Goal: Task Accomplishment & Management: Complete application form

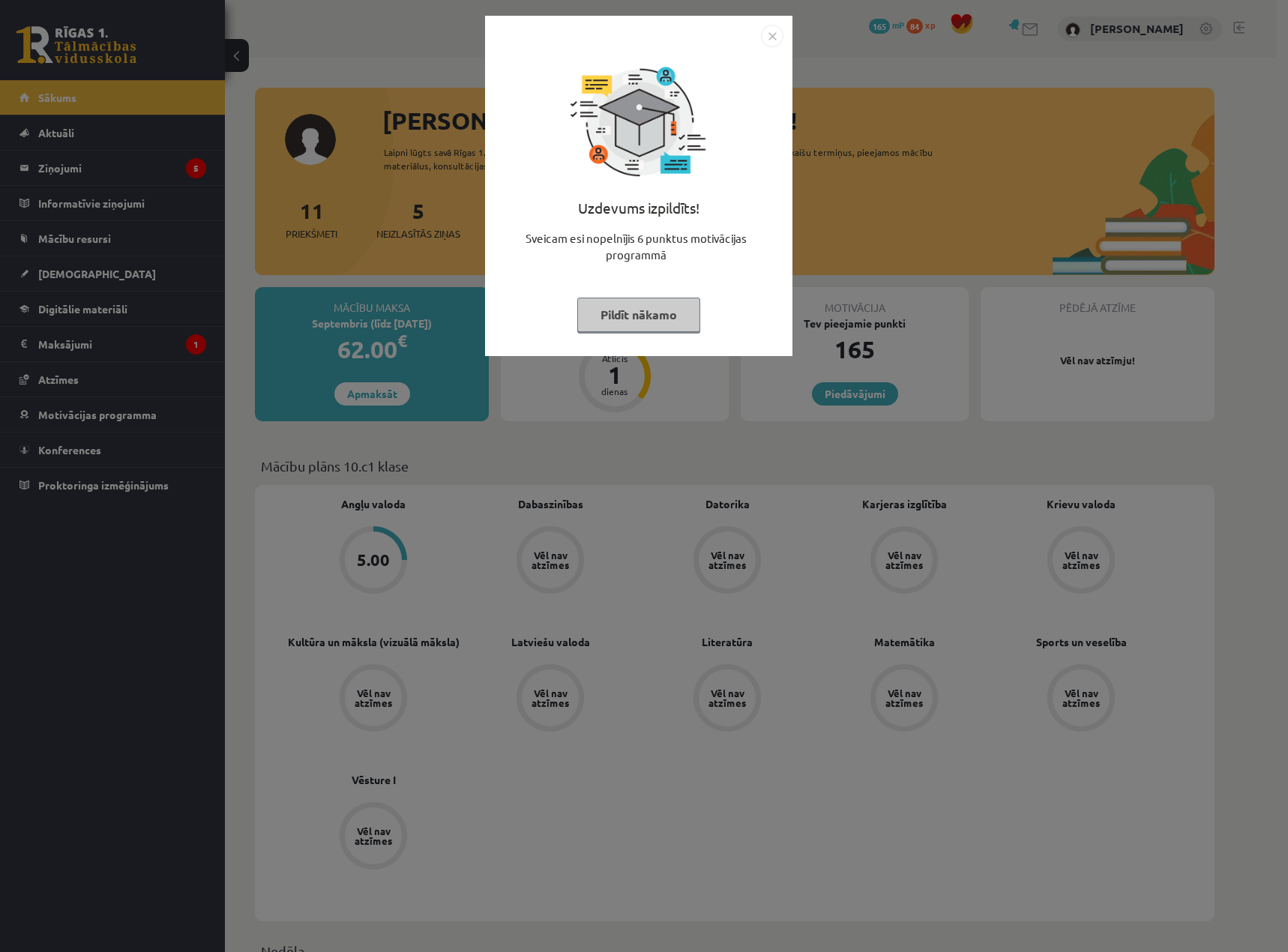
drag, startPoint x: 774, startPoint y: 34, endPoint x: 754, endPoint y: 46, distance: 23.3
click at [775, 34] on img "Close" at bounding box center [772, 36] width 22 height 22
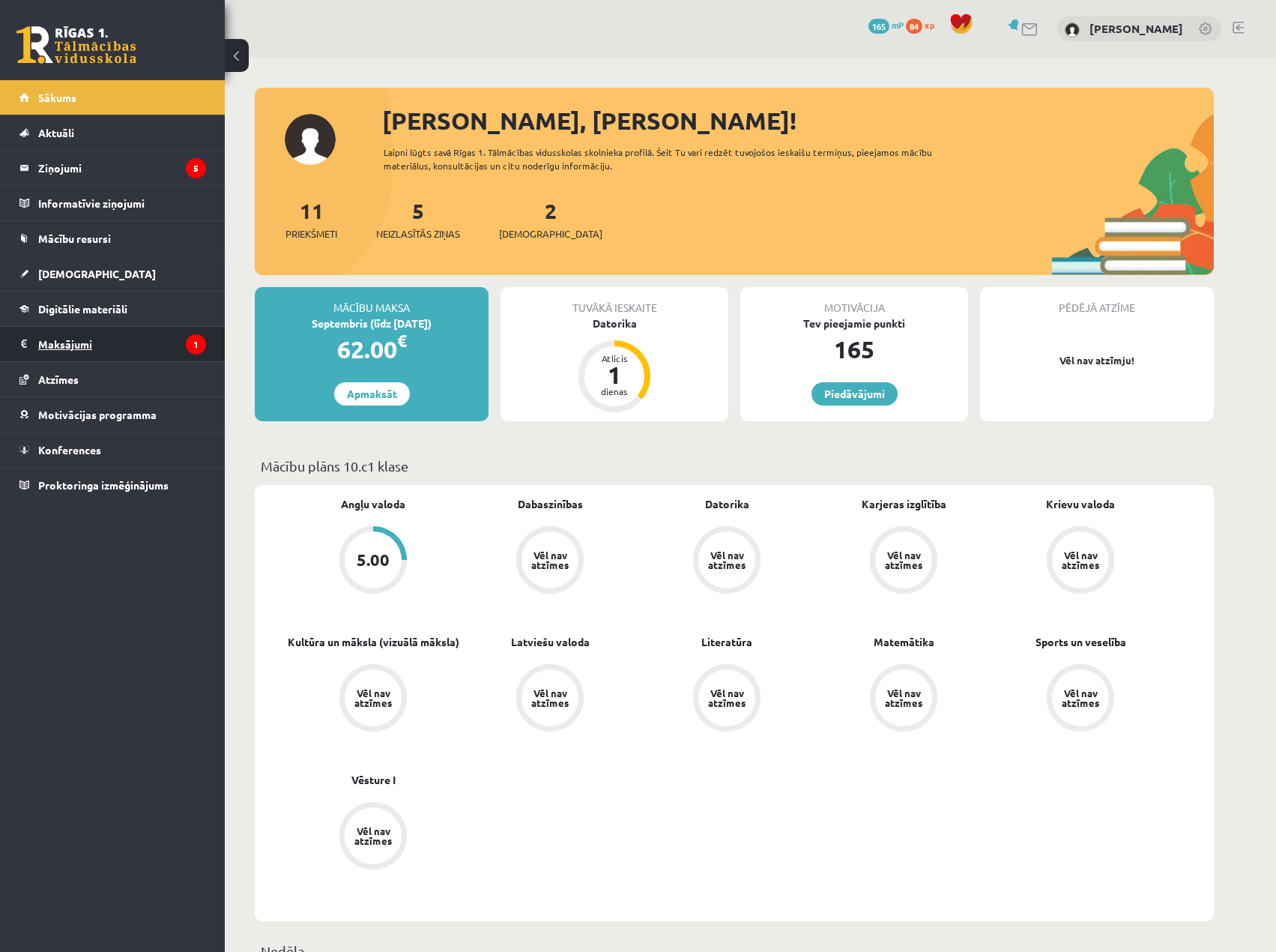
click at [93, 343] on legend "Maksājumi 1" at bounding box center [122, 343] width 168 height 34
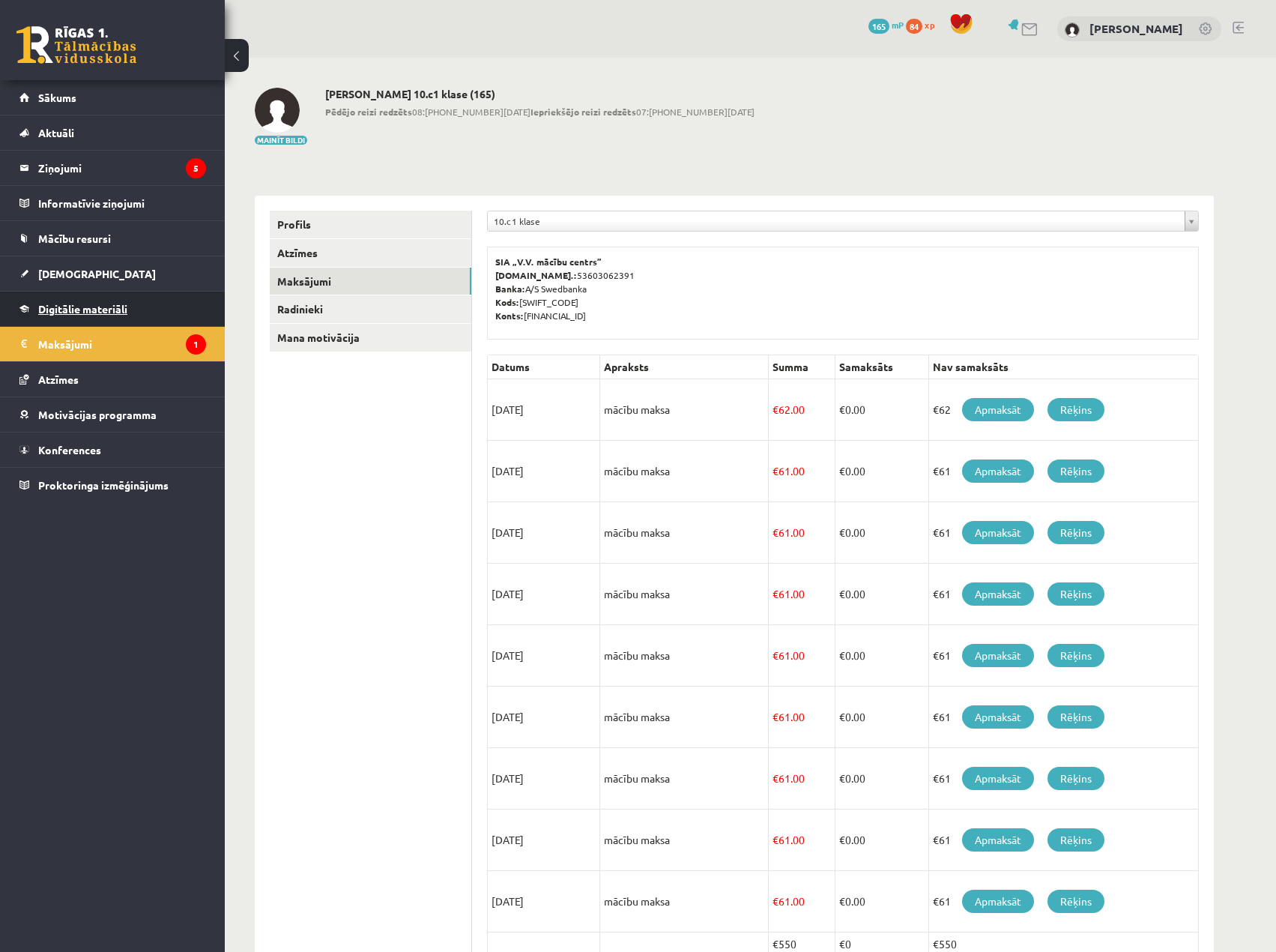
click at [118, 311] on span "Digitālie materiāli" at bounding box center [82, 309] width 89 height 14
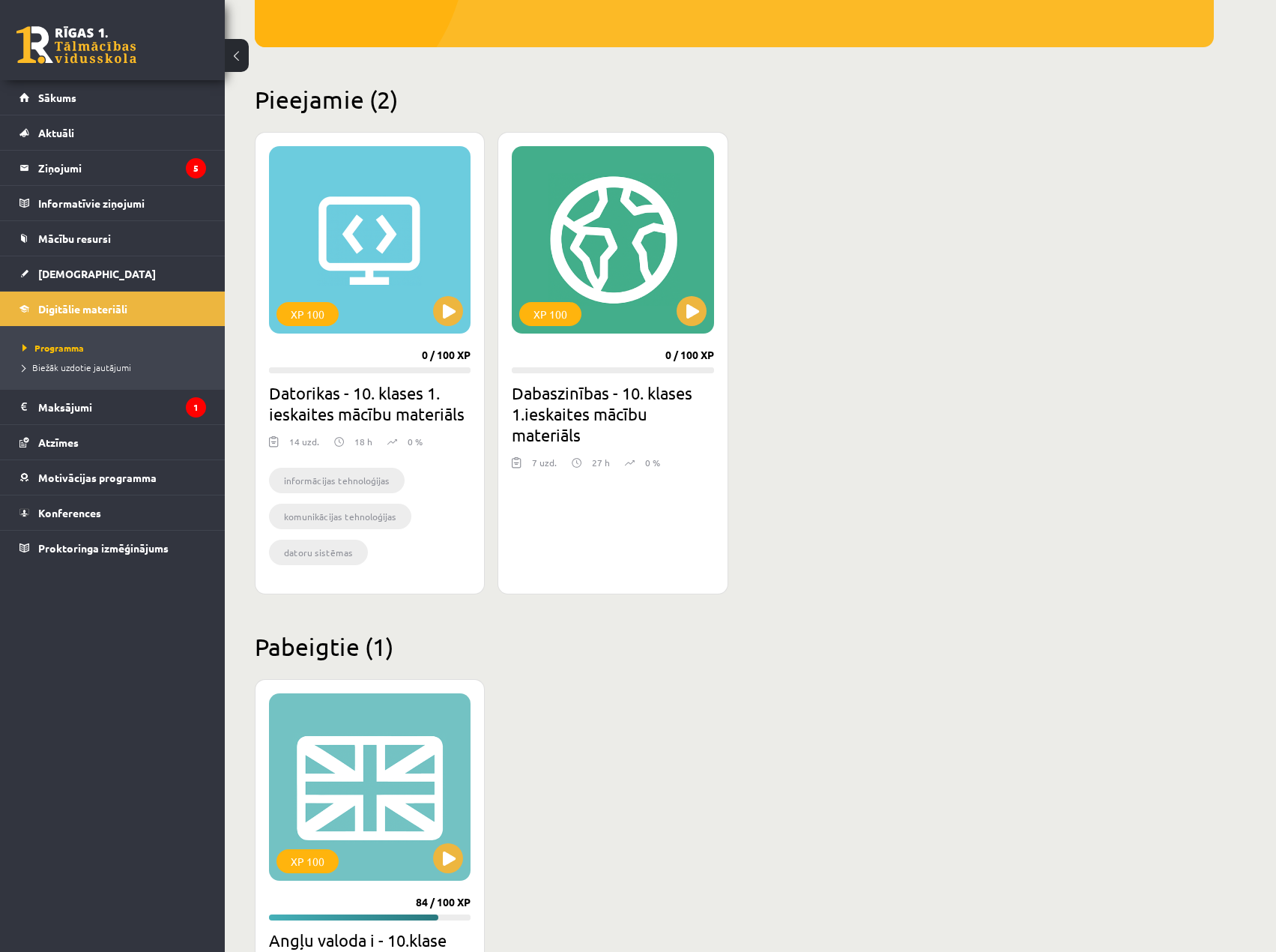
scroll to position [300, 0]
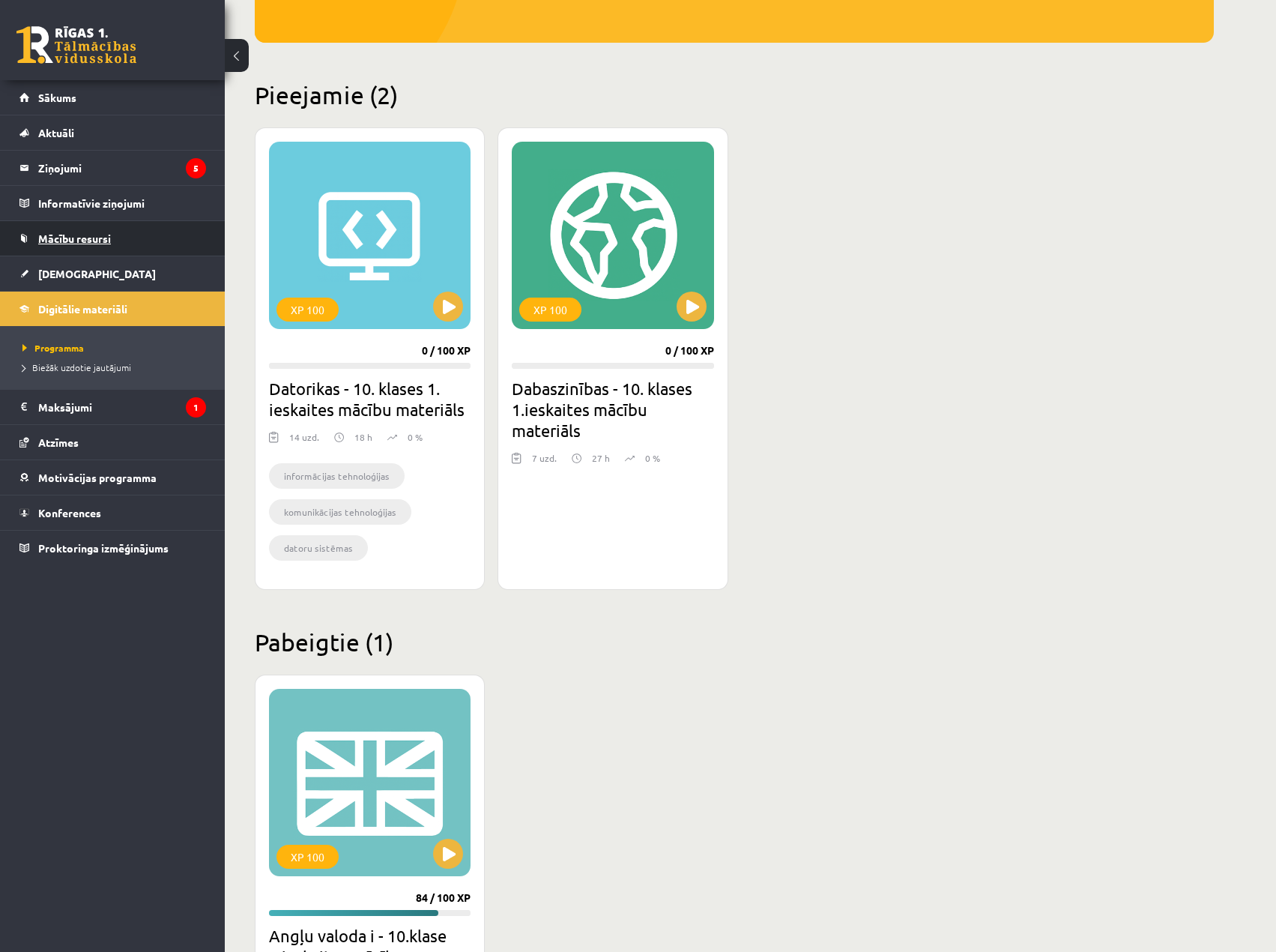
click at [125, 239] on link "Mācību resursi" at bounding box center [112, 238] width 186 height 34
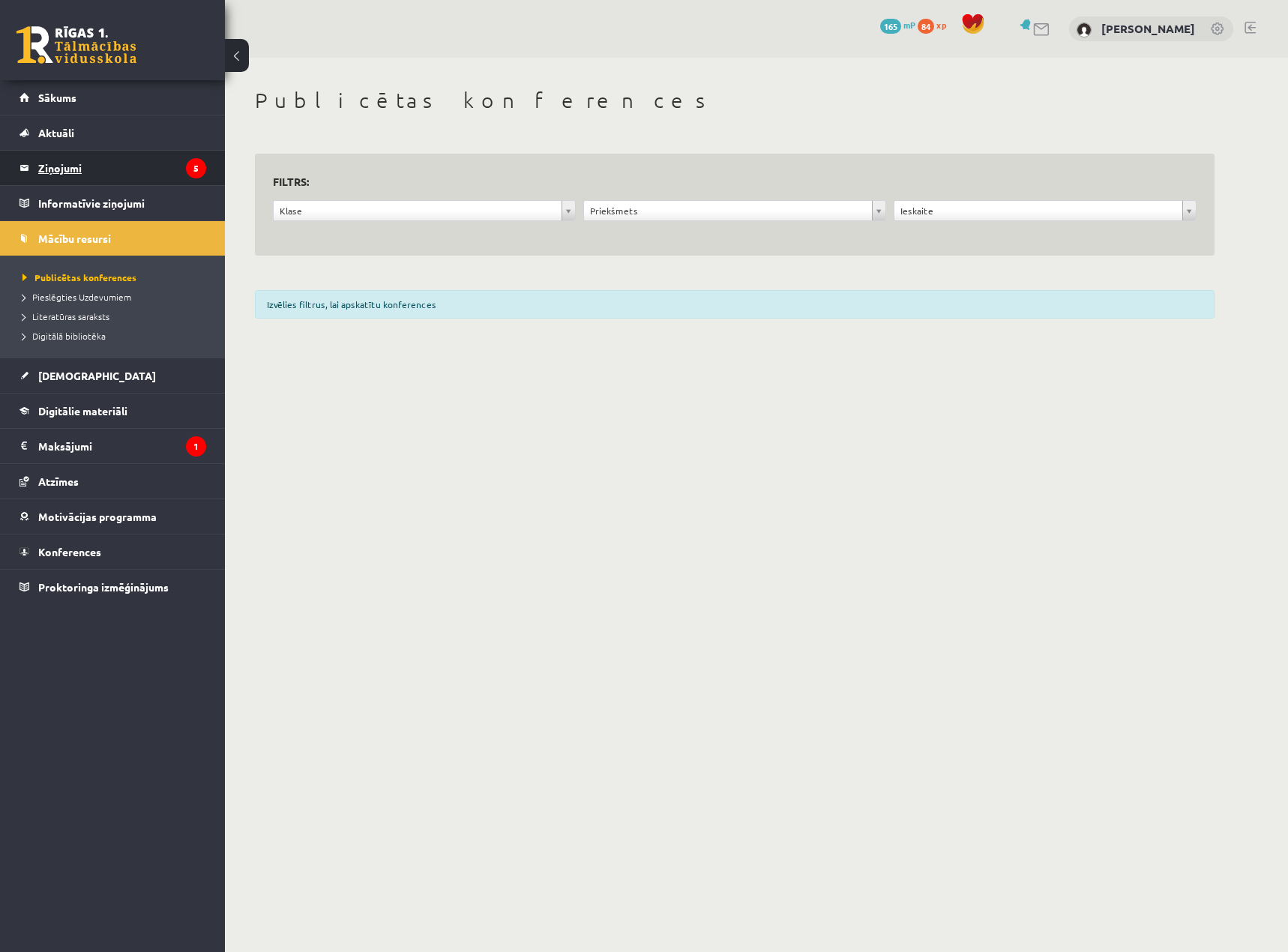
click at [78, 170] on legend "Ziņojumi 5" at bounding box center [122, 167] width 168 height 34
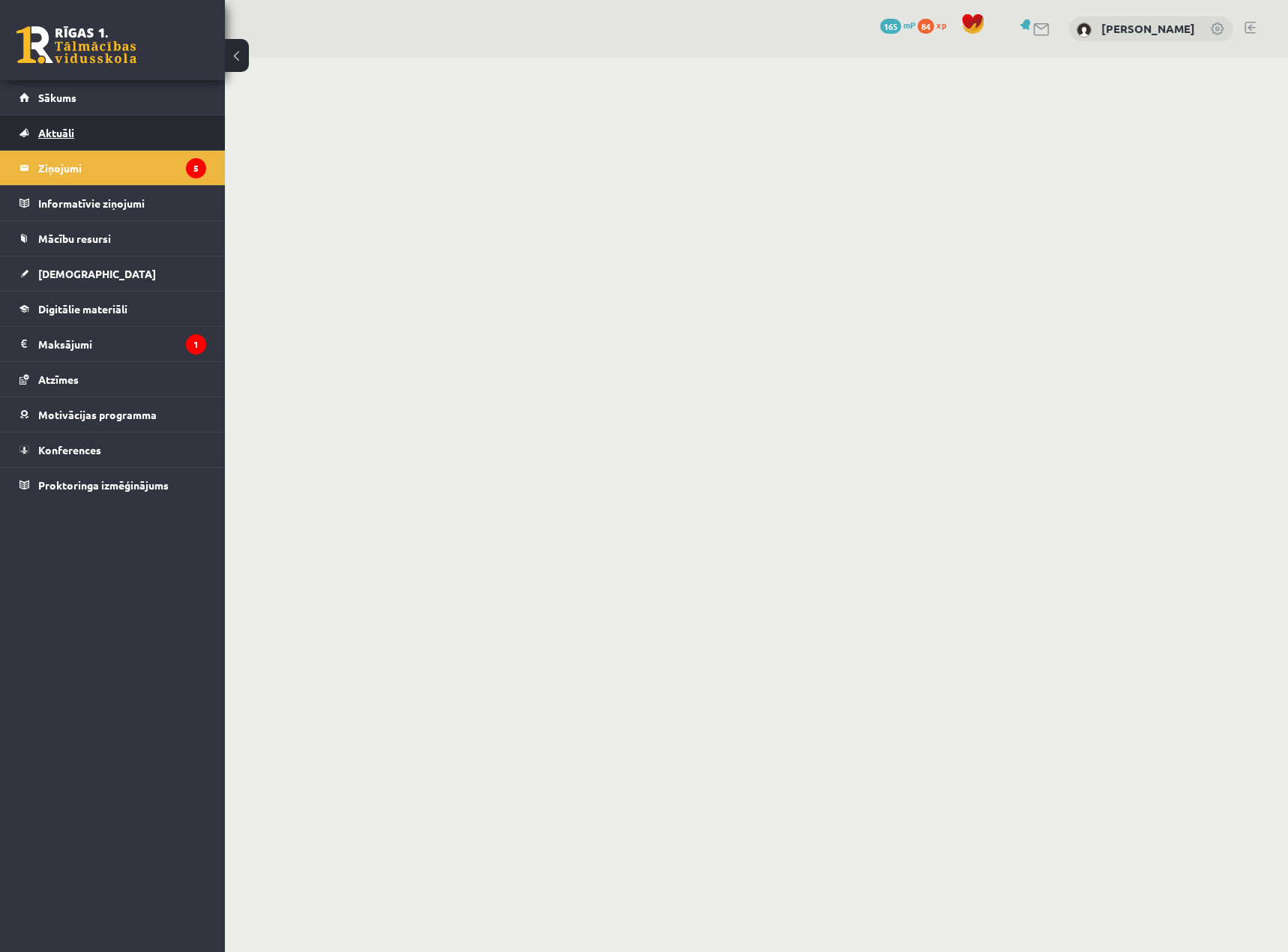
click at [75, 137] on link "Aktuāli" at bounding box center [112, 132] width 186 height 34
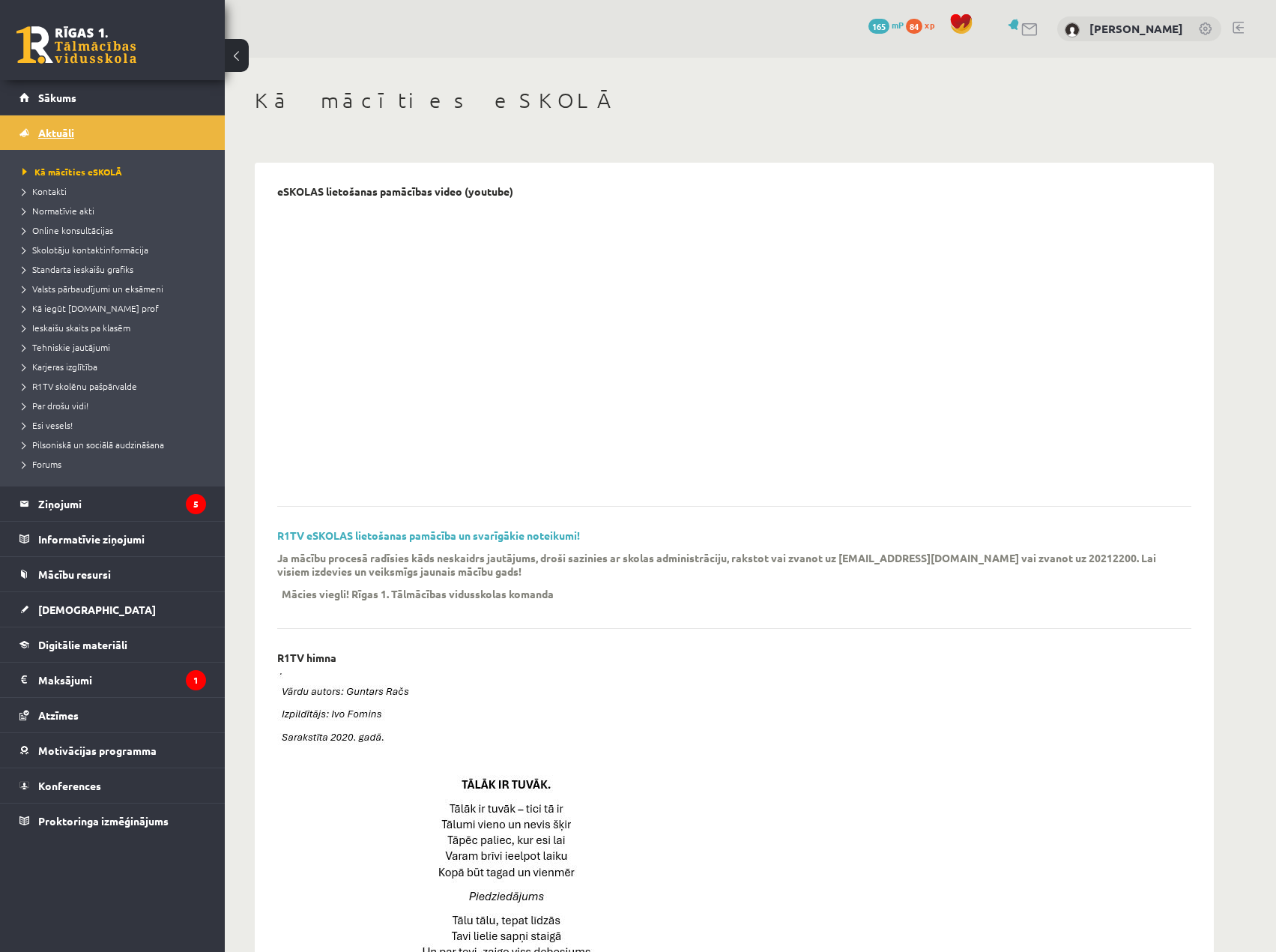
click at [67, 132] on span "Aktuāli" at bounding box center [56, 132] width 36 height 14
click at [76, 510] on legend "Ziņojumi 5" at bounding box center [122, 503] width 168 height 34
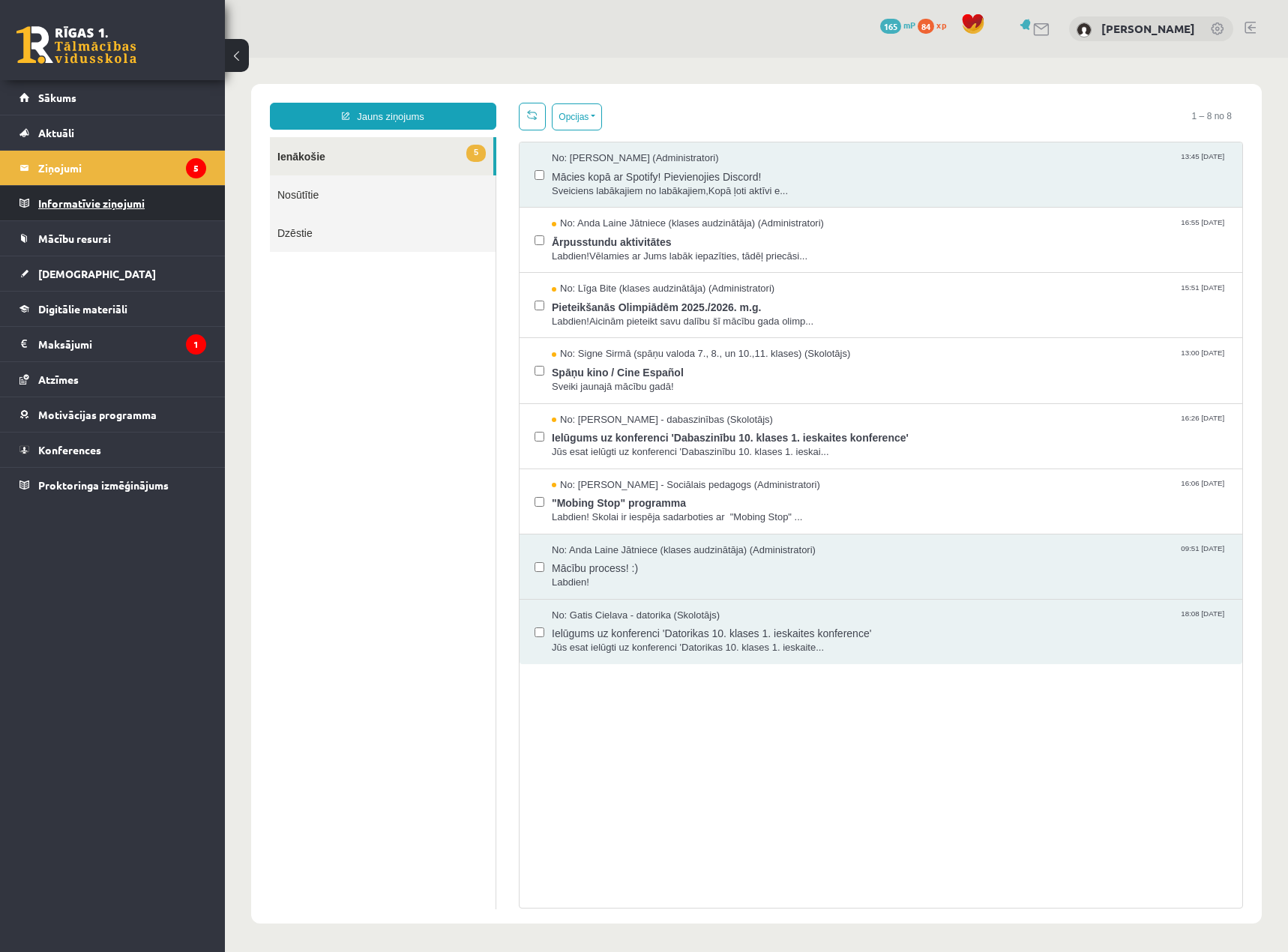
click at [76, 204] on legend "Informatīvie ziņojumi 0" at bounding box center [122, 202] width 168 height 34
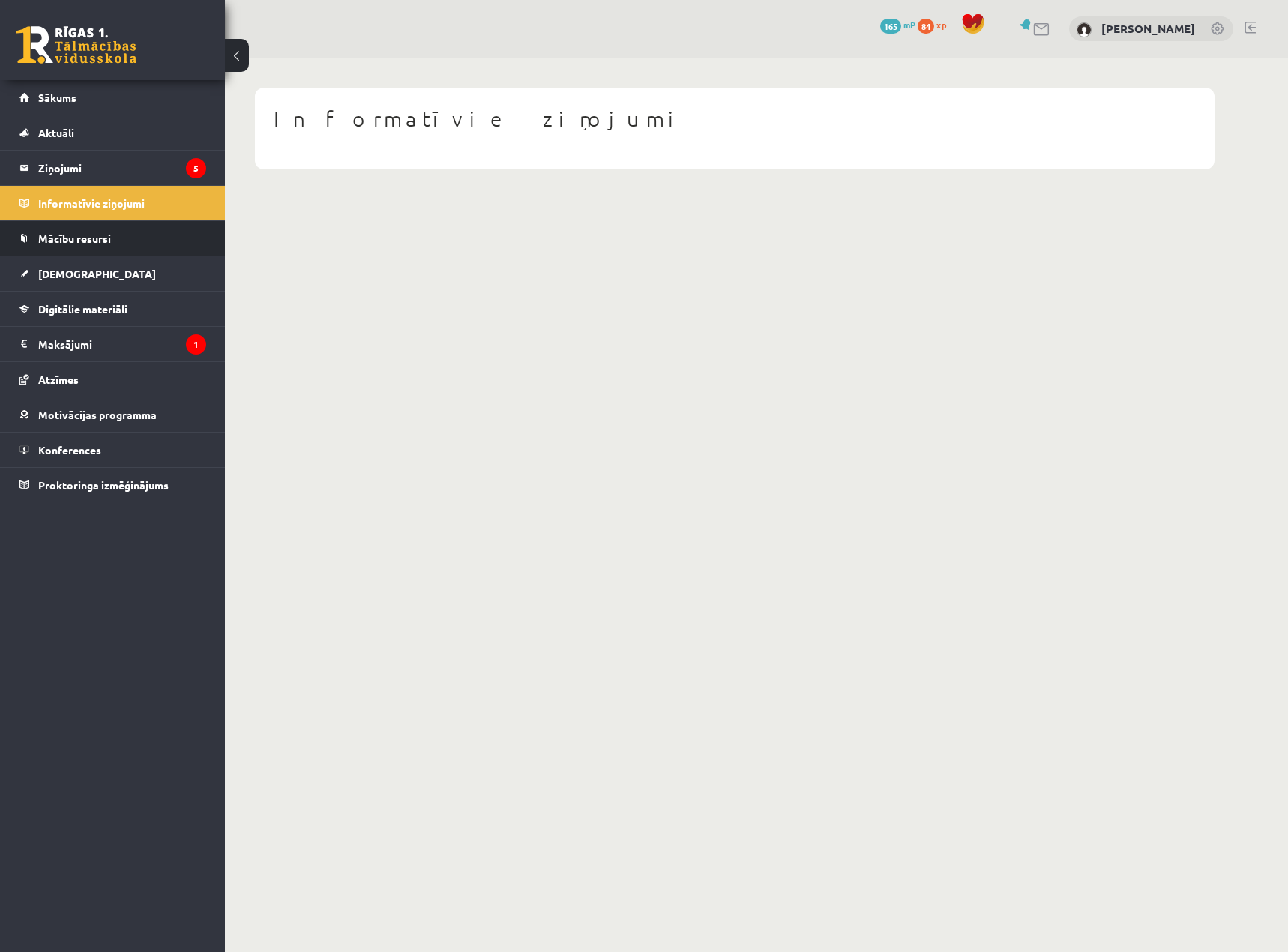
click at [60, 234] on span "Mācību resursi" at bounding box center [74, 238] width 73 height 14
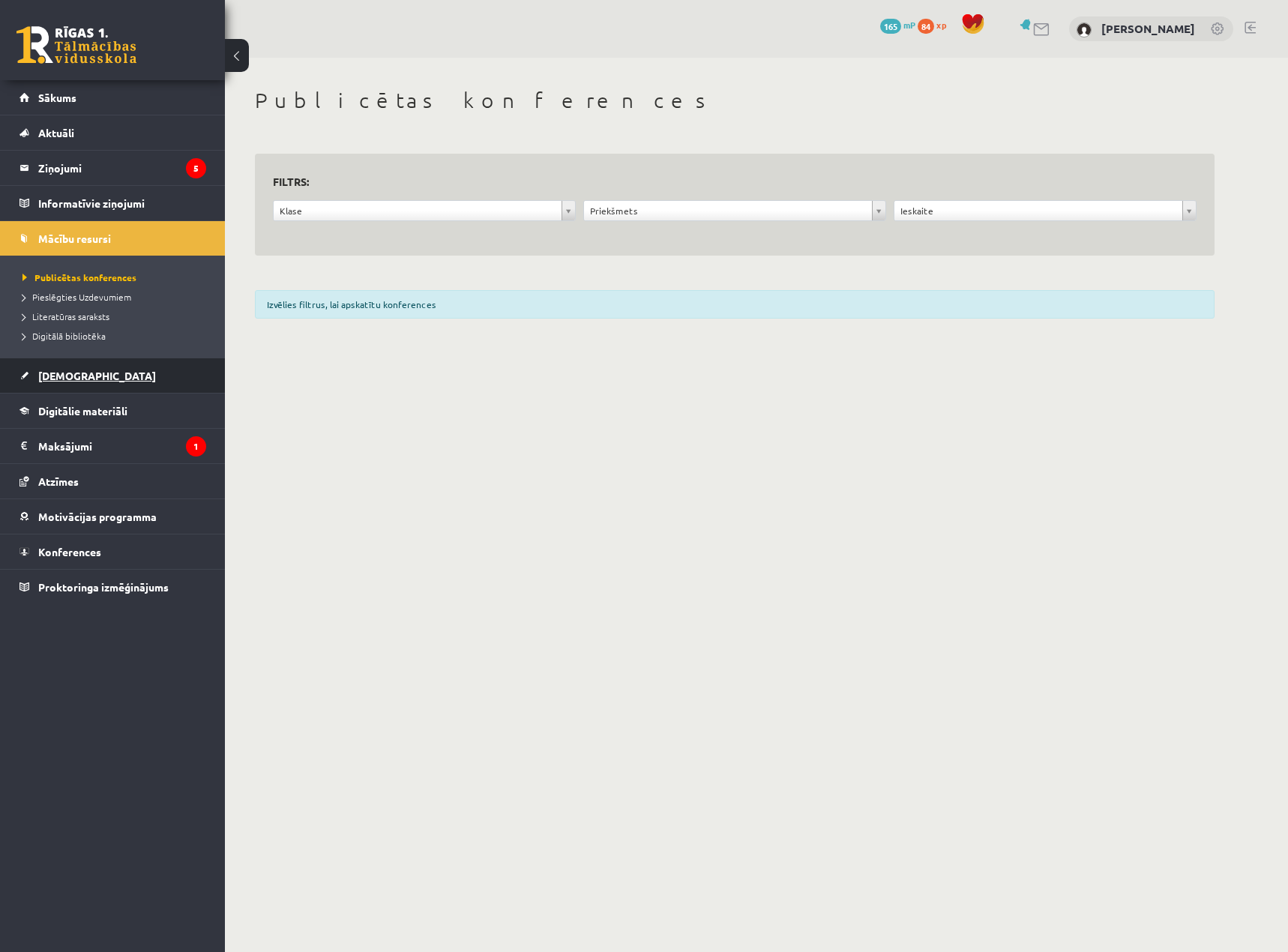
click at [90, 378] on link "[DEMOGRAPHIC_DATA]" at bounding box center [112, 375] width 186 height 34
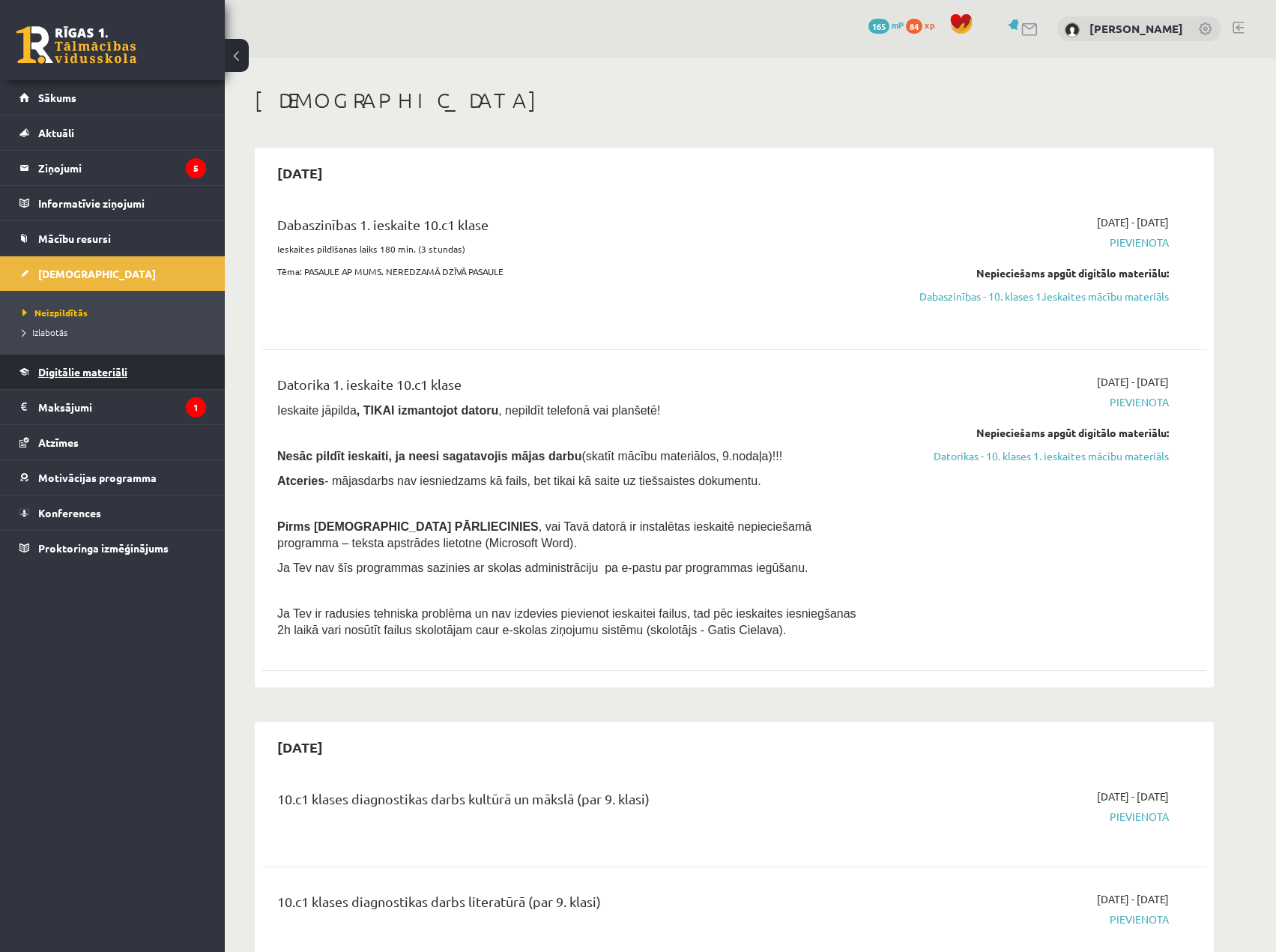
click at [109, 362] on link "Digitālie materiāli" at bounding box center [112, 371] width 186 height 34
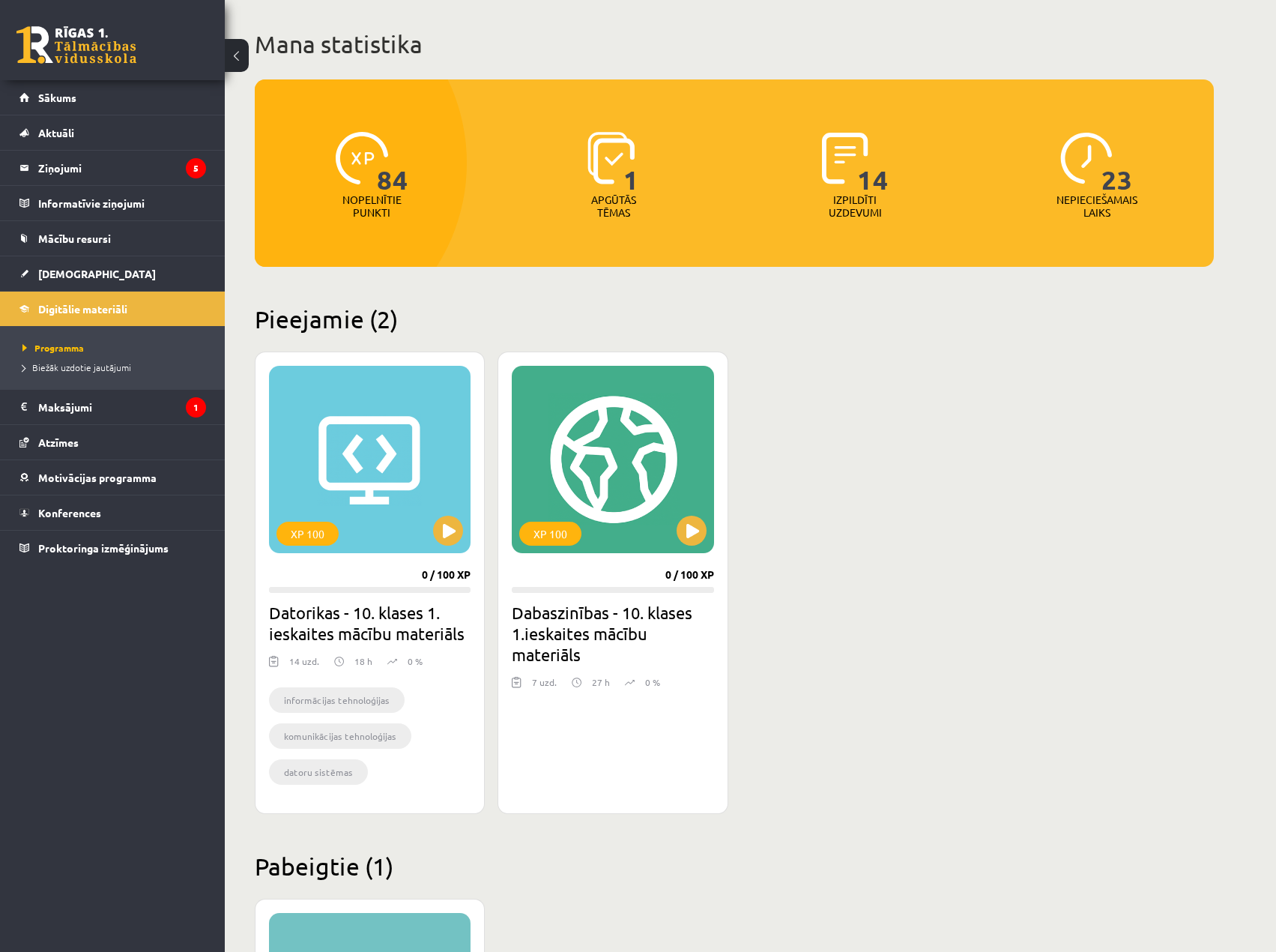
scroll to position [75, 0]
click at [94, 279] on link "[DEMOGRAPHIC_DATA]" at bounding box center [112, 273] width 186 height 34
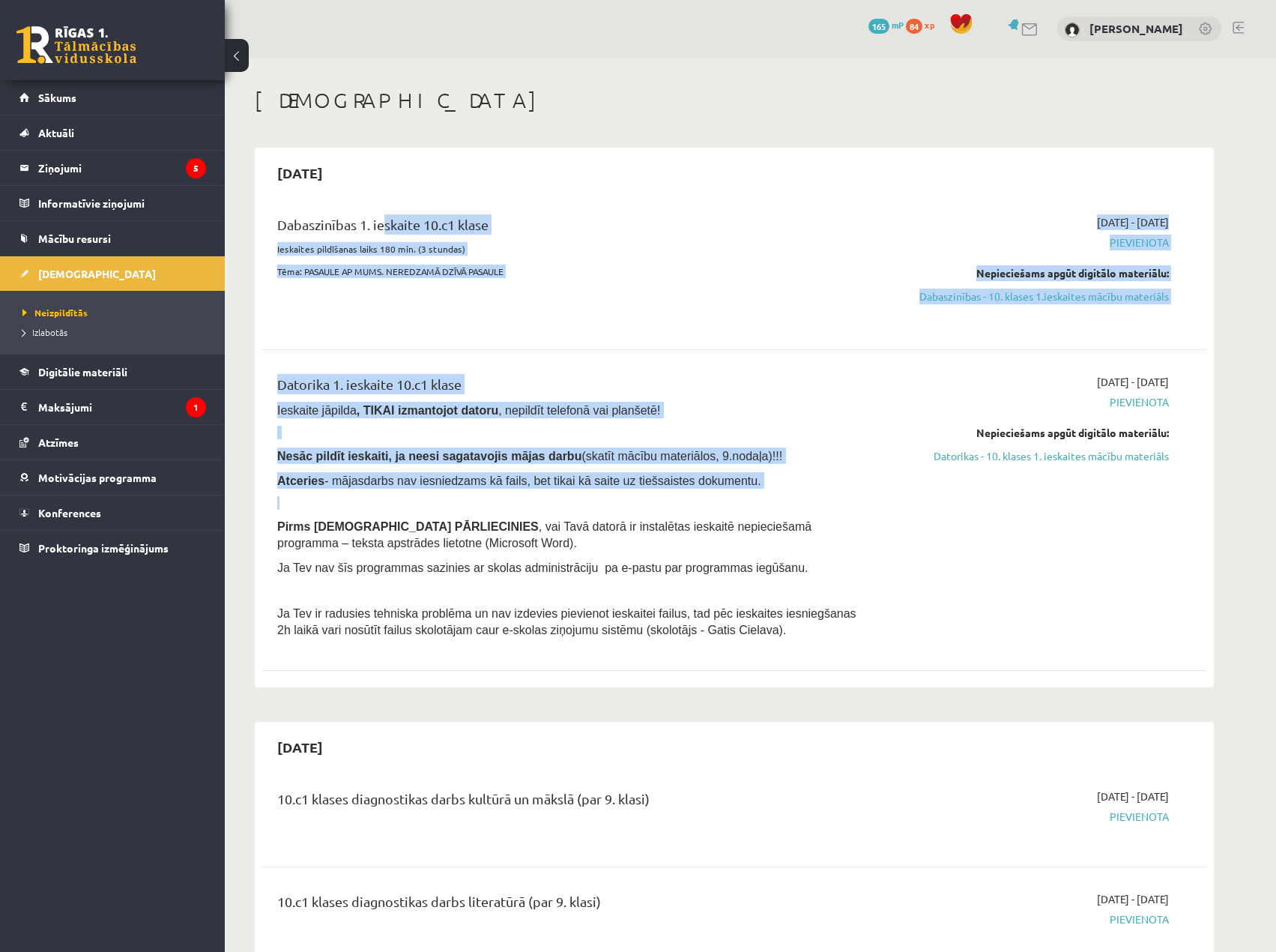
drag, startPoint x: 381, startPoint y: 227, endPoint x: 760, endPoint y: 486, distance: 459.0
click at [753, 493] on div "Dabaszinības 1. ieskaite 10.c1 klase Ieskaites pildīšanas laiks 180 min. (3 stu…" at bounding box center [734, 439] width 944 height 481
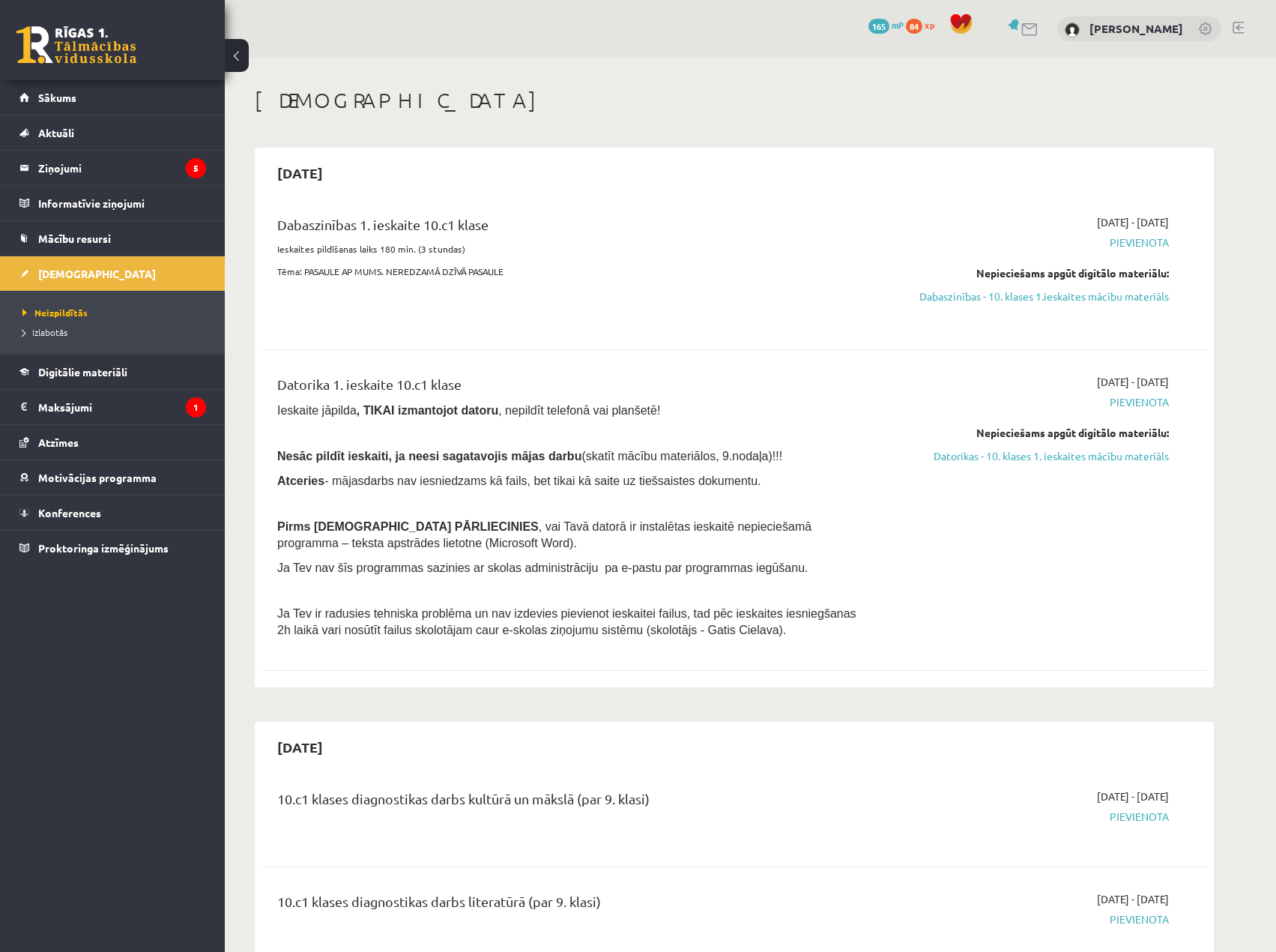
click at [875, 422] on div "2025-09-01 - 2025-09-15 Pievienota Nepieciešams apgūt digitālo materiālu: Dator…" at bounding box center [1027, 510] width 305 height 272
click at [118, 168] on legend "Ziņojumi 5" at bounding box center [122, 167] width 168 height 34
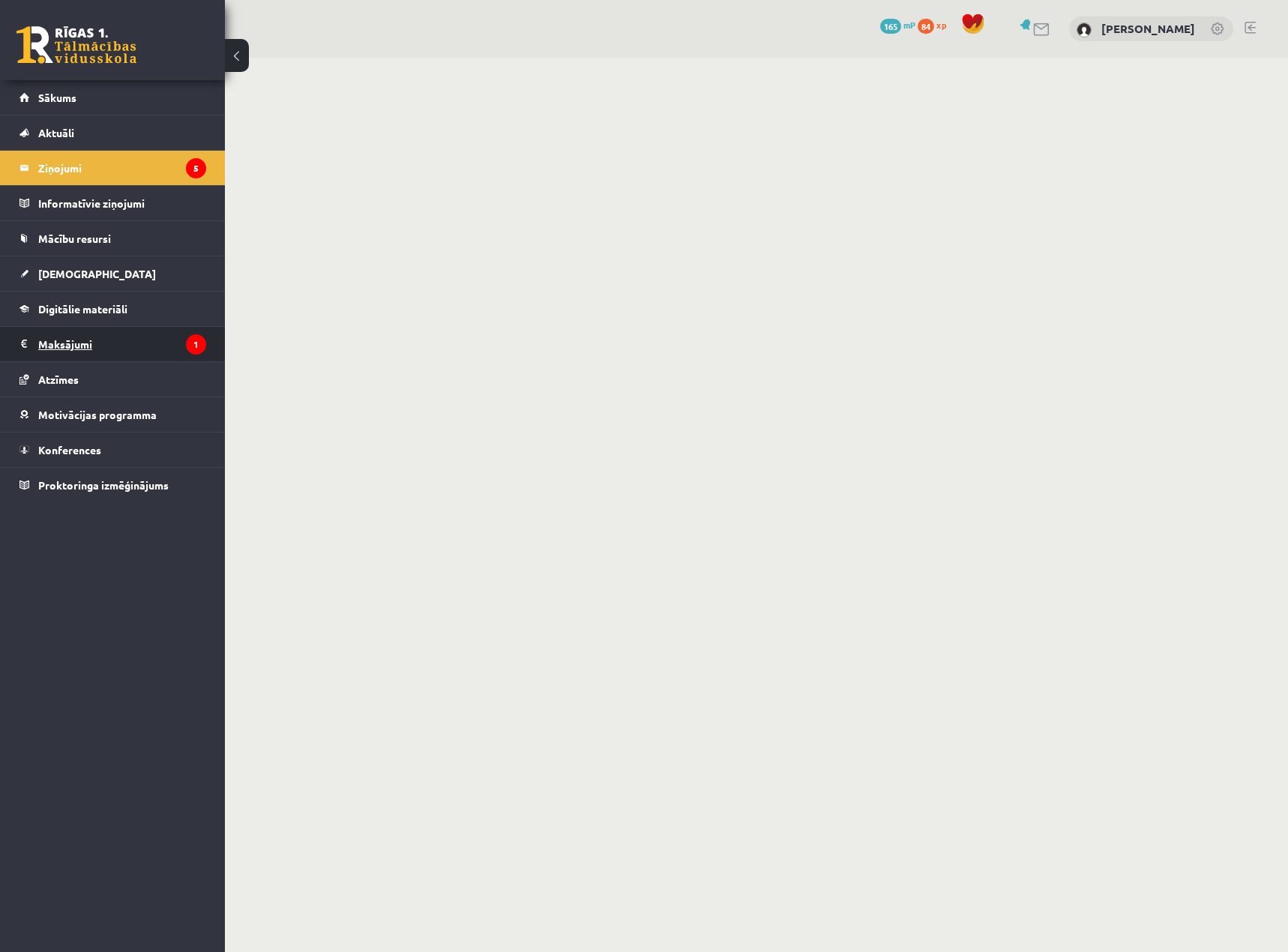
click at [98, 347] on legend "Maksājumi 1" at bounding box center [122, 343] width 168 height 34
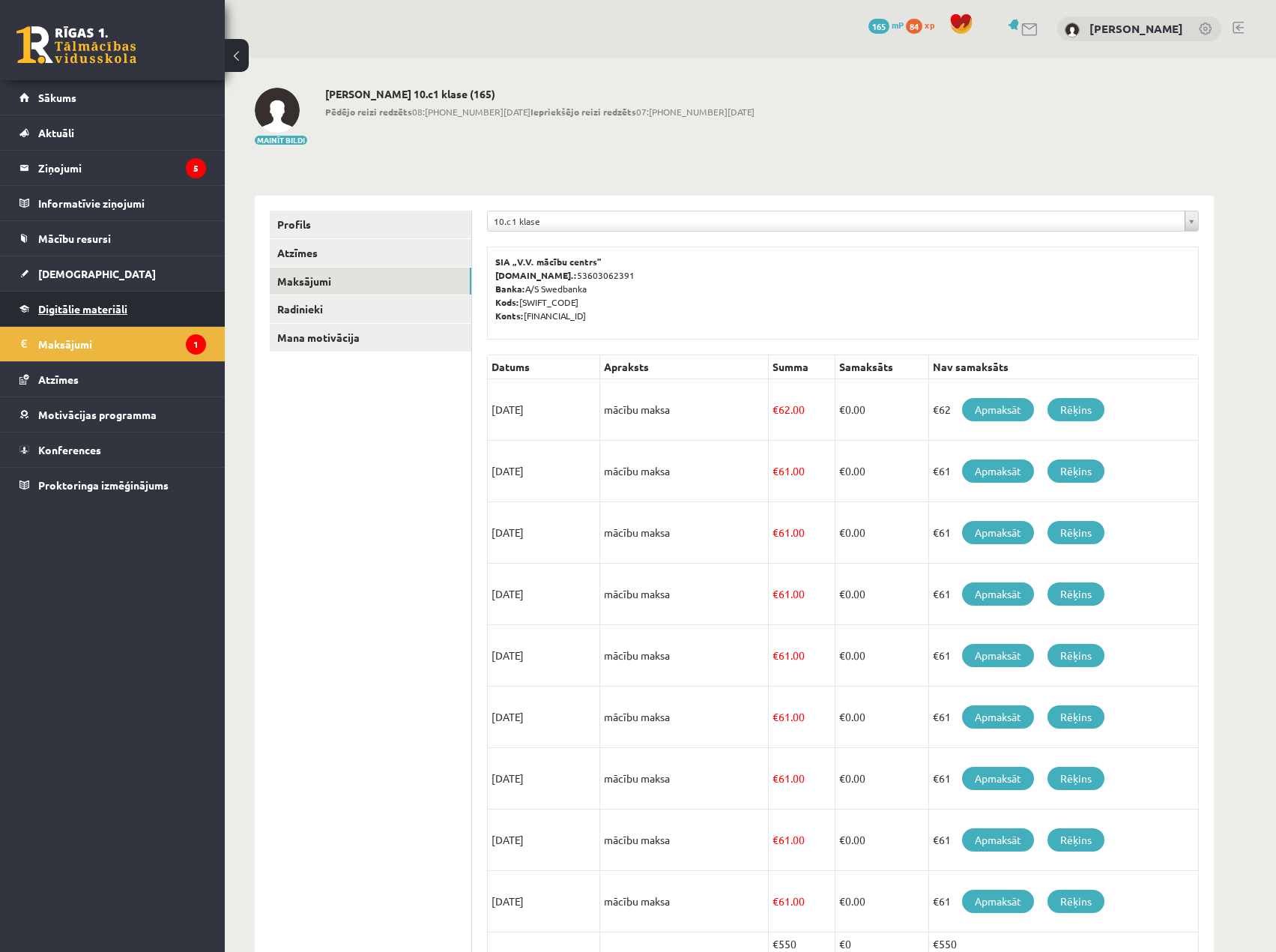
click at [106, 307] on span "Digitālie materiāli" at bounding box center [82, 309] width 89 height 14
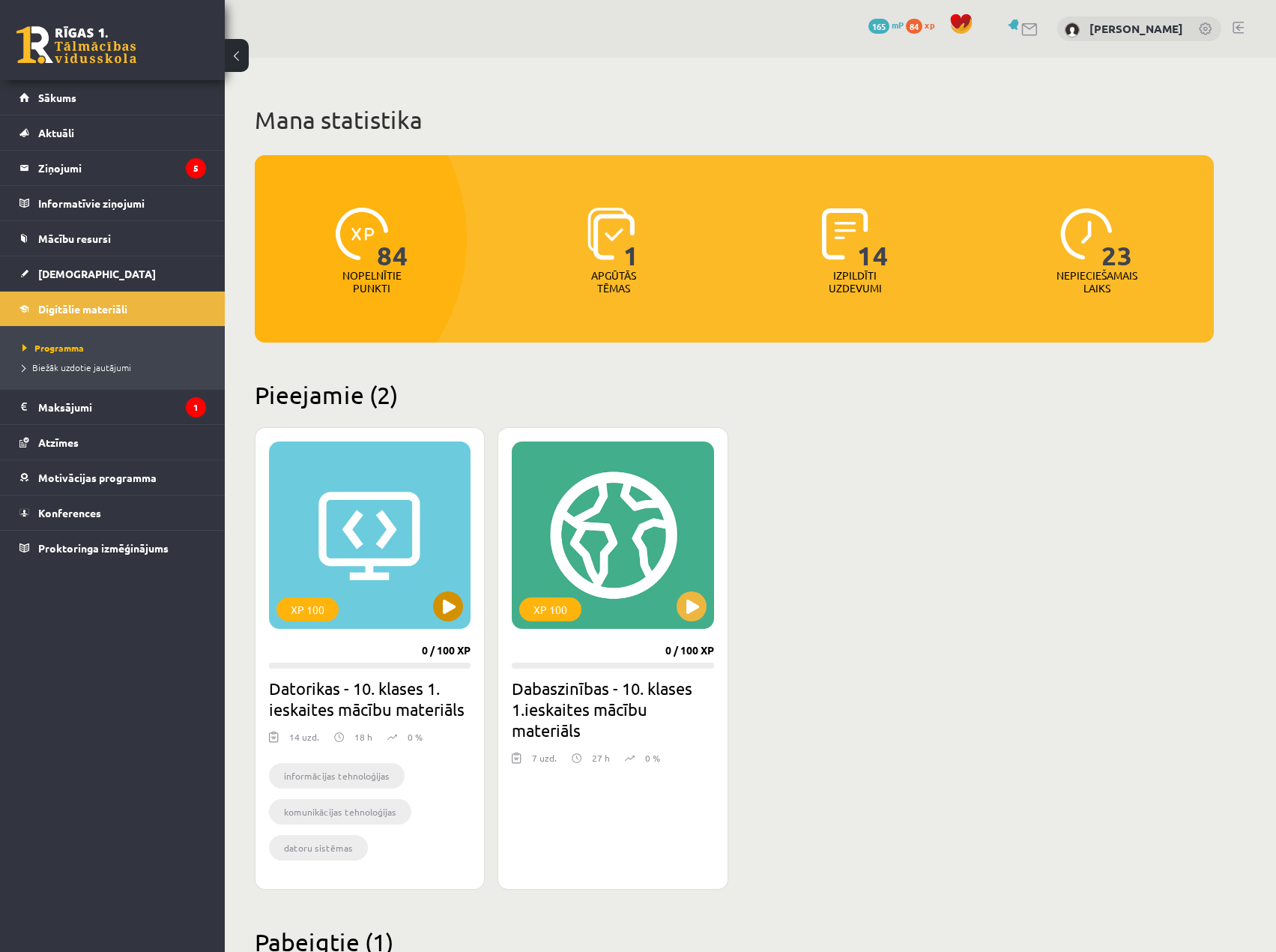
click at [384, 562] on div "XP 100" at bounding box center [370, 535] width 202 height 187
click at [378, 532] on div "XP 100" at bounding box center [370, 535] width 202 height 187
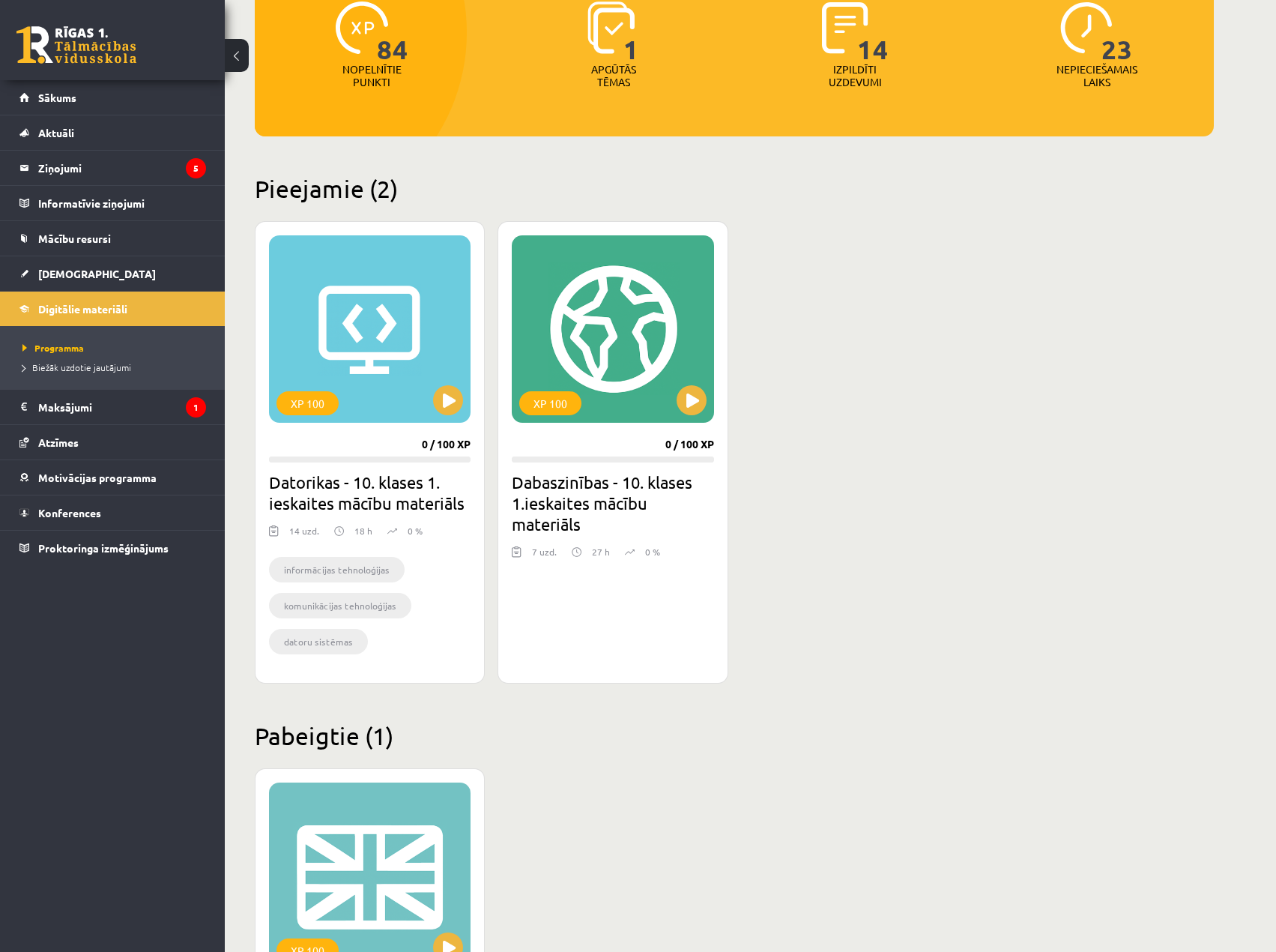
scroll to position [225, 0]
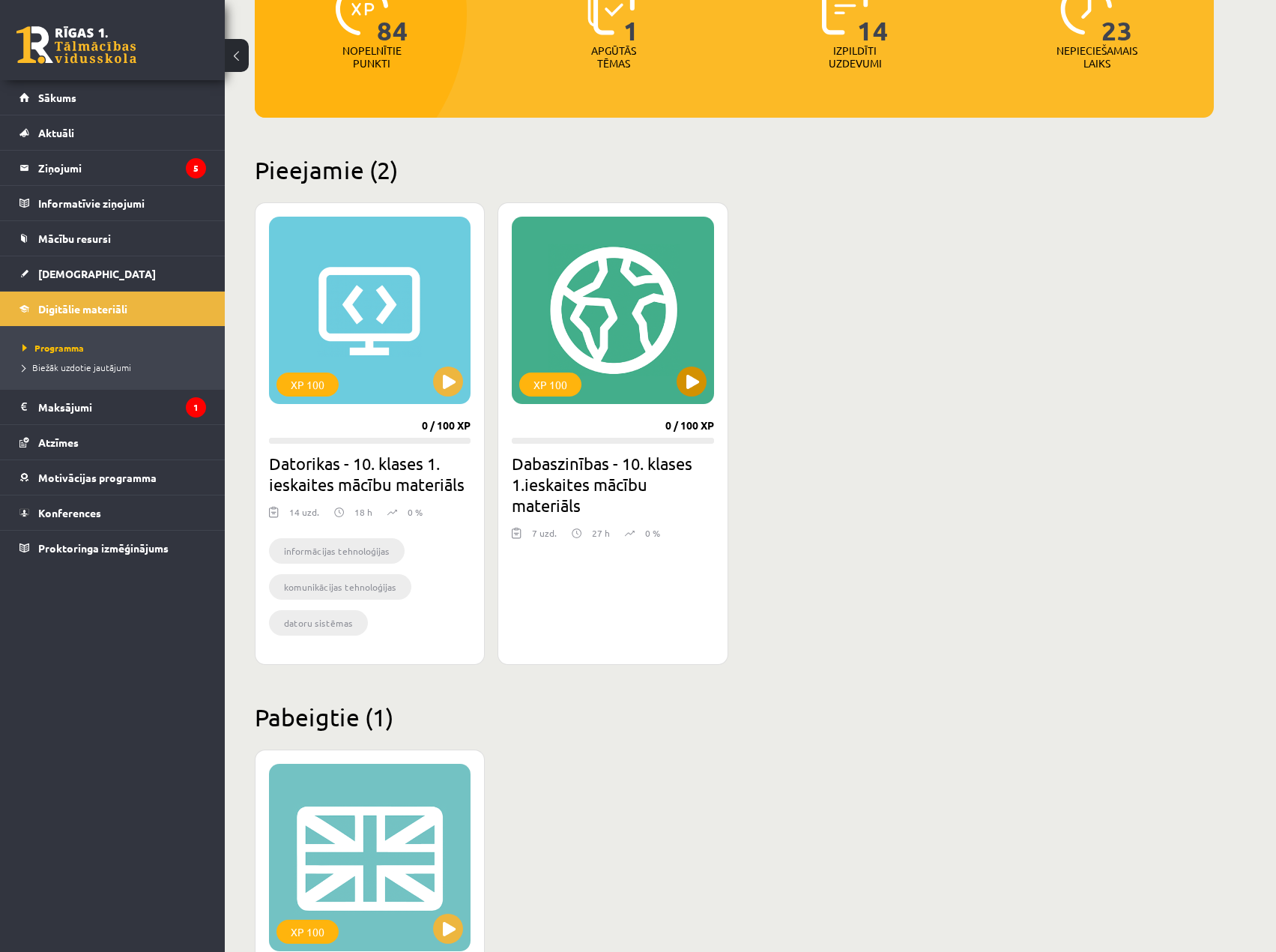
click at [652, 334] on div "XP 100" at bounding box center [613, 310] width 202 height 187
click at [298, 325] on div "XP 100" at bounding box center [370, 310] width 202 height 187
click at [338, 468] on h2 "Datorikas - 10. klases 1. ieskaites mācību materiāls" at bounding box center [370, 474] width 202 height 42
click at [337, 466] on h2 "Datorikas - 10. klases 1. ieskaites mācību materiāls" at bounding box center [370, 474] width 202 height 42
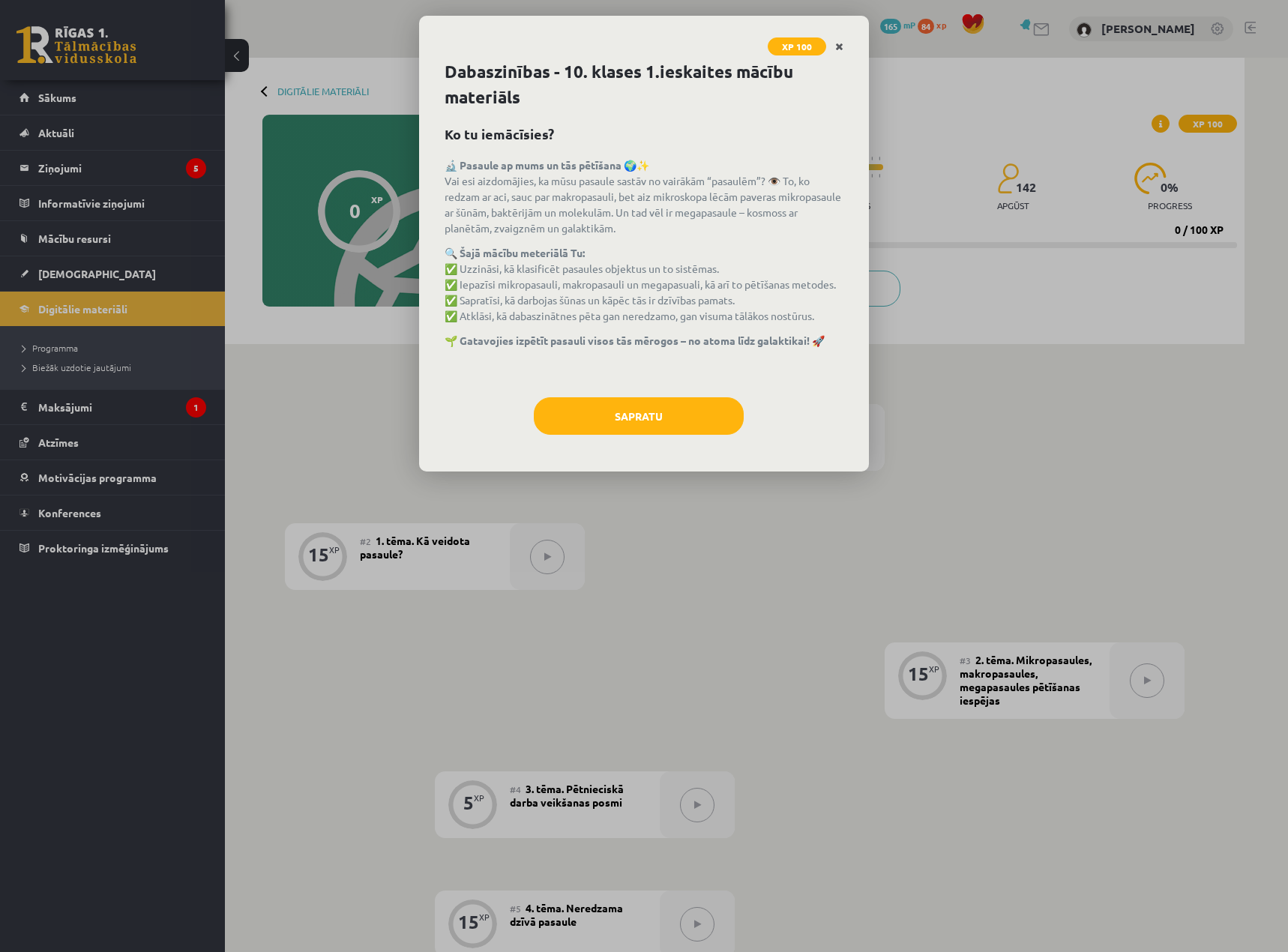
click at [840, 45] on icon "Close" at bounding box center [839, 46] width 8 height 10
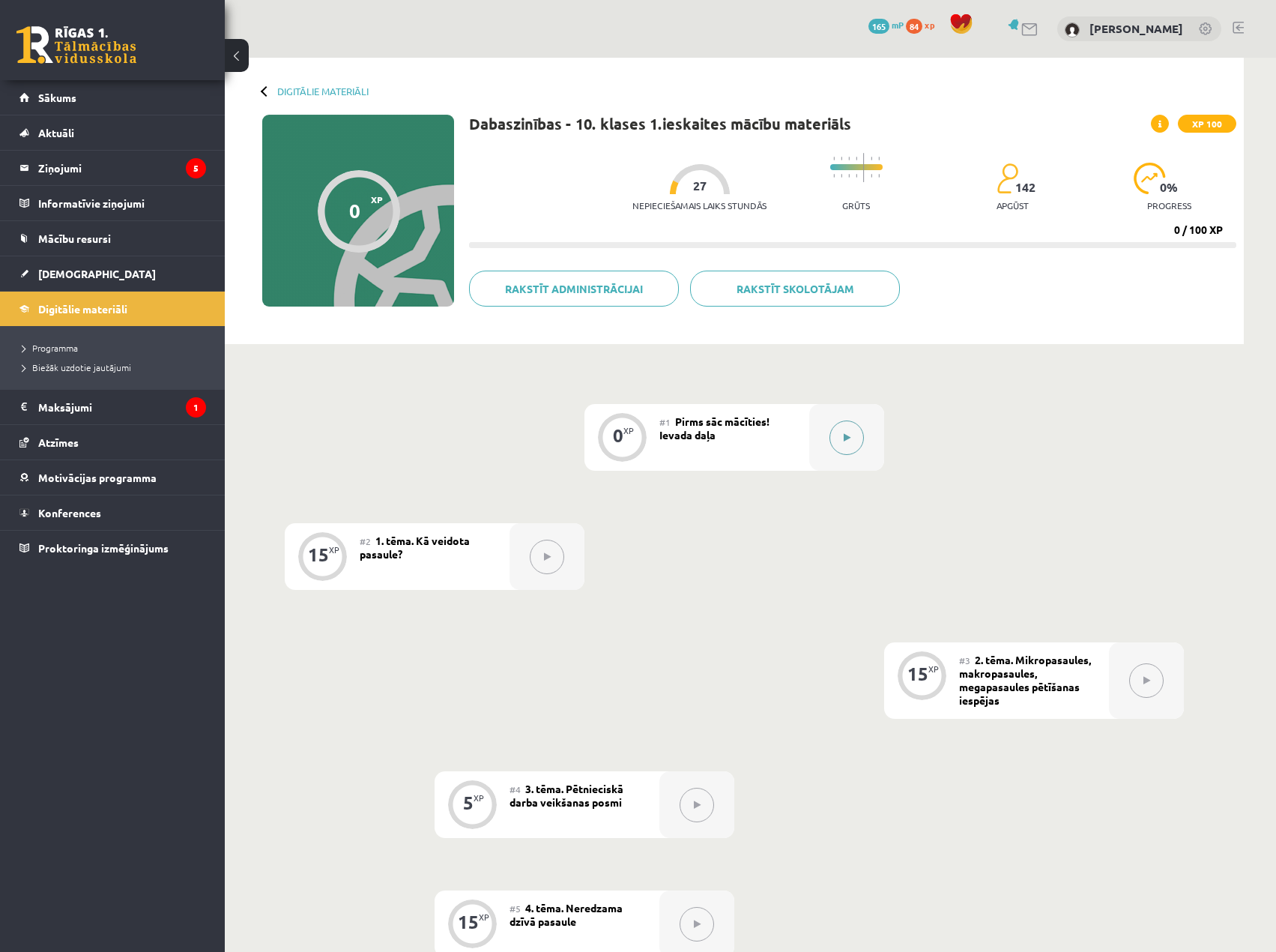
click at [845, 440] on icon at bounding box center [847, 437] width 6 height 9
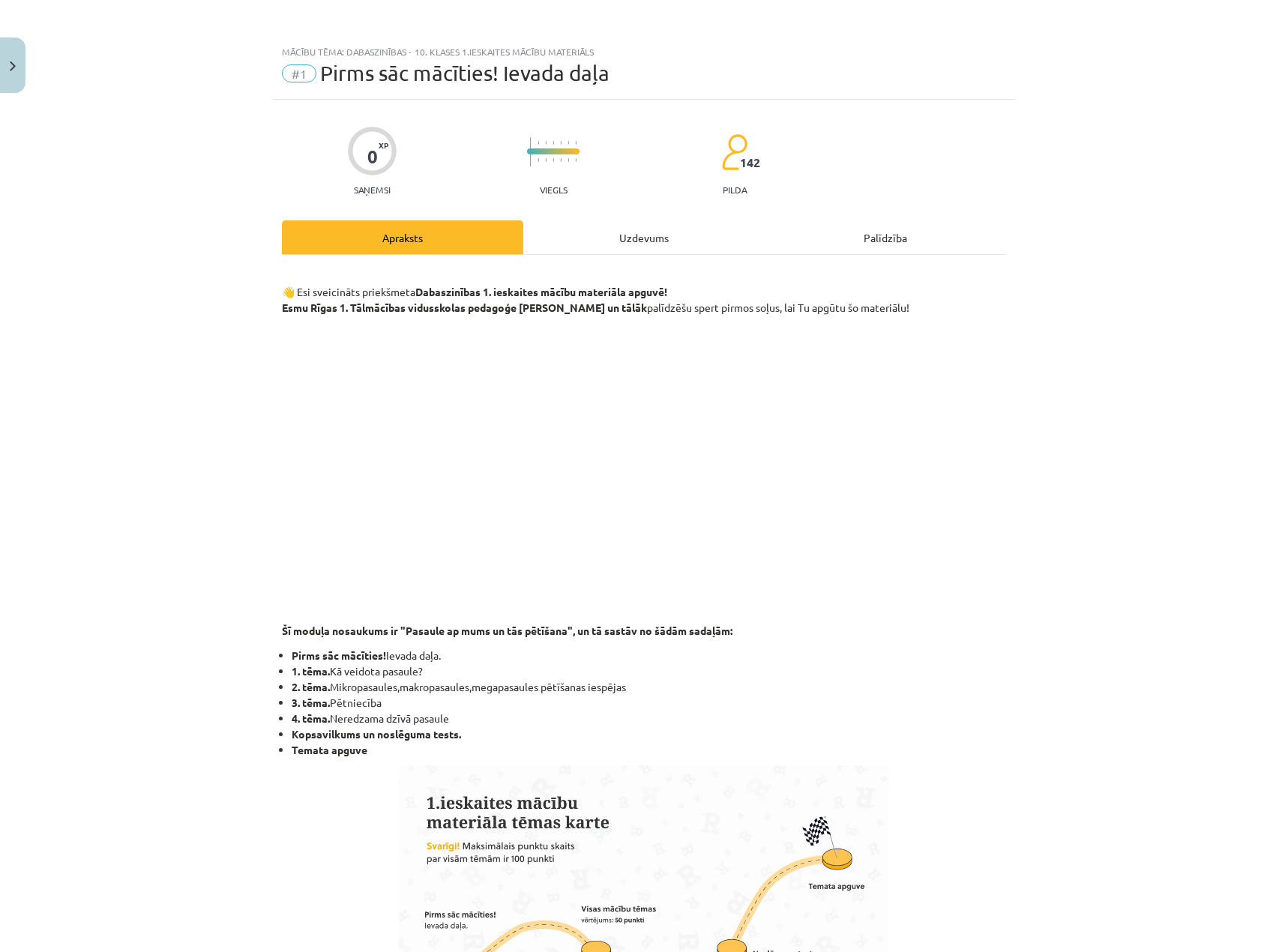
click at [665, 244] on div "Uzdevums" at bounding box center [644, 237] width 242 height 34
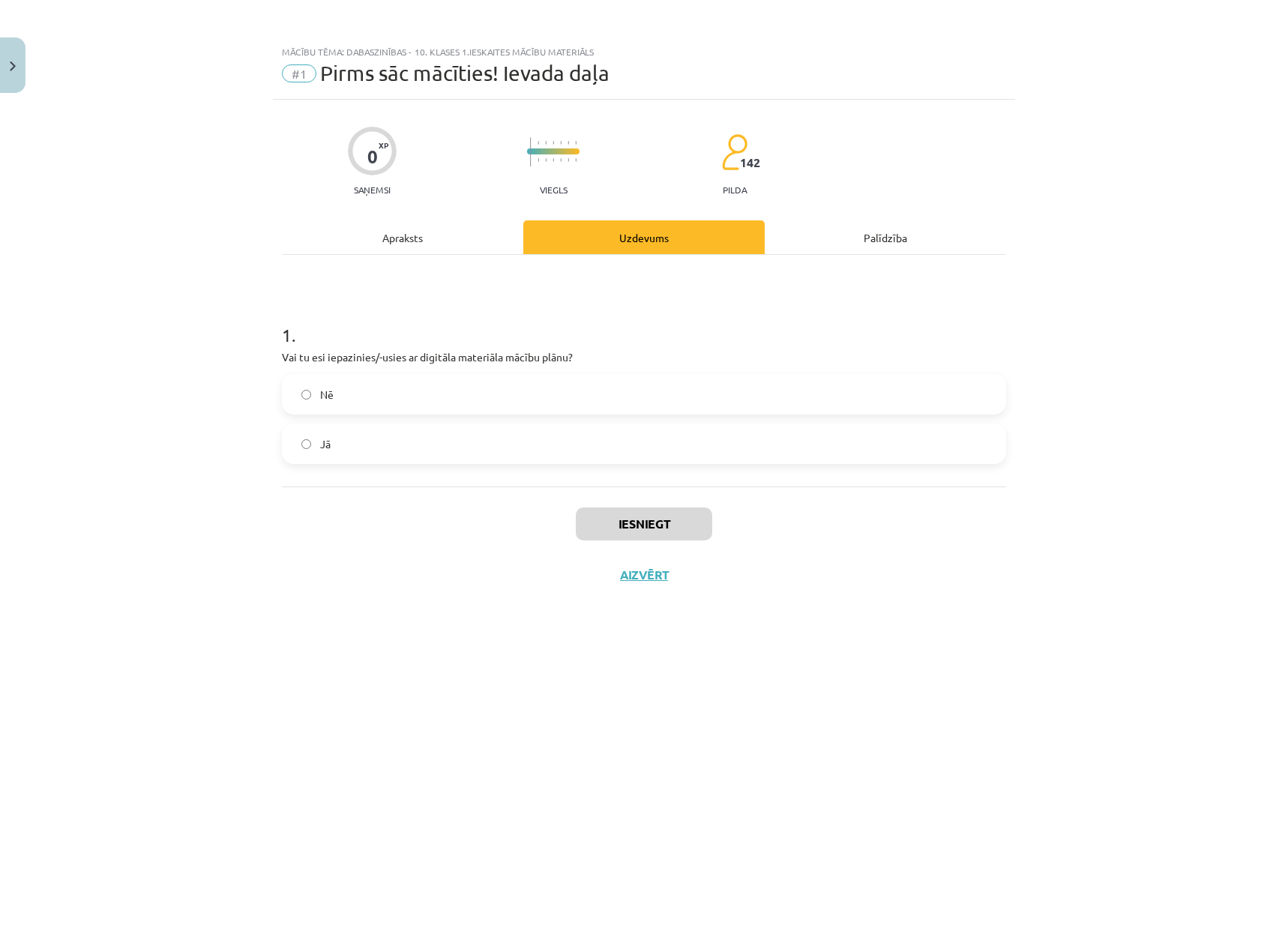
click at [423, 229] on div "Apraksts" at bounding box center [402, 237] width 242 height 34
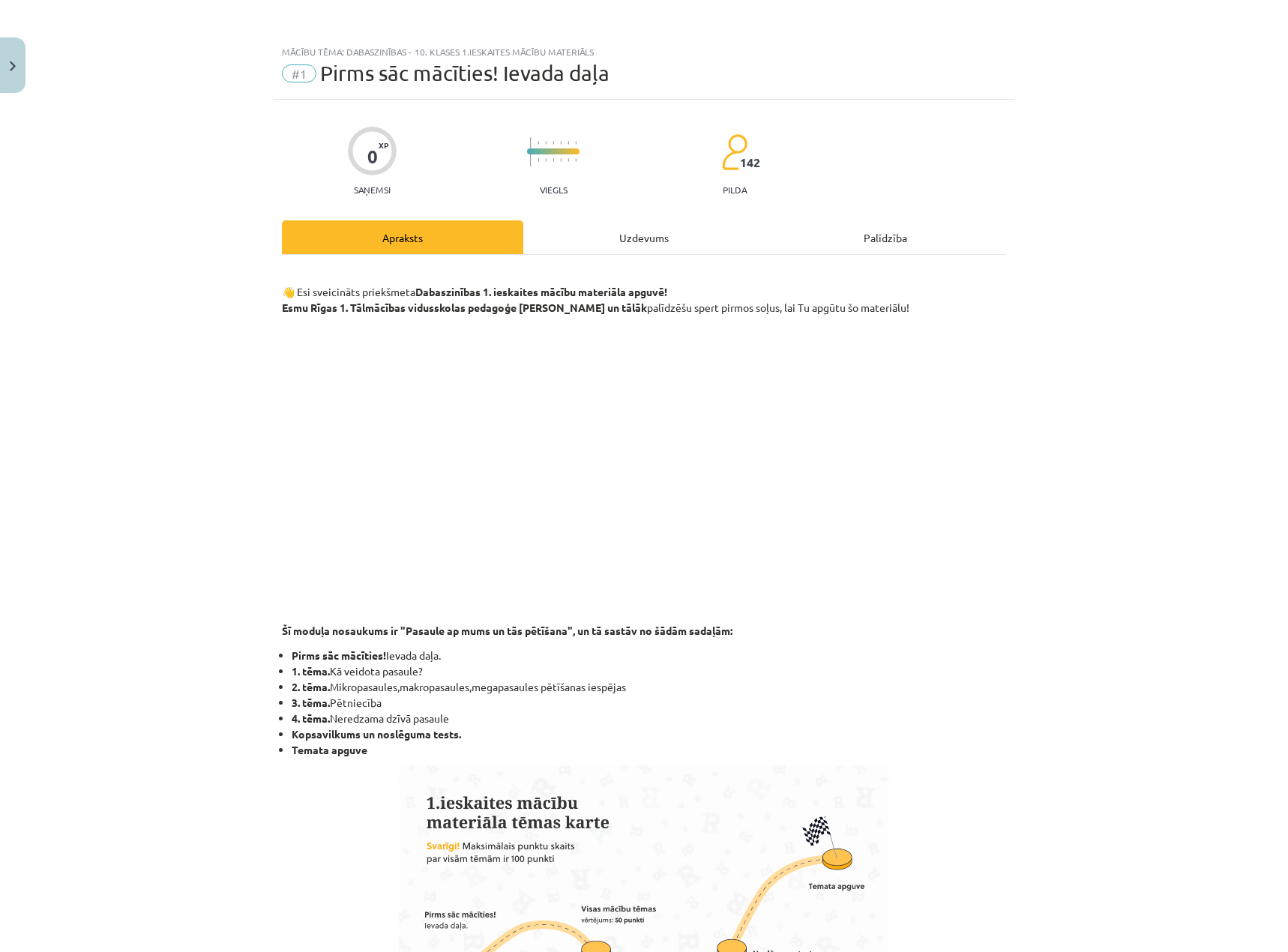
click at [630, 222] on div "Uzdevums" at bounding box center [644, 237] width 242 height 34
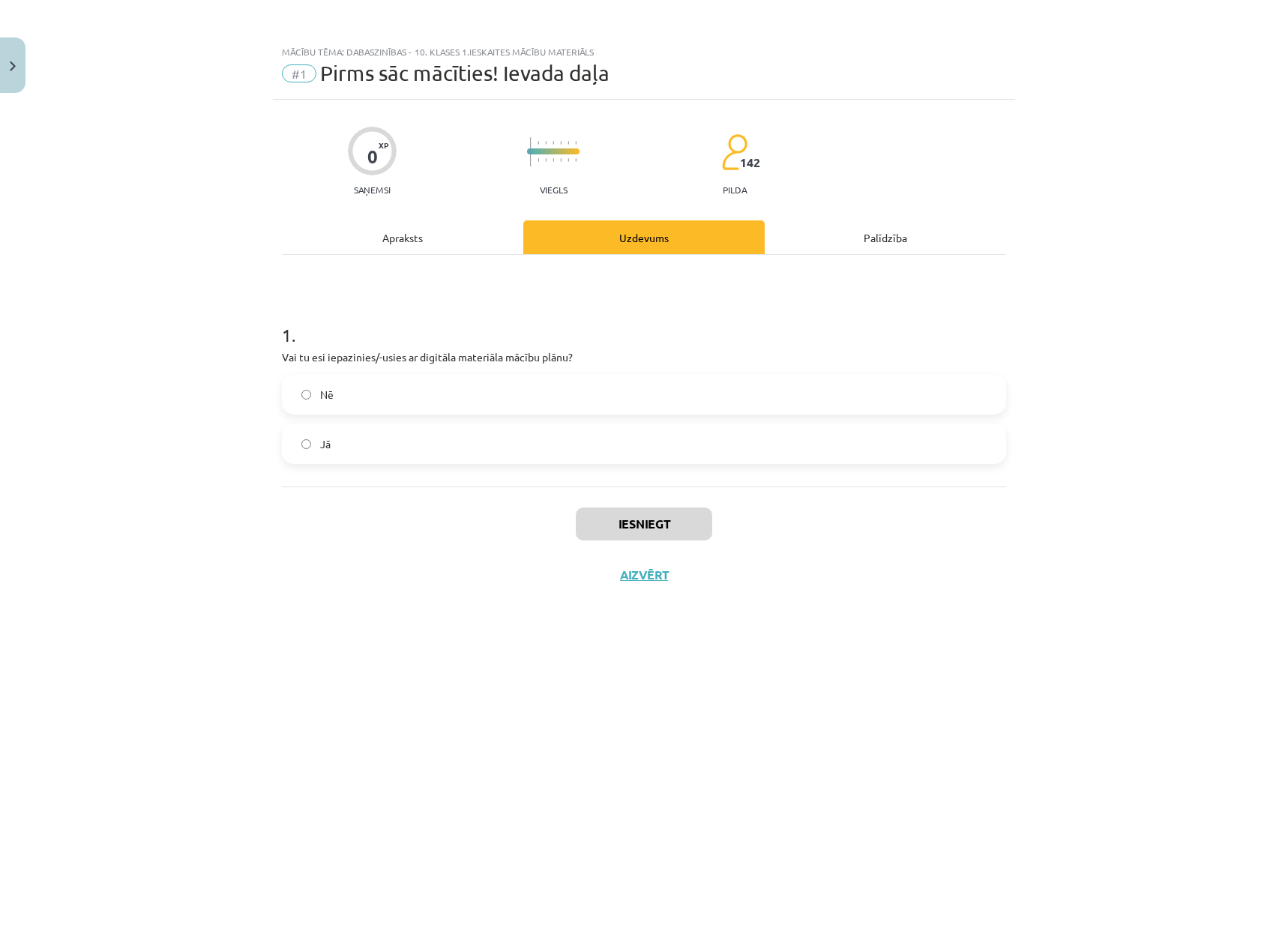
click at [311, 447] on label "Jā" at bounding box center [643, 443] width 721 height 38
click at [678, 510] on button "Iesniegt" at bounding box center [643, 523] width 137 height 33
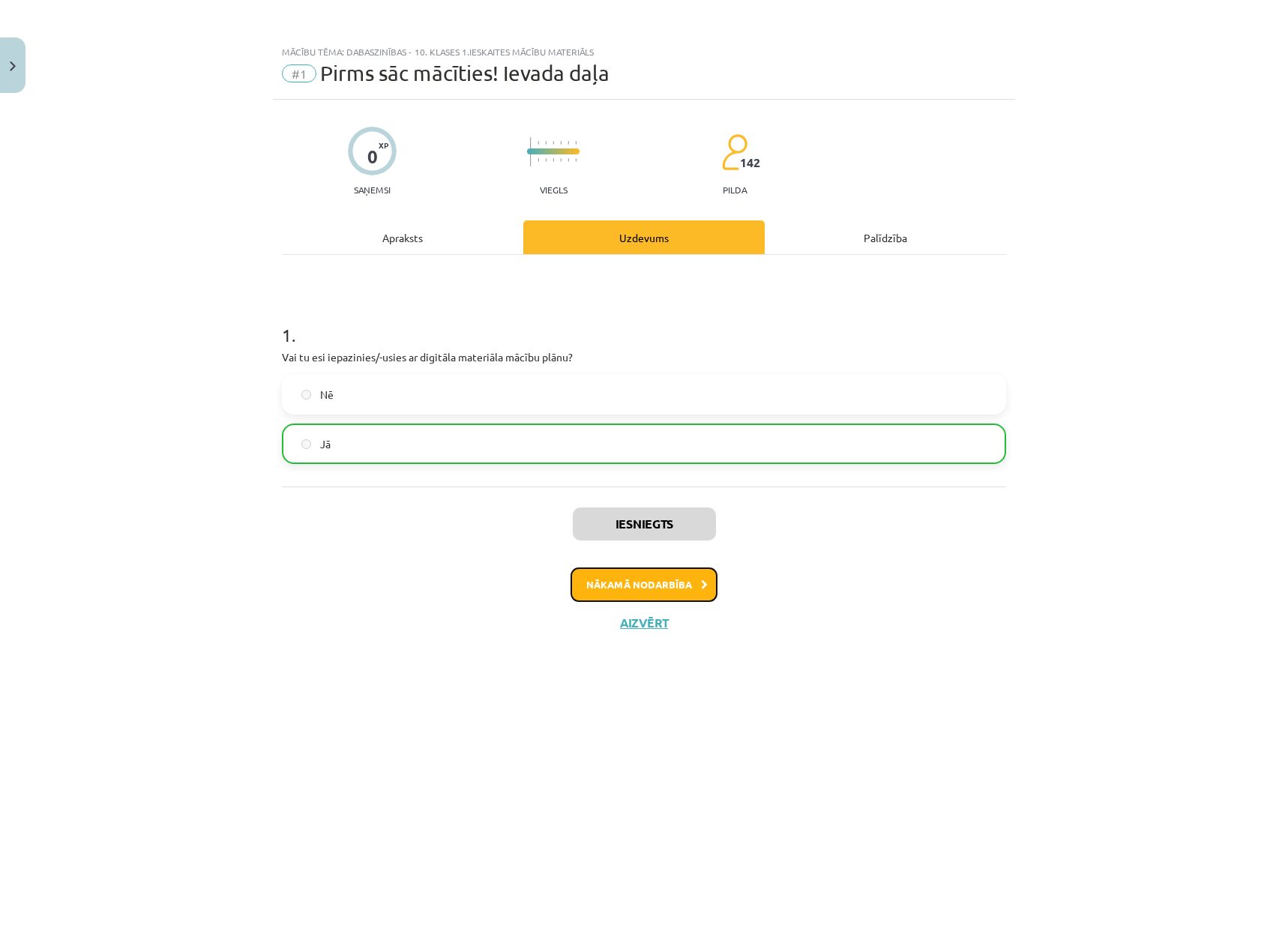
click at [704, 586] on icon at bounding box center [704, 585] width 6 height 10
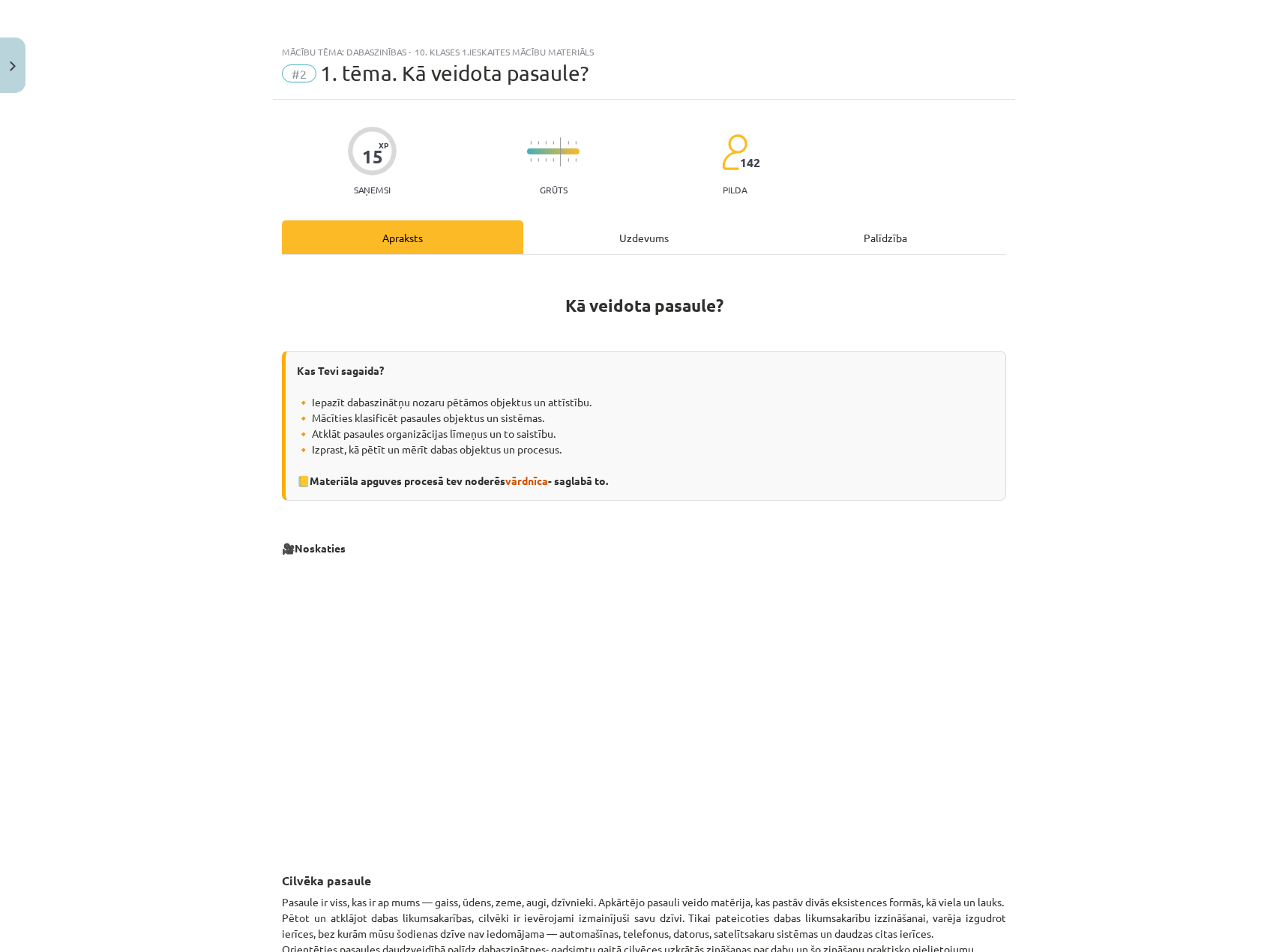
click at [657, 229] on div "Uzdevums" at bounding box center [644, 237] width 242 height 34
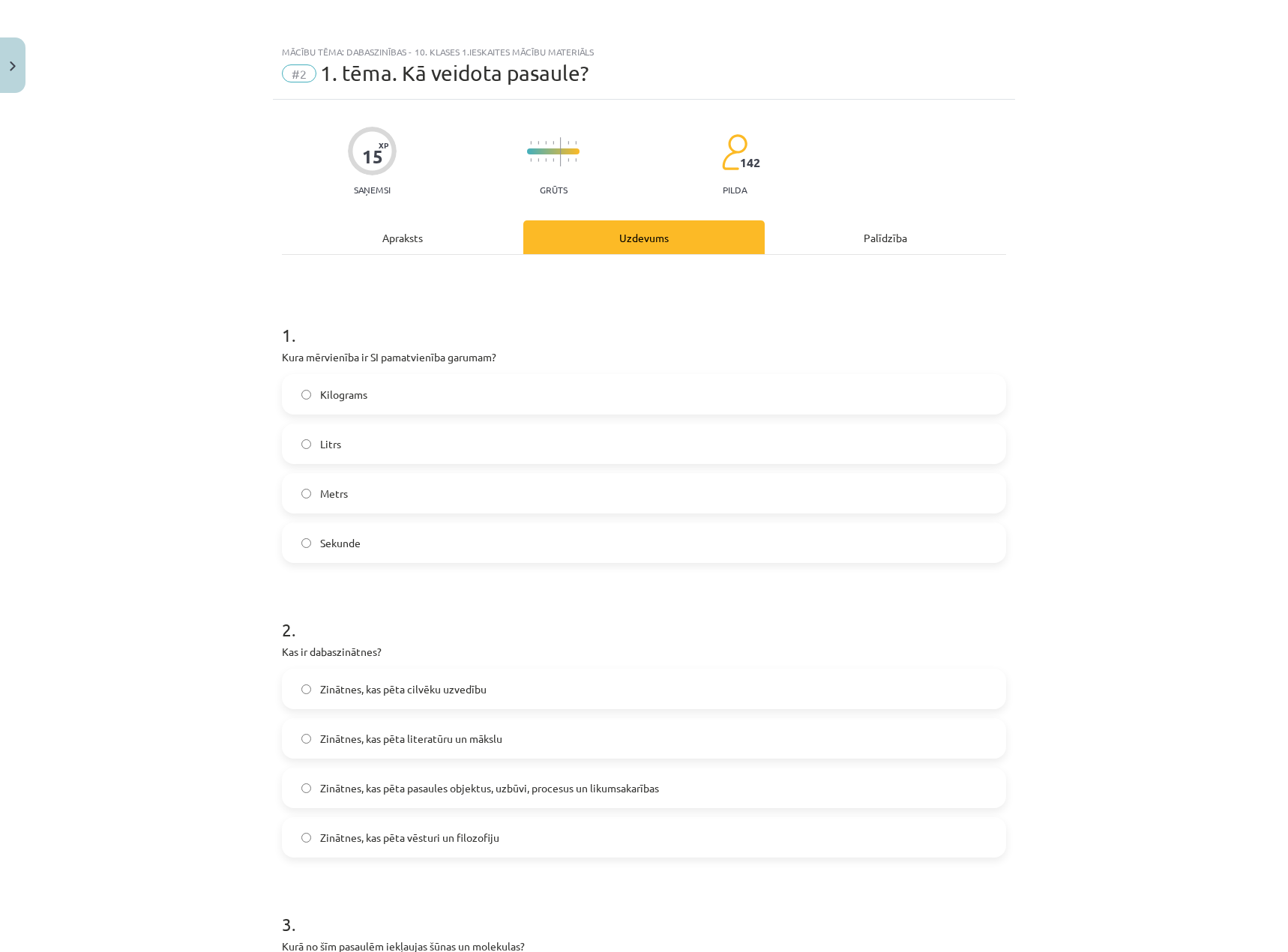
click at [529, 601] on h1 "2 ." at bounding box center [643, 616] width 724 height 46
drag, startPoint x: 337, startPoint y: 496, endPoint x: 426, endPoint y: 514, distance: 90.8
click at [337, 496] on span "Metrs" at bounding box center [334, 494] width 28 height 16
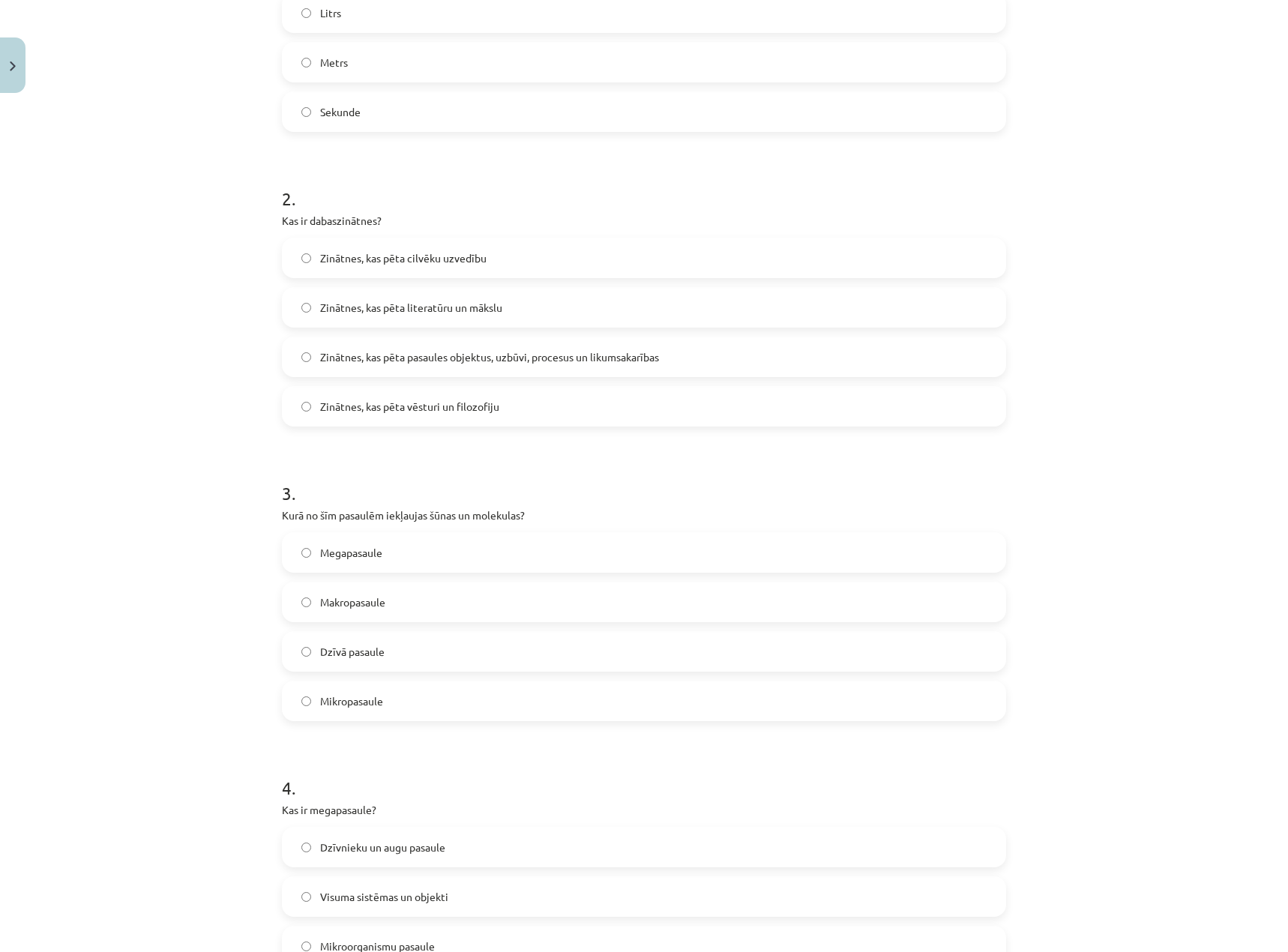
scroll to position [525, 0]
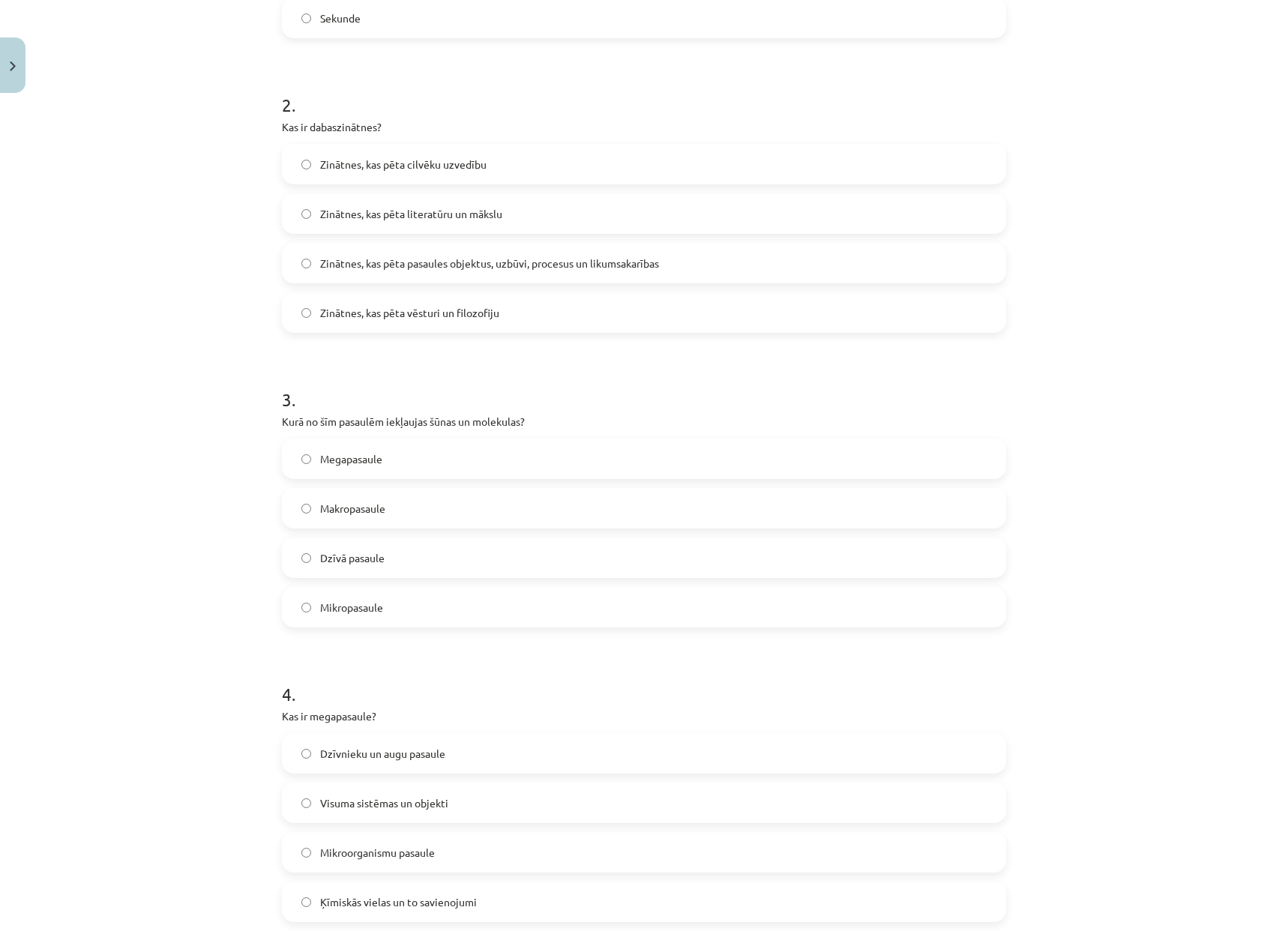
click at [584, 266] on span "Zinātnes, kas pēta pasaules objektus, uzbūvi, procesus un likumsakarības" at bounding box center [489, 263] width 338 height 16
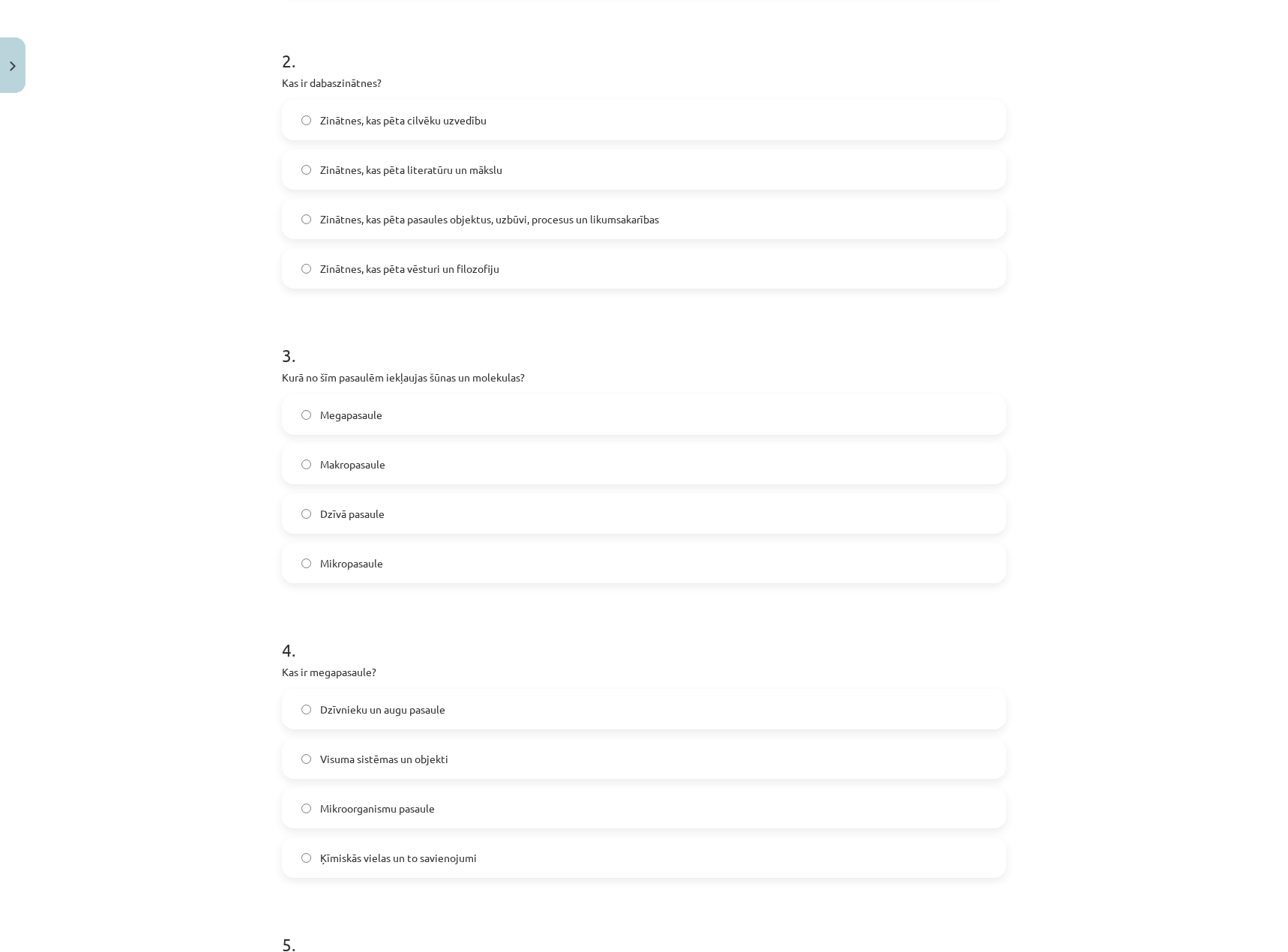
scroll to position [599, 0]
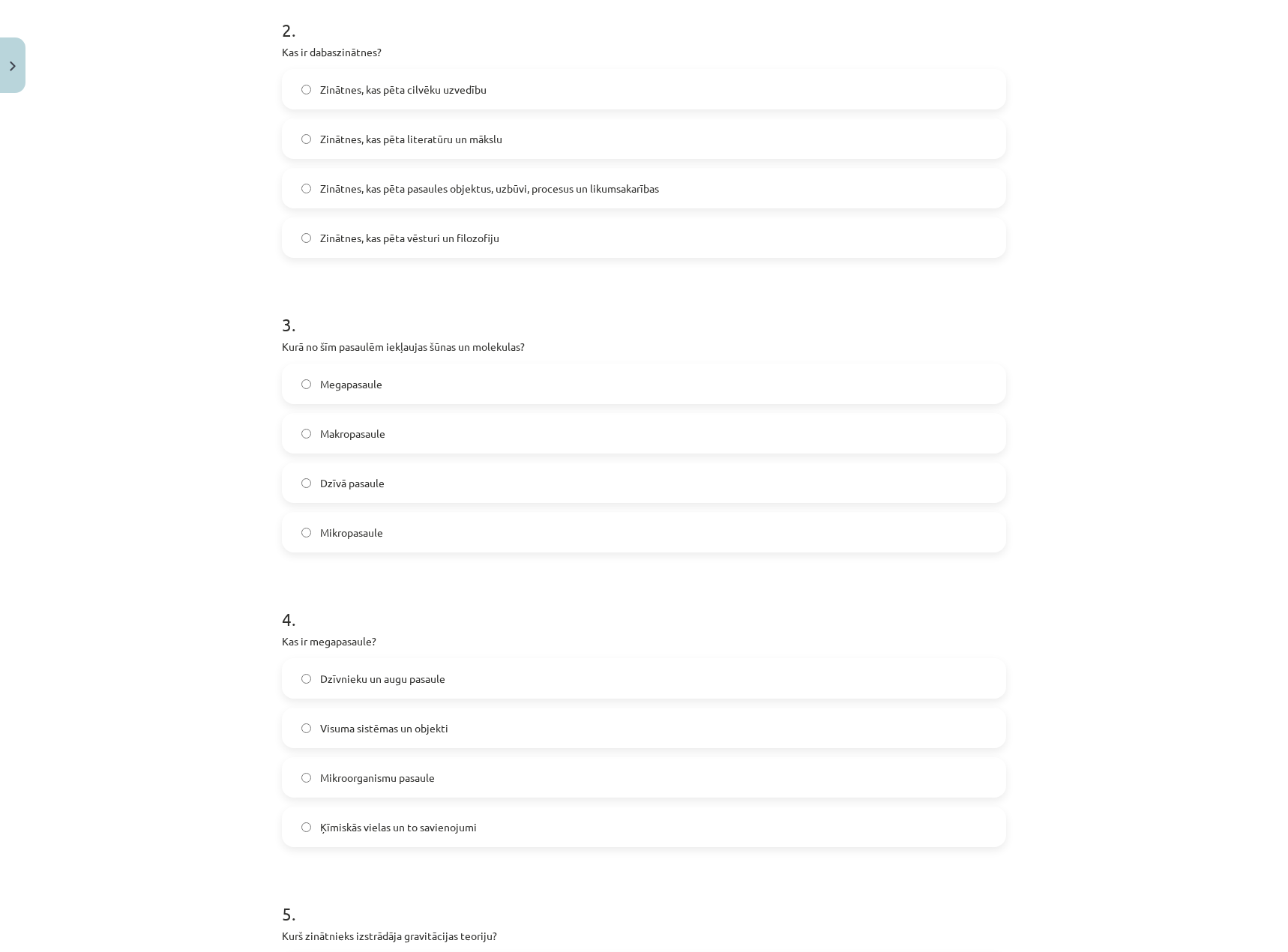
click at [406, 520] on label "Mikropasaule" at bounding box center [643, 532] width 721 height 38
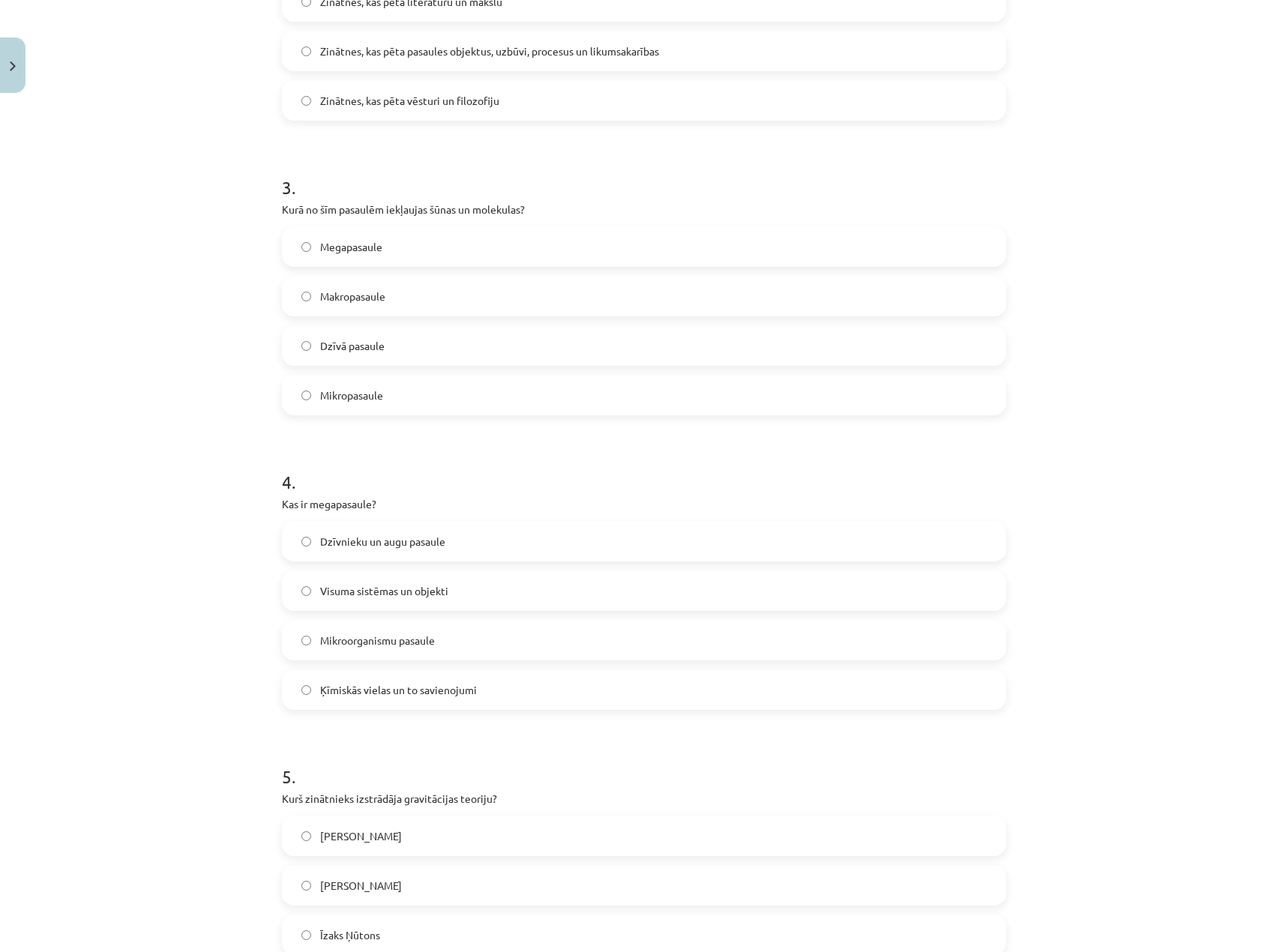
scroll to position [750, 0]
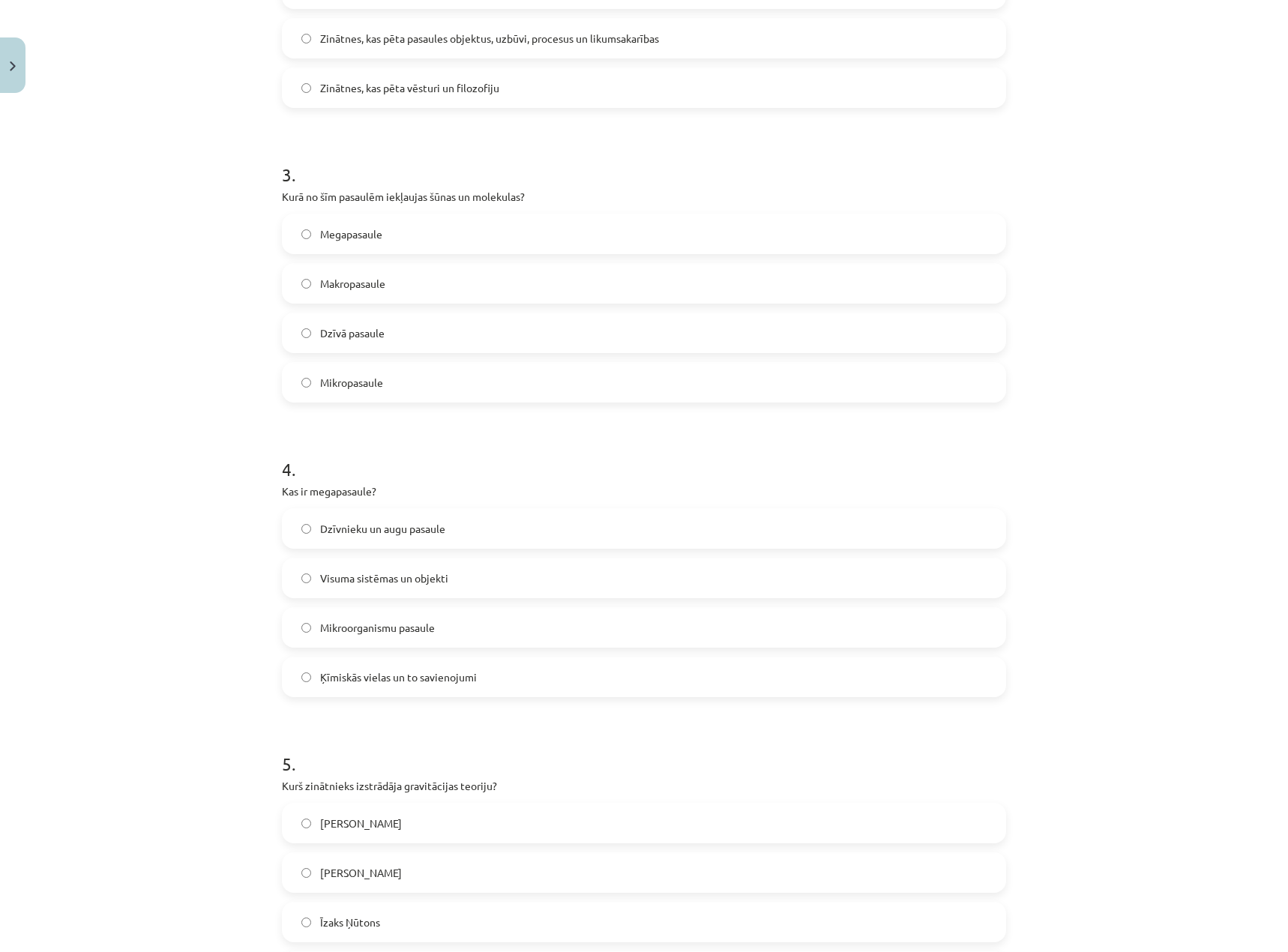
click at [320, 380] on span "Mikropasaule" at bounding box center [351, 382] width 63 height 16
click at [426, 578] on span "Visuma sistēmas un objekti" at bounding box center [384, 578] width 128 height 16
drag, startPoint x: 390, startPoint y: 681, endPoint x: 434, endPoint y: 675, distance: 44.4
click at [395, 682] on span "Ķīmiskās vielas un to savienojumi" at bounding box center [398, 678] width 157 height 16
click at [349, 579] on span "Visuma sistēmas un objekti" at bounding box center [384, 578] width 128 height 16
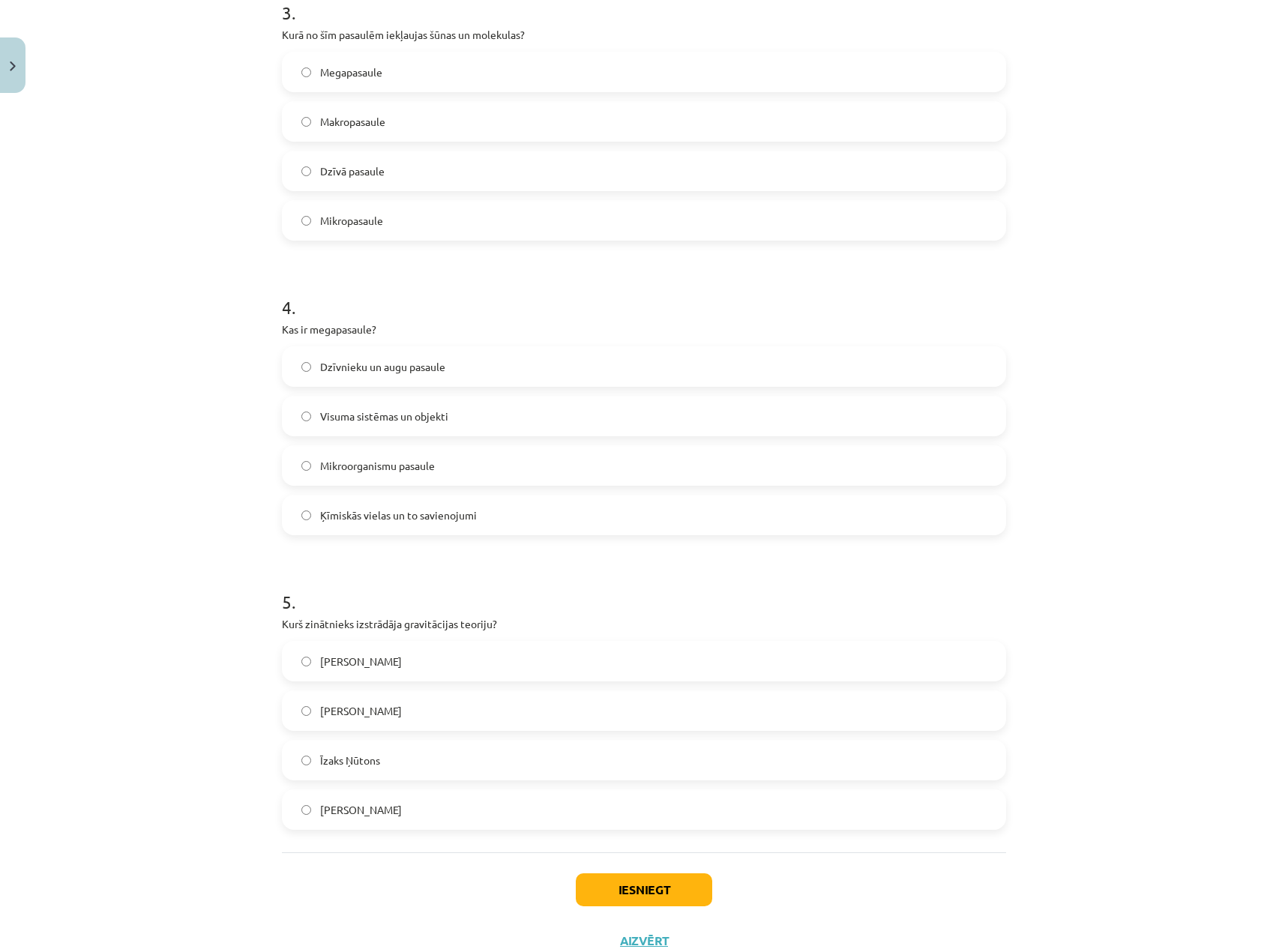
scroll to position [963, 0]
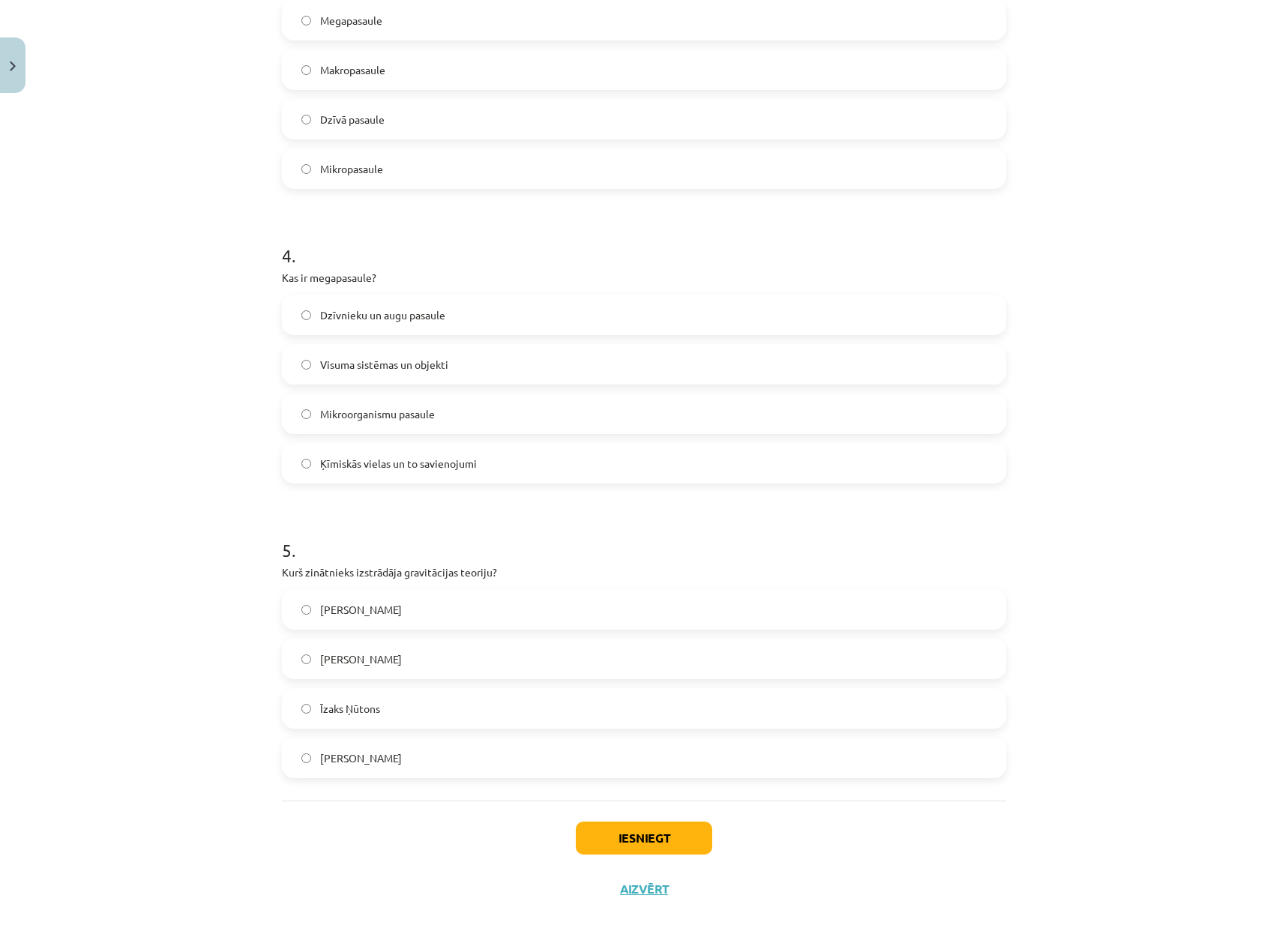
click at [338, 707] on span "Īzaks Ņūtons" at bounding box center [350, 709] width 60 height 16
click at [670, 827] on button "Iesniegt" at bounding box center [643, 838] width 137 height 33
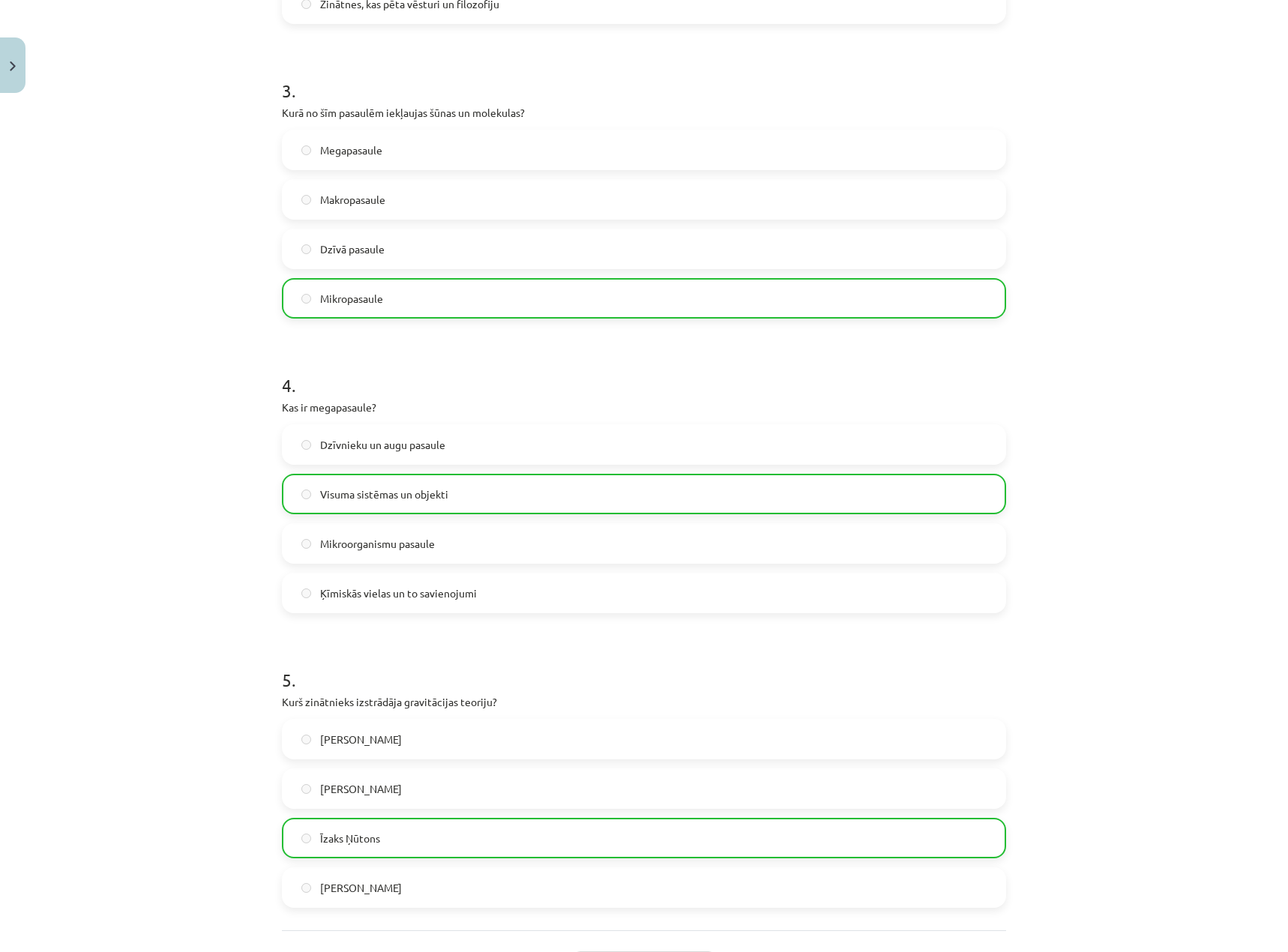
scroll to position [1011, 0]
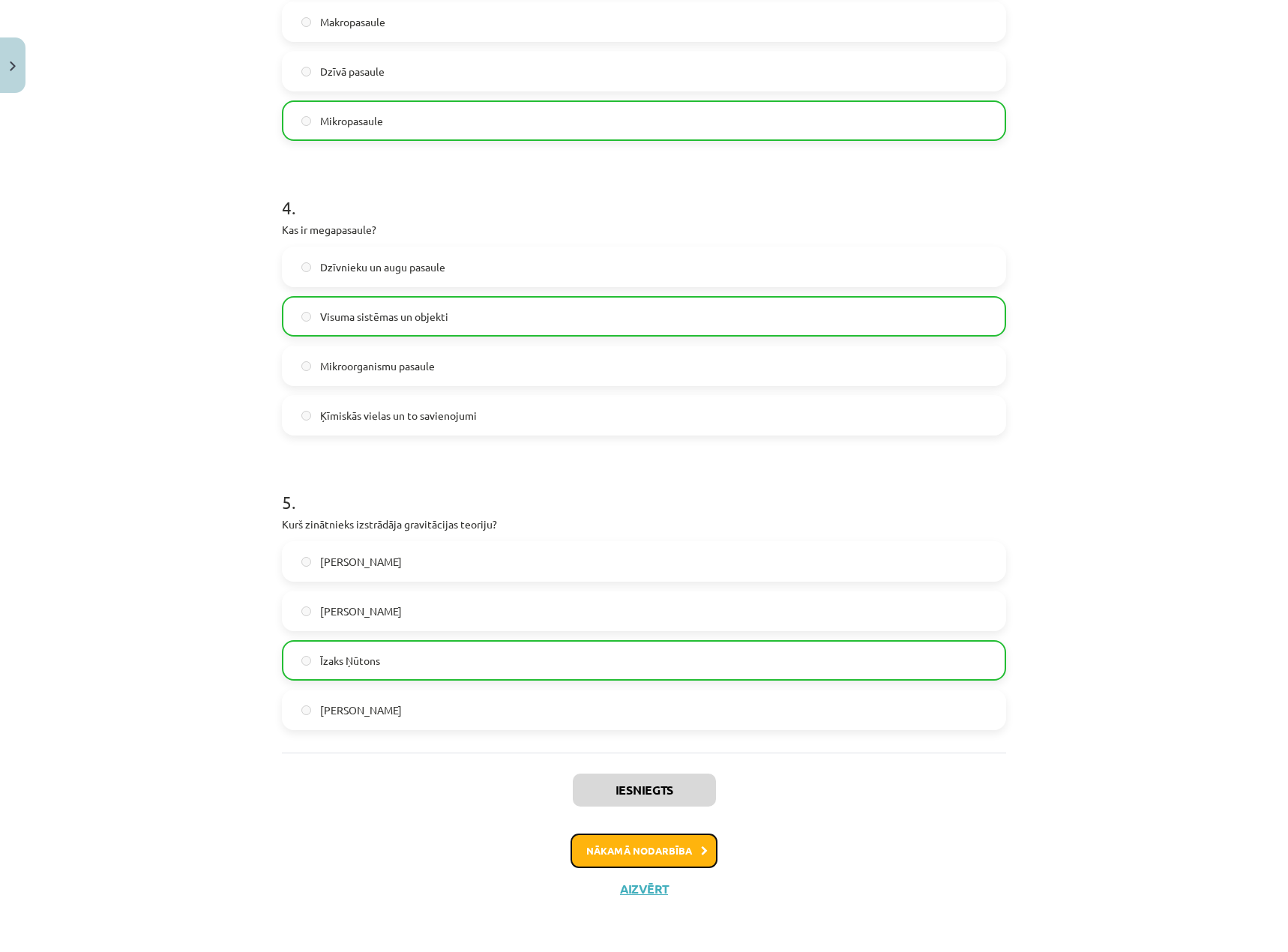
click at [685, 853] on button "Nākamā nodarbība" at bounding box center [644, 850] width 147 height 34
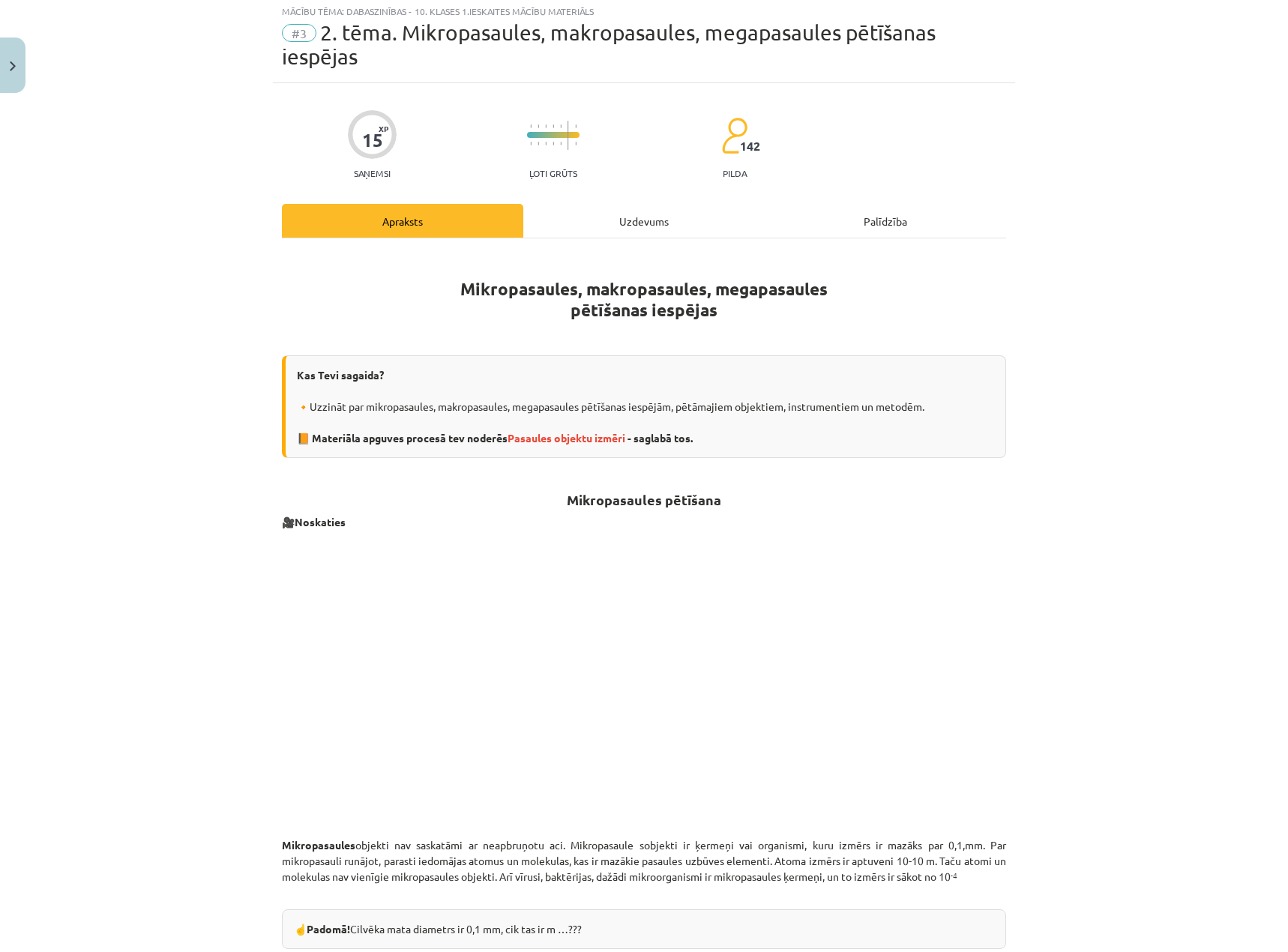
scroll to position [38, 0]
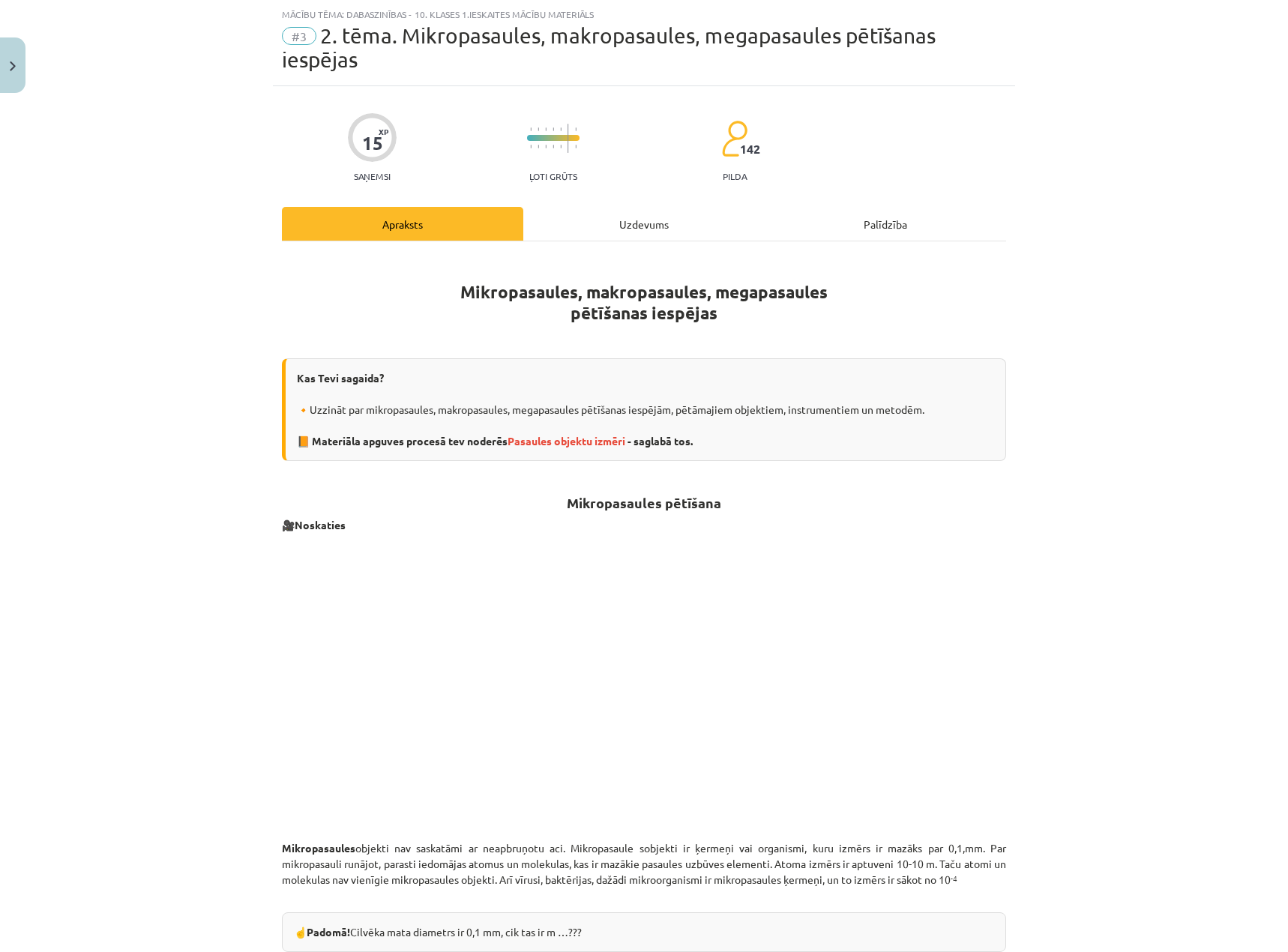
click at [625, 219] on div "Uzdevums" at bounding box center [644, 224] width 242 height 34
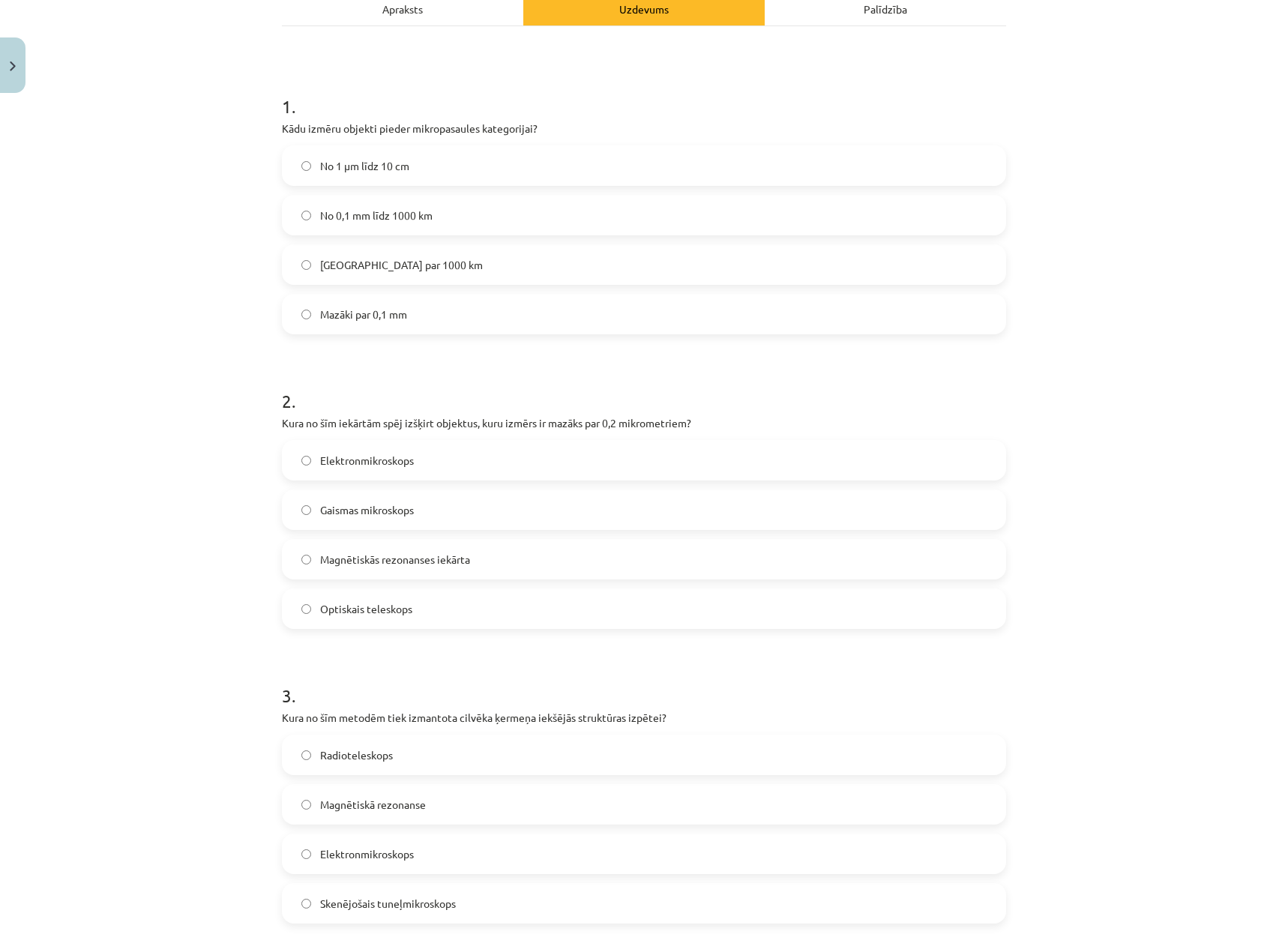
scroll to position [262, 0]
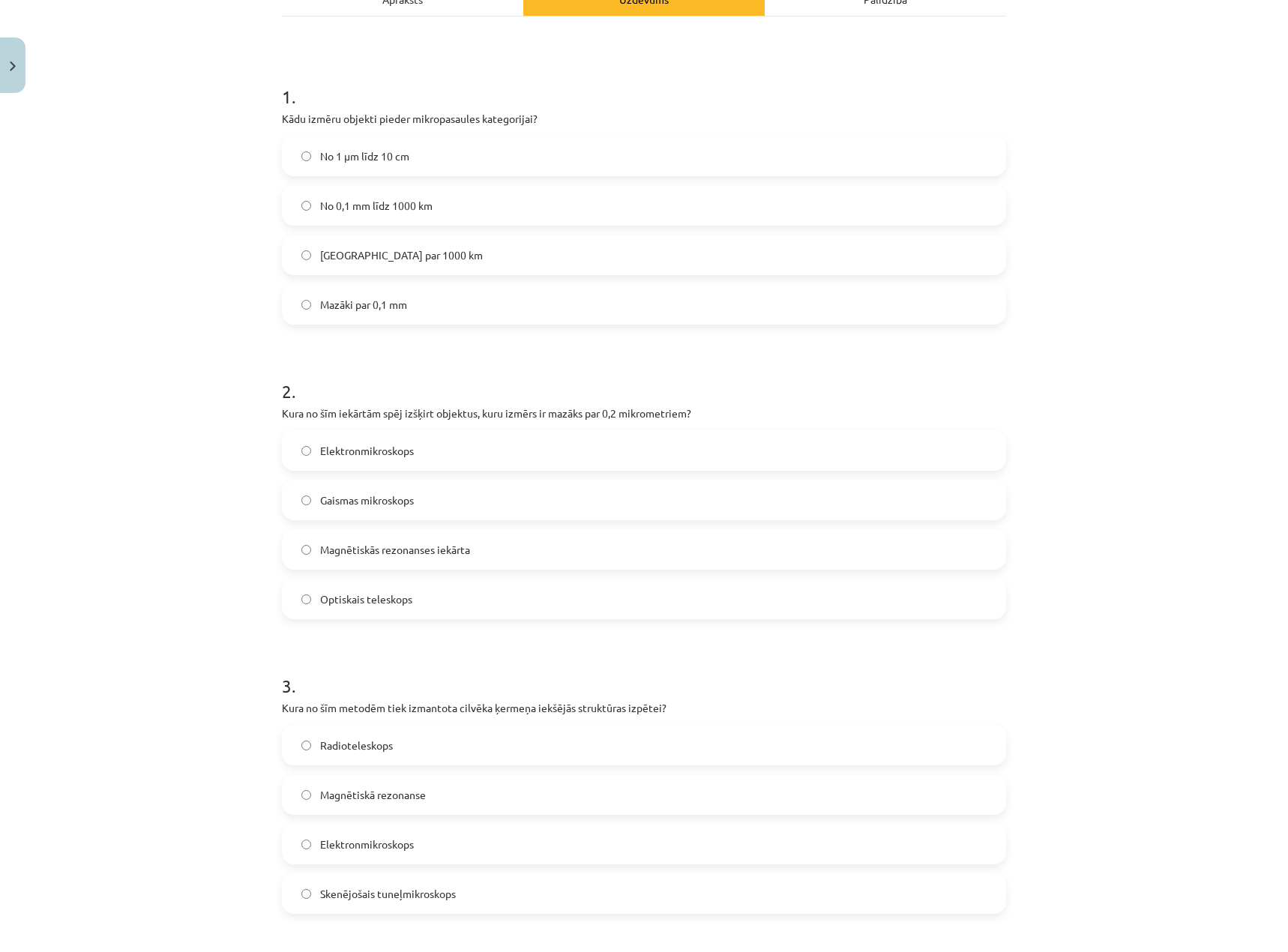
drag, startPoint x: 1127, startPoint y: 640, endPoint x: 1185, endPoint y: 646, distance: 58.3
click at [1127, 640] on div "Mācību tēma: Dabaszinības - 10. klases 1.ieskaites mācību materiāls #3 2. tēma.…" at bounding box center [644, 476] width 1288 height 952
click at [366, 308] on span "Mazāki par 0,1 mm" at bounding box center [363, 305] width 87 height 16
click at [410, 452] on span "Elektronmikroskops" at bounding box center [366, 451] width 94 height 16
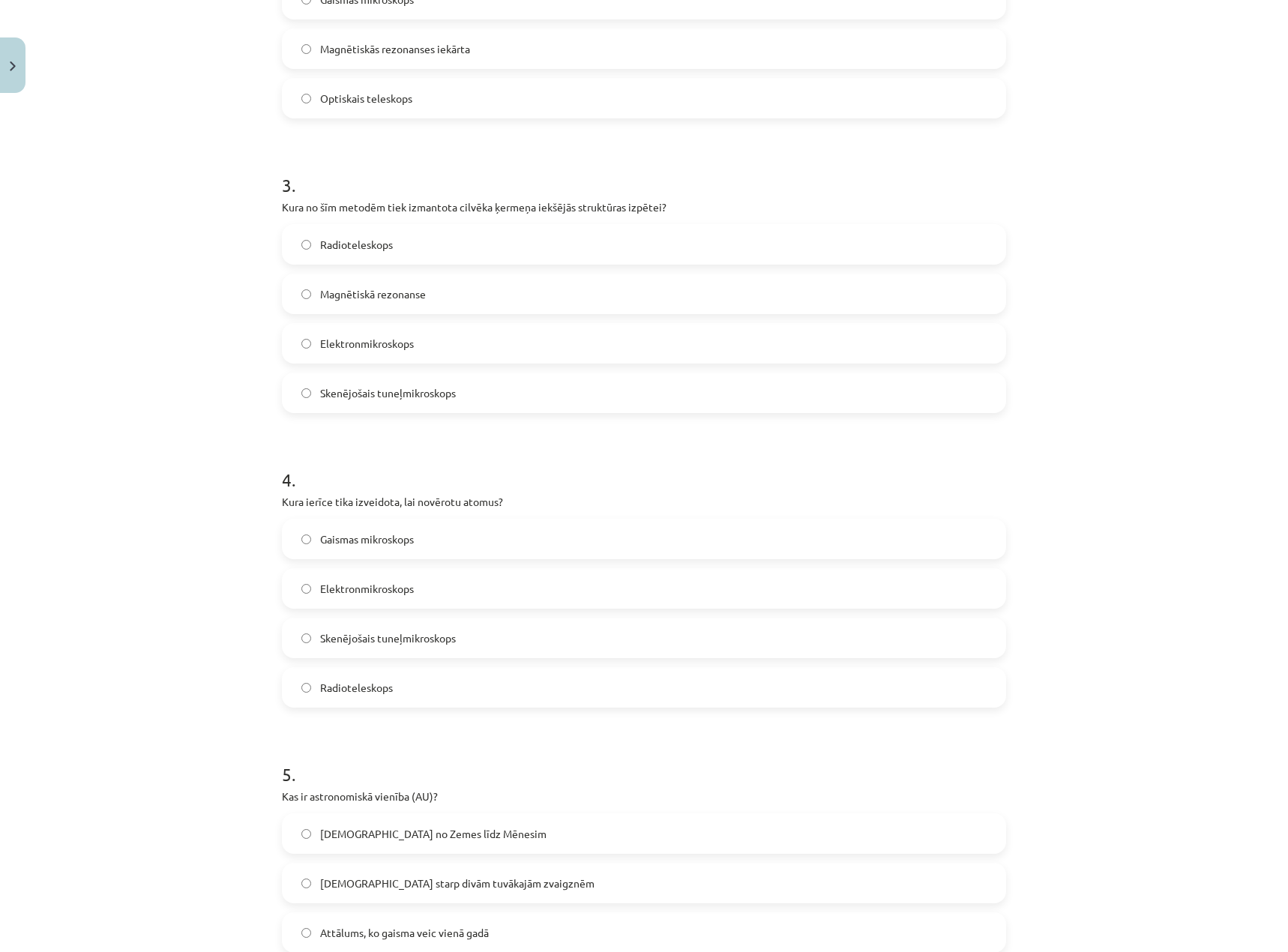
scroll to position [787, 0]
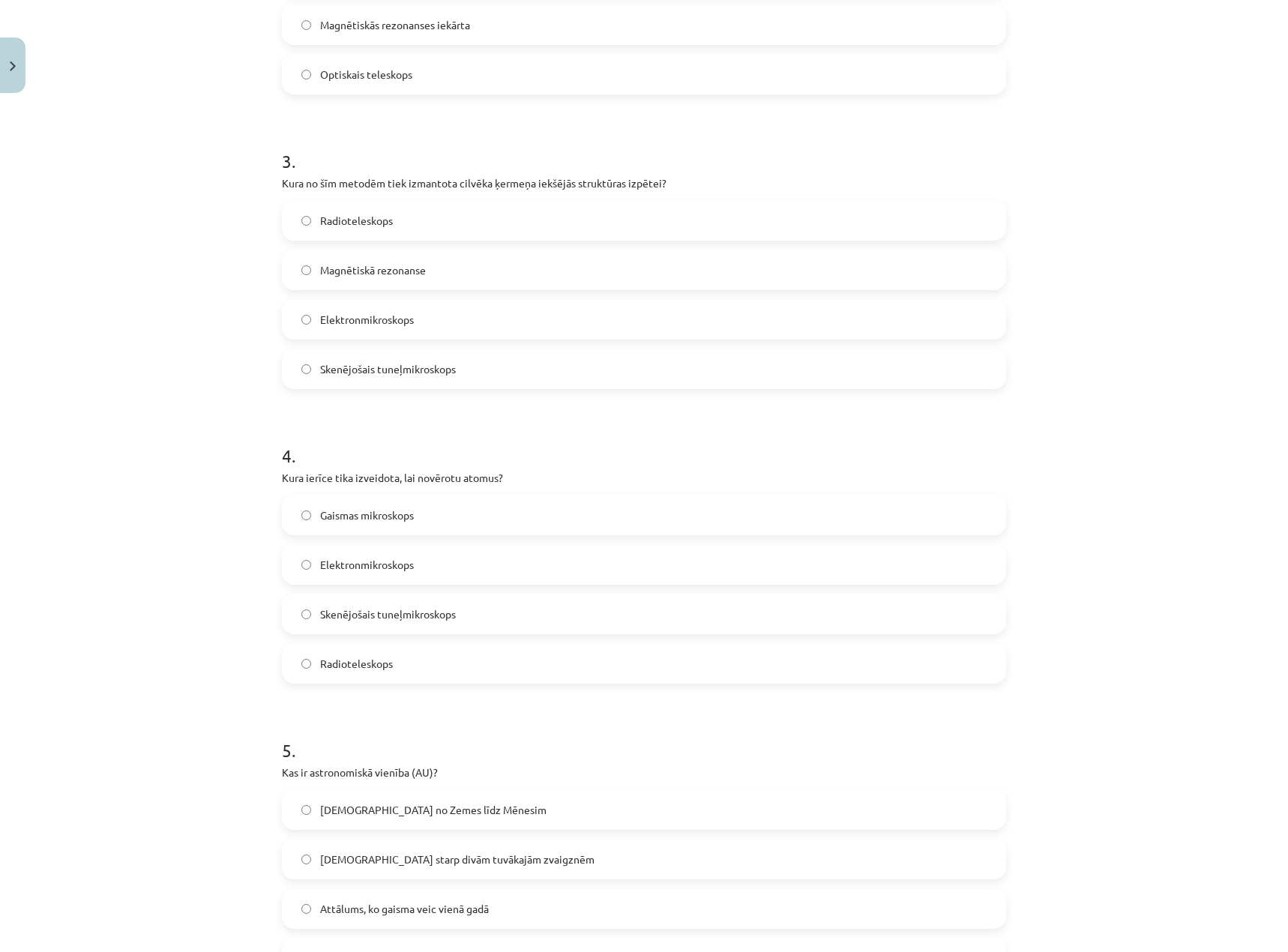
drag, startPoint x: 409, startPoint y: 273, endPoint x: 447, endPoint y: 271, distance: 38.1
click at [409, 273] on span "Magnētiskā rezonanse" at bounding box center [373, 270] width 106 height 16
click at [406, 608] on span "Skenējošais tuneļmikroskops" at bounding box center [388, 614] width 136 height 16
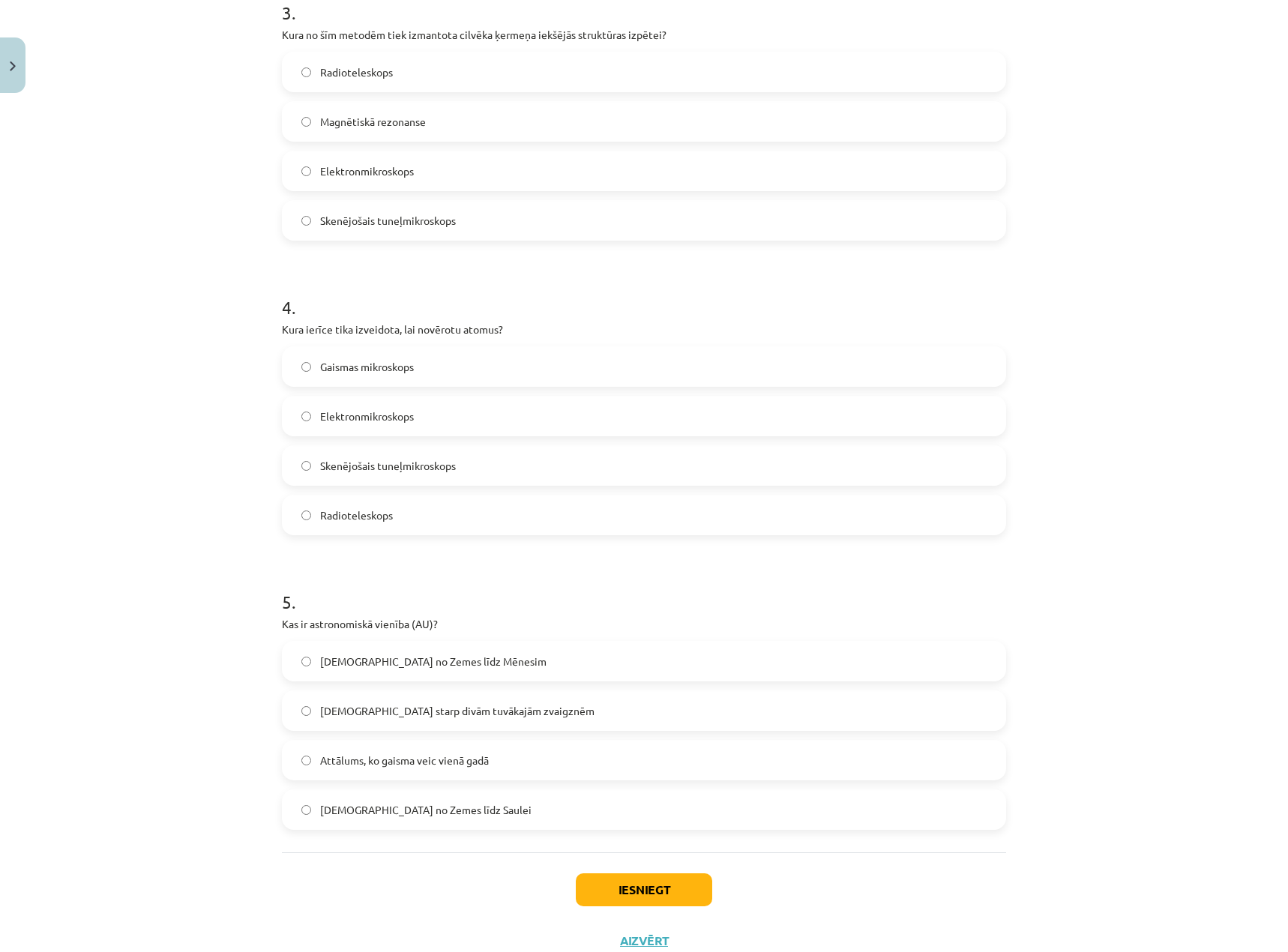
scroll to position [987, 0]
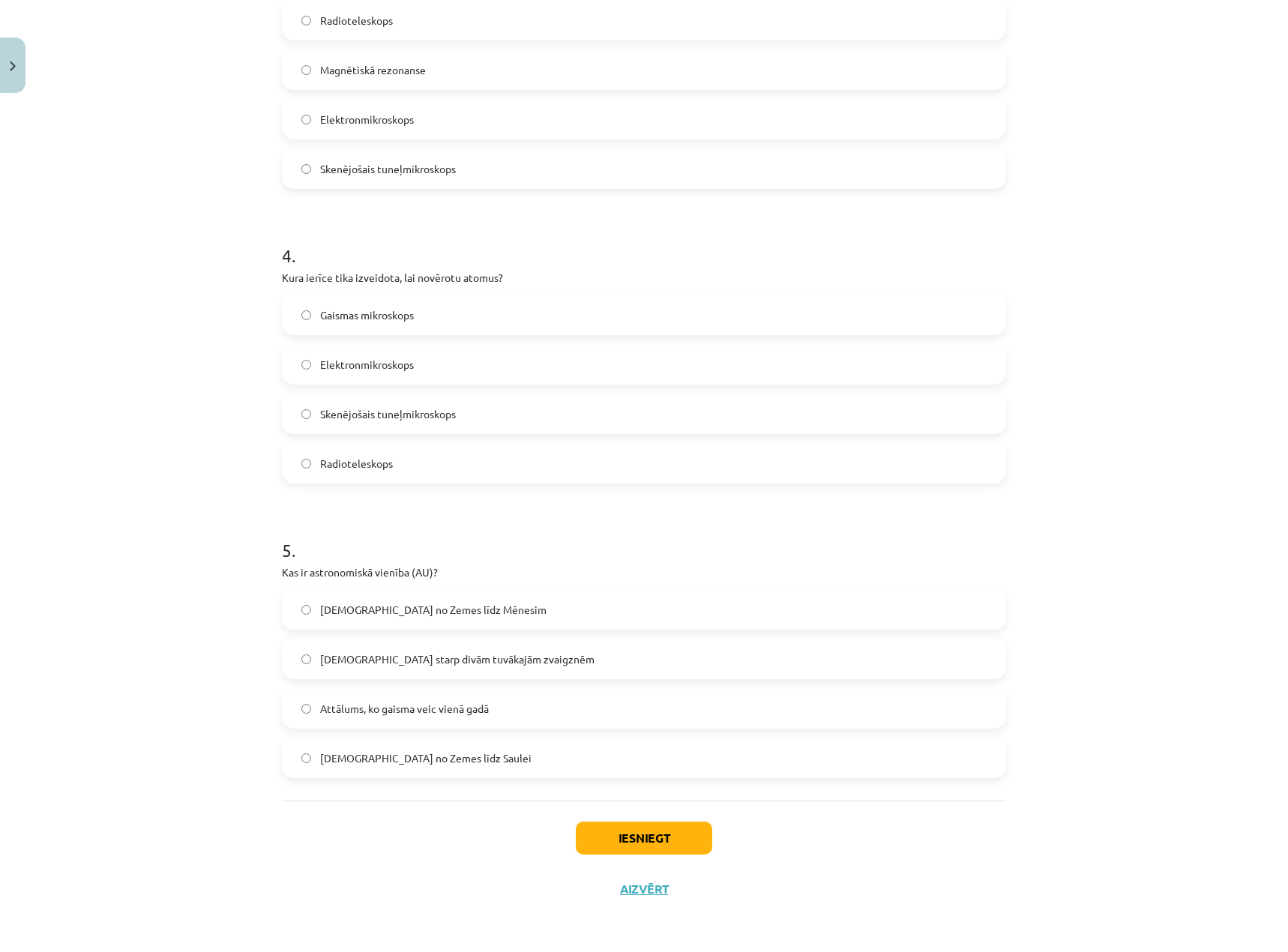
drag, startPoint x: 412, startPoint y: 762, endPoint x: 565, endPoint y: 782, distance: 154.3
click at [411, 762] on span "Attālums no Zemes līdz Saulei" at bounding box center [426, 758] width 211 height 16
click at [643, 846] on button "Iesniegt" at bounding box center [643, 838] width 137 height 33
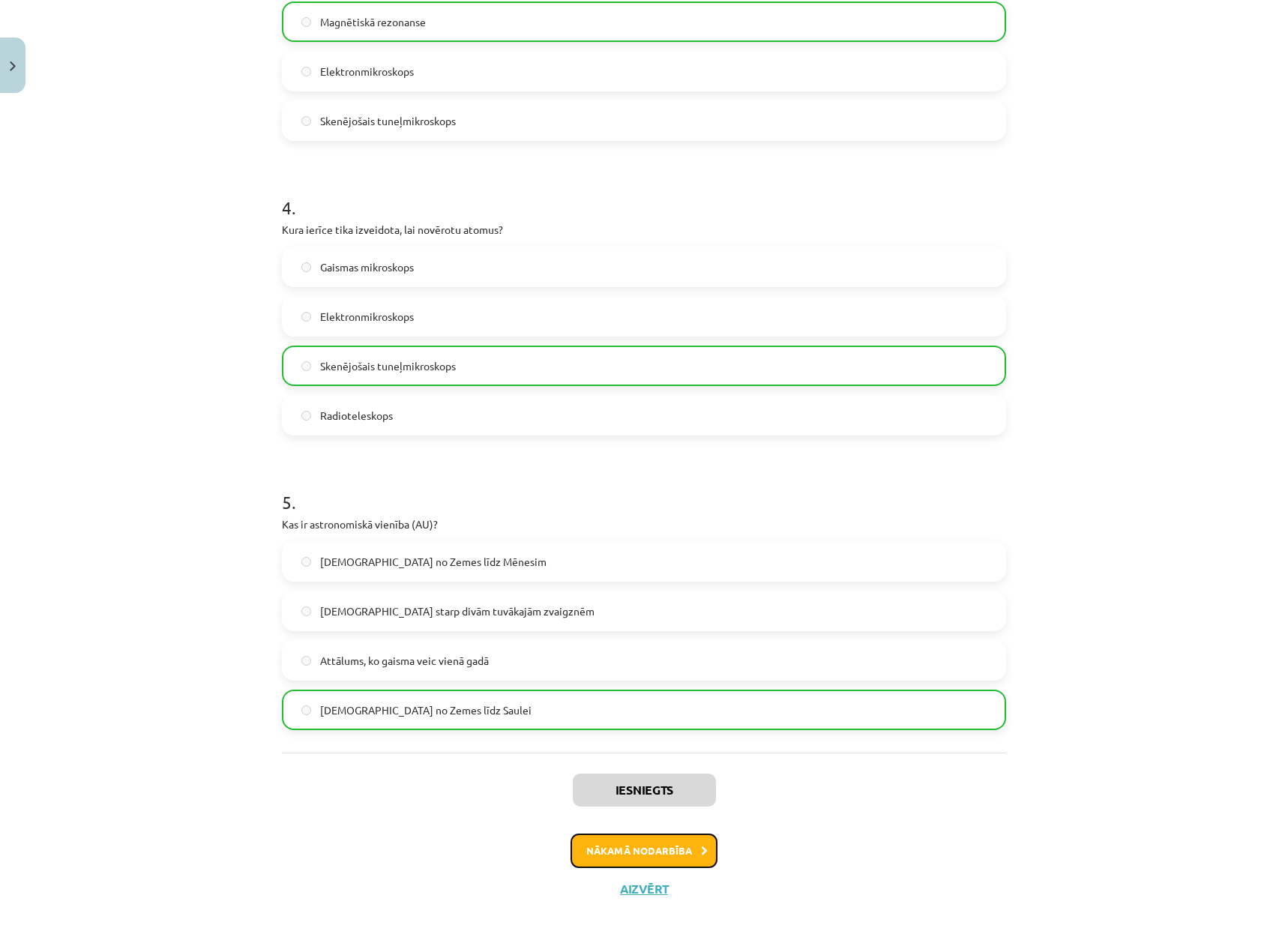
click at [651, 857] on button "Nākamā nodarbība" at bounding box center [644, 850] width 147 height 34
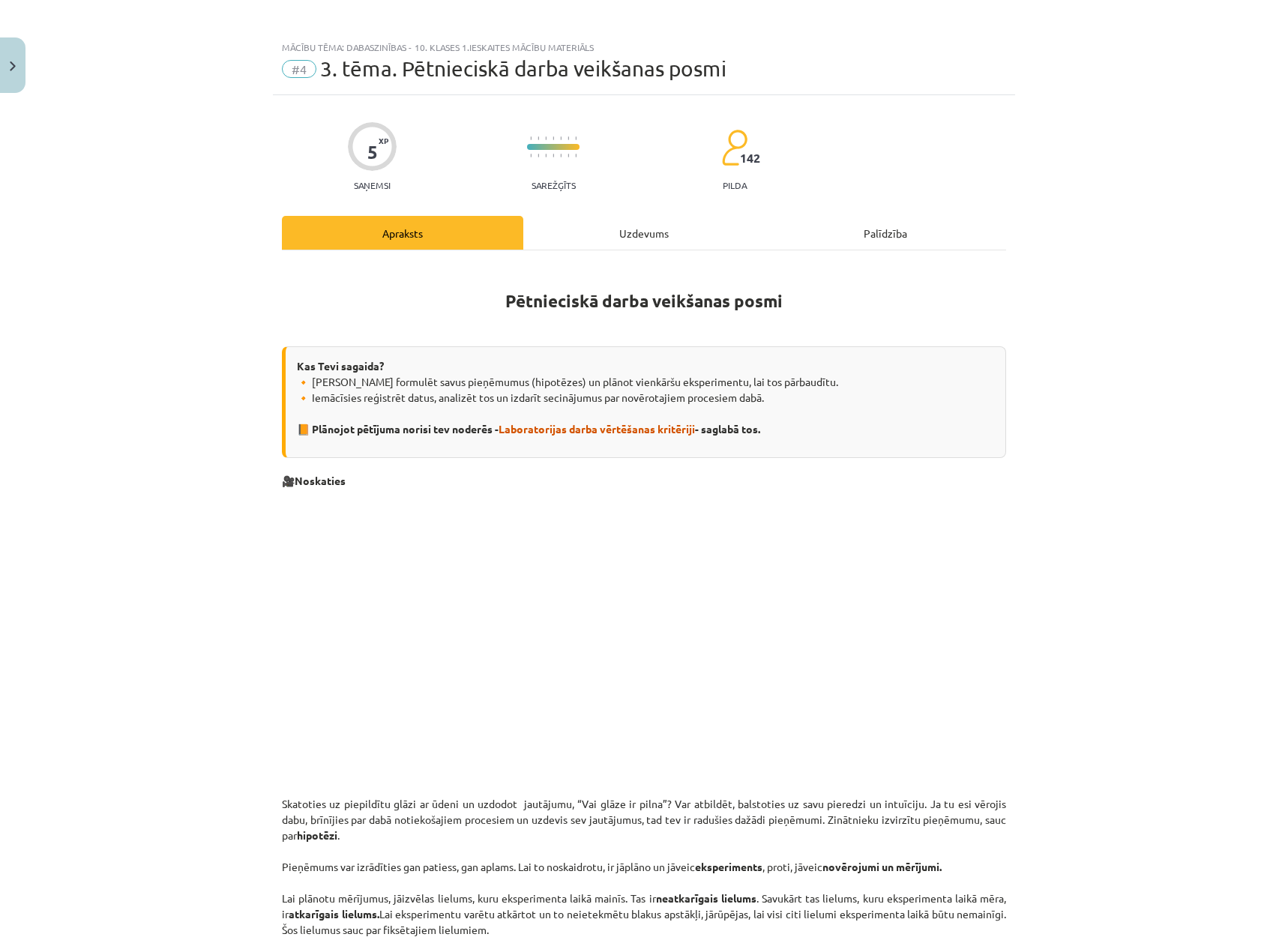
scroll to position [0, 0]
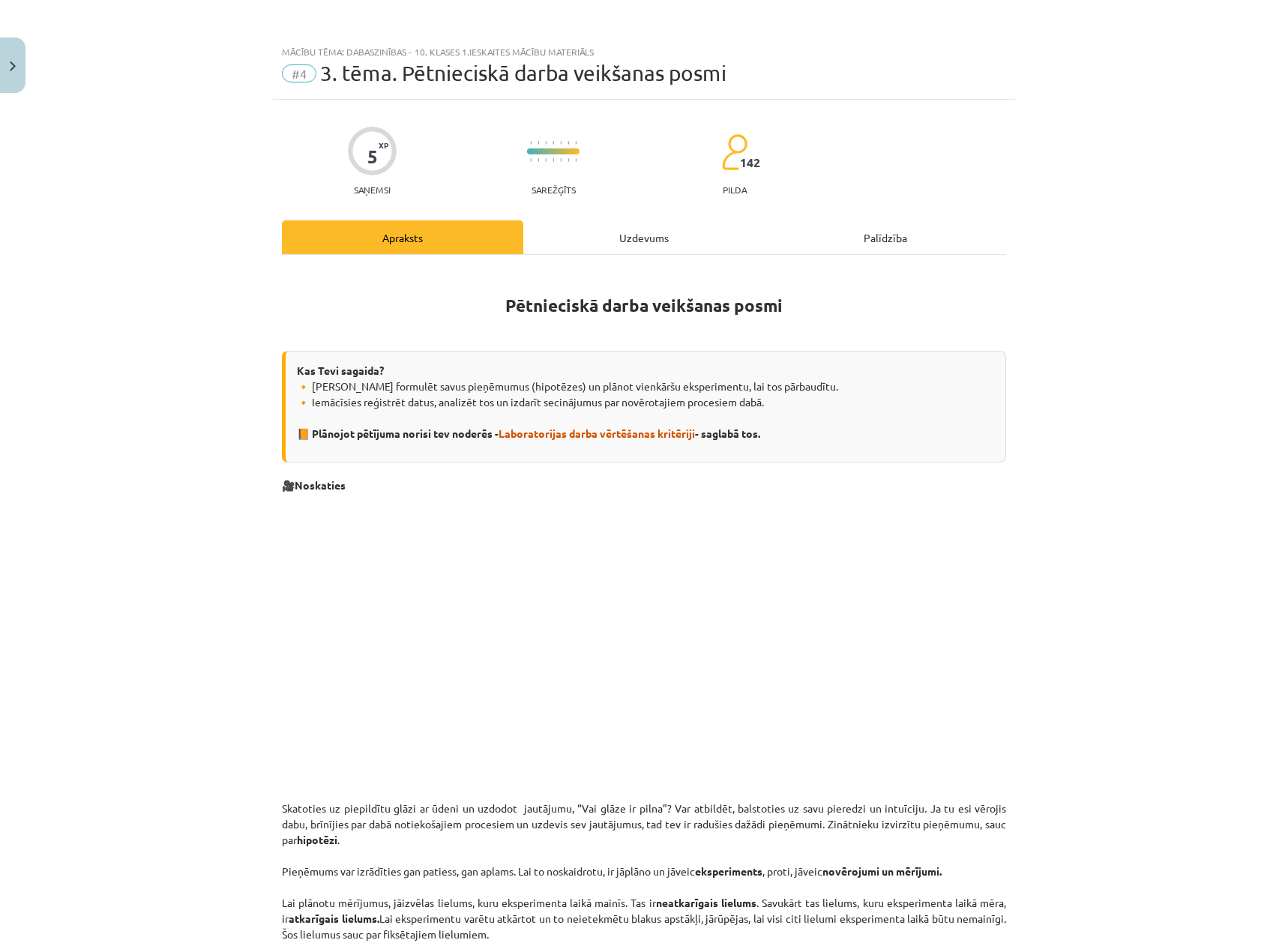
click at [630, 250] on div "Uzdevums" at bounding box center [644, 237] width 242 height 34
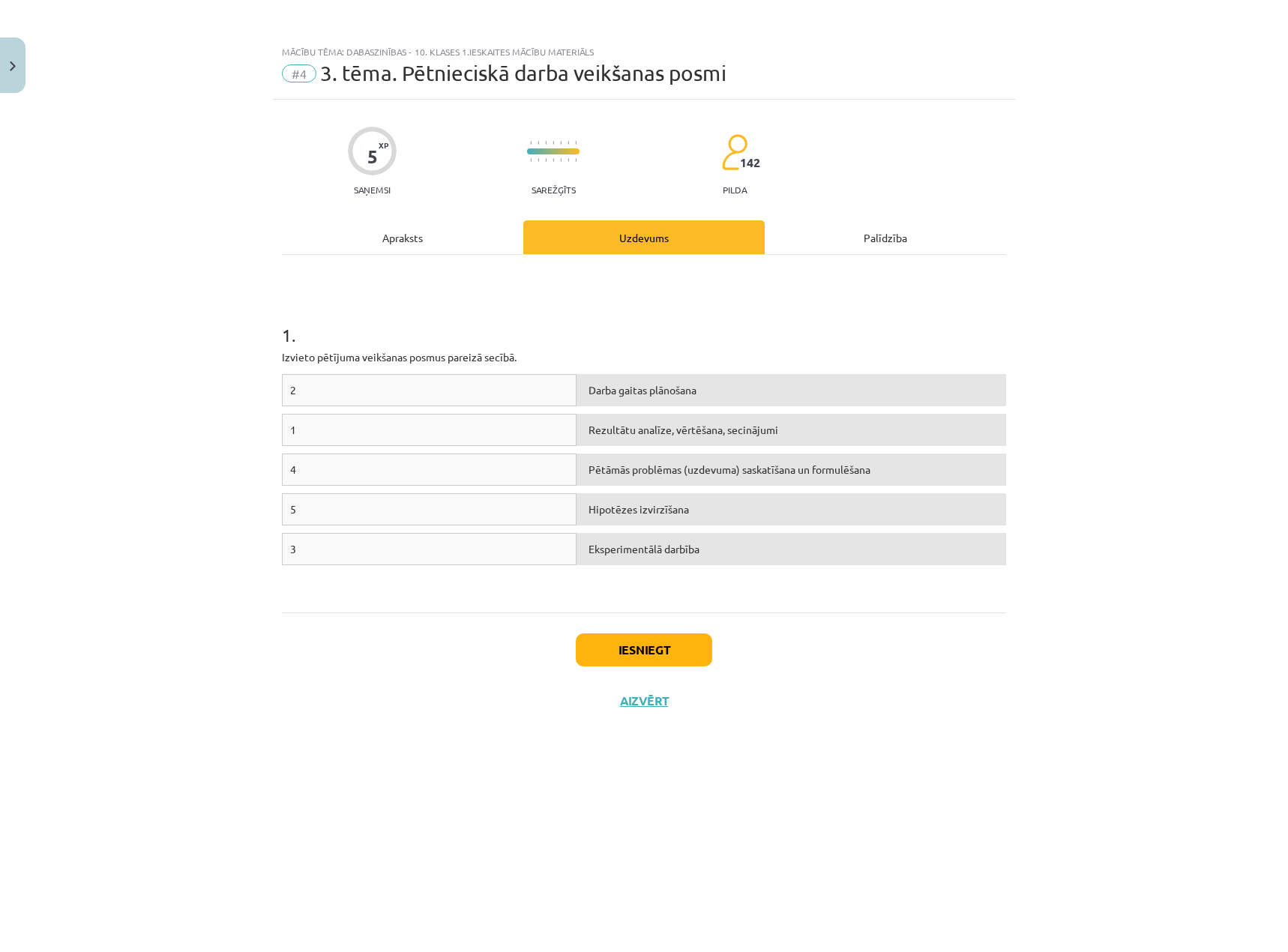
drag, startPoint x: 1034, startPoint y: 766, endPoint x: 1021, endPoint y: 766, distance: 13.0
click at [1034, 766] on div "Mācību tēma: Dabaszinības - 10. klases 1.ieskaites mācību materiāls #4 3. tēma.…" at bounding box center [644, 476] width 1288 height 952
click at [483, 466] on div "4" at bounding box center [429, 470] width 294 height 32
click at [650, 470] on span "Pētāmās problēmas (uzdevuma) saskatīšana un formulēšana" at bounding box center [729, 469] width 282 height 14
drag, startPoint x: 396, startPoint y: 426, endPoint x: 462, endPoint y: 412, distance: 67.5
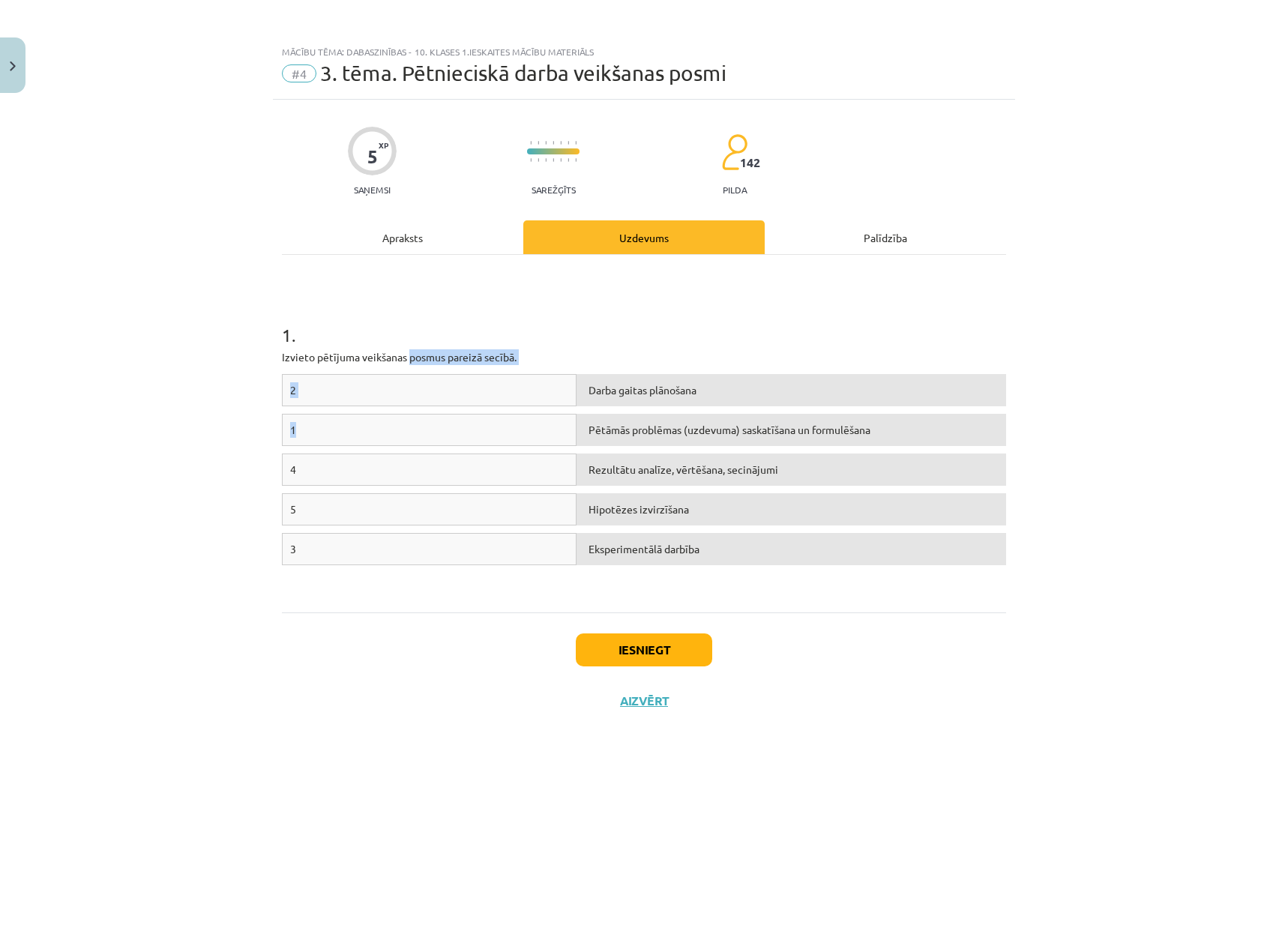
click at [411, 361] on div "1 . Izvieto pētījuma veikšanas posmus pareizā secībā. 2 Darba gaitas plānošana …" at bounding box center [643, 433] width 724 height 330
click at [458, 434] on div "1" at bounding box center [429, 430] width 294 height 32
click at [672, 474] on span "Rezultātu analīze, vērtēšana, secinājumi" at bounding box center [682, 469] width 190 height 14
click at [661, 645] on button "Iesniegt" at bounding box center [643, 650] width 137 height 33
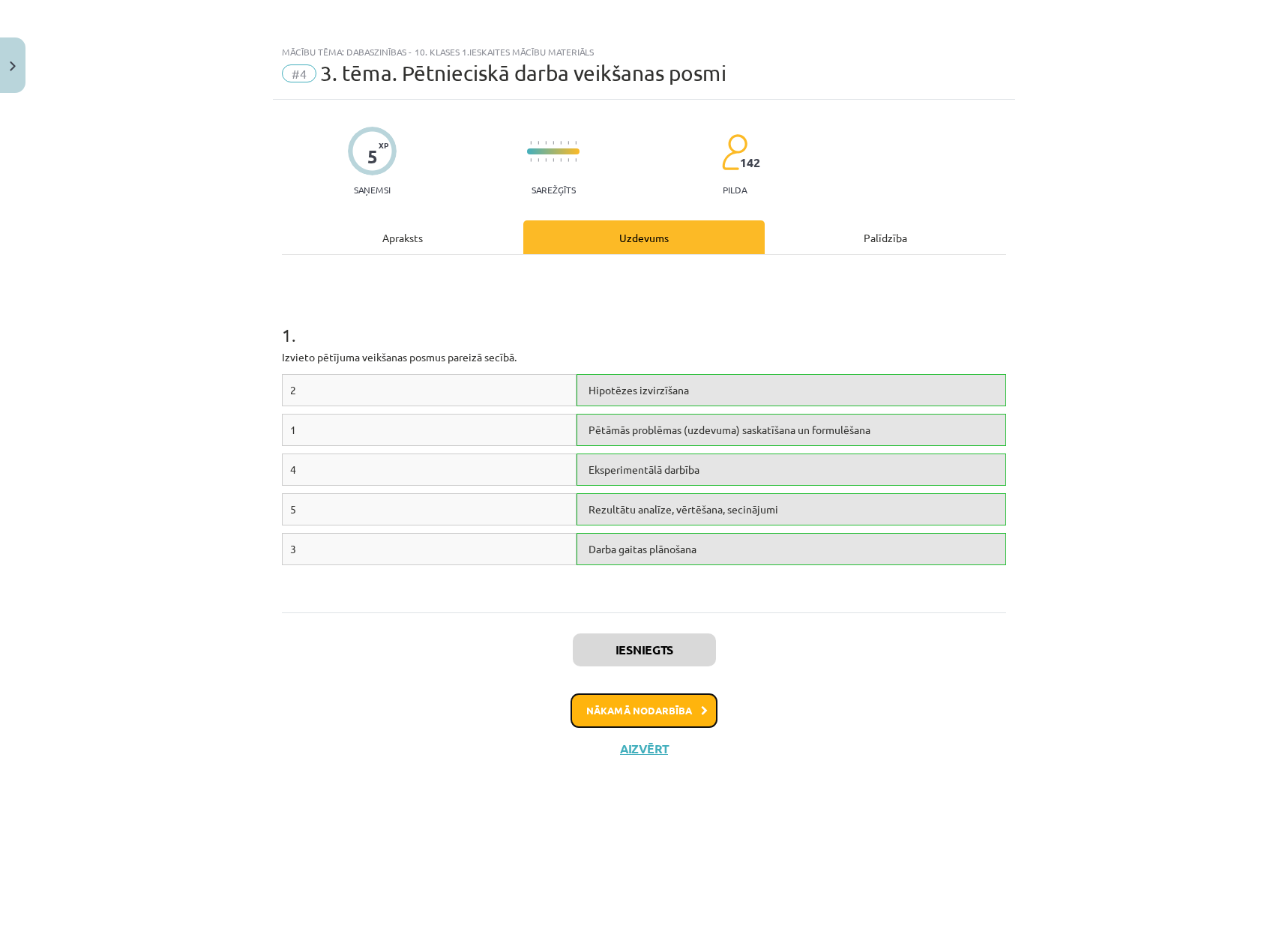
click at [693, 704] on button "Nākamā nodarbība" at bounding box center [644, 710] width 147 height 34
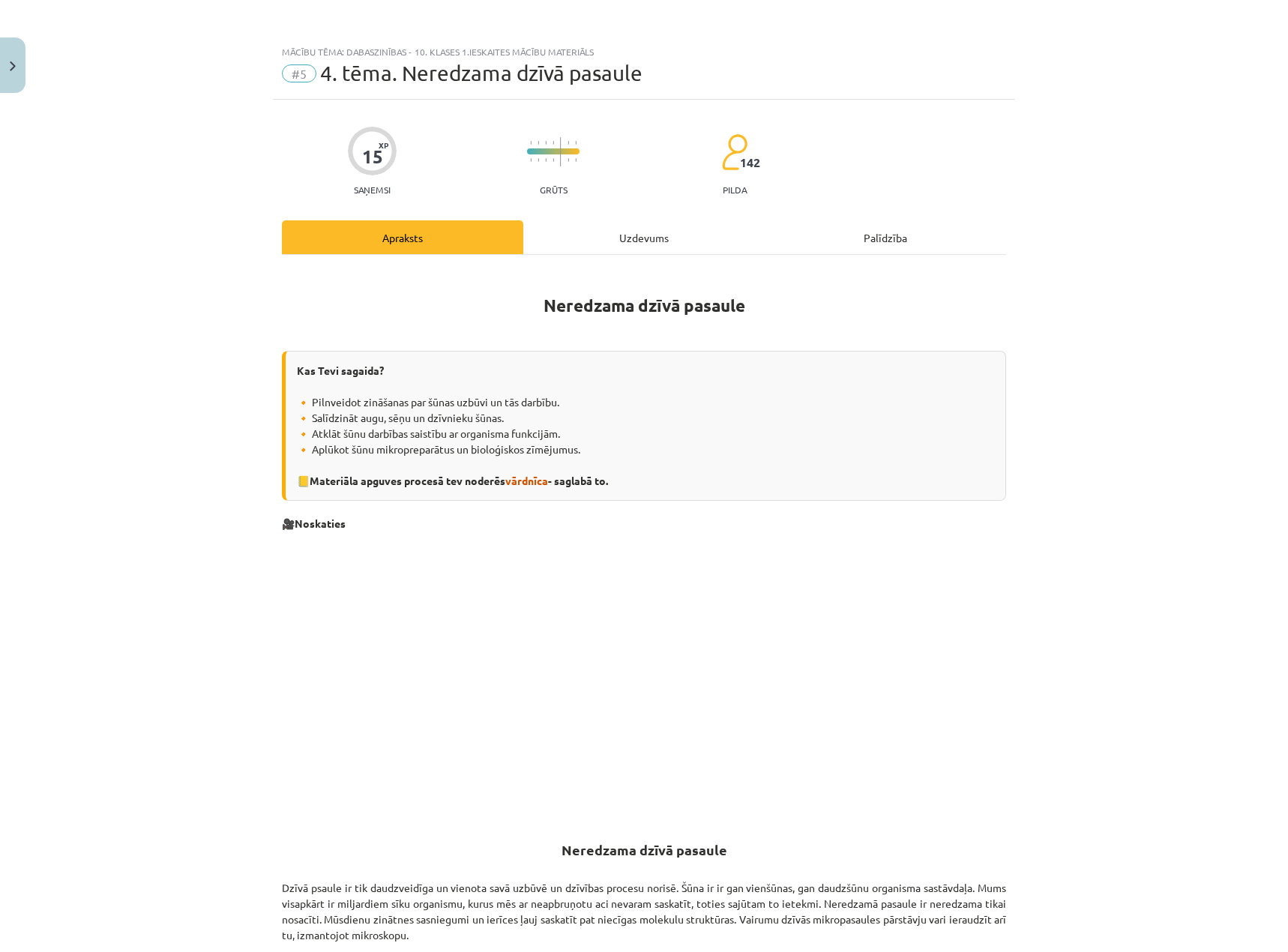
click at [636, 242] on div "Uzdevums" at bounding box center [644, 237] width 242 height 34
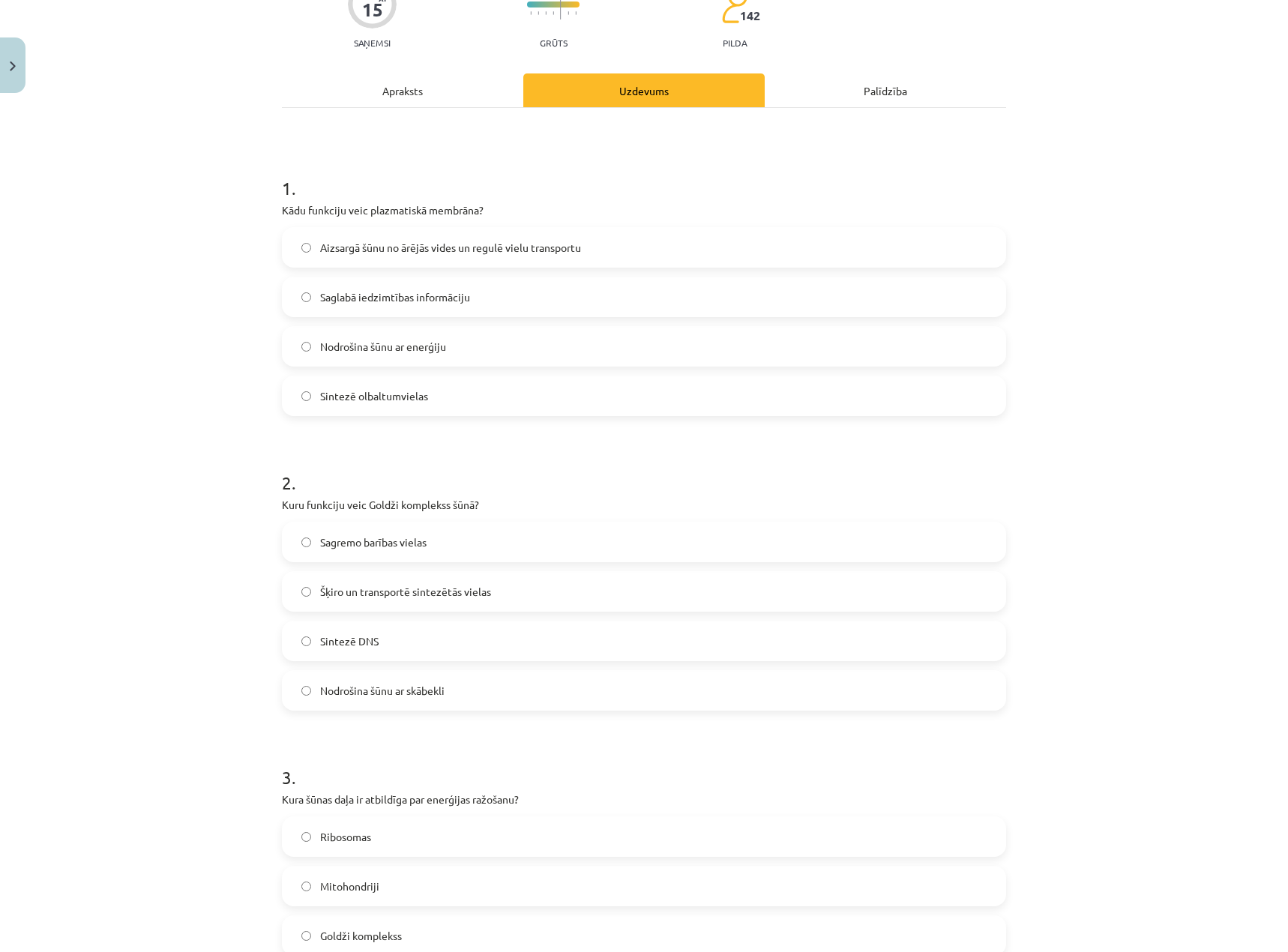
scroll to position [150, 0]
click at [457, 249] on span "Aizsargā šūnu no ārējās vides un regulē vielu transportu" at bounding box center [450, 245] width 261 height 16
click at [444, 594] on span "Šķiro un transportē sintezētās vielas" at bounding box center [406, 589] width 171 height 16
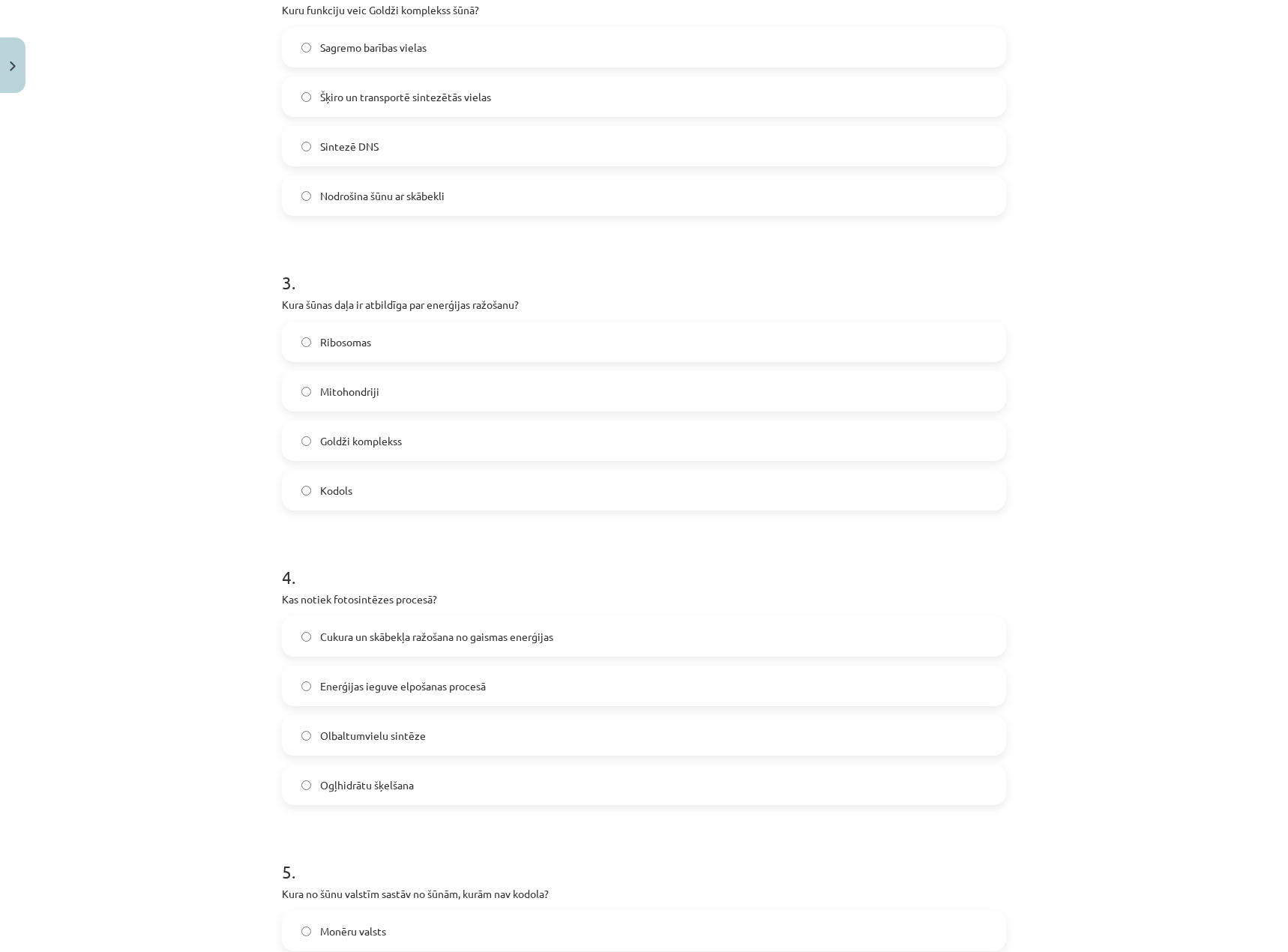
scroll to position [674, 0]
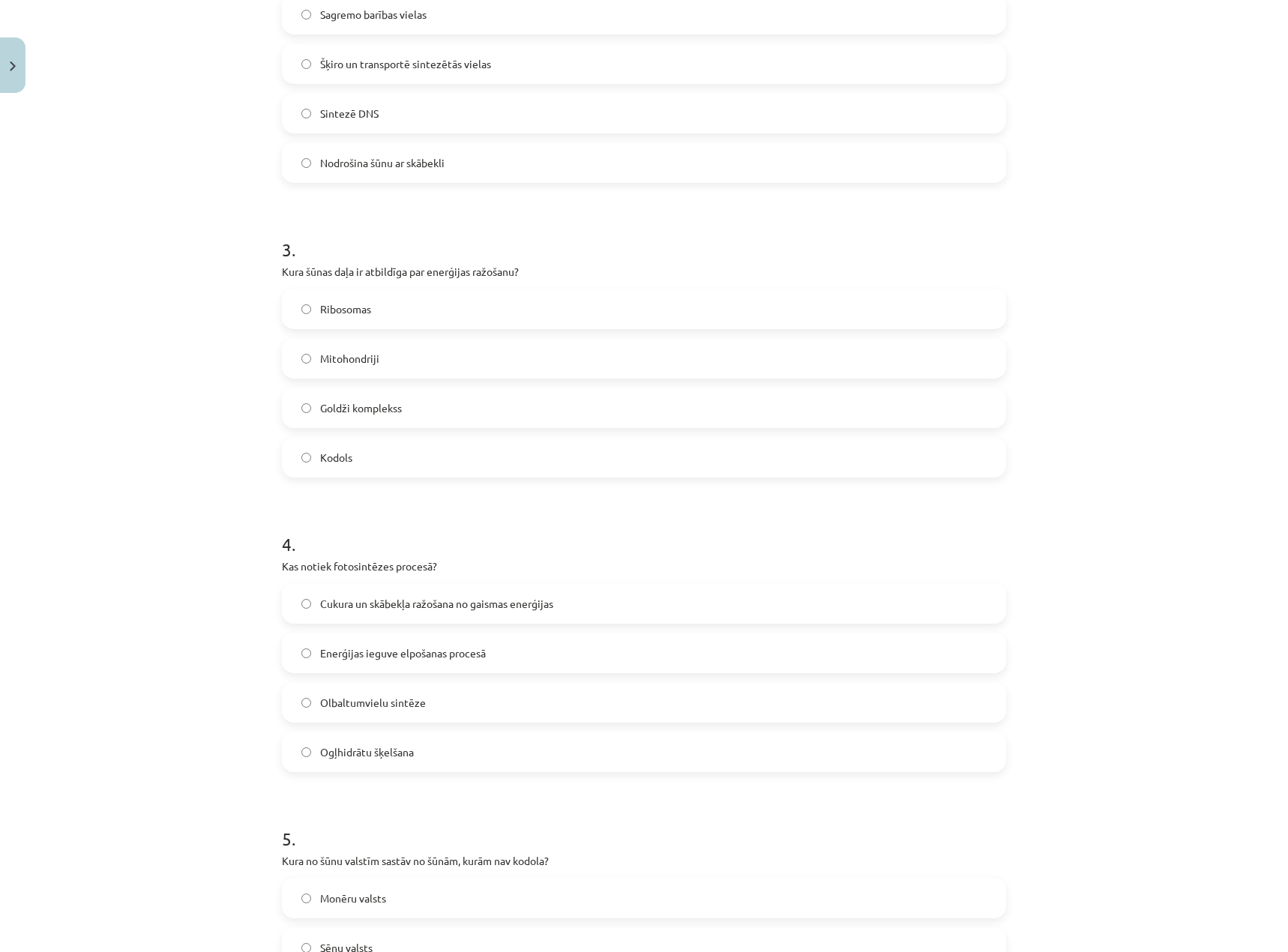
click at [368, 362] on span "Mitohondriji" at bounding box center [350, 358] width 59 height 16
click at [422, 607] on span "Cukura un skābekļa ražošana no gaismas enerģijas" at bounding box center [436, 604] width 233 height 16
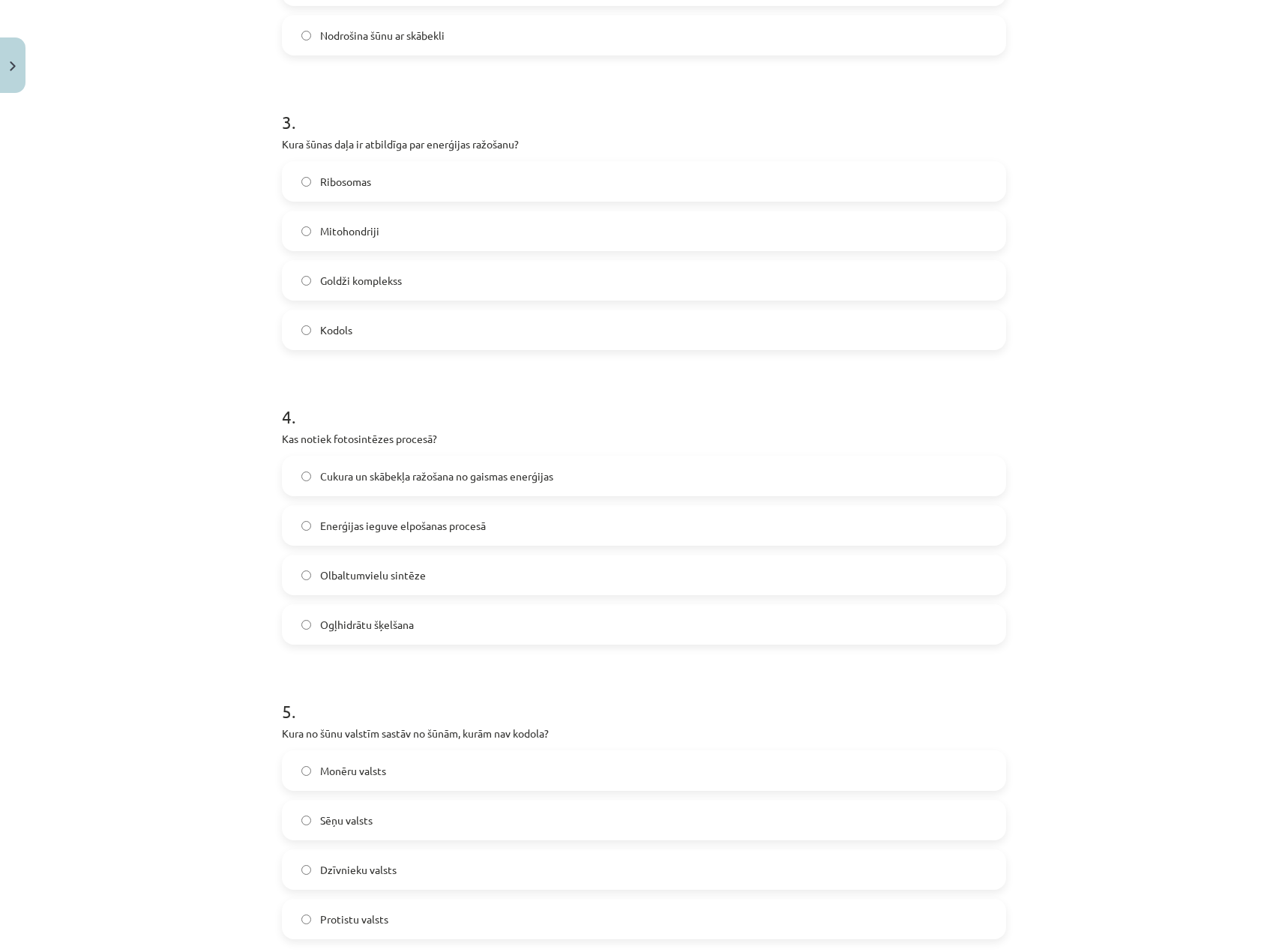
scroll to position [963, 0]
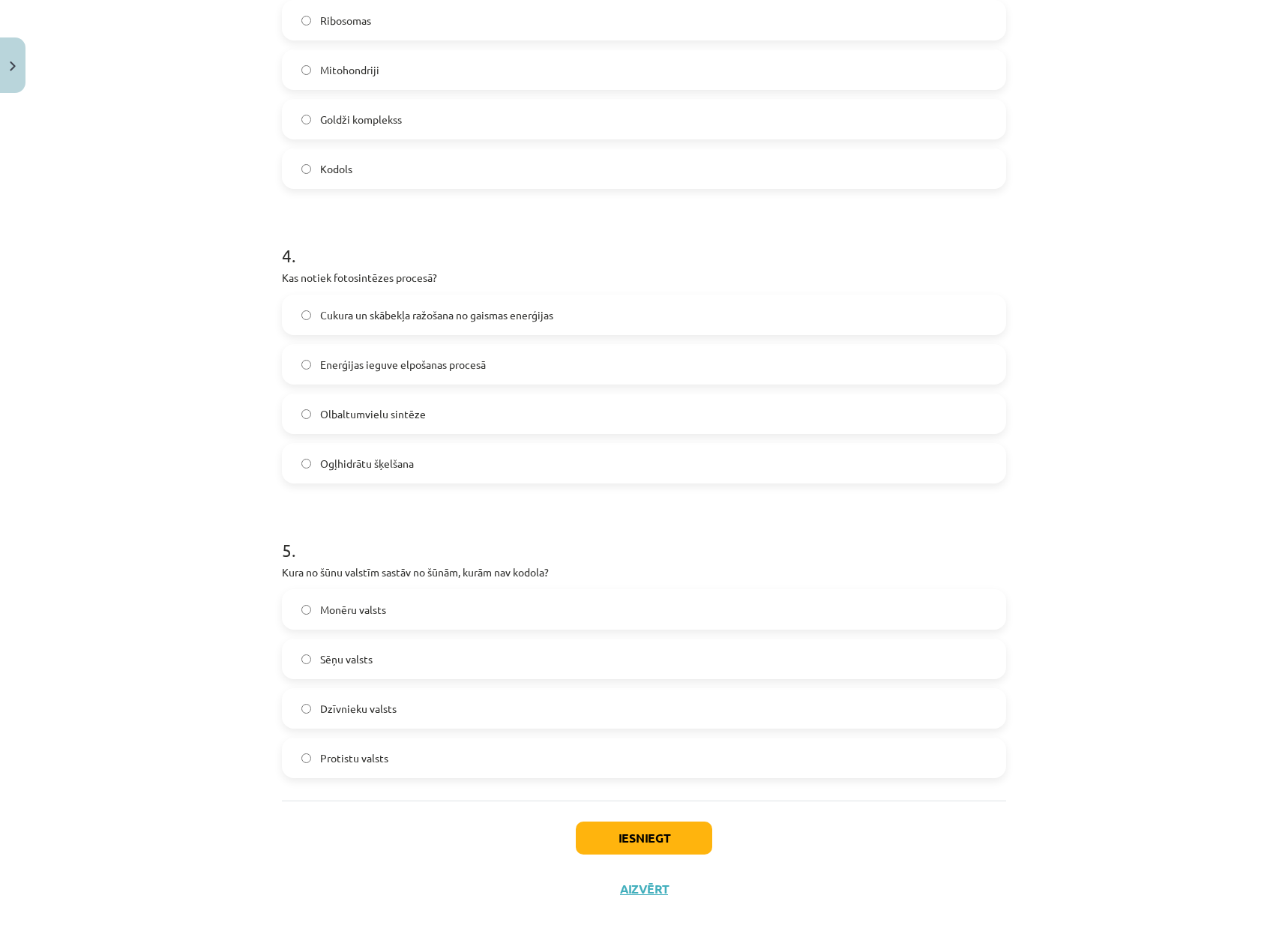
click at [170, 636] on div "Mācību tēma: Dabaszinības - 10. klases 1.ieskaites mācību materiāls #5 4. tēma.…" at bounding box center [644, 476] width 1288 height 952
click at [390, 602] on label "Monēru valsts" at bounding box center [643, 609] width 721 height 38
click at [668, 836] on button "Iesniegt" at bounding box center [643, 838] width 137 height 33
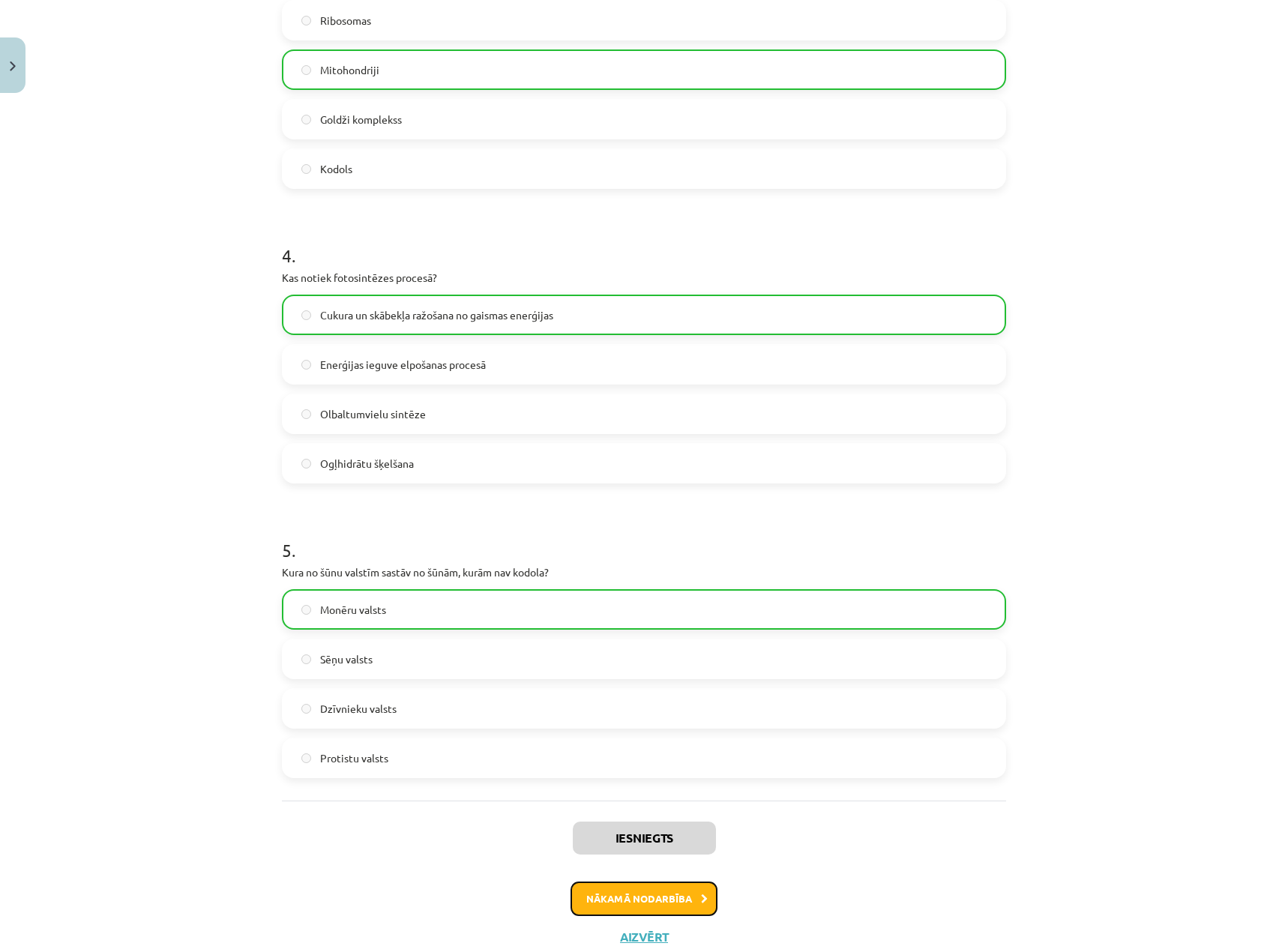
drag, startPoint x: 680, startPoint y: 892, endPoint x: 706, endPoint y: 890, distance: 26.1
click at [680, 893] on button "Nākamā nodarbība" at bounding box center [644, 898] width 147 height 34
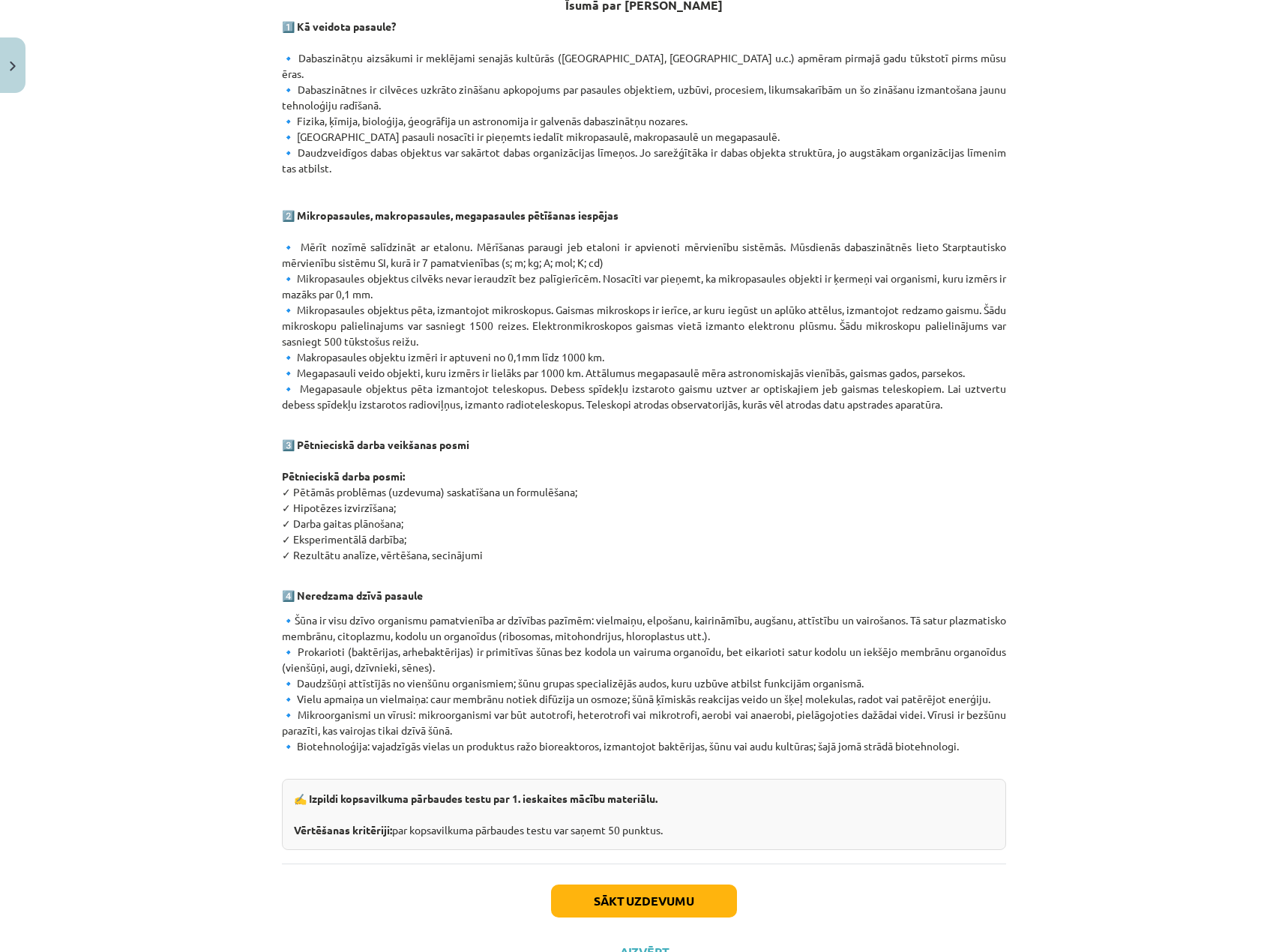
scroll to position [490, 0]
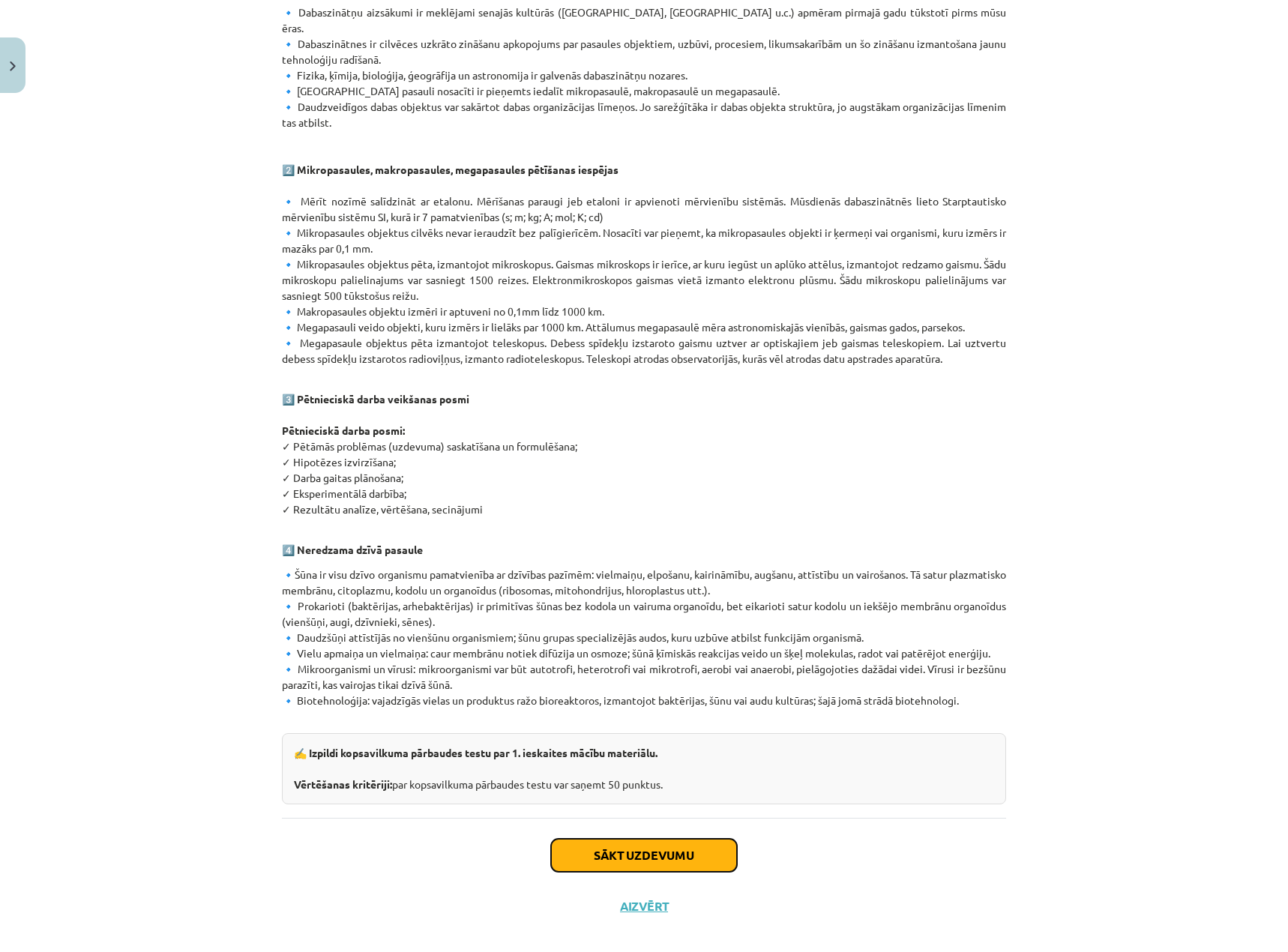
click at [638, 850] on button "Sākt uzdevumu" at bounding box center [644, 854] width 186 height 33
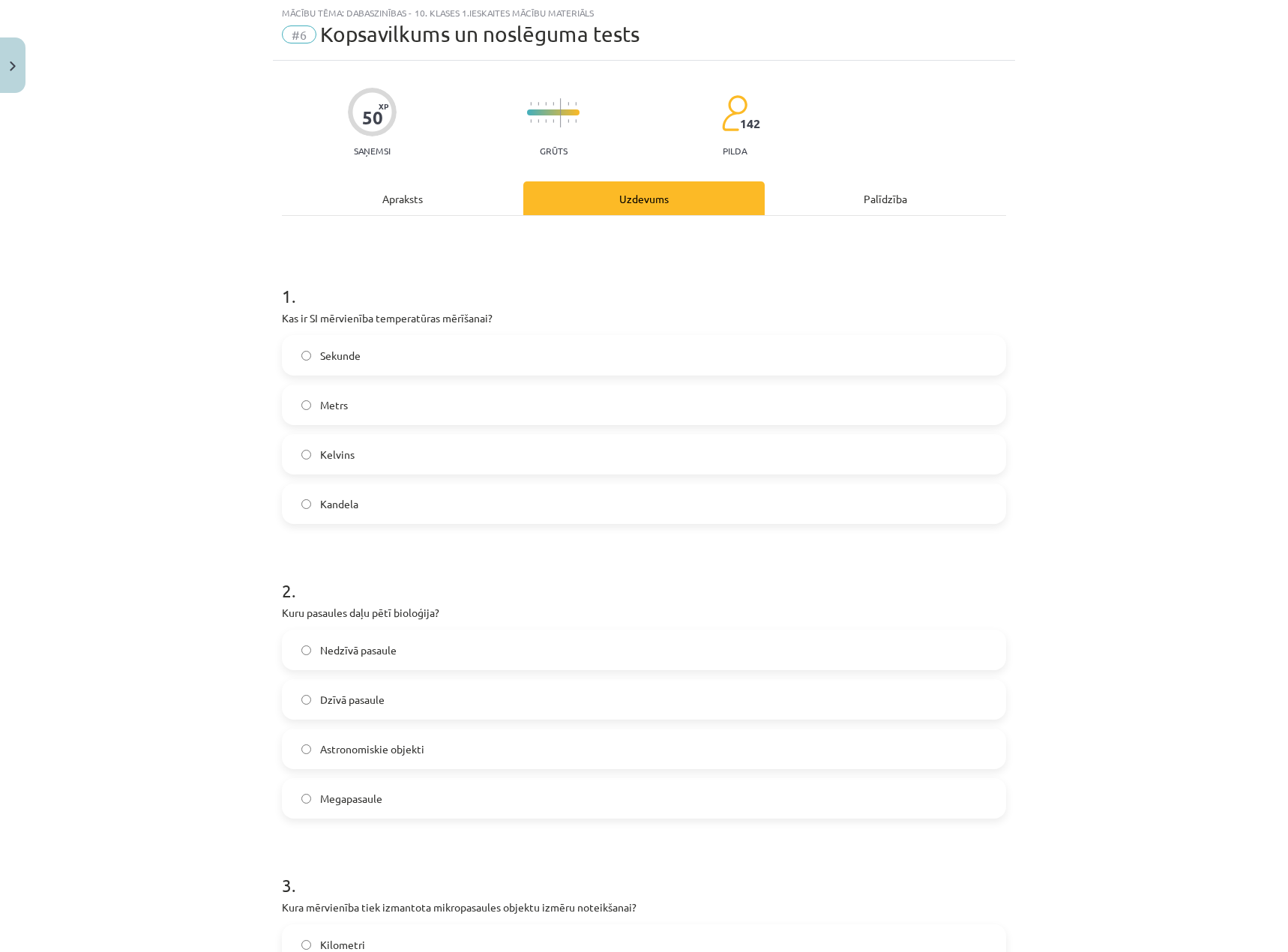
scroll to position [38, 0]
click at [374, 410] on label "Metrs" at bounding box center [643, 406] width 721 height 38
click at [357, 460] on label "Kelvins" at bounding box center [643, 455] width 721 height 38
click at [360, 700] on span "Dzīvā pasaule" at bounding box center [352, 702] width 65 height 16
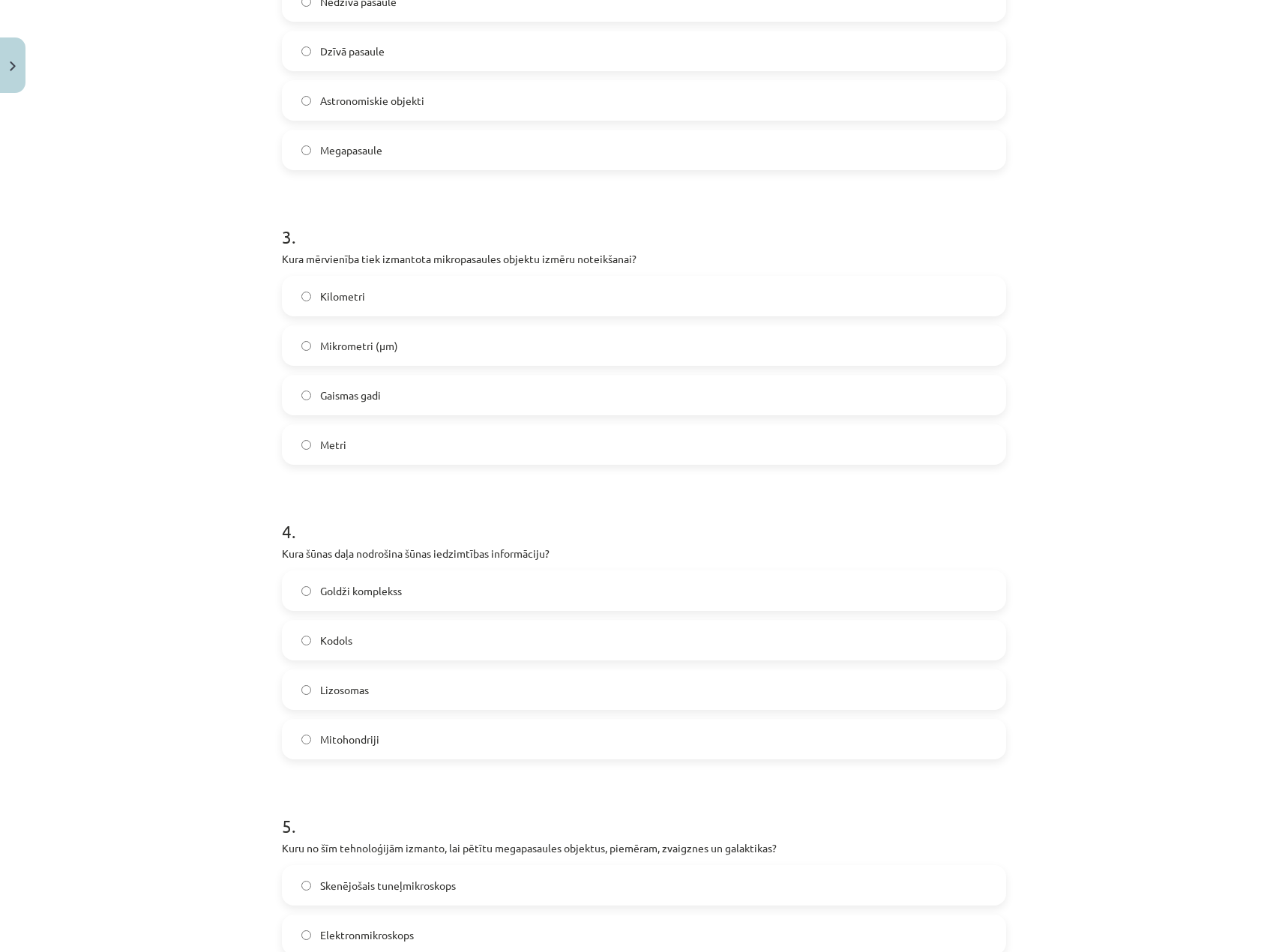
scroll to position [712, 0]
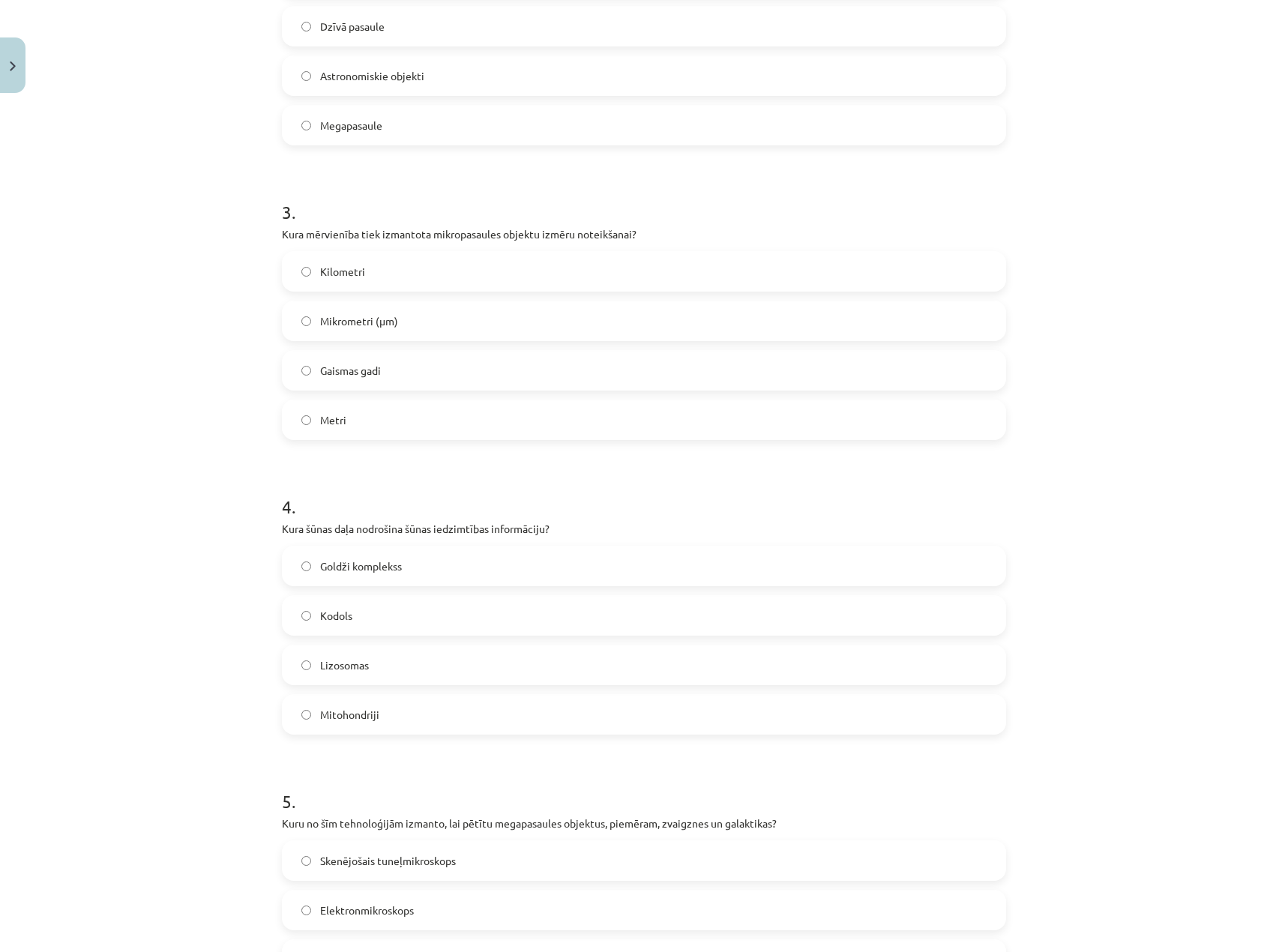
click at [364, 318] on span "Mikrometri (μm)" at bounding box center [358, 322] width 78 height 16
drag, startPoint x: 342, startPoint y: 615, endPoint x: 503, endPoint y: 630, distance: 161.7
click at [343, 615] on span "Kodols" at bounding box center [336, 616] width 32 height 16
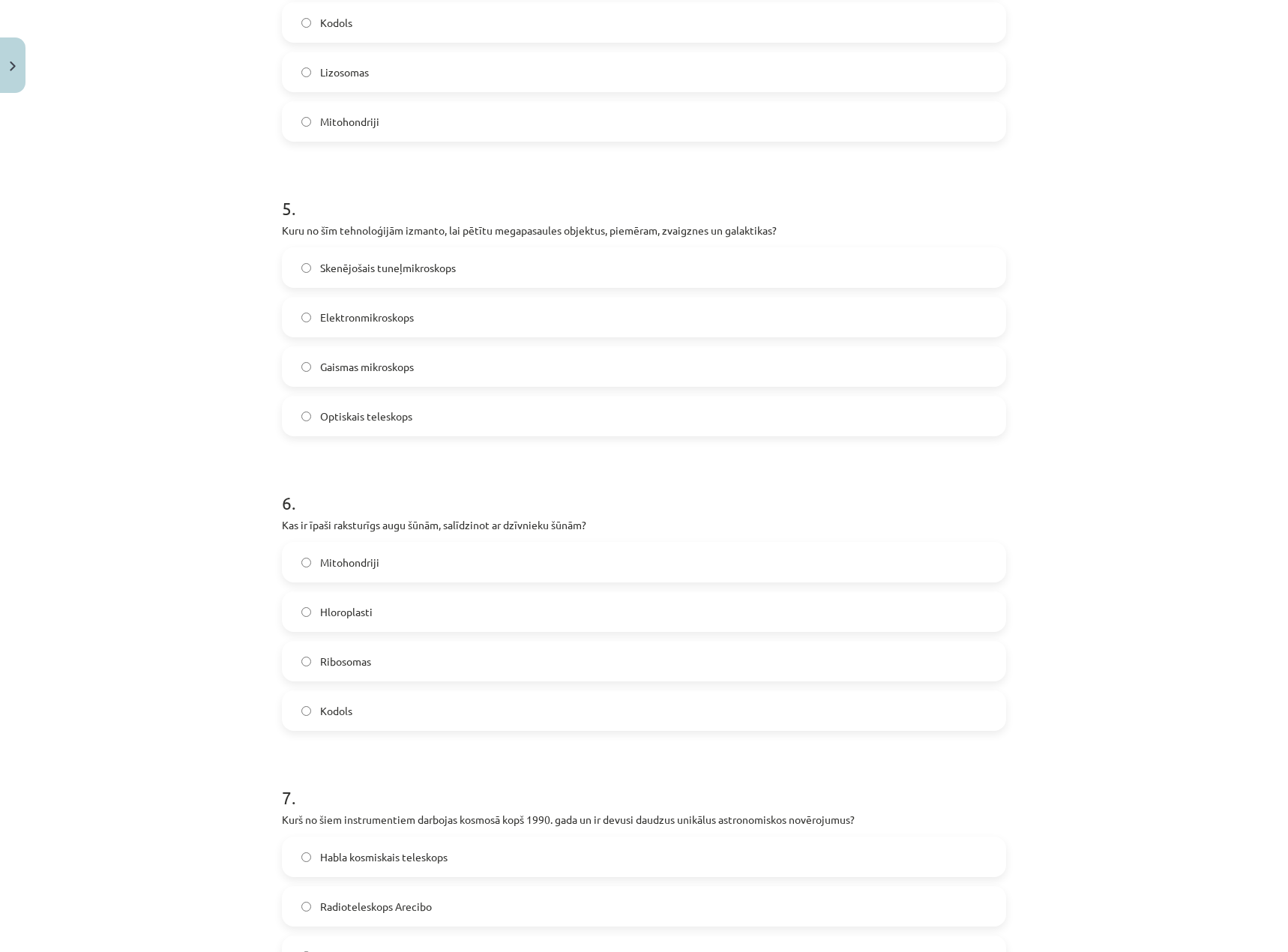
scroll to position [1311, 0]
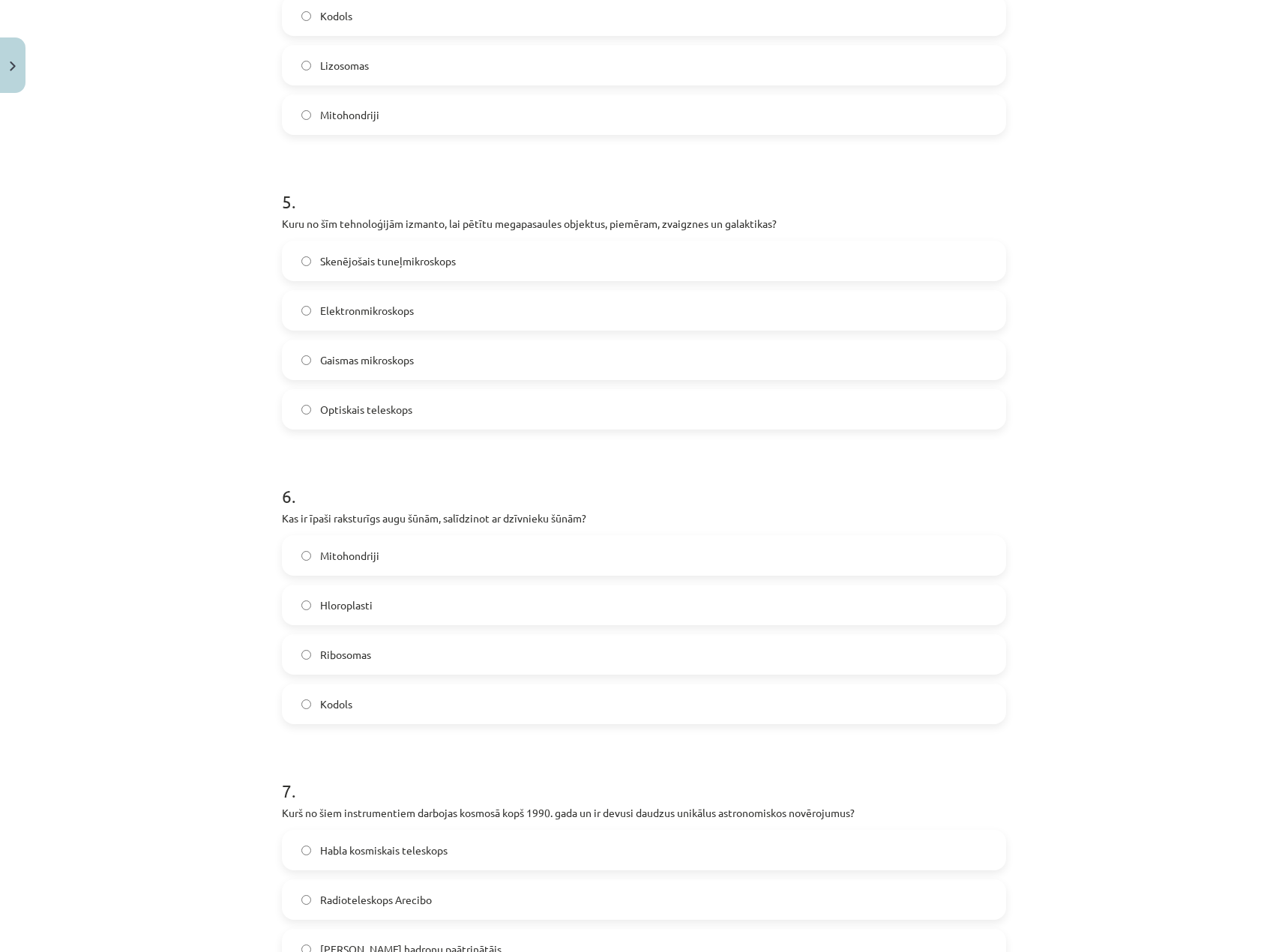
click at [358, 415] on span "Optiskais teleskops" at bounding box center [366, 410] width 92 height 16
drag, startPoint x: 356, startPoint y: 602, endPoint x: 463, endPoint y: 601, distance: 107.0
click at [357, 602] on span "Hloroplasti" at bounding box center [346, 606] width 53 height 16
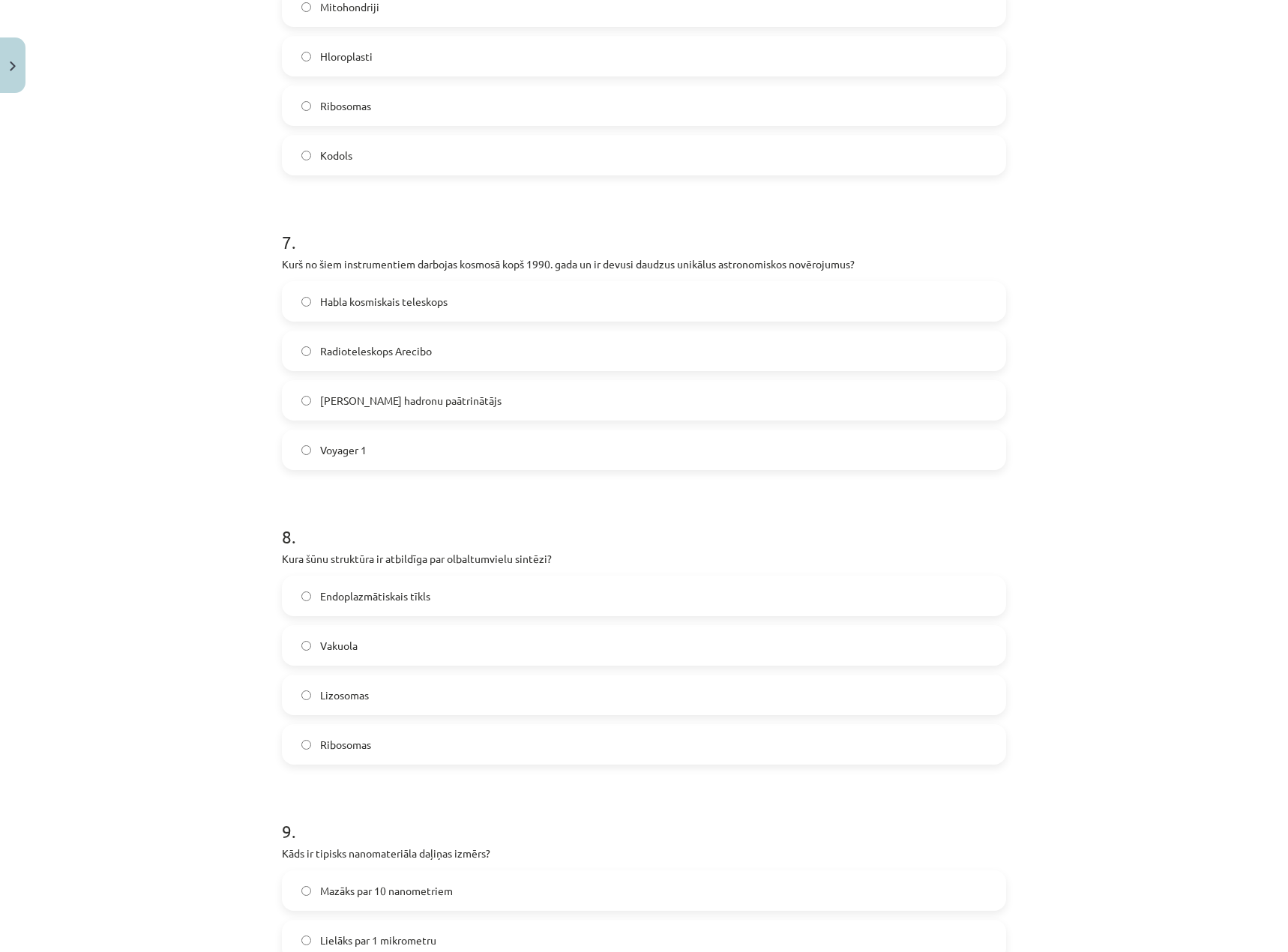
scroll to position [1911, 0]
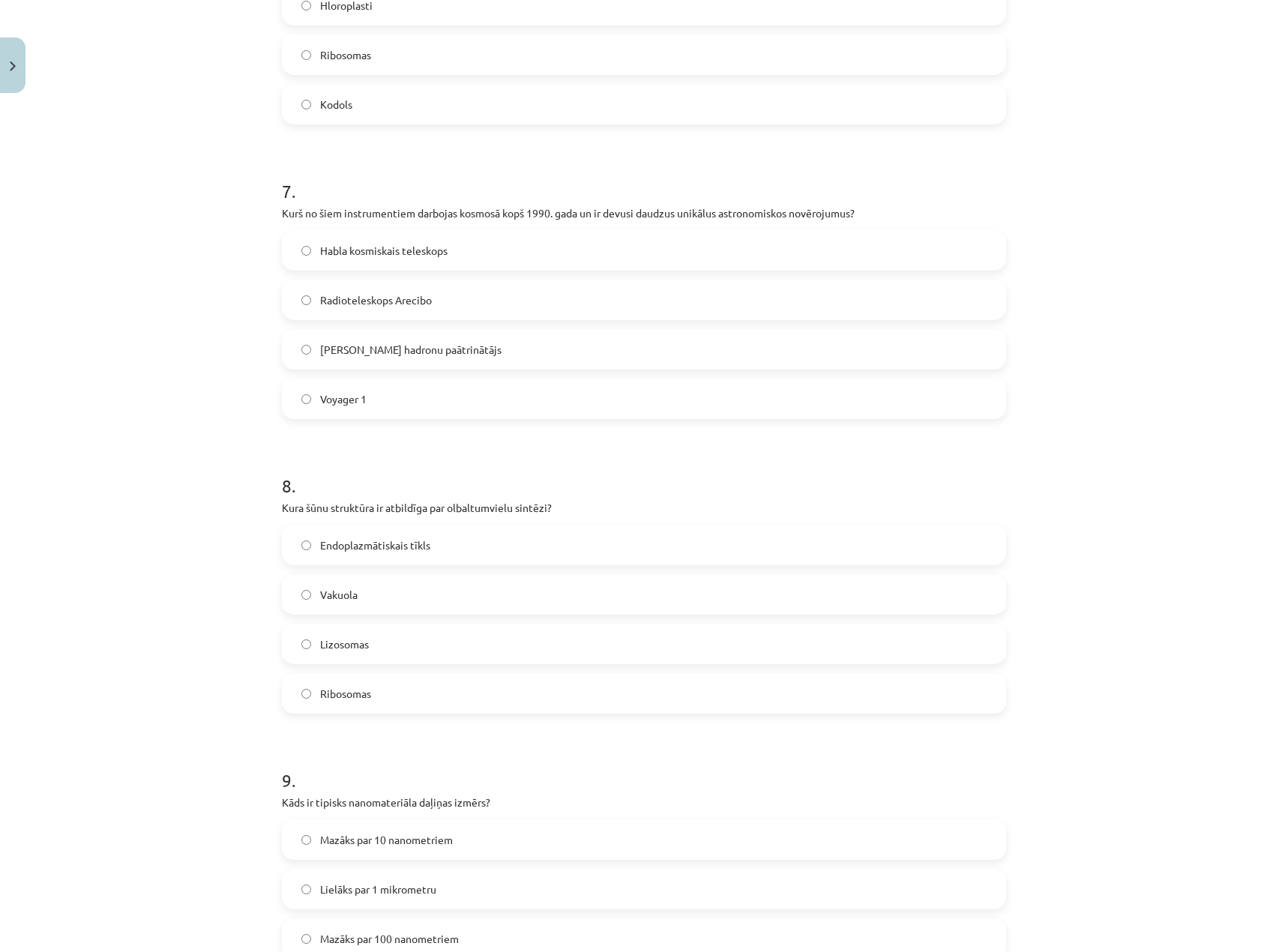
click at [382, 342] on span "Lielais hadronu paātrinātājs" at bounding box center [410, 350] width 182 height 16
click at [349, 618] on div "Endoplazmātiskais tīkls Vakuola Lizosomas Ribosomas" at bounding box center [643, 619] width 724 height 189
click at [347, 598] on span "Vakuola" at bounding box center [338, 595] width 38 height 16
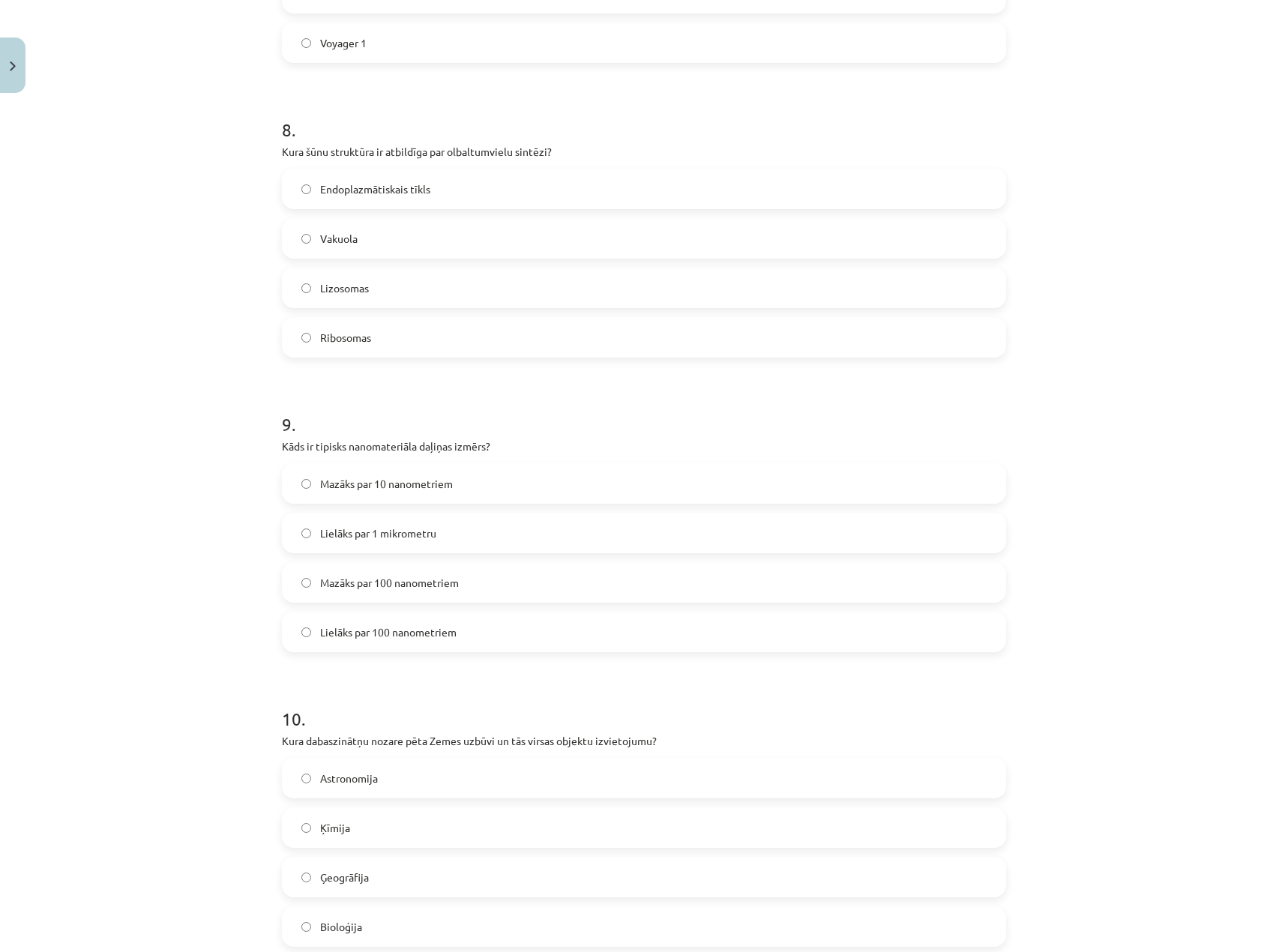
scroll to position [2286, 0]
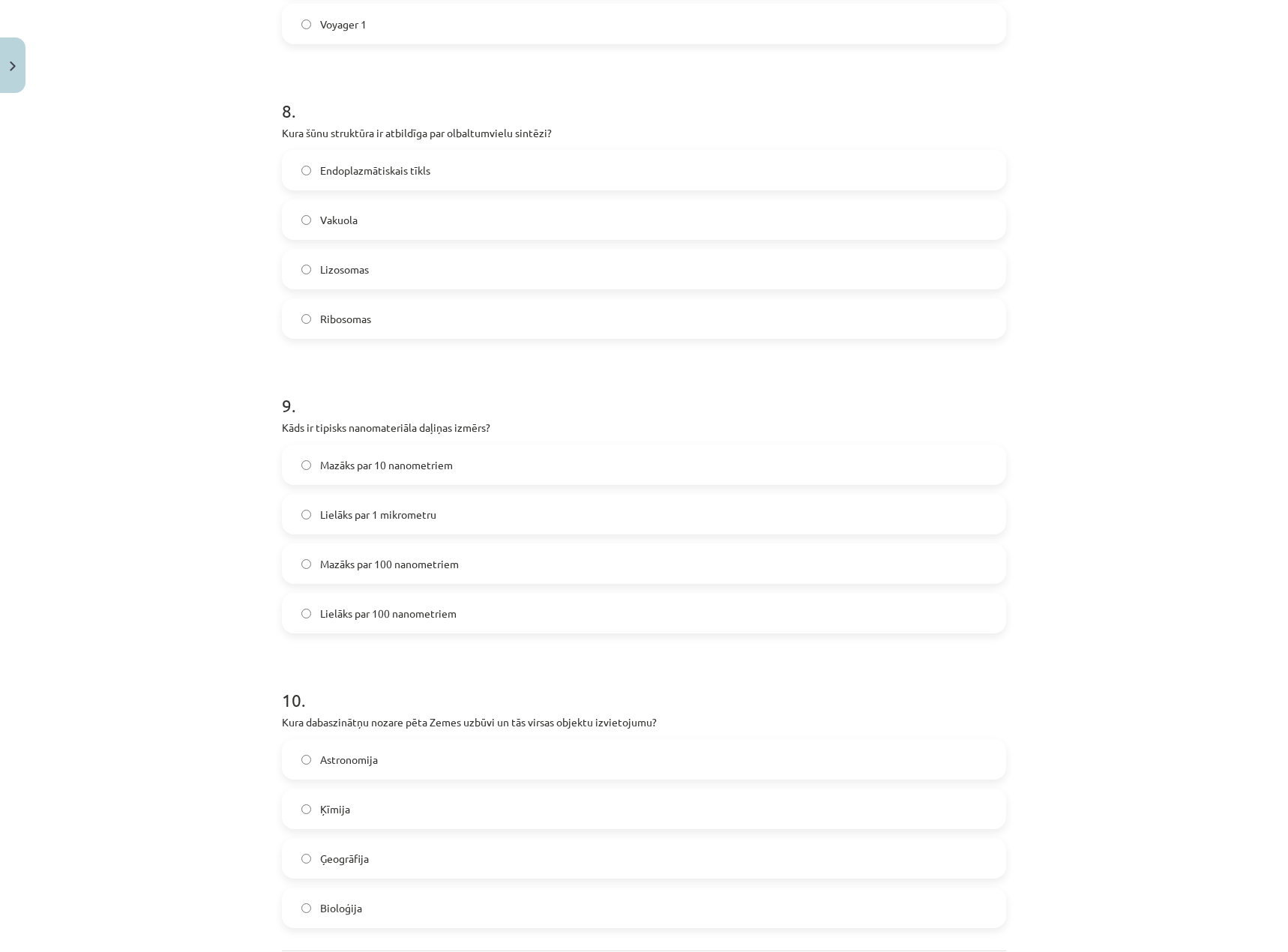
click at [367, 524] on label "Lielāks par 1 mikrometru" at bounding box center [643, 514] width 721 height 38
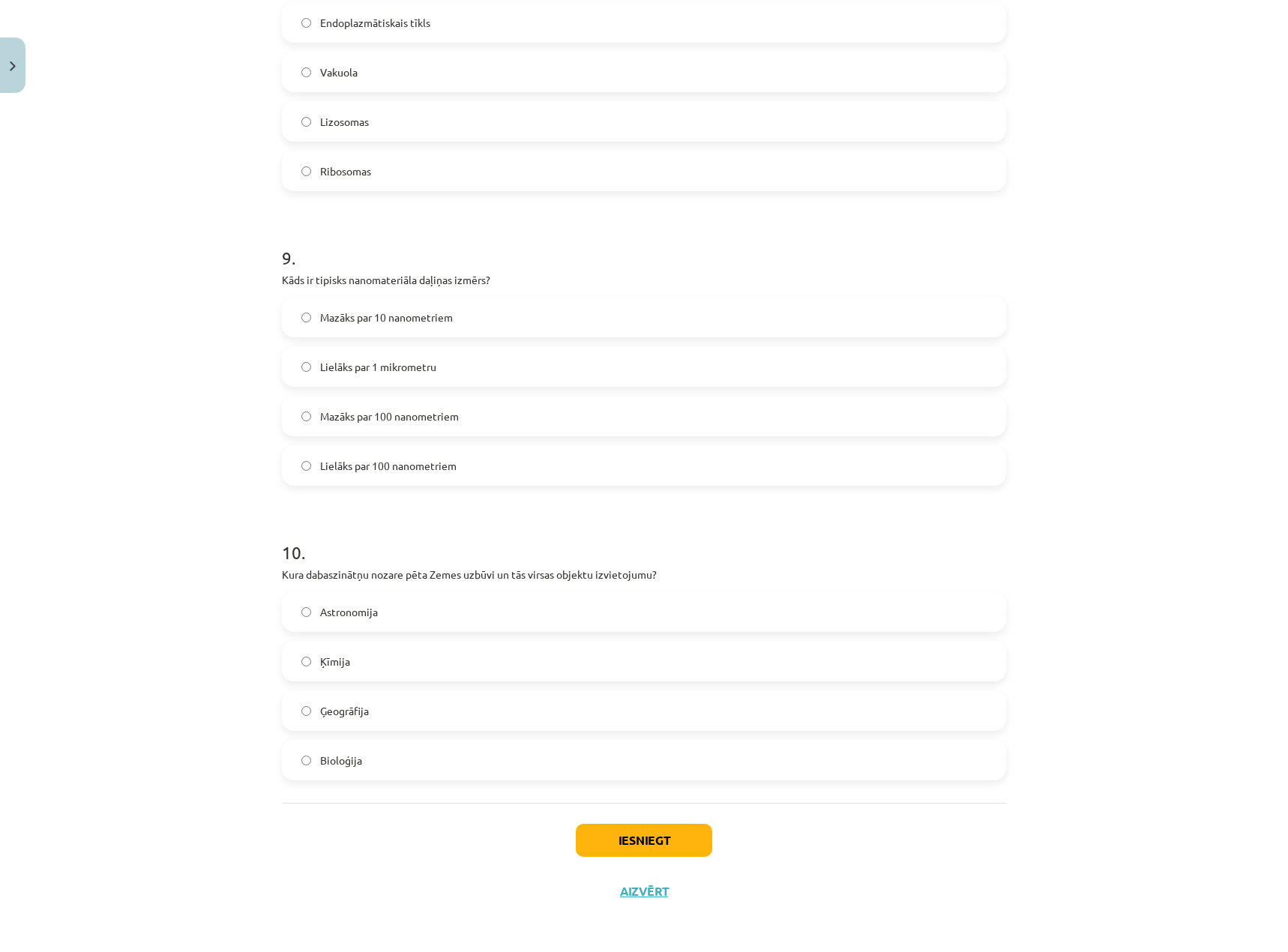
scroll to position [2436, 0]
click at [338, 656] on span "Ķīmija" at bounding box center [334, 659] width 30 height 16
click at [649, 831] on button "Iesniegt" at bounding box center [643, 838] width 137 height 33
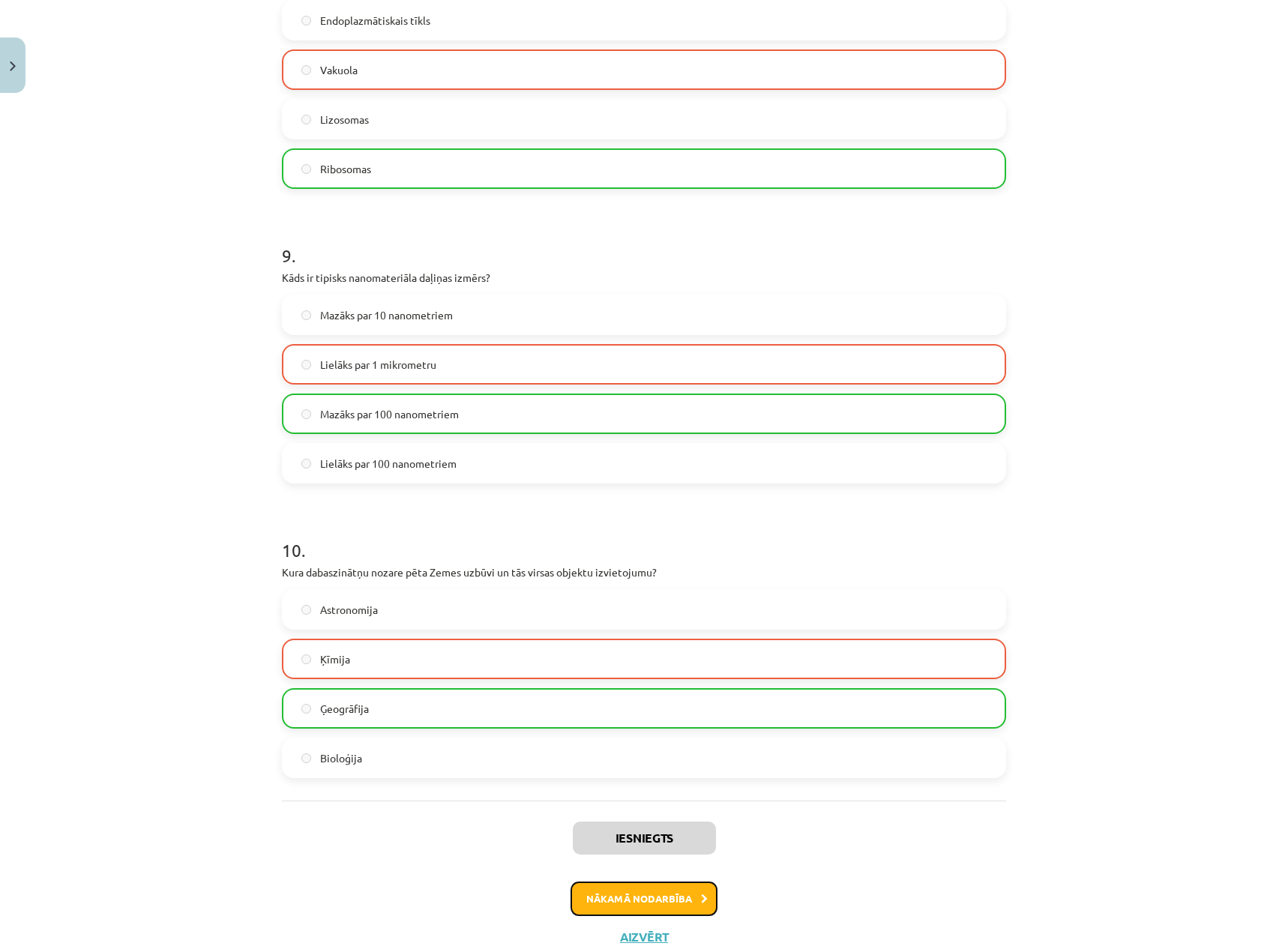
click at [673, 901] on button "Nākamā nodarbība" at bounding box center [644, 898] width 147 height 34
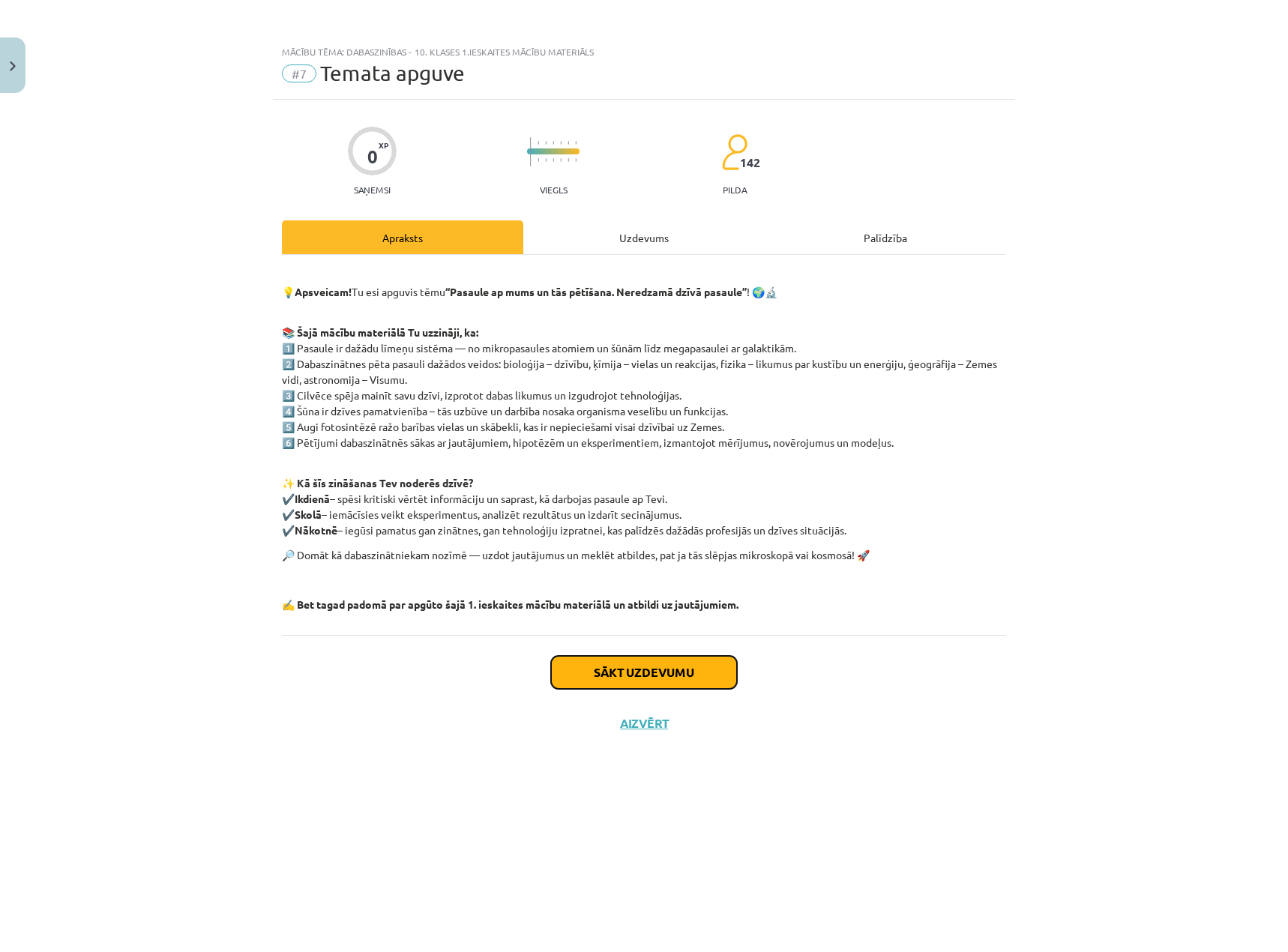
click at [699, 678] on button "Sākt uzdevumu" at bounding box center [644, 672] width 186 height 33
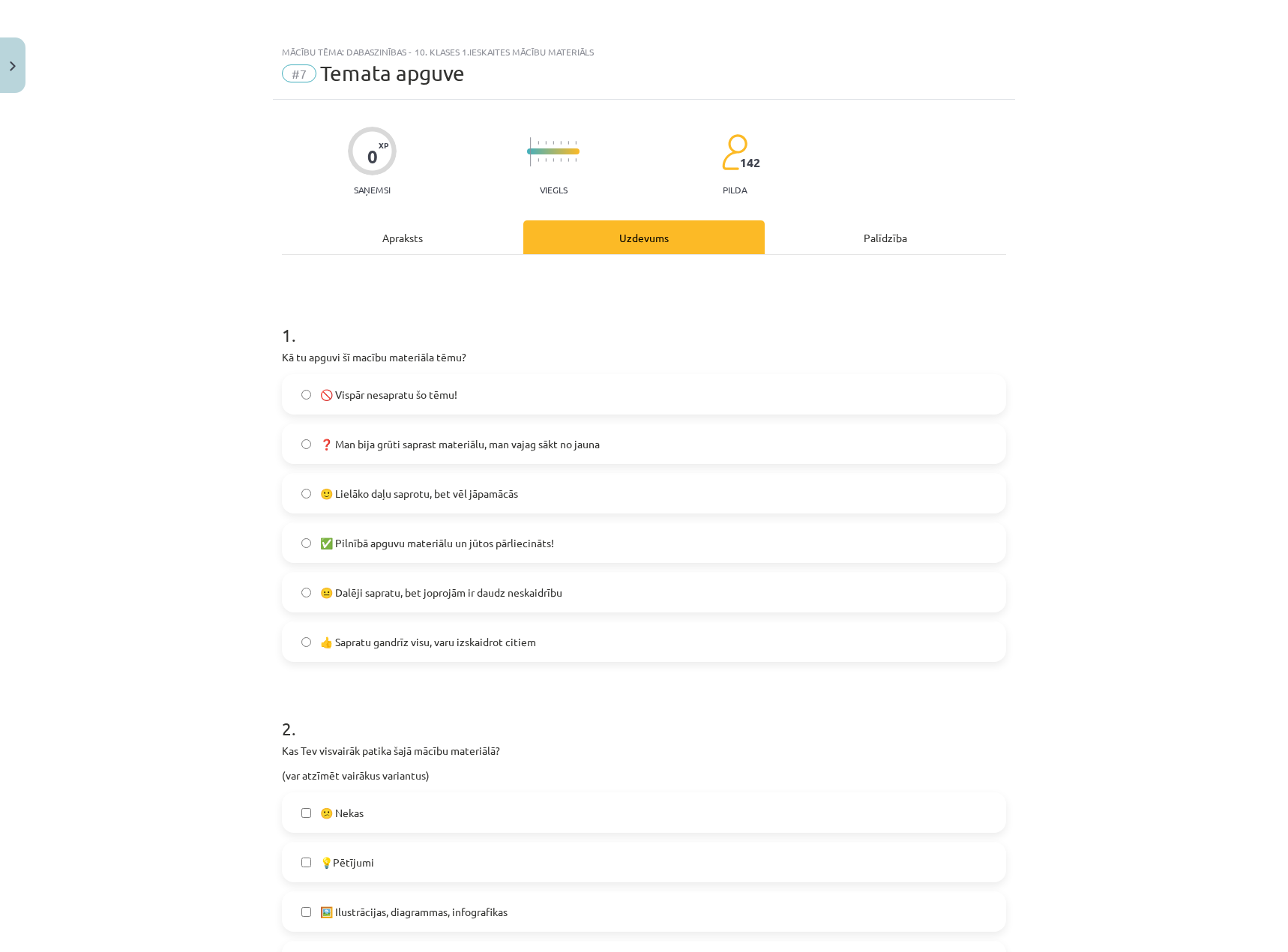
click at [485, 493] on span "🙂 Lielāko daļu saprotu, bet vēl jāpamācās" at bounding box center [418, 494] width 198 height 16
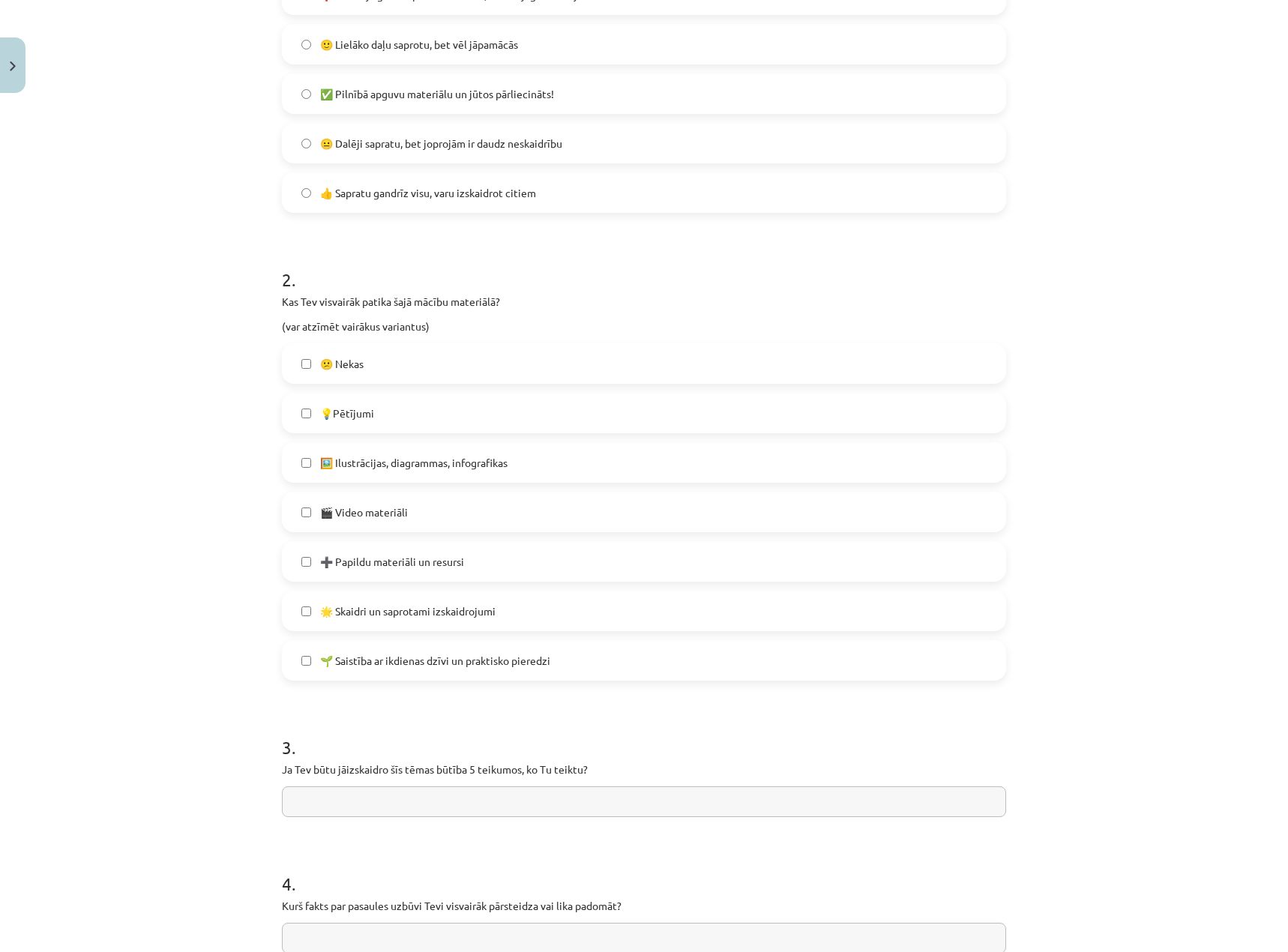
scroll to position [450, 0]
click at [454, 606] on span "🌟 Skaidri un saprotami izskaidrojumi" at bounding box center [407, 610] width 175 height 16
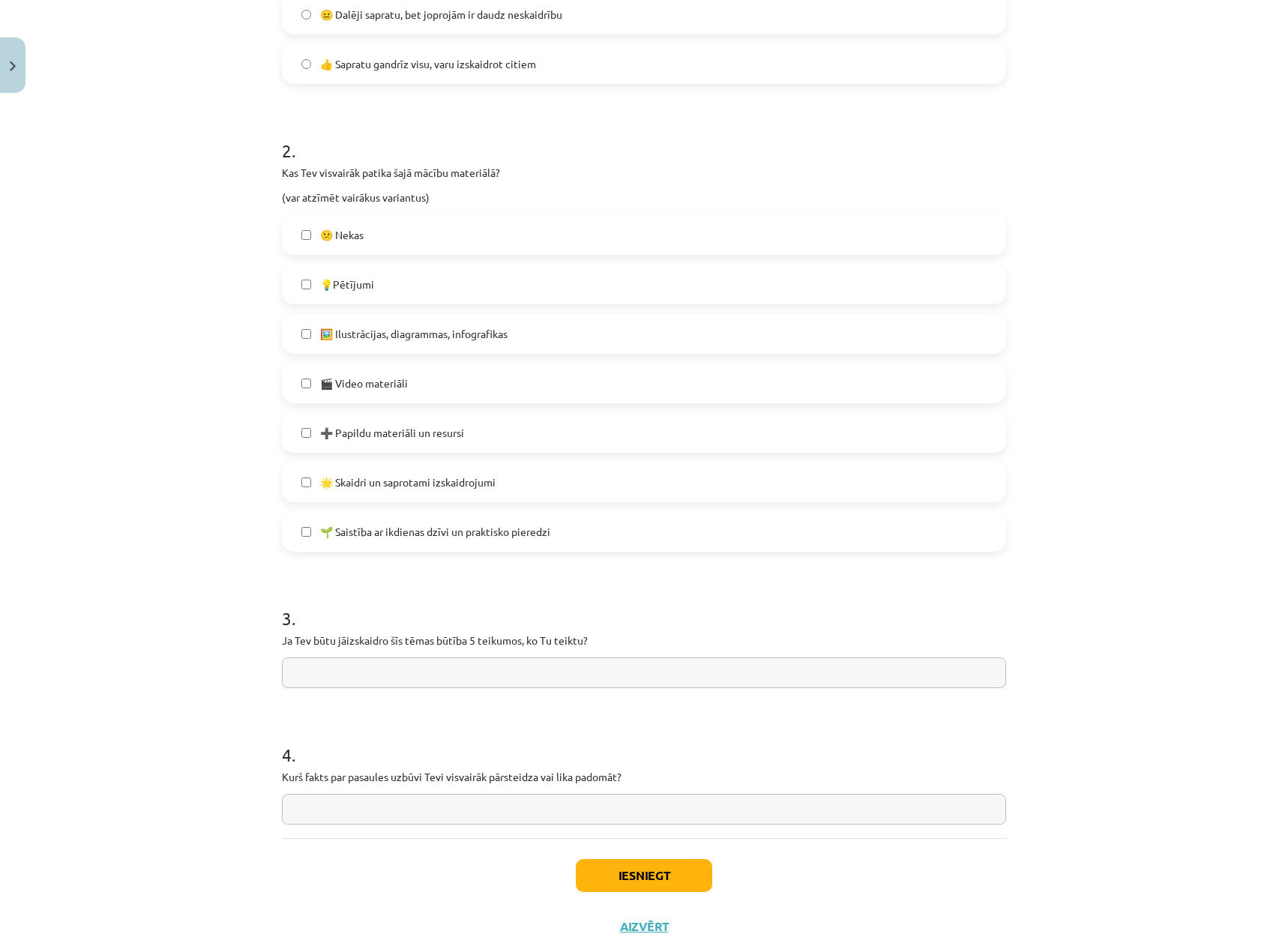
scroll to position [615, 0]
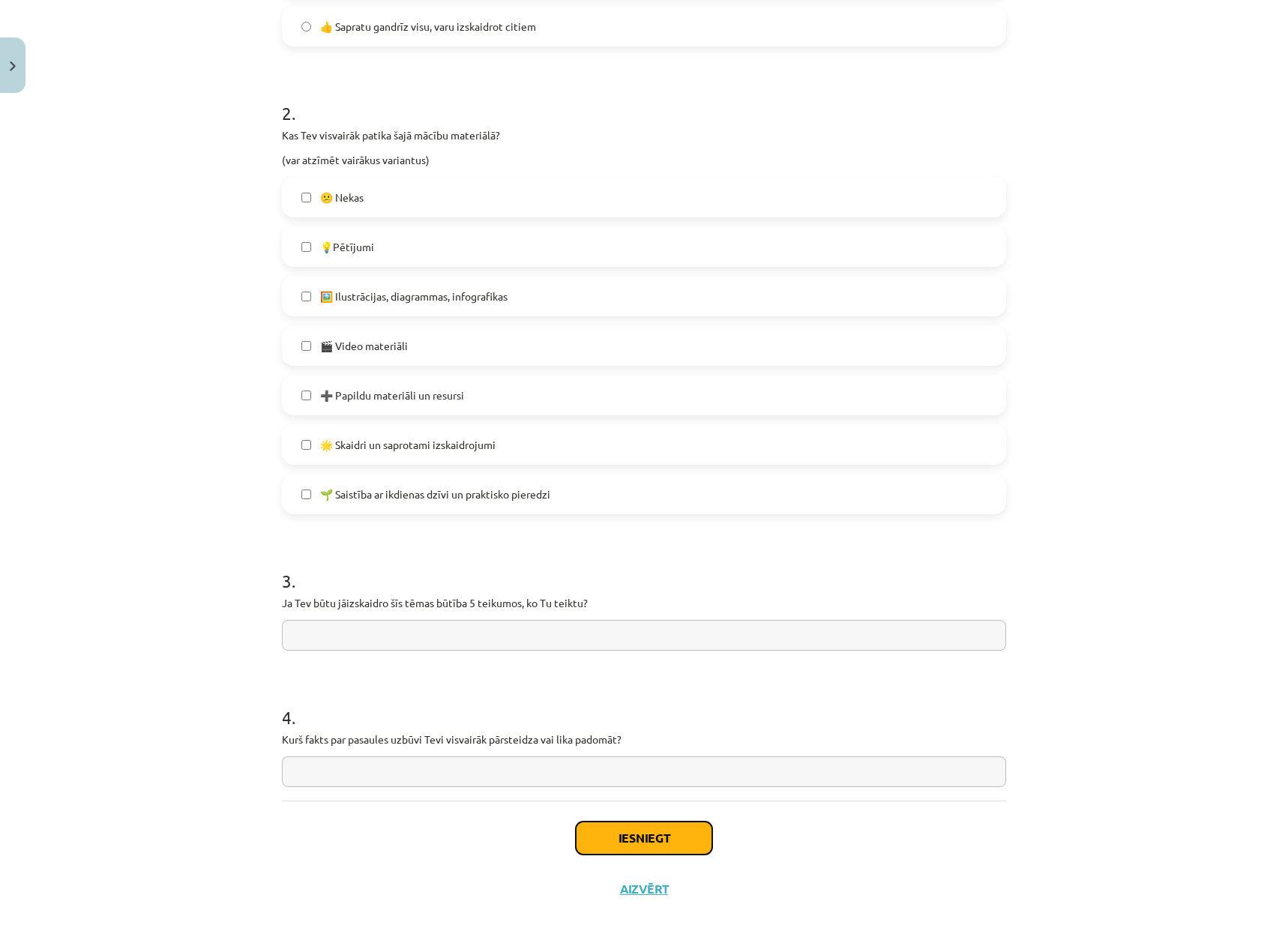
click at [666, 834] on button "Iesniegt" at bounding box center [643, 838] width 137 height 33
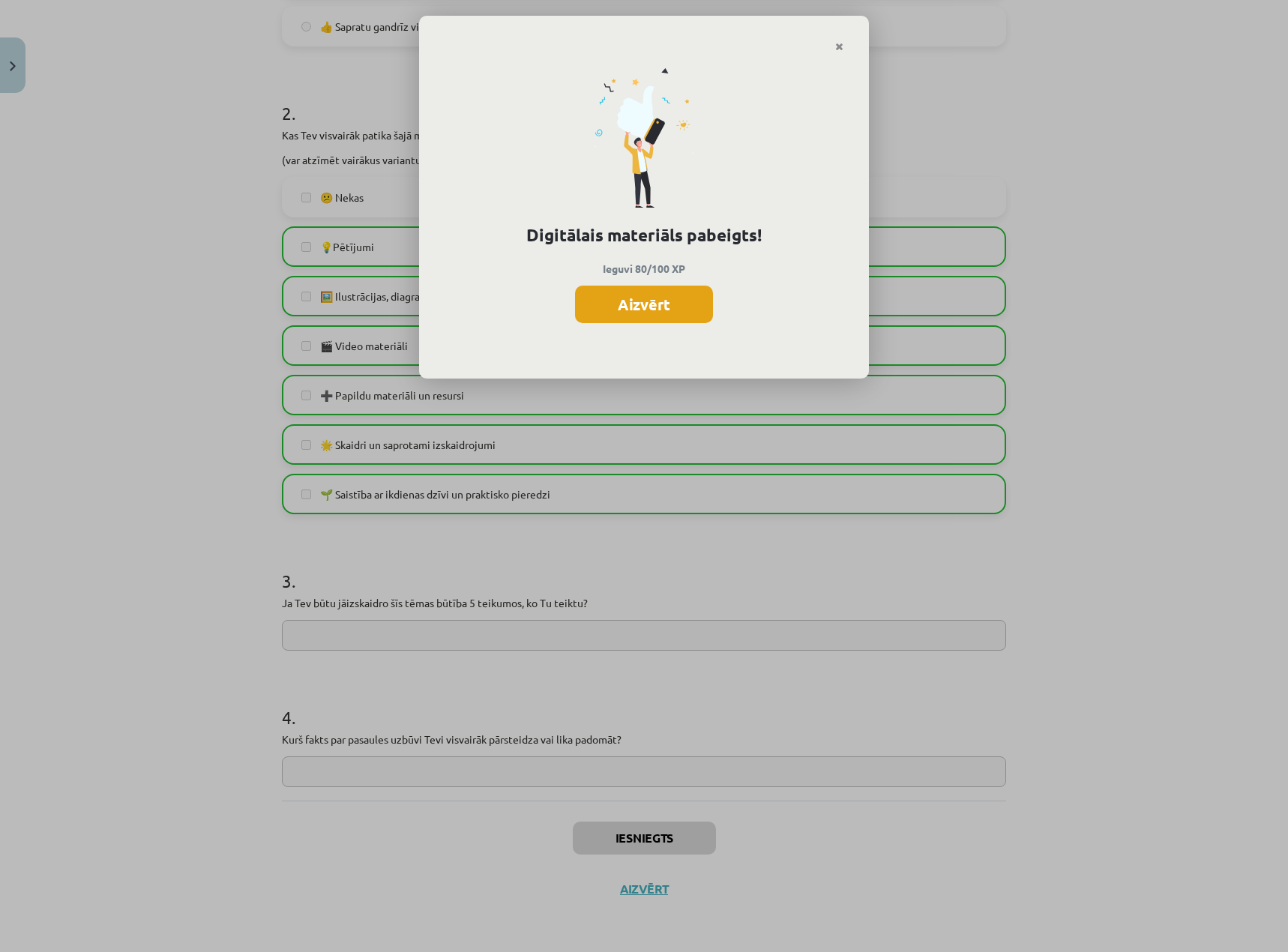
click at [627, 297] on button "Aizvērt" at bounding box center [644, 304] width 138 height 38
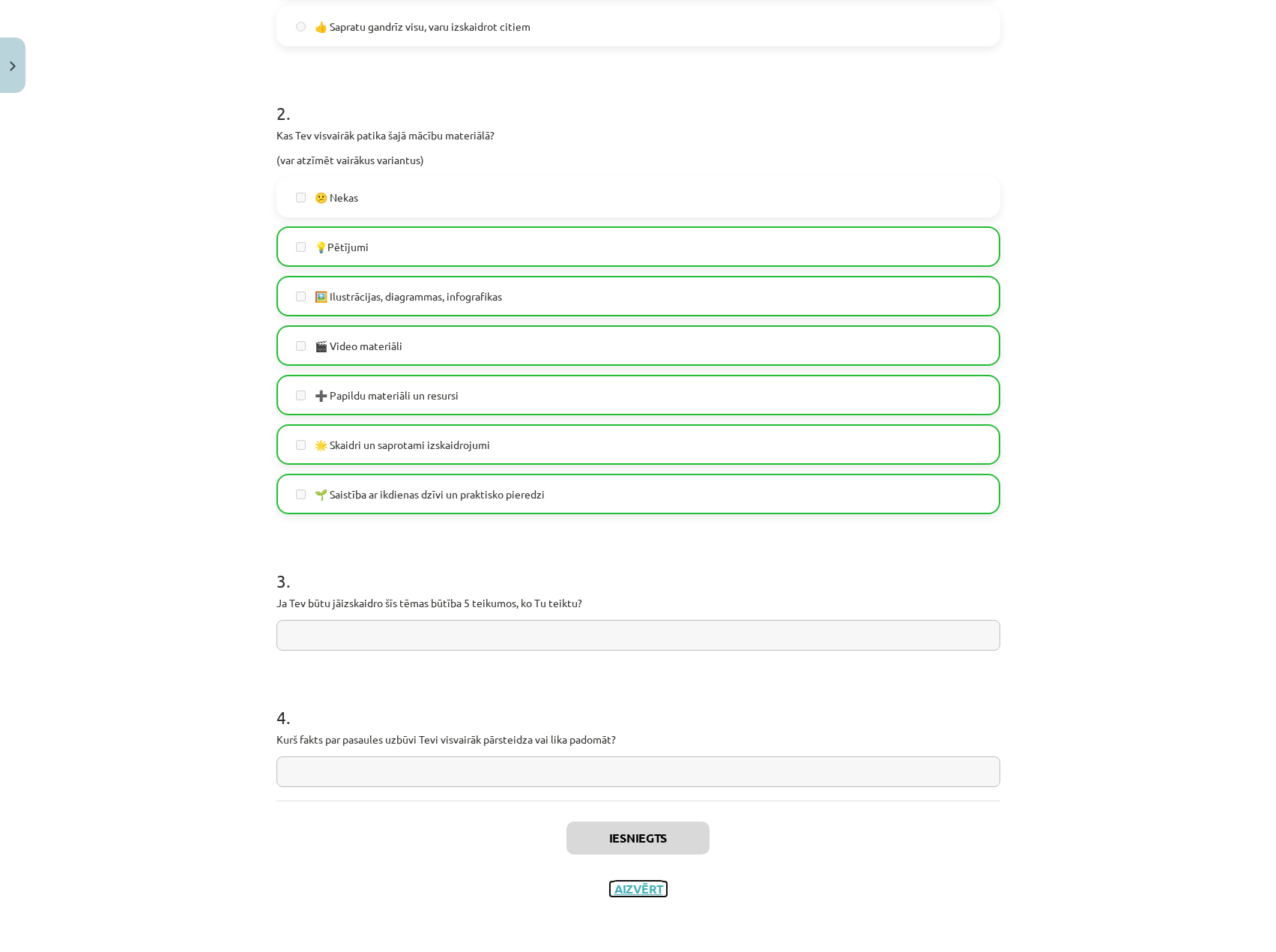
click at [632, 886] on button "Aizvērt" at bounding box center [638, 889] width 57 height 15
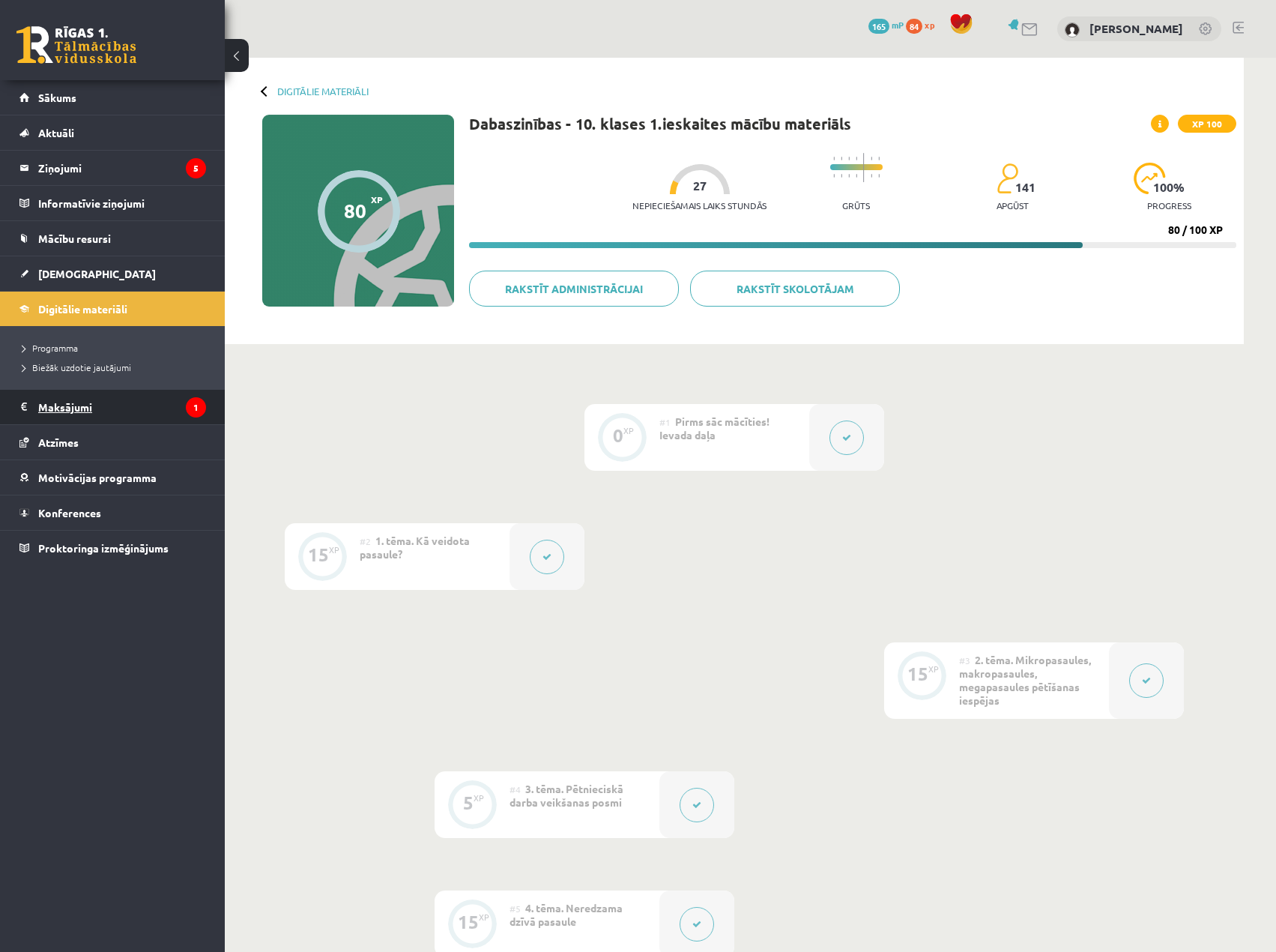
click at [101, 410] on legend "Maksājumi 1" at bounding box center [122, 406] width 168 height 34
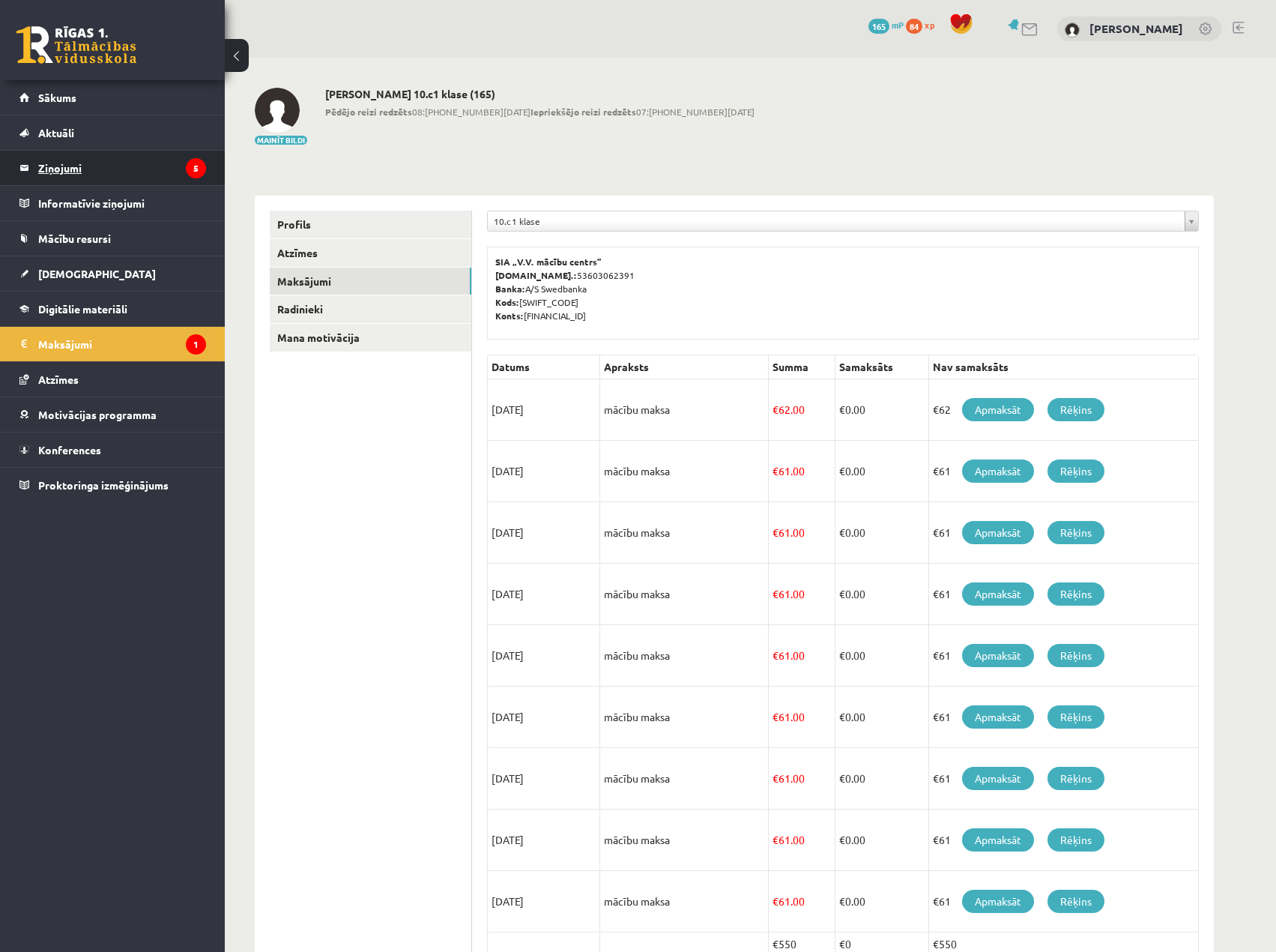
click at [142, 171] on legend "Ziņojumi 5" at bounding box center [122, 167] width 168 height 34
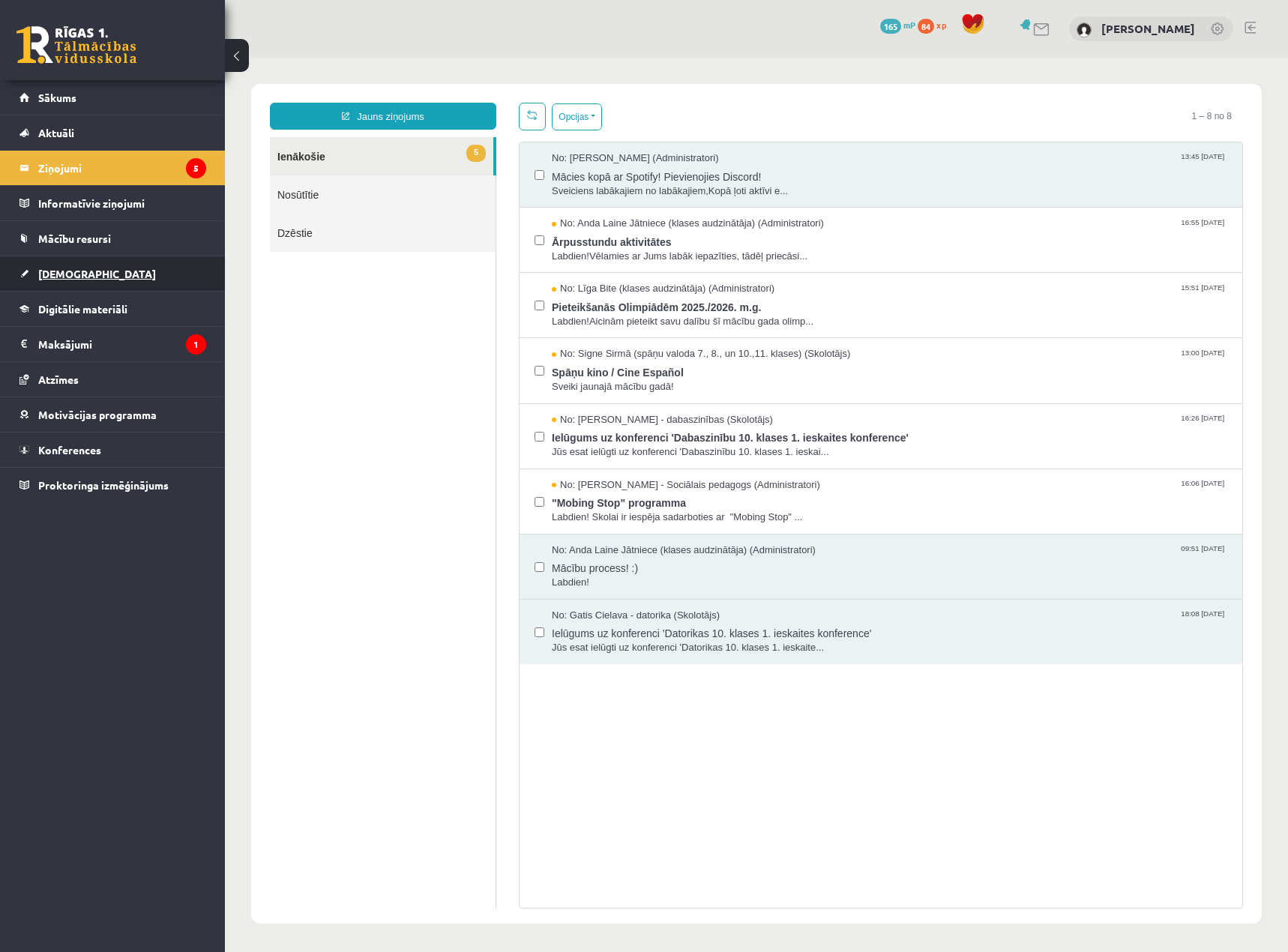
click at [90, 270] on link "[DEMOGRAPHIC_DATA]" at bounding box center [112, 273] width 186 height 34
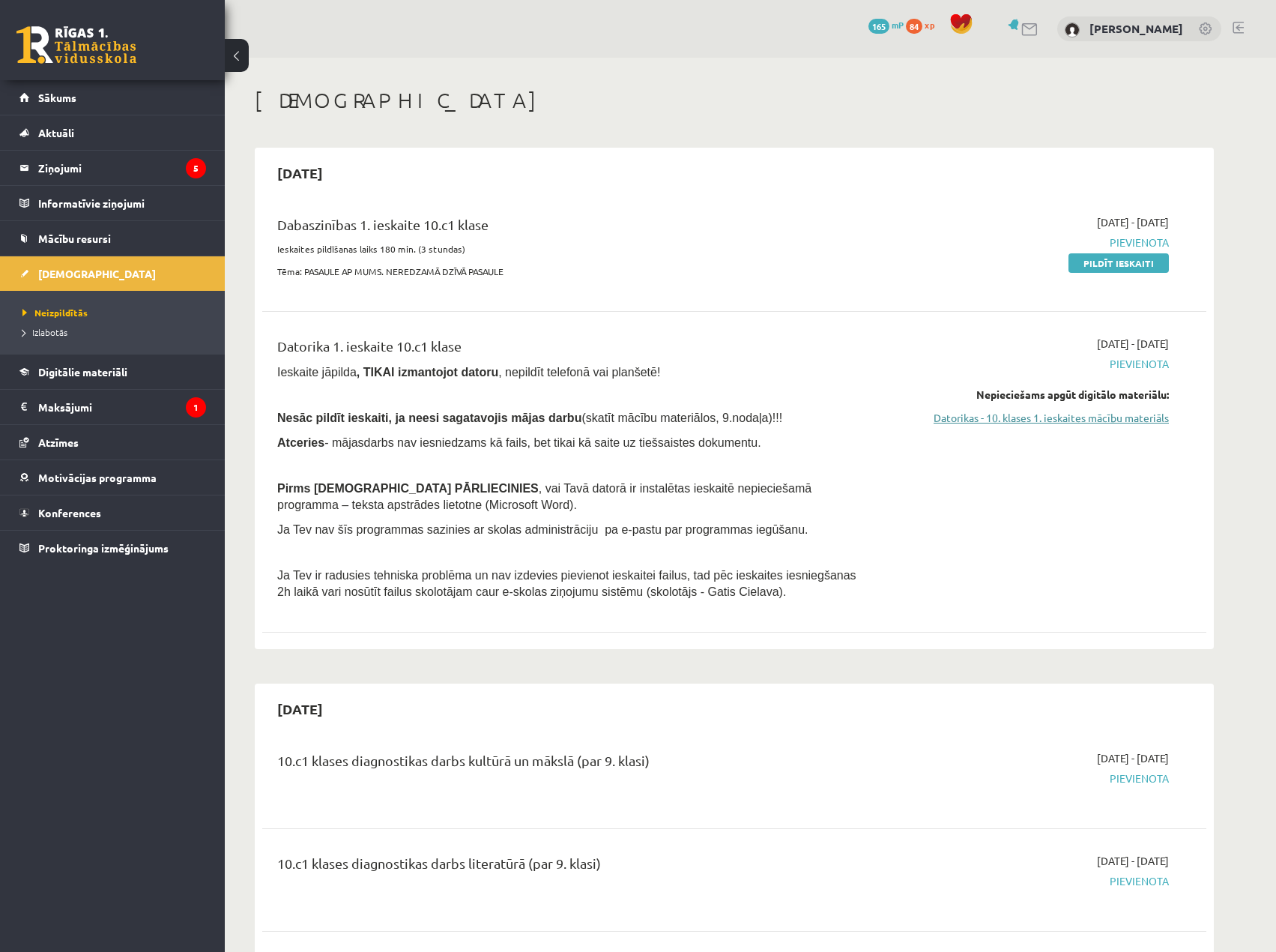
click at [1035, 414] on link "Datorikas - 10. klases 1. ieskaites mācību materiāls" at bounding box center [1027, 418] width 282 height 16
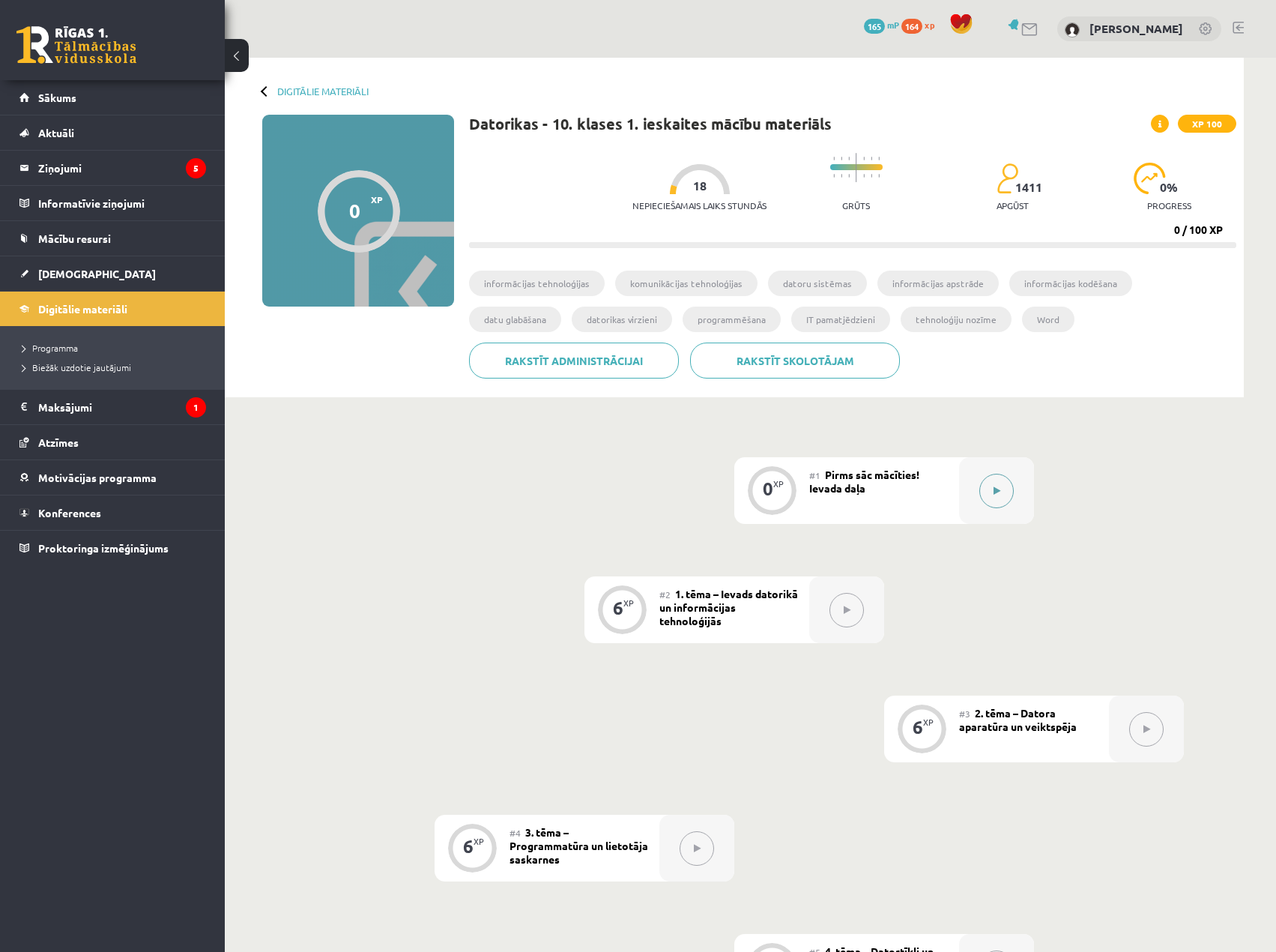
click at [978, 488] on div at bounding box center [997, 490] width 75 height 66
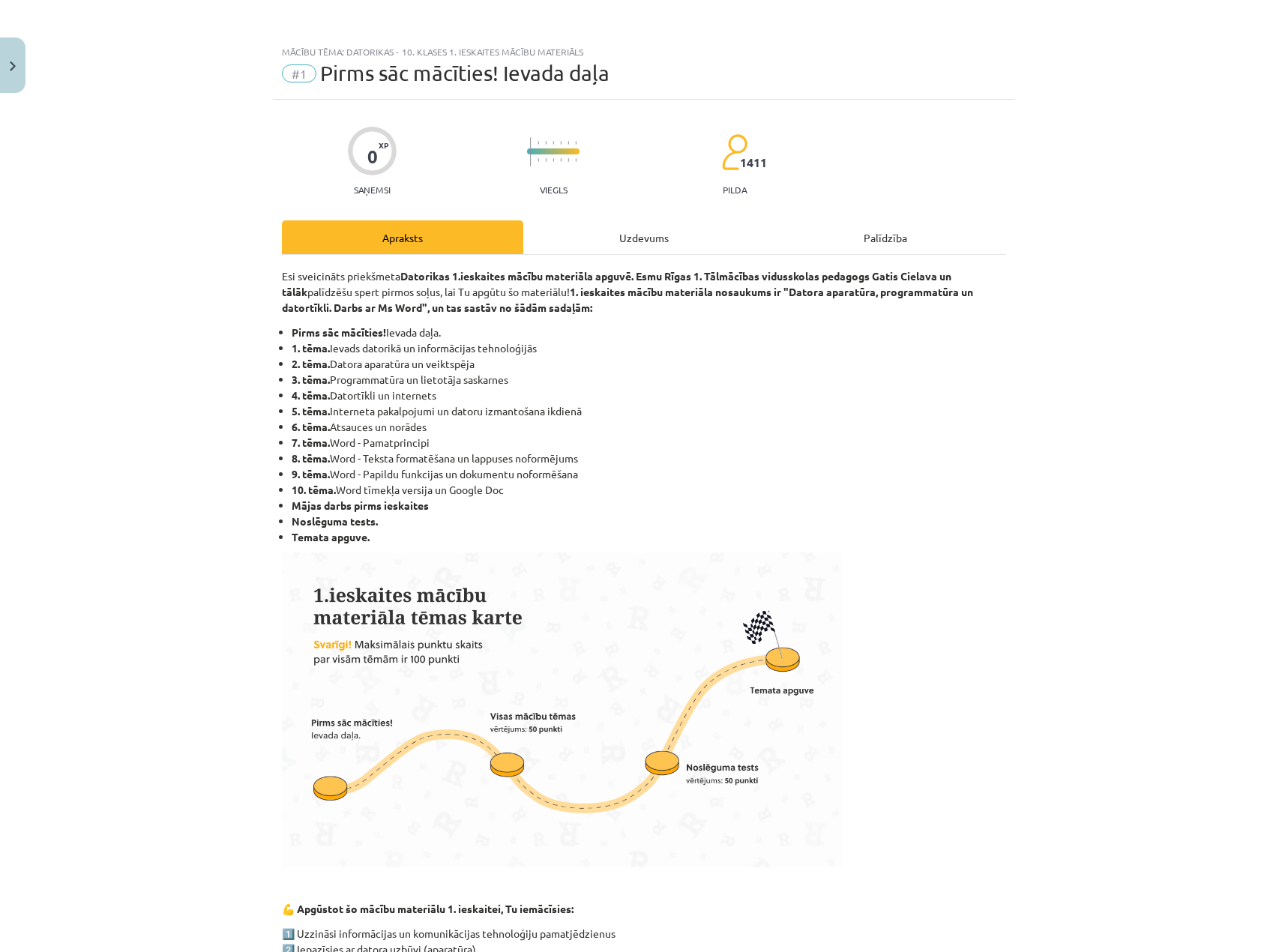
click at [627, 226] on div "Uzdevums" at bounding box center [644, 237] width 242 height 34
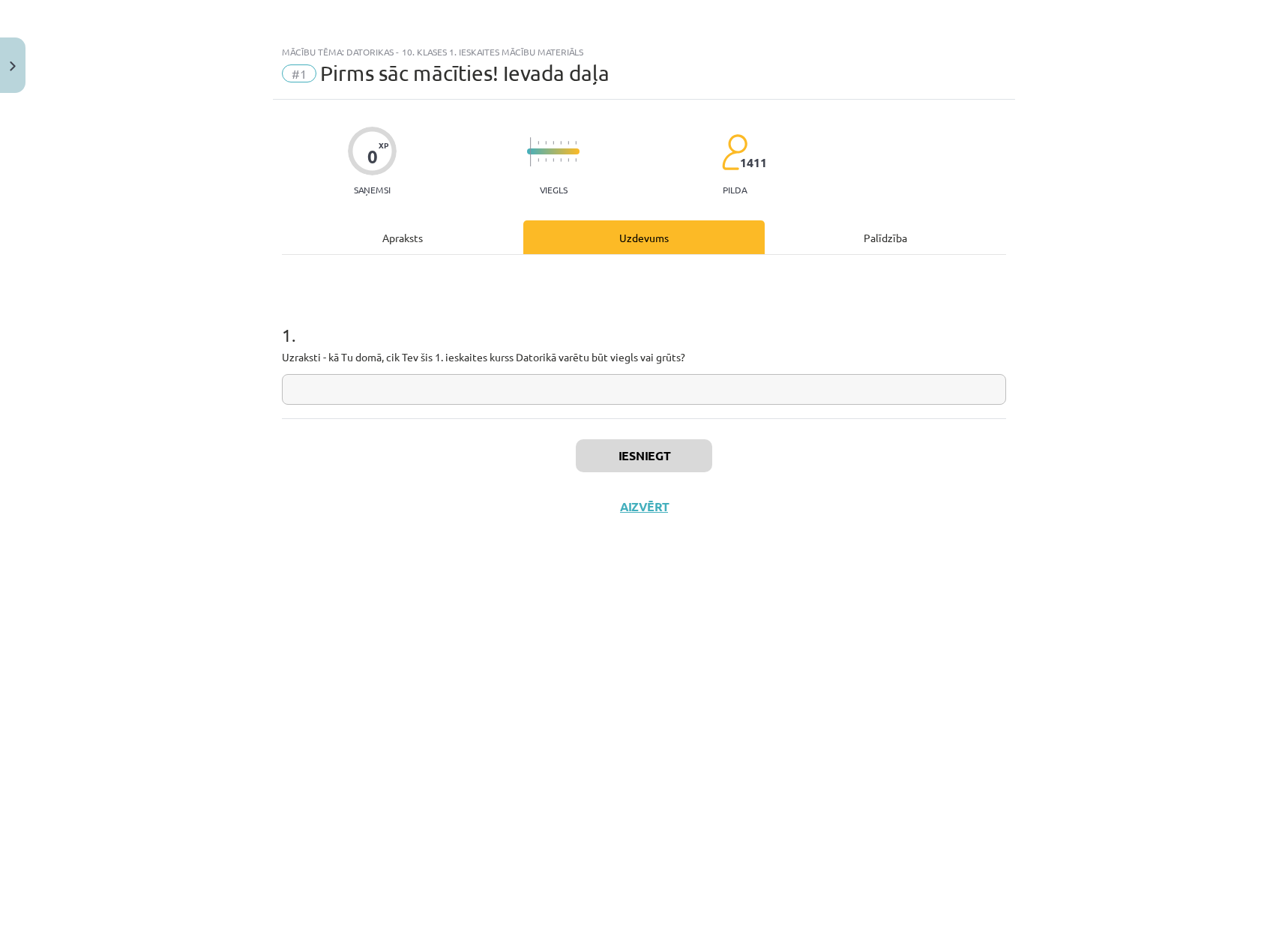
click at [469, 404] on input "text" at bounding box center [643, 389] width 724 height 30
type input "*******"
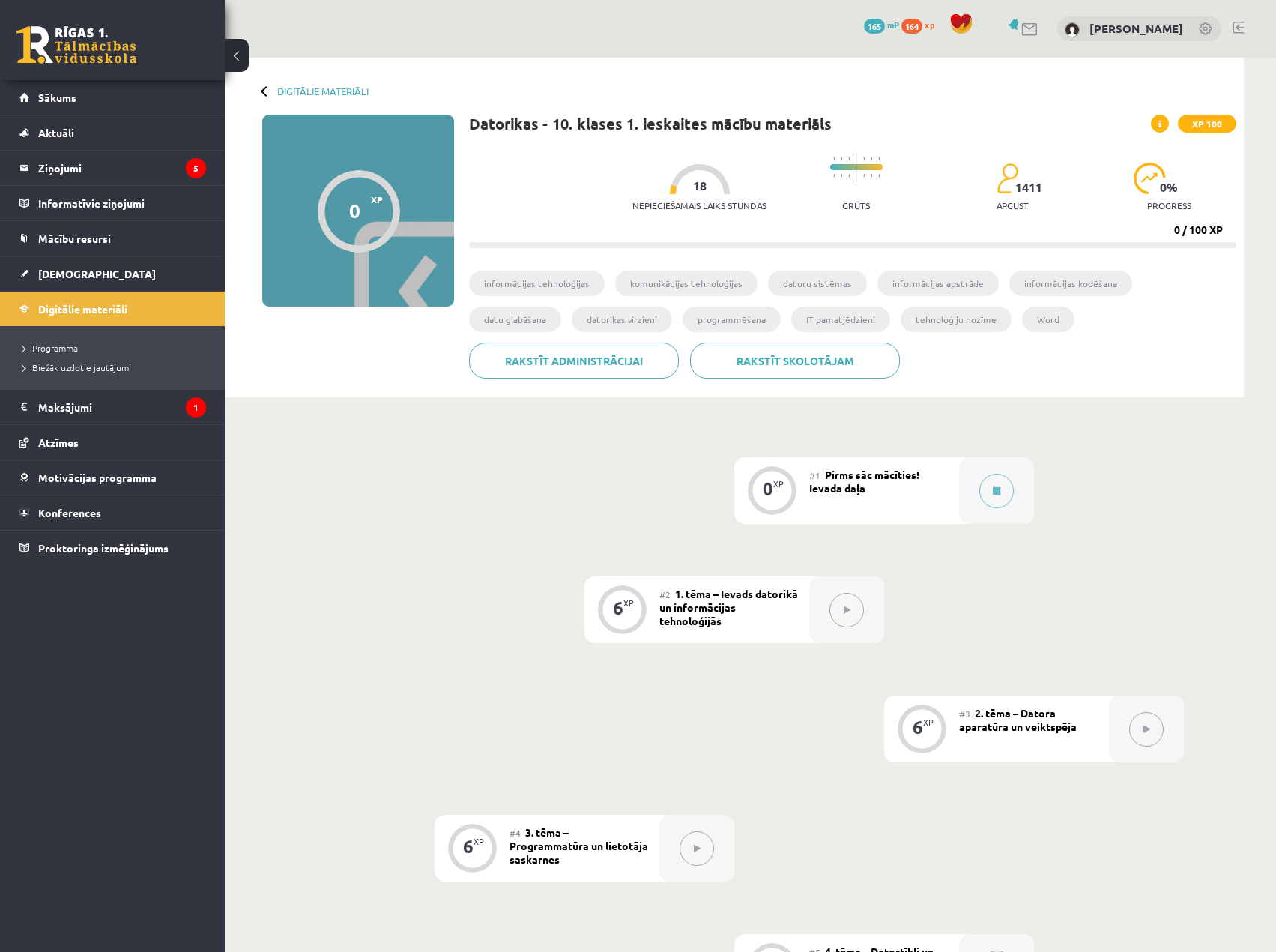
click at [884, 494] on div "#1 Pirms sāc mācīties! Ievada daļa" at bounding box center [884, 490] width 150 height 66
click at [989, 488] on button at bounding box center [996, 490] width 34 height 34
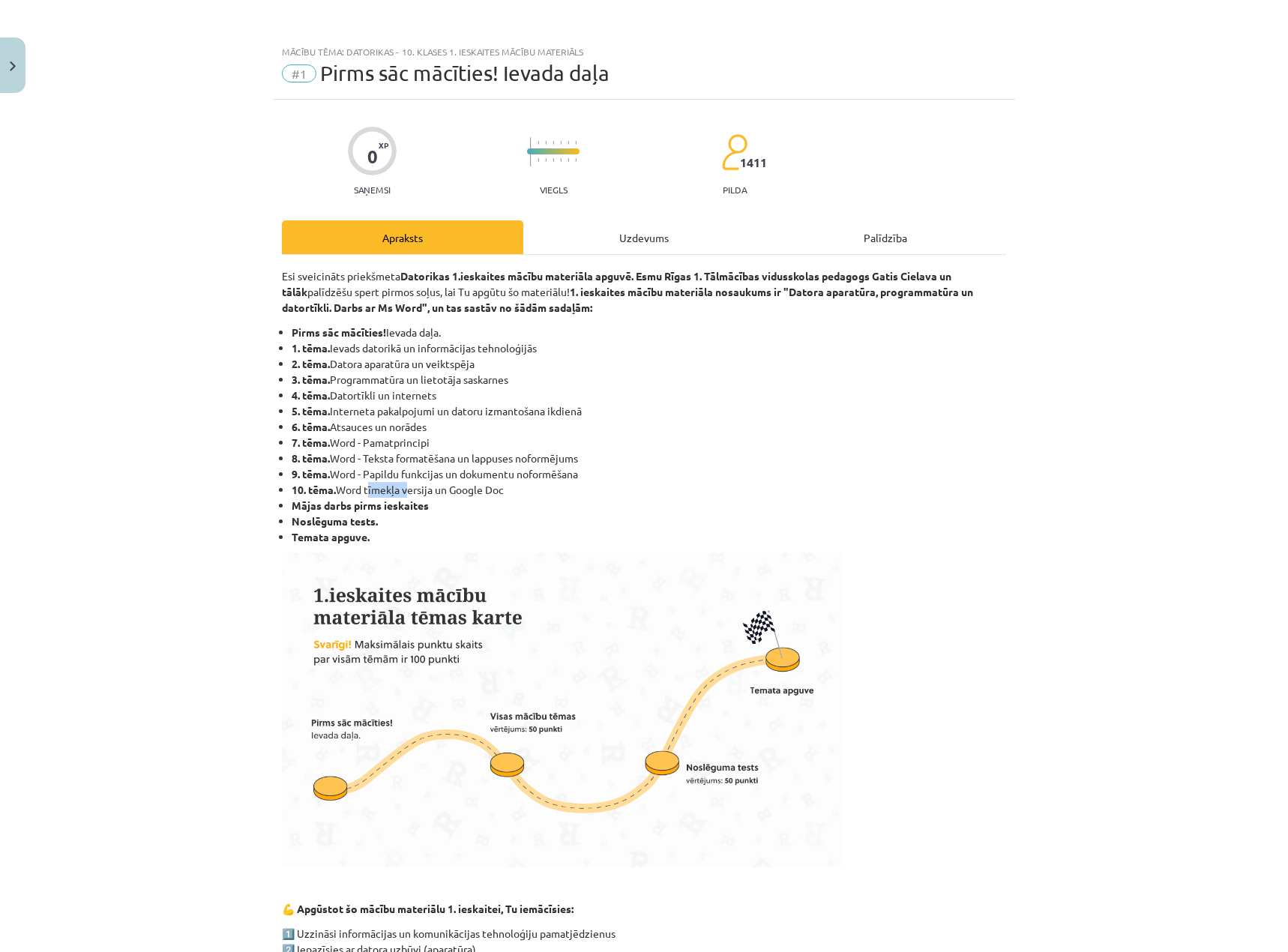
click at [989, 488] on li "10. tēma. Word tīmekļa versija un Google Doc" at bounding box center [648, 490] width 714 height 16
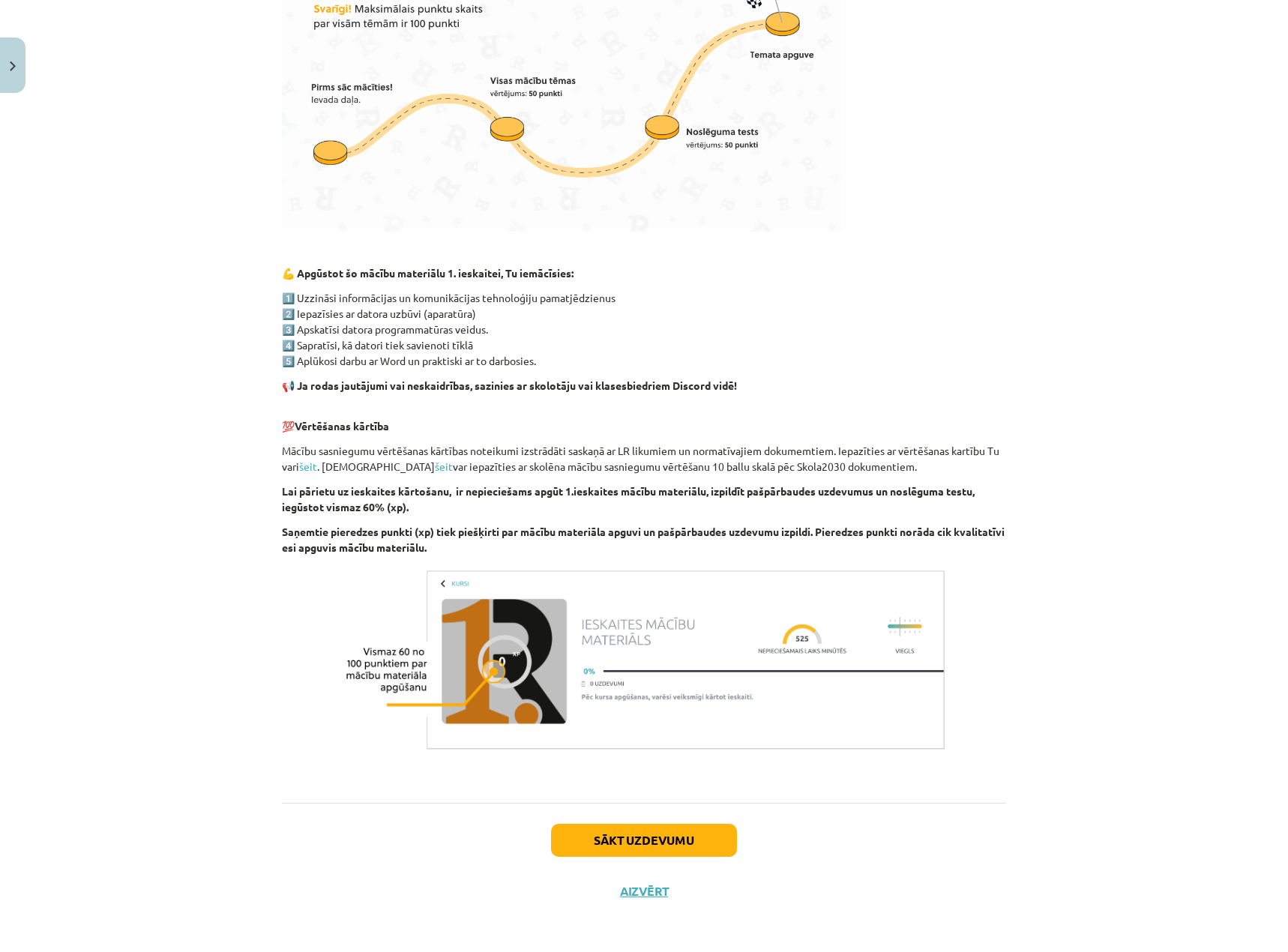
scroll to position [638, 0]
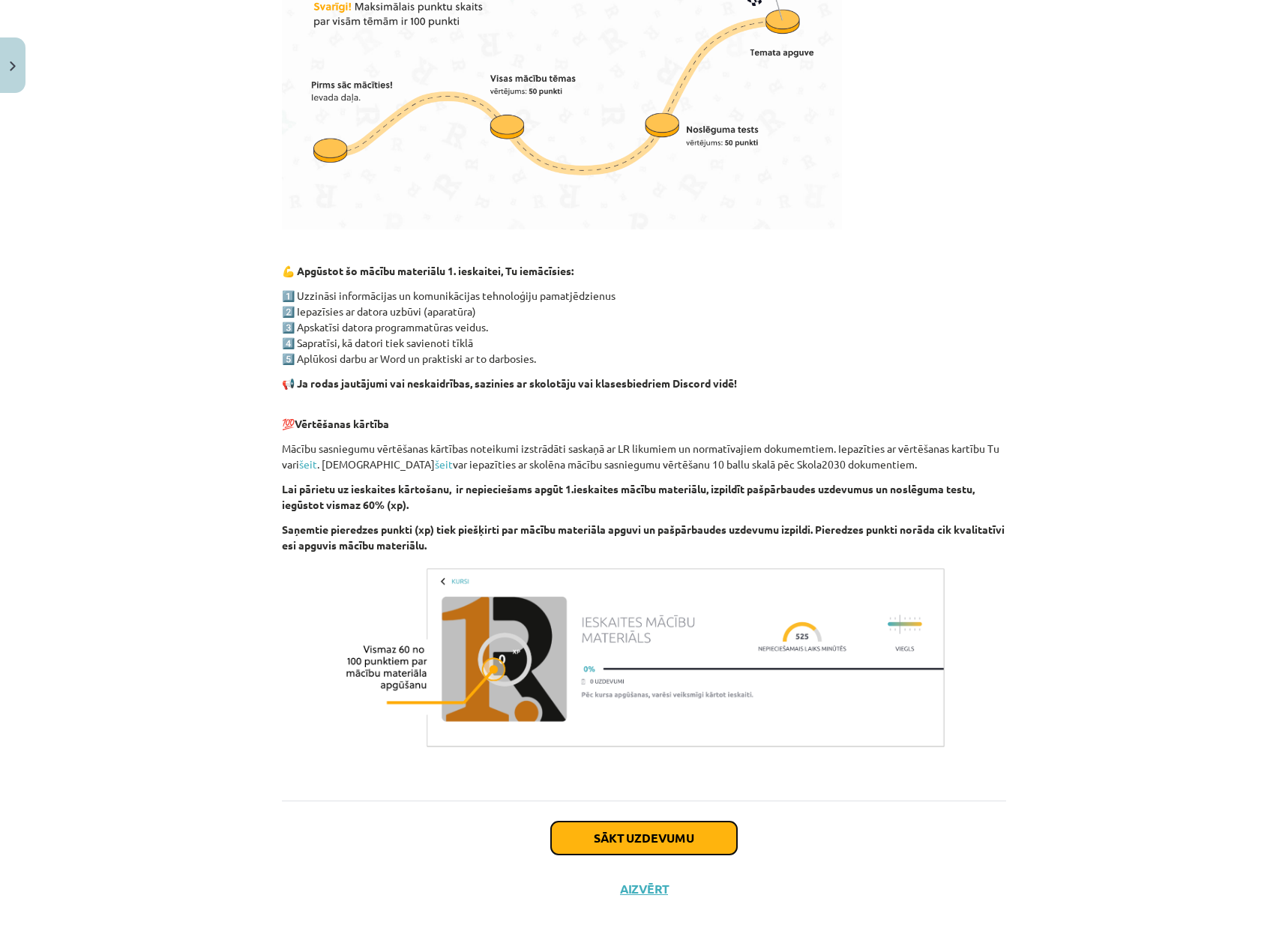
click at [599, 834] on button "Sākt uzdevumu" at bounding box center [644, 838] width 186 height 33
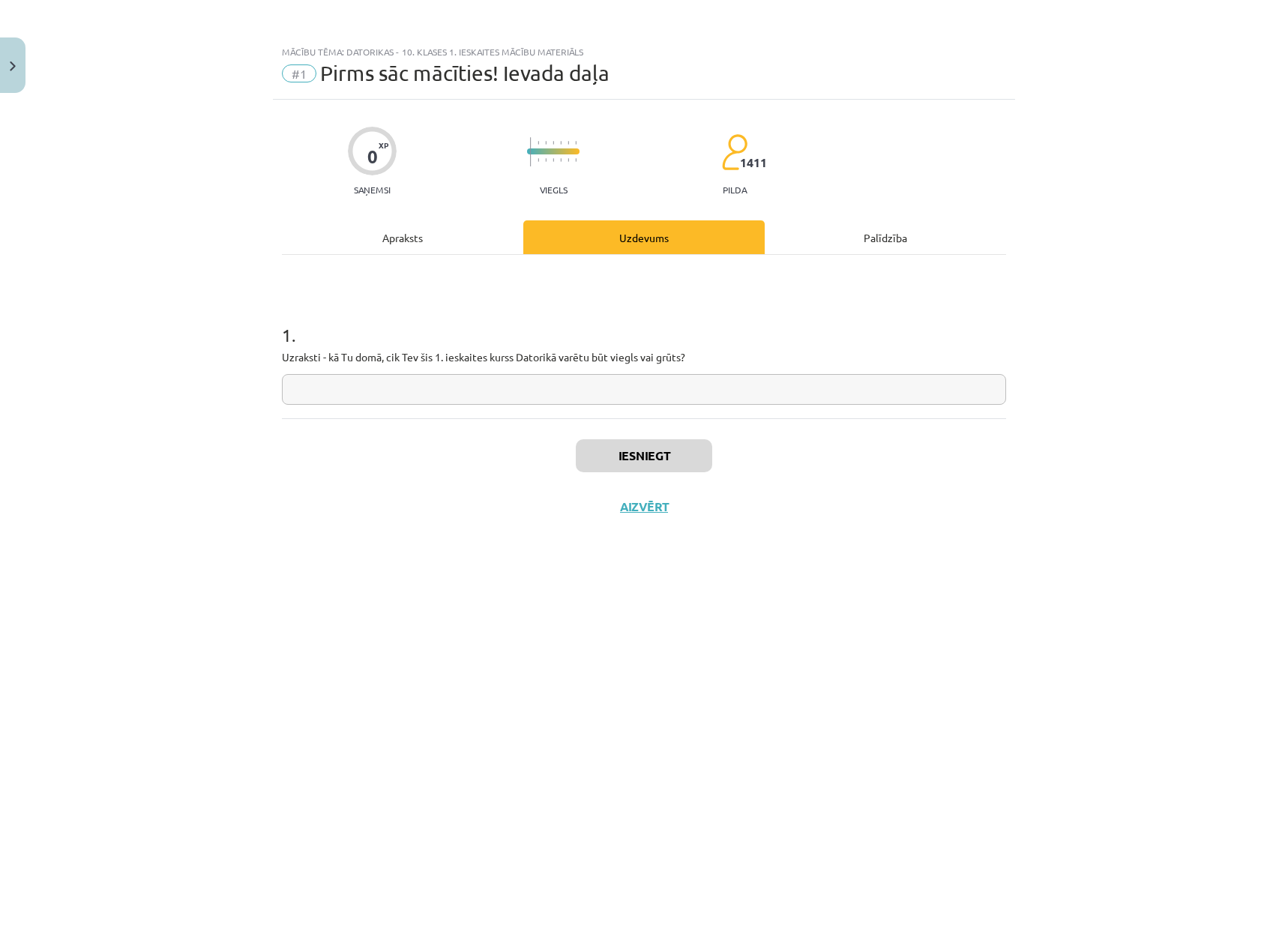
click at [549, 398] on input "text" at bounding box center [643, 389] width 724 height 30
type input "*******"
click at [646, 461] on button "Iesniegt" at bounding box center [643, 455] width 137 height 33
click at [657, 517] on button "Nākamā nodarbība" at bounding box center [644, 516] width 147 height 34
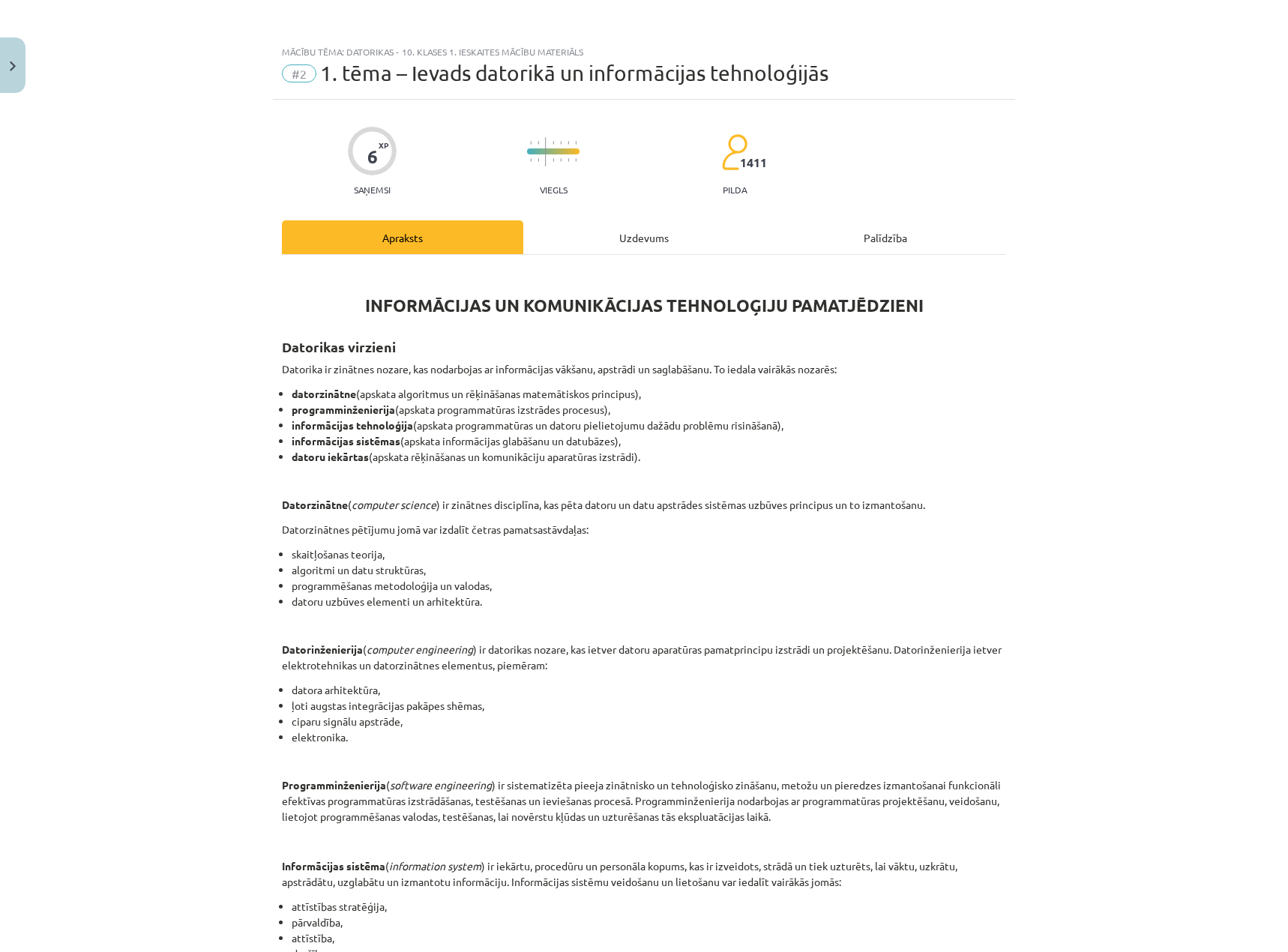
click at [599, 218] on div "6 XP Saņemsi Viegls 1411 pilda Apraksts Uzdevums Palīdzība INFORMĀCIJAS UN KOMU…" at bounding box center [643, 673] width 742 height 1146
click at [629, 238] on div "Uzdevums" at bounding box center [644, 237] width 242 height 34
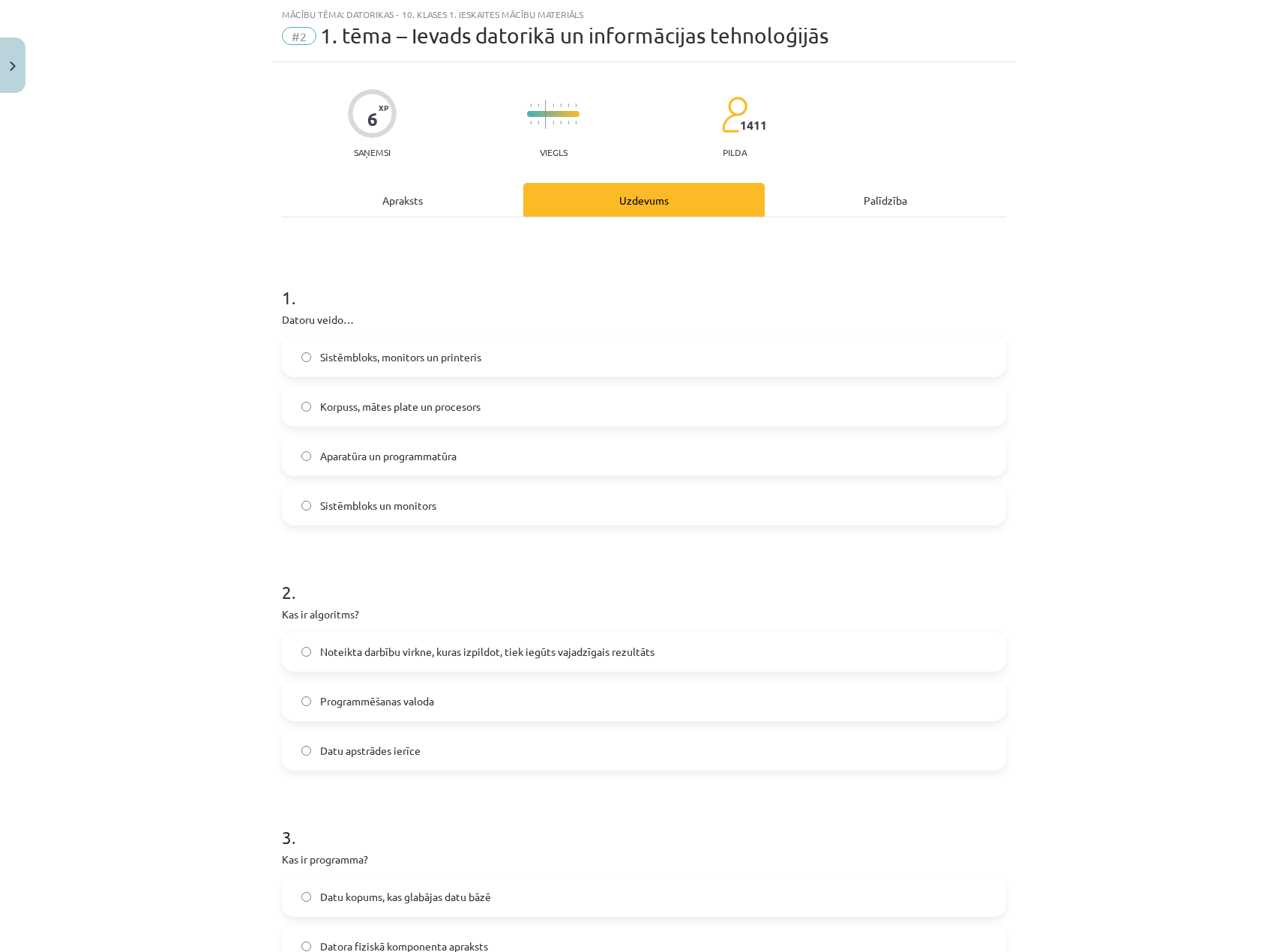
scroll to position [113, 0]
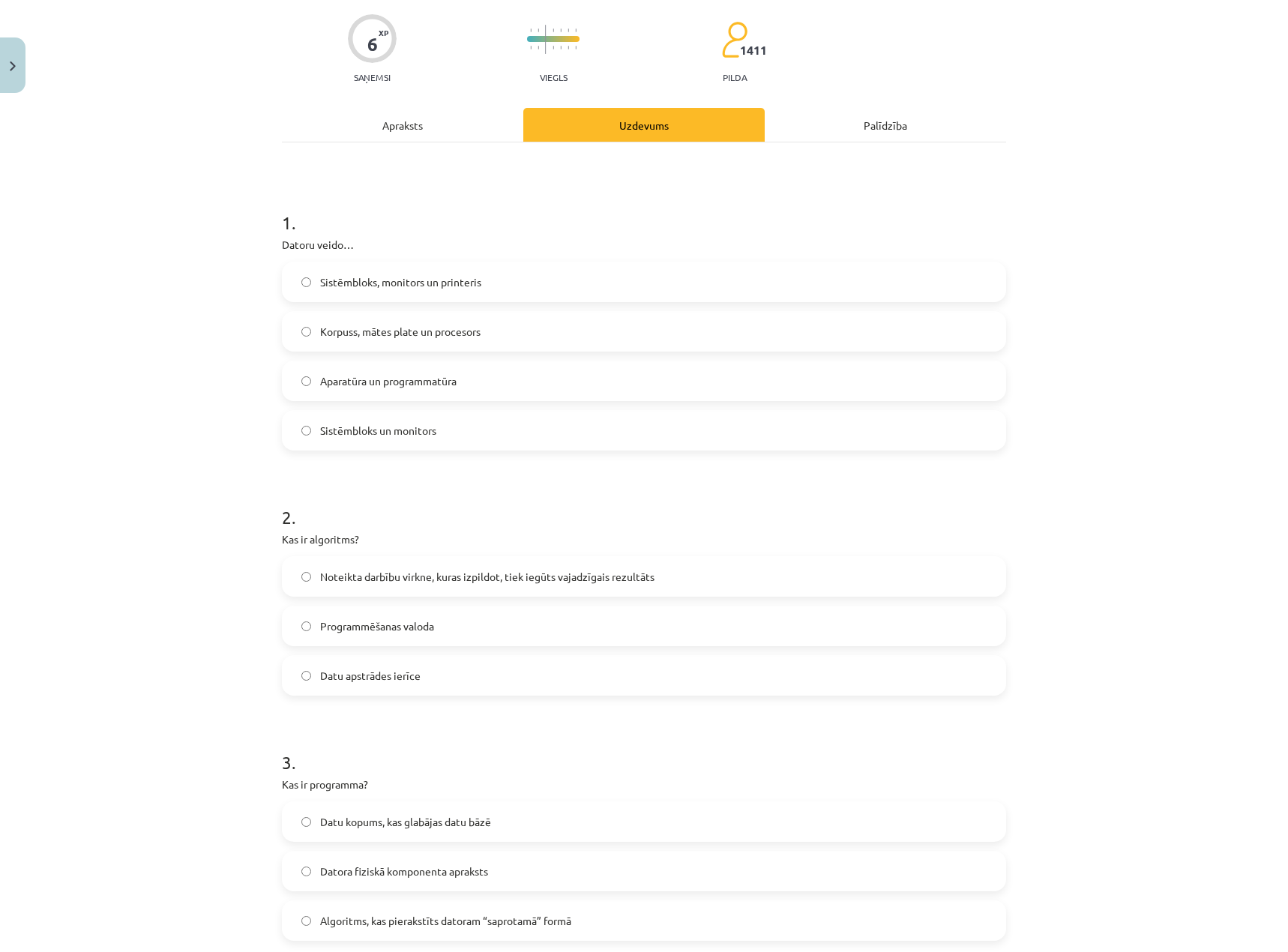
click at [405, 330] on span "Korpuss, mātes plate un procesors" at bounding box center [400, 332] width 160 height 16
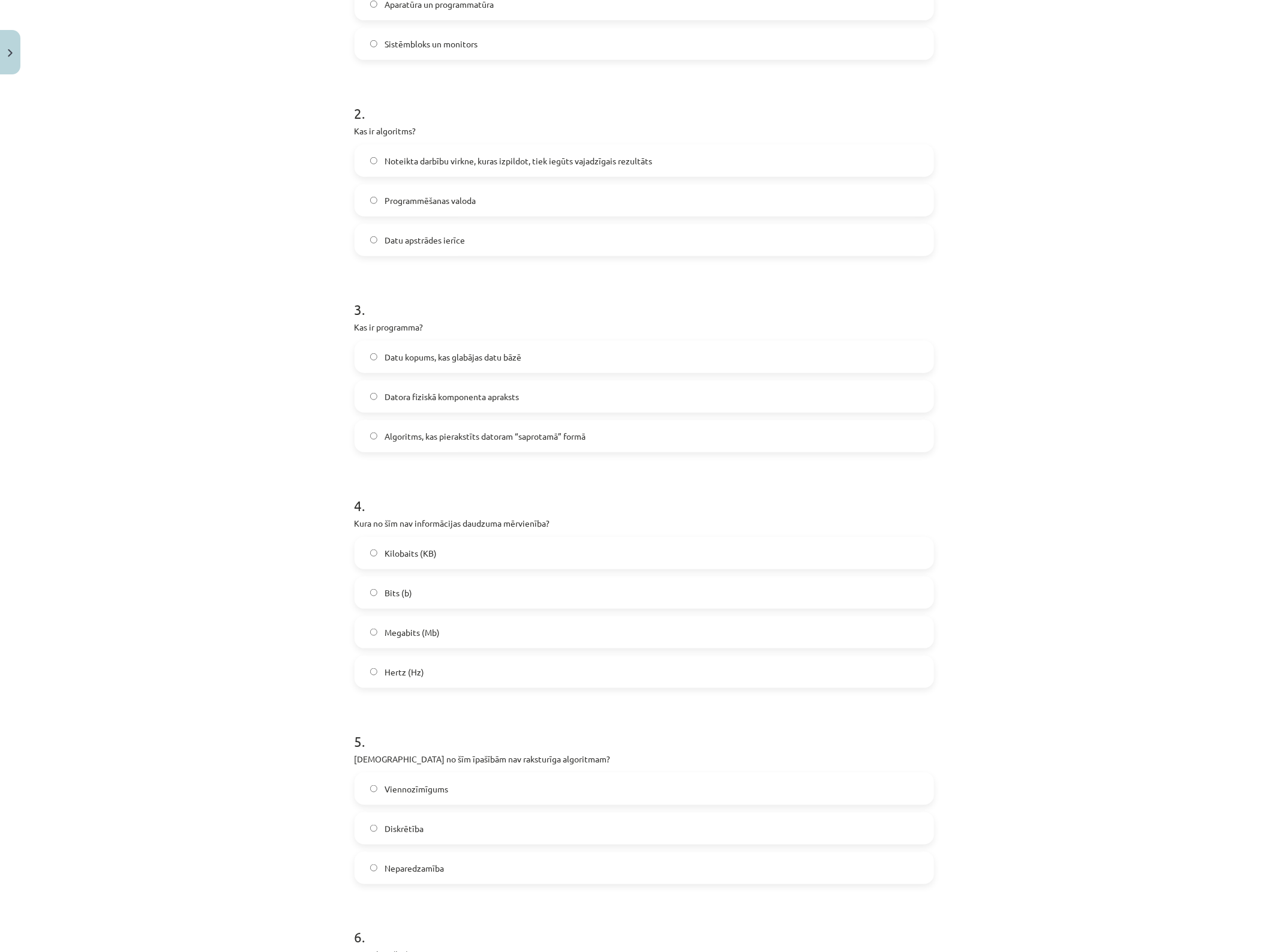
scroll to position [279, 0]
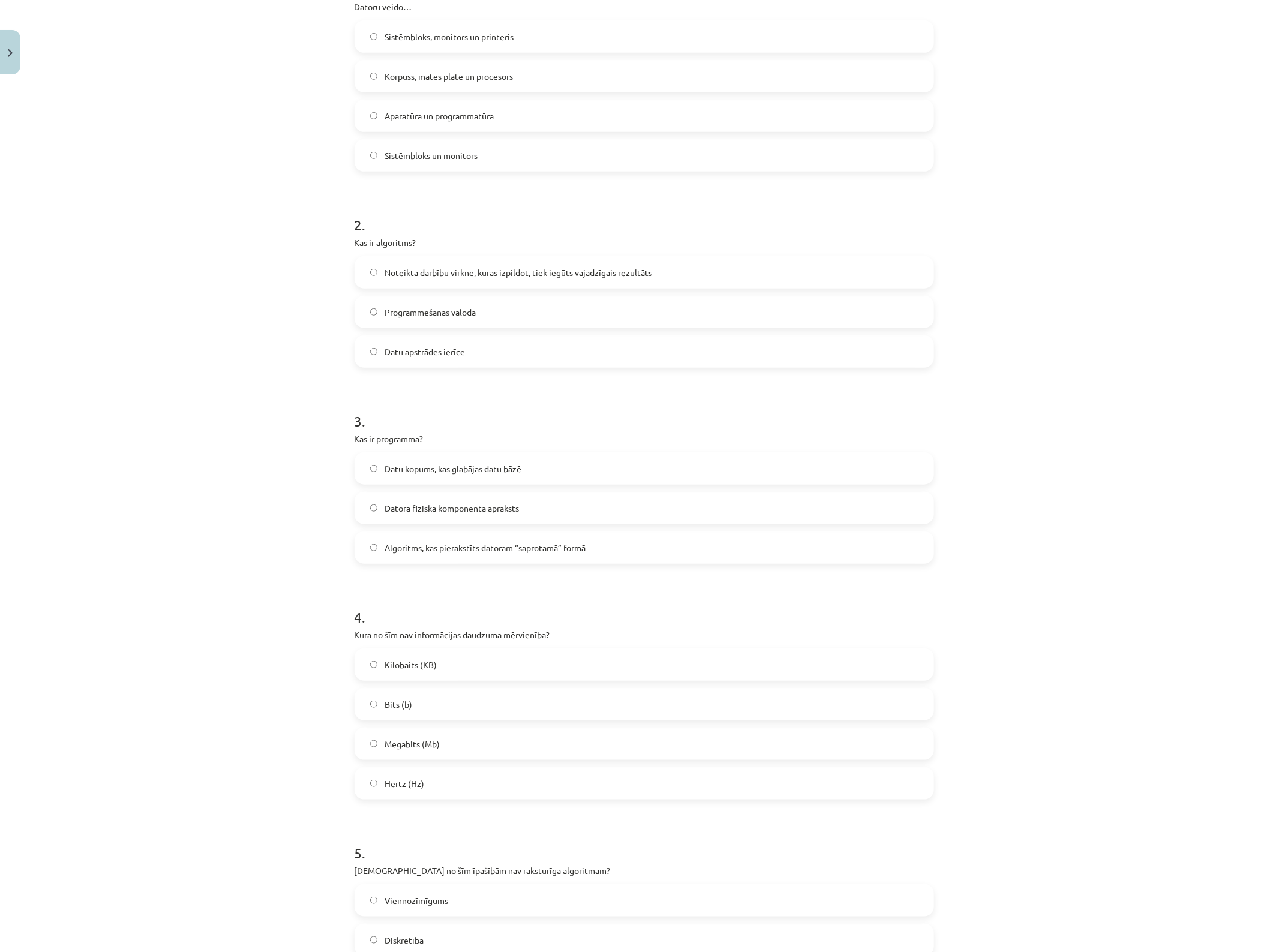
click at [431, 268] on span "Noteikta darbību virkne, kuras izpildot, tiek iegūts vajadzīgais rezultāts" at bounding box center [519, 273] width 268 height 13
click at [527, 545] on span "Algoritms, kas pierakstīts datoram “saprotamā” formā" at bounding box center [485, 548] width 201 height 13
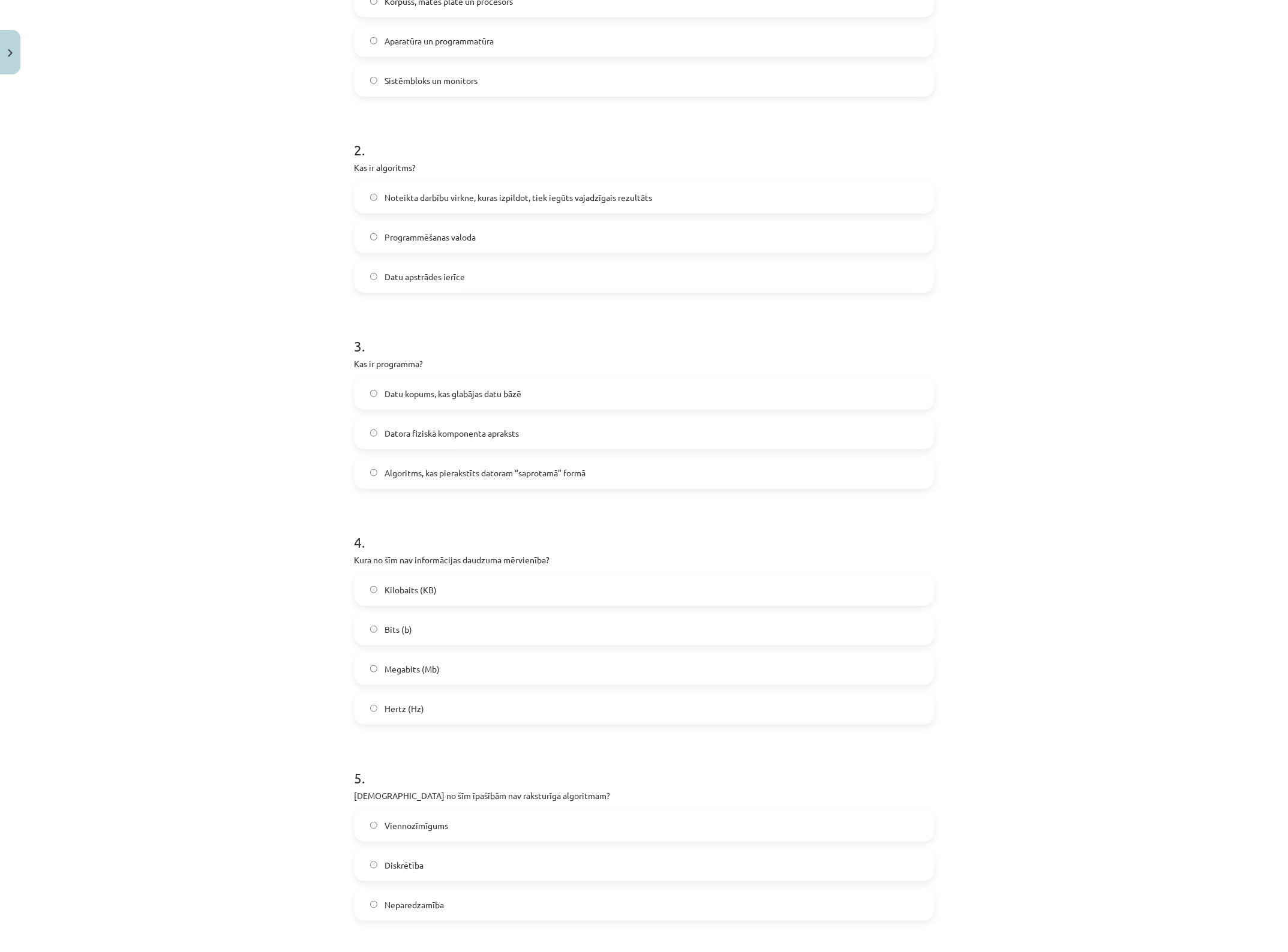
click at [395, 707] on span "Hertz (Hz)" at bounding box center [405, 709] width 40 height 13
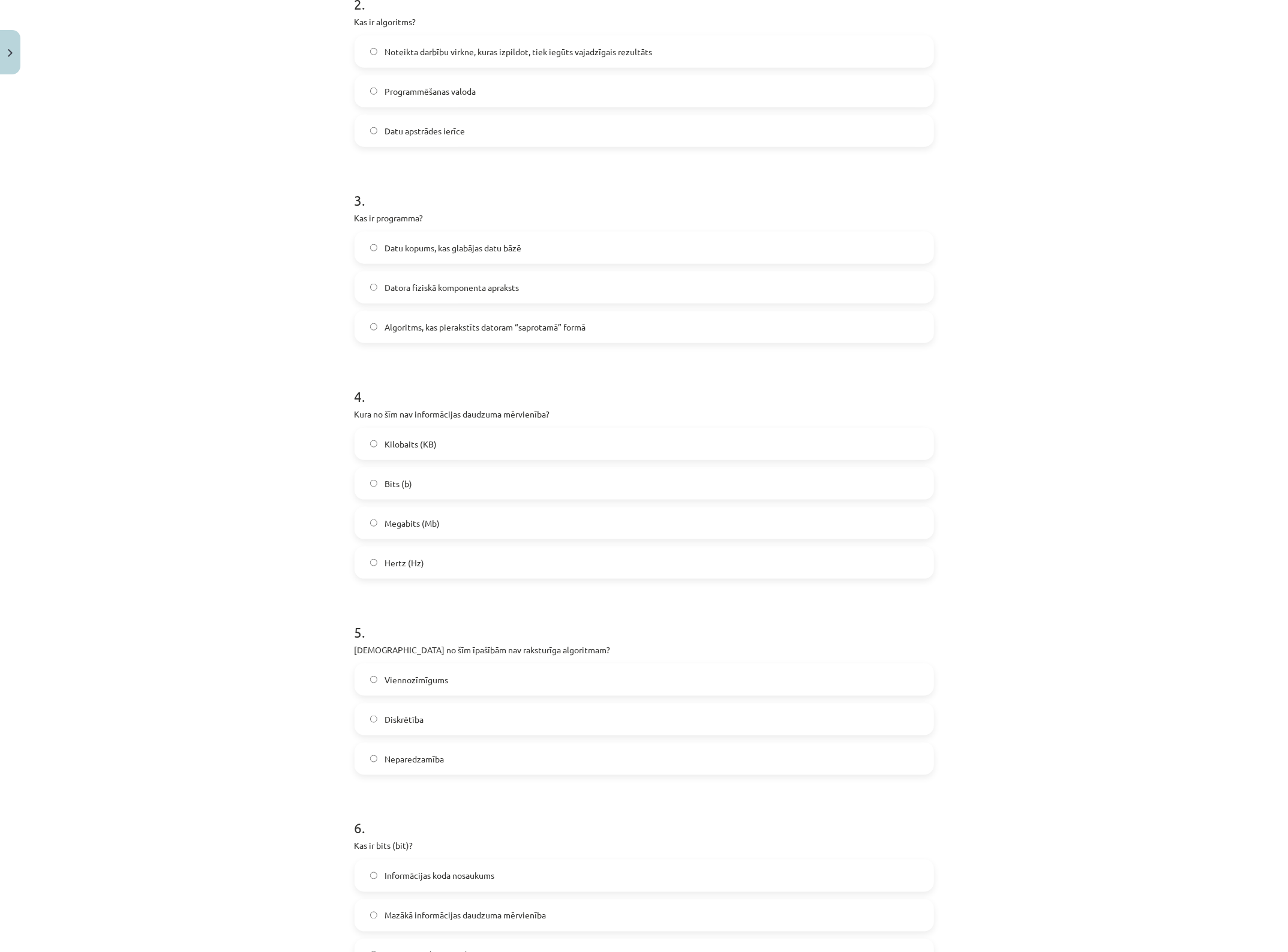
scroll to position [658, 0]
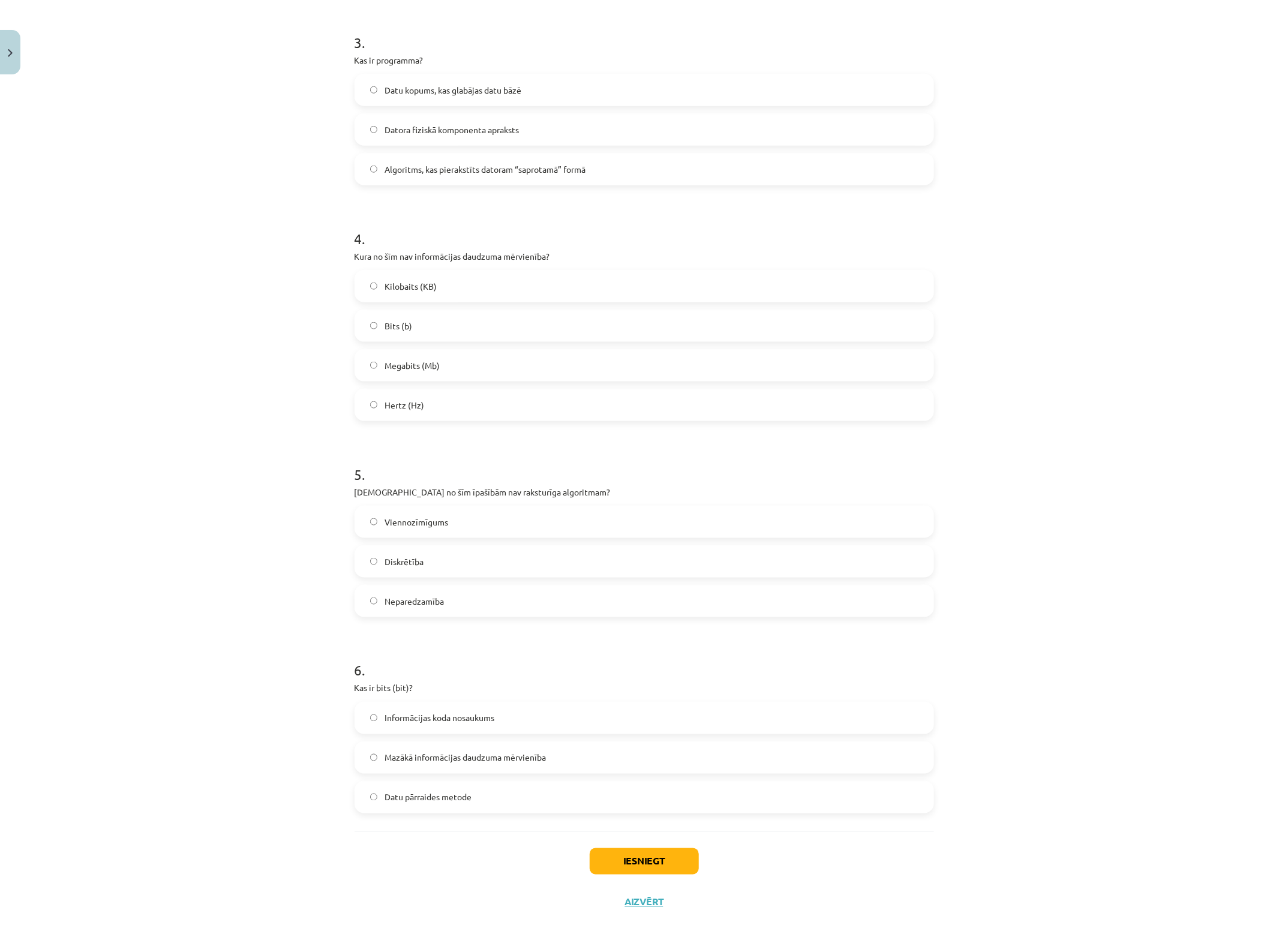
click at [415, 524] on span "Viennozīmīgums" at bounding box center [416, 522] width 63 height 13
click at [525, 756] on span "Mazākā informācijas daudzuma mērvienība" at bounding box center [466, 758] width 161 height 13
click at [448, 599] on label "Neparedzamība" at bounding box center [644, 601] width 577 height 30
drag, startPoint x: 676, startPoint y: 858, endPoint x: 761, endPoint y: 825, distance: 91.2
click at [674, 761] on button "Iesniegt" at bounding box center [644, 861] width 110 height 26
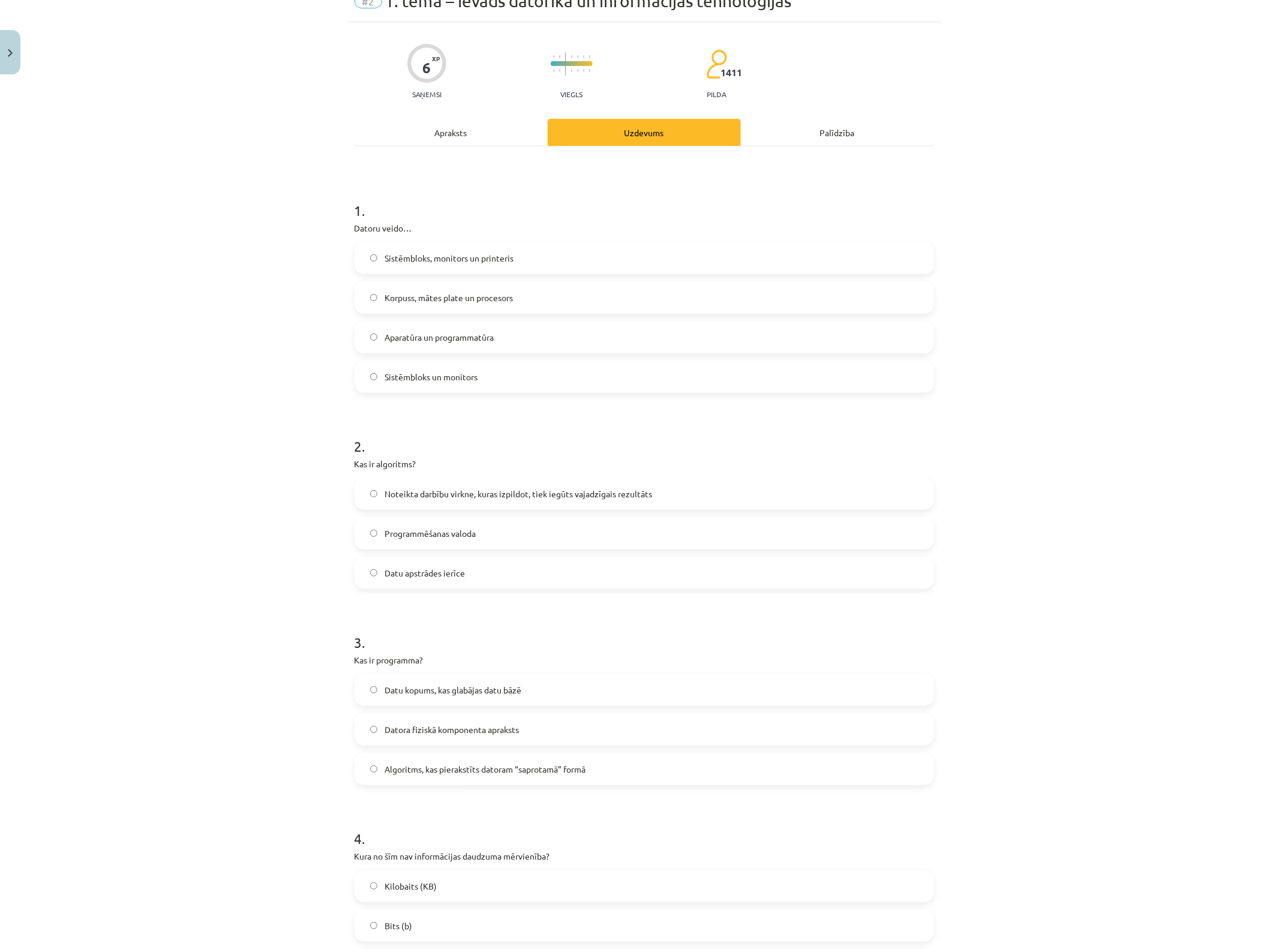
scroll to position [0, 0]
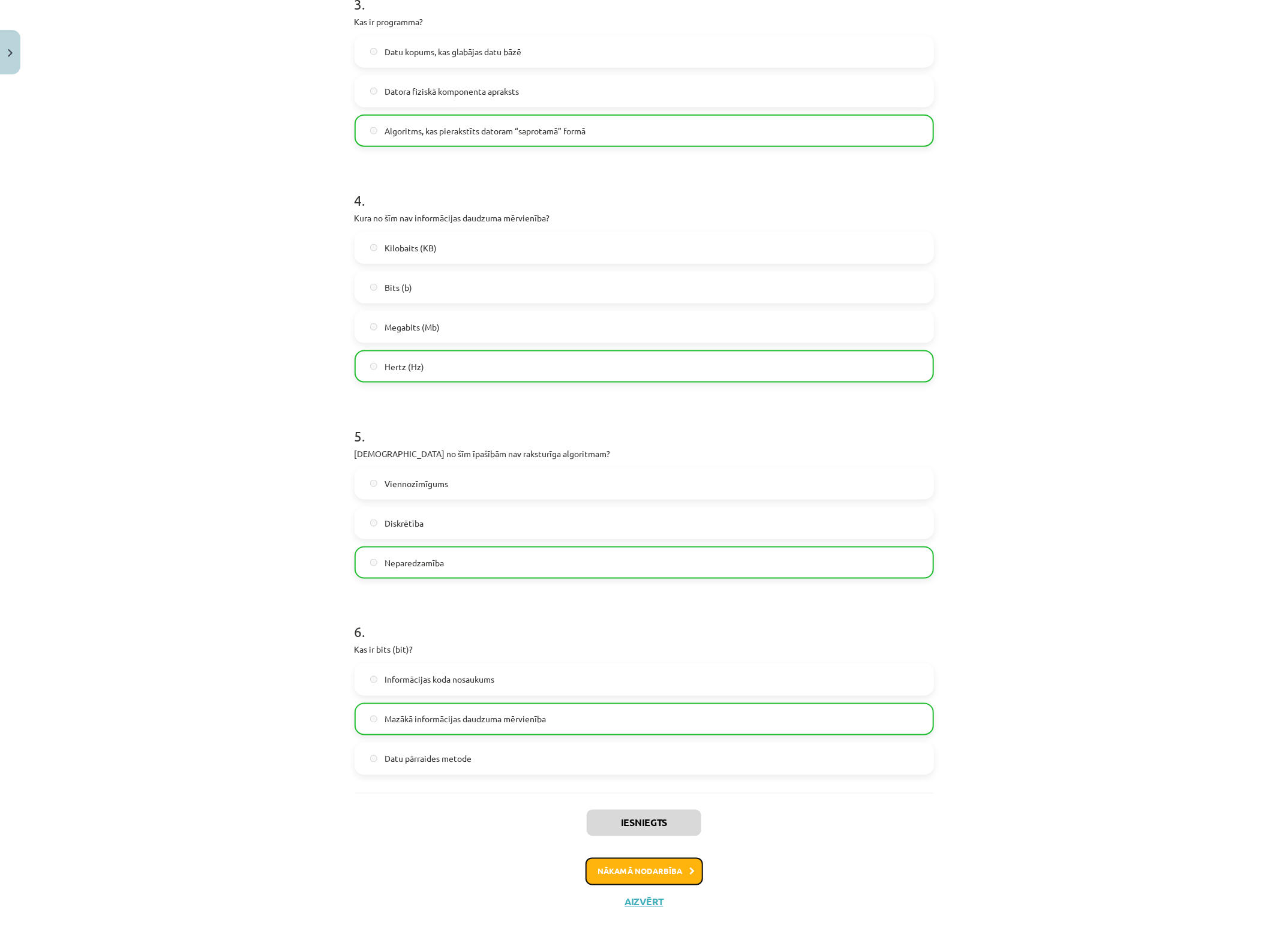
click at [646, 761] on button "Nākamā nodarbība" at bounding box center [644, 871] width 118 height 28
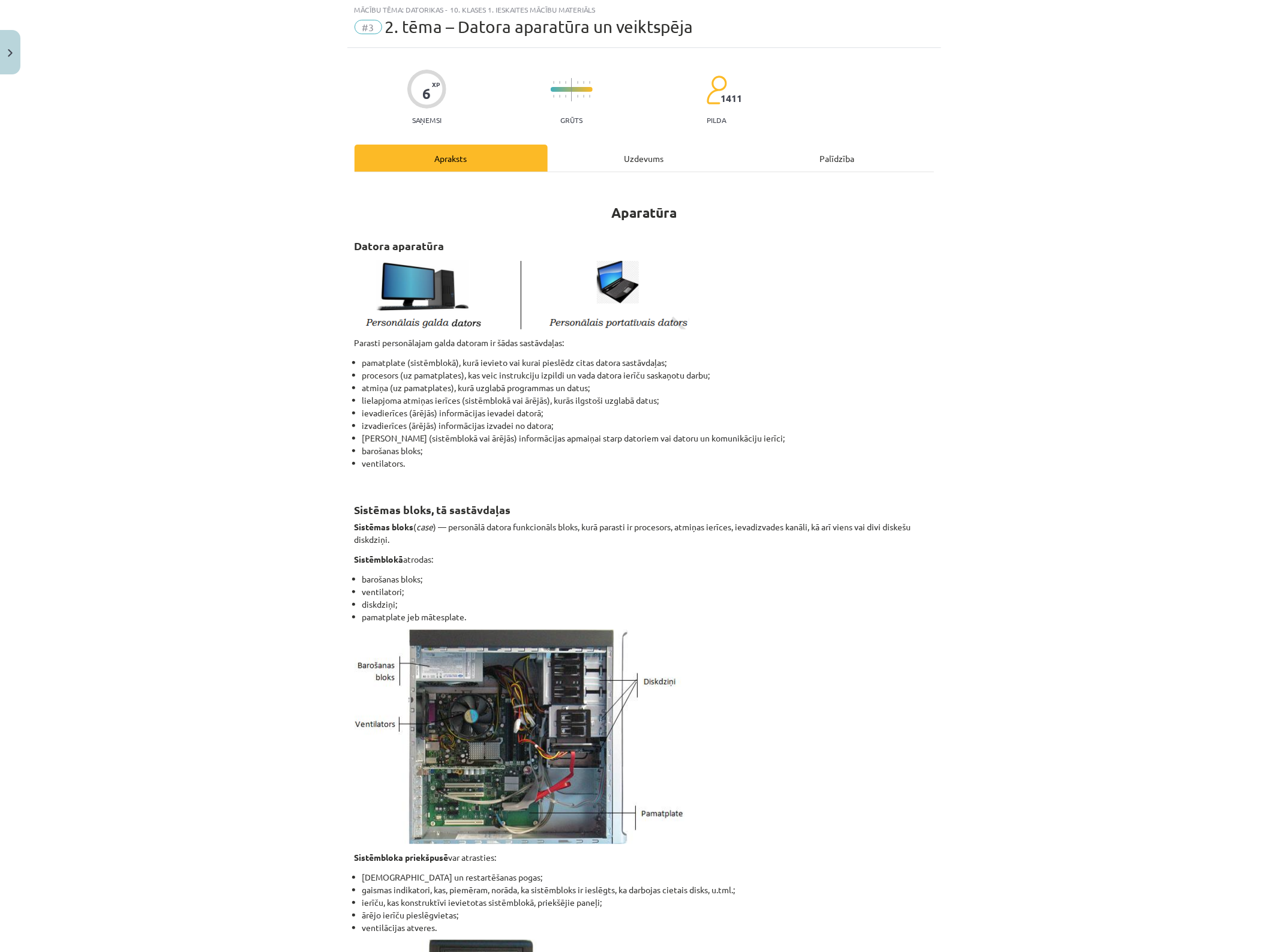
scroll to position [30, 0]
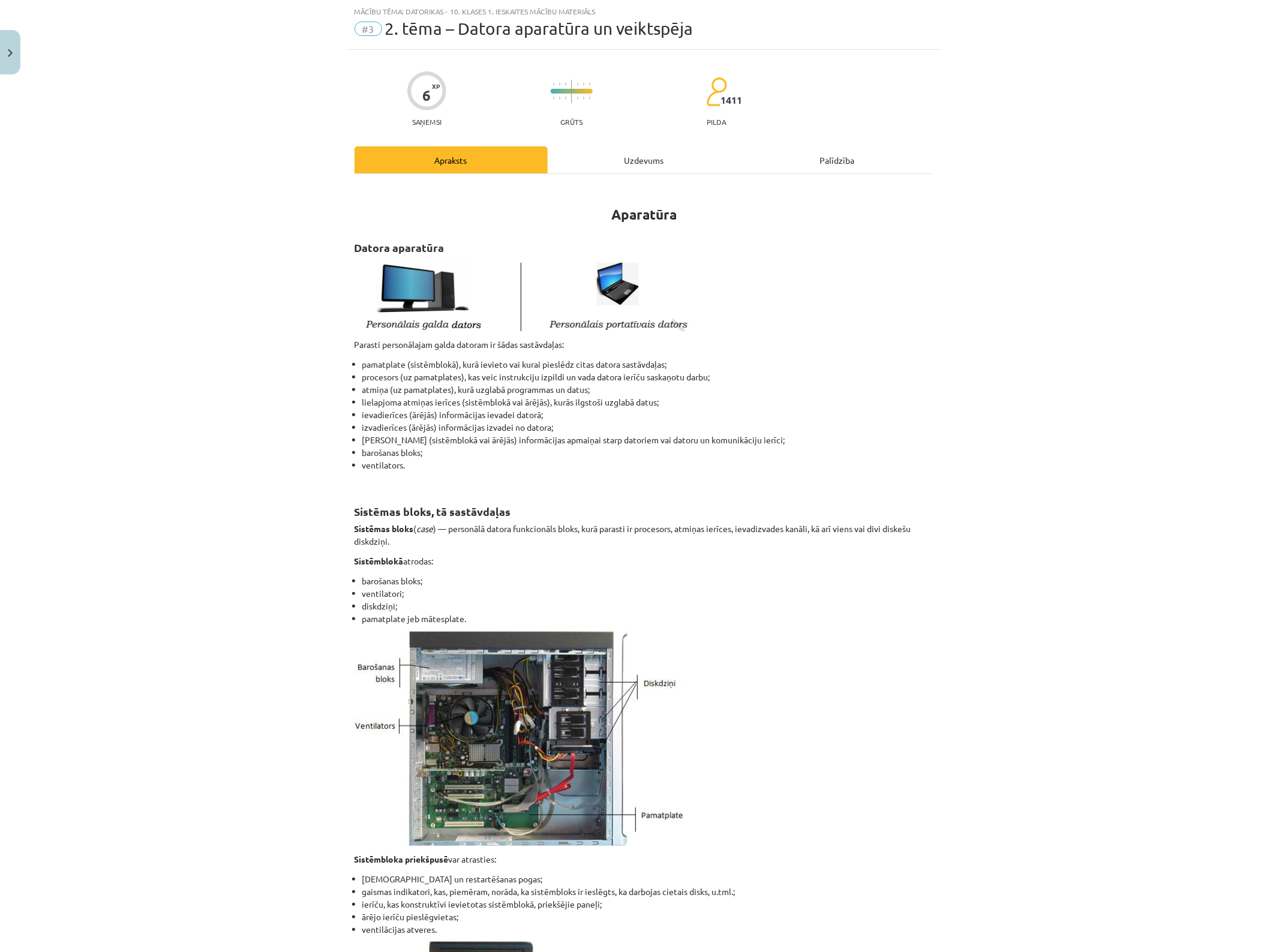
click at [602, 164] on div "Uzdevums" at bounding box center [644, 160] width 193 height 27
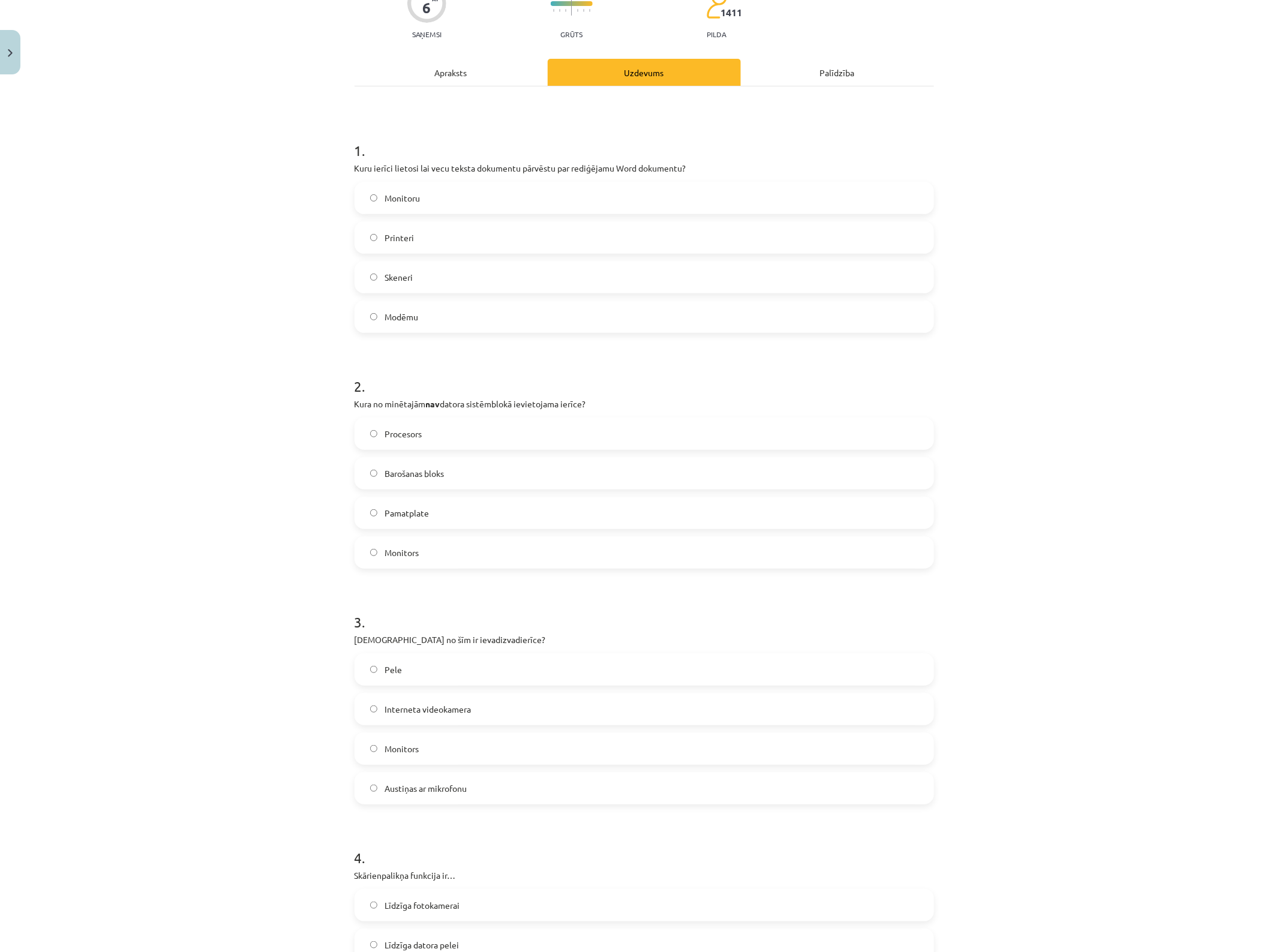
scroll to position [150, 0]
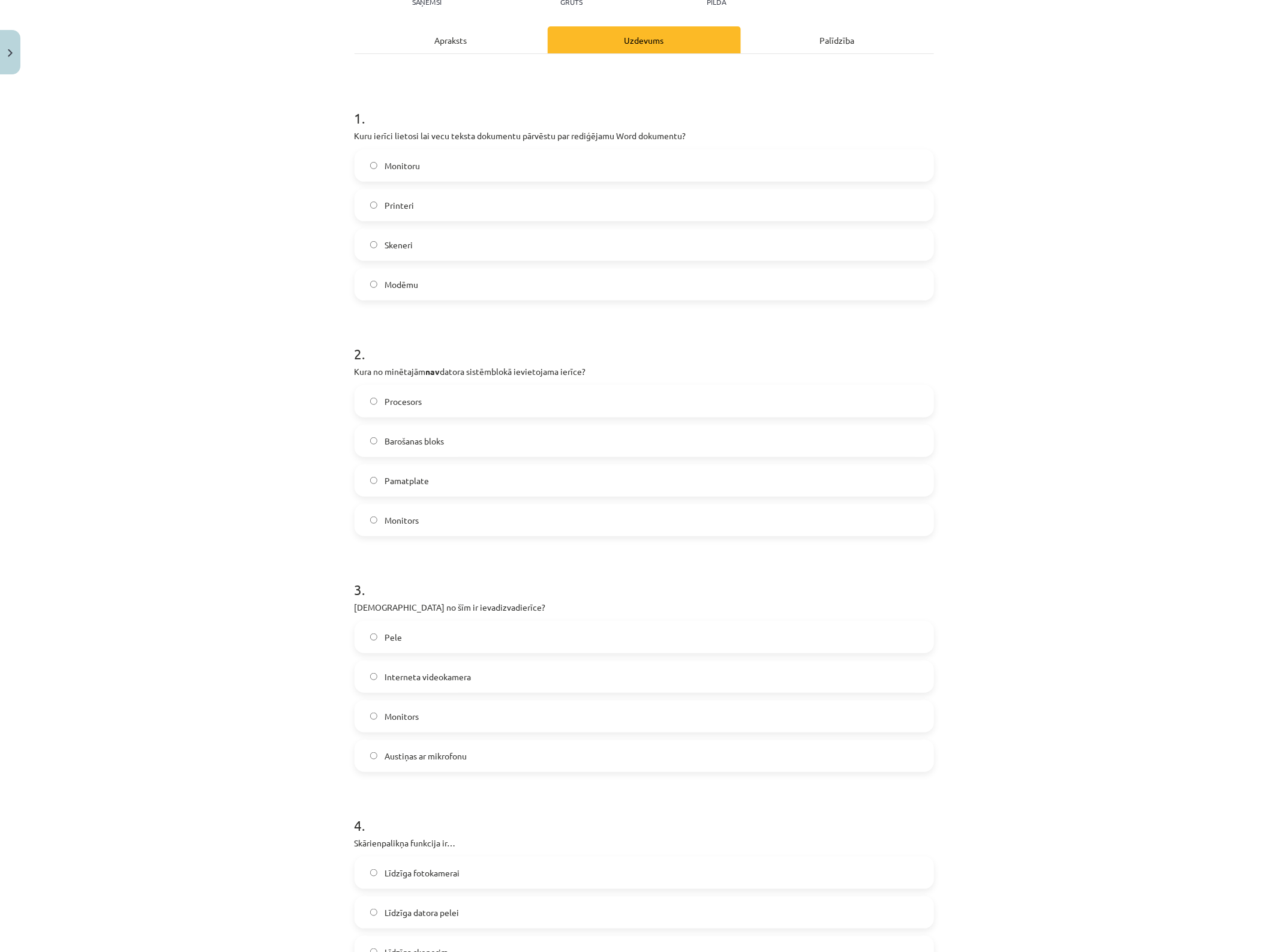
drag, startPoint x: 432, startPoint y: 241, endPoint x: 439, endPoint y: 241, distance: 7.0
click at [432, 241] on label "Skeneri" at bounding box center [644, 245] width 577 height 30
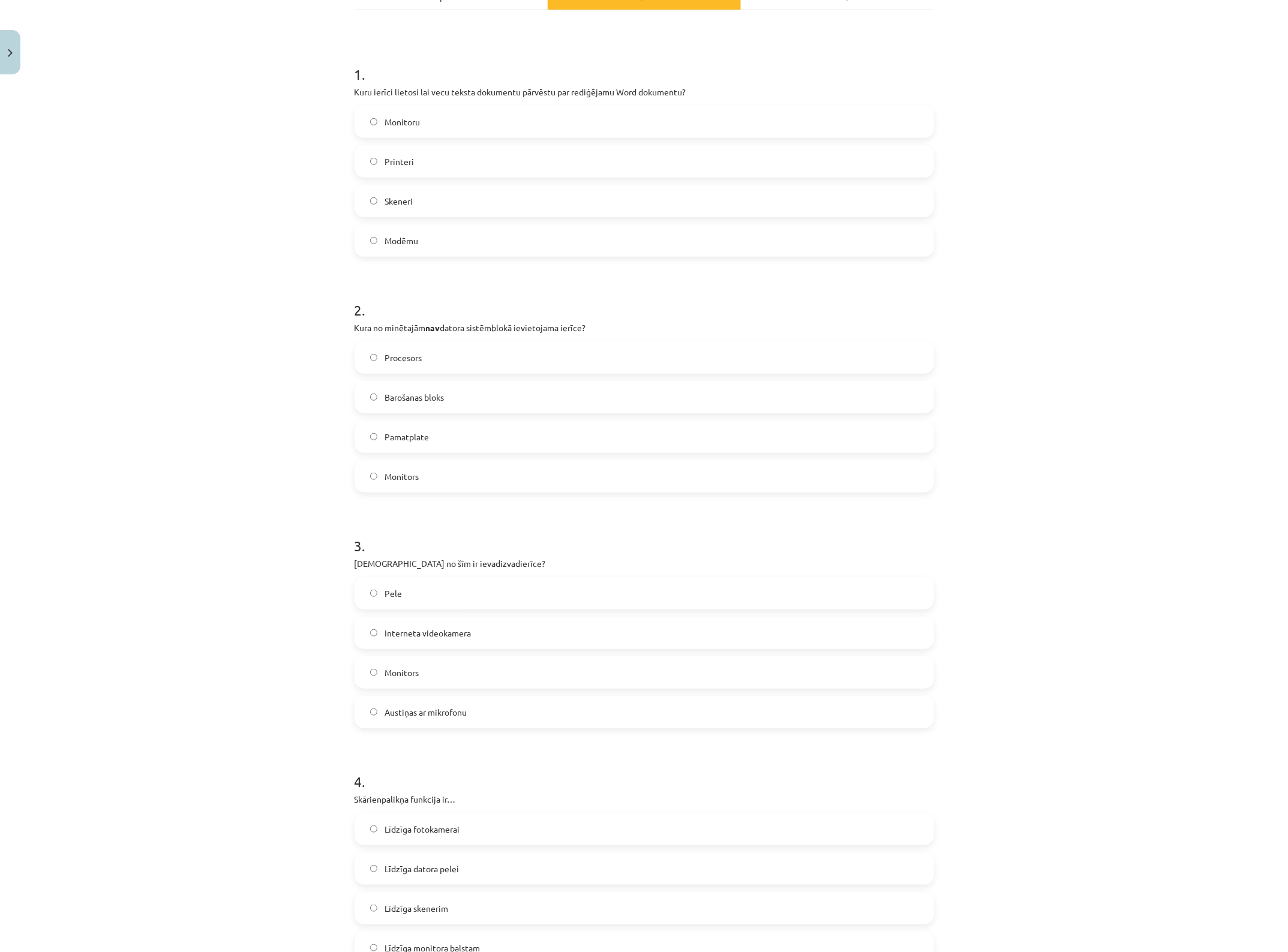
scroll to position [225, 0]
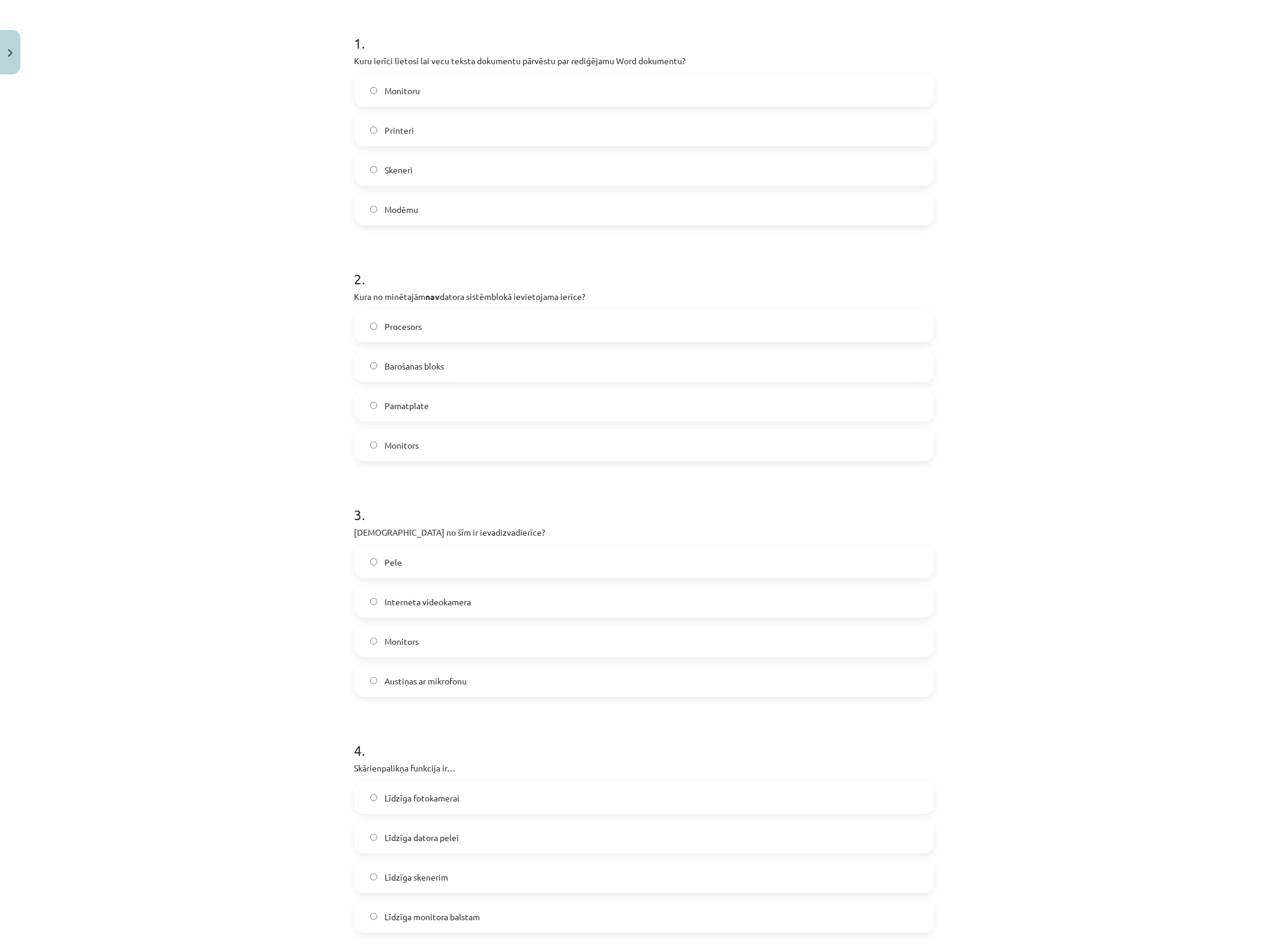
click at [427, 446] on label "Monitors" at bounding box center [644, 445] width 577 height 30
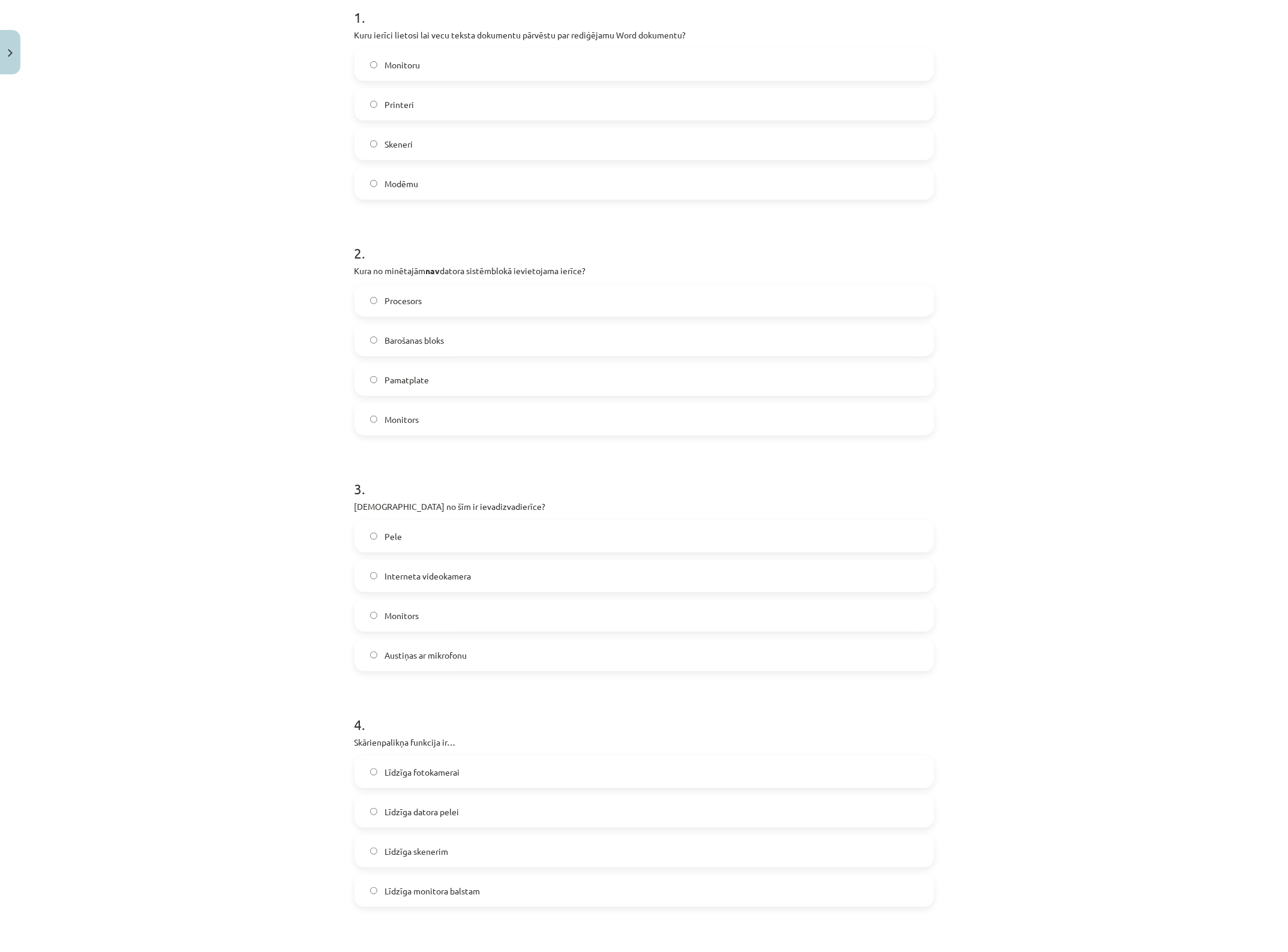
scroll to position [375, 0]
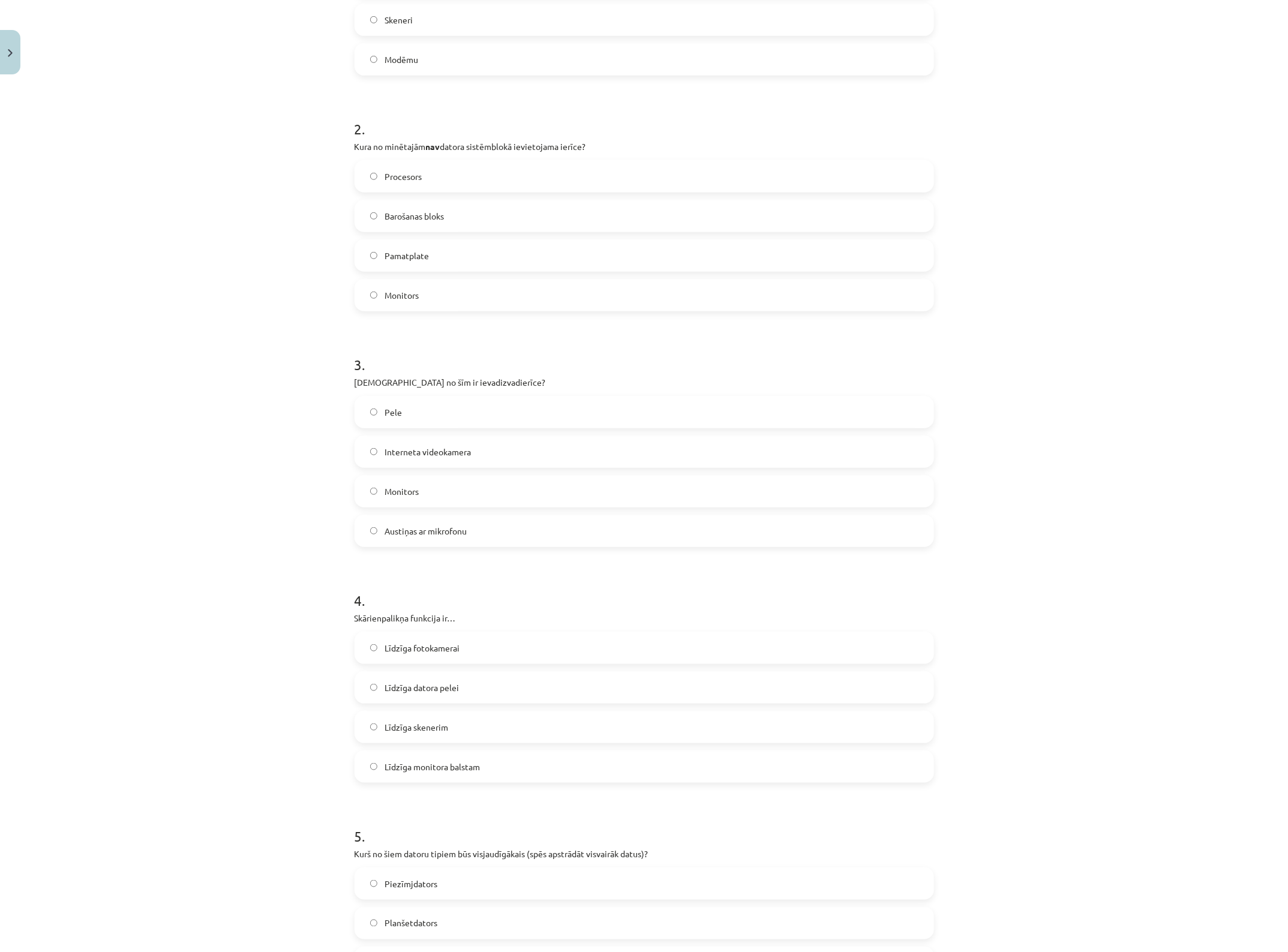
click at [439, 535] on span "Austiņas ar mikrofonu" at bounding box center [426, 531] width 82 height 13
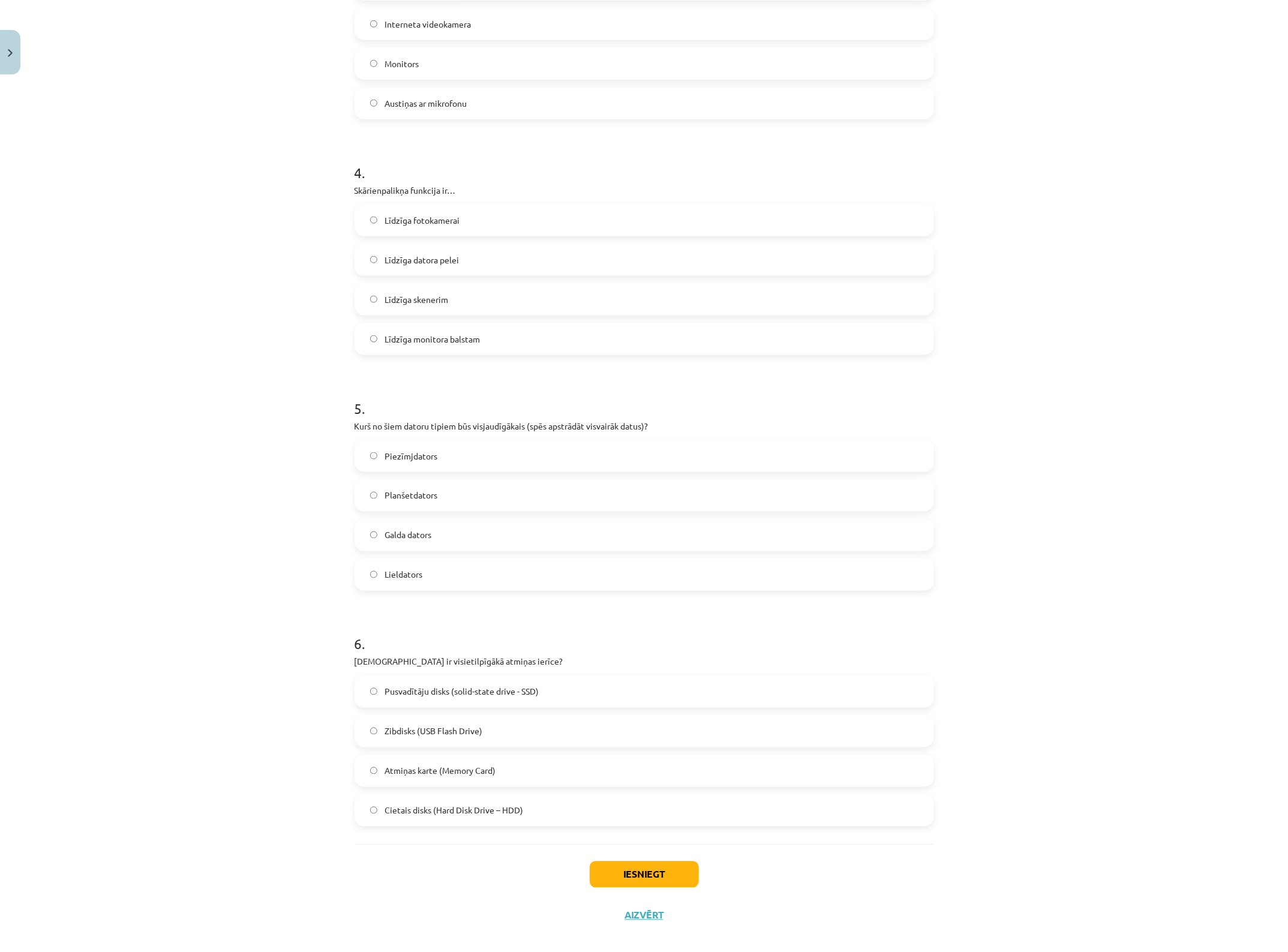
scroll to position [816, 0]
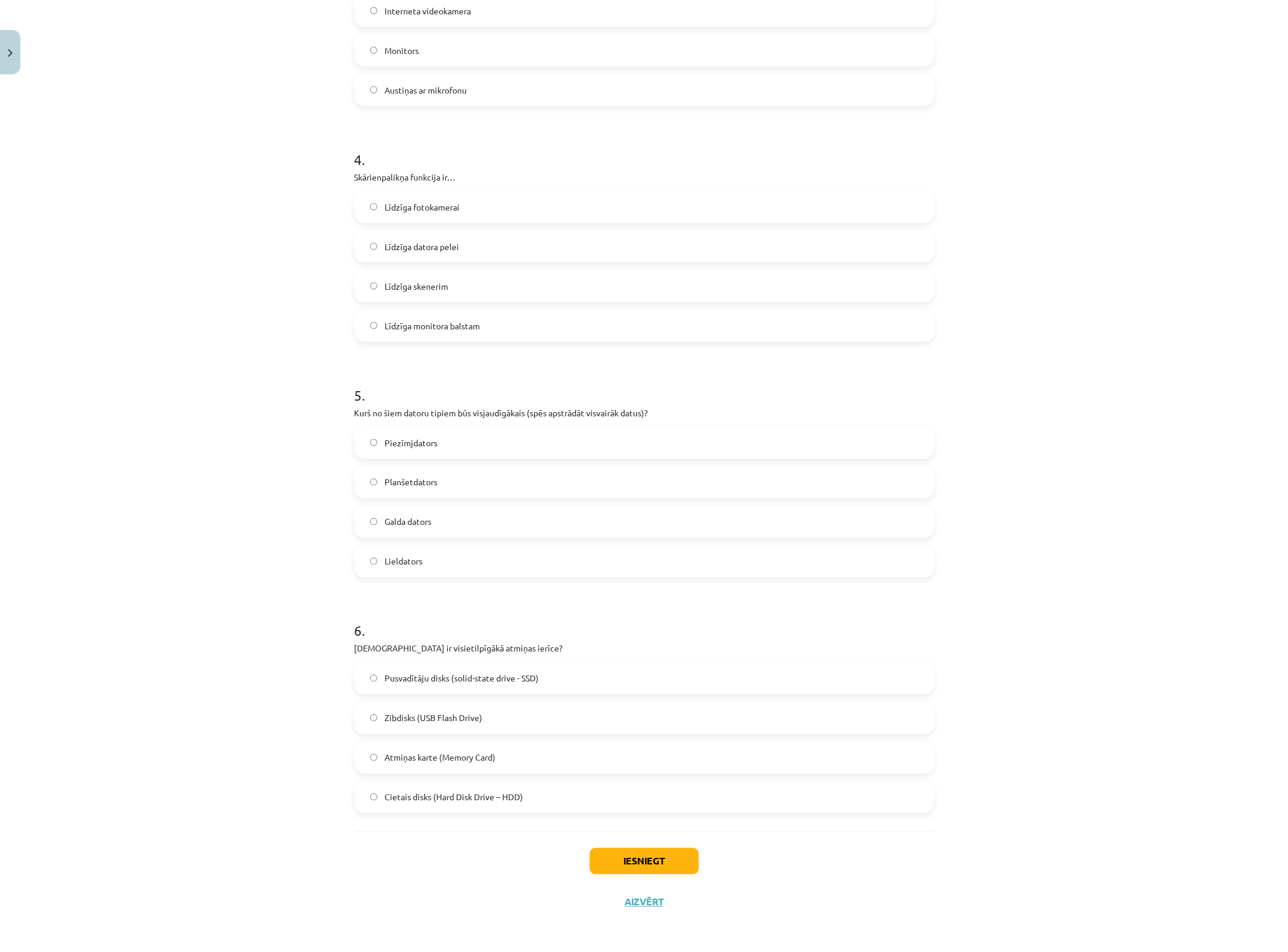
click at [470, 246] on label "Līdzīga datora pelei" at bounding box center [644, 246] width 577 height 30
click at [425, 565] on label "Lieldators" at bounding box center [644, 561] width 577 height 30
click at [524, 761] on label "Cietais disks (Hard Disk Drive – HDD)" at bounding box center [644, 797] width 577 height 30
click at [667, 761] on button "Iesniegt" at bounding box center [644, 861] width 110 height 26
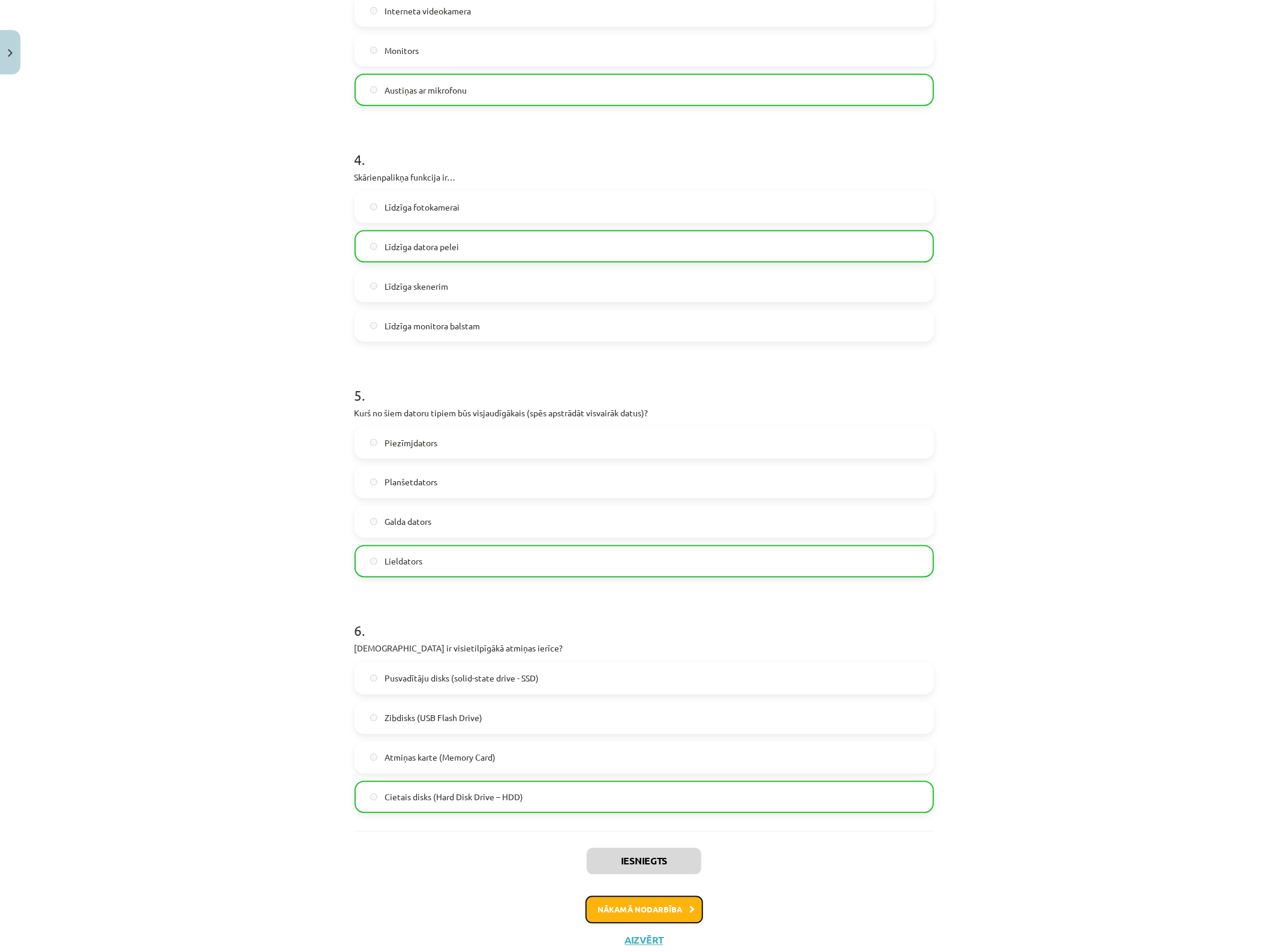
click at [661, 761] on button "Nākamā nodarbība" at bounding box center [644, 910] width 118 height 28
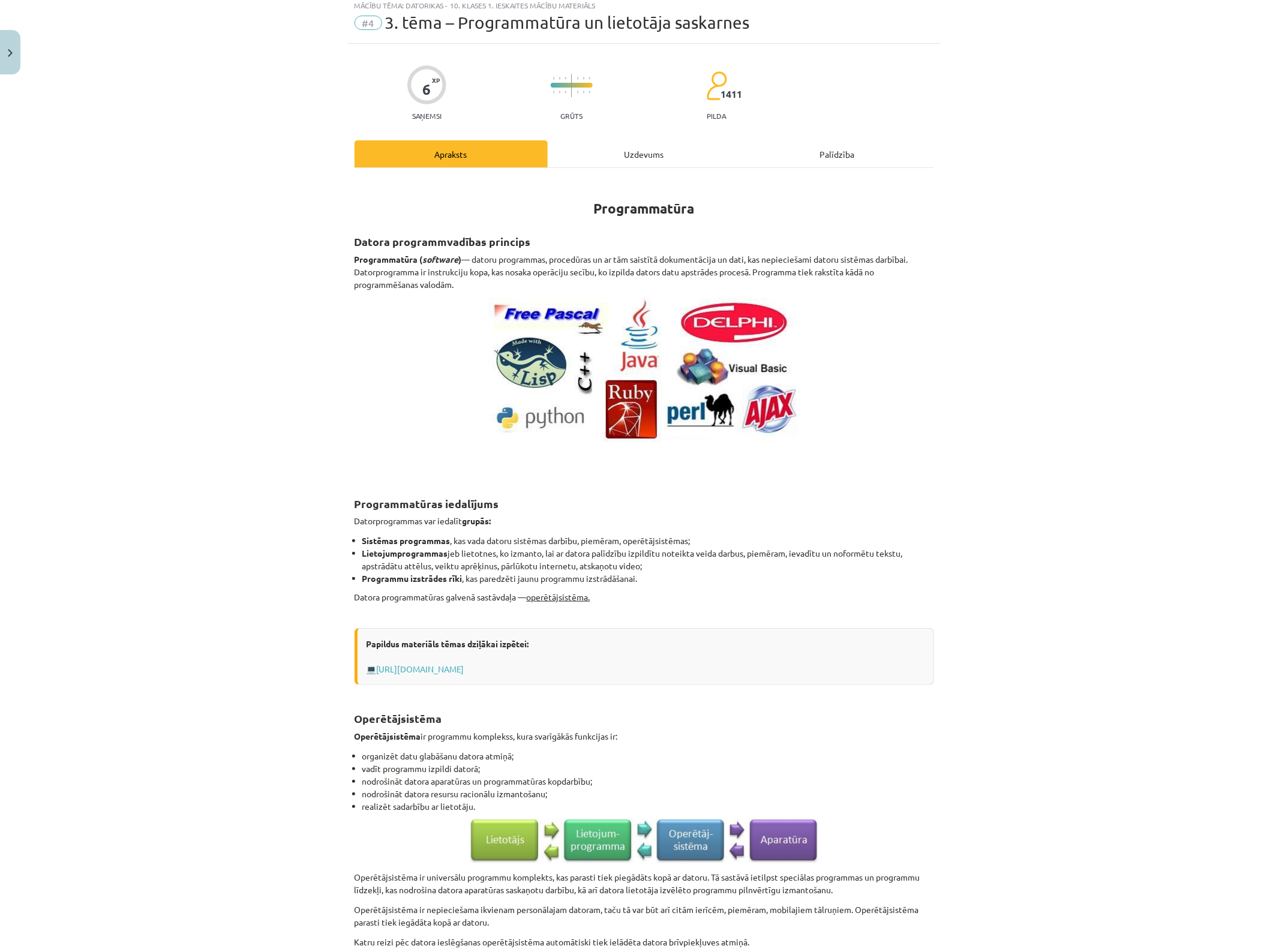
scroll to position [30, 0]
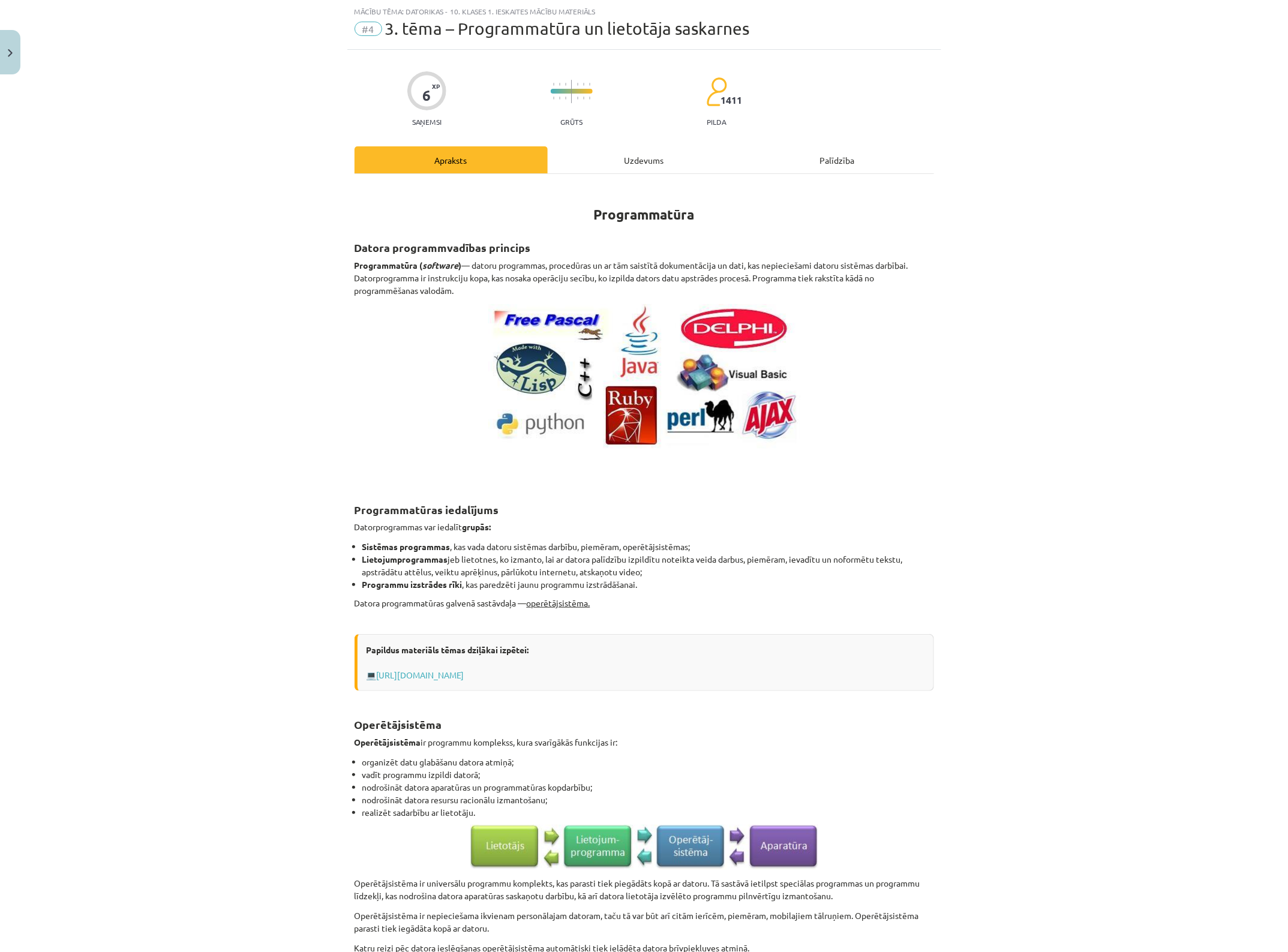
click at [640, 170] on div "Uzdevums" at bounding box center [644, 160] width 193 height 27
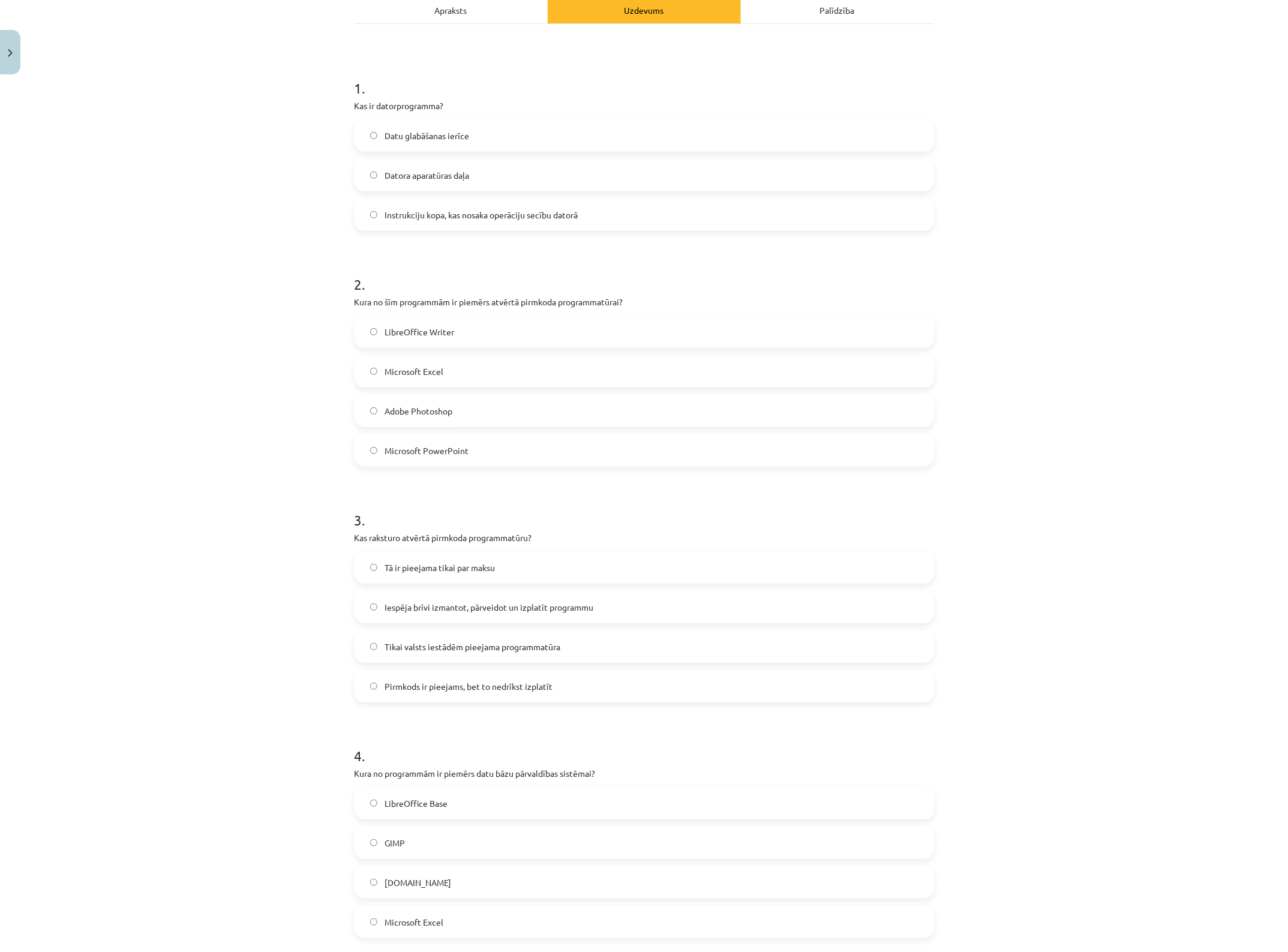
scroll to position [255, 0]
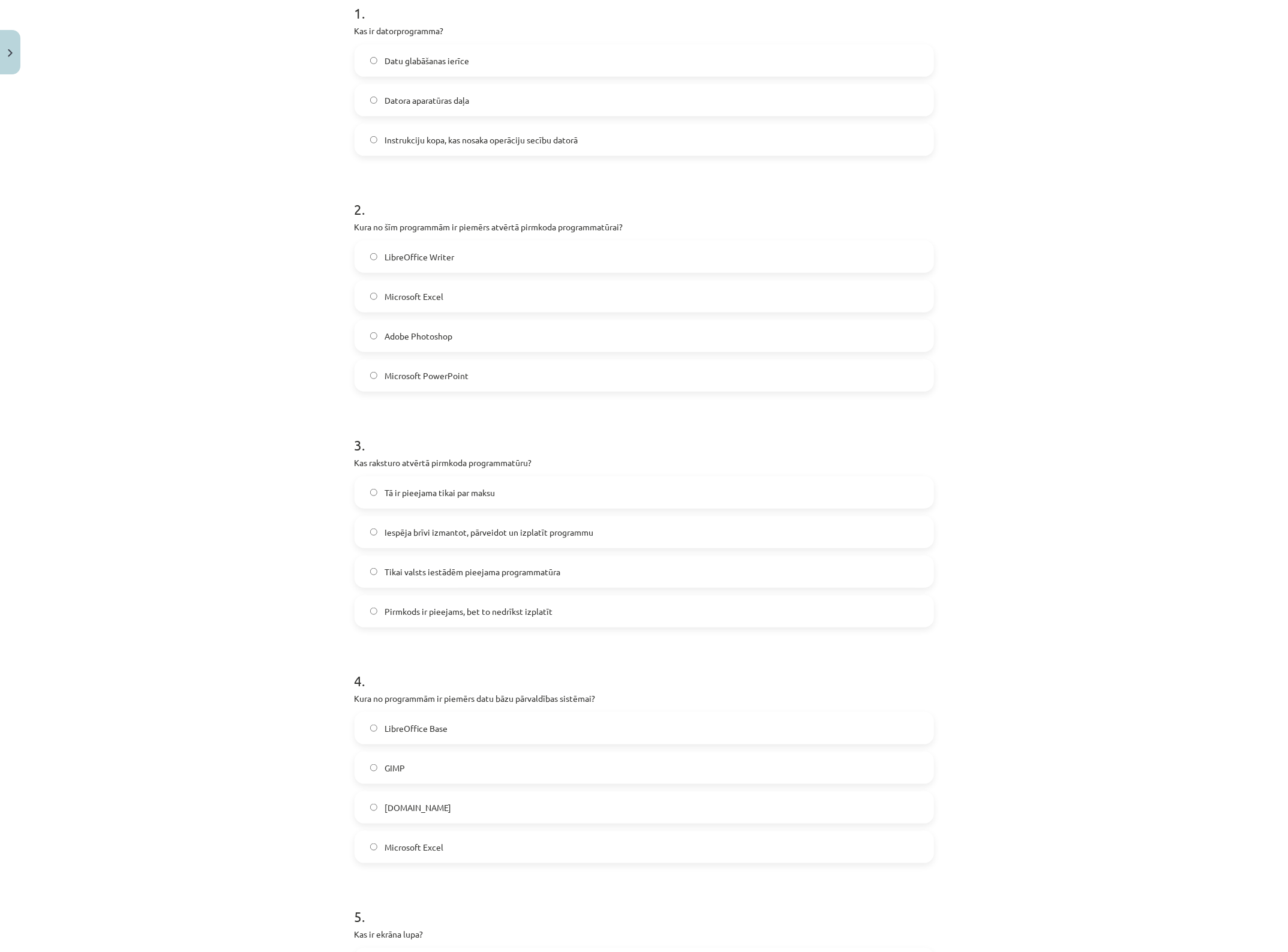
click at [434, 136] on span "Instrukciju kopa, kas nosaka operāciju secību datorā" at bounding box center [482, 140] width 193 height 13
click at [464, 256] on label "LibreOffice Writer" at bounding box center [644, 257] width 577 height 30
click at [544, 537] on span "Iespēja brīvi izmantot, pārveidot un izplatīt programmu" at bounding box center [489, 533] width 209 height 13
click at [438, 732] on span "LibreOffice Base" at bounding box center [416, 729] width 63 height 13
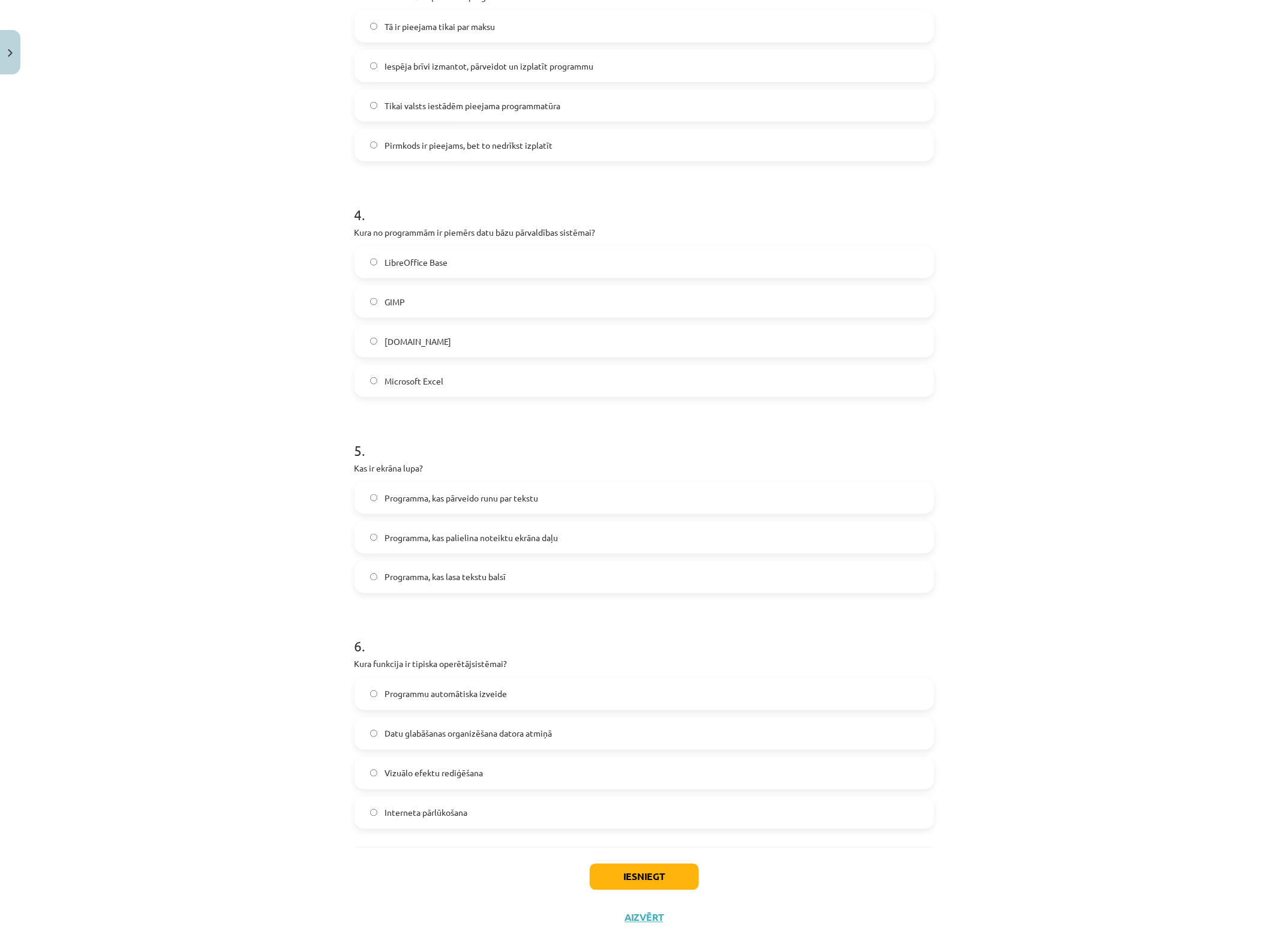
scroll to position [736, 0]
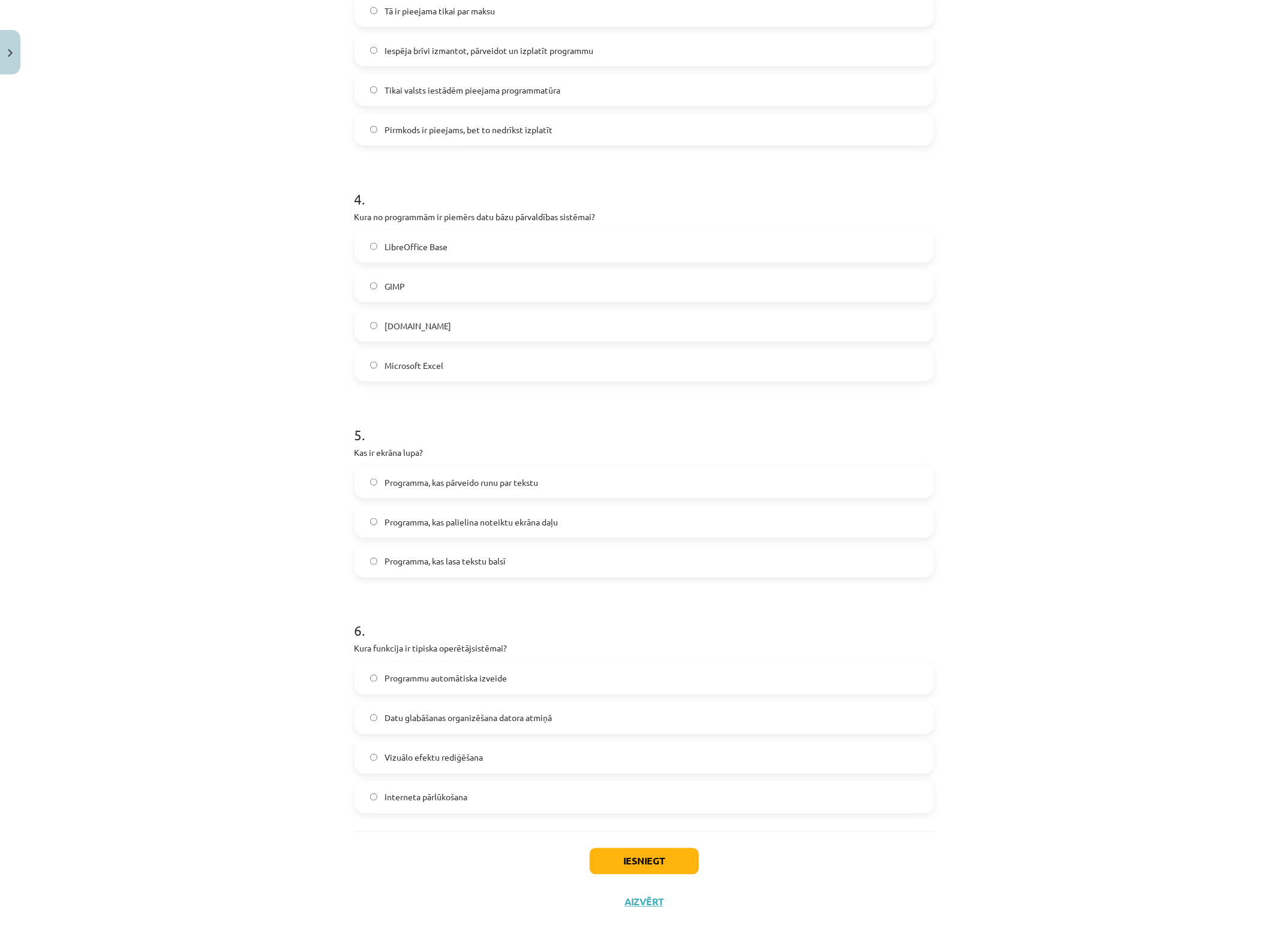
click at [546, 524] on span "Programma, kas palielina noteiktu ekrāna daļu" at bounding box center [471, 522] width 174 height 13
click at [532, 713] on span "Datu glabāšanas organizēšana datora atmiņā" at bounding box center [468, 718] width 167 height 13
click at [640, 761] on button "Iesniegt" at bounding box center [644, 861] width 110 height 26
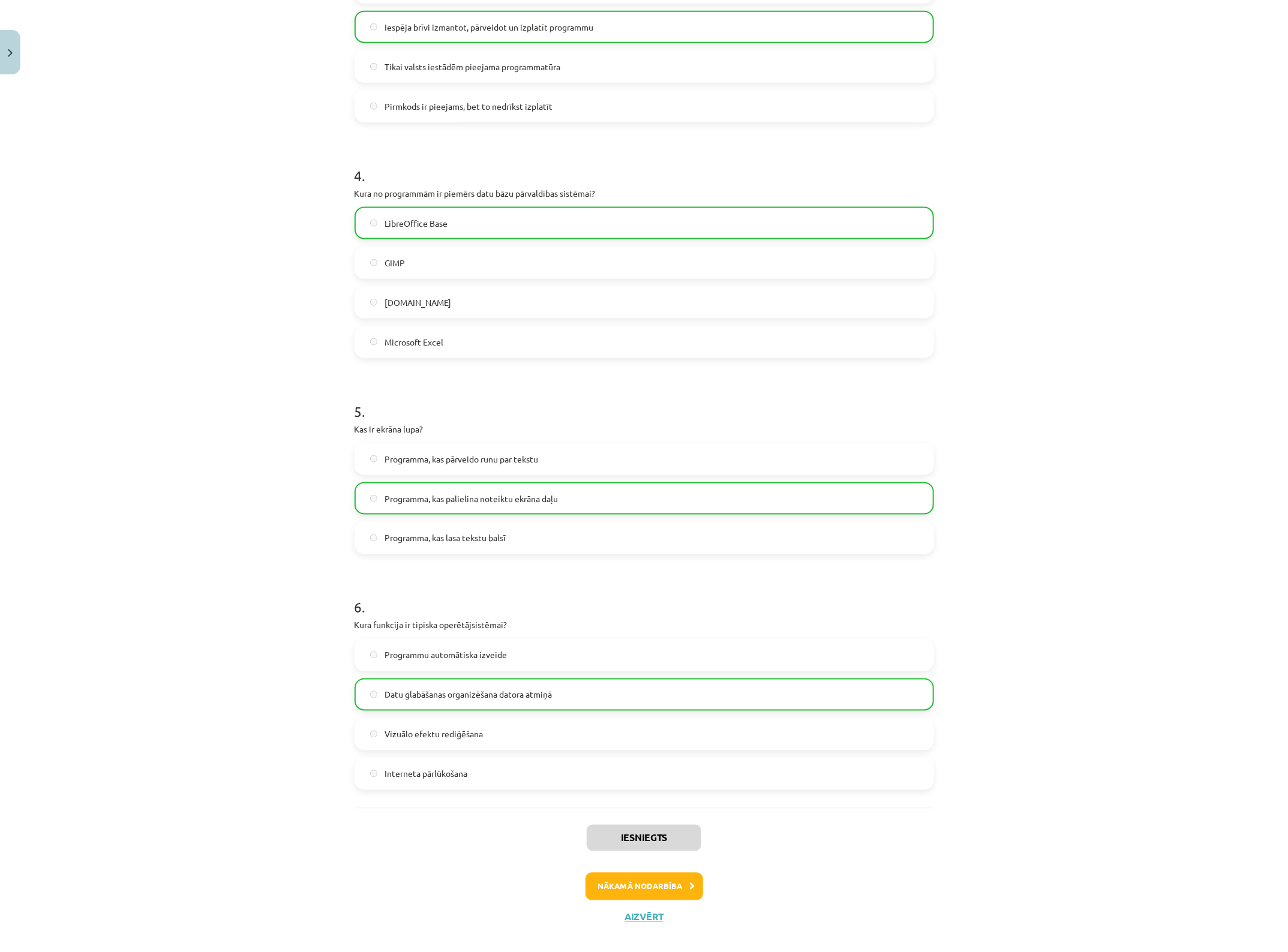
scroll to position [775, 0]
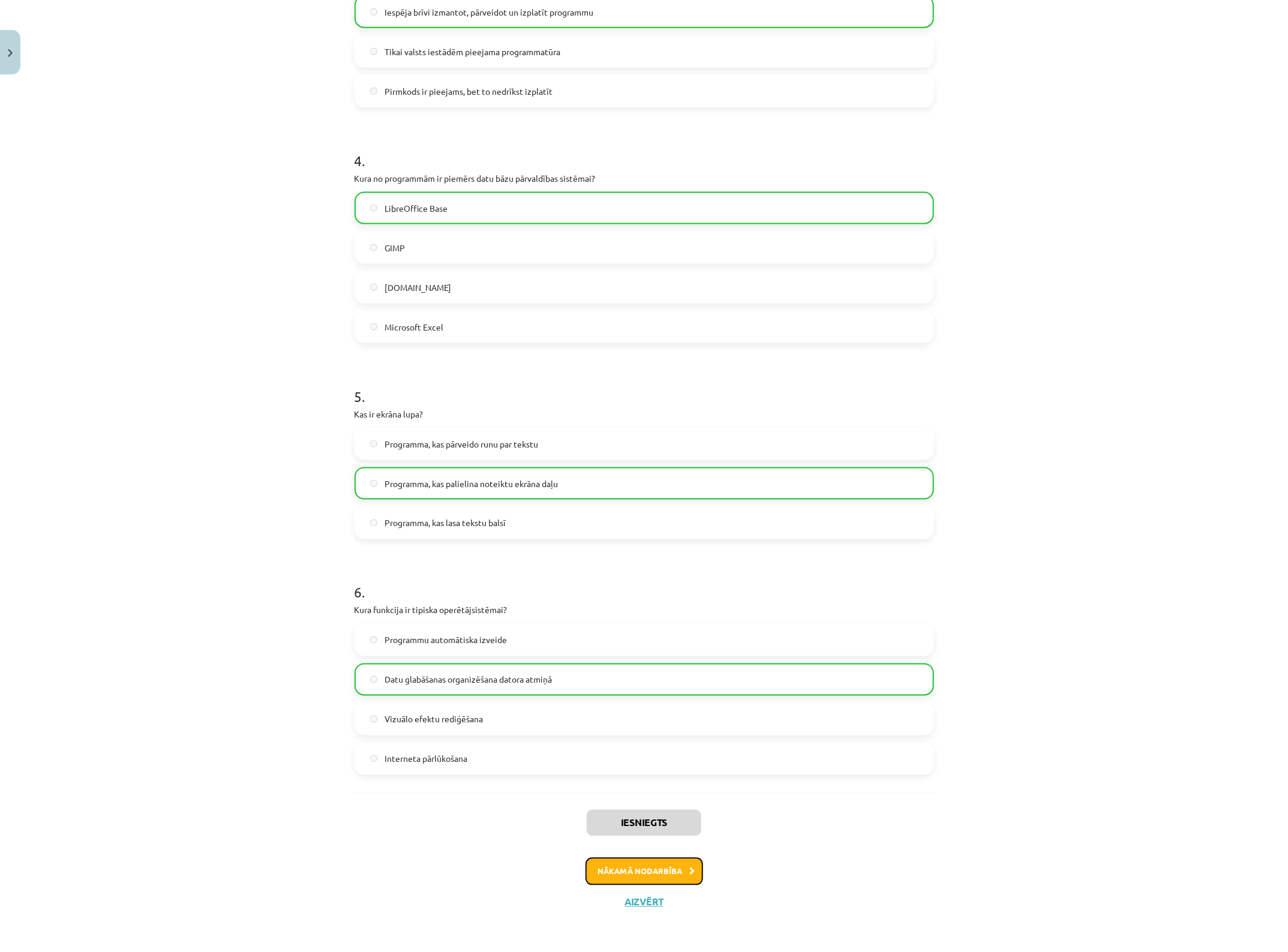
click at [651, 761] on button "Nākamā nodarbība" at bounding box center [644, 871] width 118 height 28
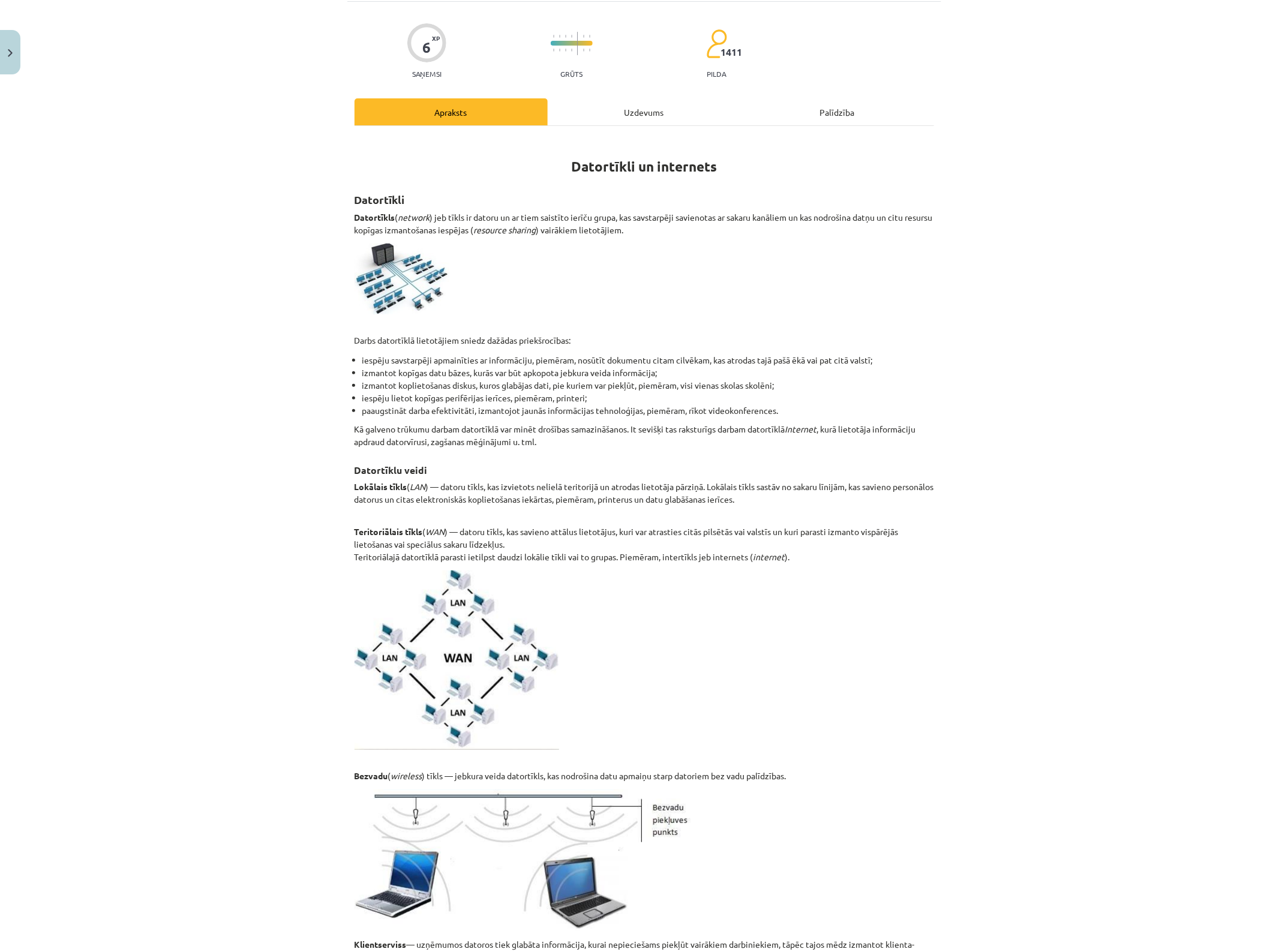
scroll to position [30, 0]
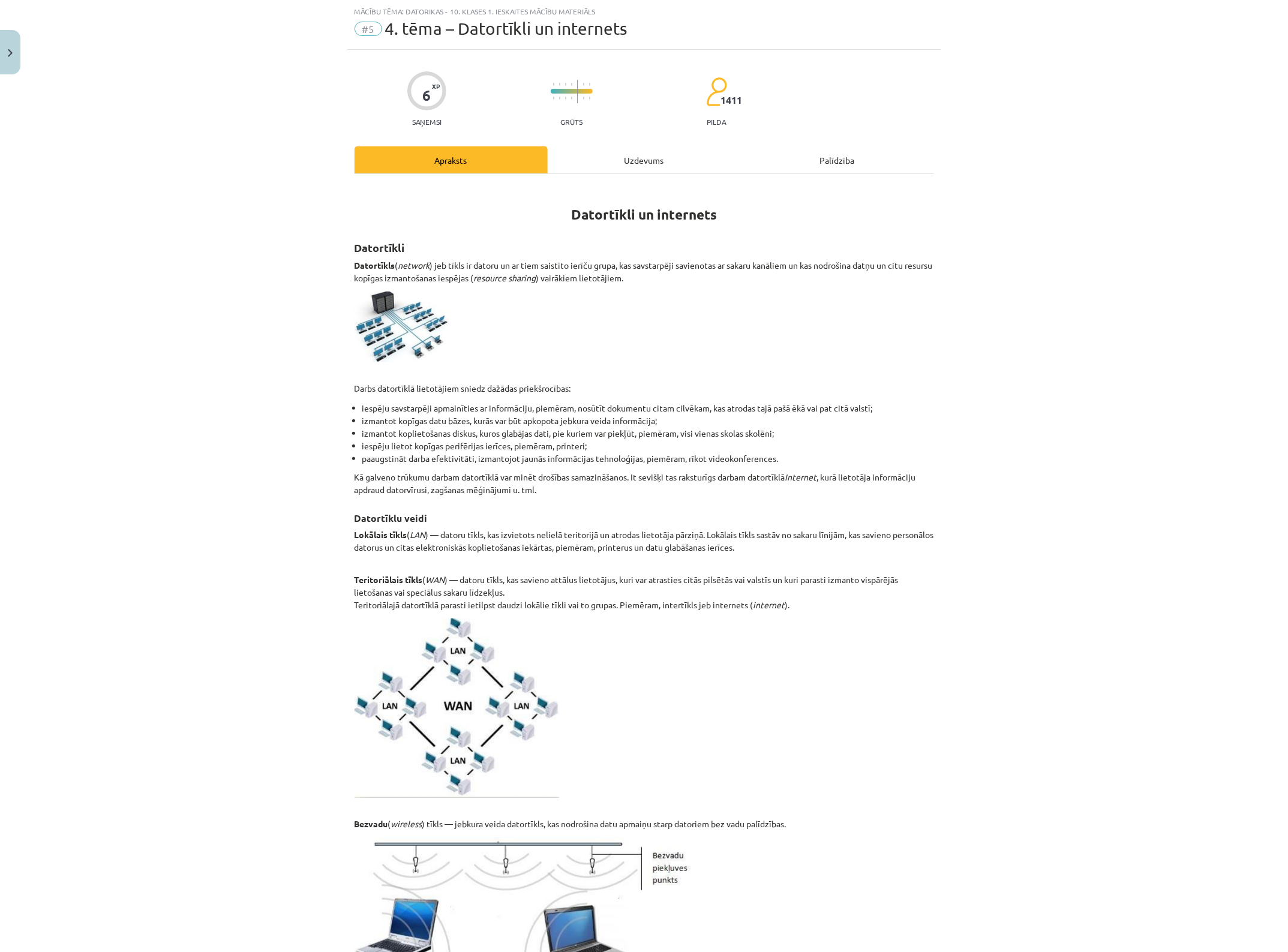
click at [632, 157] on div "Uzdevums" at bounding box center [644, 160] width 193 height 27
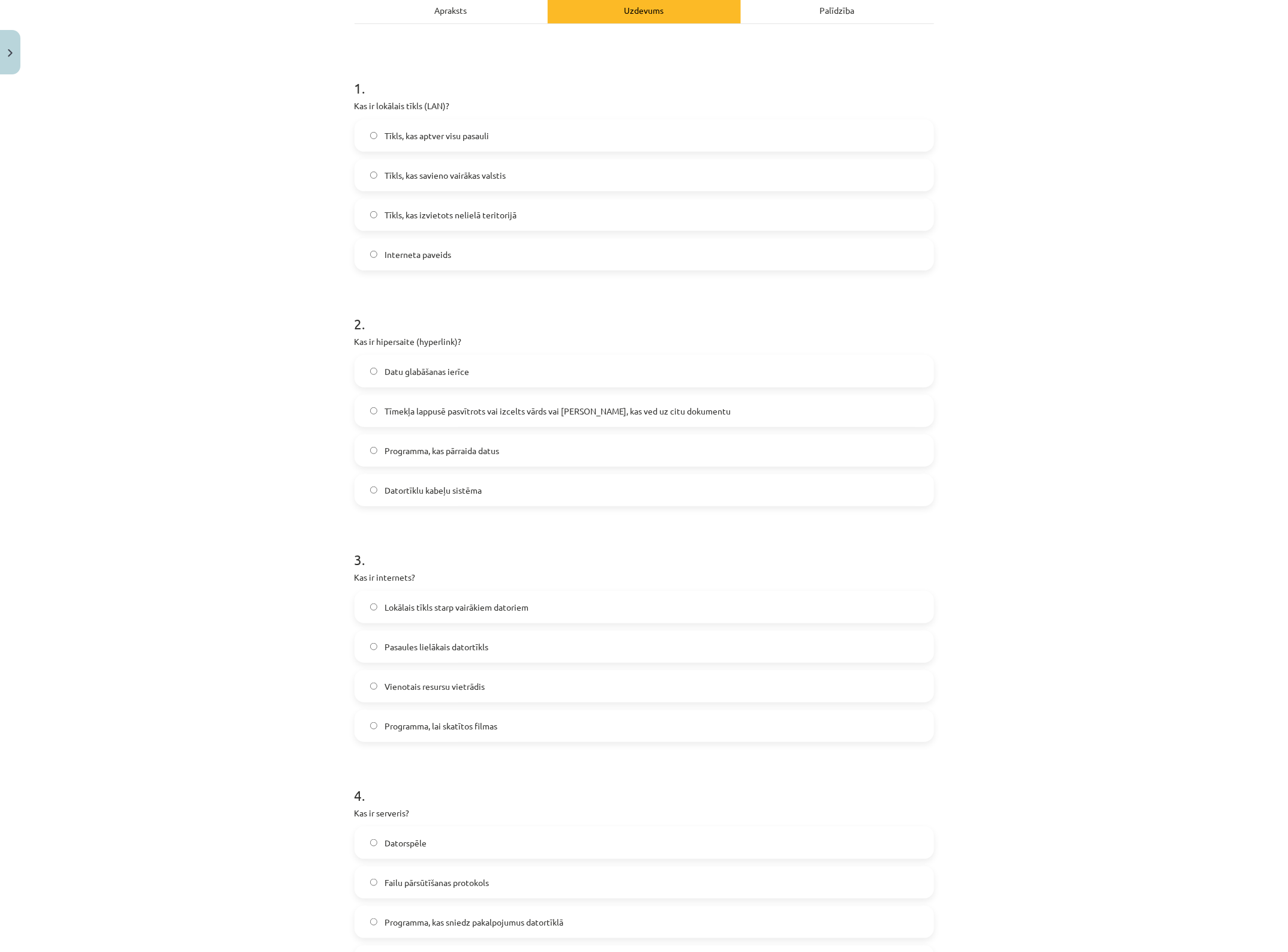
scroll to position [255, 0]
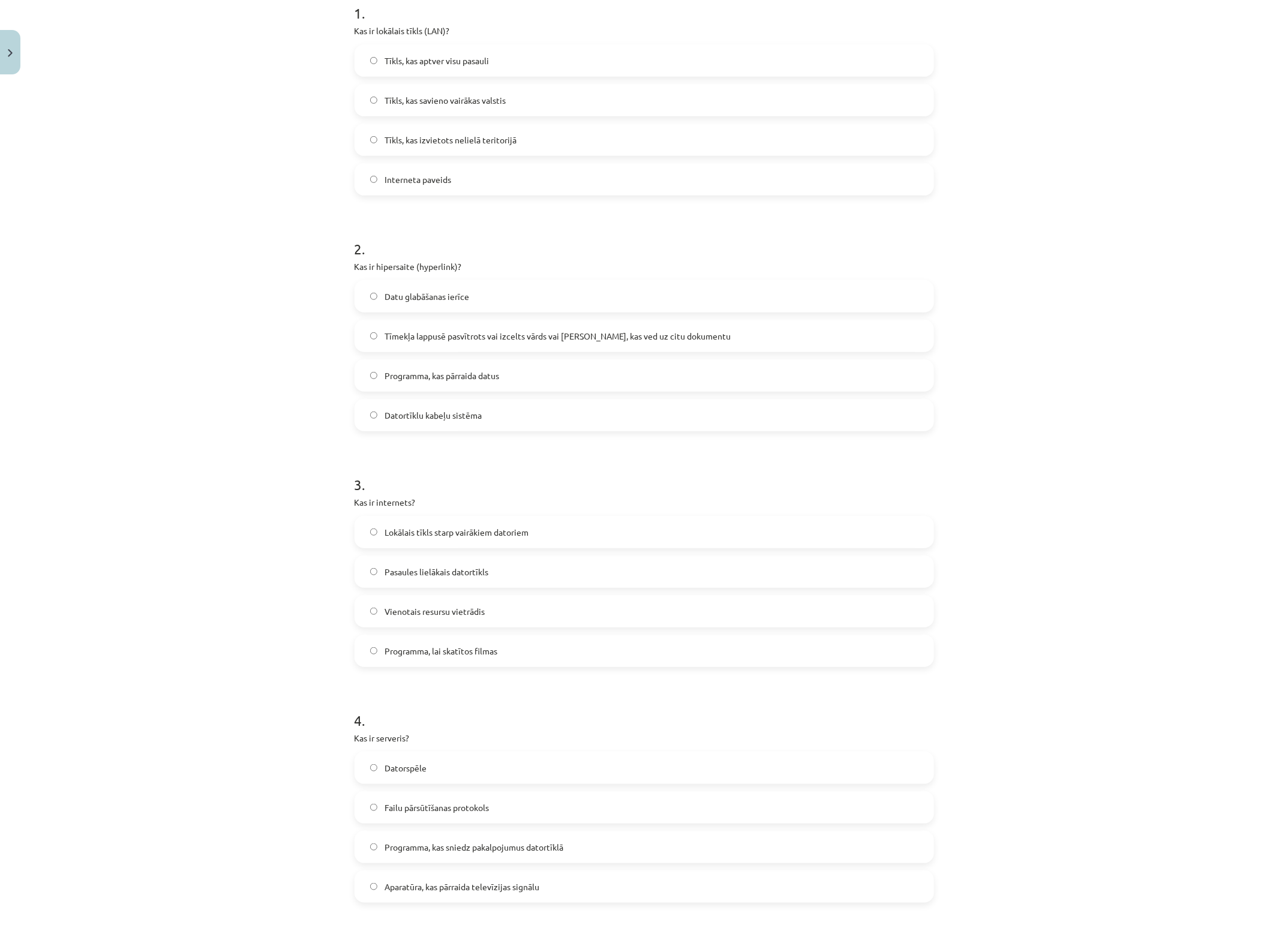
click at [421, 135] on span "Tīkls, kas izvietots nelielā teritorijā" at bounding box center [451, 140] width 132 height 13
drag, startPoint x: 418, startPoint y: 339, endPoint x: 439, endPoint y: 363, distance: 31.9
click at [418, 337] on span "Tīmekļa lappusē pasvītrots vai izcelts vārds vai frāze, kas ved uz citu dokumen…" at bounding box center [558, 336] width 346 height 13
click at [412, 570] on span "Pasaules lielākais datortīkls" at bounding box center [437, 572] width 104 height 13
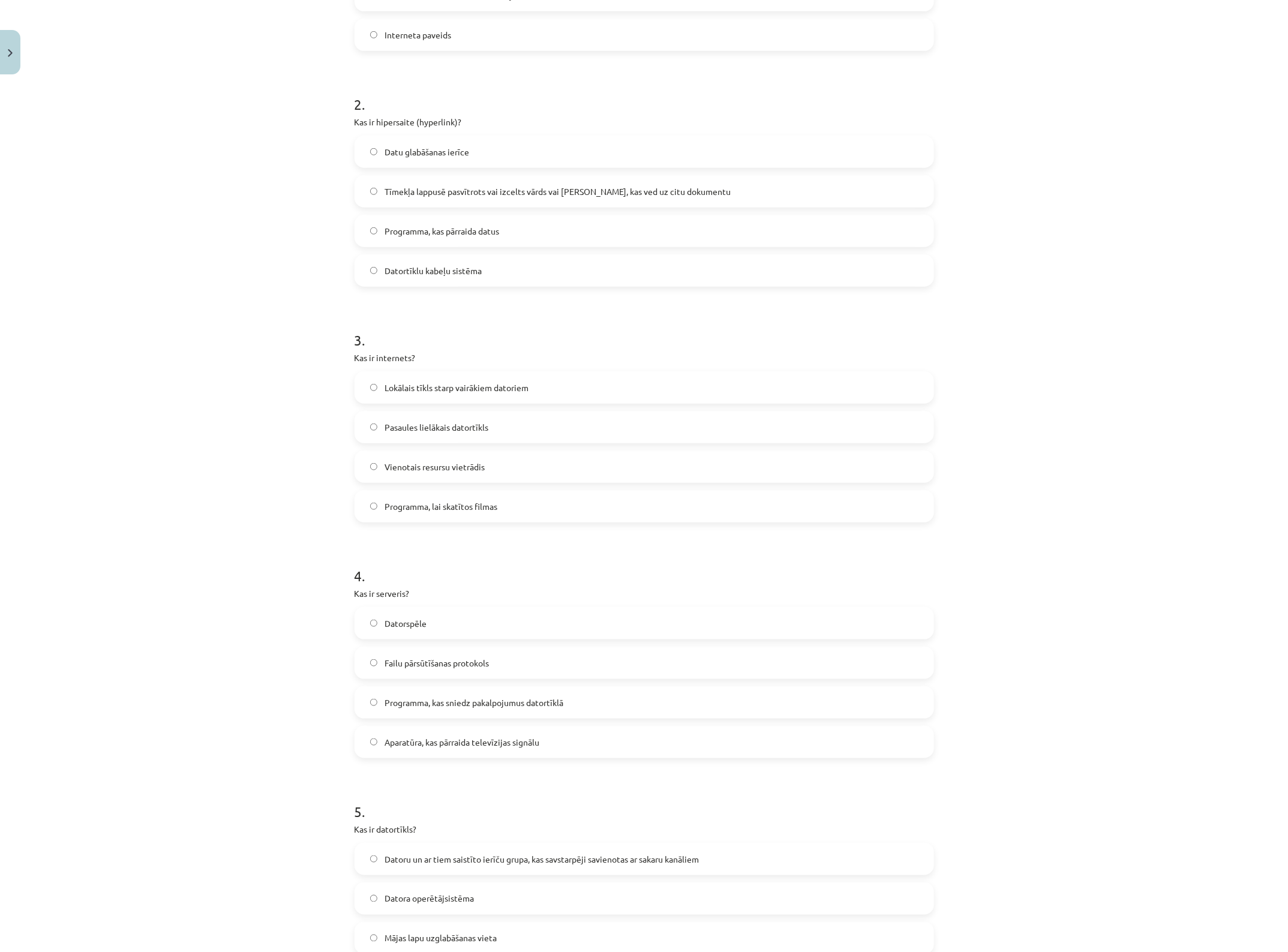
scroll to position [405, 0]
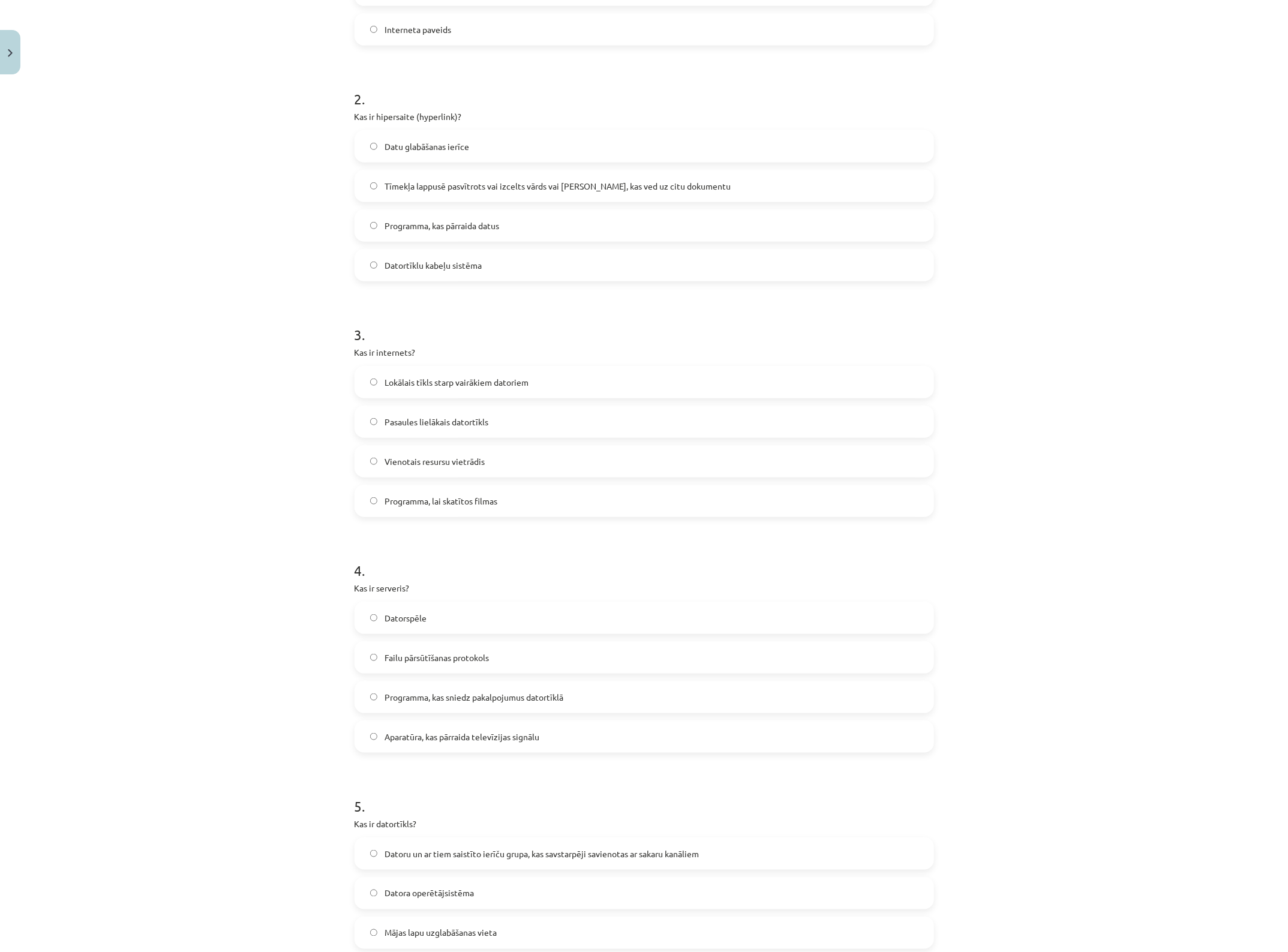
drag, startPoint x: 415, startPoint y: 694, endPoint x: 423, endPoint y: 695, distance: 8.1
click at [418, 695] on span "Programma, kas sniedz pakalpojumus datortīklā" at bounding box center [474, 697] width 179 height 13
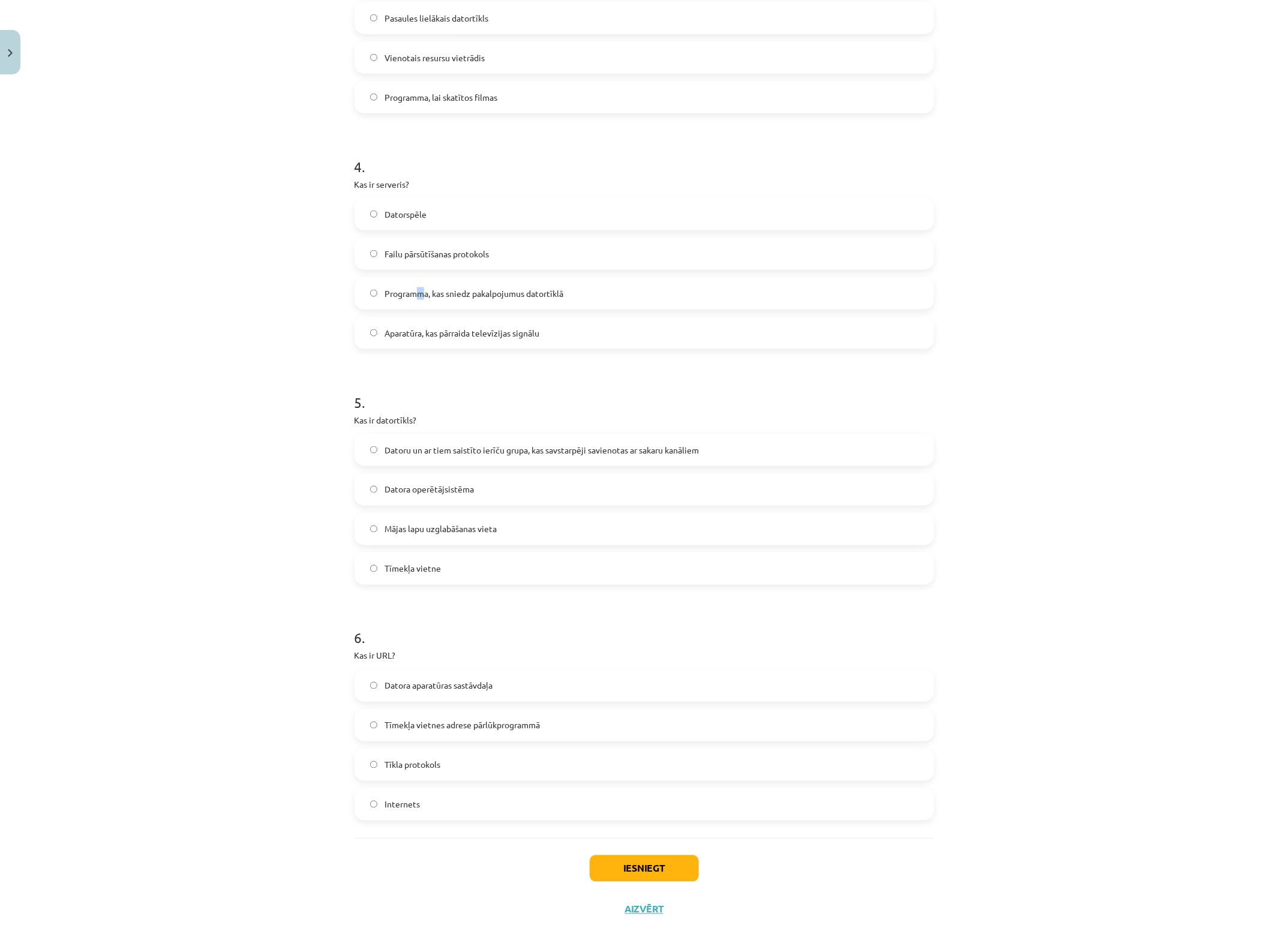
scroll to position [816, 0]
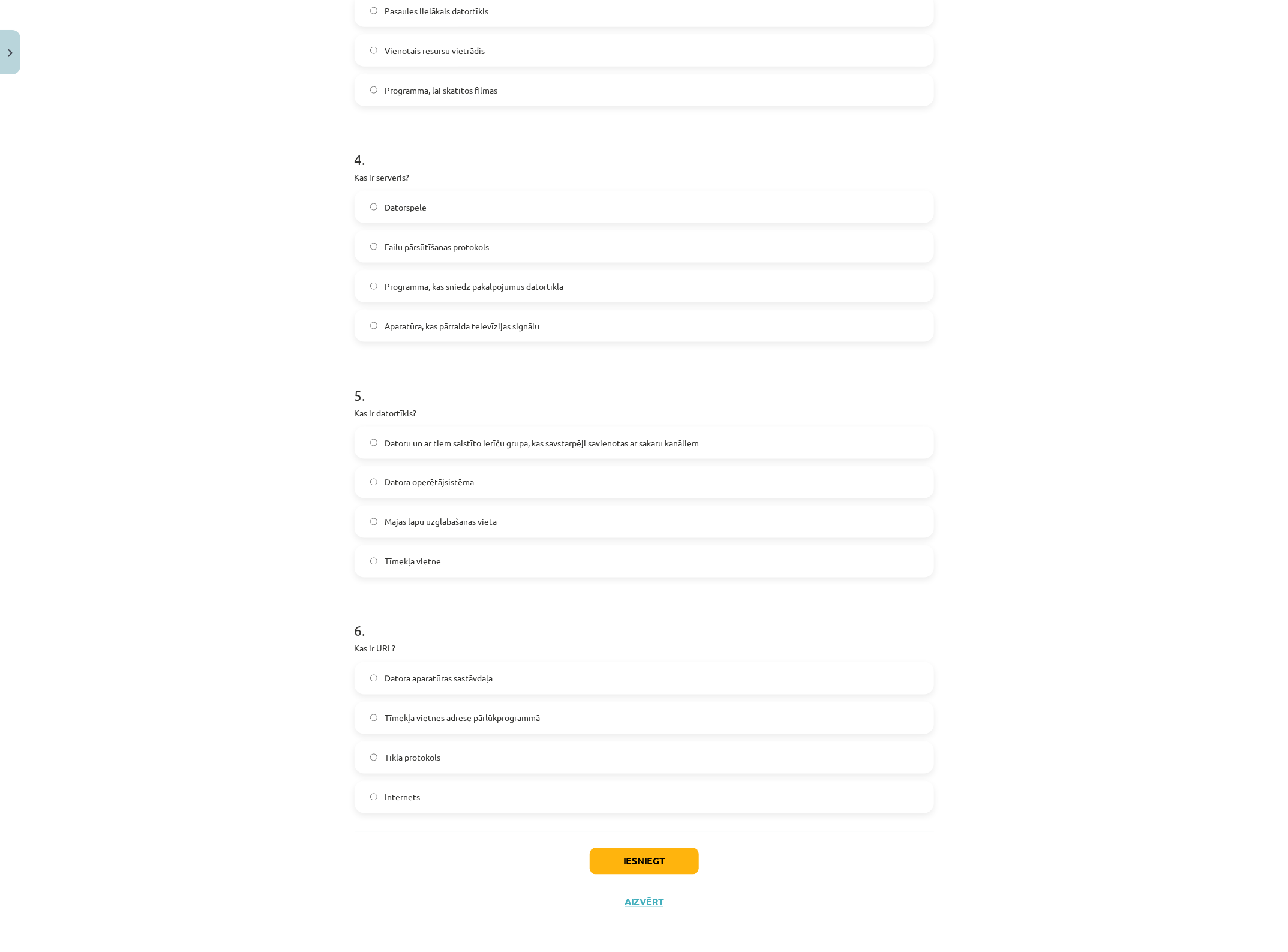
click at [429, 446] on span "Datoru un ar tiem saistīto ierīču grupa, kas savstarpēji savienotas ar sakaru k…" at bounding box center [542, 443] width 314 height 13
click at [449, 716] on span "Tīmekļa vietnes adrese pārlūkprogrammā" at bounding box center [462, 718] width 156 height 13
click at [660, 761] on button "Iesniegt" at bounding box center [644, 861] width 110 height 26
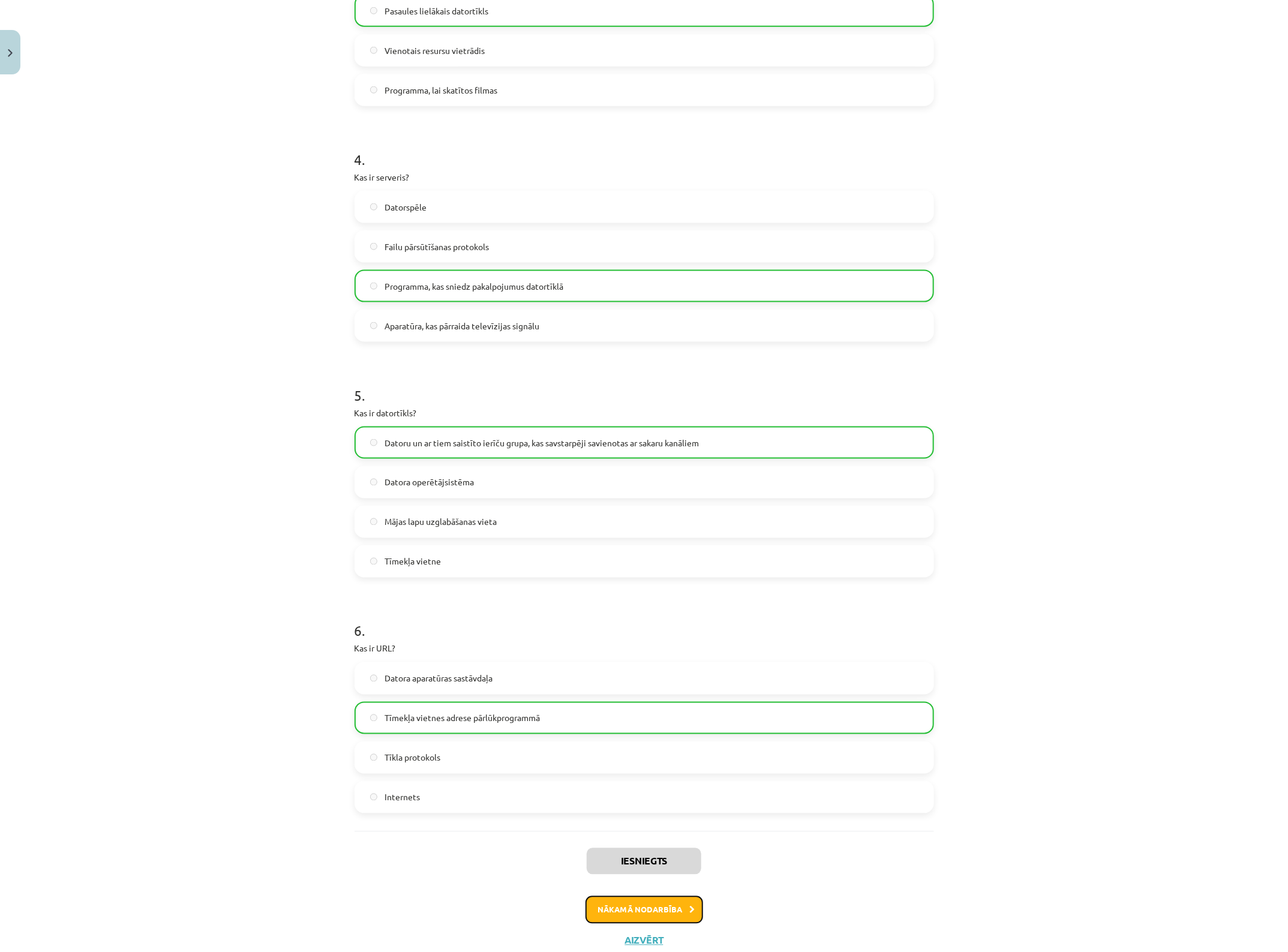
click at [661, 761] on button "Nākamā nodarbība" at bounding box center [644, 910] width 118 height 28
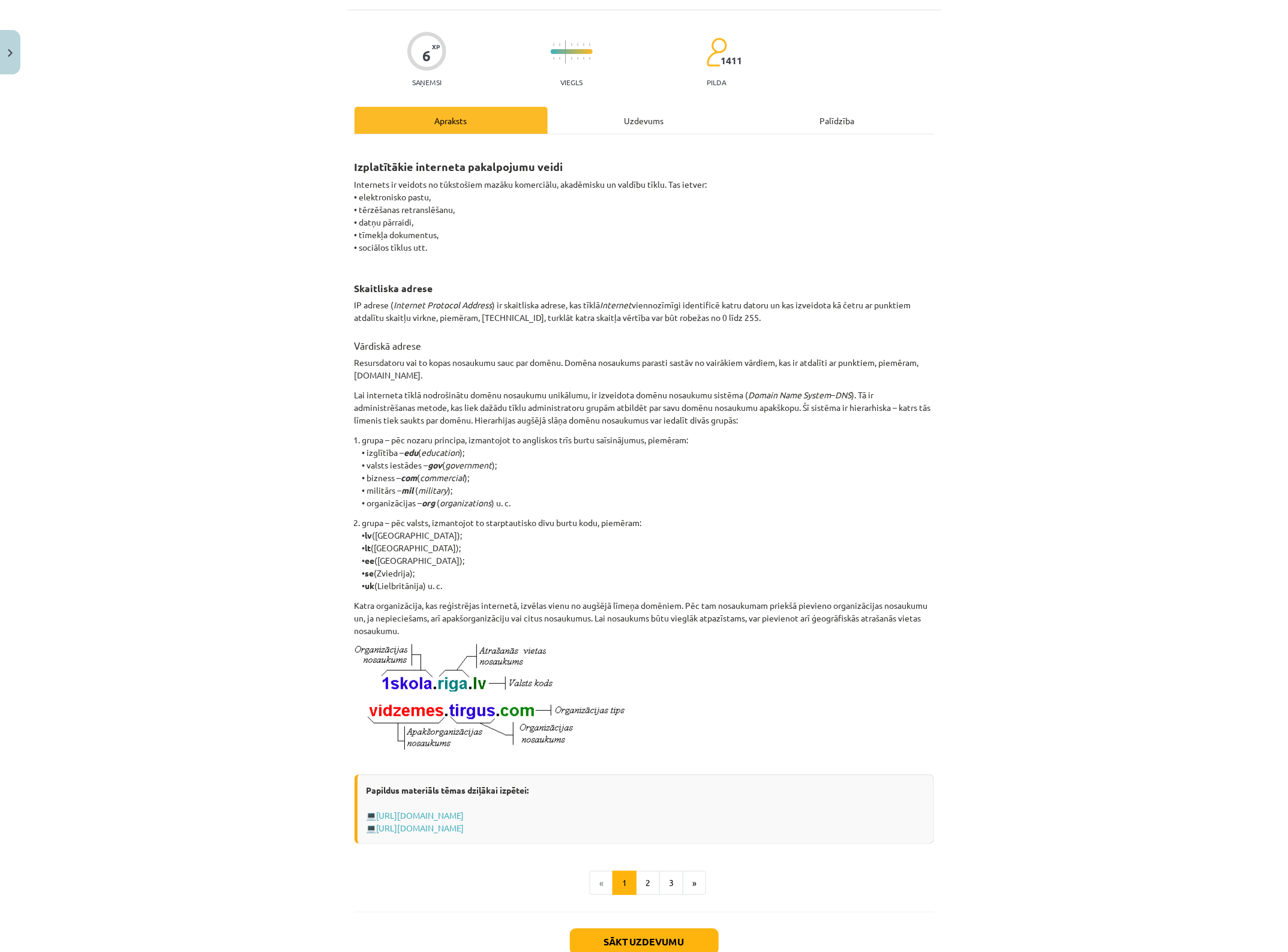
scroll to position [30, 0]
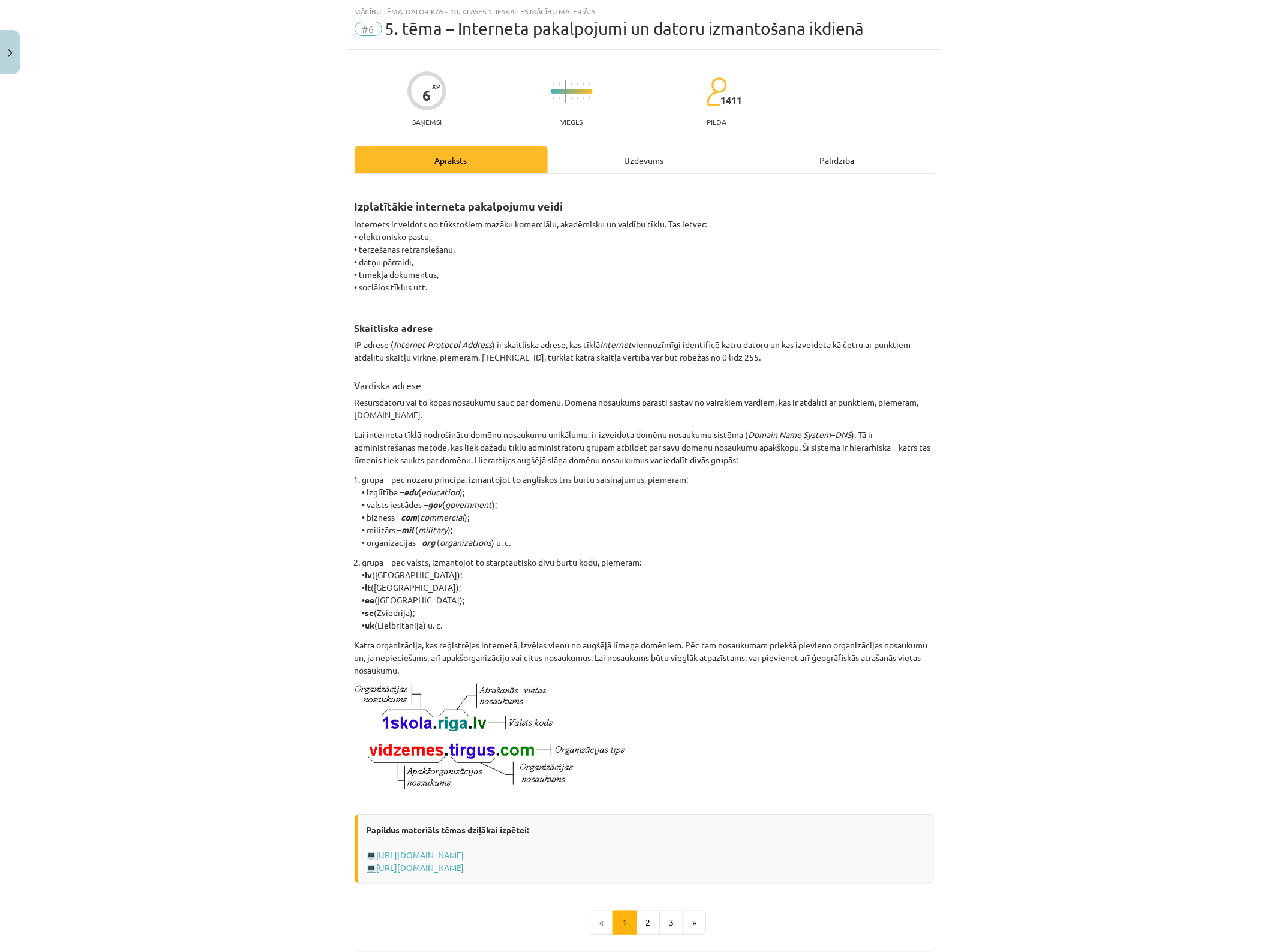
drag, startPoint x: 620, startPoint y: 157, endPoint x: 626, endPoint y: 165, distance: 10.0
click at [620, 157] on div "Uzdevums" at bounding box center [644, 160] width 193 height 27
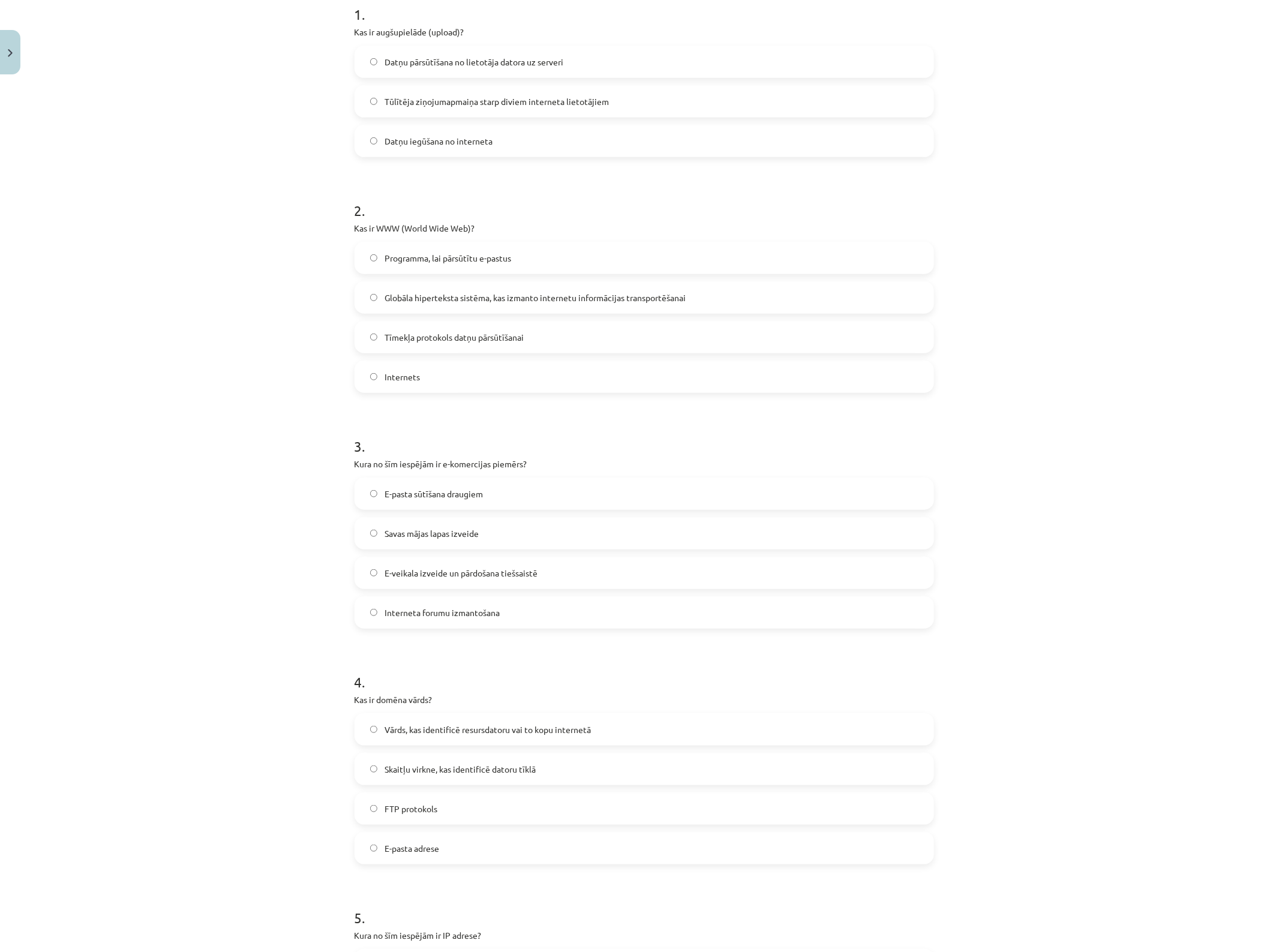
scroll to position [255, 0]
click at [442, 56] on span "Datņu pārsūtīšana no lietotāja datora uz serveri" at bounding box center [474, 61] width 179 height 13
click at [442, 291] on span "Globāla hiperteksta sistēma, kas izmanto internetu informācijas transportēšanai" at bounding box center [535, 296] width 301 height 13
click at [452, 567] on span "E-veikala izveide un pārdošana tiešsaistē" at bounding box center [461, 572] width 153 height 13
click at [428, 727] on span "Vārds, kas identificē resursdatoru vai to kopu internetā" at bounding box center [488, 729] width 206 height 13
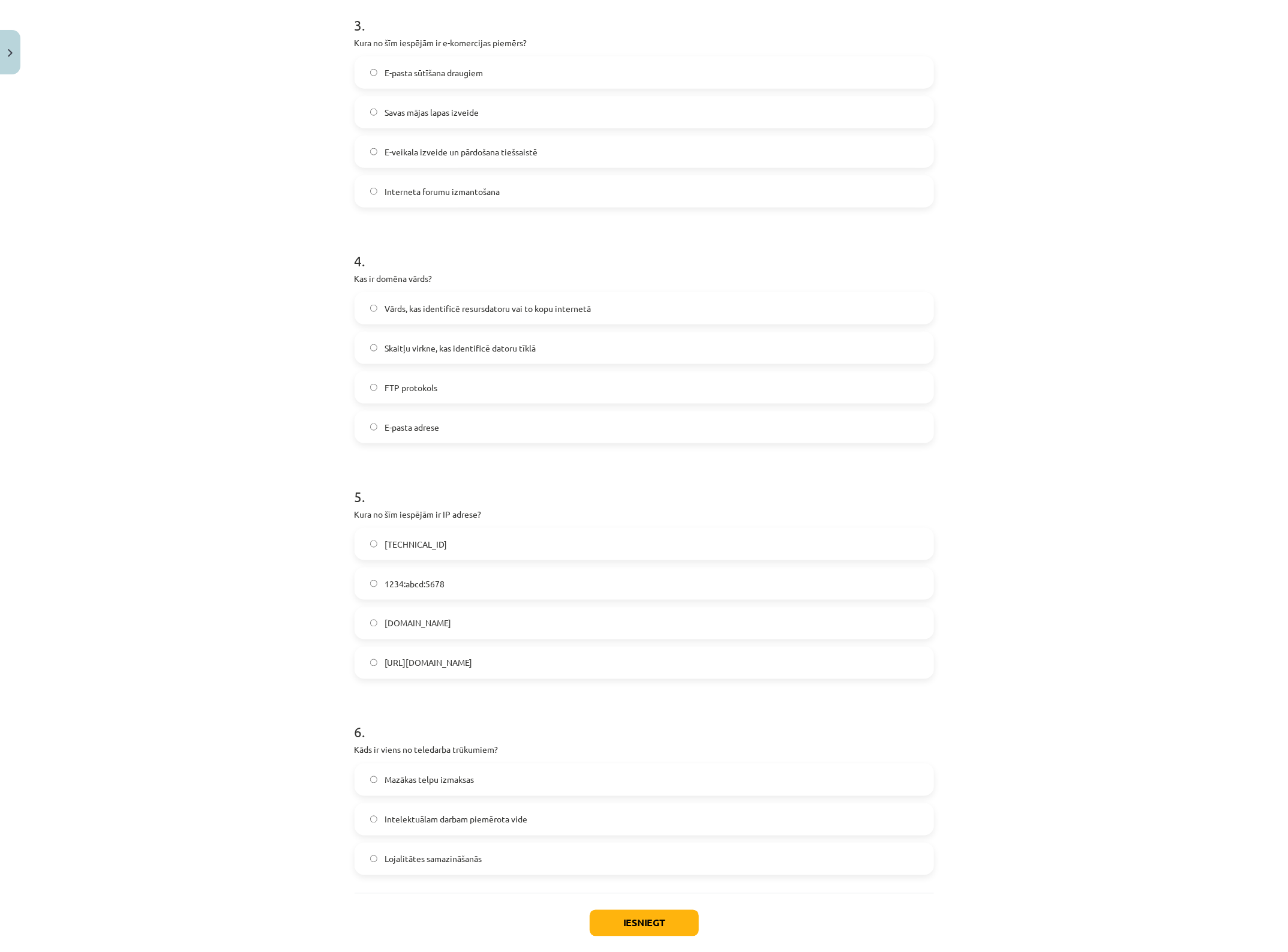
scroll to position [705, 0]
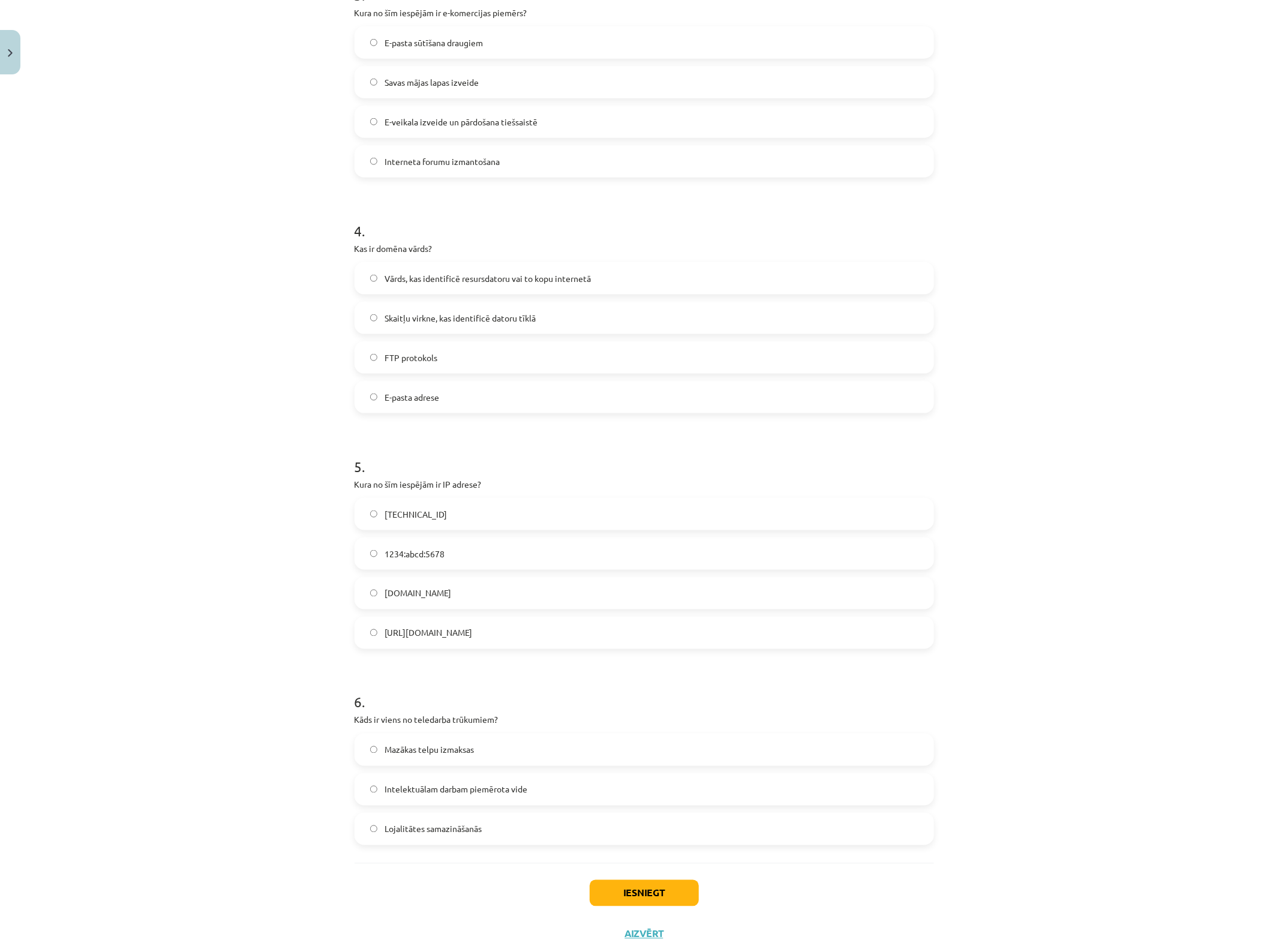
click at [382, 490] on p "Kura no šīm iespējām ir IP adrese?" at bounding box center [644, 485] width 580 height 13
click at [385, 511] on span "192.100.81.101" at bounding box center [416, 515] width 62 height 13
click at [444, 761] on span "Lojalitātes samazināšanās" at bounding box center [434, 829] width 97 height 13
click at [642, 761] on button "Iesniegt" at bounding box center [644, 892] width 110 height 26
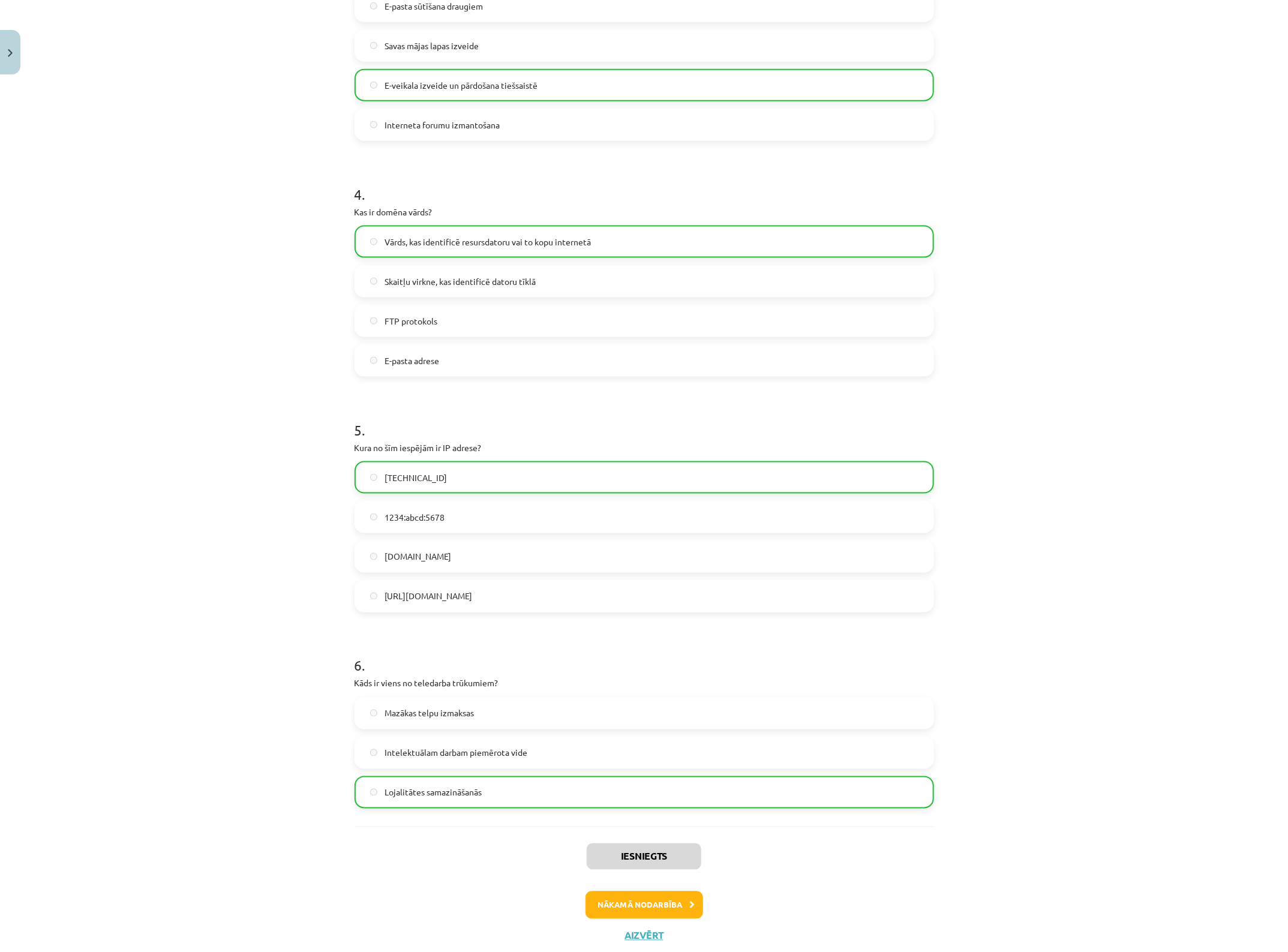
scroll to position [775, 0]
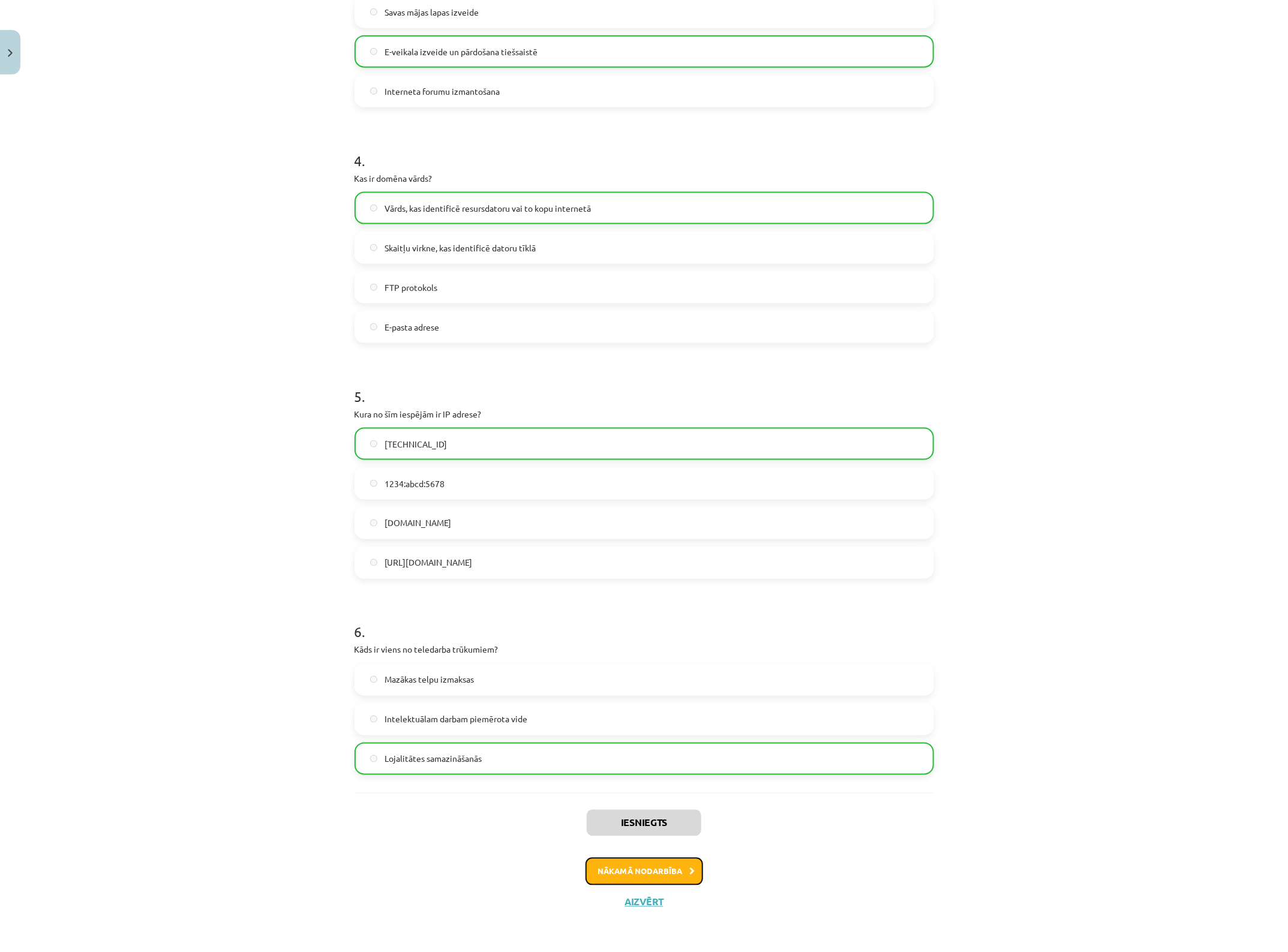
click at [656, 761] on button "Nākamā nodarbība" at bounding box center [644, 871] width 118 height 28
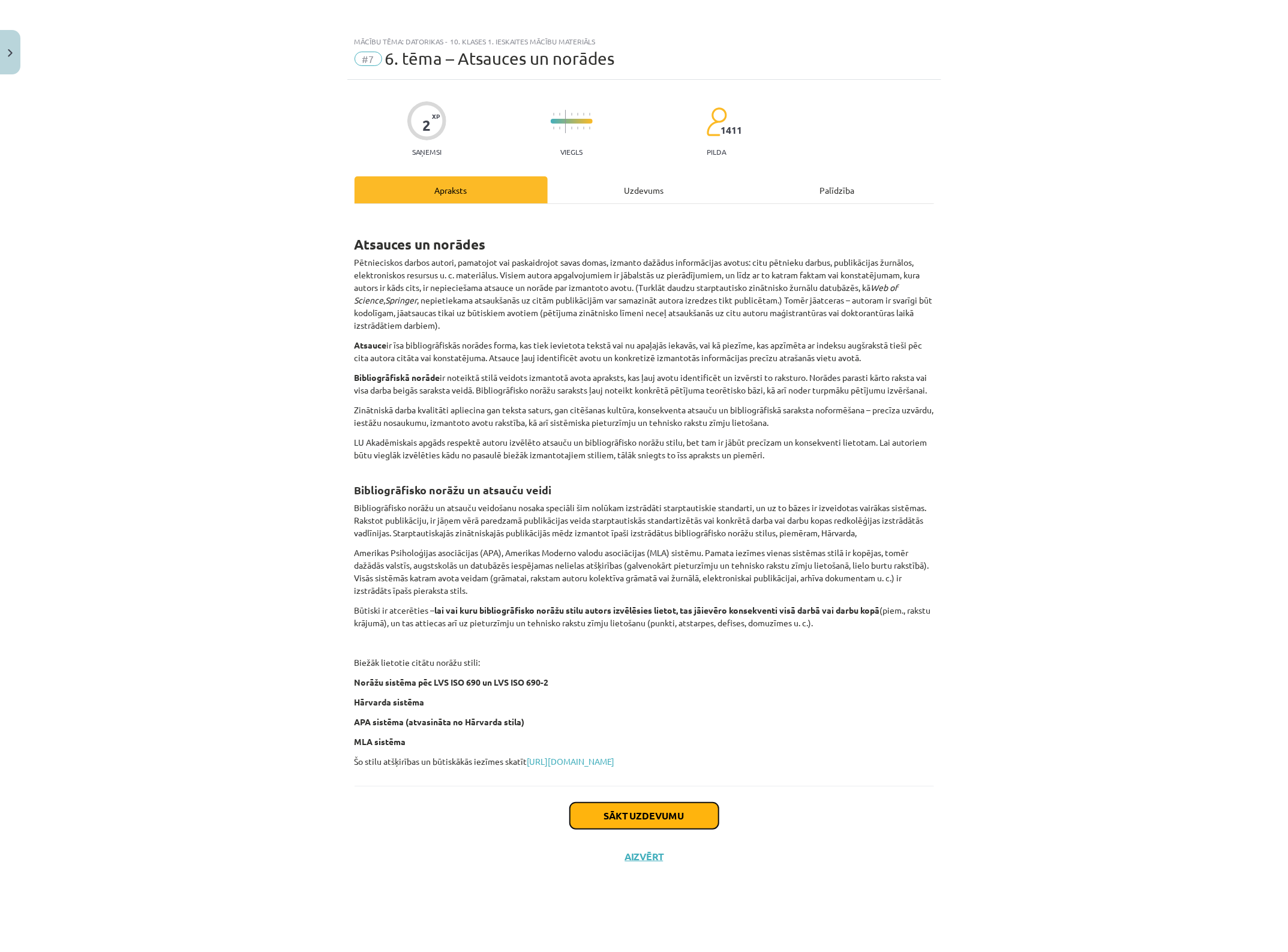
click at [648, 761] on button "Sākt uzdevumu" at bounding box center [644, 816] width 149 height 26
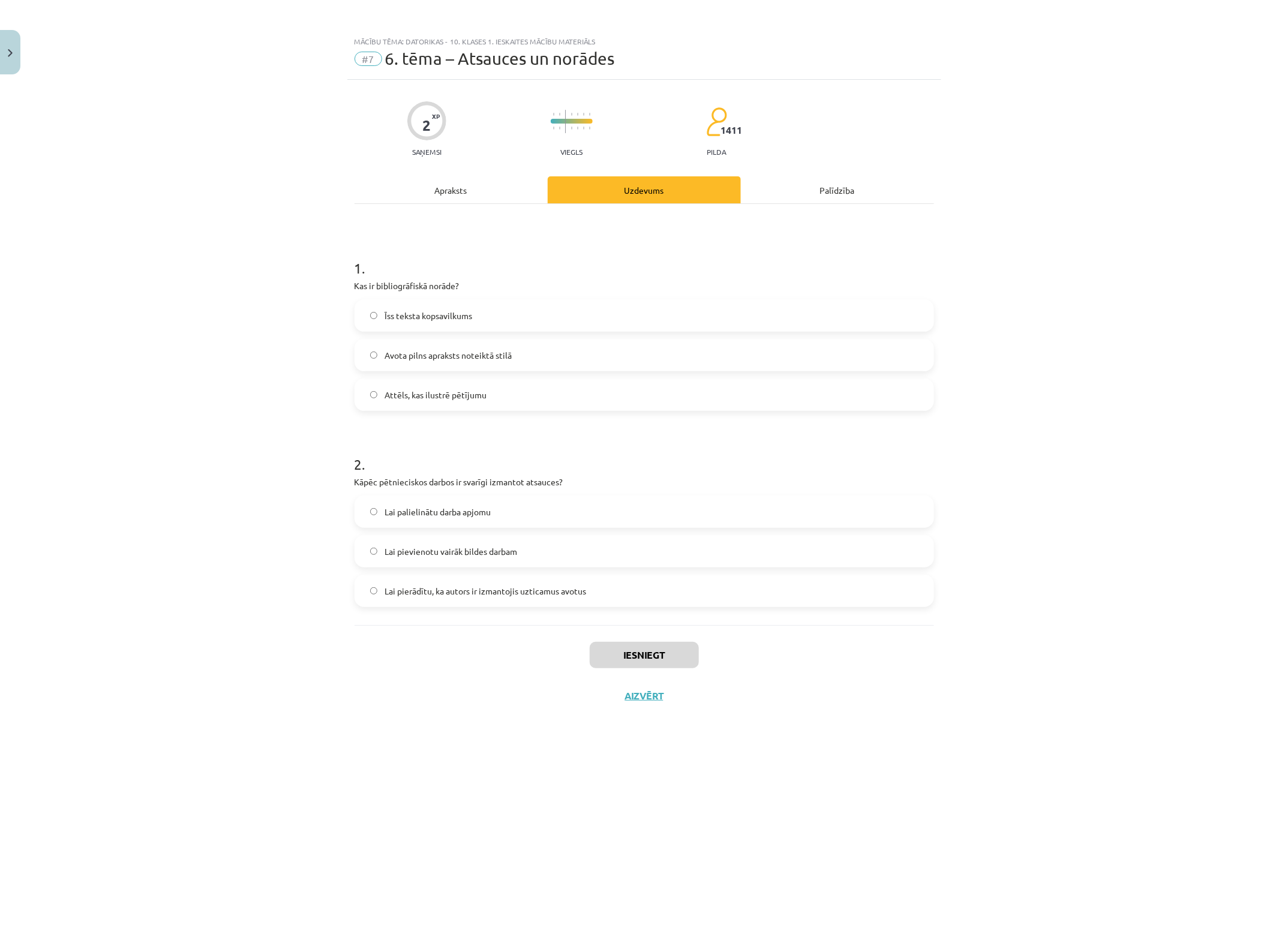
click at [467, 351] on span "Avota pilns apraksts noteiktā stilā" at bounding box center [448, 355] width 127 height 13
click at [512, 591] on span "Lai pierādītu, ka autors ir izmantojis uzticamus avotus" at bounding box center [485, 591] width 202 height 13
click at [675, 665] on button "Iesniegt" at bounding box center [644, 654] width 110 height 26
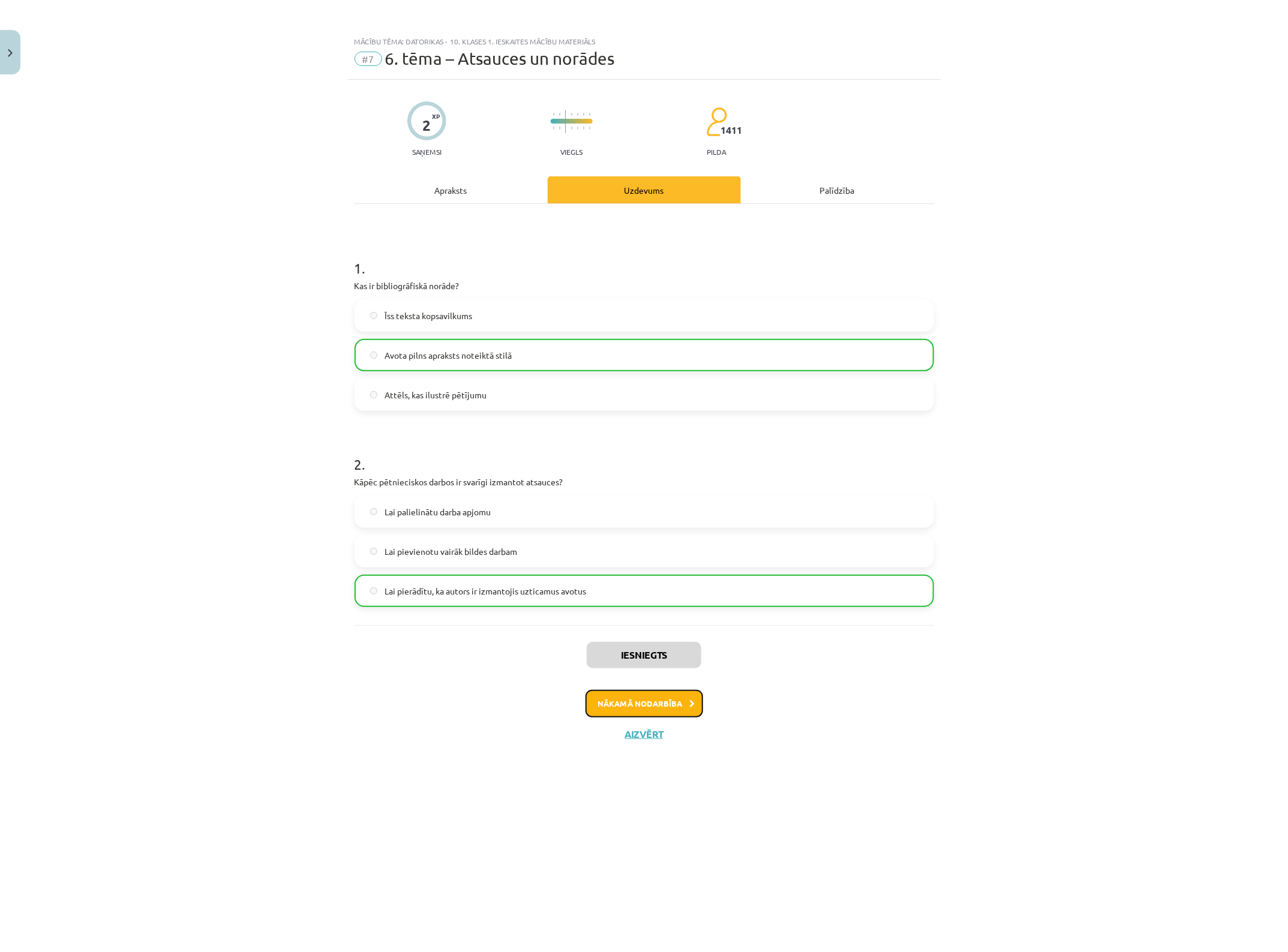
click at [646, 707] on button "Nākamā nodarbība" at bounding box center [644, 703] width 118 height 28
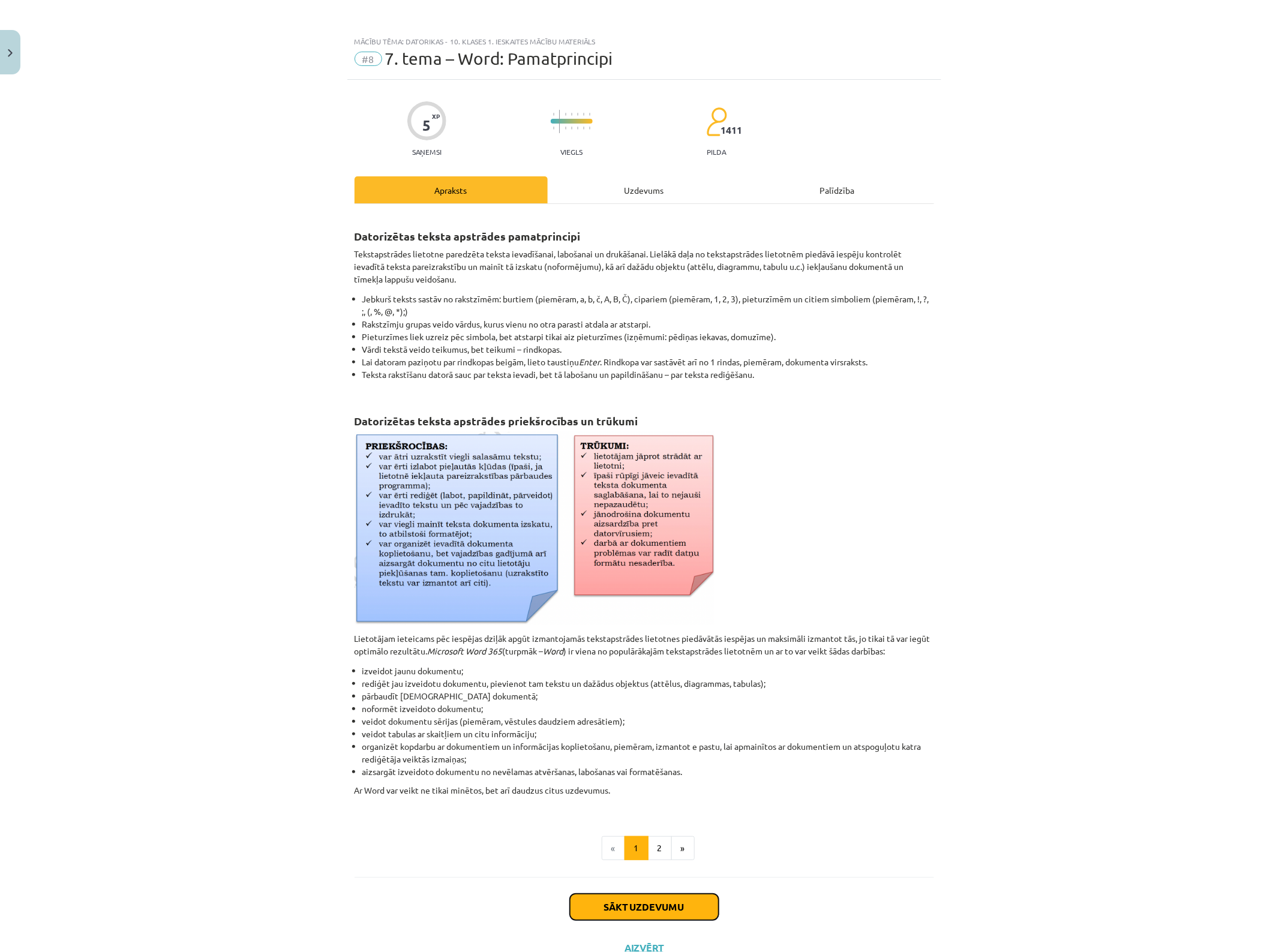
click at [644, 761] on button "Sākt uzdevumu" at bounding box center [644, 907] width 149 height 26
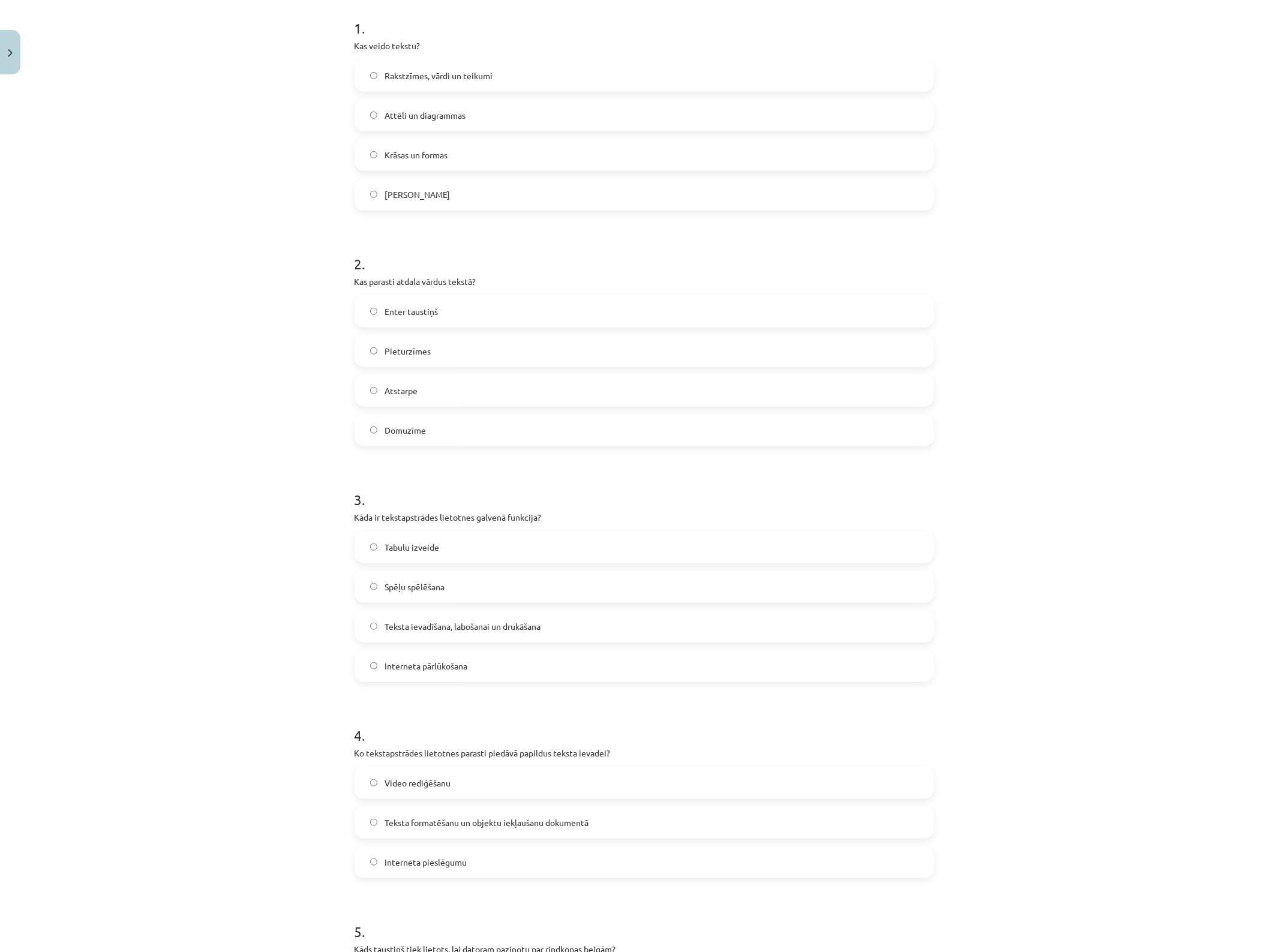
scroll to position [241, 0]
click at [478, 72] on span "Rakstzīmes, vārdi un teikumi" at bounding box center [439, 76] width 108 height 13
click at [436, 391] on label "Atstarpe" at bounding box center [644, 390] width 577 height 30
click at [518, 624] on span "Teksta ievadīšana, labošanai un drukāšana" at bounding box center [463, 626] width 156 height 13
click at [513, 761] on span "Teksta formatēšanu un objektu iekļaušanu dokumentā" at bounding box center [487, 822] width 204 height 13
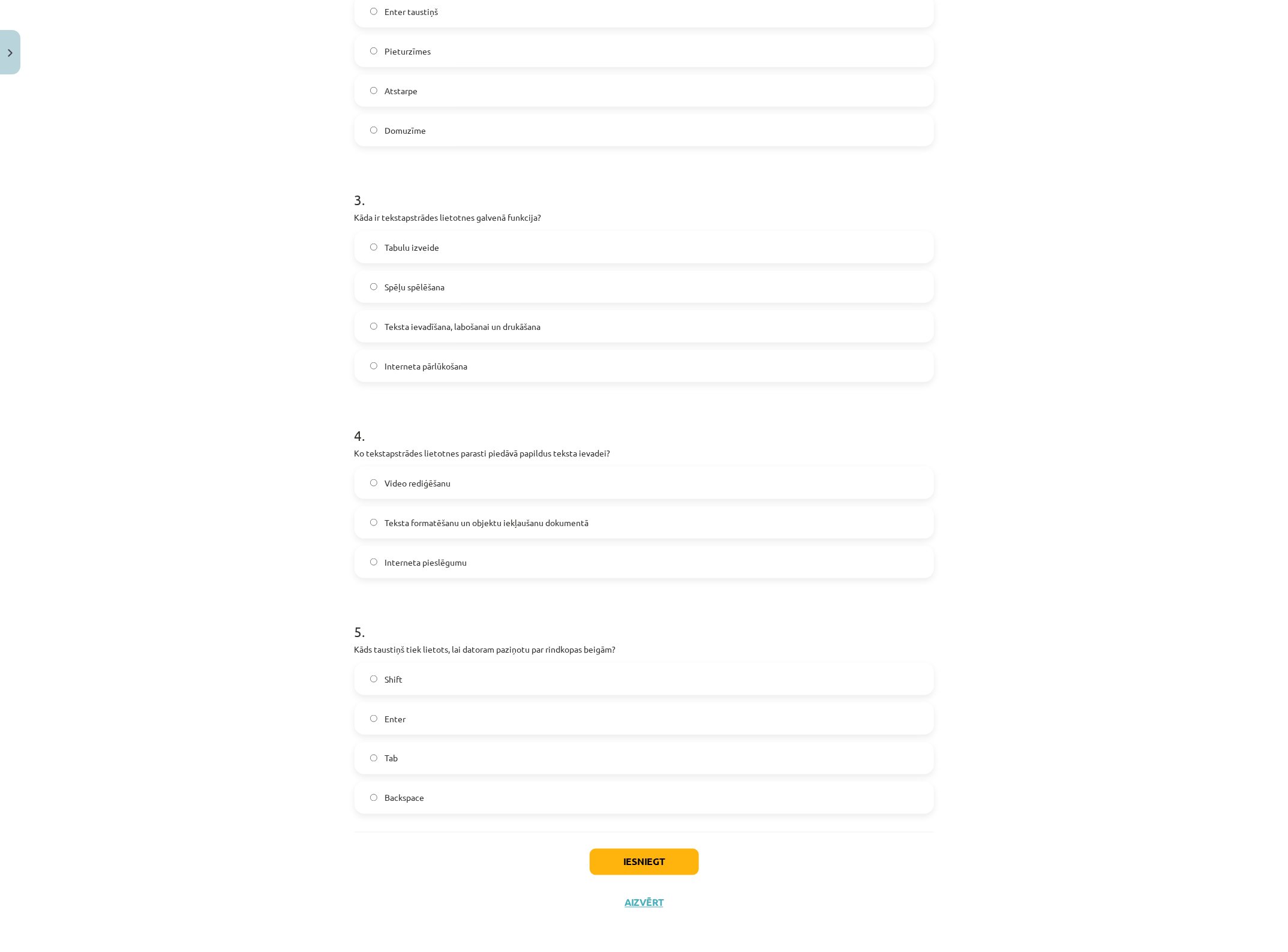
scroll to position [540, 0]
click at [394, 718] on span "Enter" at bounding box center [395, 718] width 21 height 13
click at [658, 761] on button "Iesniegt" at bounding box center [644, 861] width 110 height 26
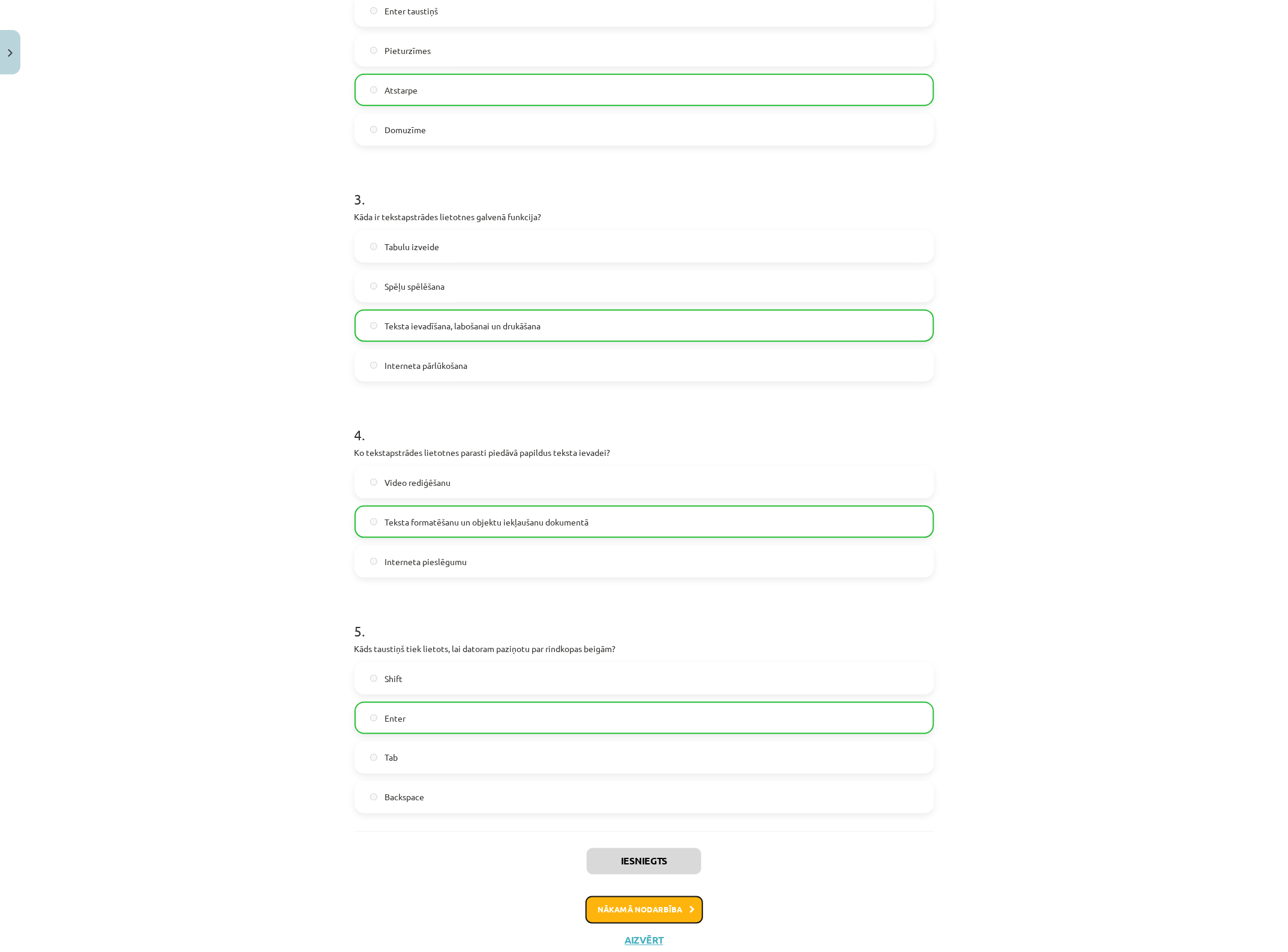
click at [666, 761] on button "Nākamā nodarbība" at bounding box center [644, 910] width 118 height 28
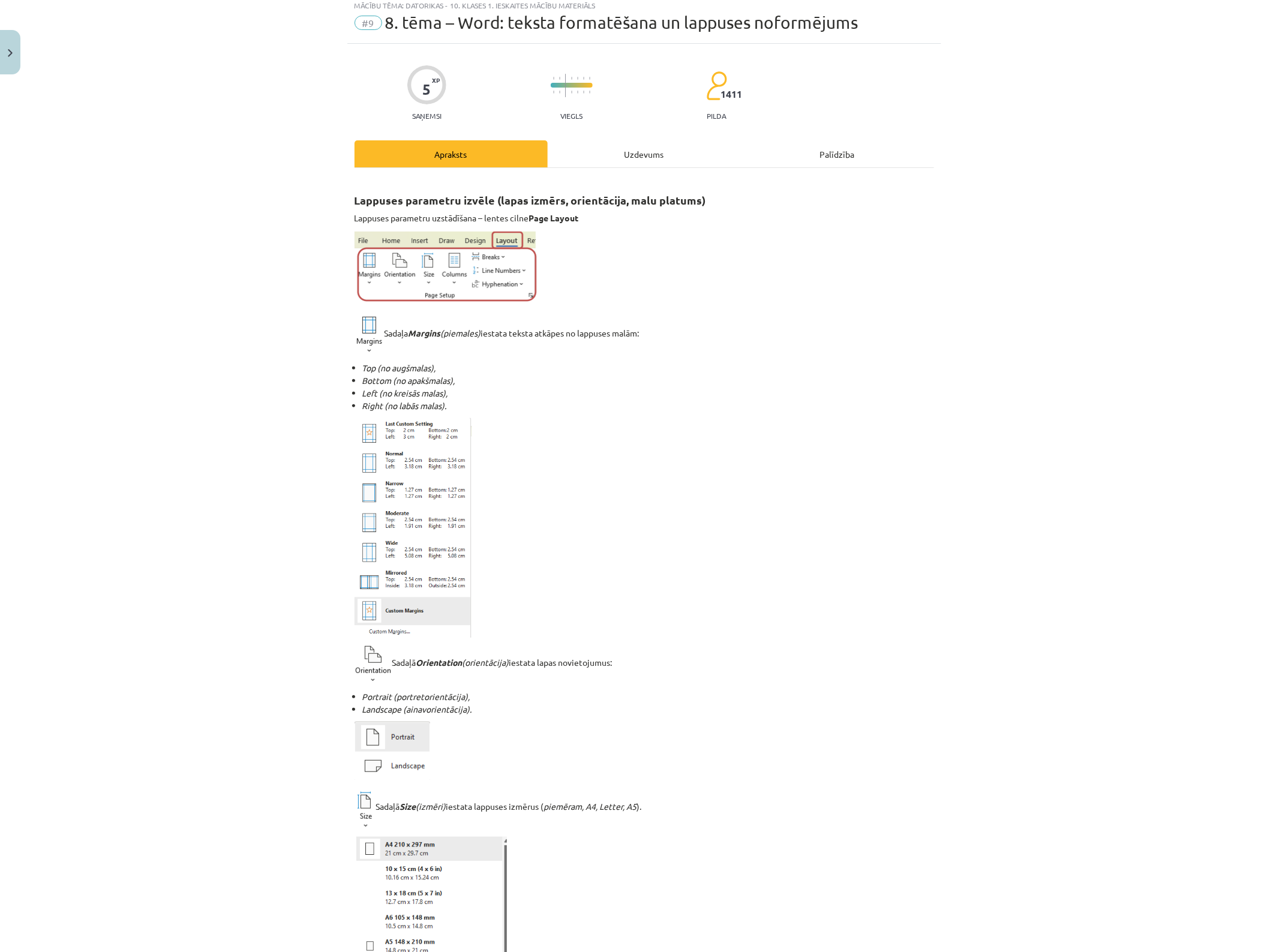
scroll to position [30, 0]
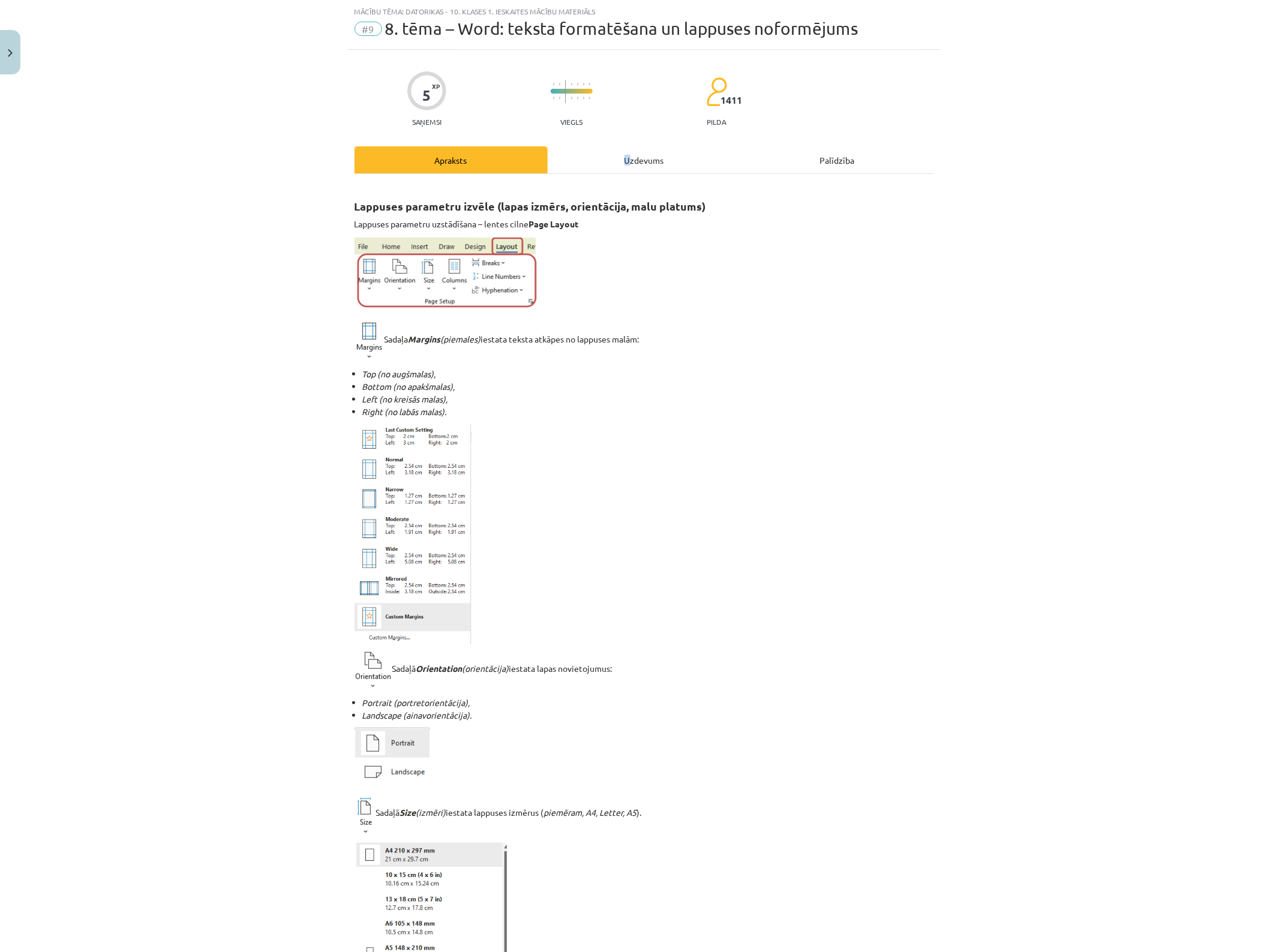
click at [623, 150] on div "Uzdevums" at bounding box center [644, 160] width 193 height 27
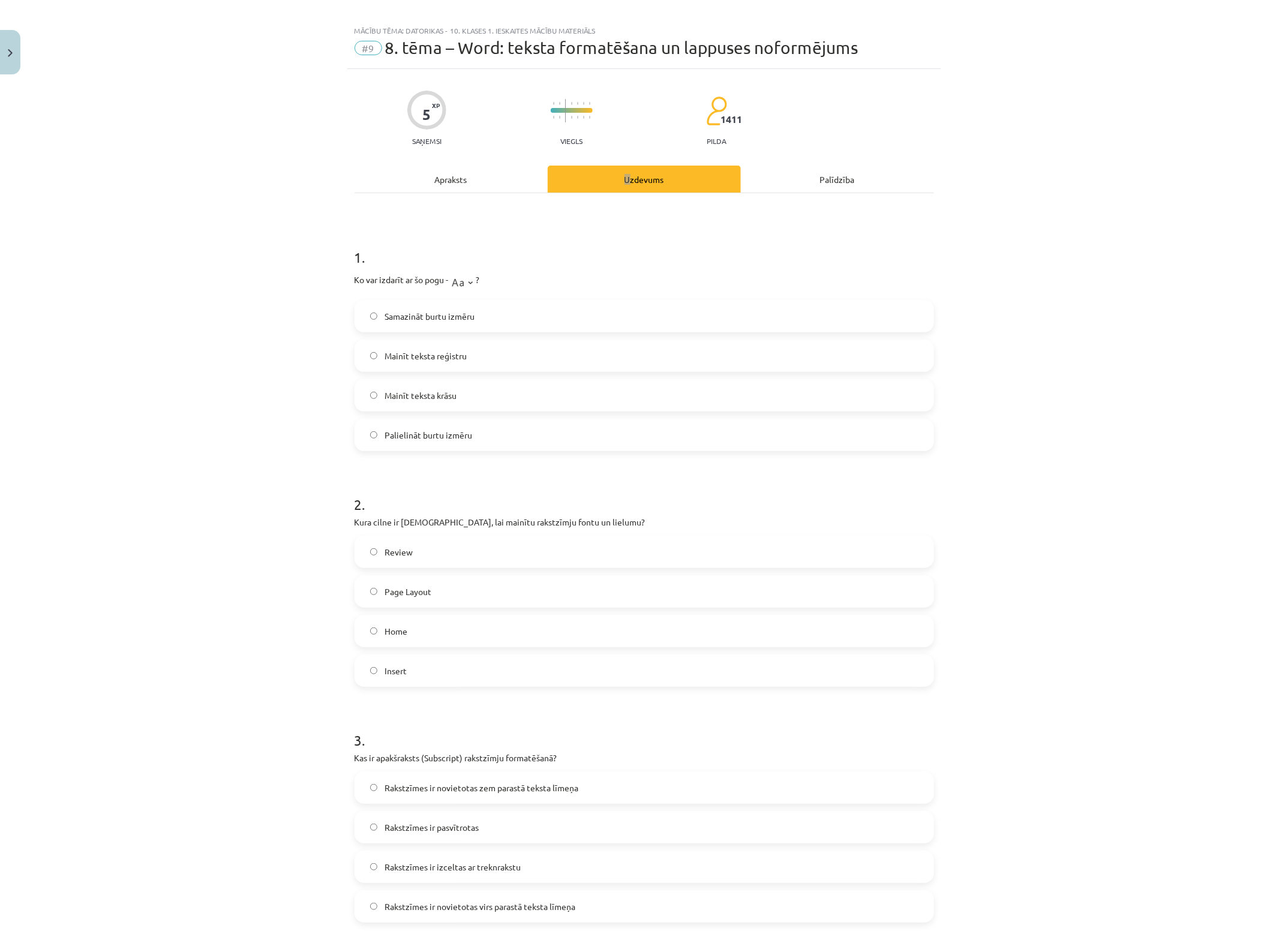
scroll to position [0, 0]
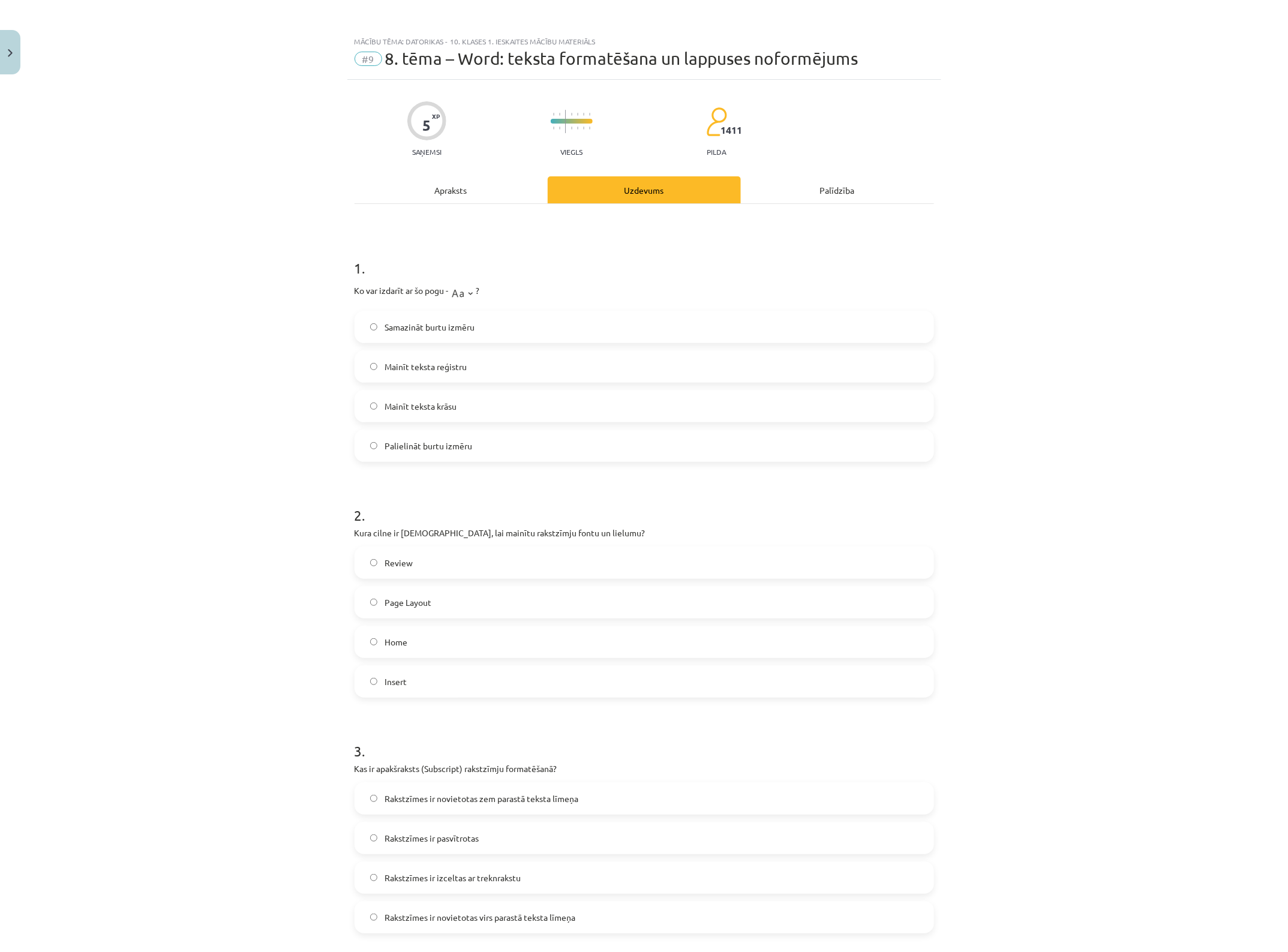
click at [462, 369] on label "Mainīt teksta reģistru" at bounding box center [644, 366] width 577 height 30
click at [409, 645] on label "Home" at bounding box center [644, 641] width 577 height 30
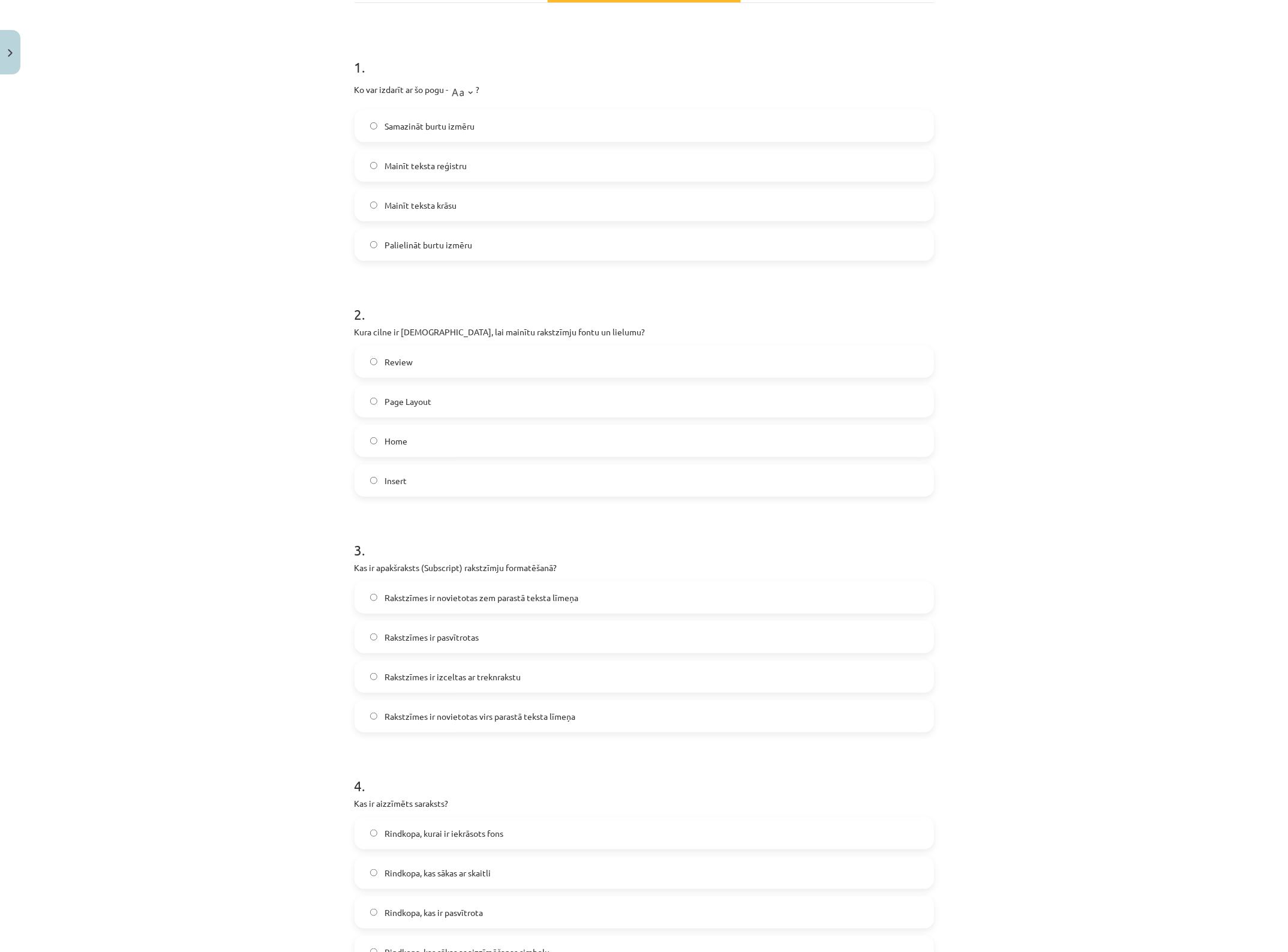
scroll to position [225, 0]
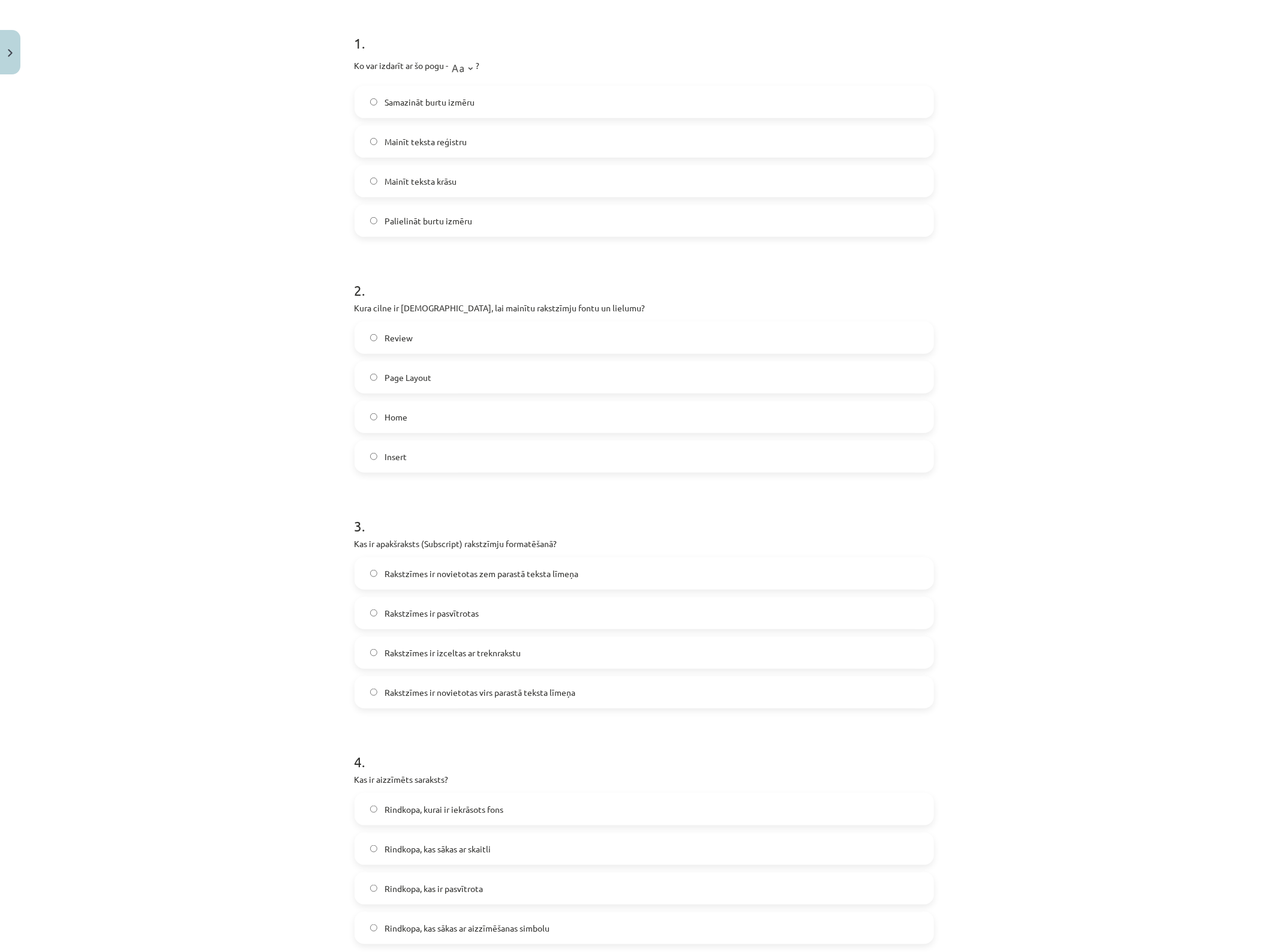
click at [475, 574] on span "Rakstzīmes ir novietotas zem parastā teksta līmeņa" at bounding box center [482, 574] width 194 height 13
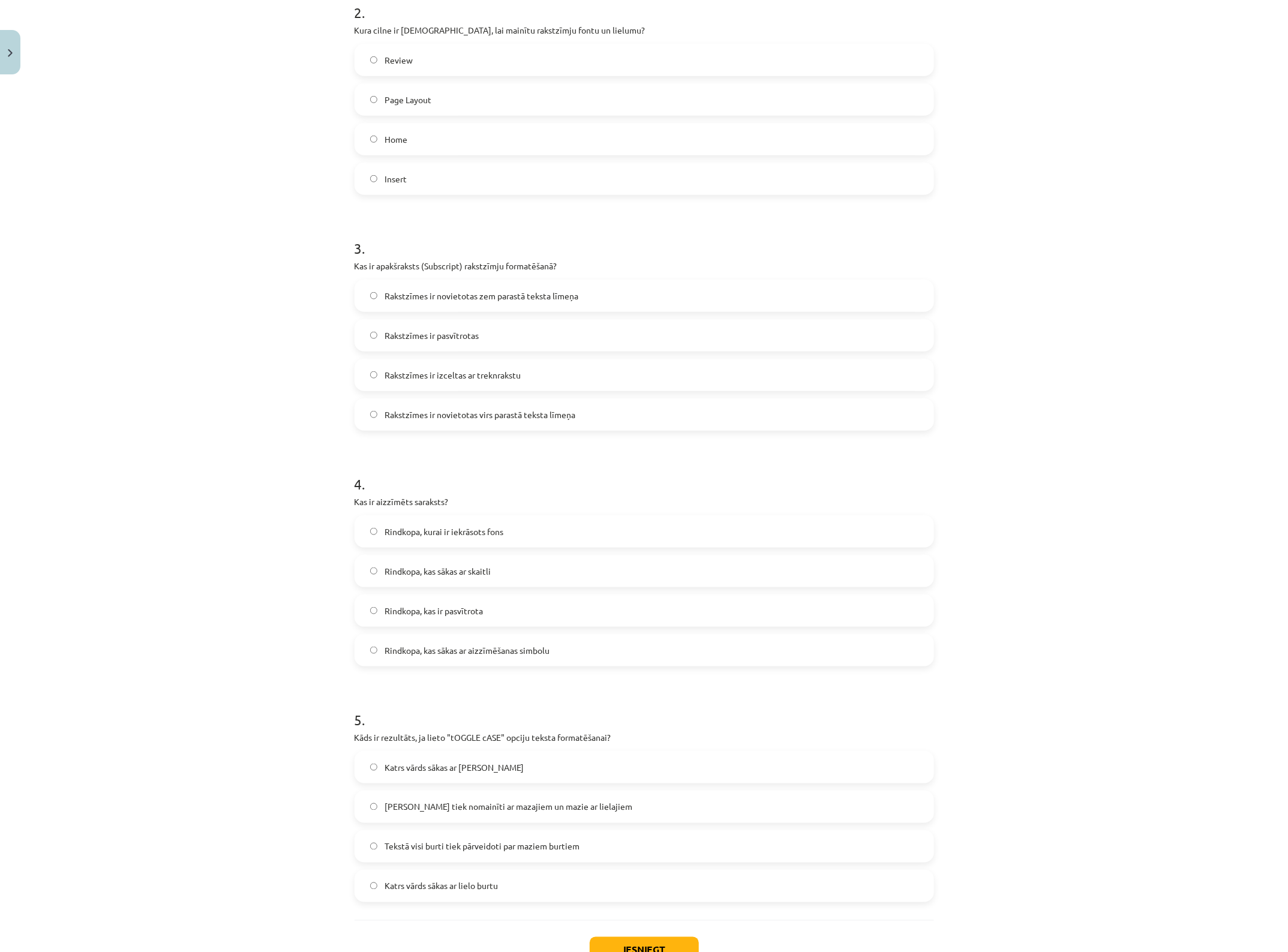
scroll to position [592, 0]
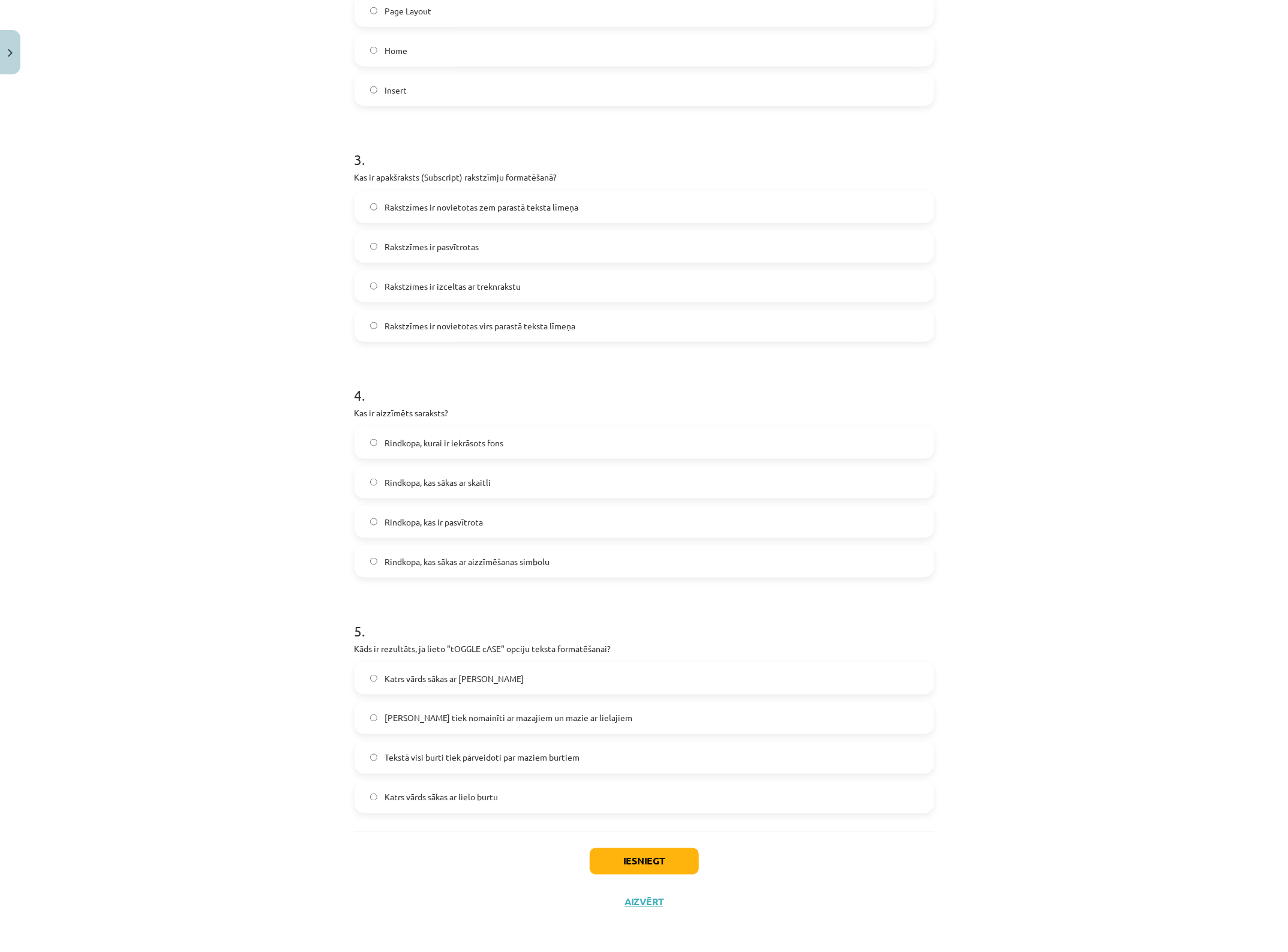
click at [484, 565] on span "Rindkopa, kas sākas ar aizzīmēšanas simbolu" at bounding box center [468, 562] width 165 height 13
click at [511, 718] on span "Lielie burti tiek nomainīti ar mazajiem un mazie ar lielajiem" at bounding box center [509, 718] width 248 height 13
drag, startPoint x: 637, startPoint y: 852, endPoint x: 658, endPoint y: 847, distance: 21.6
click at [642, 761] on button "Iesniegt" at bounding box center [644, 861] width 110 height 26
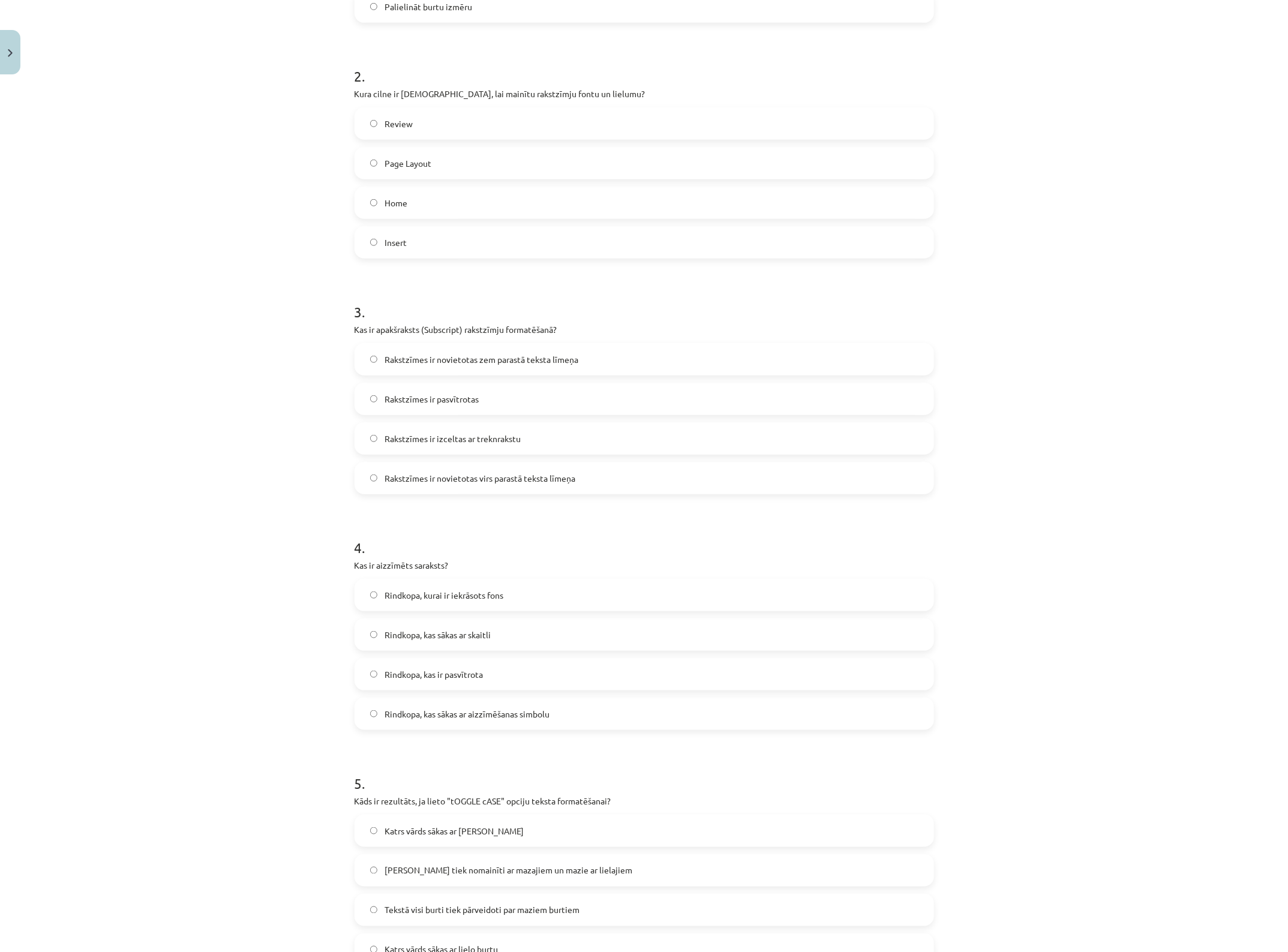
scroll to position [525, 0]
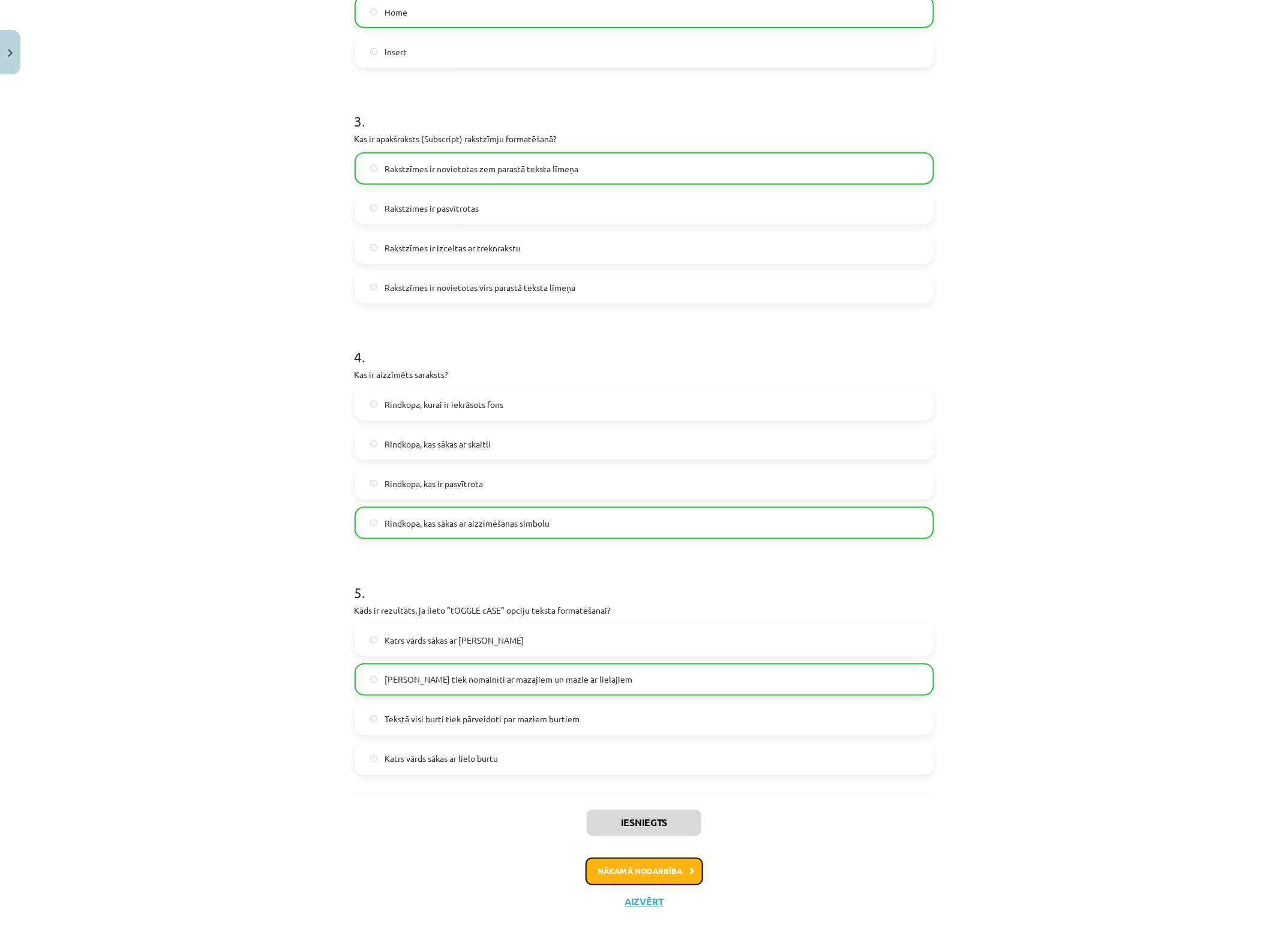
click at [658, 761] on button "Nākamā nodarbība" at bounding box center [644, 871] width 118 height 28
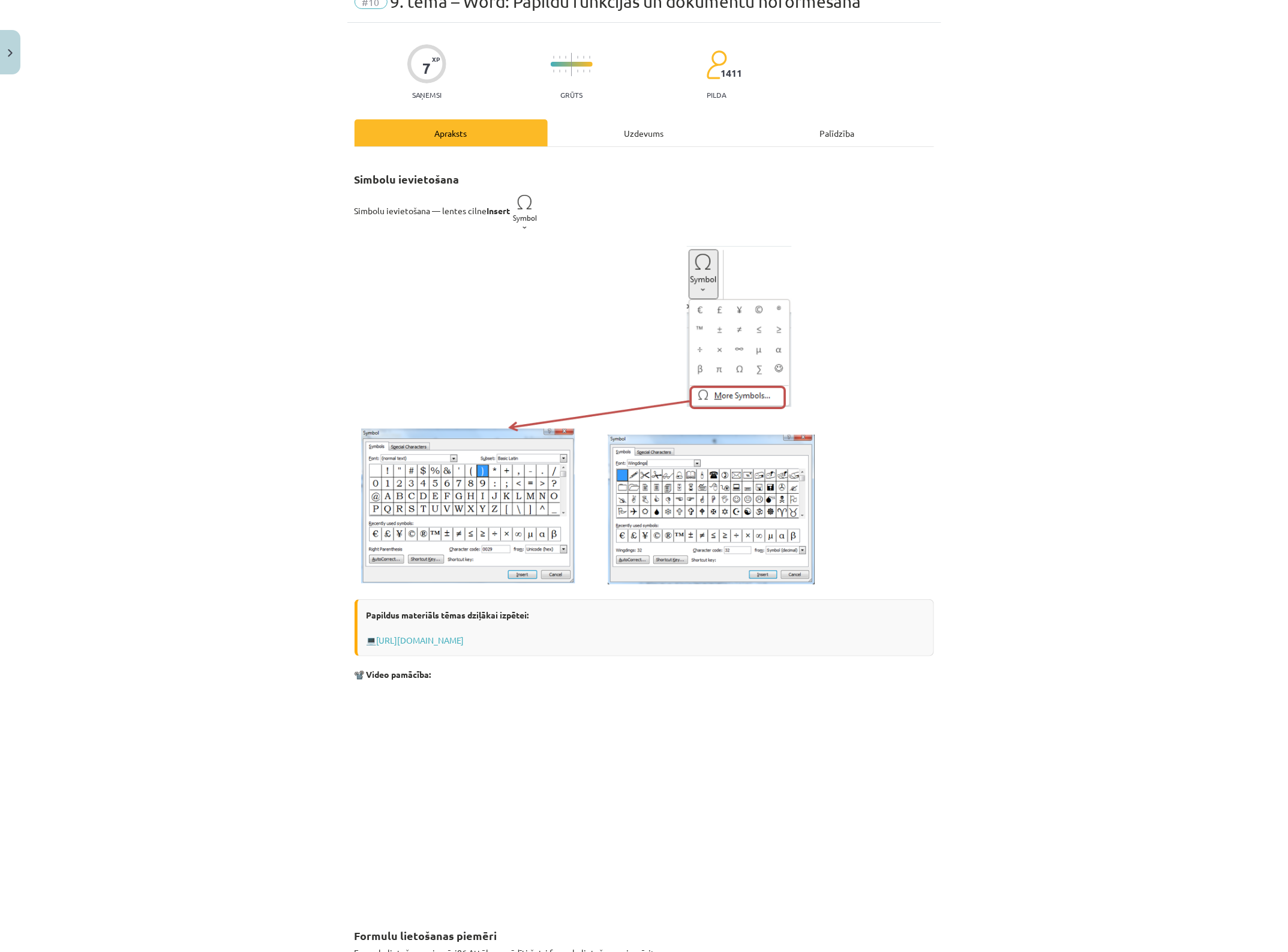
scroll to position [30, 0]
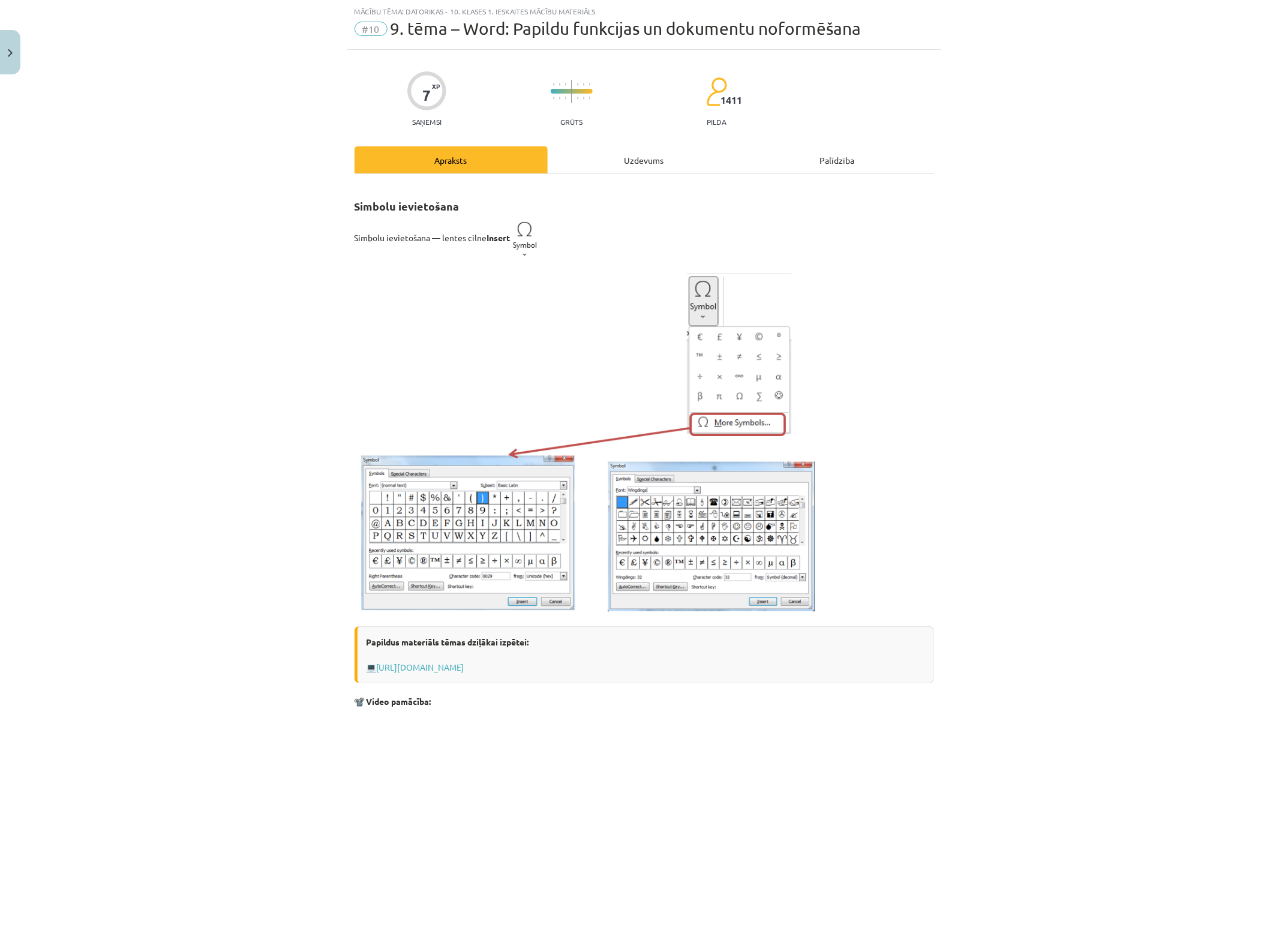
click at [658, 159] on div "Uzdevums" at bounding box center [644, 160] width 193 height 27
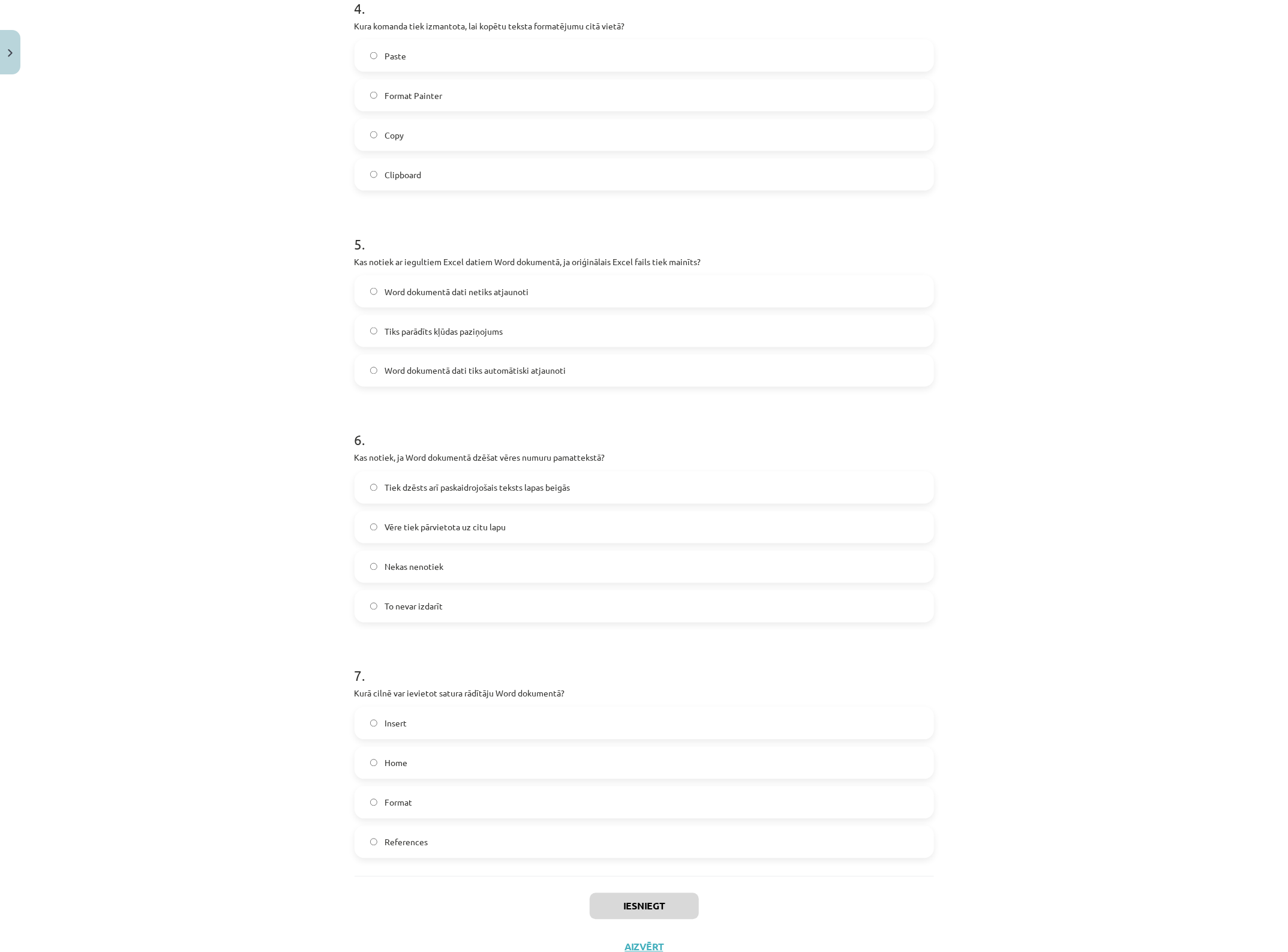
scroll to position [930, 0]
click at [211, 292] on div "Mācību tēma: Datorikas - 10. klases 1. ieskaites mācību materiāls #10 9. tēma –…" at bounding box center [644, 476] width 1288 height 952
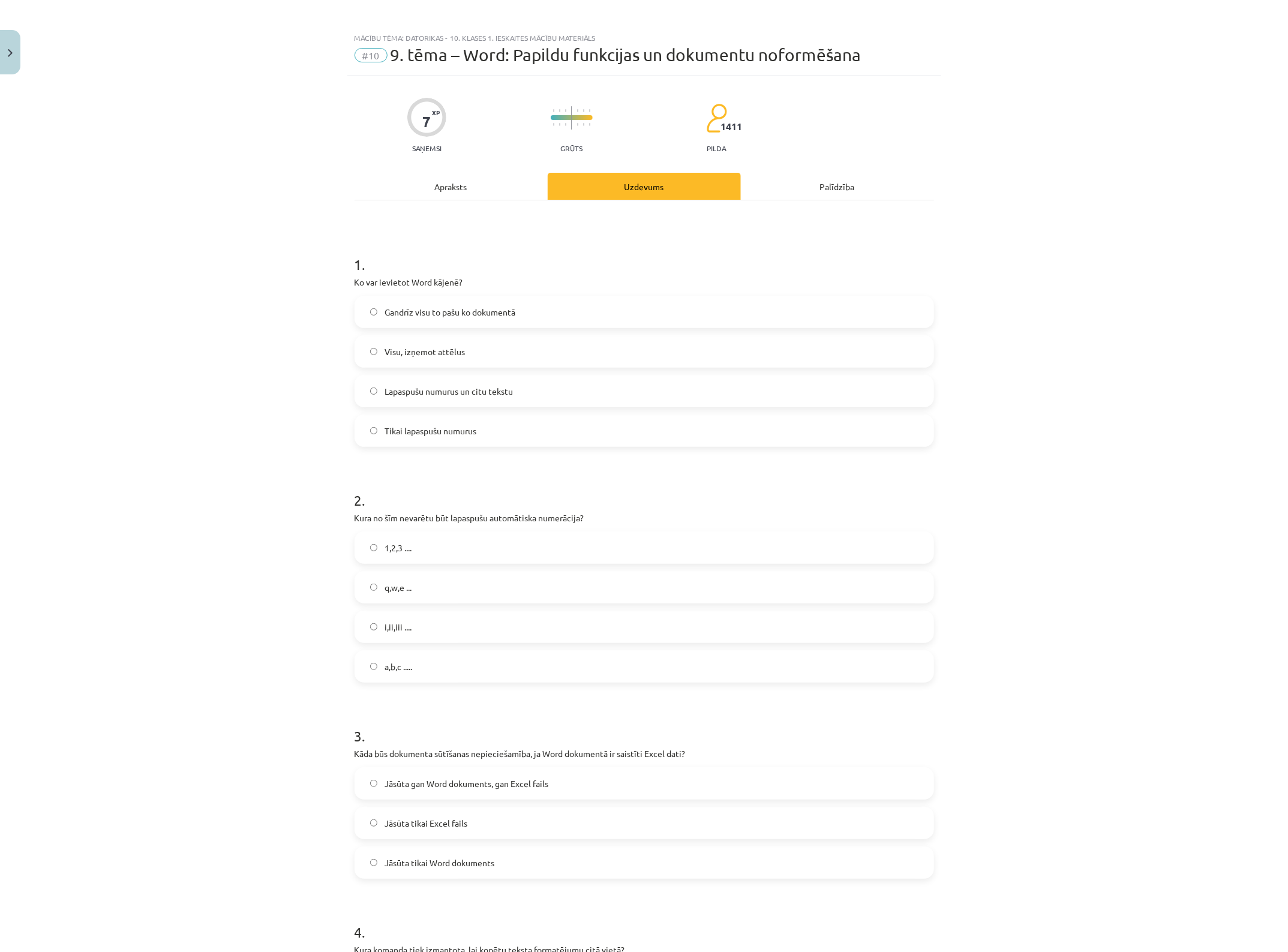
scroll to position [0, 0]
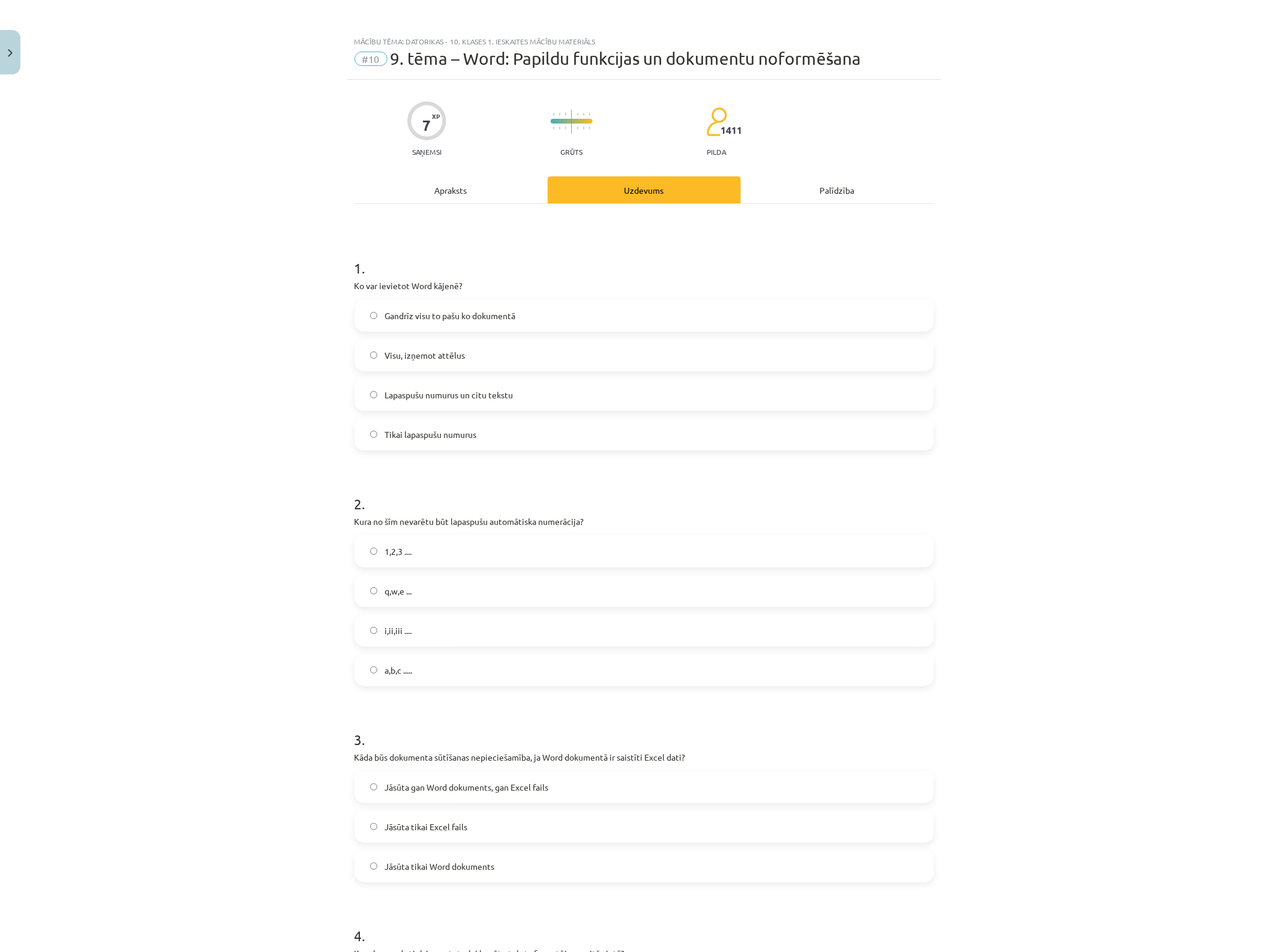
click at [510, 385] on label "Lapaspušu numurus un citu tekstu" at bounding box center [644, 394] width 577 height 30
click at [414, 590] on label "q,w,e ..." at bounding box center [644, 590] width 577 height 30
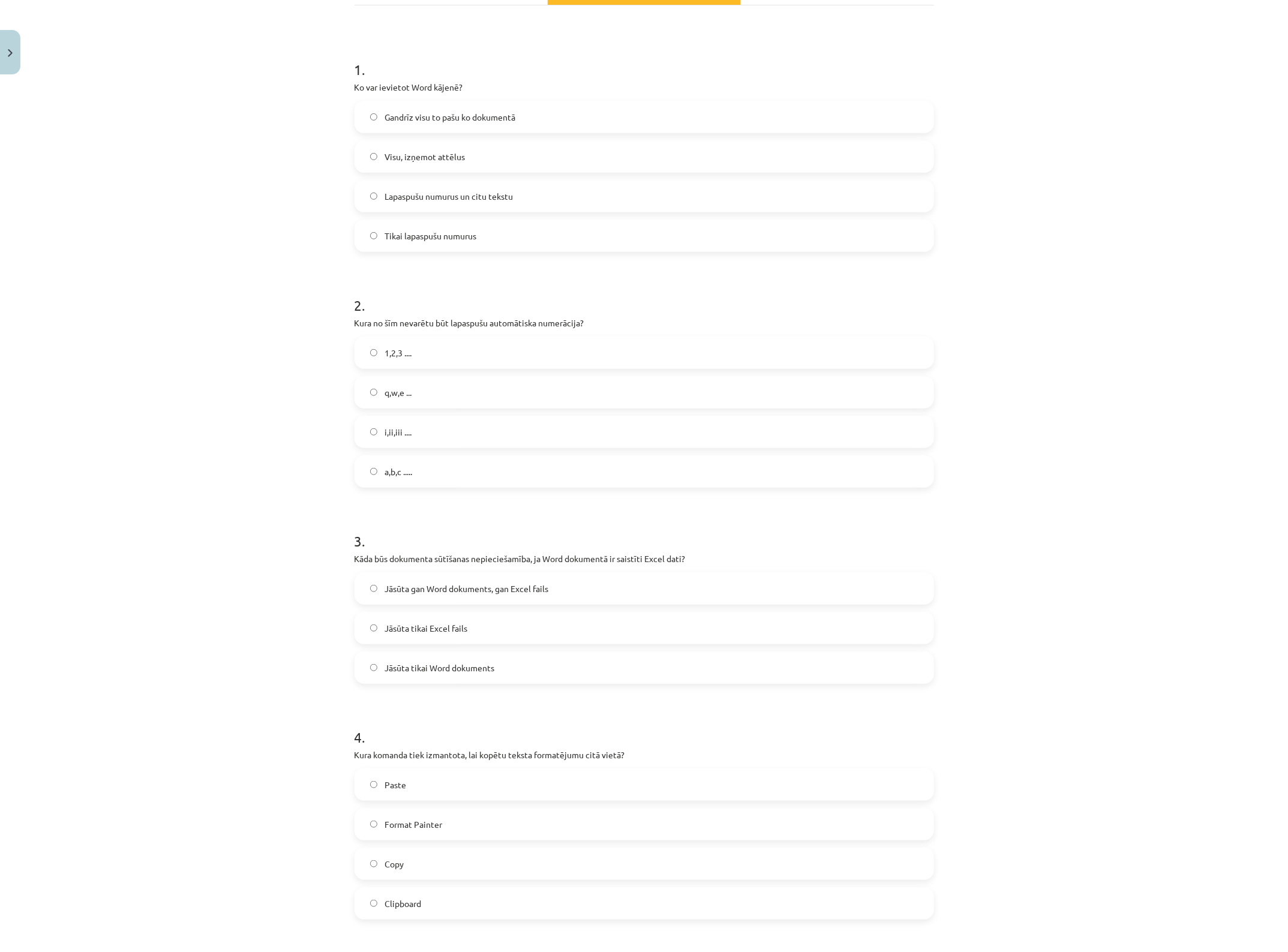
scroll to position [225, 0]
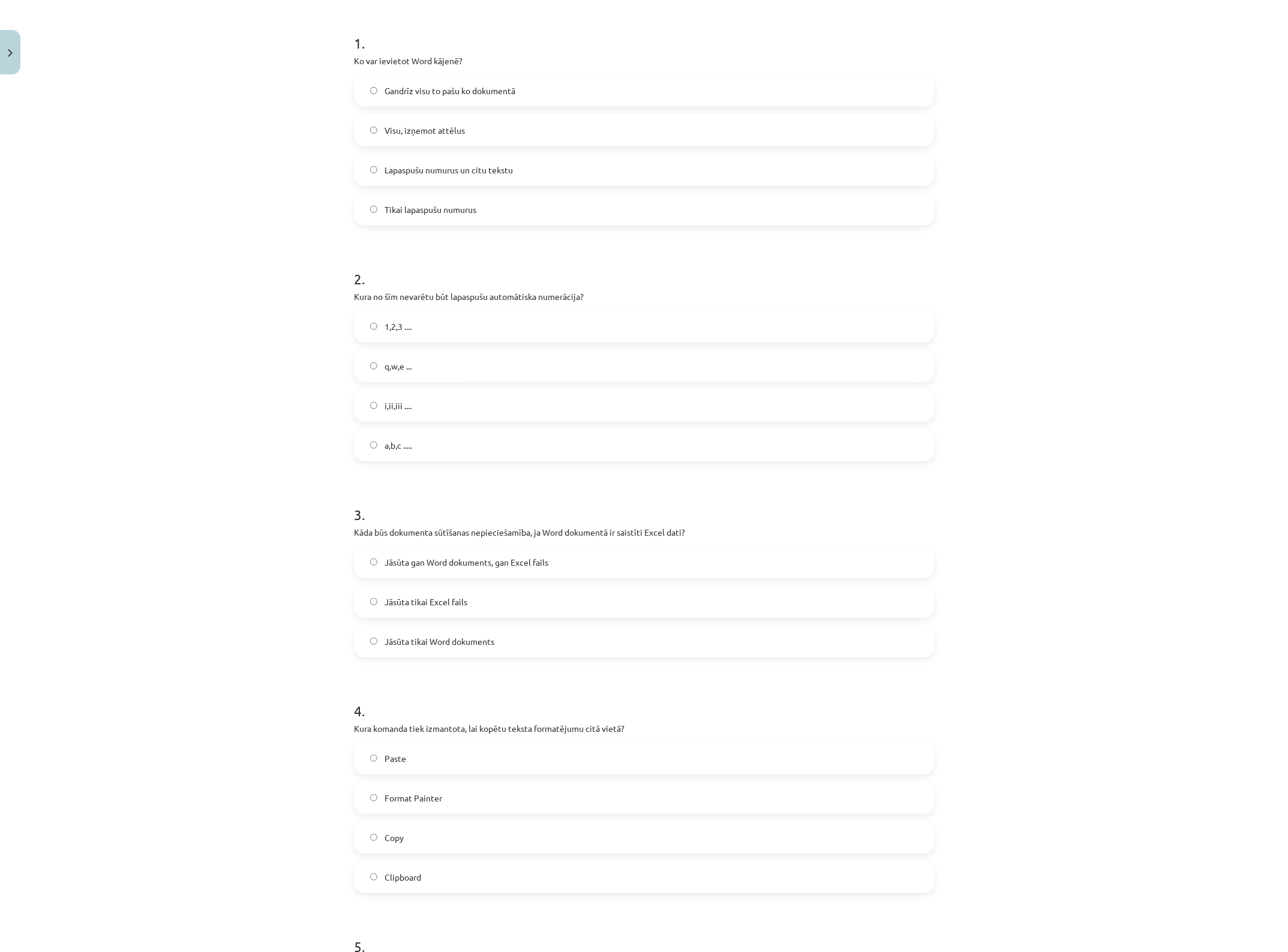
click at [525, 569] on label "Jāsūta gan Word dokuments, gan Excel fails" at bounding box center [644, 561] width 577 height 30
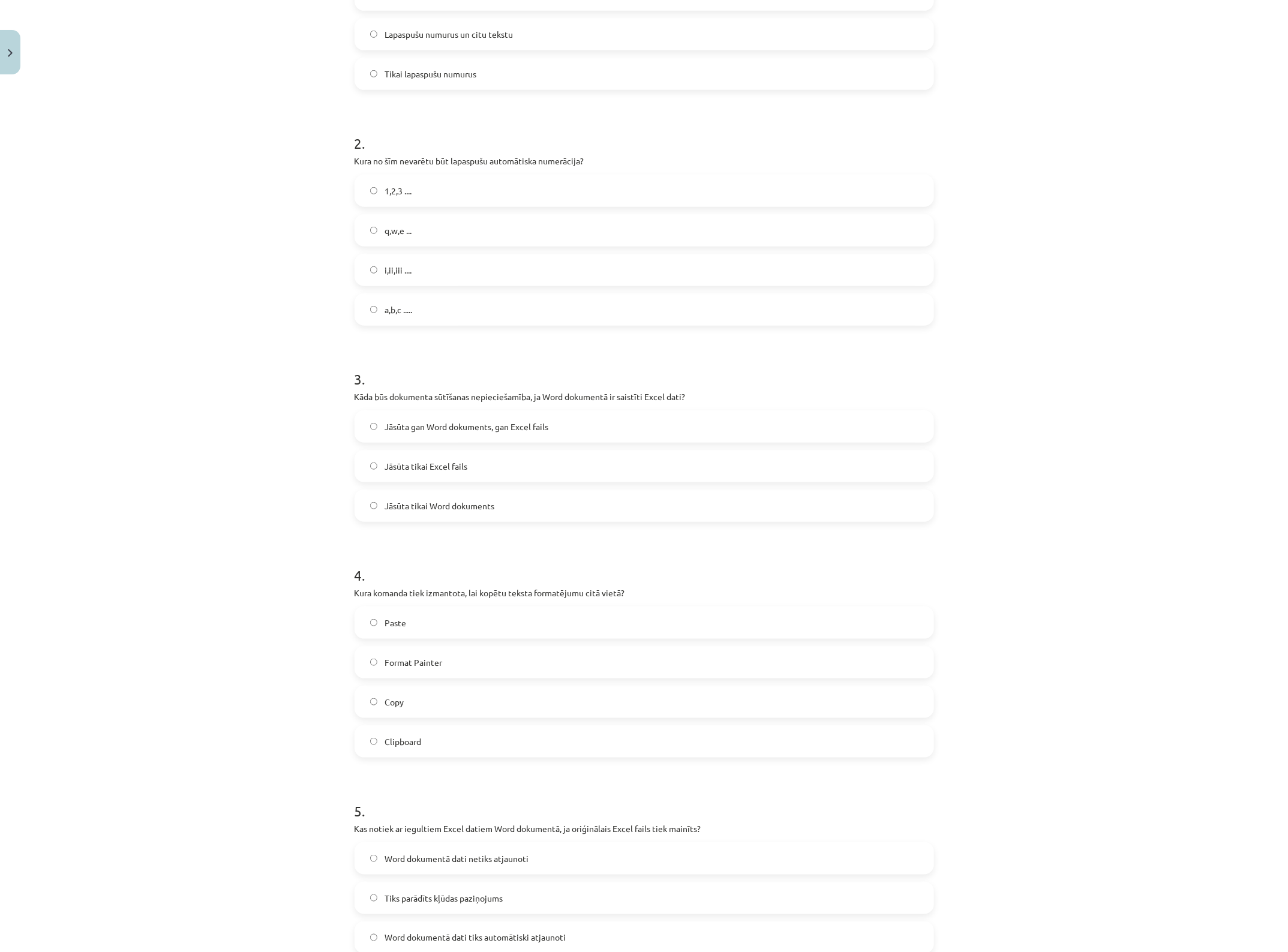
scroll to position [375, 0]
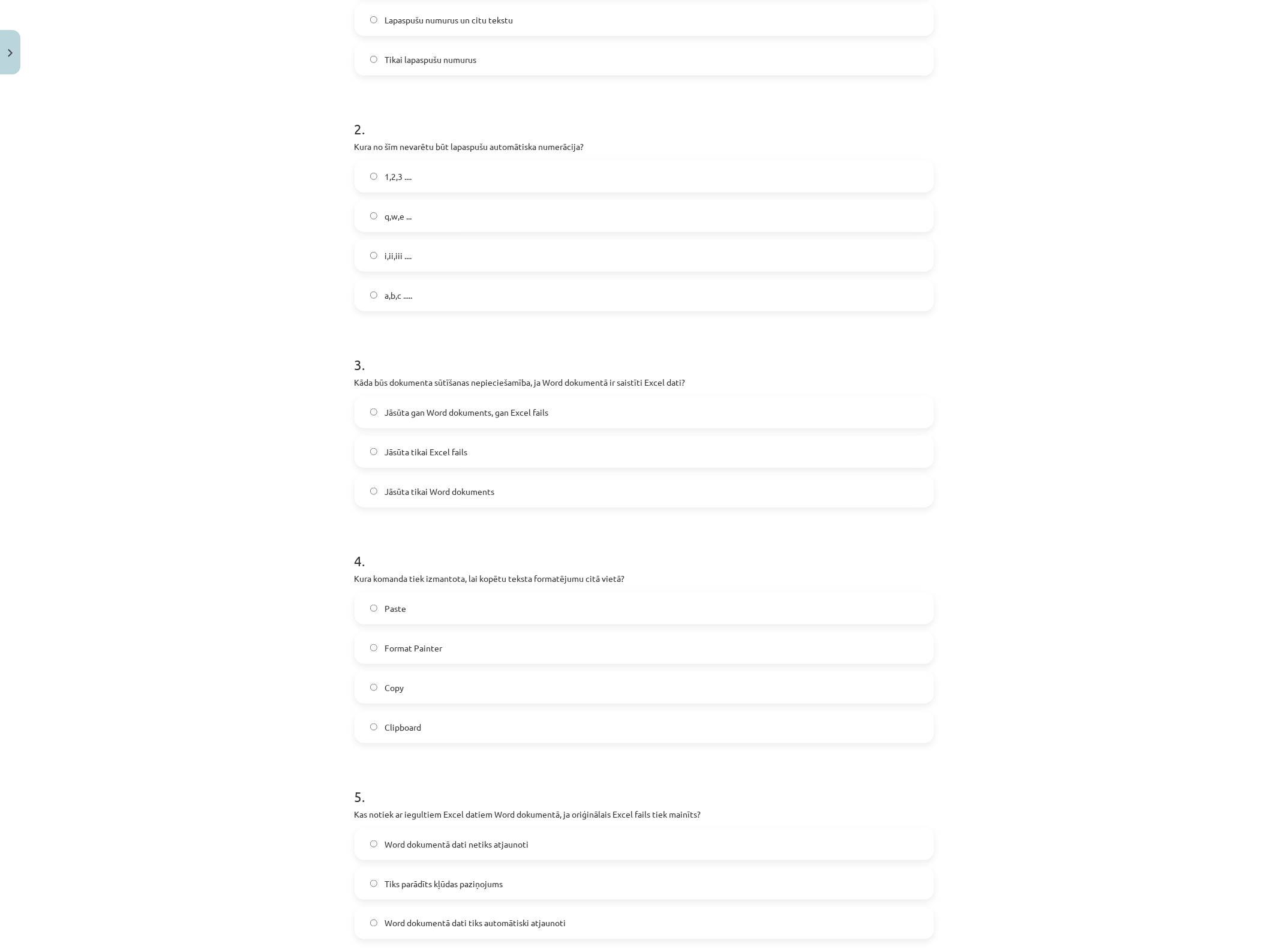
click at [454, 641] on label "Format Painter" at bounding box center [644, 647] width 577 height 30
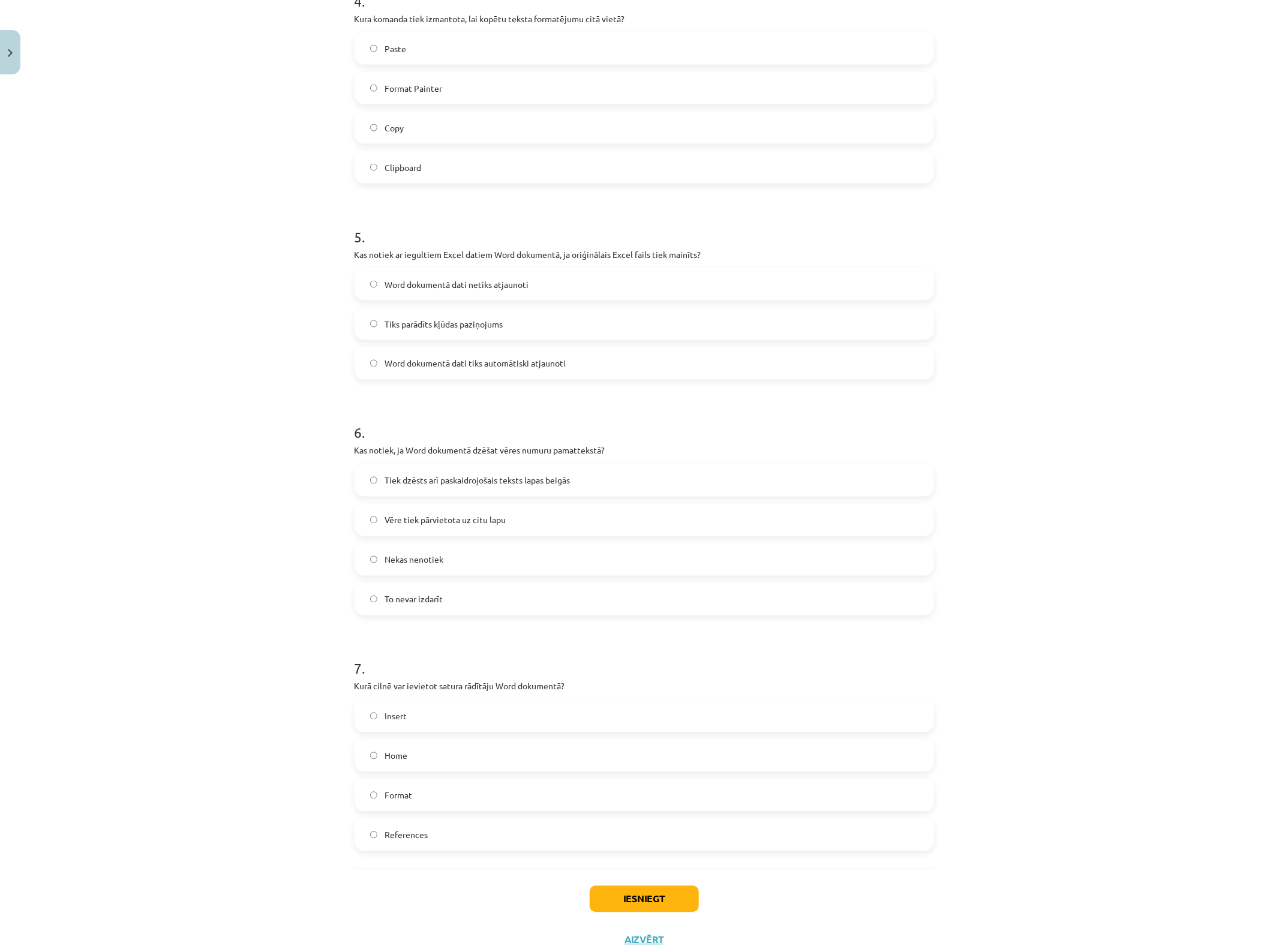
scroll to position [898, 0]
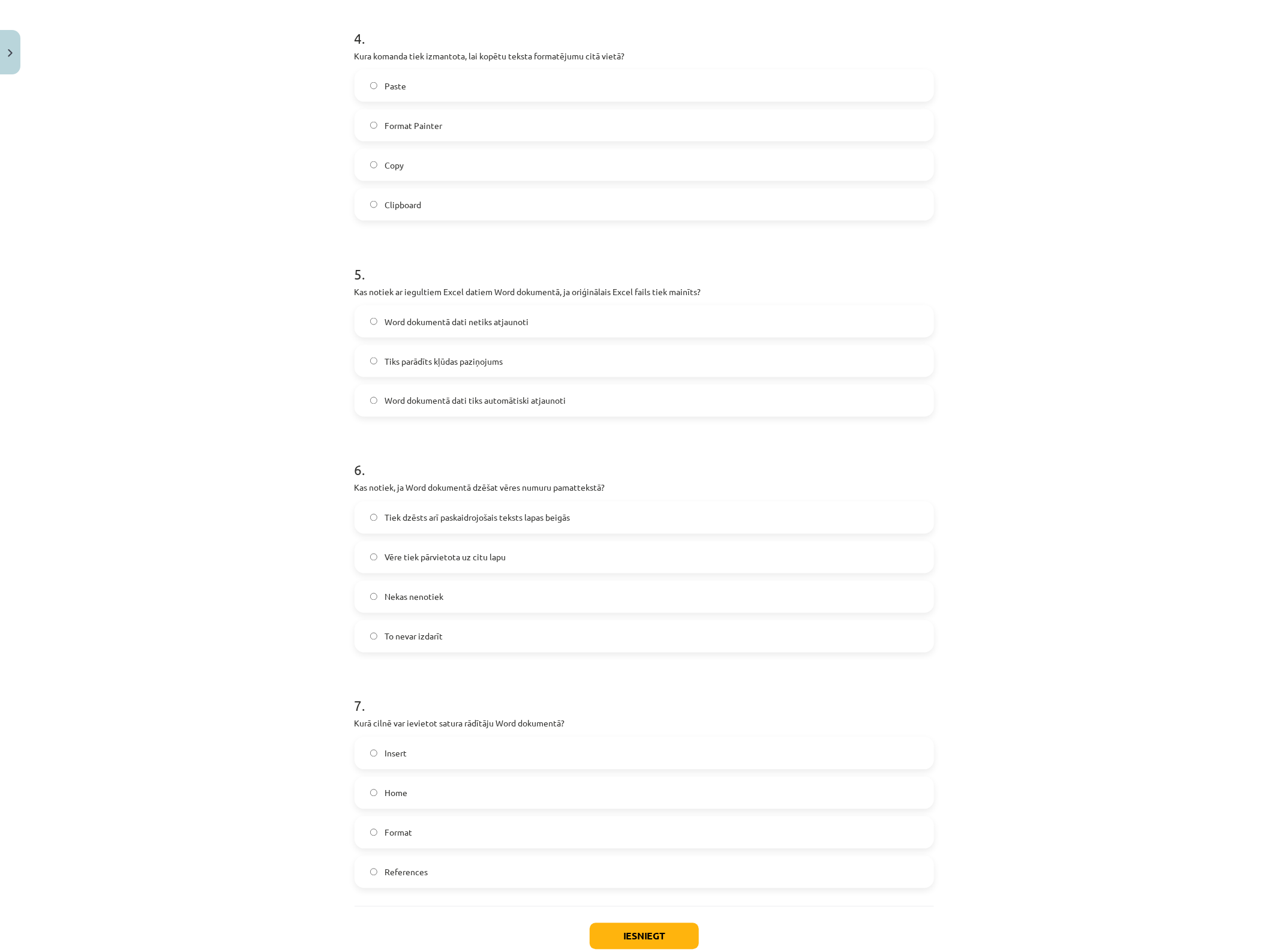
click at [454, 761] on label "References" at bounding box center [644, 872] width 577 height 30
click at [458, 558] on span "Vēre tiek pārvietota uz citu lapu" at bounding box center [445, 558] width 121 height 13
click at [474, 400] on span "Word dokumentā dati tiks automātiski atjaunoti" at bounding box center [475, 401] width 181 height 13
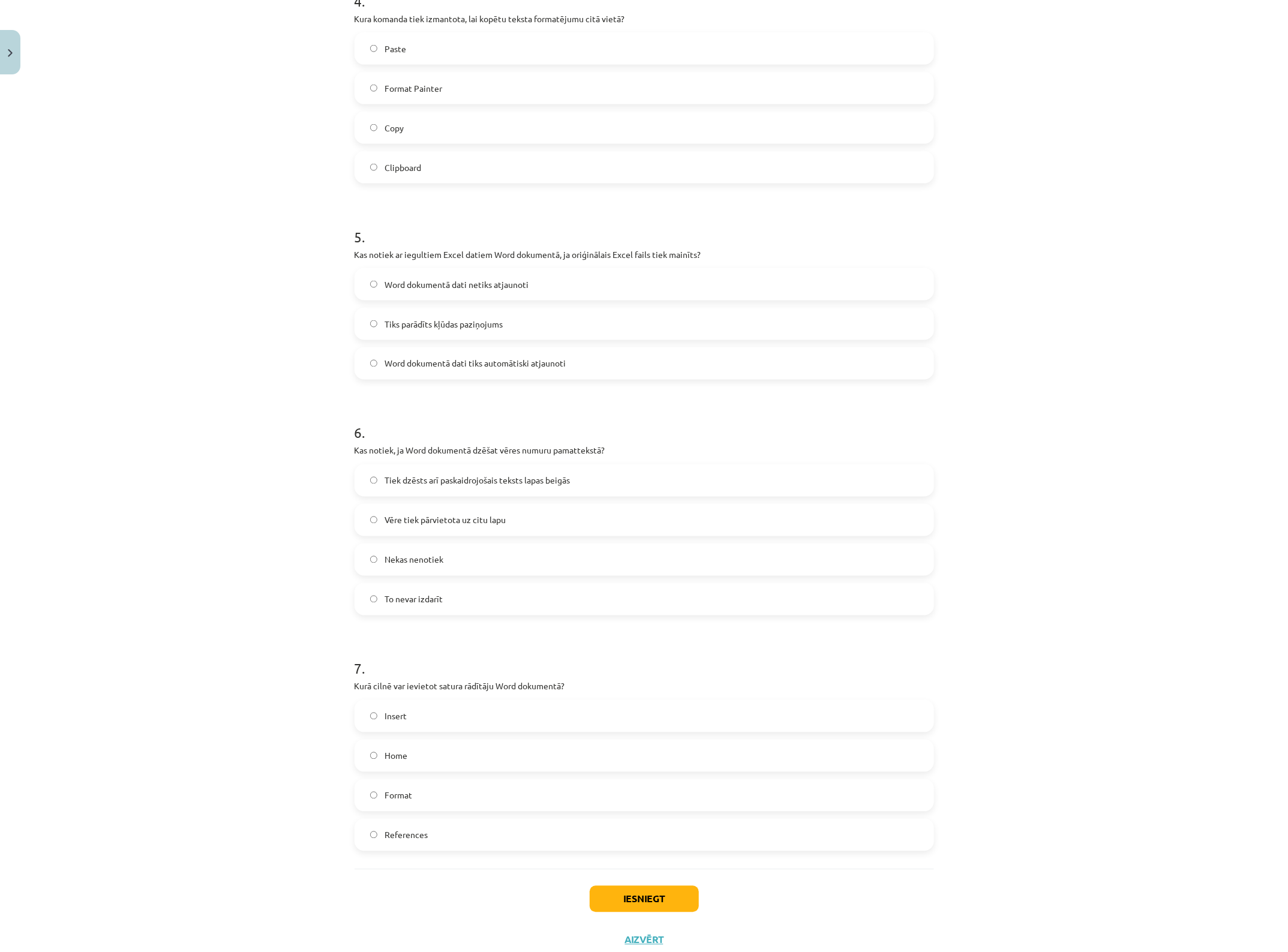
scroll to position [972, 0]
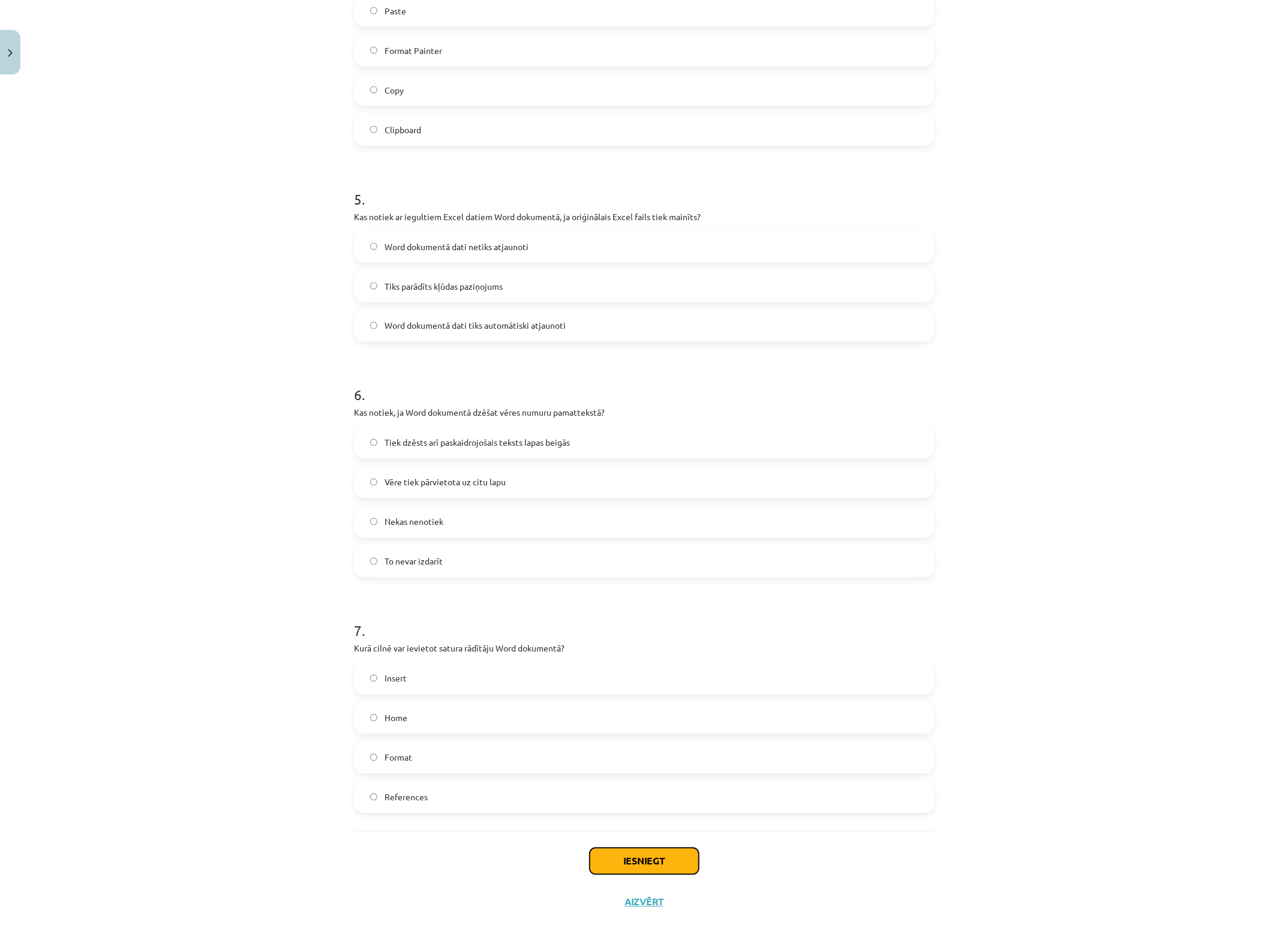
click at [652, 761] on button "Iesniegt" at bounding box center [644, 861] width 110 height 26
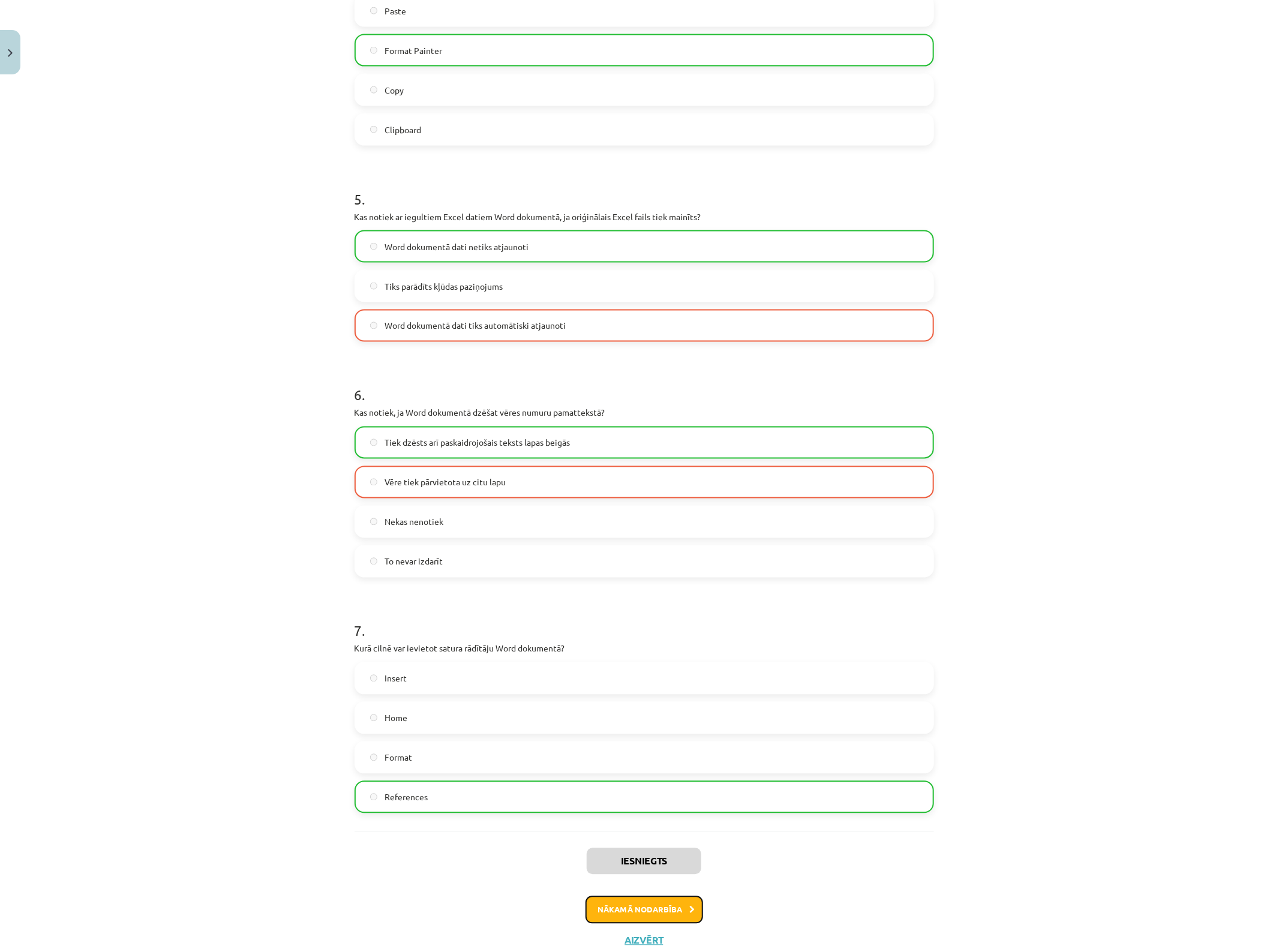
click at [620, 761] on button "Nākamā nodarbība" at bounding box center [644, 910] width 118 height 28
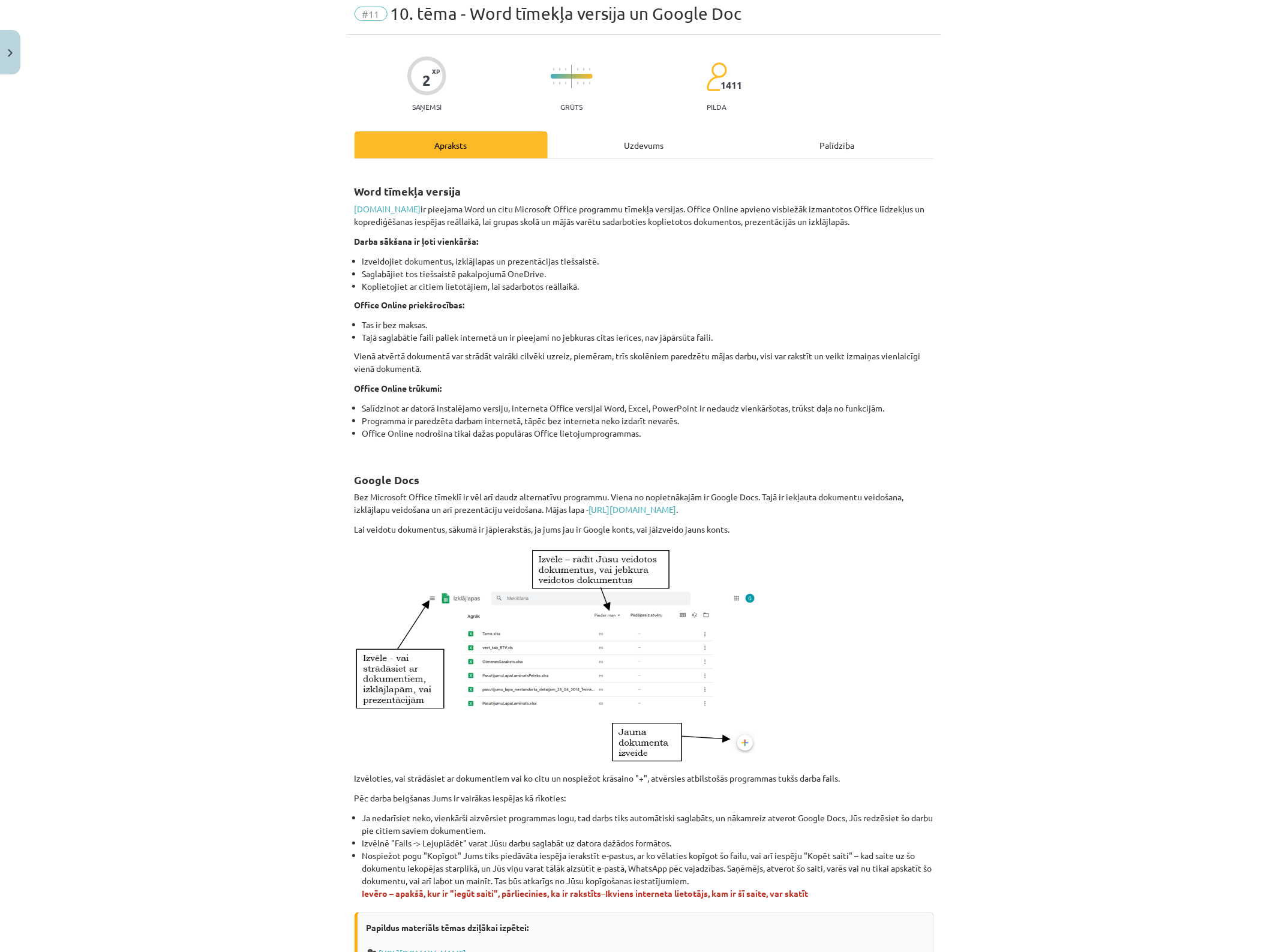
scroll to position [30, 0]
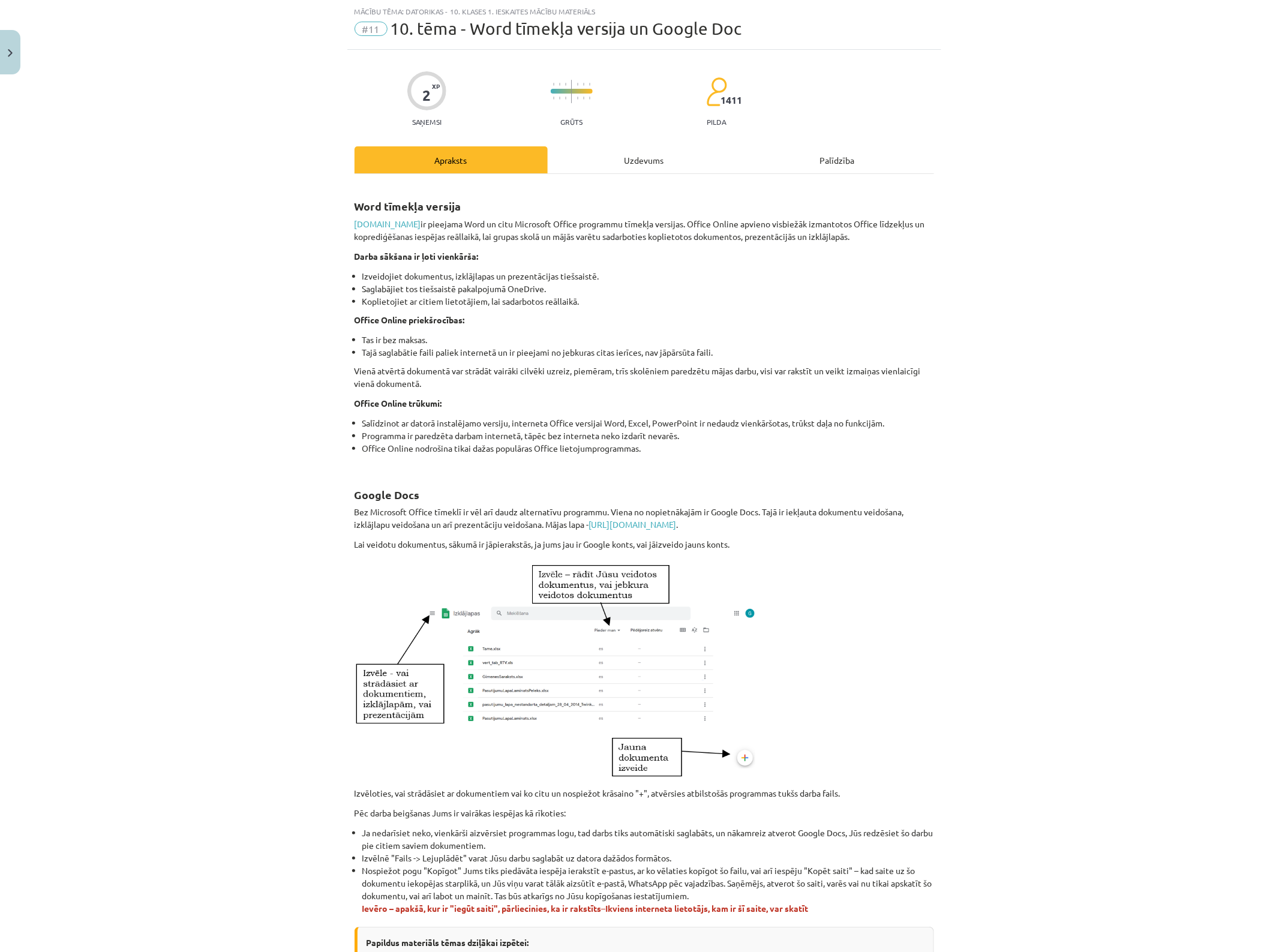
click at [631, 157] on div "Uzdevums" at bounding box center [644, 160] width 193 height 27
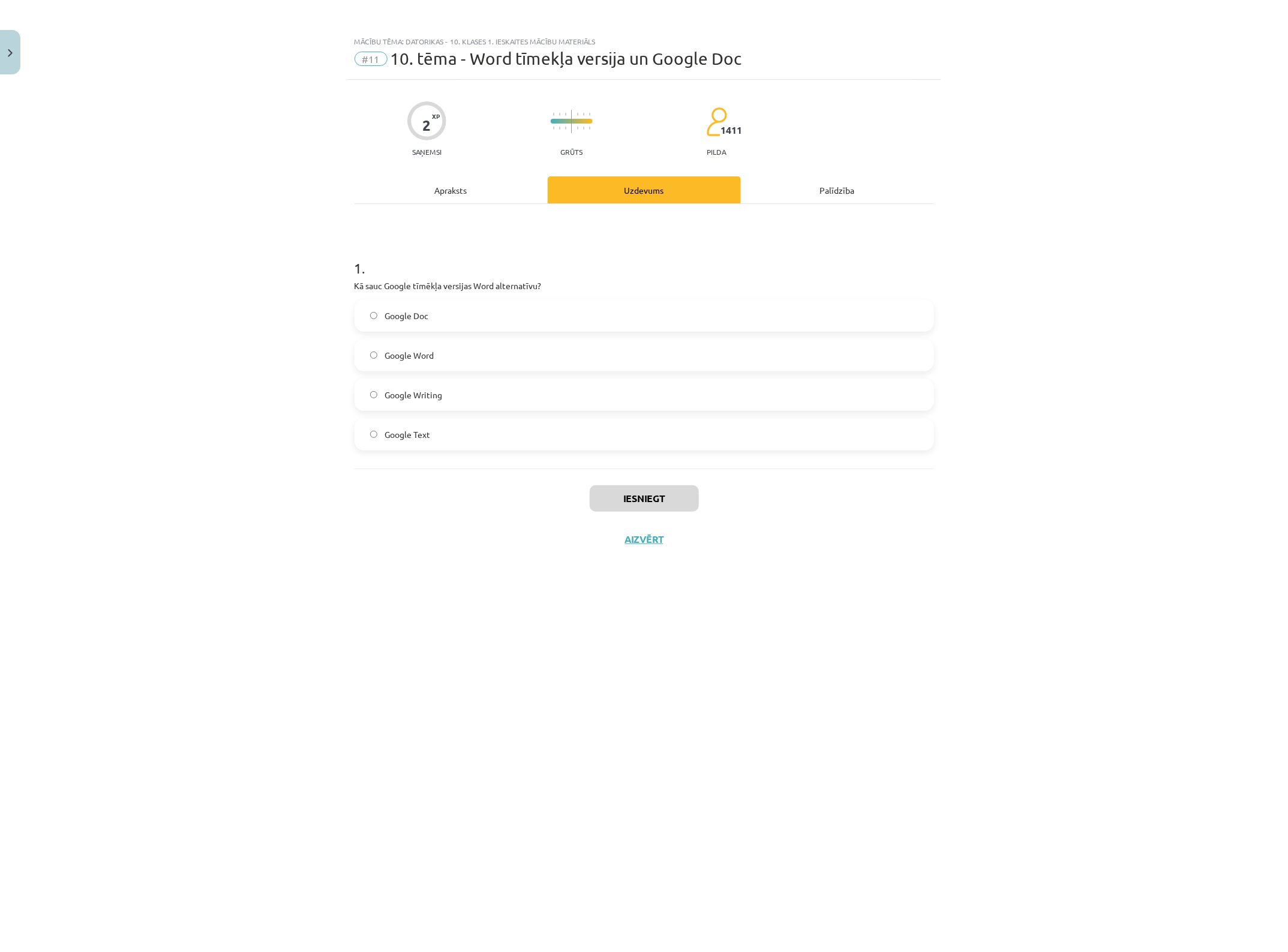
scroll to position [0, 0]
click at [445, 309] on label "Google Doc" at bounding box center [644, 315] width 577 height 30
click at [670, 504] on button "Iesniegt" at bounding box center [644, 498] width 110 height 26
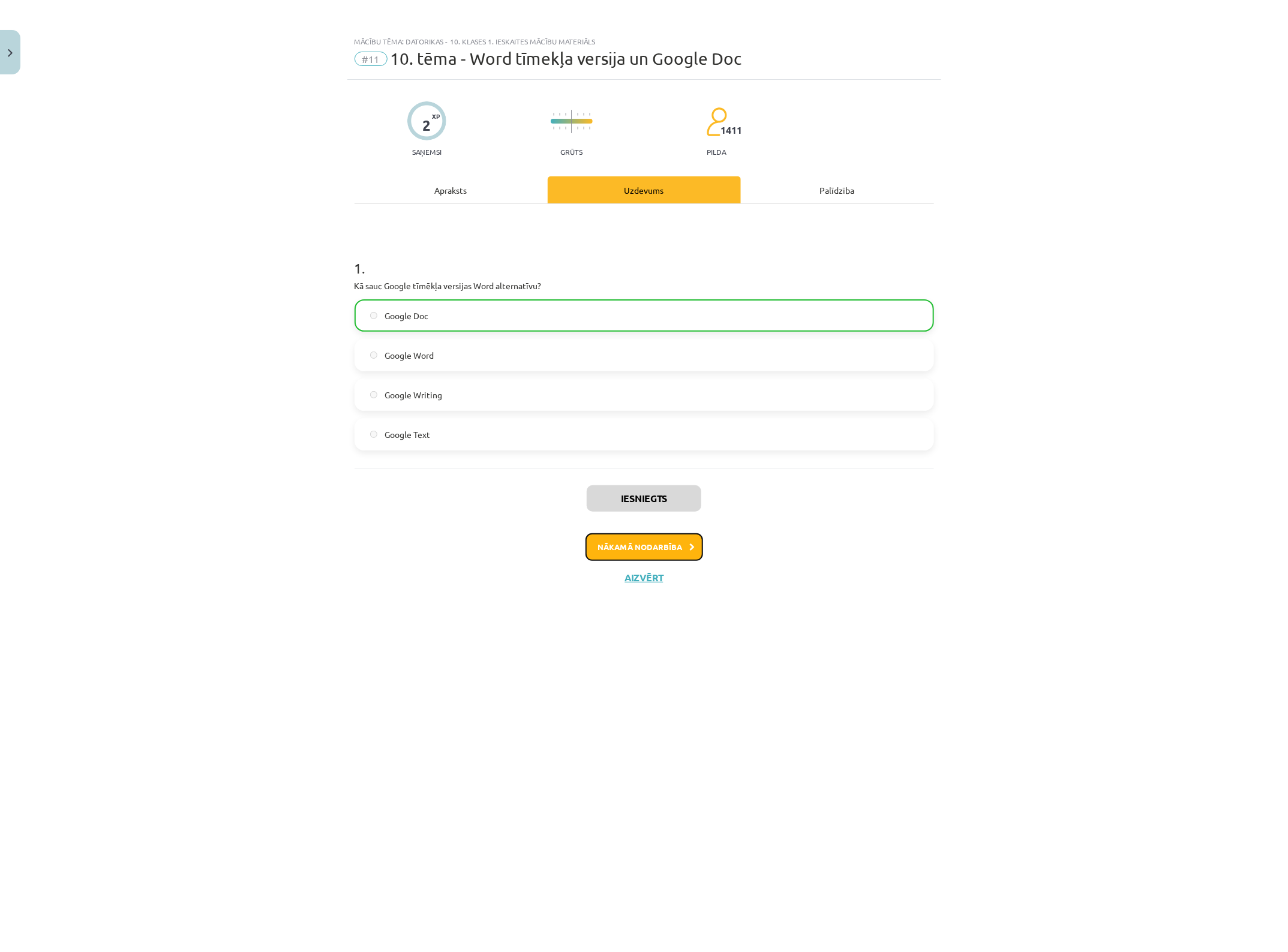
click at [642, 553] on button "Nākamā nodarbība" at bounding box center [644, 547] width 118 height 28
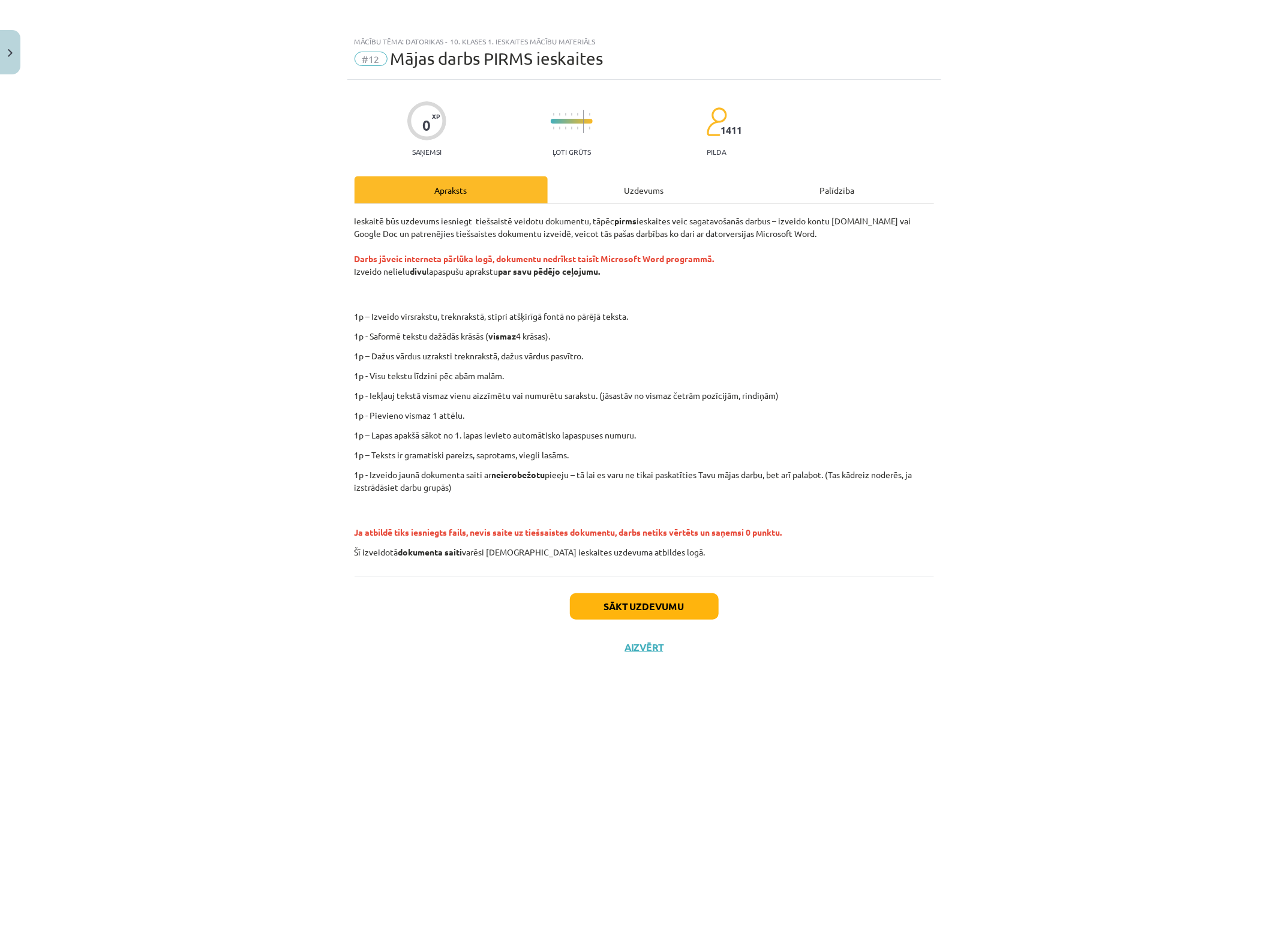
click at [656, 200] on div "Uzdevums" at bounding box center [644, 190] width 193 height 27
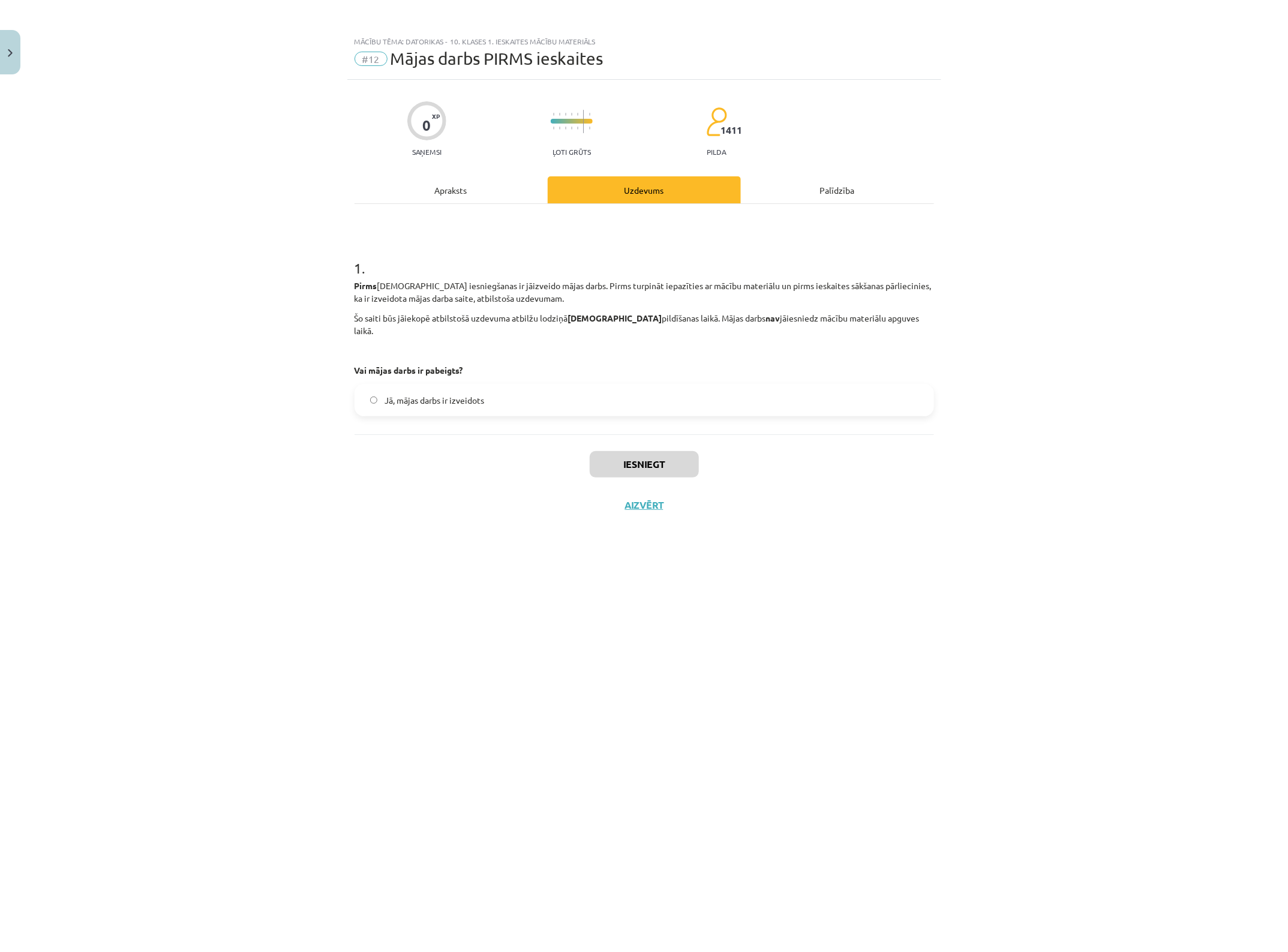
click at [452, 190] on div "Apraksts" at bounding box center [452, 190] width 193 height 27
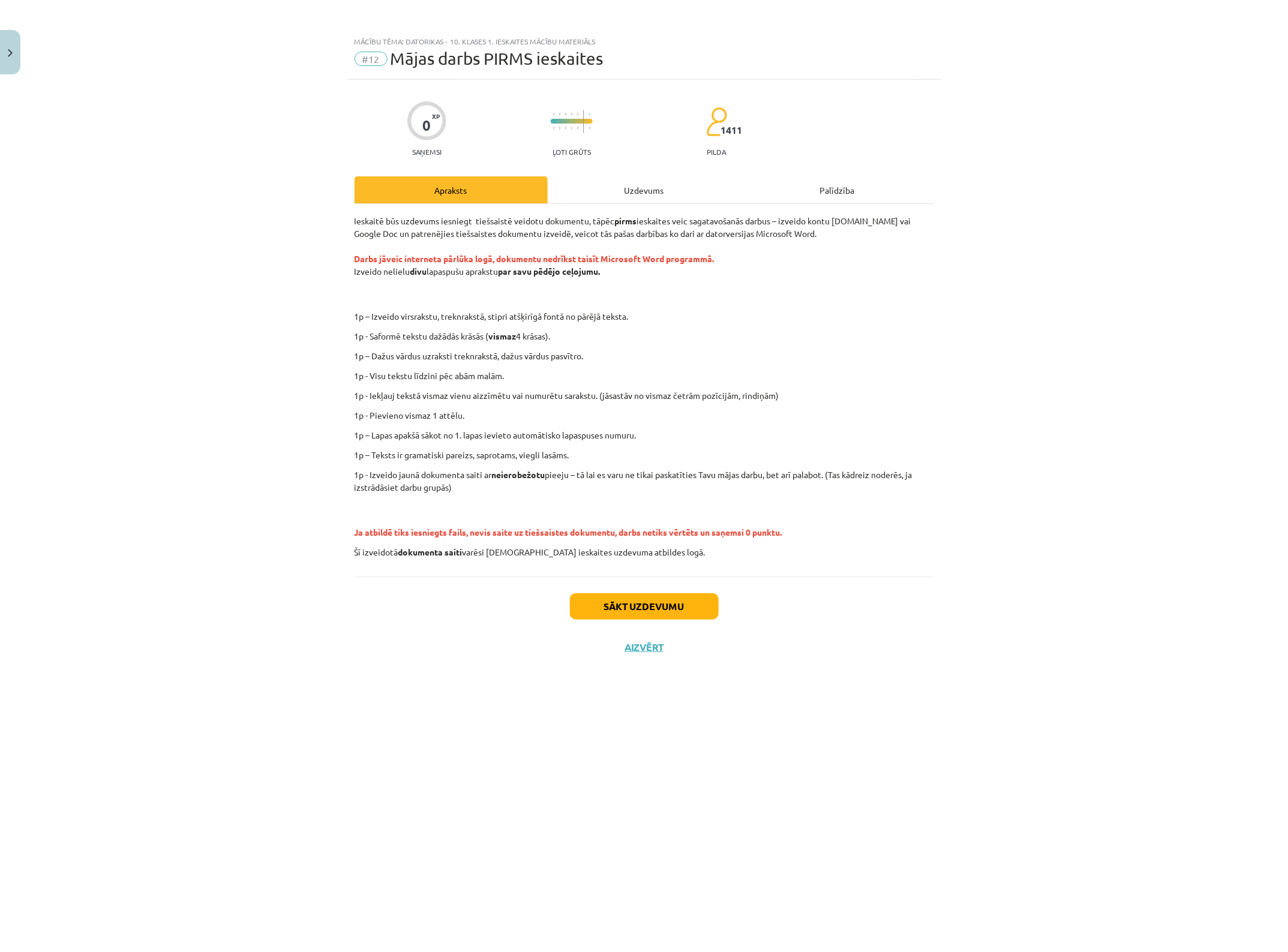
click at [664, 189] on div "Uzdevums" at bounding box center [644, 190] width 193 height 27
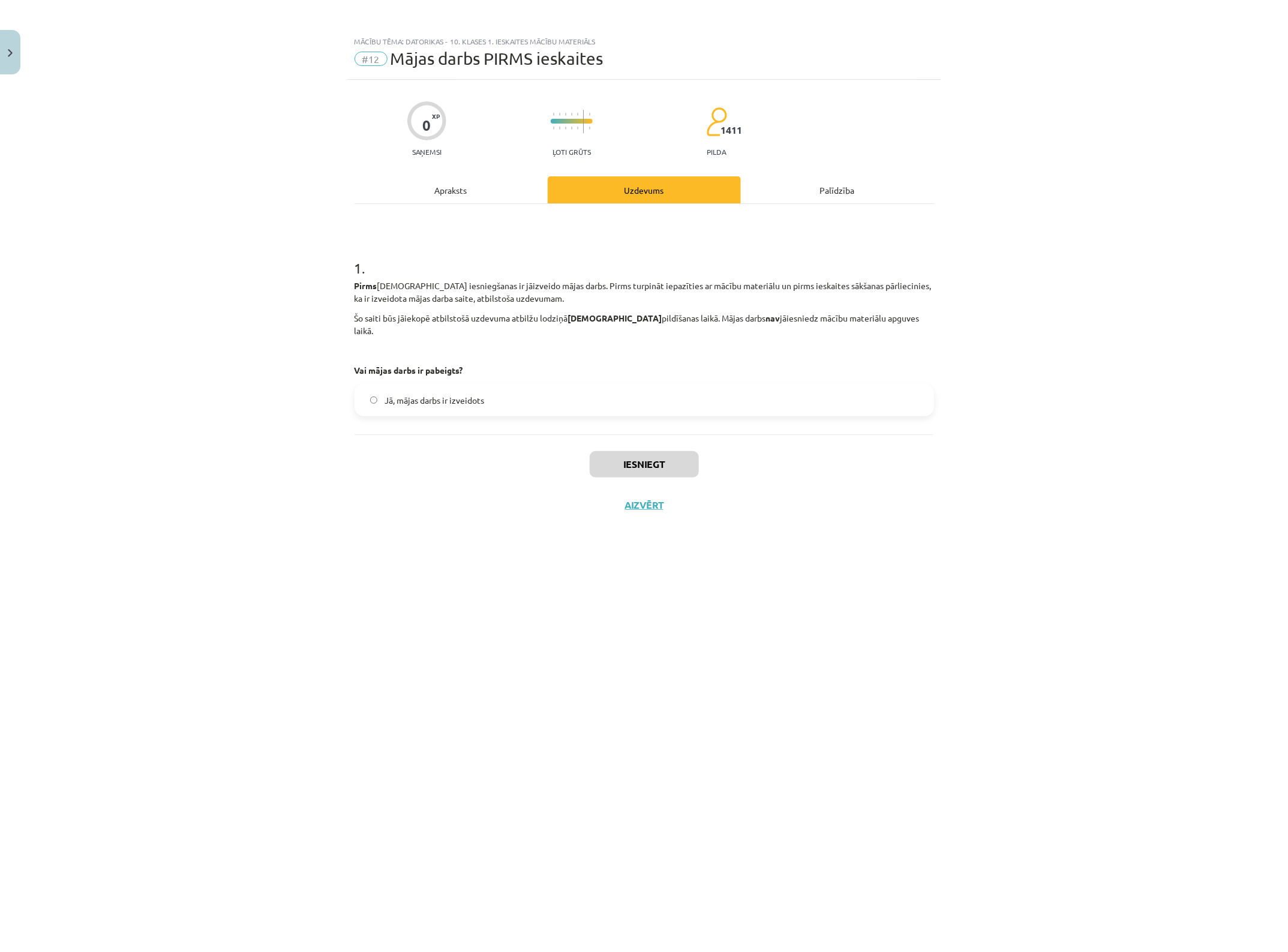
click at [478, 195] on div "Apraksts" at bounding box center [452, 190] width 193 height 27
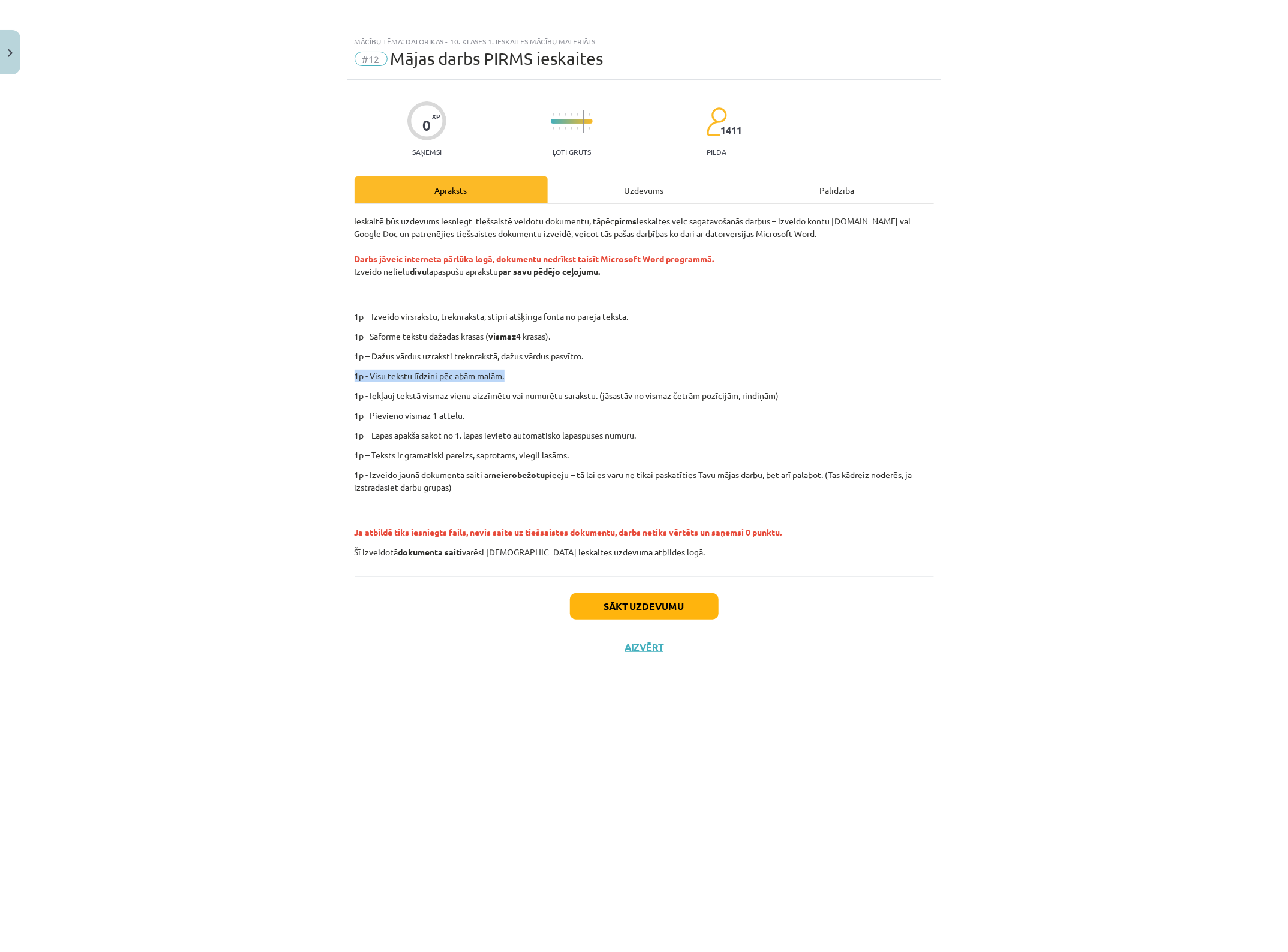
drag, startPoint x: 476, startPoint y: 373, endPoint x: 322, endPoint y: 375, distance: 154.0
click at [322, 375] on div "Mācību tēma: Datorikas - 10. klases 1. ieskaites mācību materiāls #12 Mājas dar…" at bounding box center [644, 476] width 1288 height 952
copy p "1p - Visu tekstu līdzini pēc abām malām."
drag, startPoint x: 362, startPoint y: 412, endPoint x: 600, endPoint y: 428, distance: 238.5
click at [592, 427] on div "Ieskaitē būs uzdevums iesniegt tiešsaistē veidotu dokumentu, tāpēc pirms ieskai…" at bounding box center [644, 386] width 580 height 344
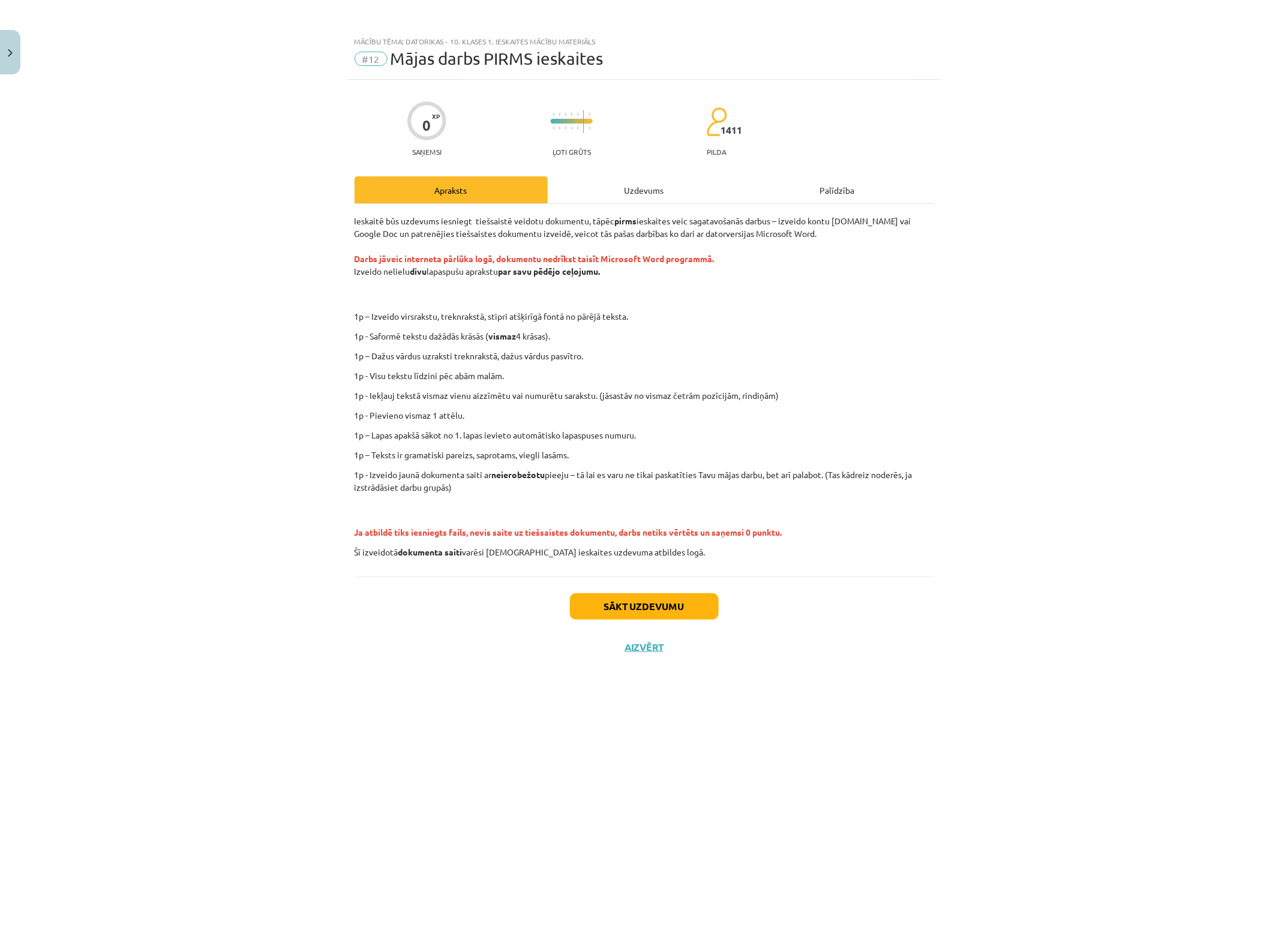
click at [589, 458] on p "1p – Teksts ir gramatiski pareizs, saprotams, viegli lasāms." at bounding box center [644, 455] width 580 height 13
click at [674, 610] on button "Sākt uzdevumu" at bounding box center [644, 606] width 149 height 26
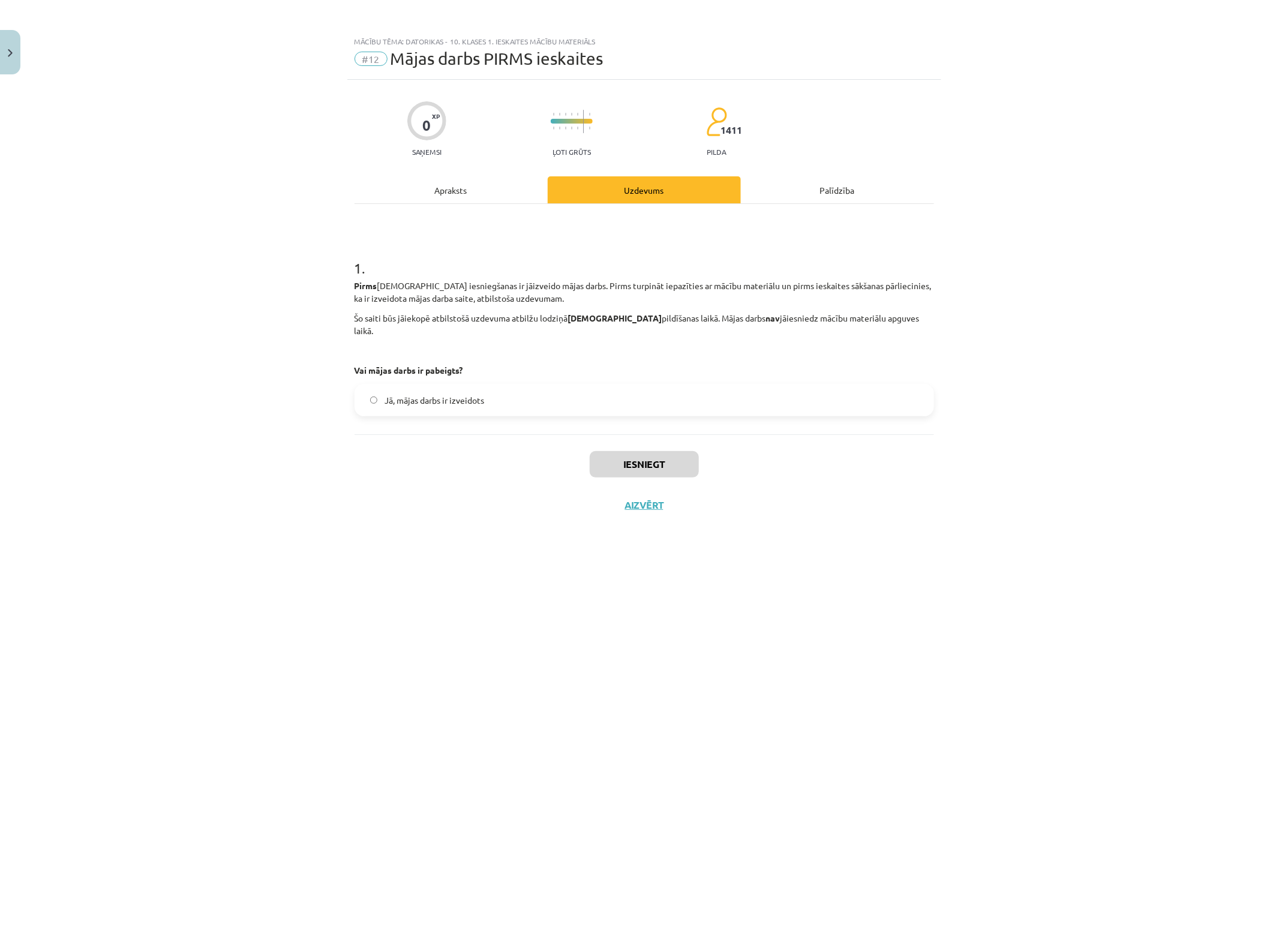
drag, startPoint x: 438, startPoint y: 382, endPoint x: 523, endPoint y: 401, distance: 87.1
click at [442, 394] on span "Jā, mājas darbs ir izveidots" at bounding box center [435, 401] width 100 height 13
click at [450, 394] on span "Jā, mājas darbs ir izveidots" at bounding box center [435, 401] width 100 height 13
drag, startPoint x: 636, startPoint y: 451, endPoint x: 826, endPoint y: 451, distance: 190.0
click at [637, 451] on button "Iesniegt" at bounding box center [644, 464] width 110 height 26
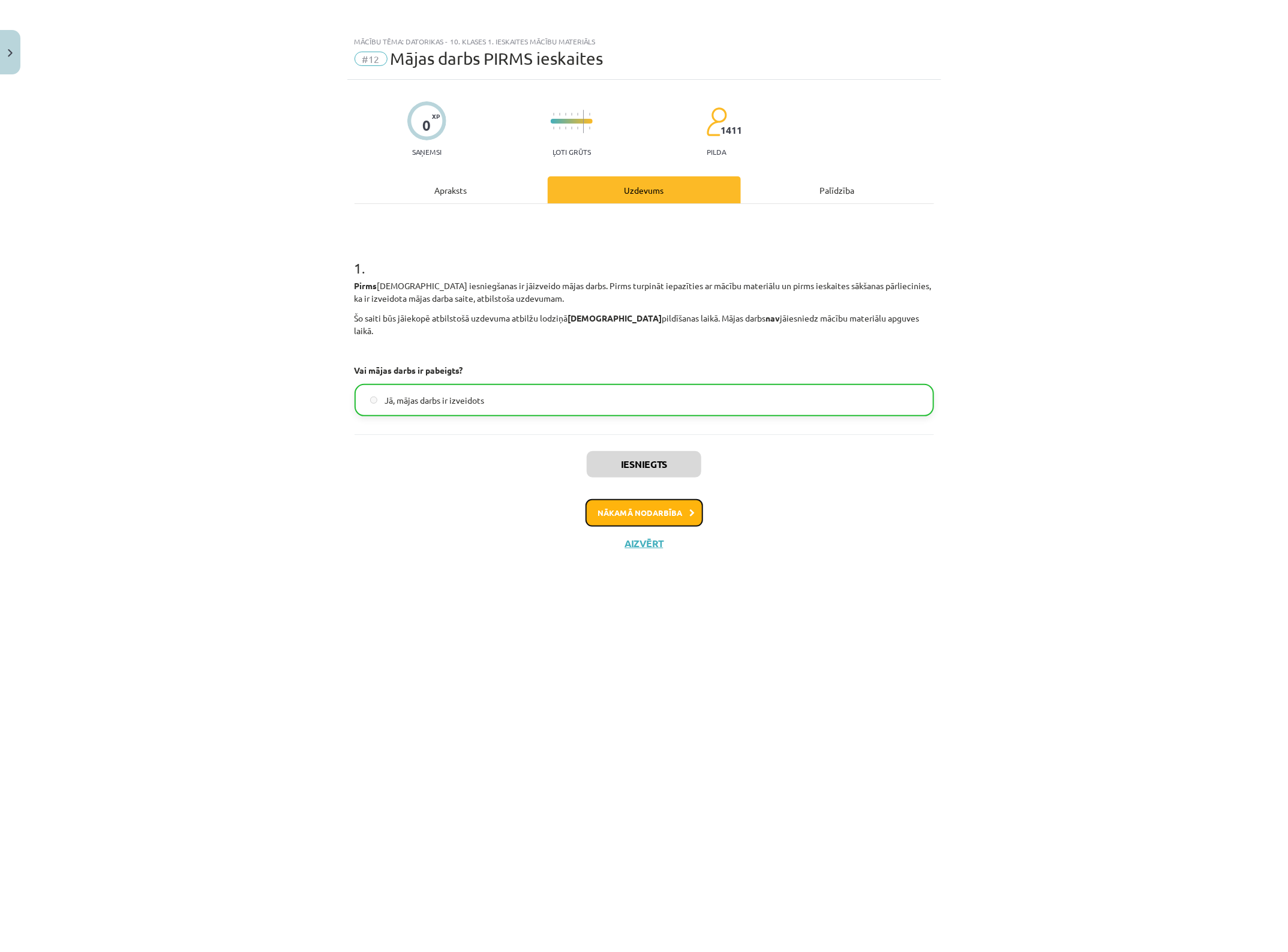
click at [670, 499] on button "Nākamā nodarbība" at bounding box center [644, 512] width 118 height 28
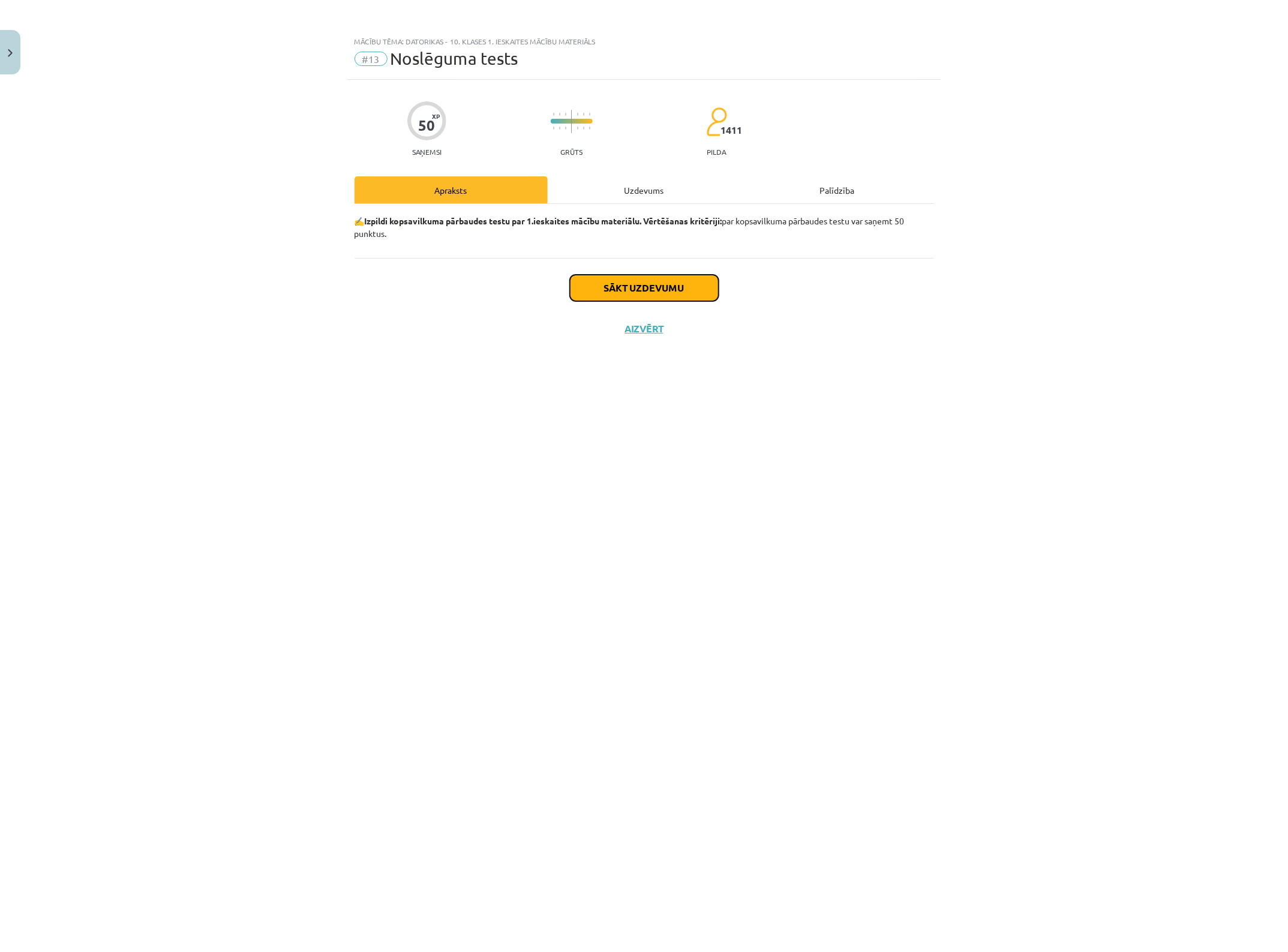
click at [702, 291] on button "Sākt uzdevumu" at bounding box center [644, 287] width 149 height 26
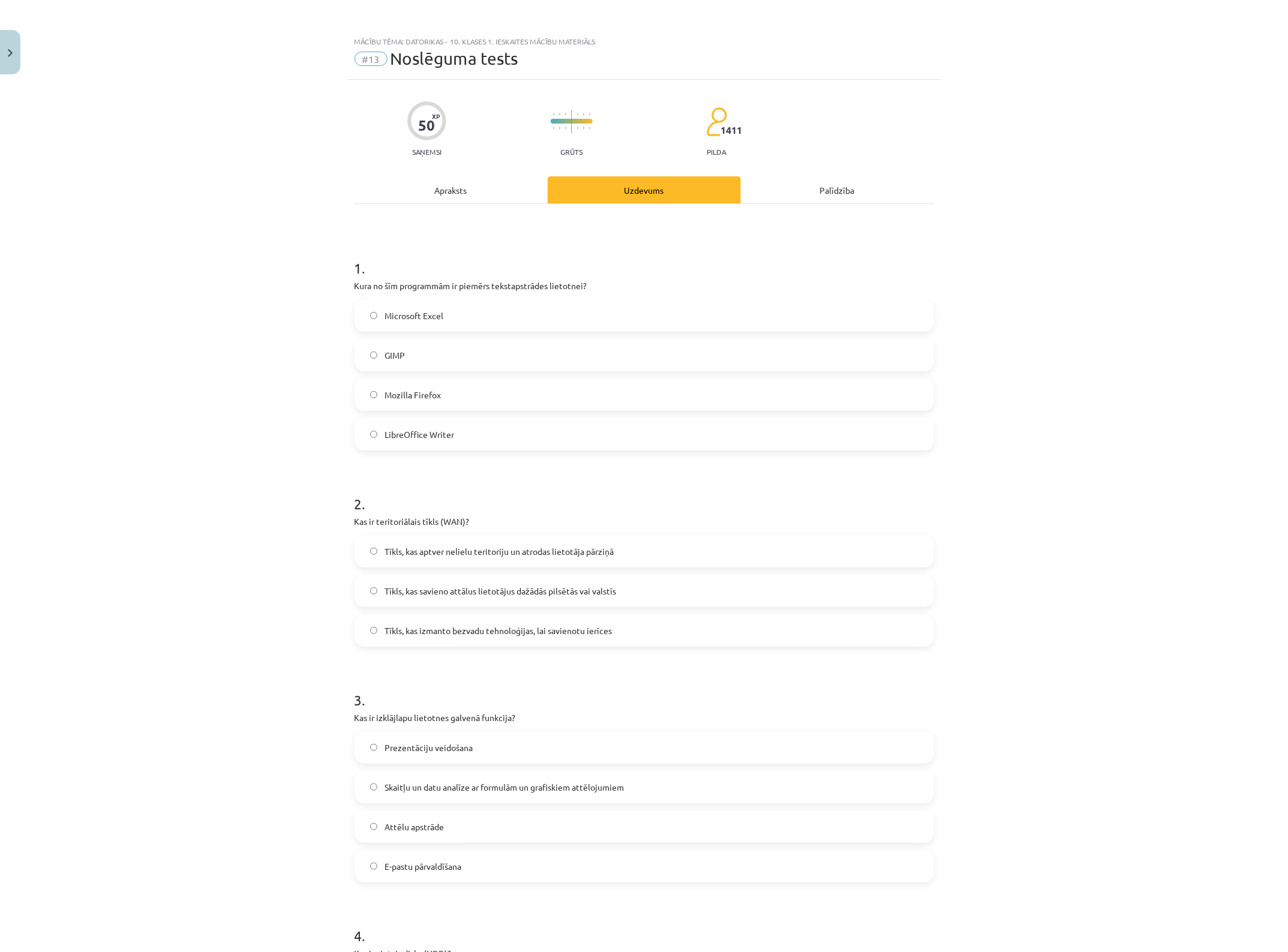
click at [515, 321] on label "Microsoft Excel" at bounding box center [644, 315] width 577 height 30
click at [478, 420] on label "LibreOffice Writer" at bounding box center [644, 434] width 577 height 30
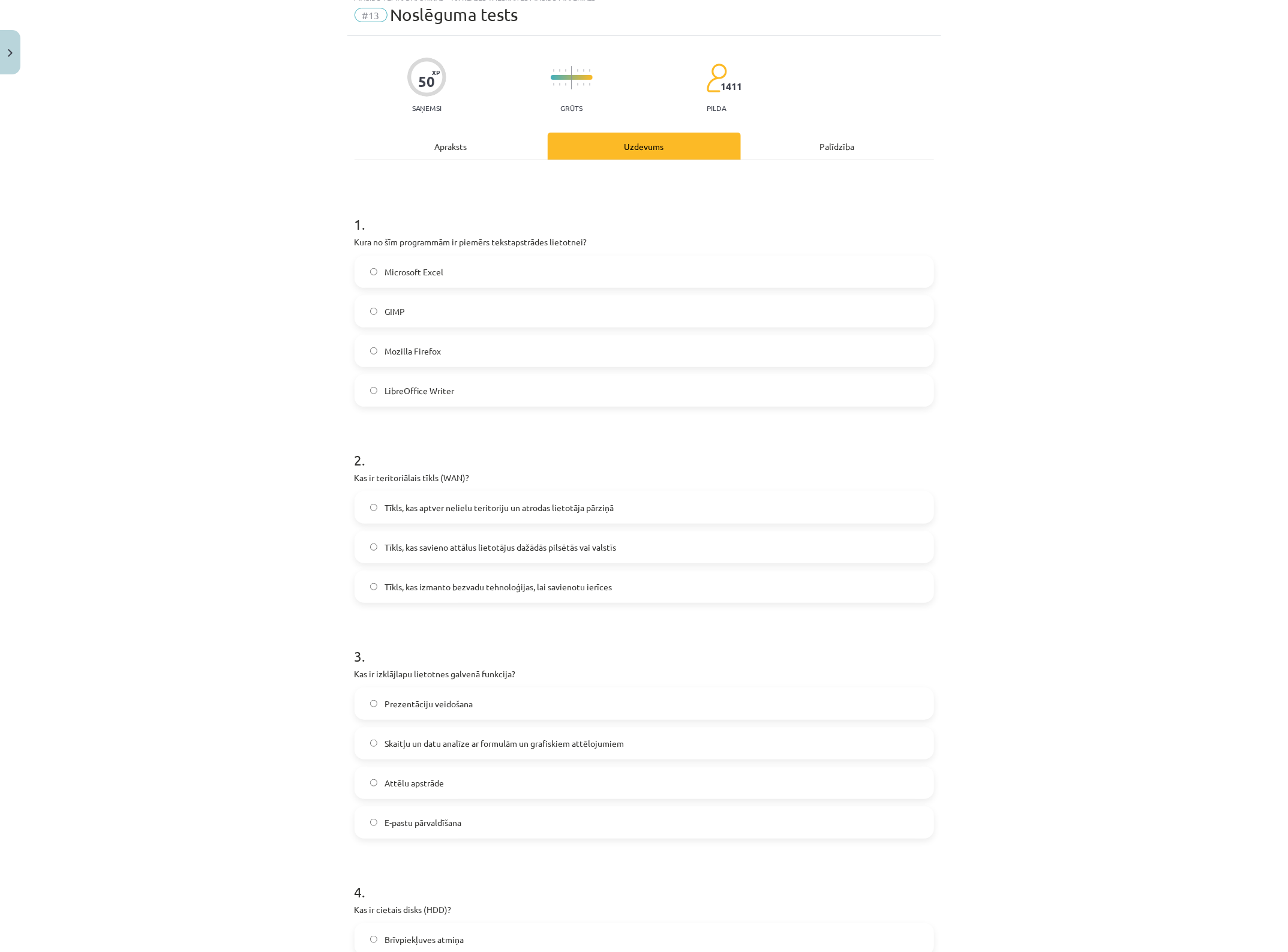
scroll to position [75, 0]
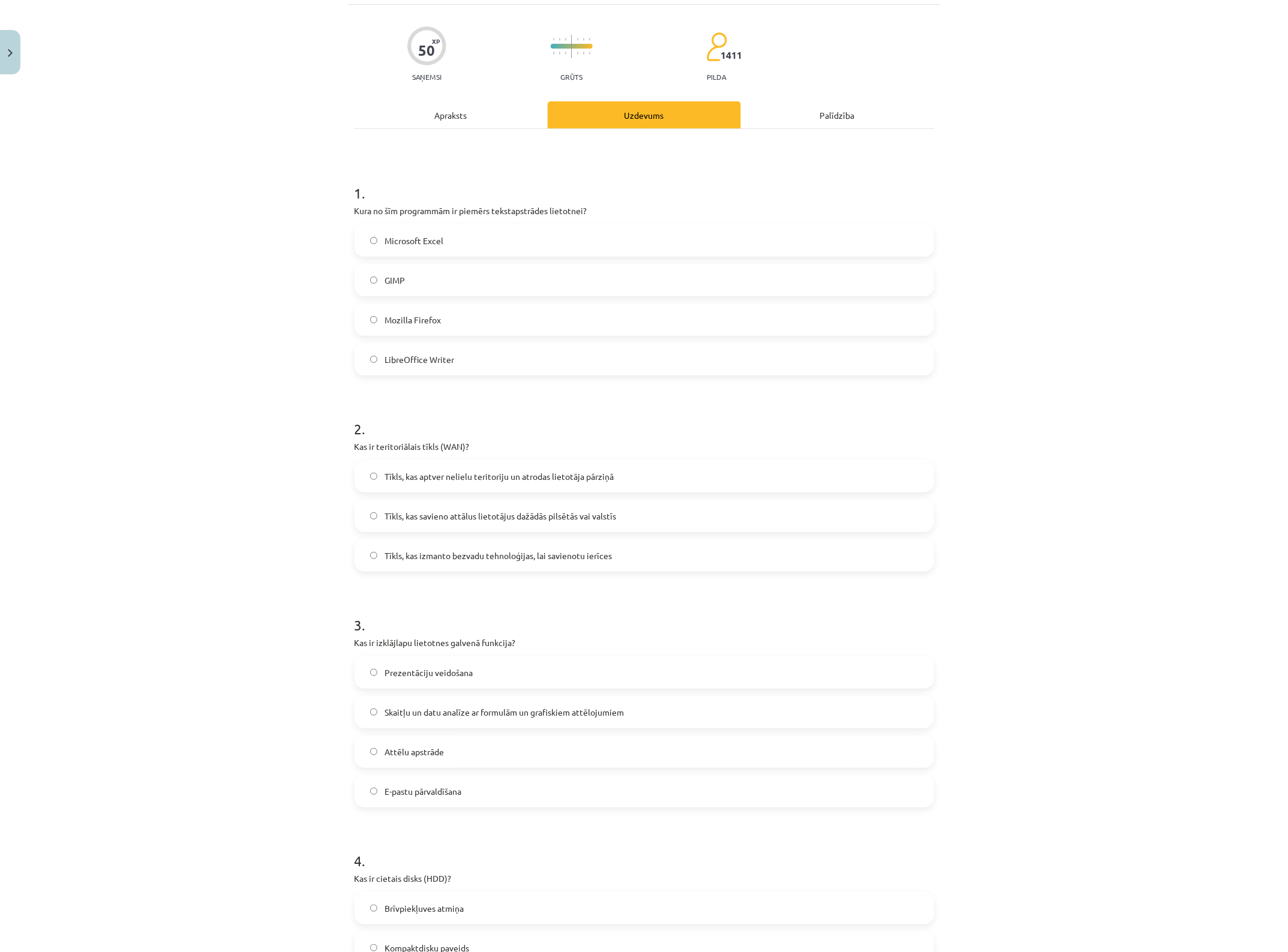
click at [403, 235] on span "Microsoft Excel" at bounding box center [414, 241] width 59 height 13
click at [598, 520] on span "Tīkls, kas savieno attālus lietotājus dažādās pilsētās vai valstīs" at bounding box center [501, 516] width 232 height 13
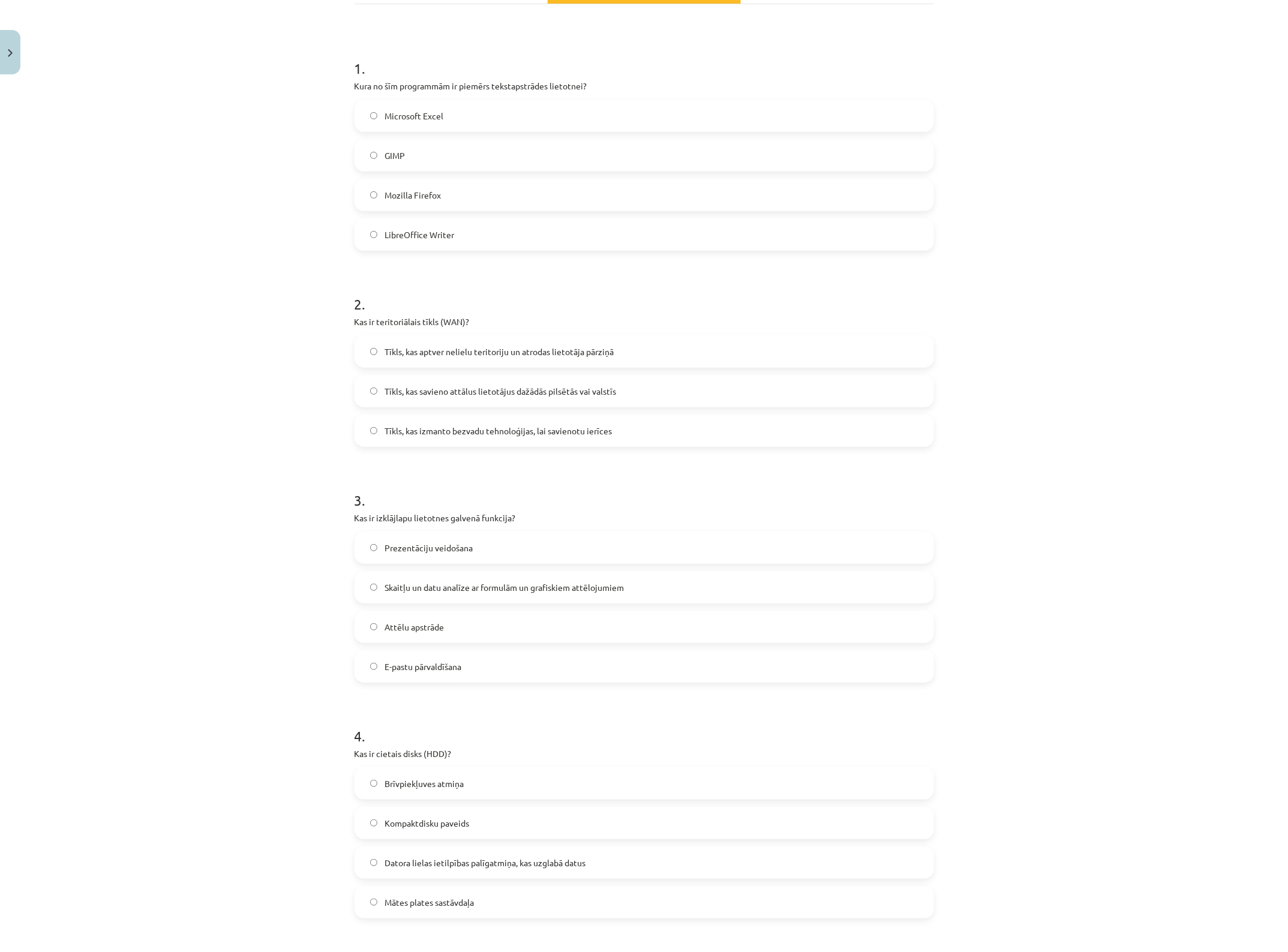
scroll to position [225, 0]
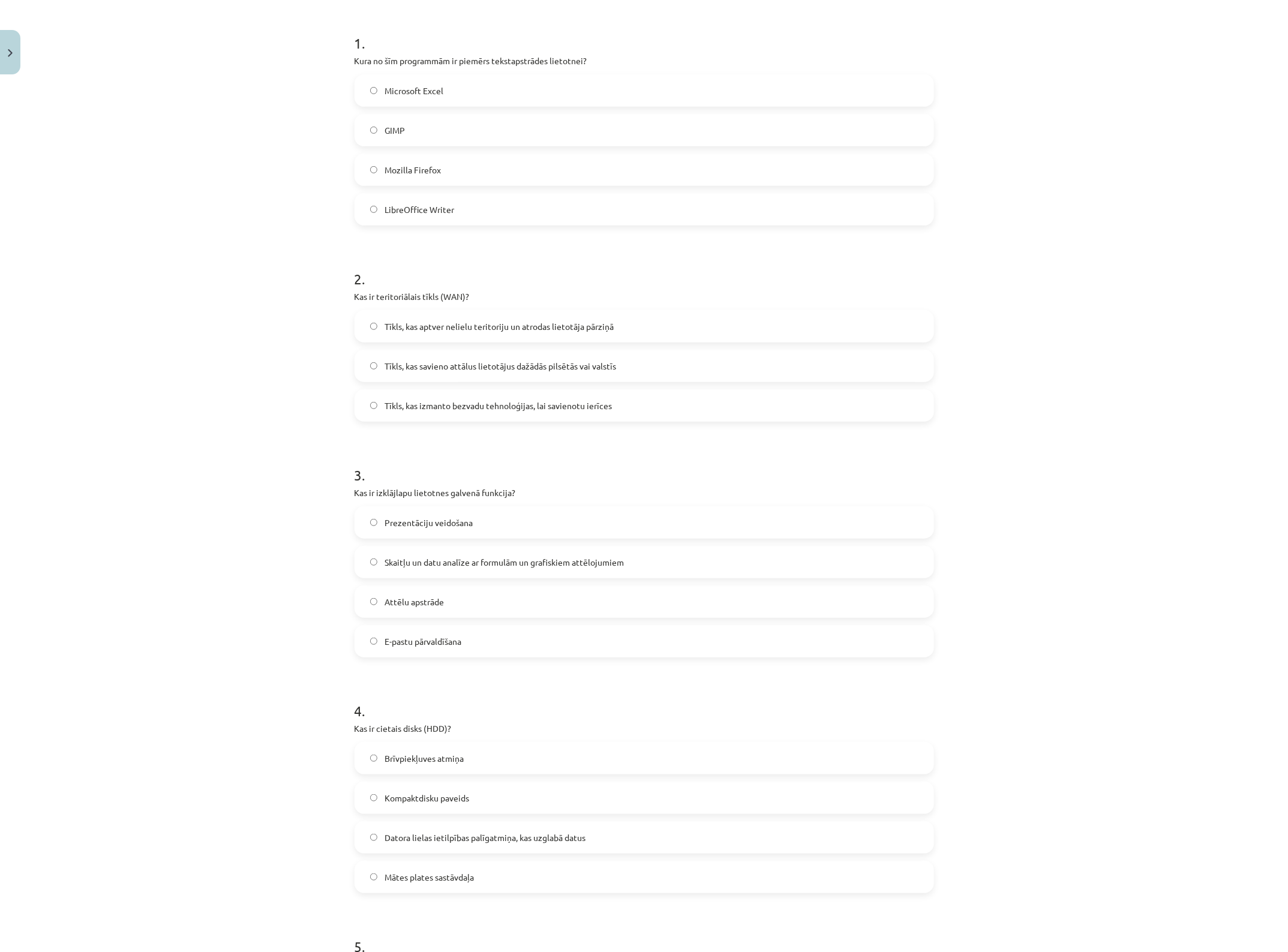
click at [511, 556] on span "Skaitļu un datu analīze ar formulām un grafiskiem attēlojumiem" at bounding box center [505, 562] width 240 height 13
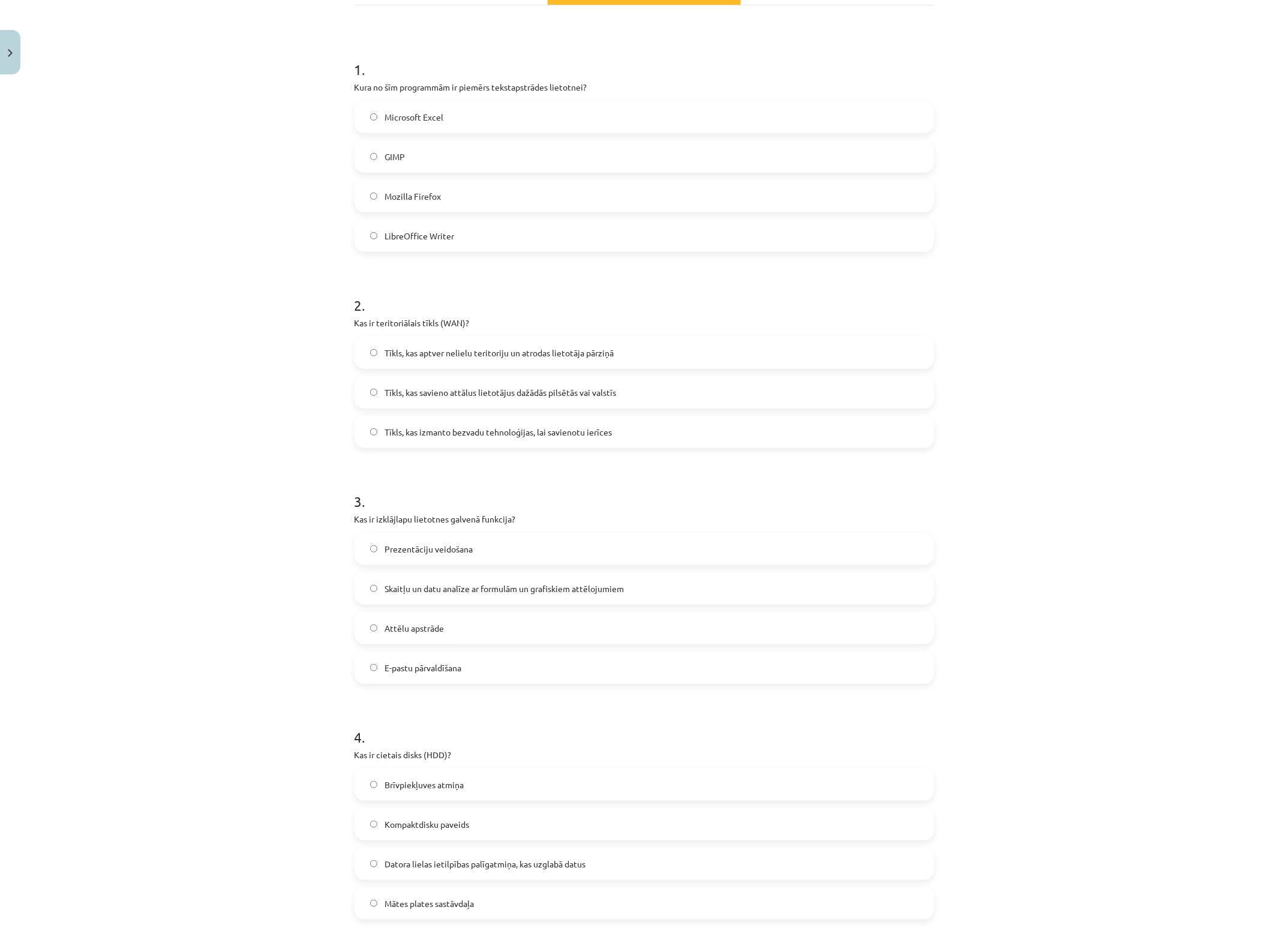
scroll to position [150, 0]
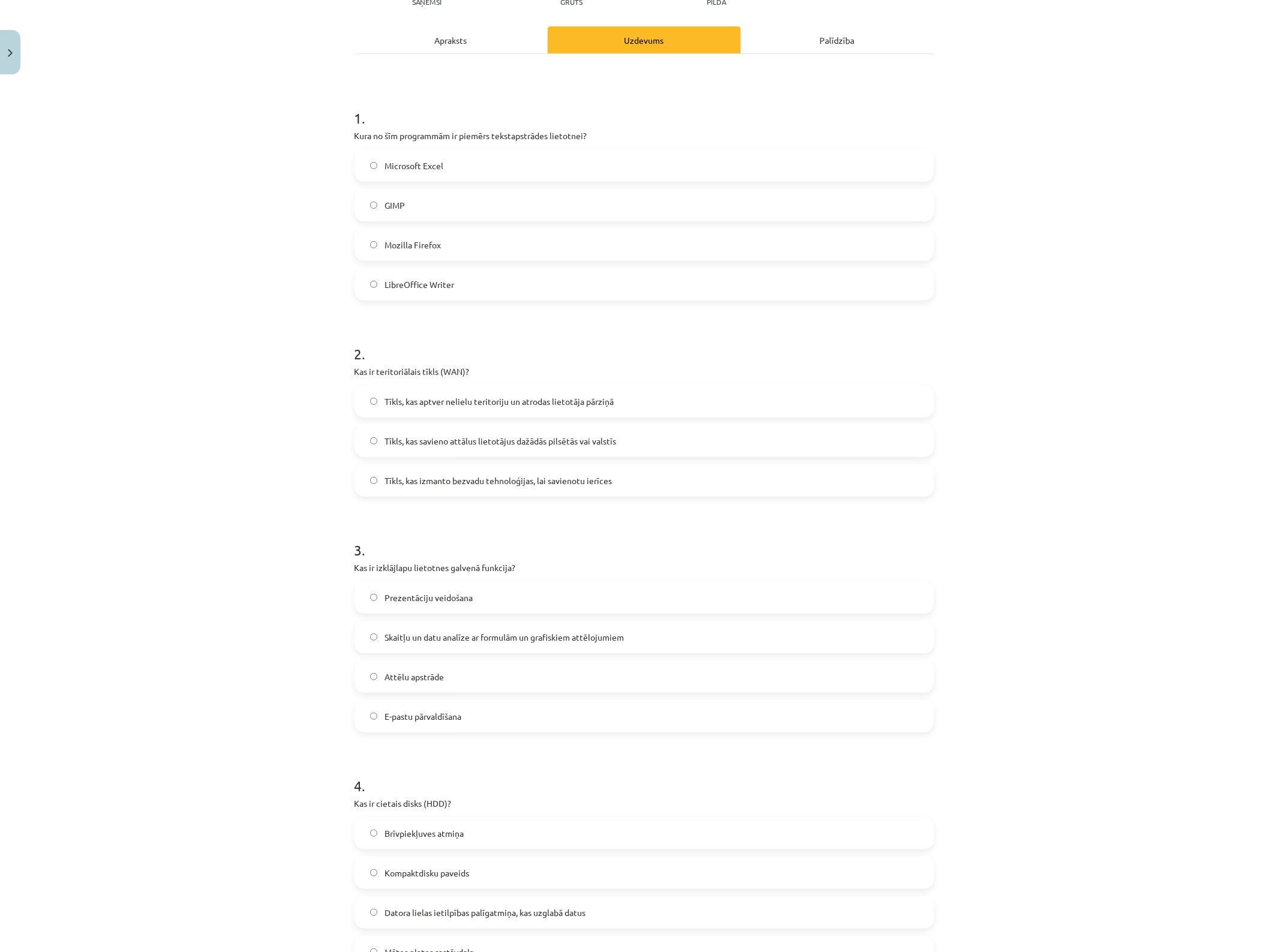
click at [439, 273] on label "LibreOffice Writer" at bounding box center [644, 284] width 577 height 30
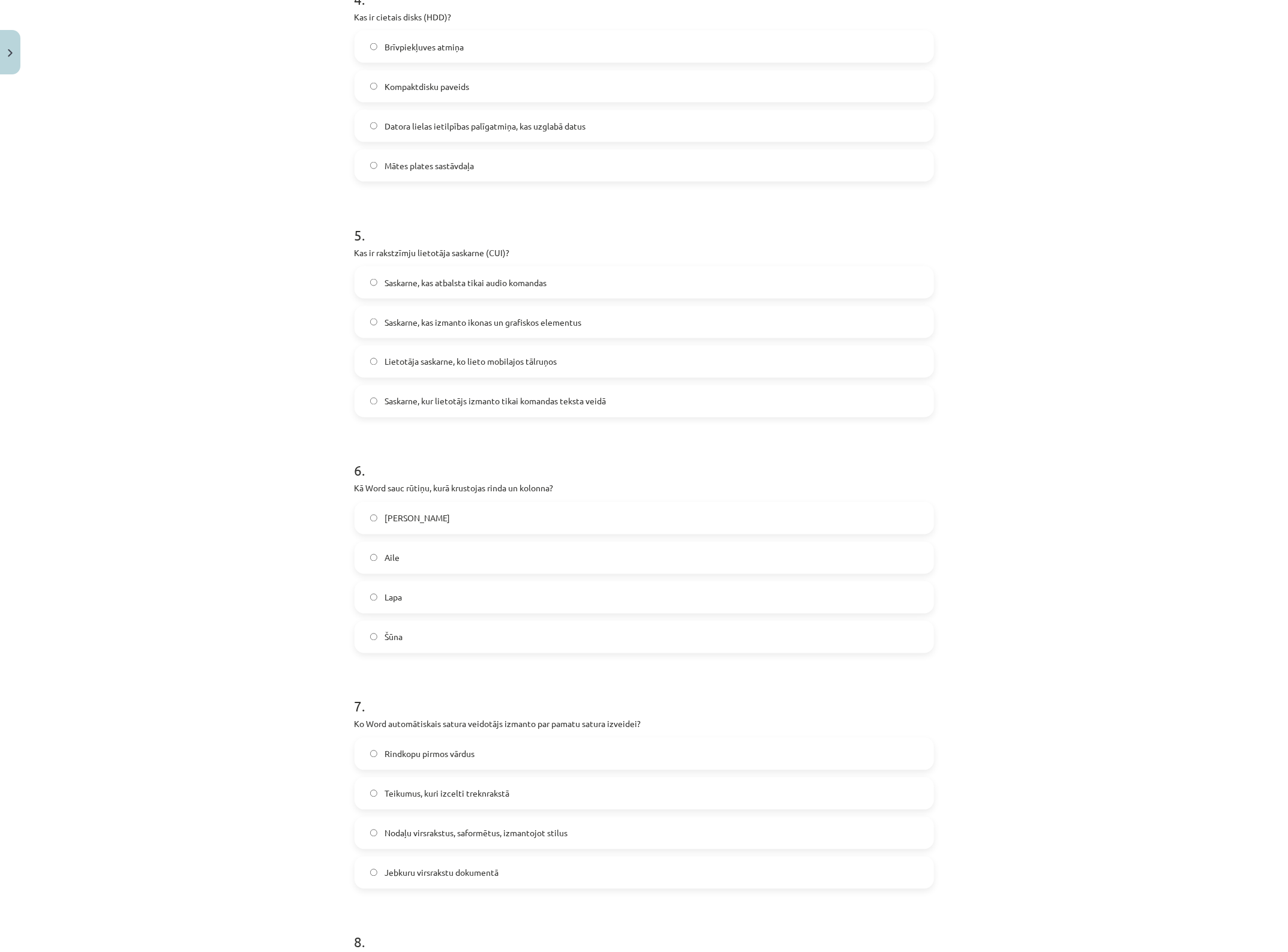
scroll to position [900, 0]
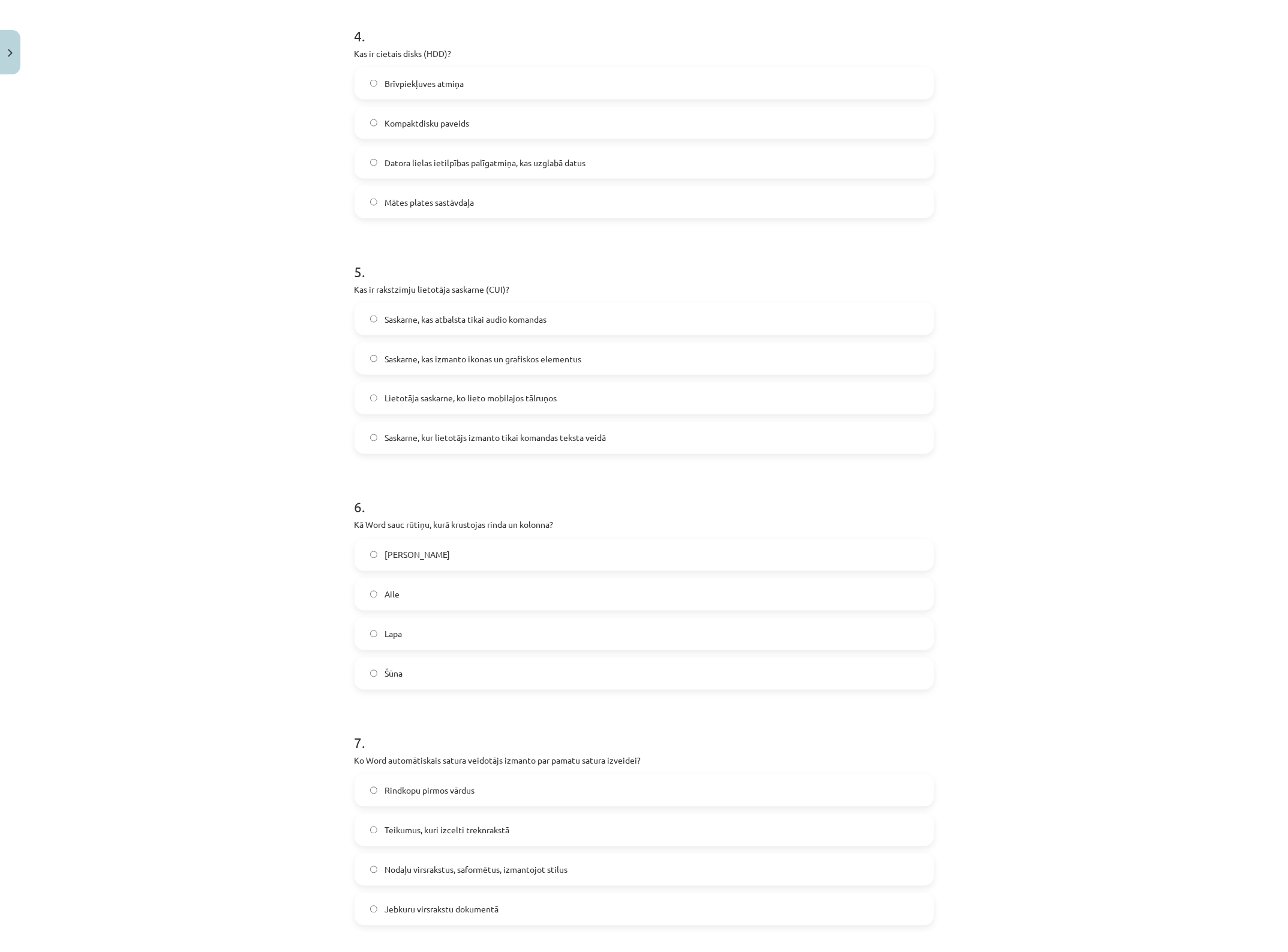
click at [550, 166] on span "Datora lielas ietilpības palīgatmiņa, kas uzglabā datus" at bounding box center [485, 163] width 201 height 13
click at [523, 441] on span "Saskarne, kur lietotājs izmanto tikai komandas teksta veidā" at bounding box center [496, 439] width 222 height 13
click at [419, 674] on label "Šūna" at bounding box center [644, 674] width 577 height 30
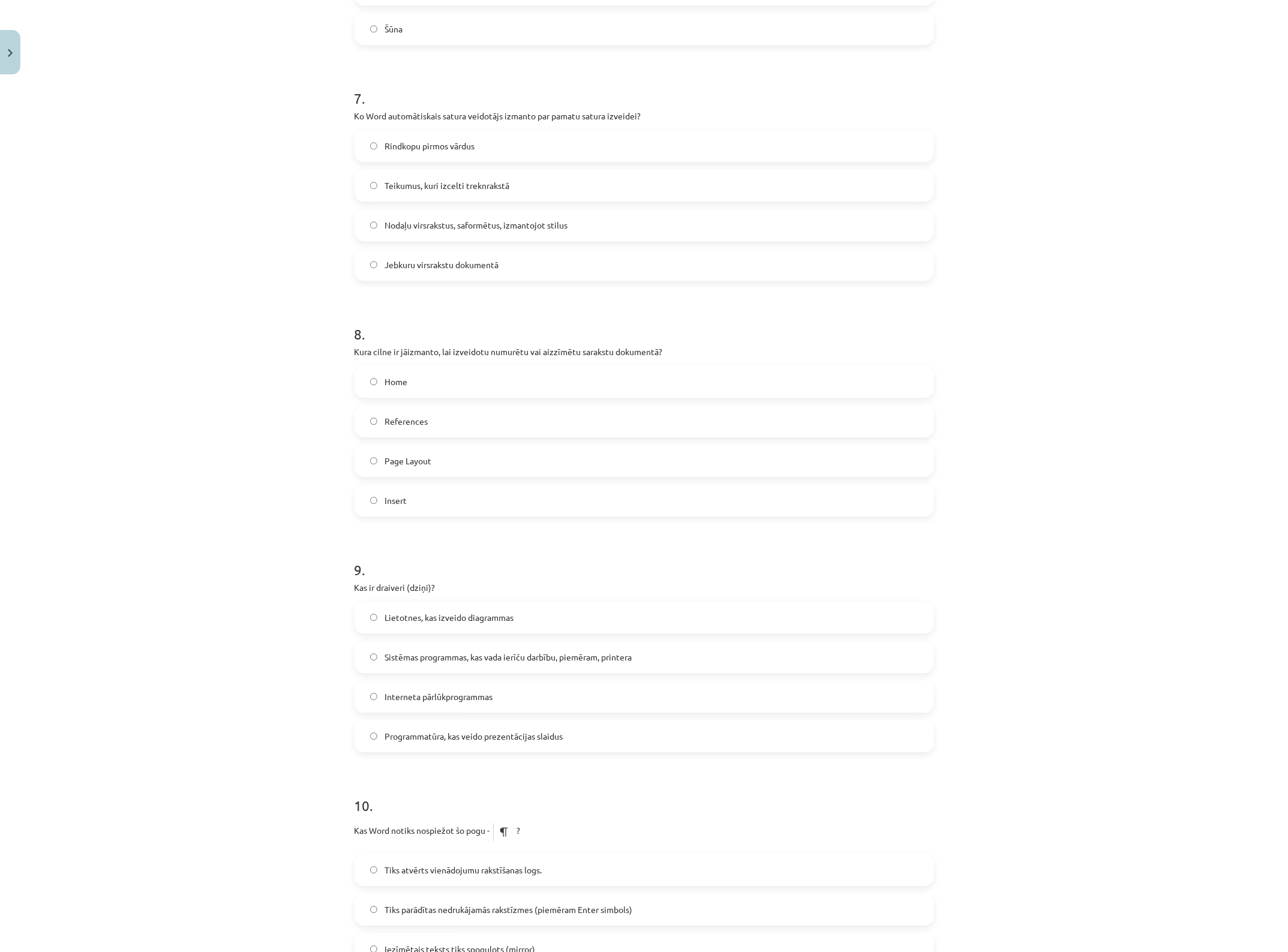
scroll to position [1574, 0]
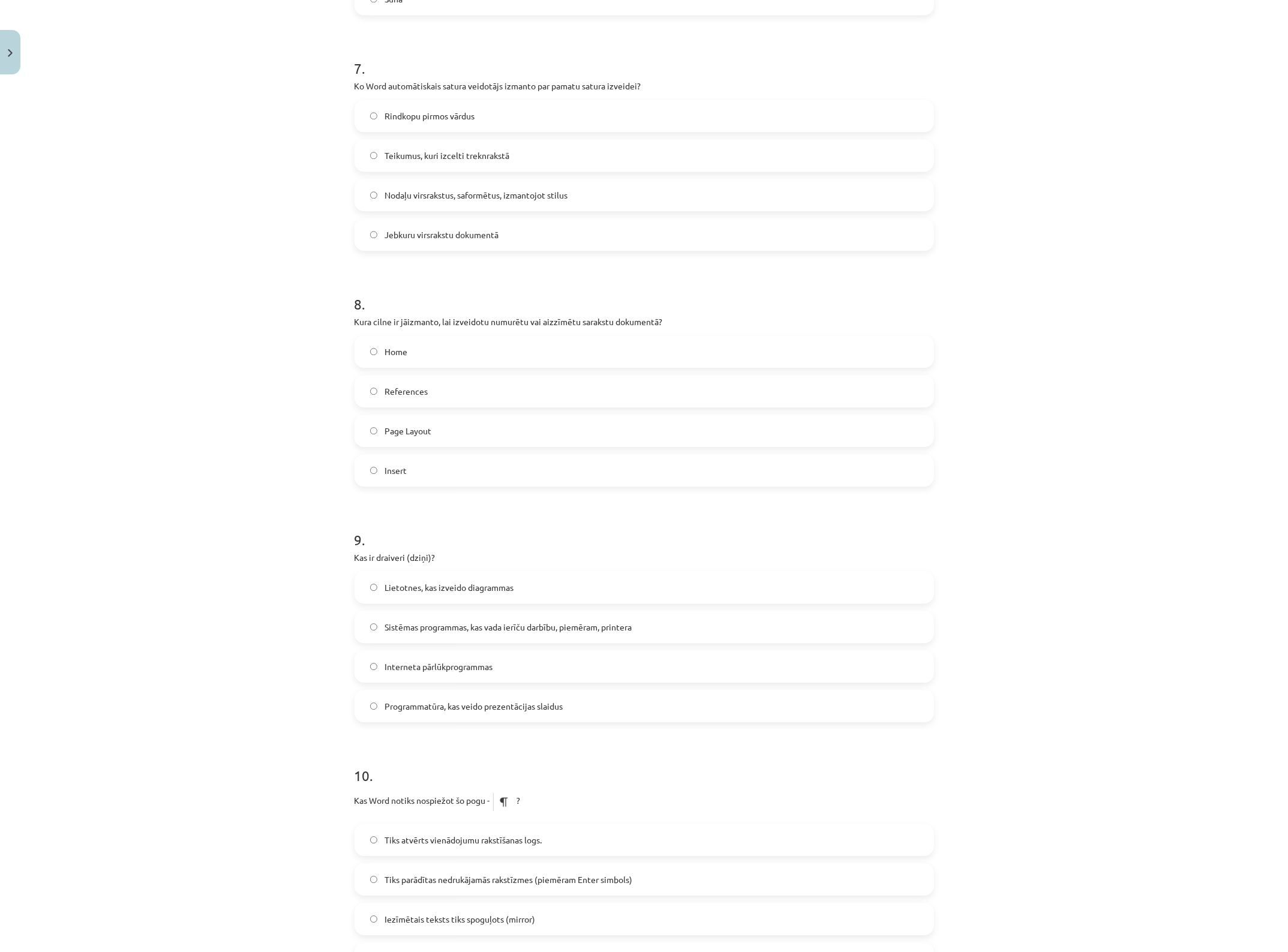
click at [421, 350] on label "Home" at bounding box center [644, 351] width 577 height 30
click at [444, 196] on span "Nodaļu virsrakstus, saformētus, izmantojot stilus" at bounding box center [477, 195] width 183 height 13
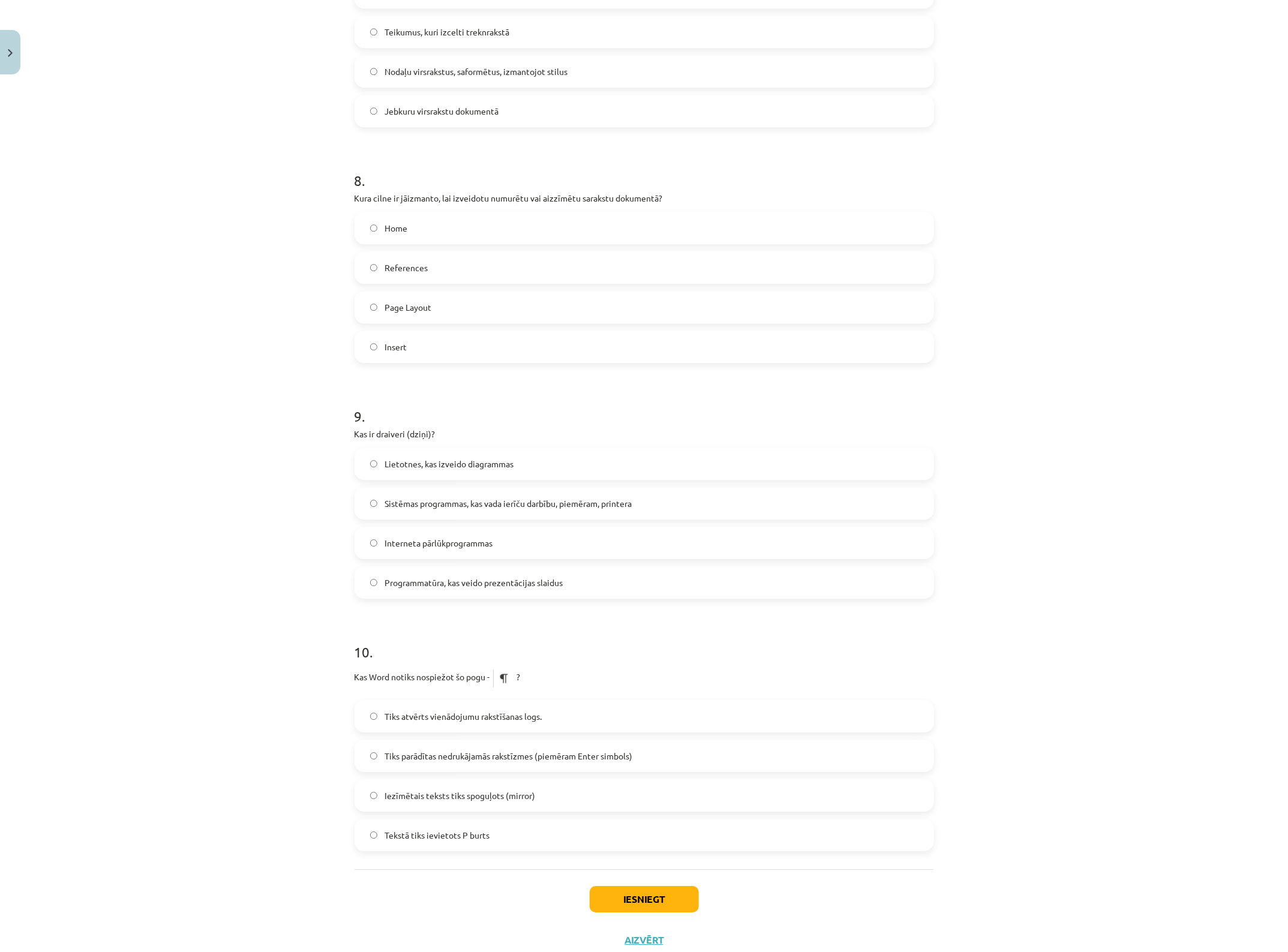
scroll to position [1724, 0]
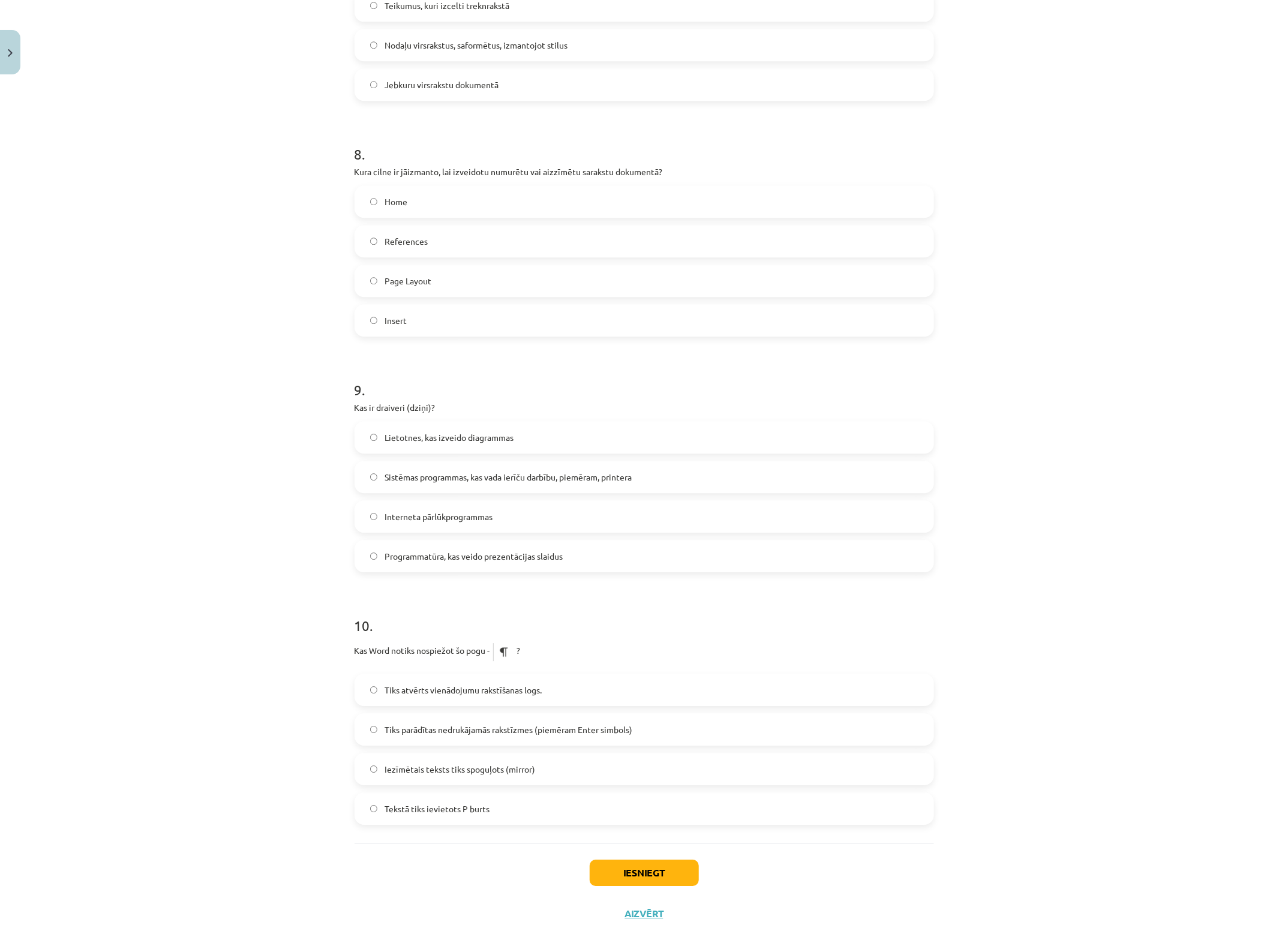
click at [577, 477] on span "Sistēmas programmas, kas vada ierīču darbību, piemēram, printera" at bounding box center [509, 477] width 247 height 13
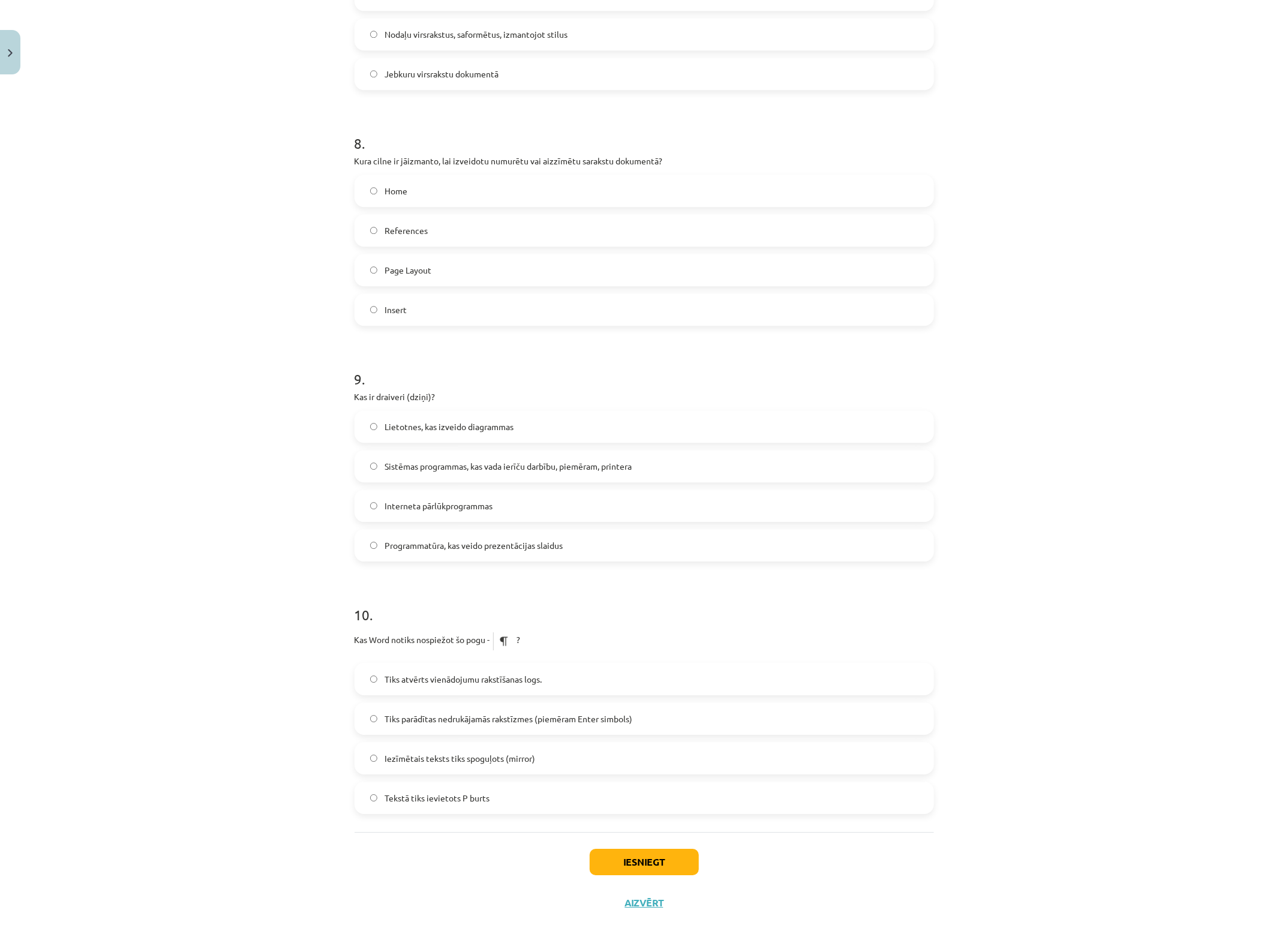
click at [593, 720] on span "Tiks parādītas nedrukājamās rakstīzmes (piemēram Enter simbols)" at bounding box center [509, 719] width 248 height 13
click at [656, 761] on button "Iesniegt" at bounding box center [644, 862] width 110 height 26
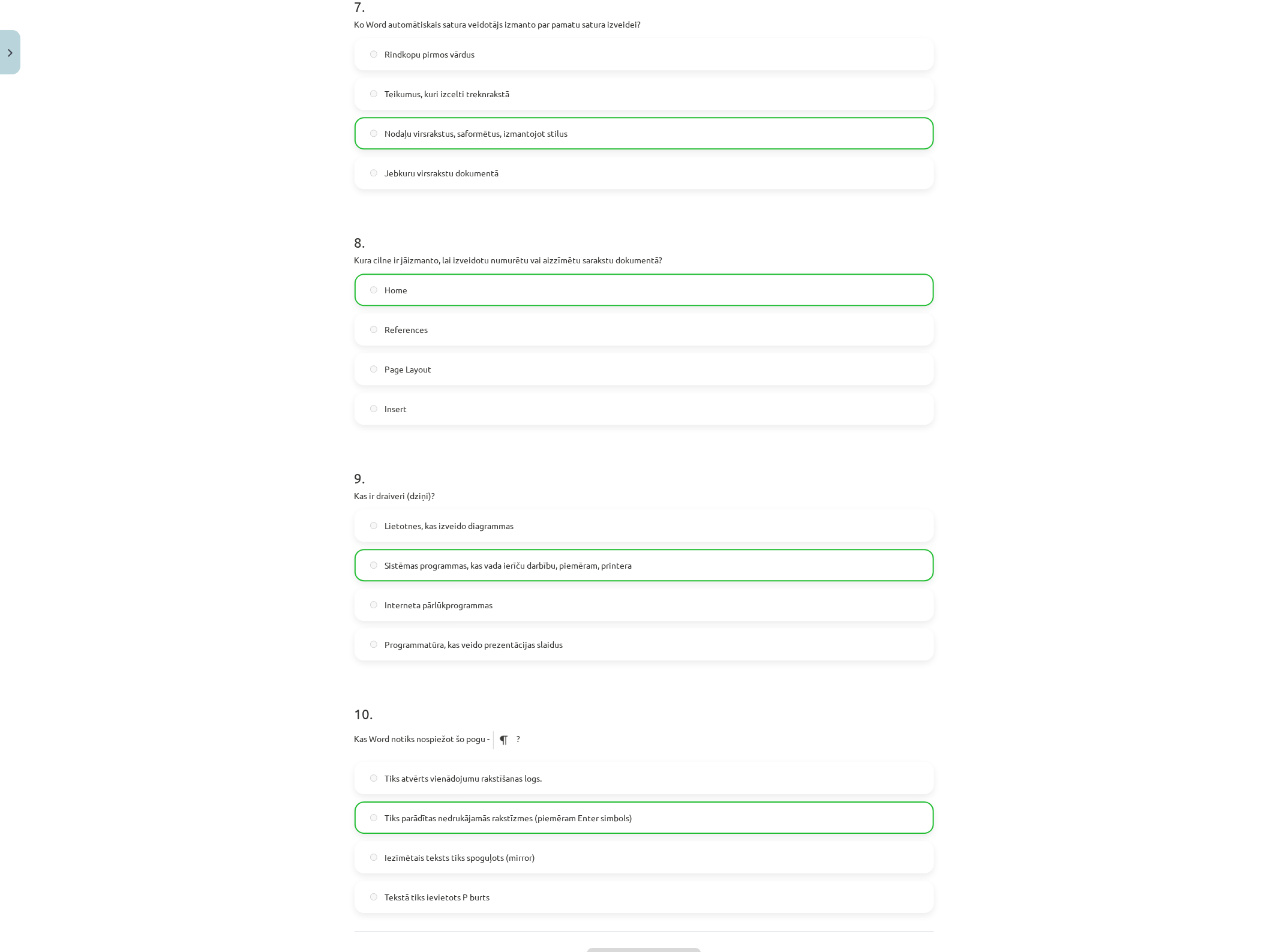
scroll to position [1773, 0]
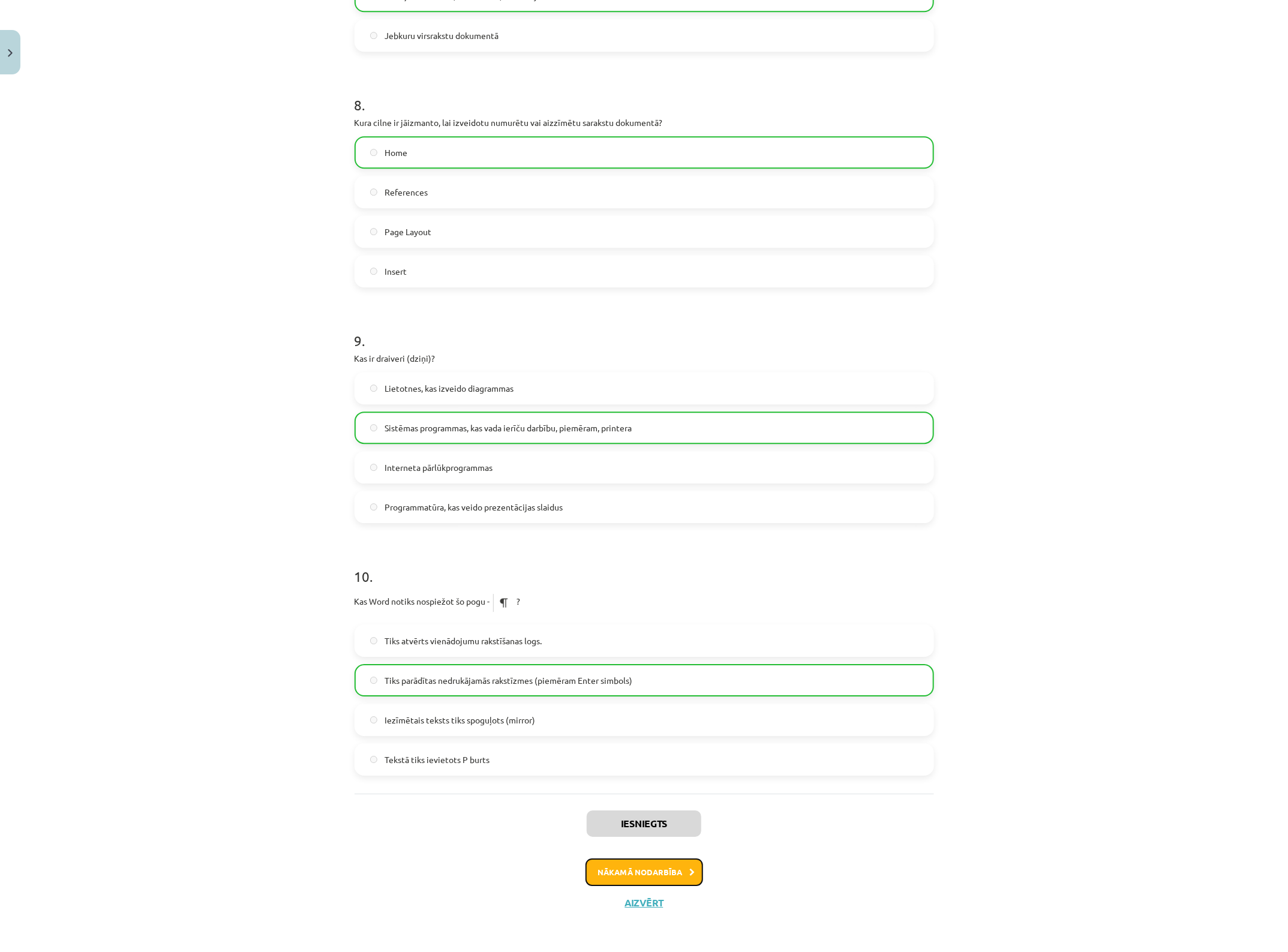
click at [687, 761] on button "Nākamā nodarbība" at bounding box center [644, 872] width 118 height 28
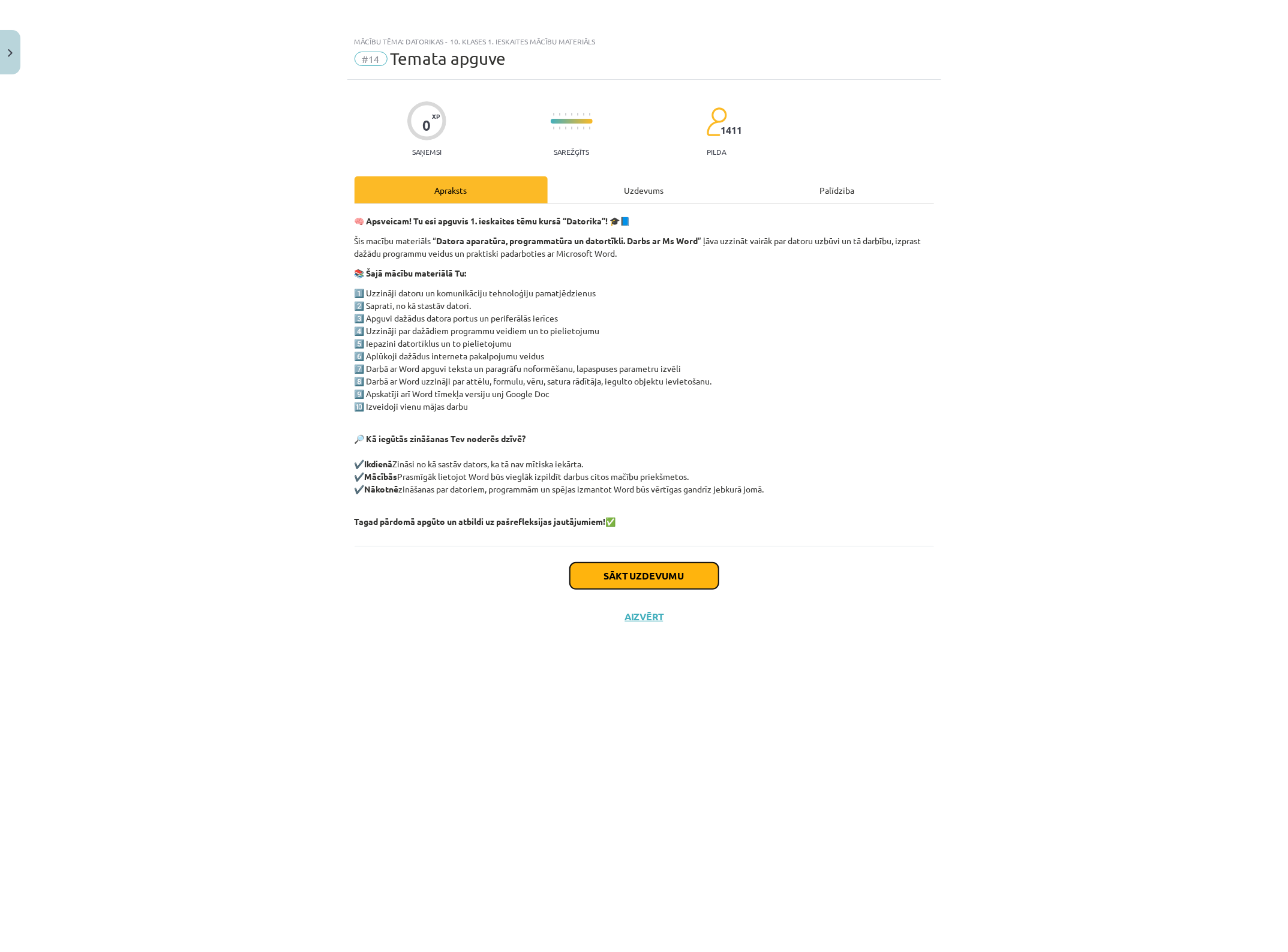
click at [679, 571] on button "Sākt uzdevumu" at bounding box center [644, 576] width 149 height 26
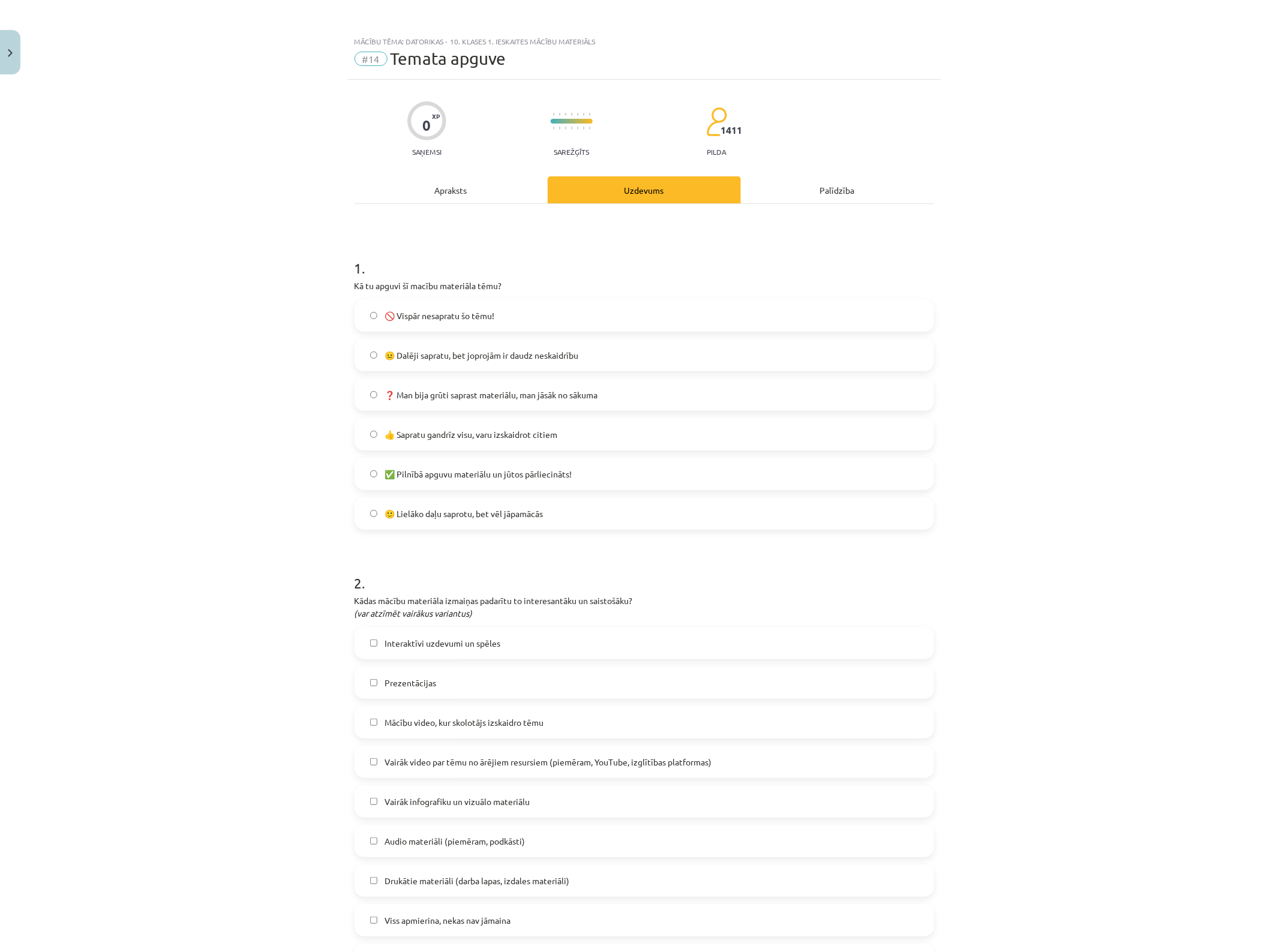
click at [525, 514] on span "🙂 Lielāko daļu saprotu, bet vēl jāpamācās" at bounding box center [464, 514] width 158 height 13
click at [528, 432] on span "👍 Sapratu gandrīz visu, varu izskaidrot citiem" at bounding box center [471, 435] width 173 height 13
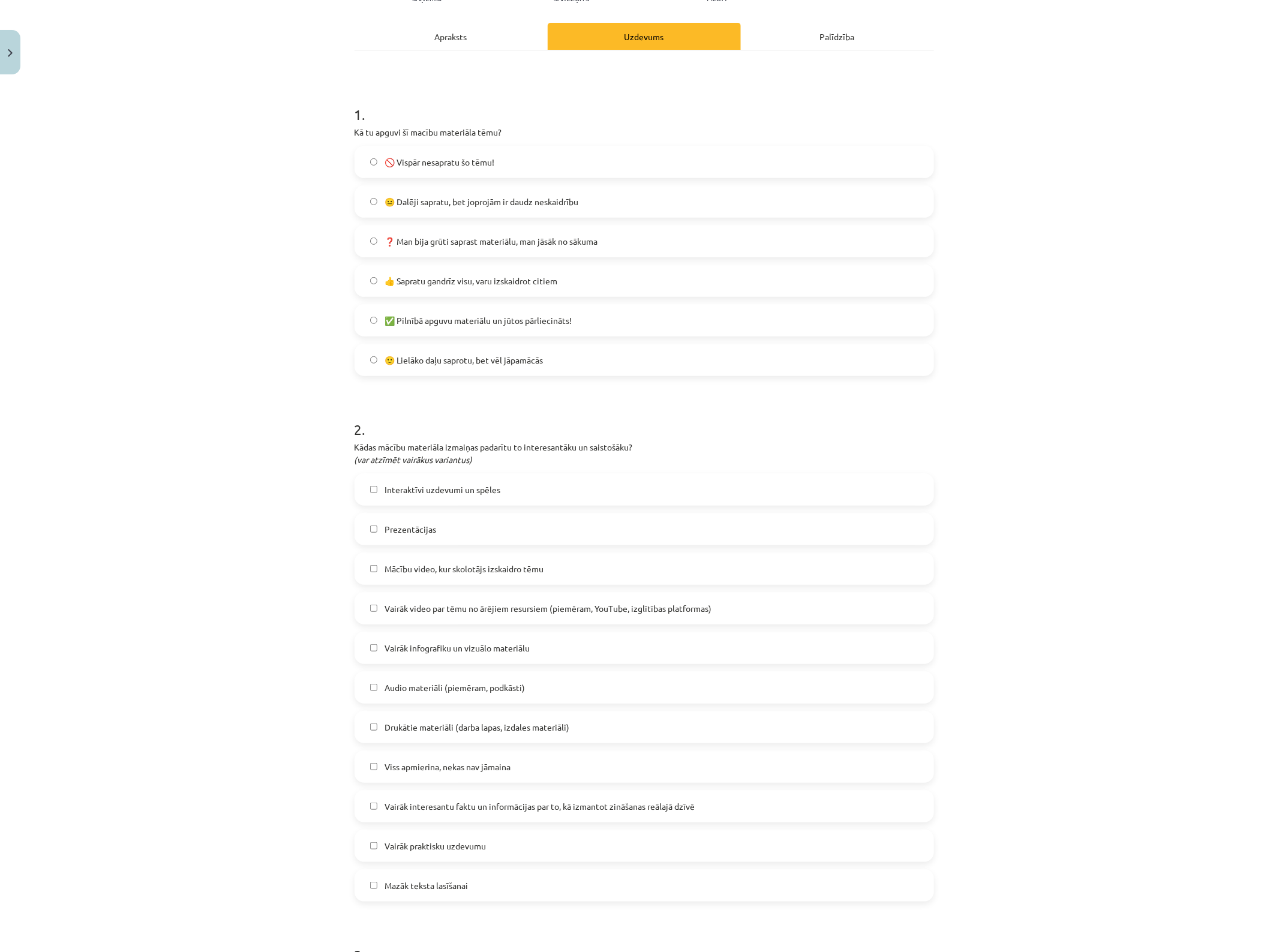
scroll to position [150, 0]
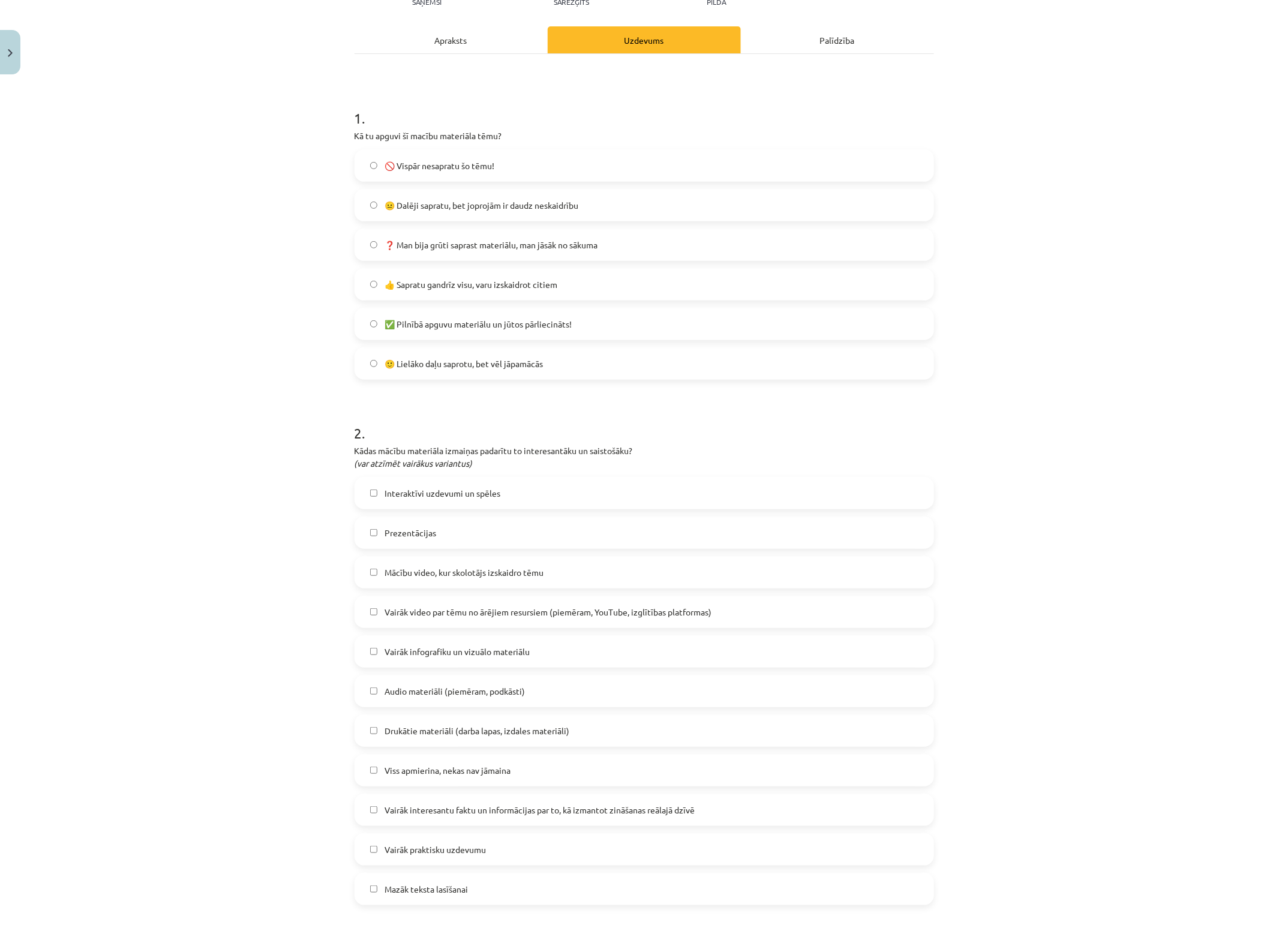
click at [531, 360] on span "🙂 Lielāko daļu saprotu, bet vēl jāpamācās" at bounding box center [464, 364] width 158 height 13
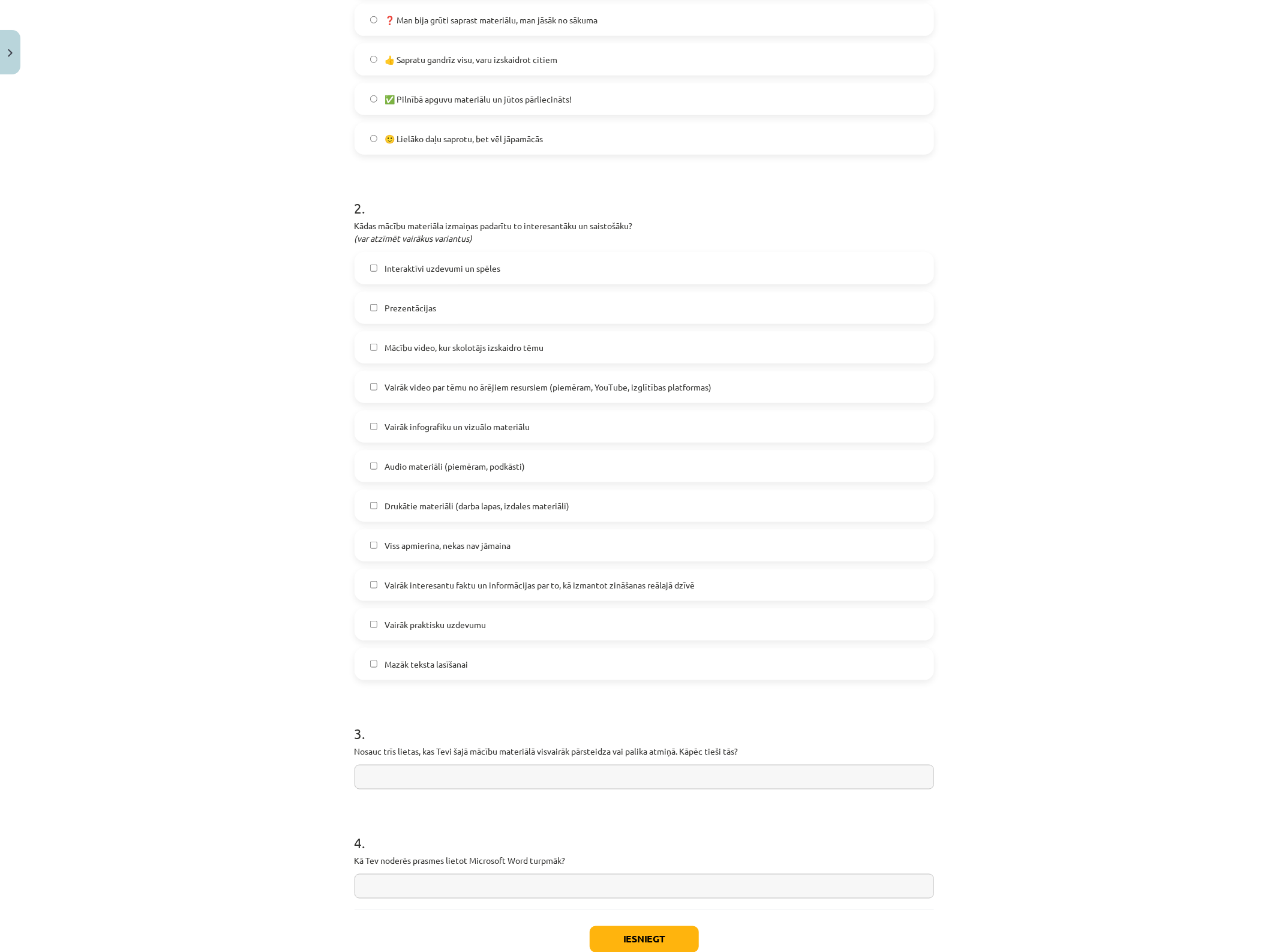
scroll to position [450, 0]
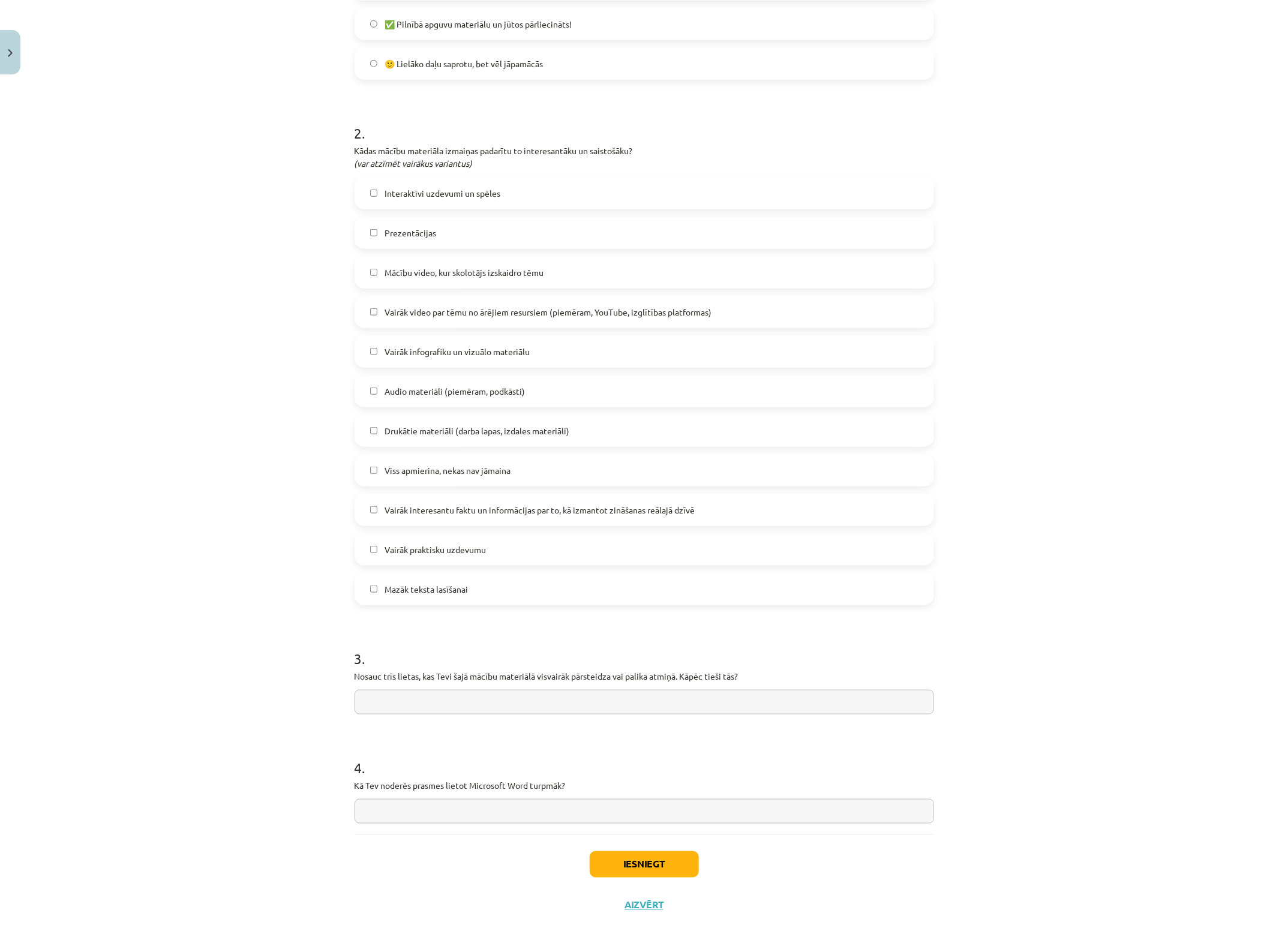
click at [475, 469] on span "Viss apmierina, nekas nav jāmaina" at bounding box center [448, 471] width 126 height 13
click at [647, 761] on button "Iesniegt" at bounding box center [644, 861] width 110 height 26
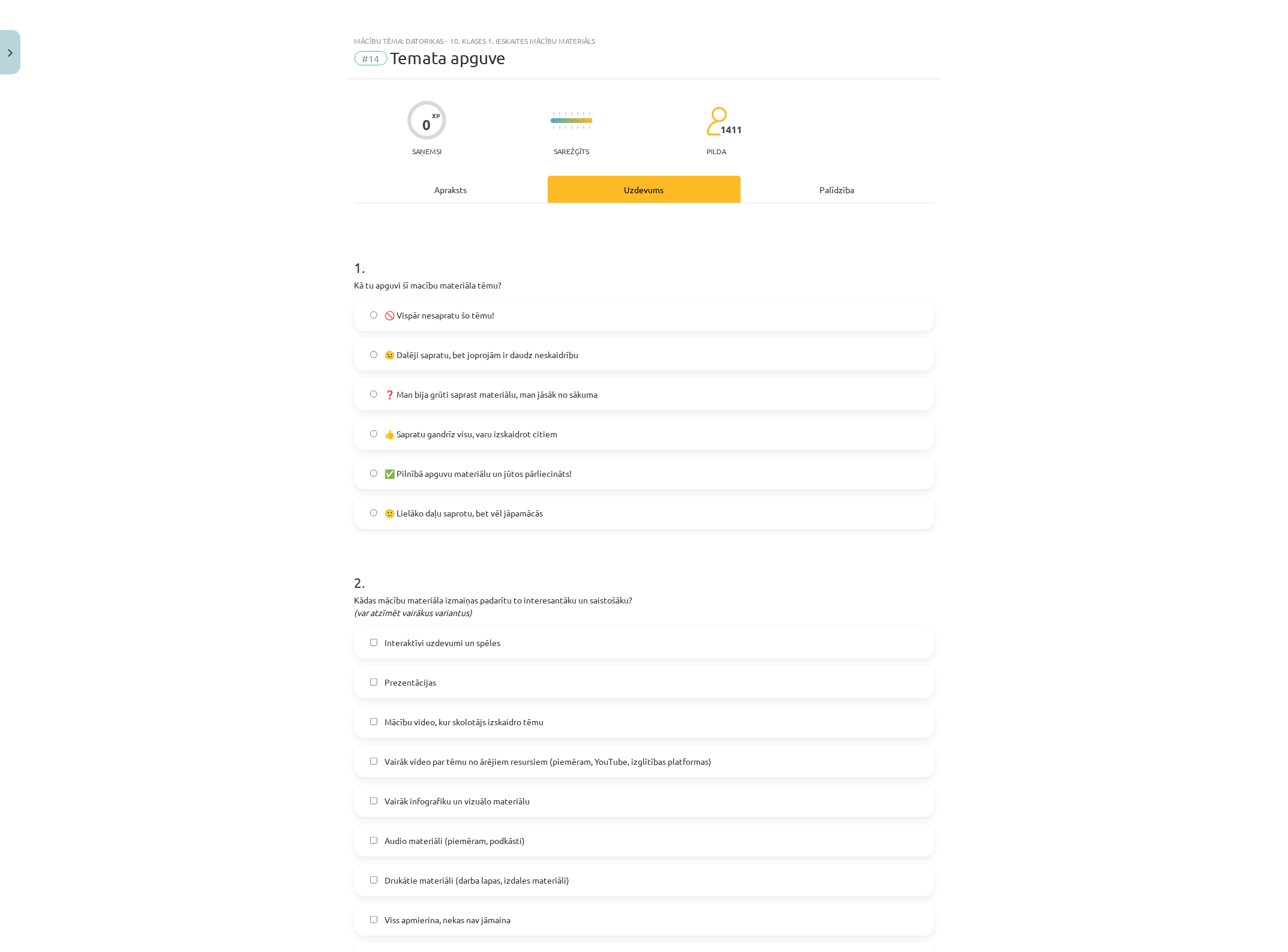
scroll to position [0, 0]
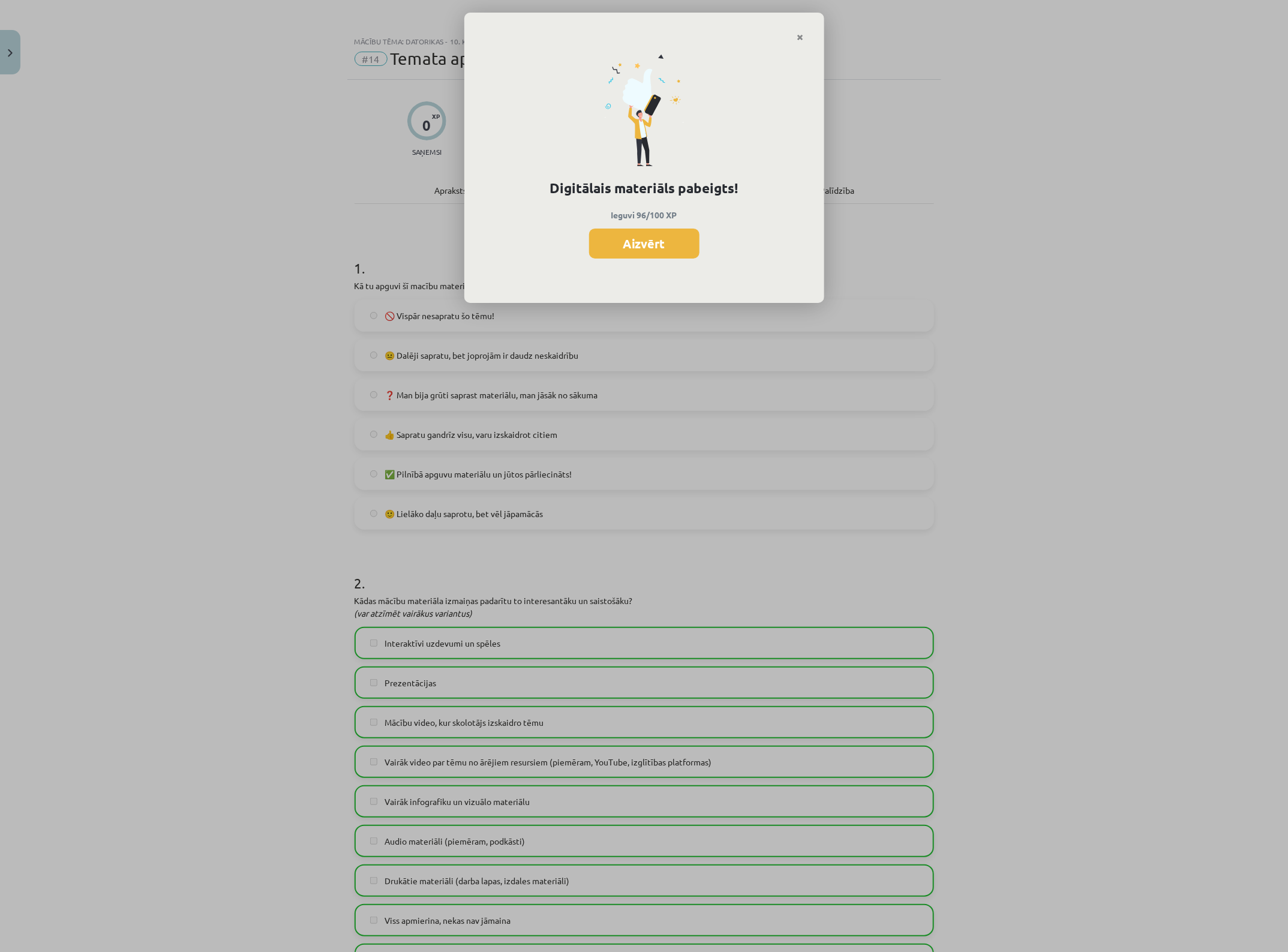
click at [692, 228] on div "Digitālais materiāls pabeigts! Ieguvi 96/100 XP Aizvērt" at bounding box center [644, 173] width 360 height 261
click at [669, 238] on button "Aizvērt" at bounding box center [644, 243] width 110 height 30
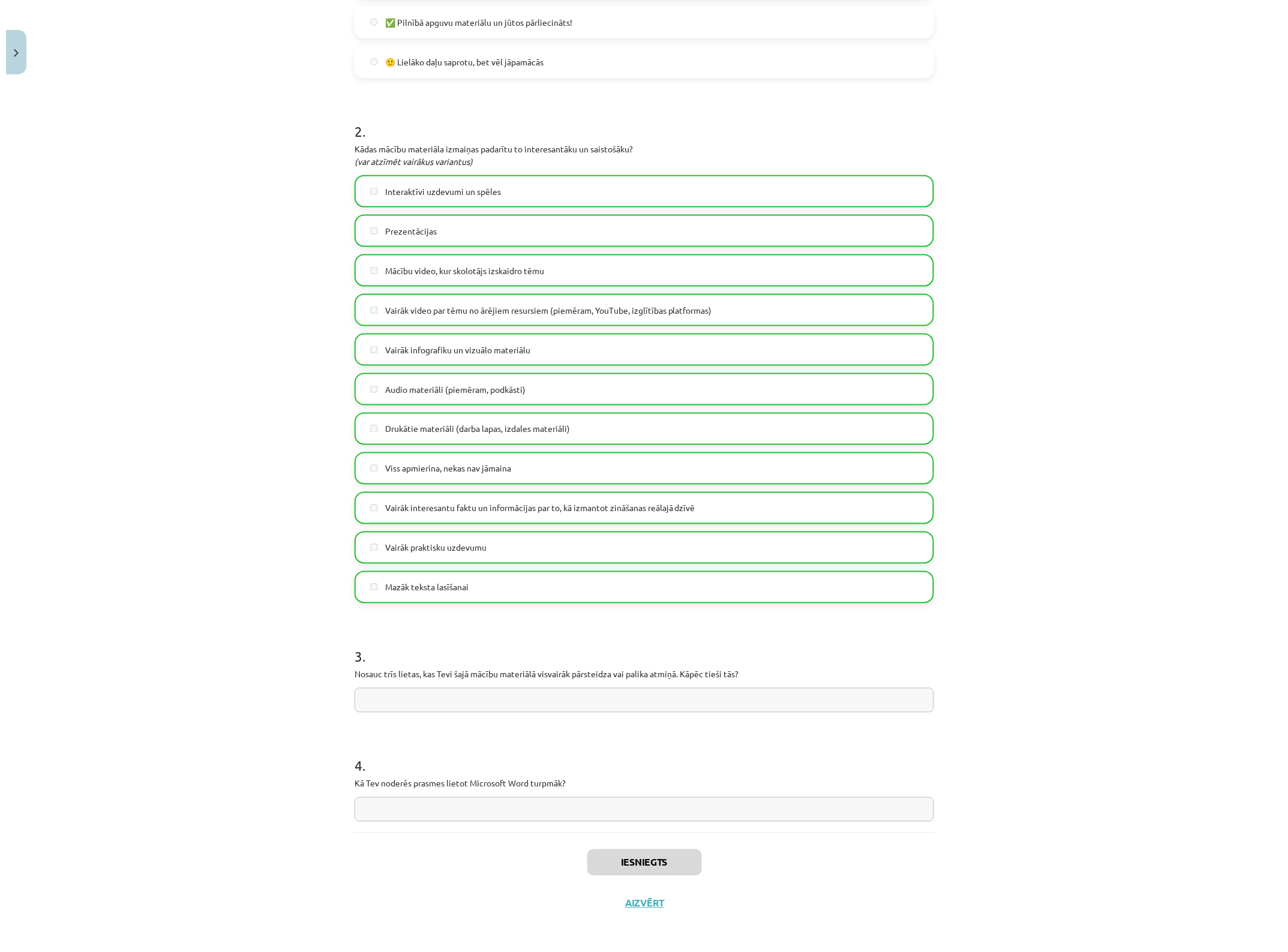
scroll to position [453, 0]
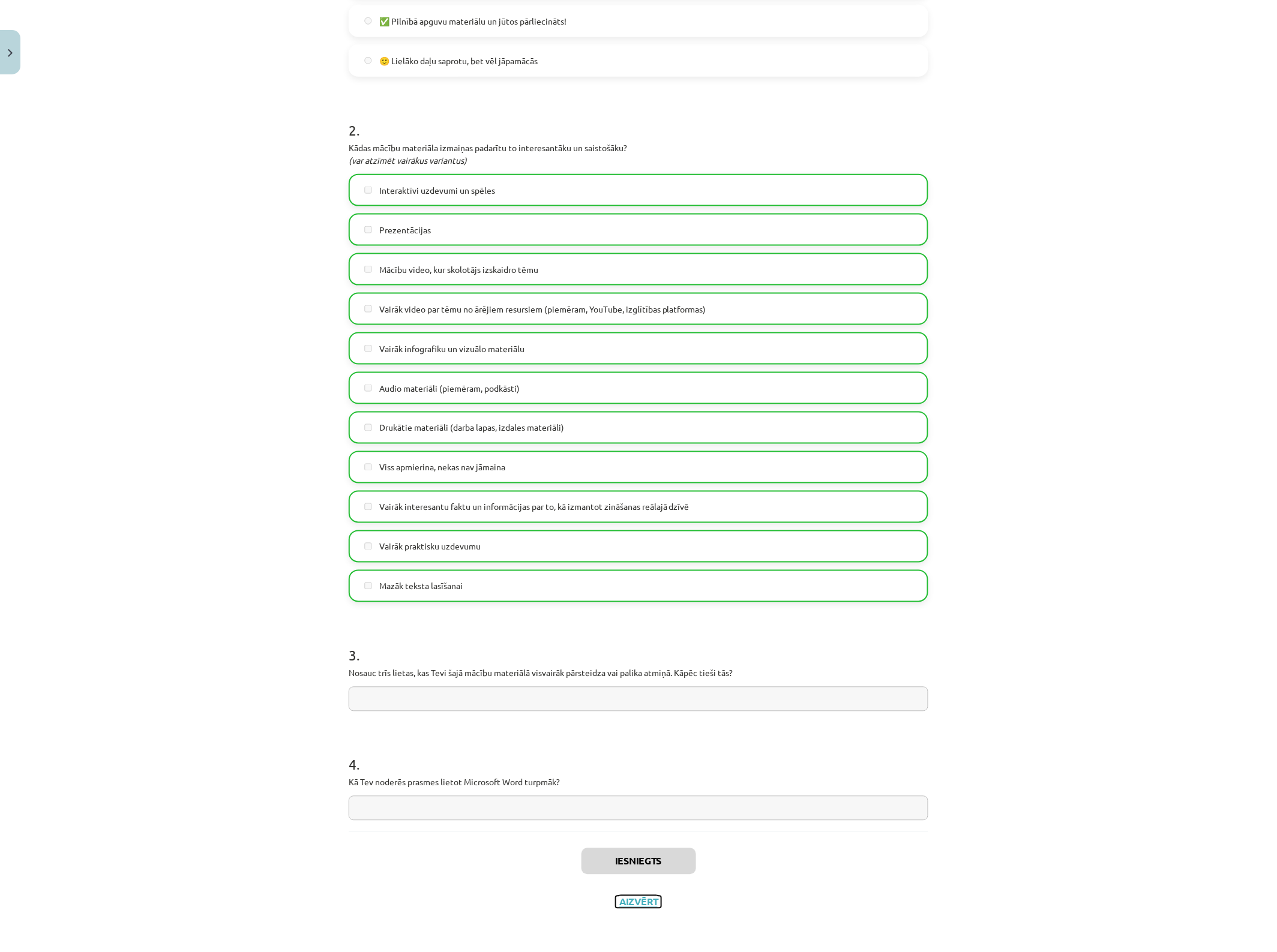
click at [632, 761] on button "Aizvērt" at bounding box center [638, 902] width 45 height 12
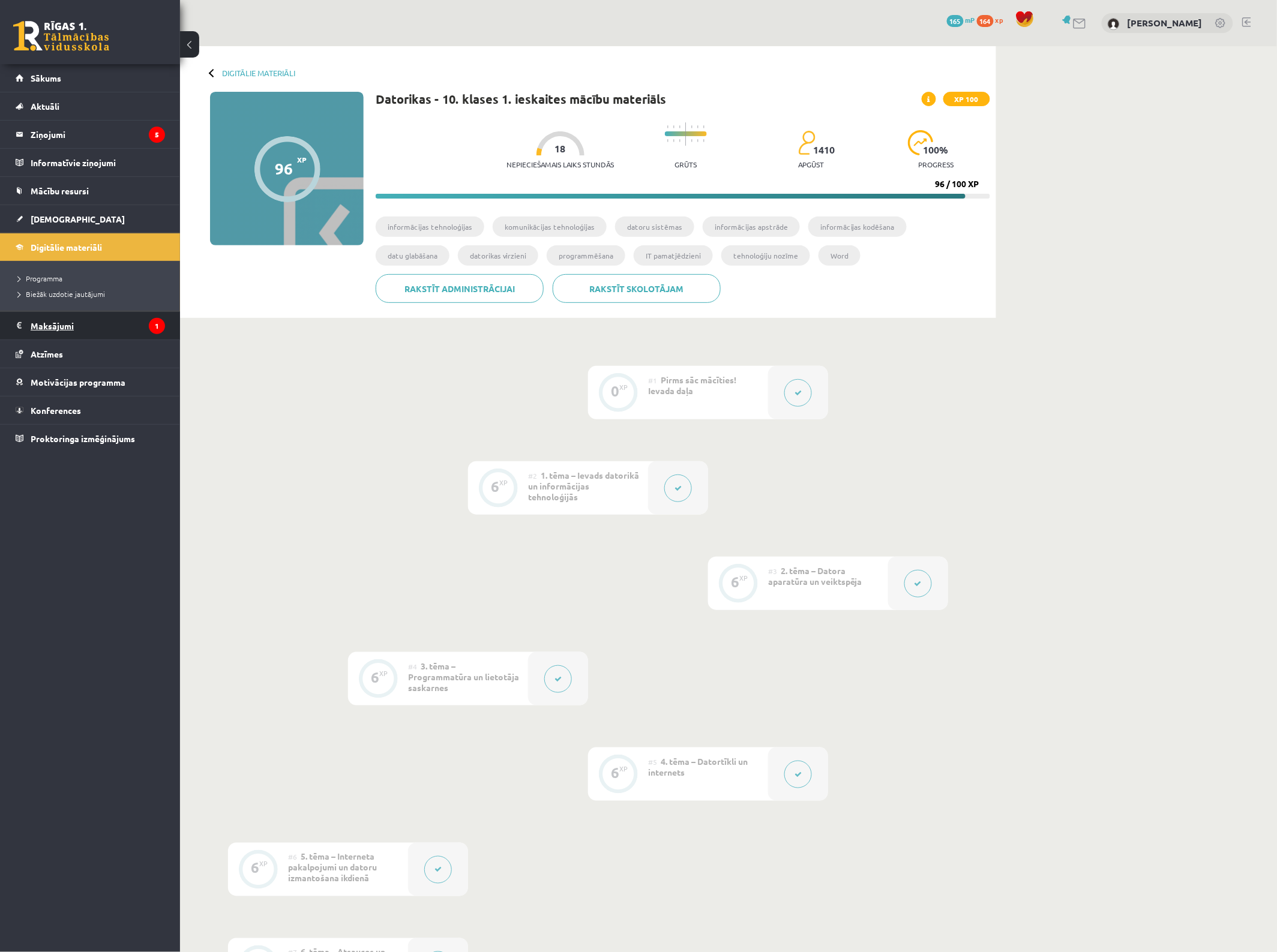
click at [84, 328] on legend "Maksājumi 1" at bounding box center [98, 325] width 134 height 28
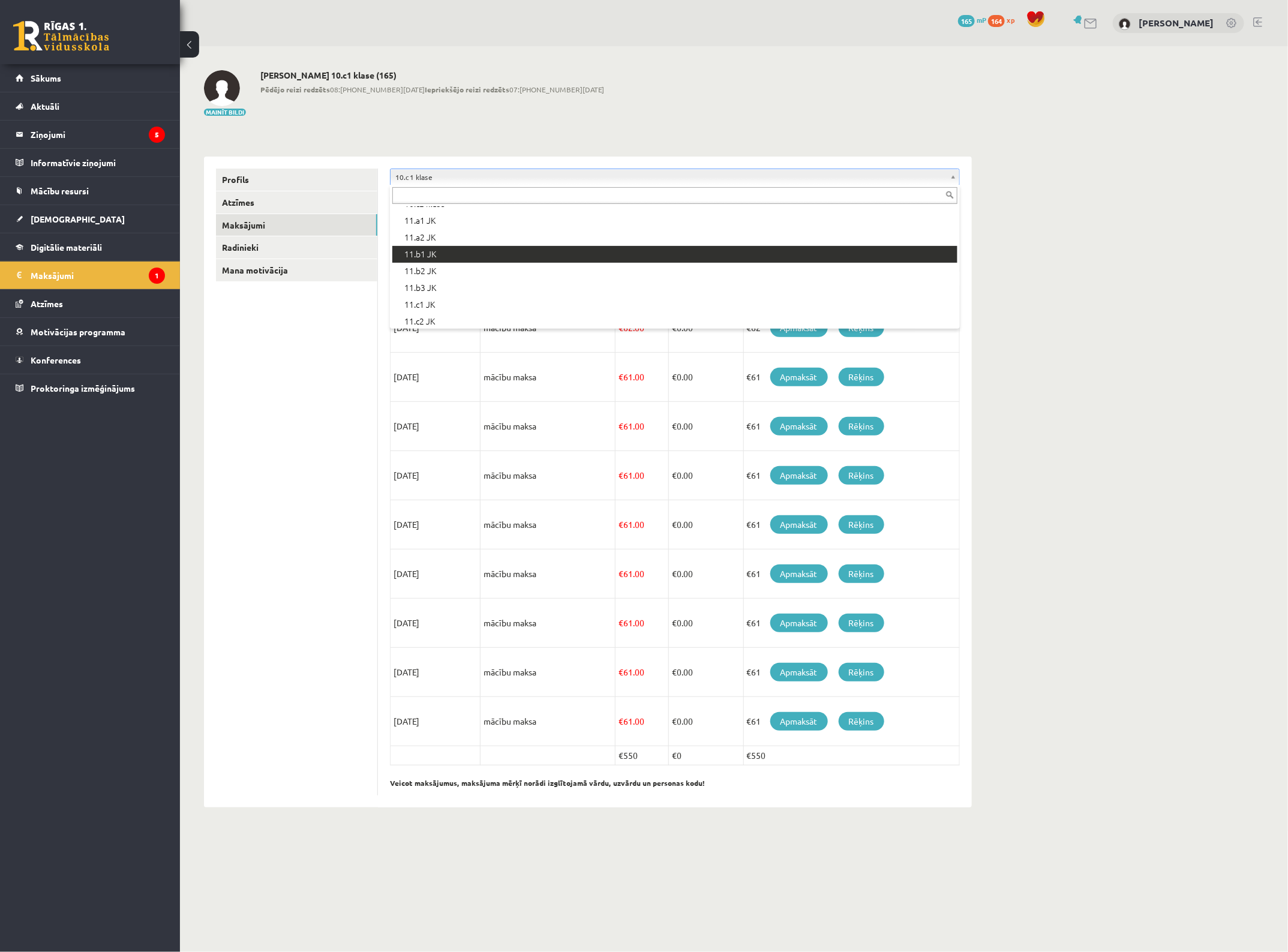
scroll to position [282, 0]
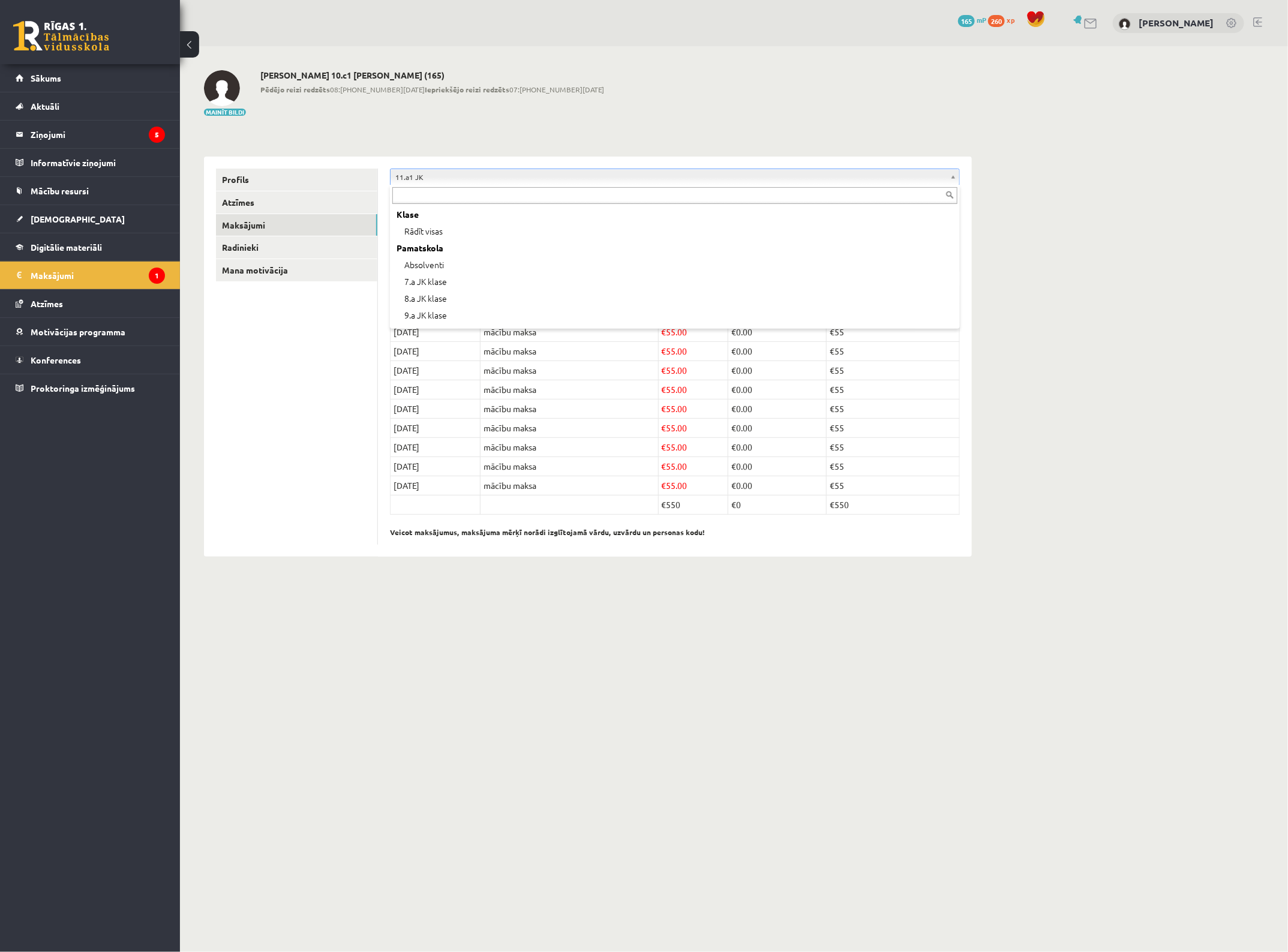
scroll to position [182, 0]
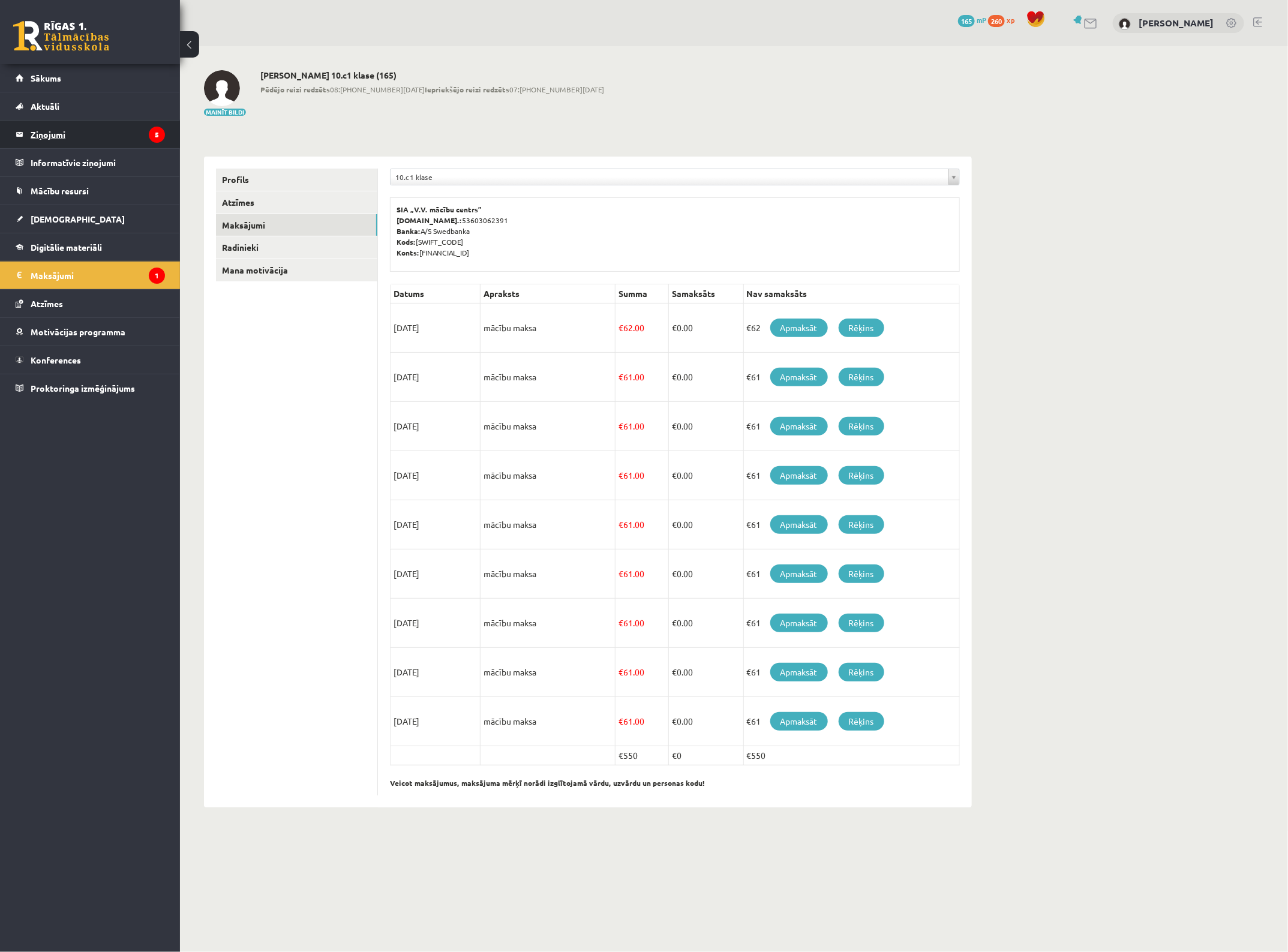
click at [110, 137] on legend "Ziņojumi 5" at bounding box center [98, 134] width 135 height 28
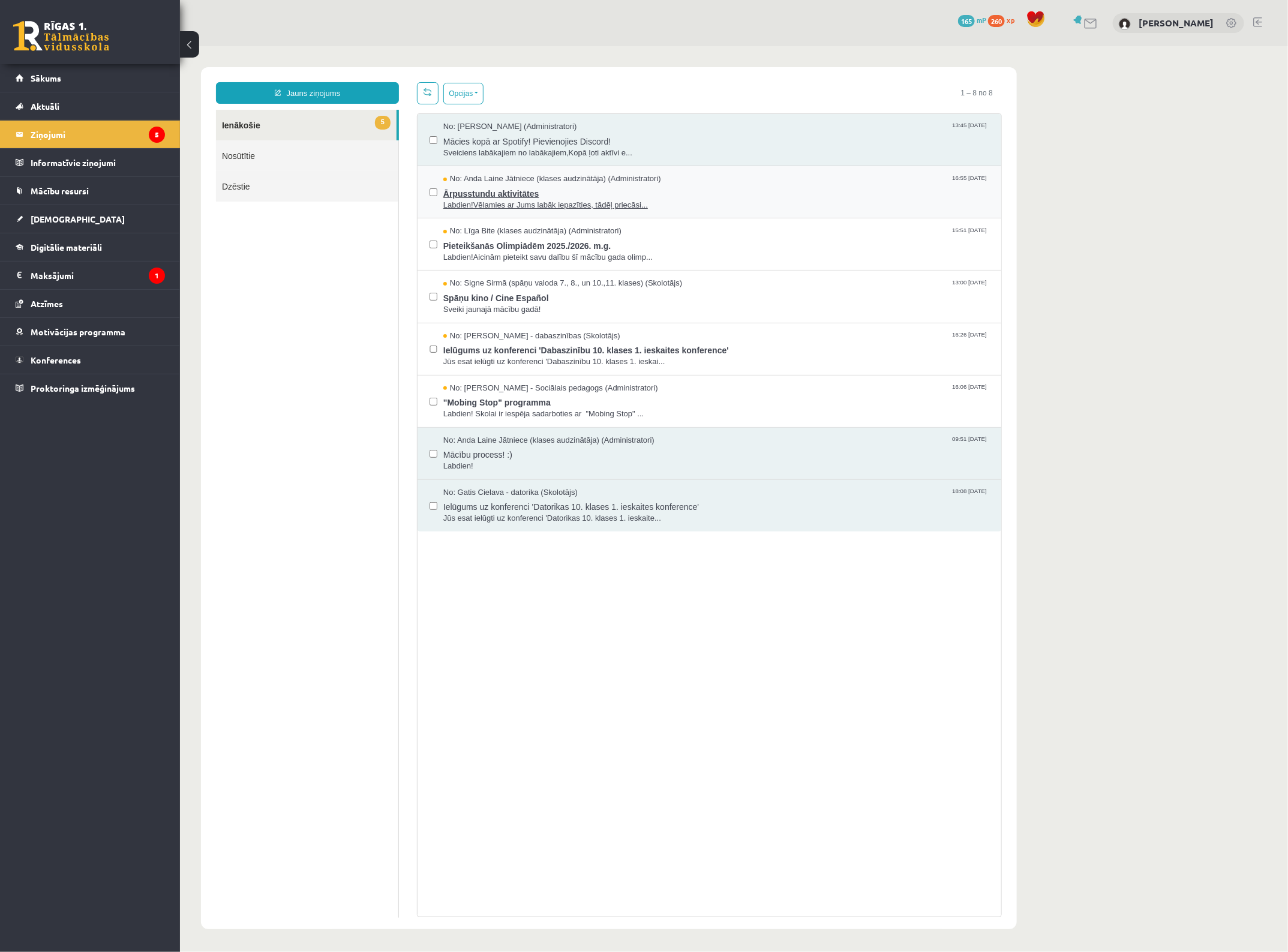
click at [541, 205] on span "Labdien!Vēlamies ar Jums labāk iepazīties, tādēļ priecāsi..." at bounding box center [715, 205] width 546 height 12
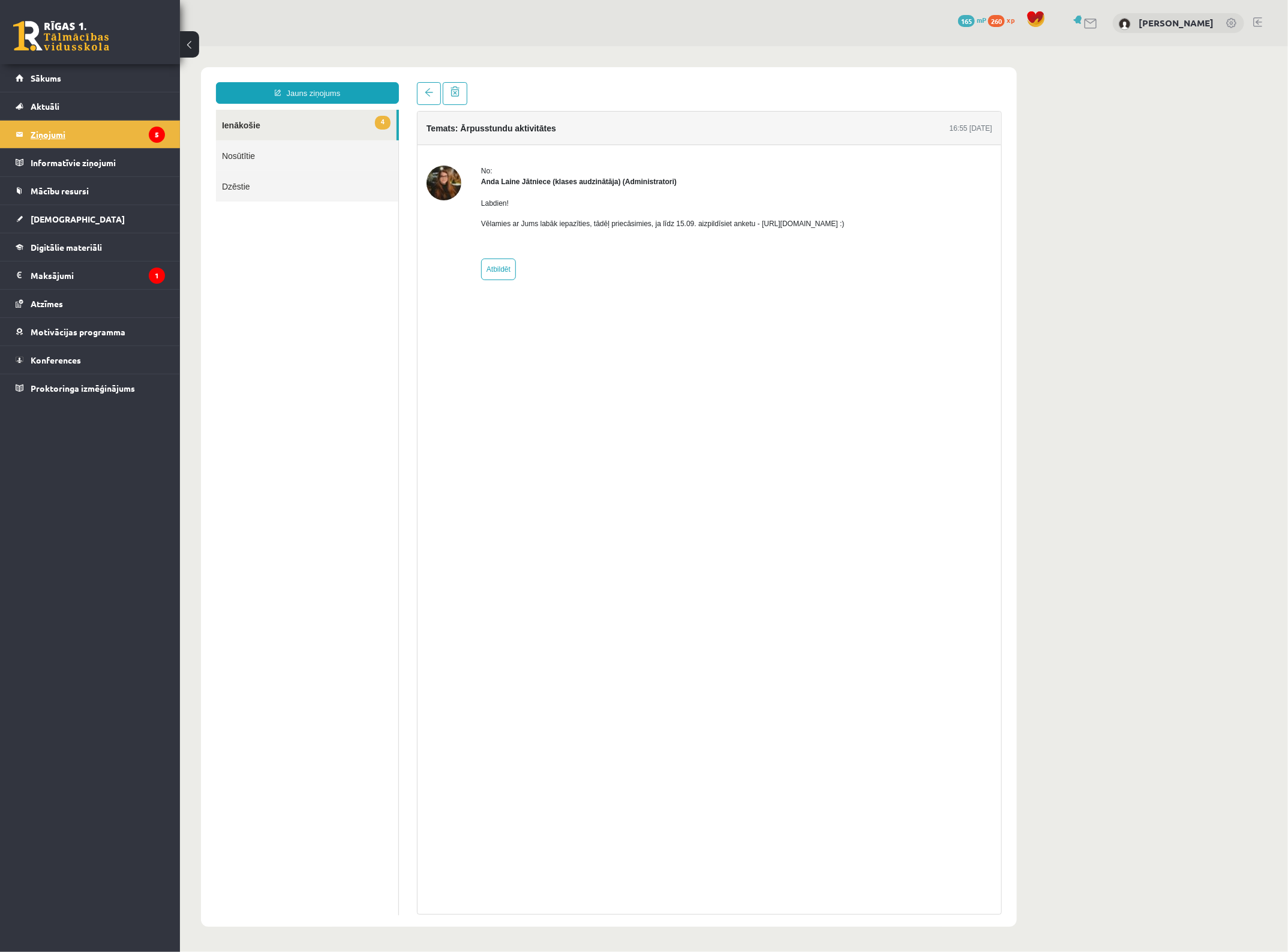
click at [73, 124] on legend "Ziņojumi 5" at bounding box center [98, 134] width 135 height 28
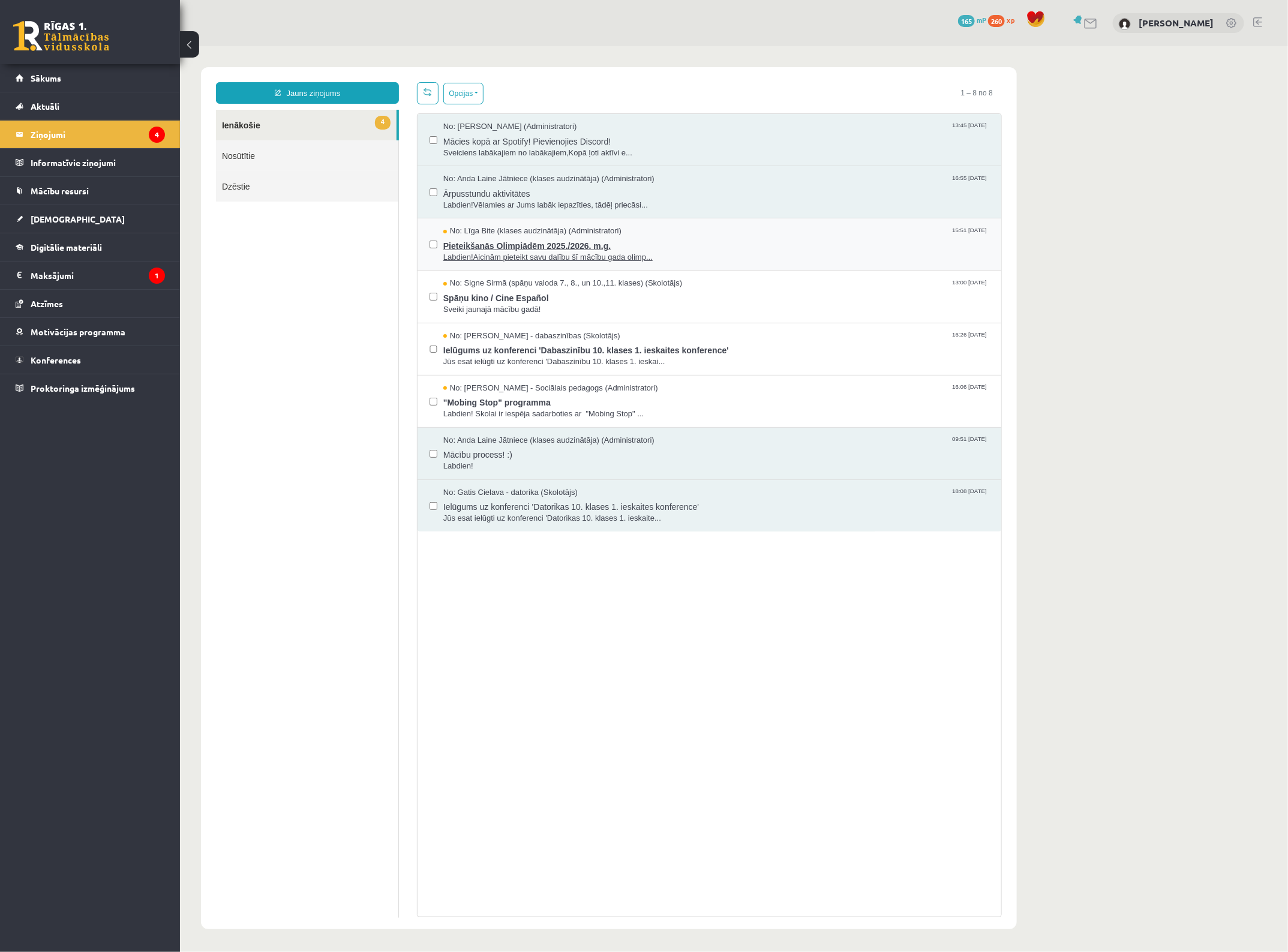
click at [509, 252] on span "Labdien!Aicinām pieteikt savu dalību šī mācību gada olimp..." at bounding box center [715, 257] width 546 height 12
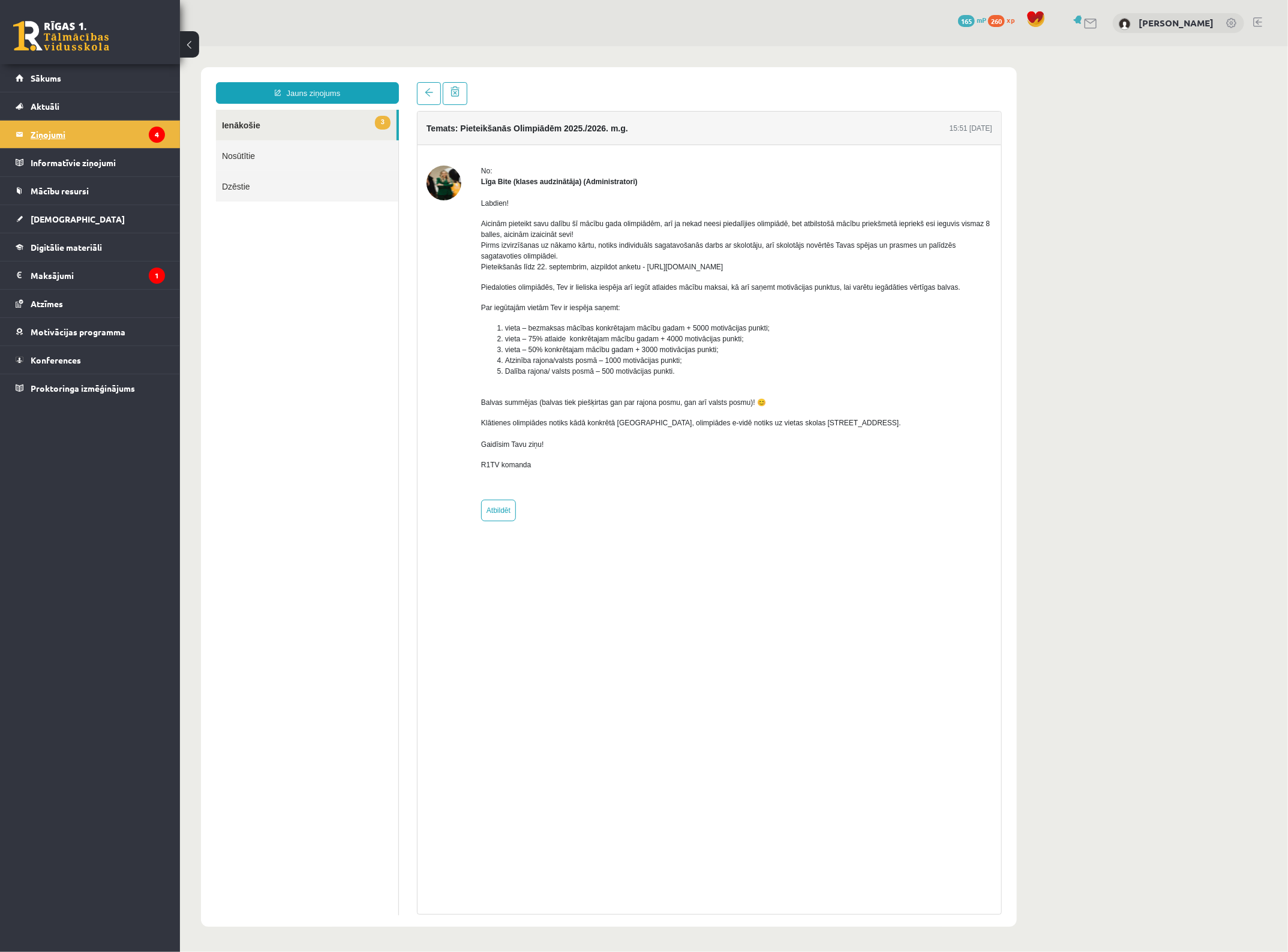
click at [66, 129] on legend "Ziņojumi 4" at bounding box center [98, 134] width 135 height 28
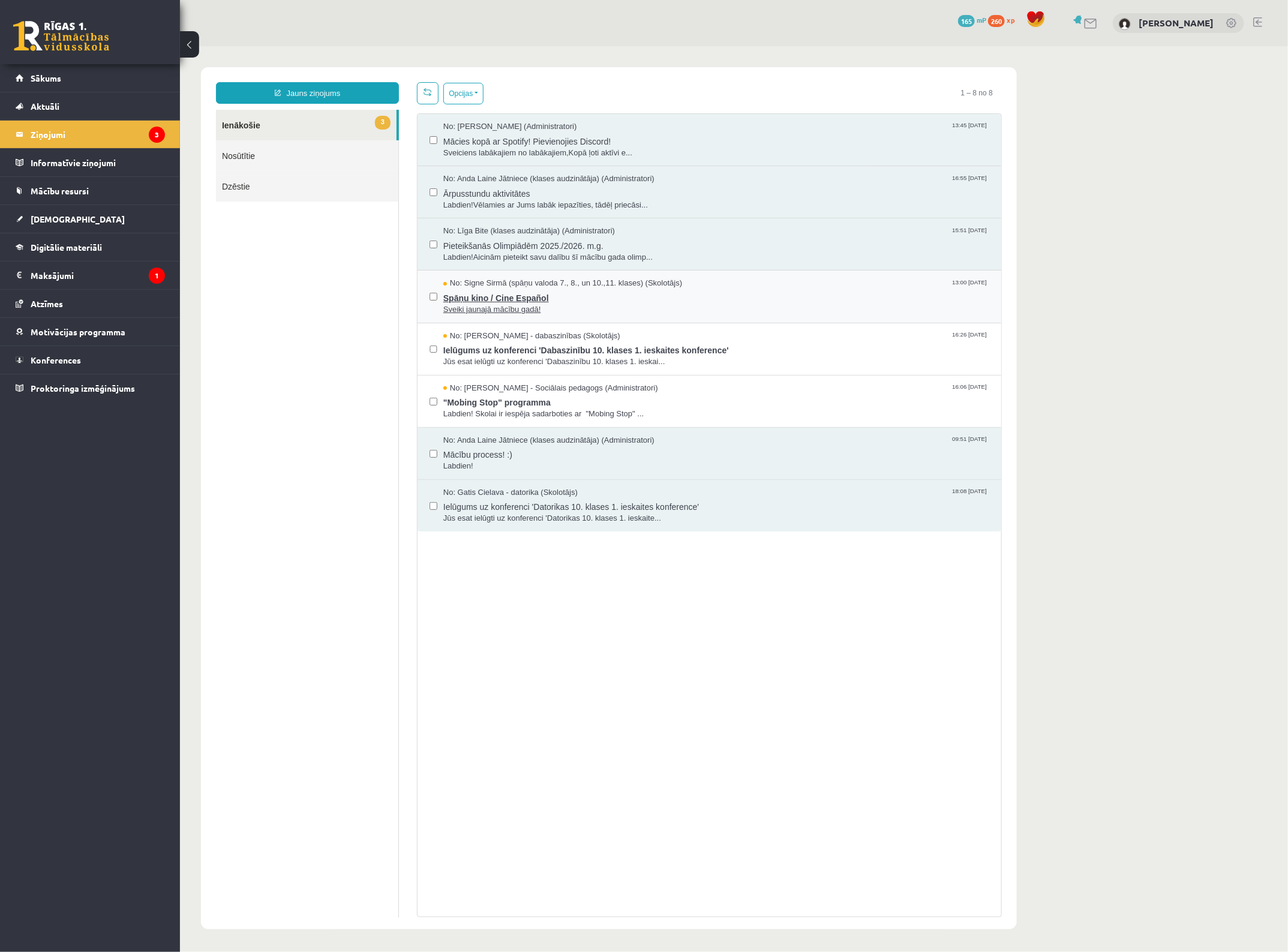
click at [571, 307] on span "Sveiki jaunajā mācību gadā!" at bounding box center [715, 309] width 546 height 12
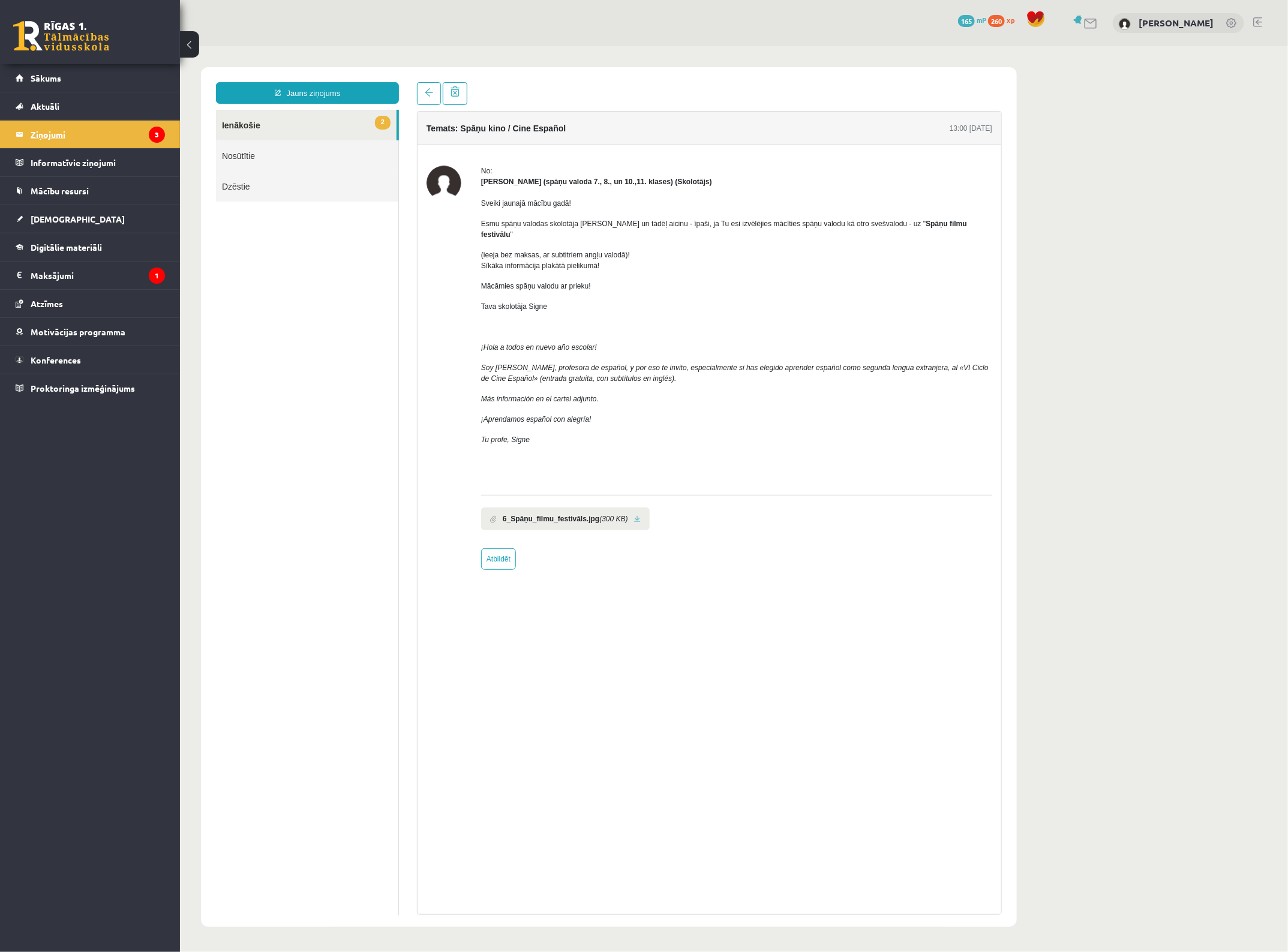
click at [121, 135] on legend "Ziņojumi 3" at bounding box center [98, 134] width 135 height 28
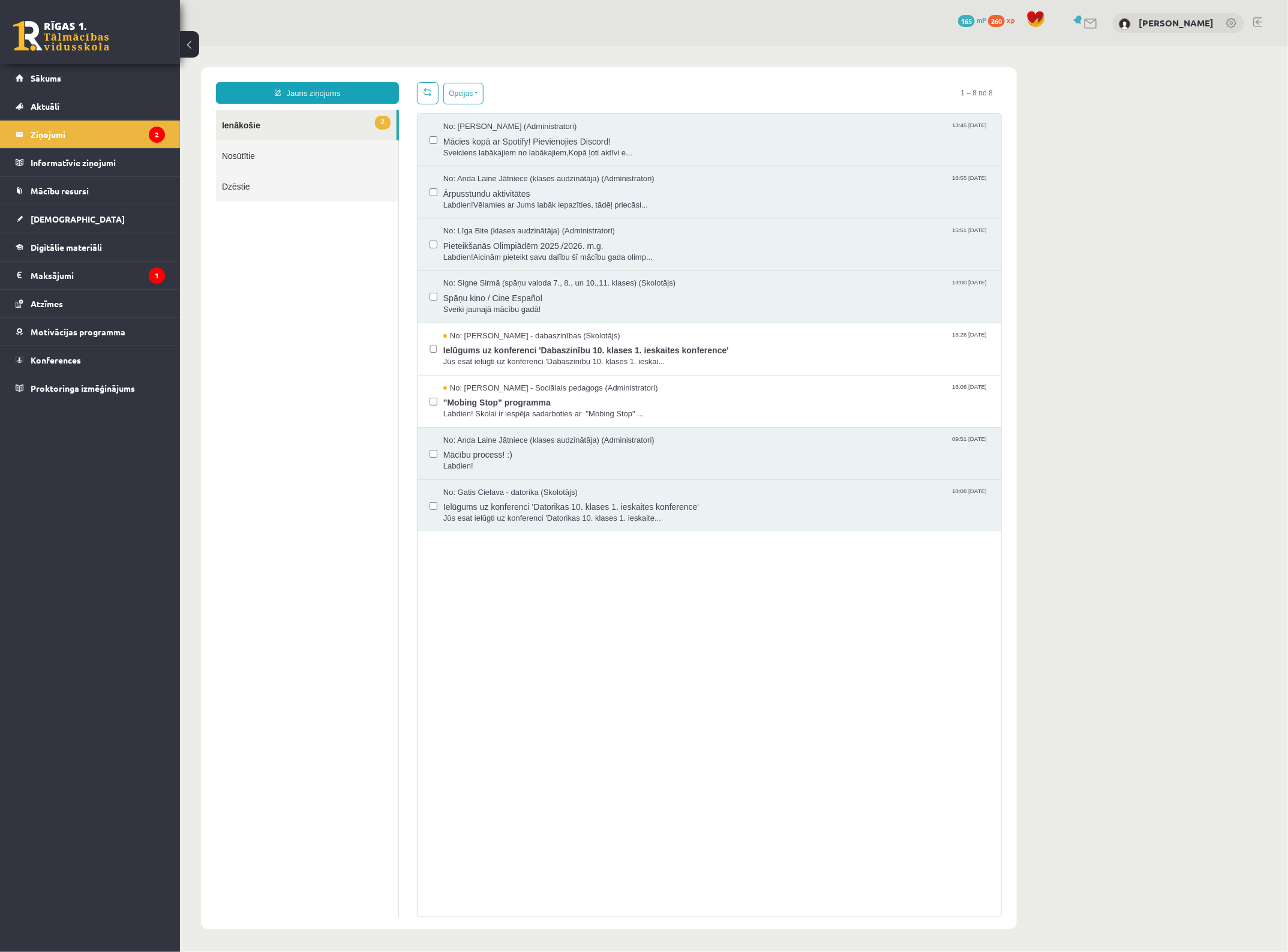
click at [654, 349] on span "Ielūgums uz konferenci 'Dabaszinību 10. klases 1. ieskaites konference'" at bounding box center [715, 348] width 546 height 15
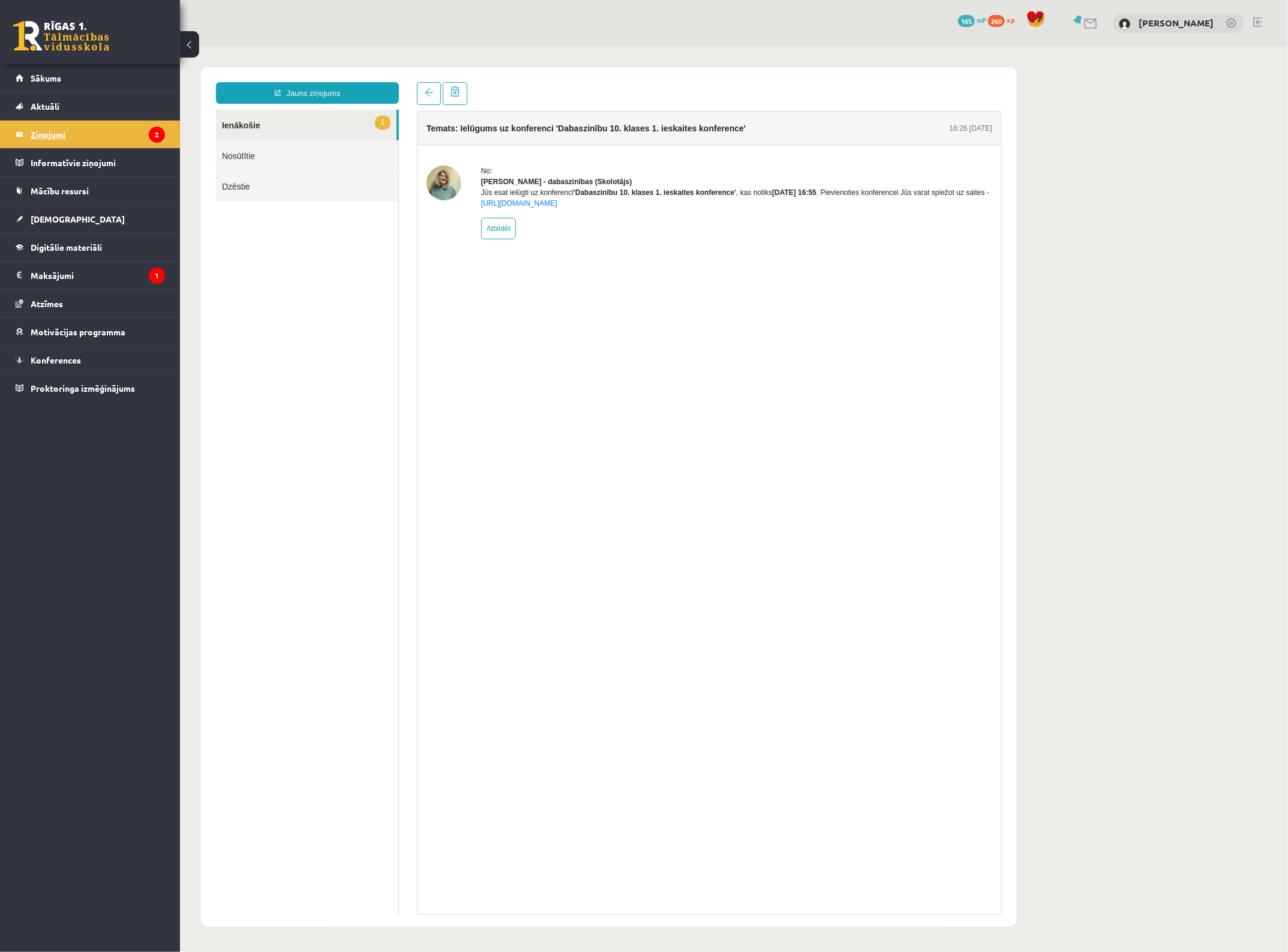
click at [85, 137] on legend "Ziņojumi 2" at bounding box center [98, 134] width 135 height 28
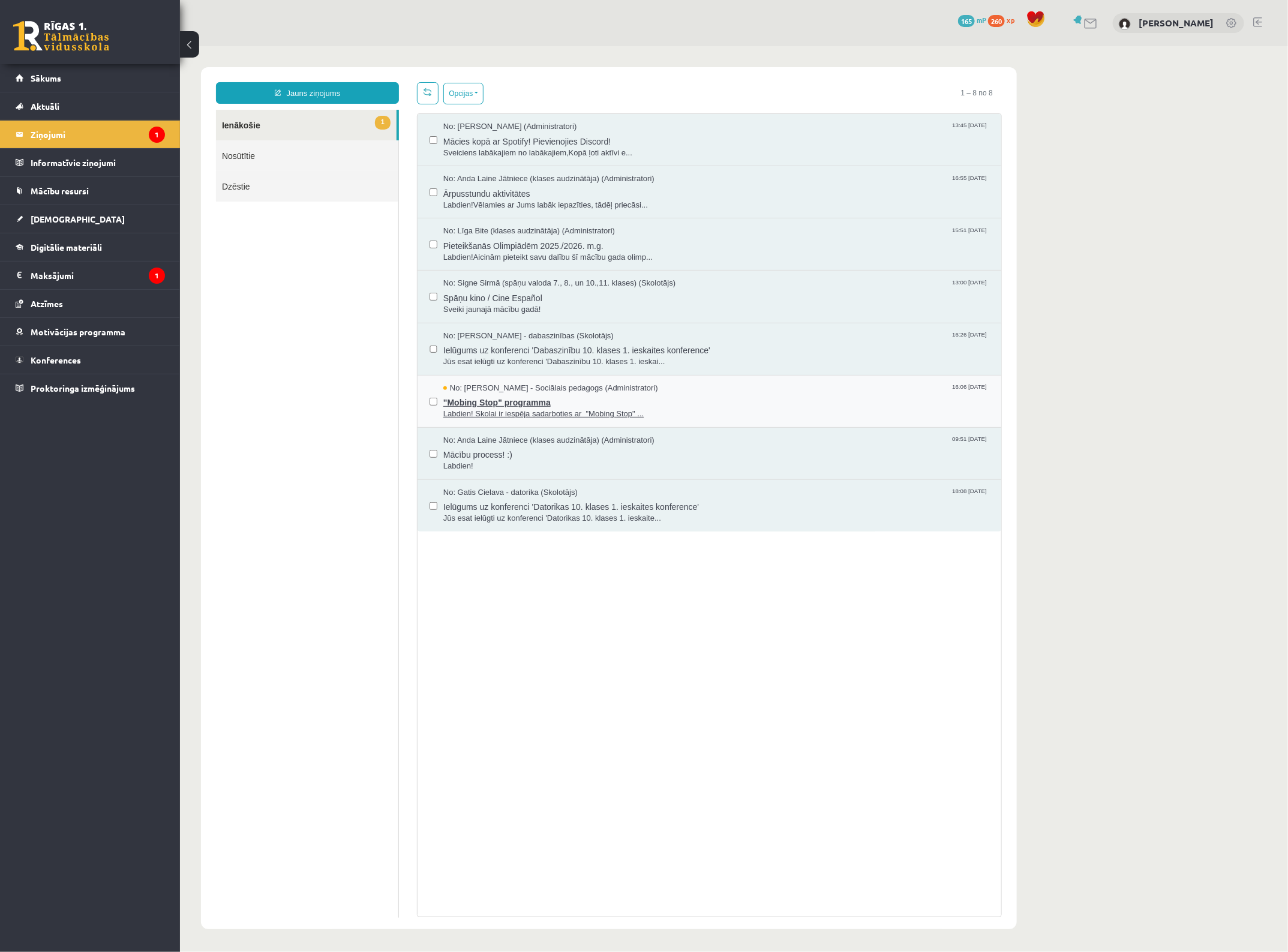
click at [603, 399] on span ""Mobing Stop" programma" at bounding box center [715, 400] width 546 height 15
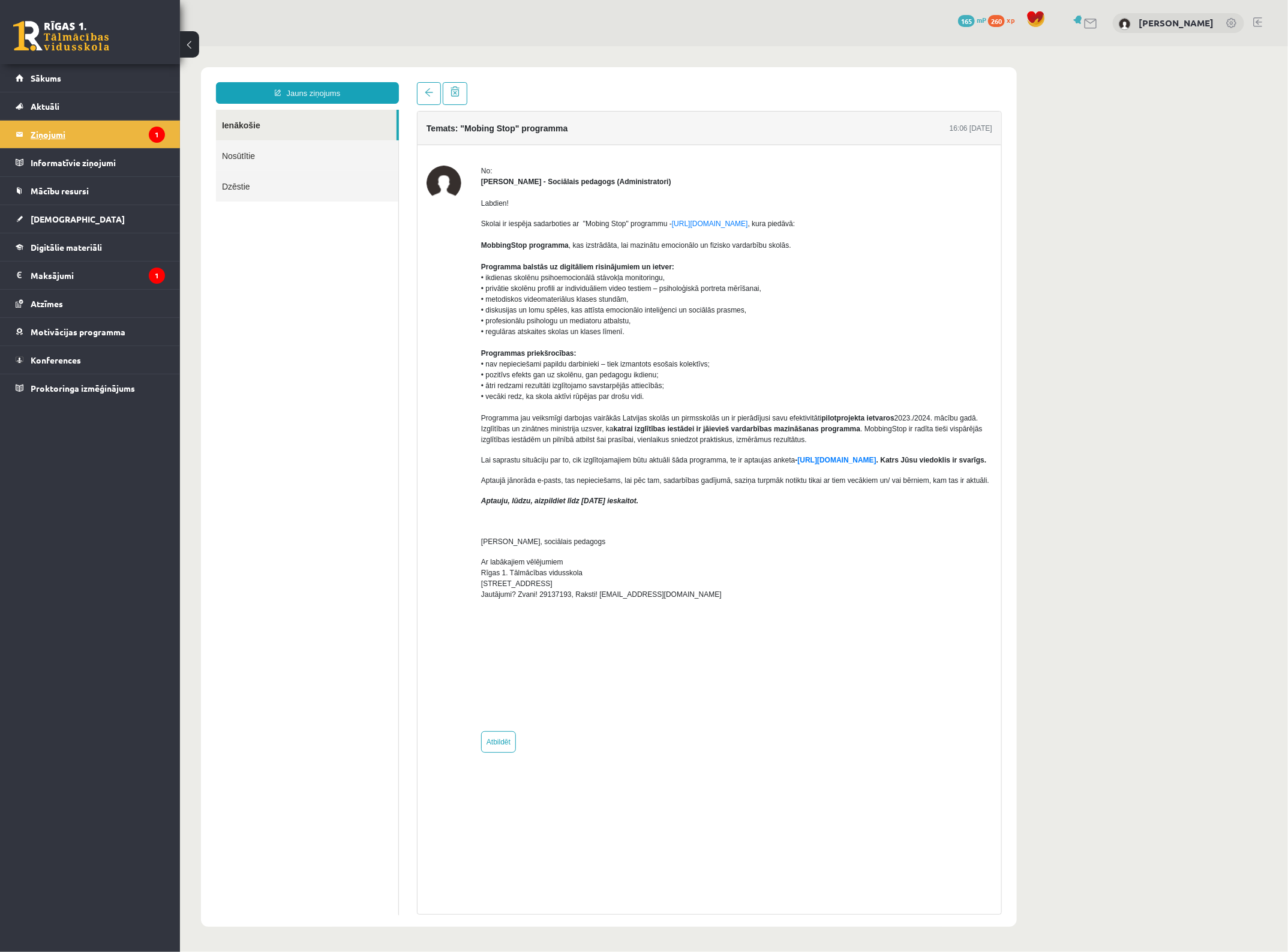
click at [88, 134] on legend "Ziņojumi 1" at bounding box center [98, 134] width 135 height 28
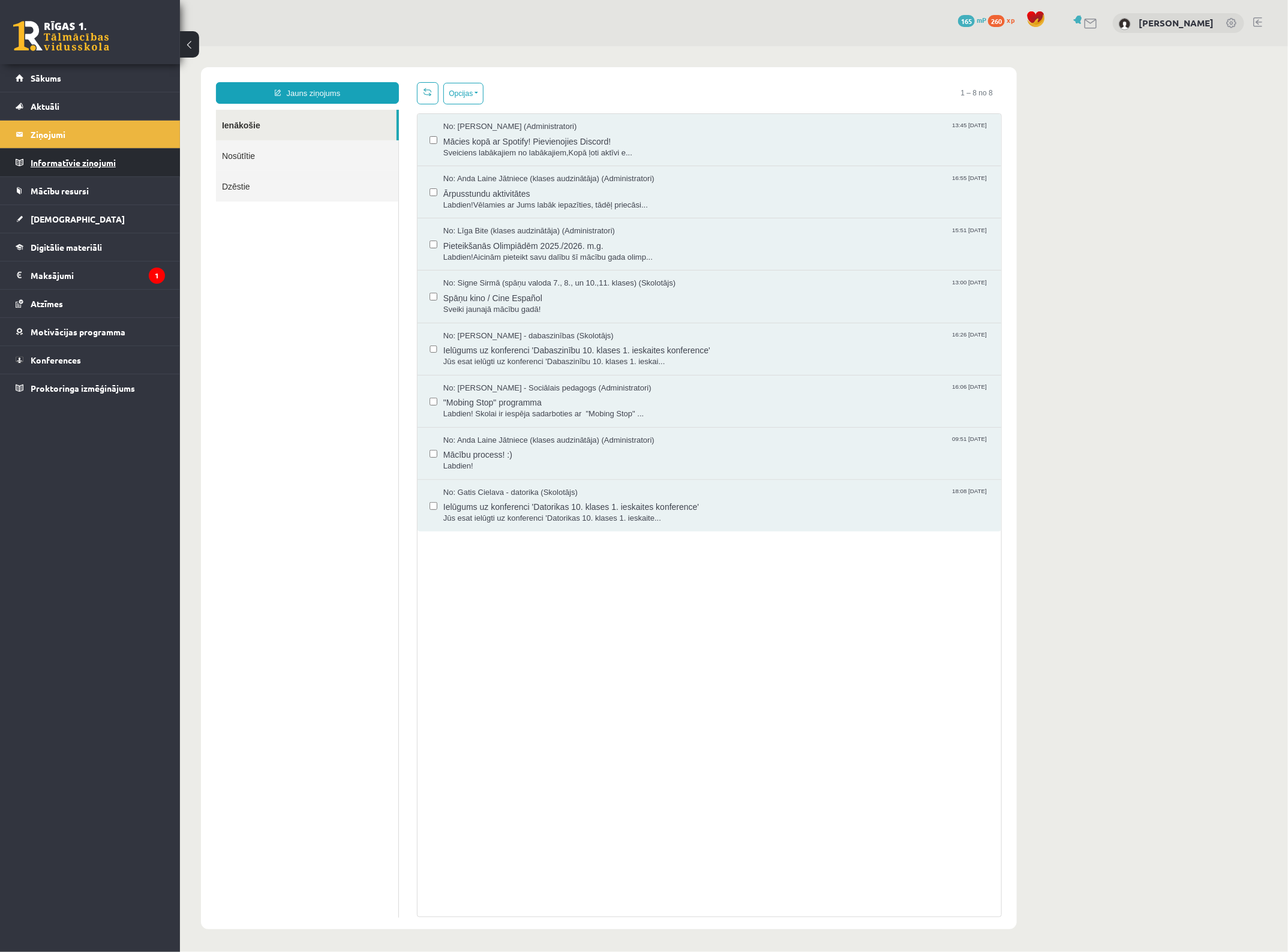
click at [94, 157] on legend "Informatīvie ziņojumi 0" at bounding box center [98, 162] width 135 height 28
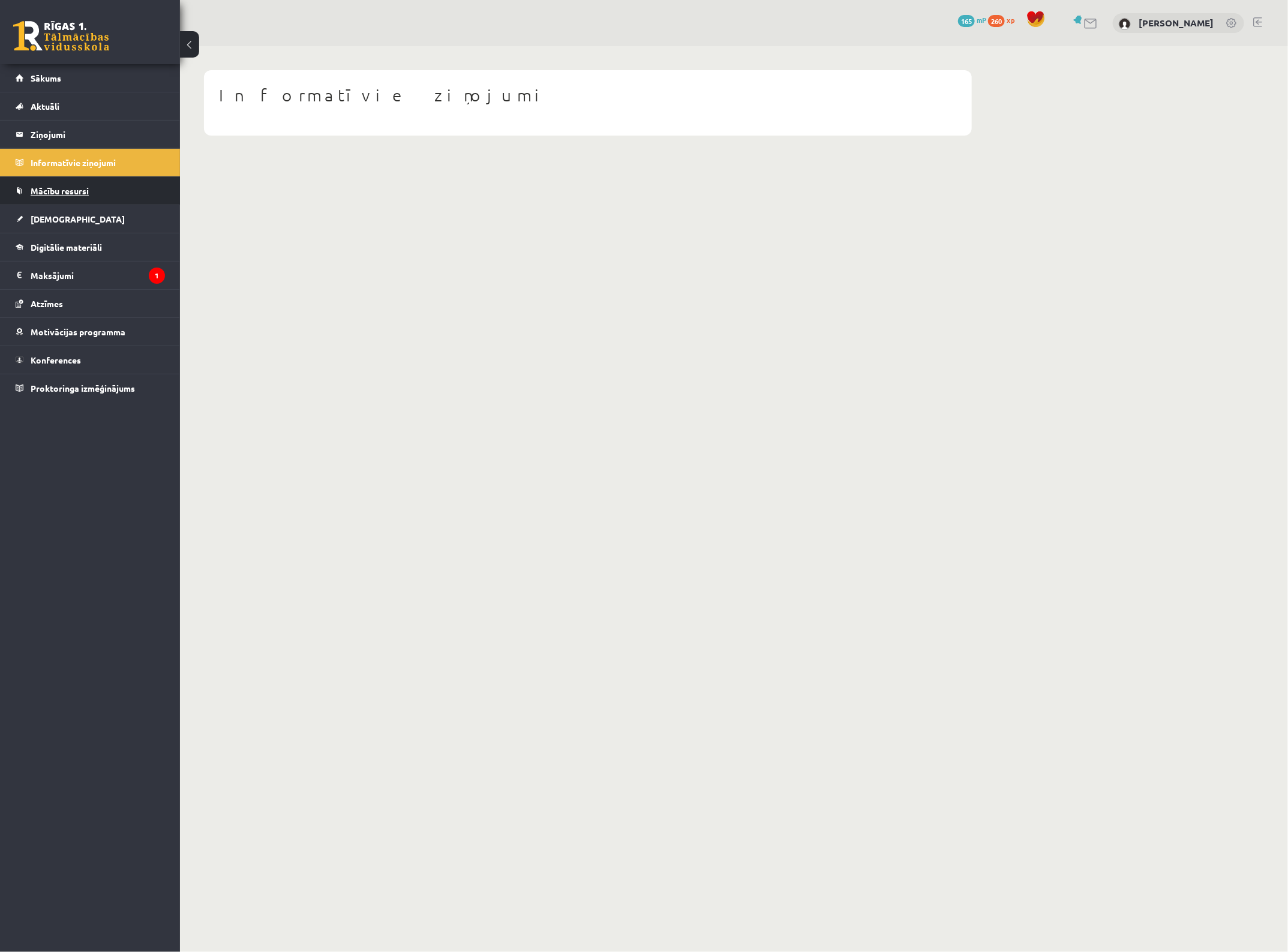
click at [90, 193] on link "Mācību resursi" at bounding box center [90, 190] width 149 height 28
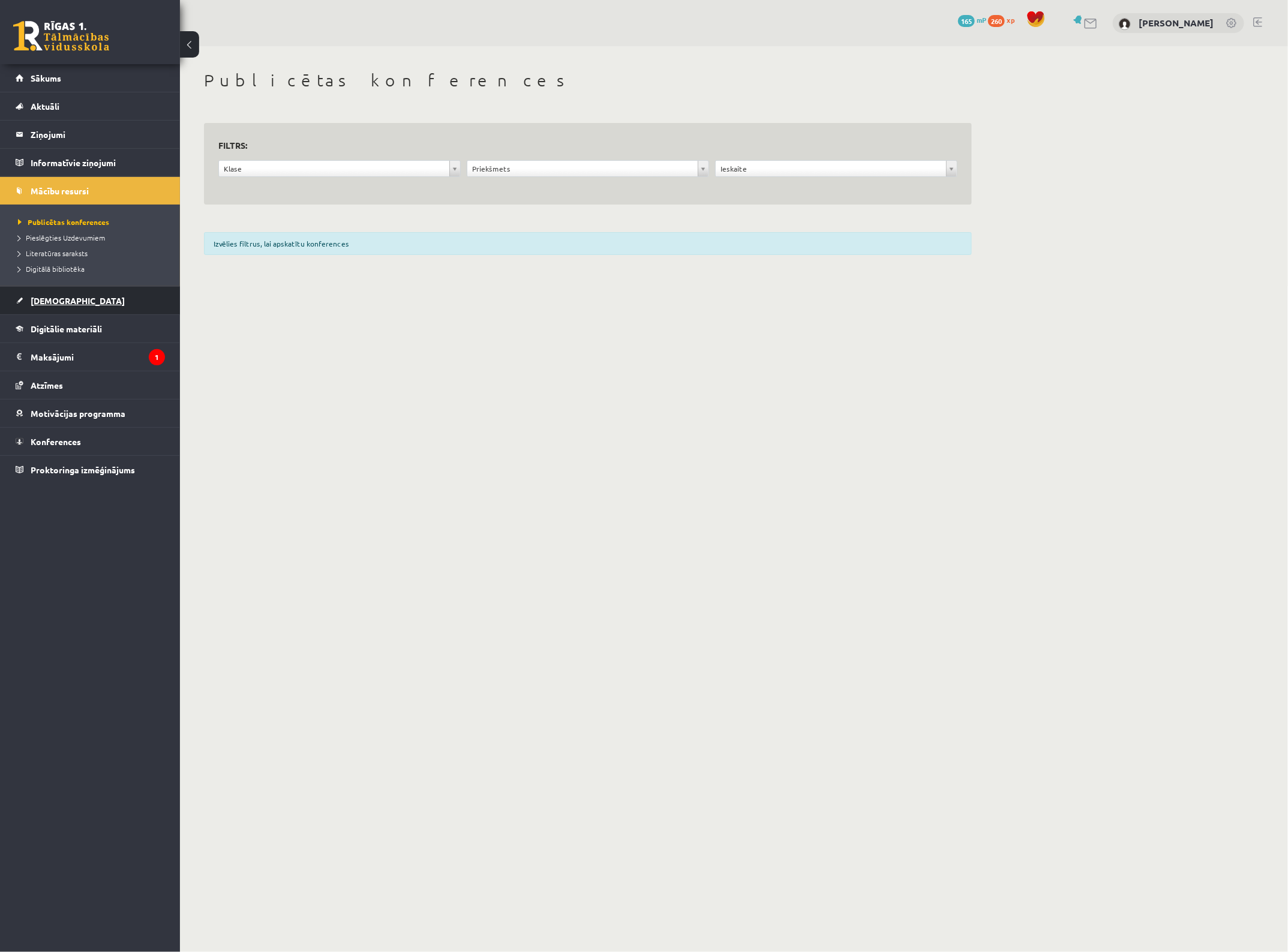
click at [61, 300] on span "[DEMOGRAPHIC_DATA]" at bounding box center [77, 300] width 94 height 11
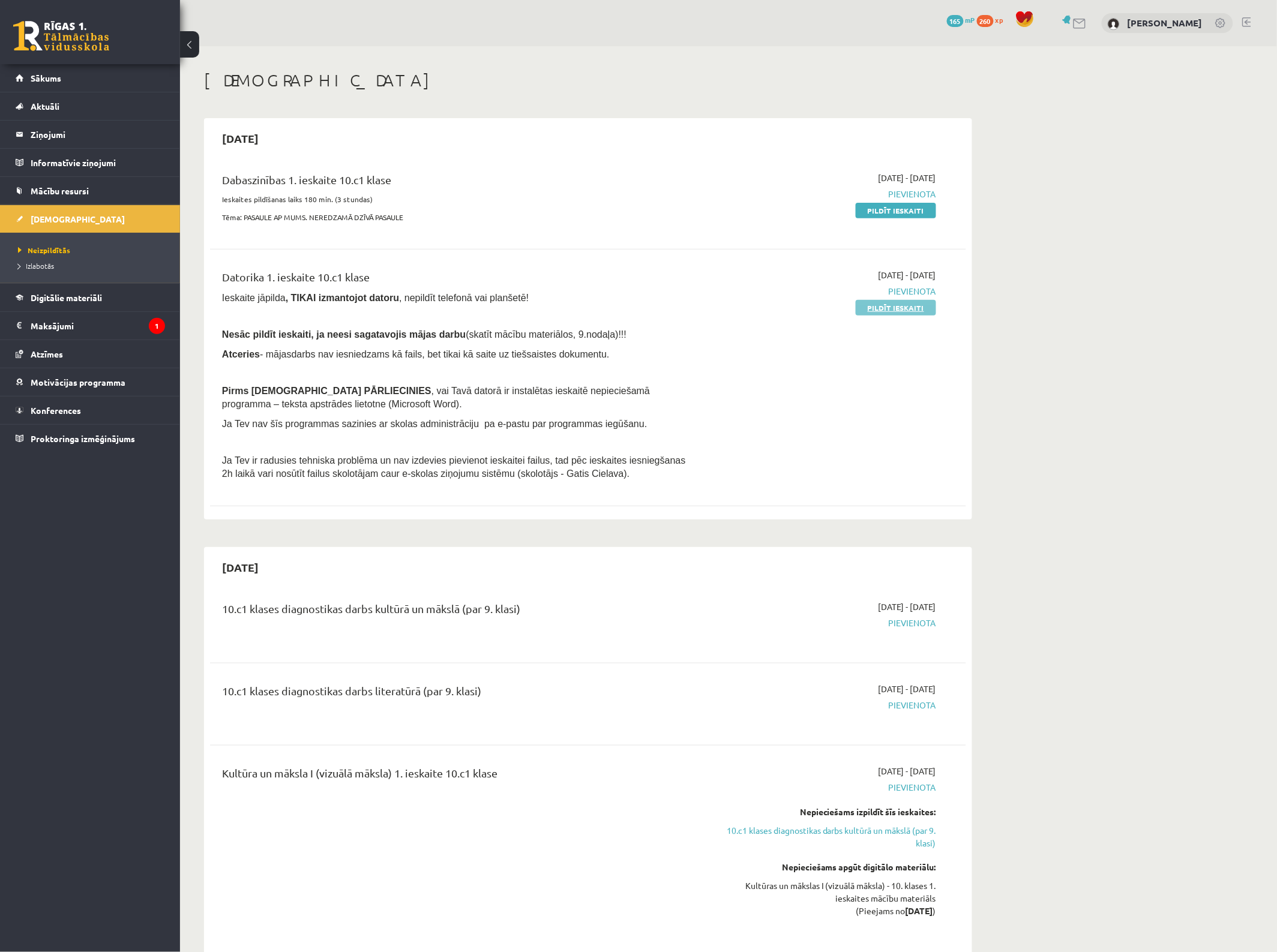
click at [891, 308] on link "Pildīt ieskaiti" at bounding box center [896, 307] width 81 height 15
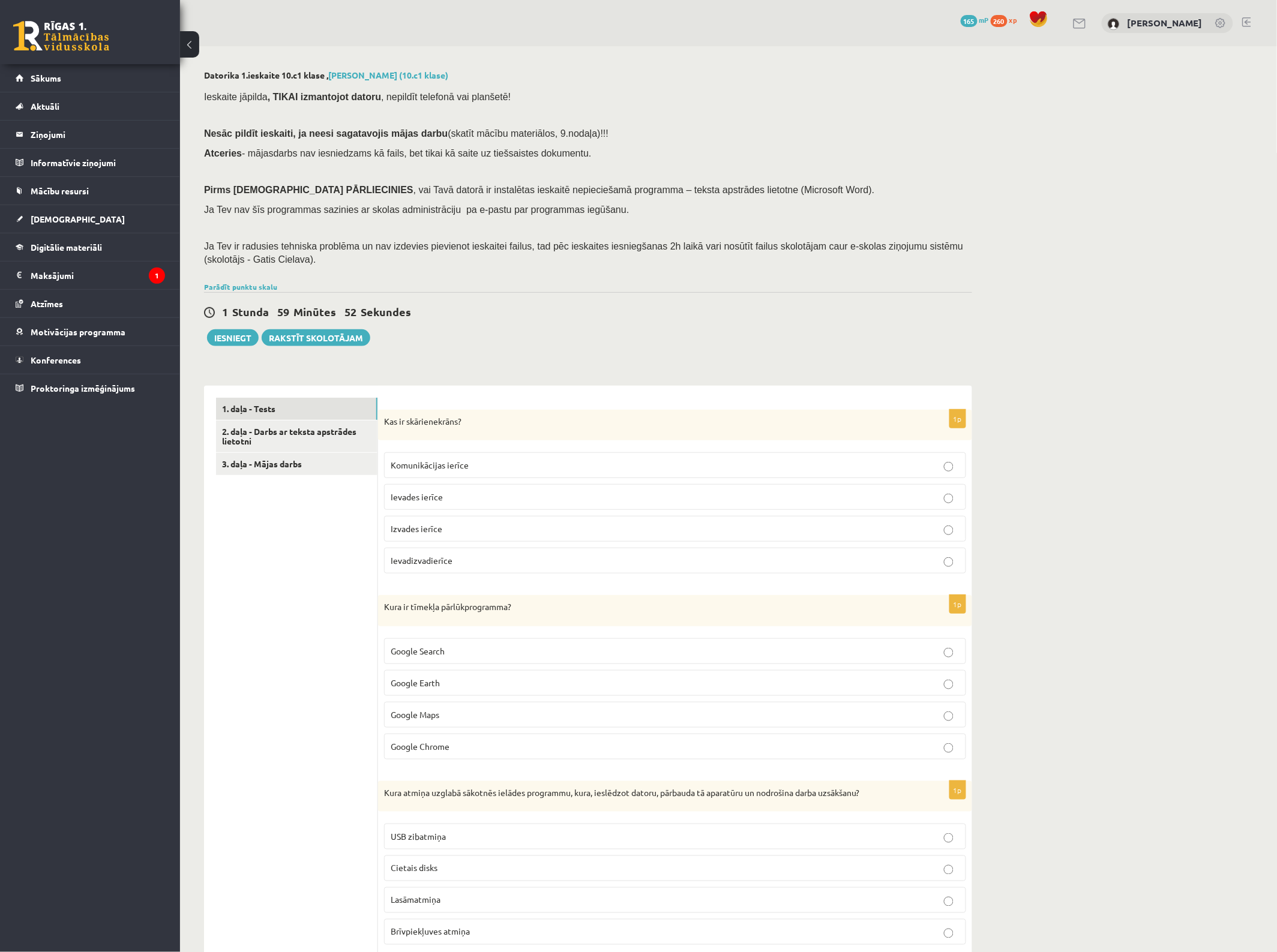
click at [441, 497] on span "Ievades ierīce" at bounding box center [417, 496] width 53 height 11
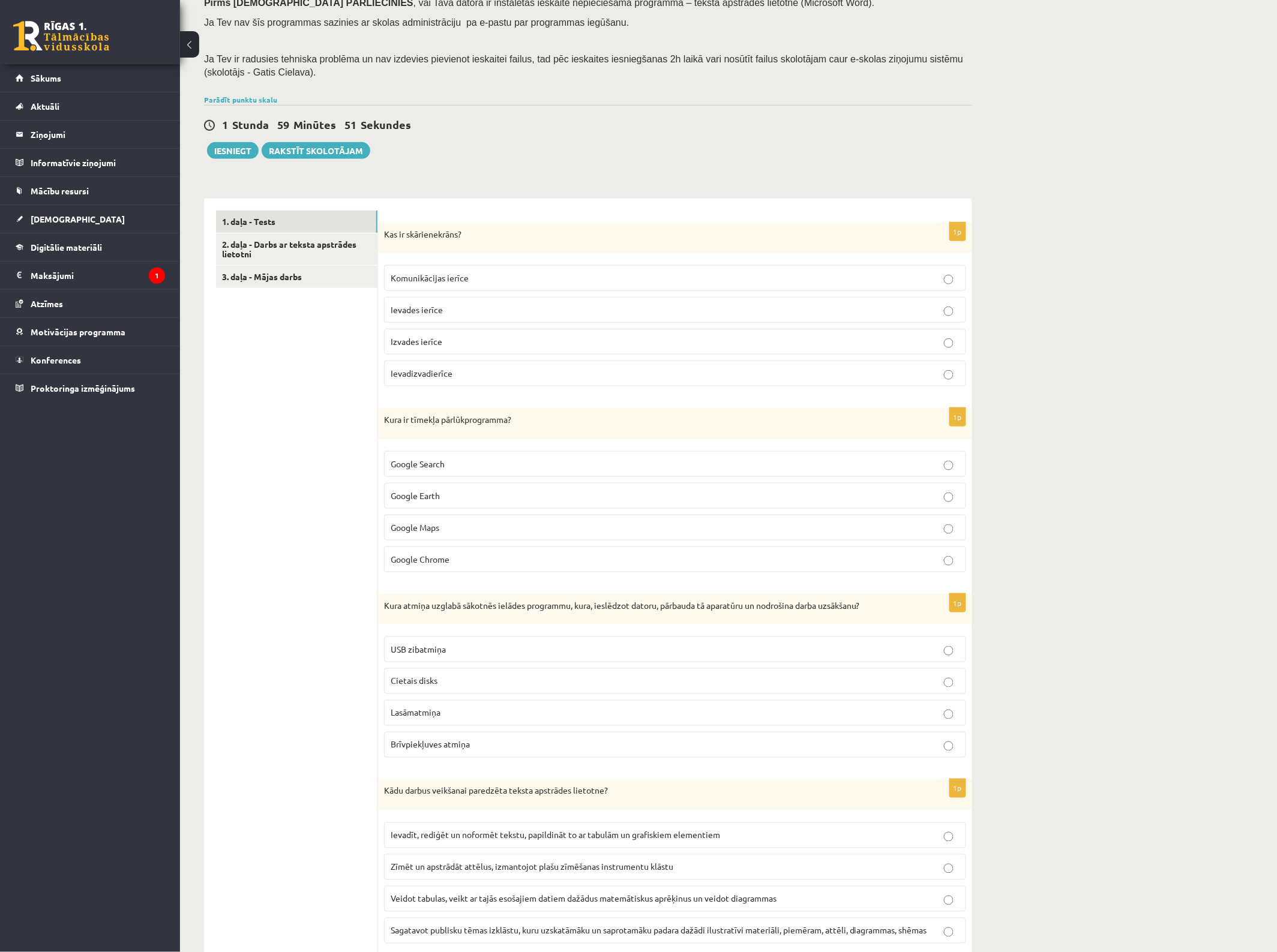
scroll to position [225, 0]
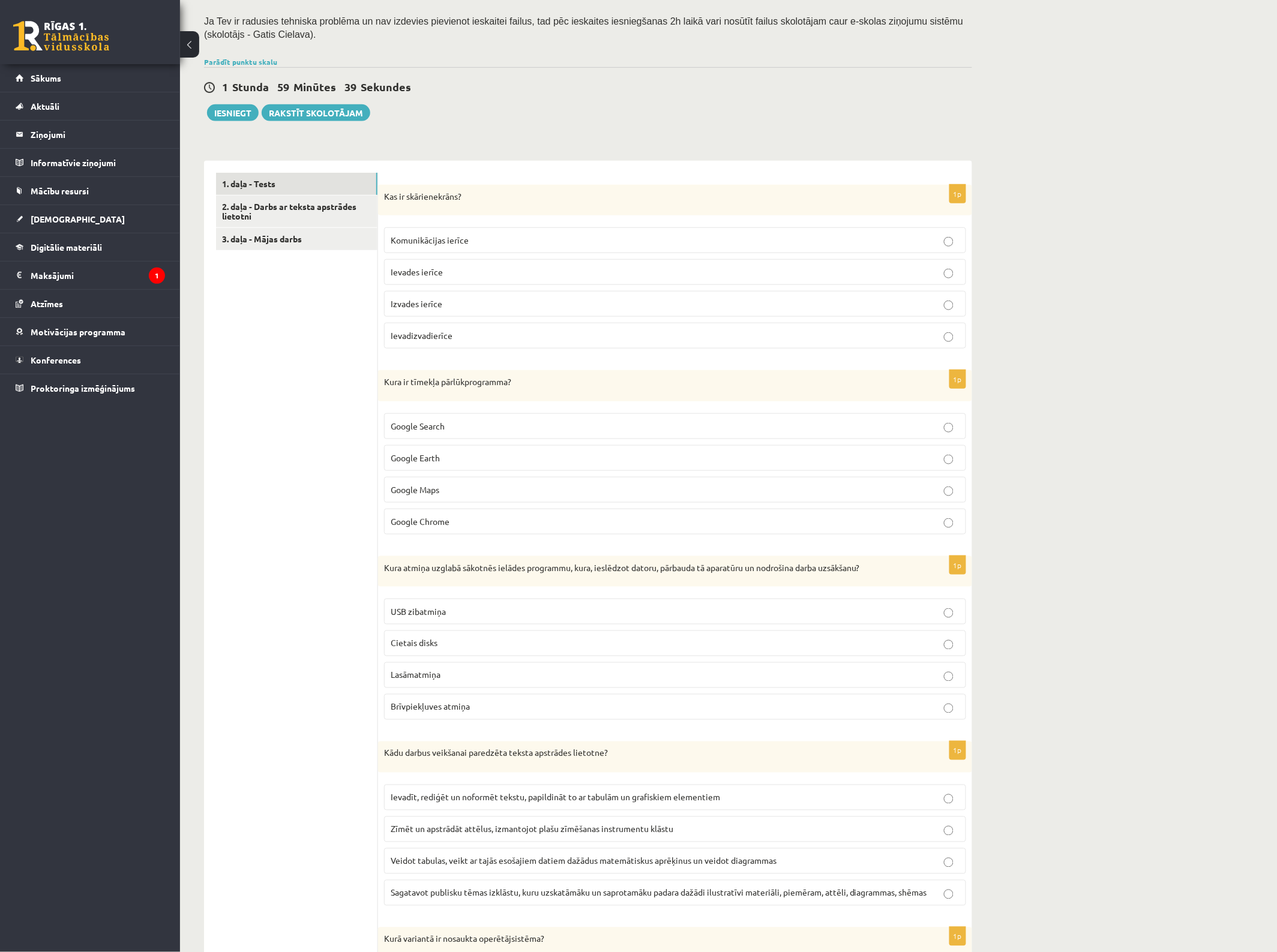
click at [456, 517] on p "Google Chrome" at bounding box center [675, 522] width 569 height 13
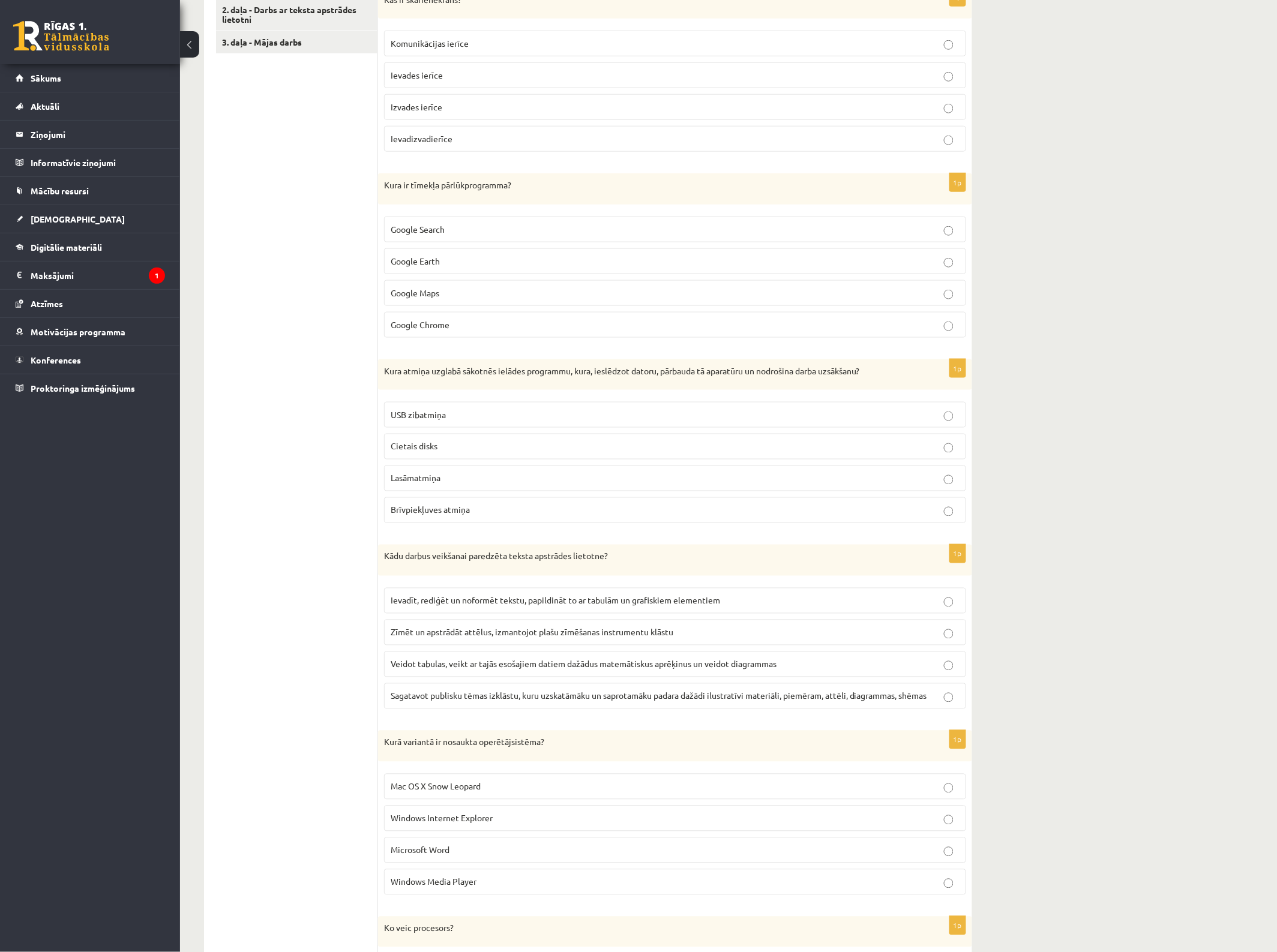
scroll to position [450, 0]
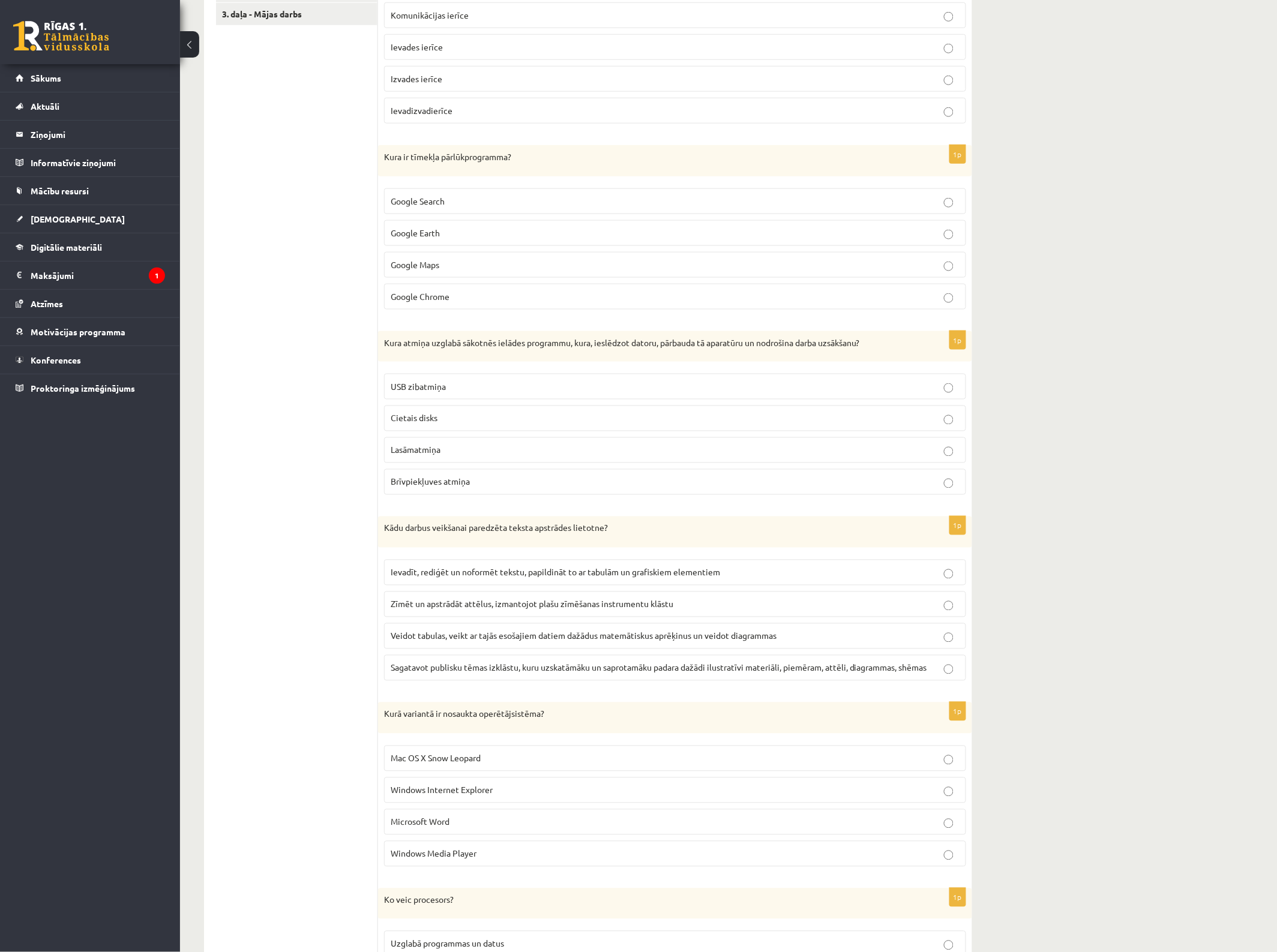
click at [466, 419] on p "Cietais disks" at bounding box center [675, 419] width 569 height 13
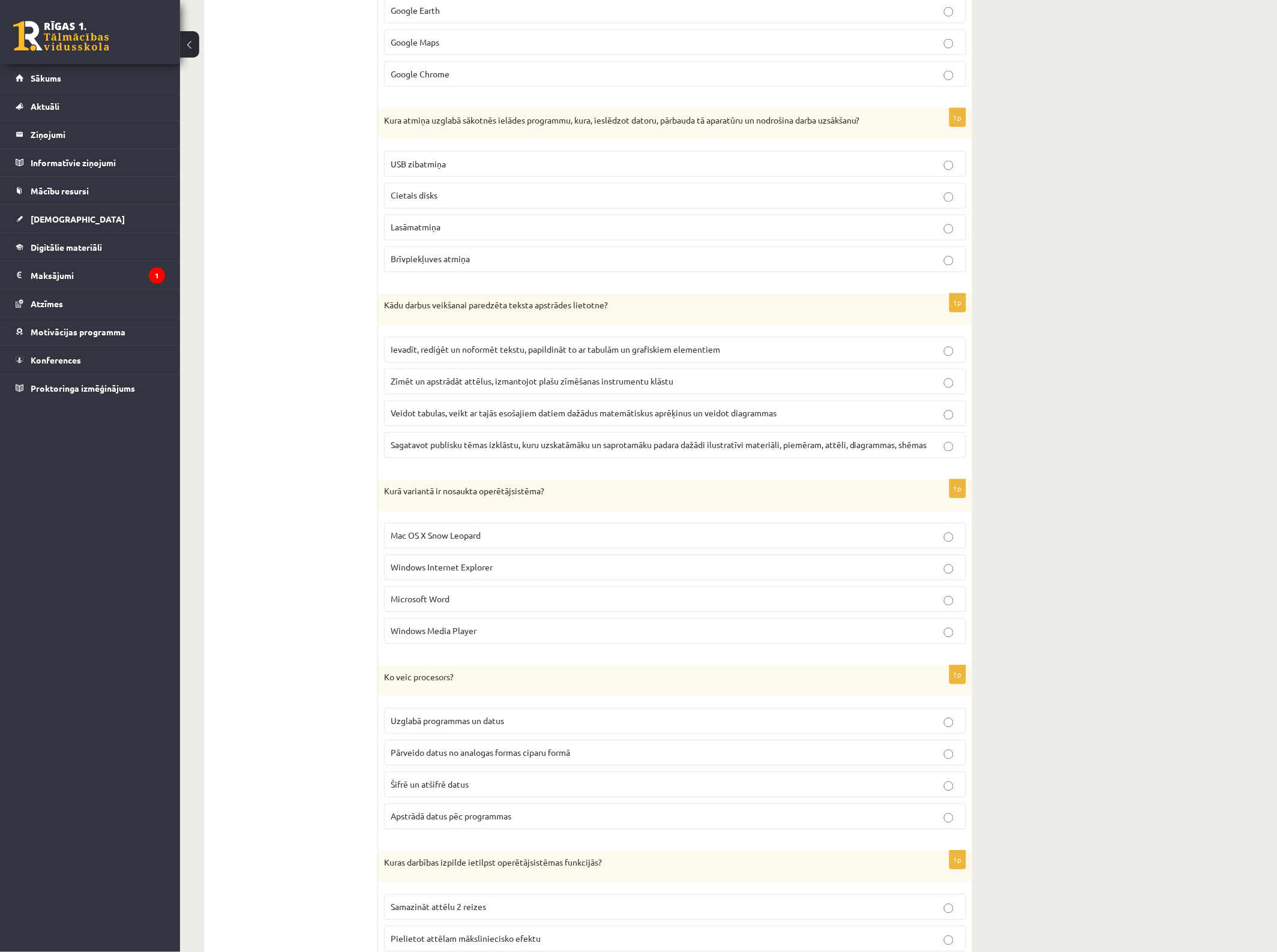
scroll to position [675, 0]
click at [554, 349] on span "Ievadīt, rediģēt un noformēt tekstu, papildināt to ar tabulām un grafiskiem ele…" at bounding box center [555, 347] width 329 height 11
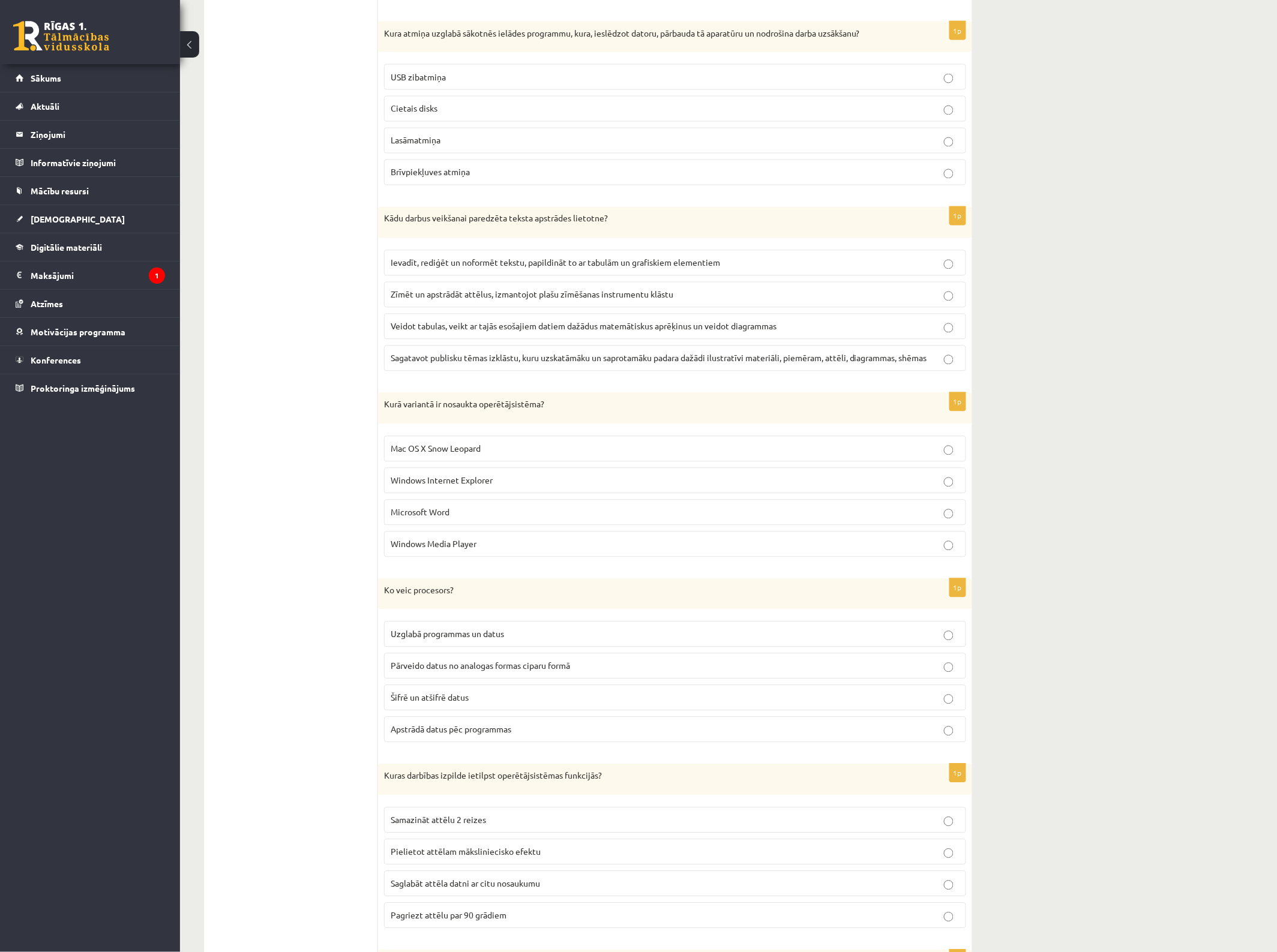
scroll to position [825, 0]
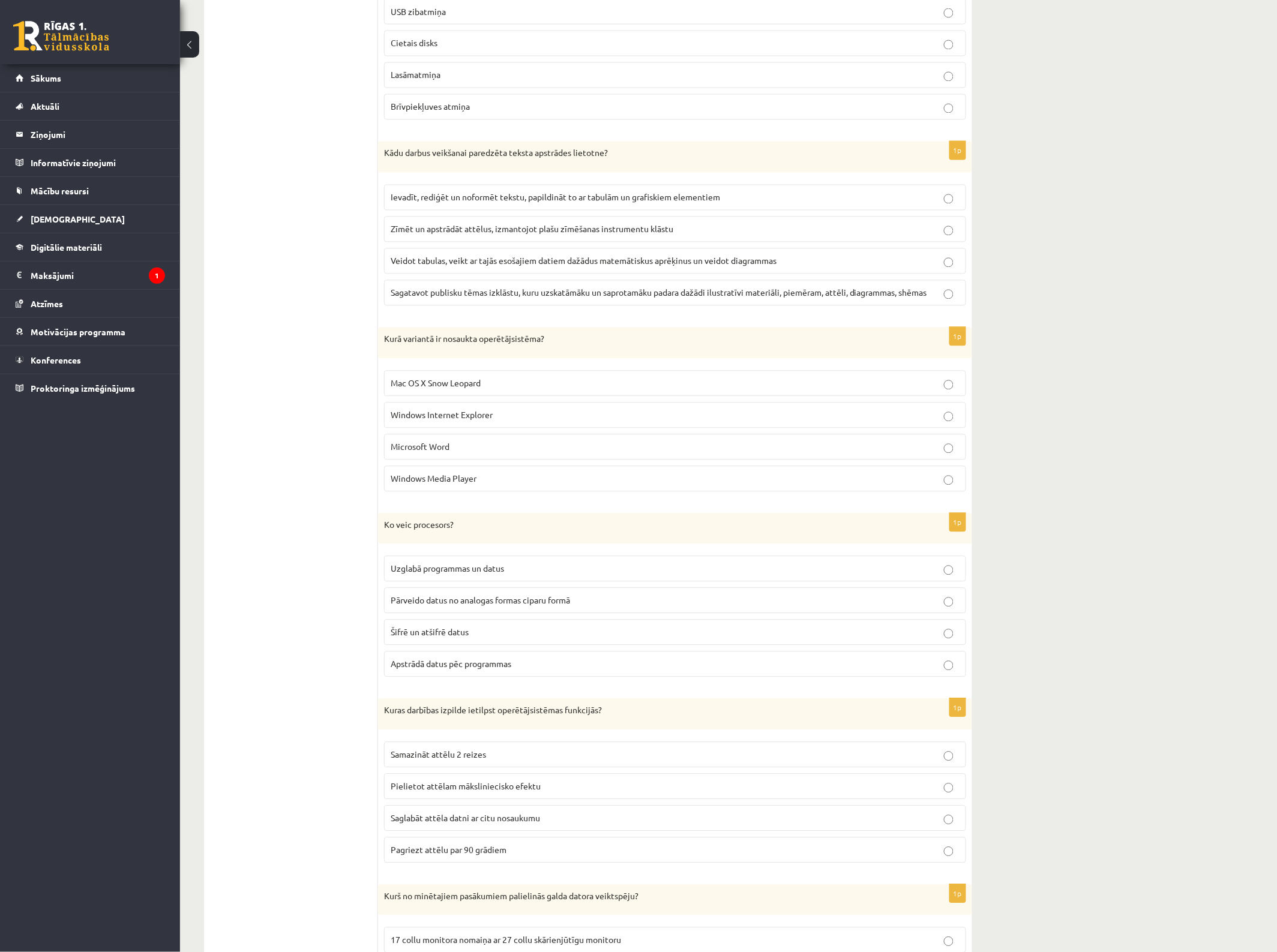
click at [446, 387] on span "Mac OS X Snow Leopard" at bounding box center [435, 383] width 90 height 11
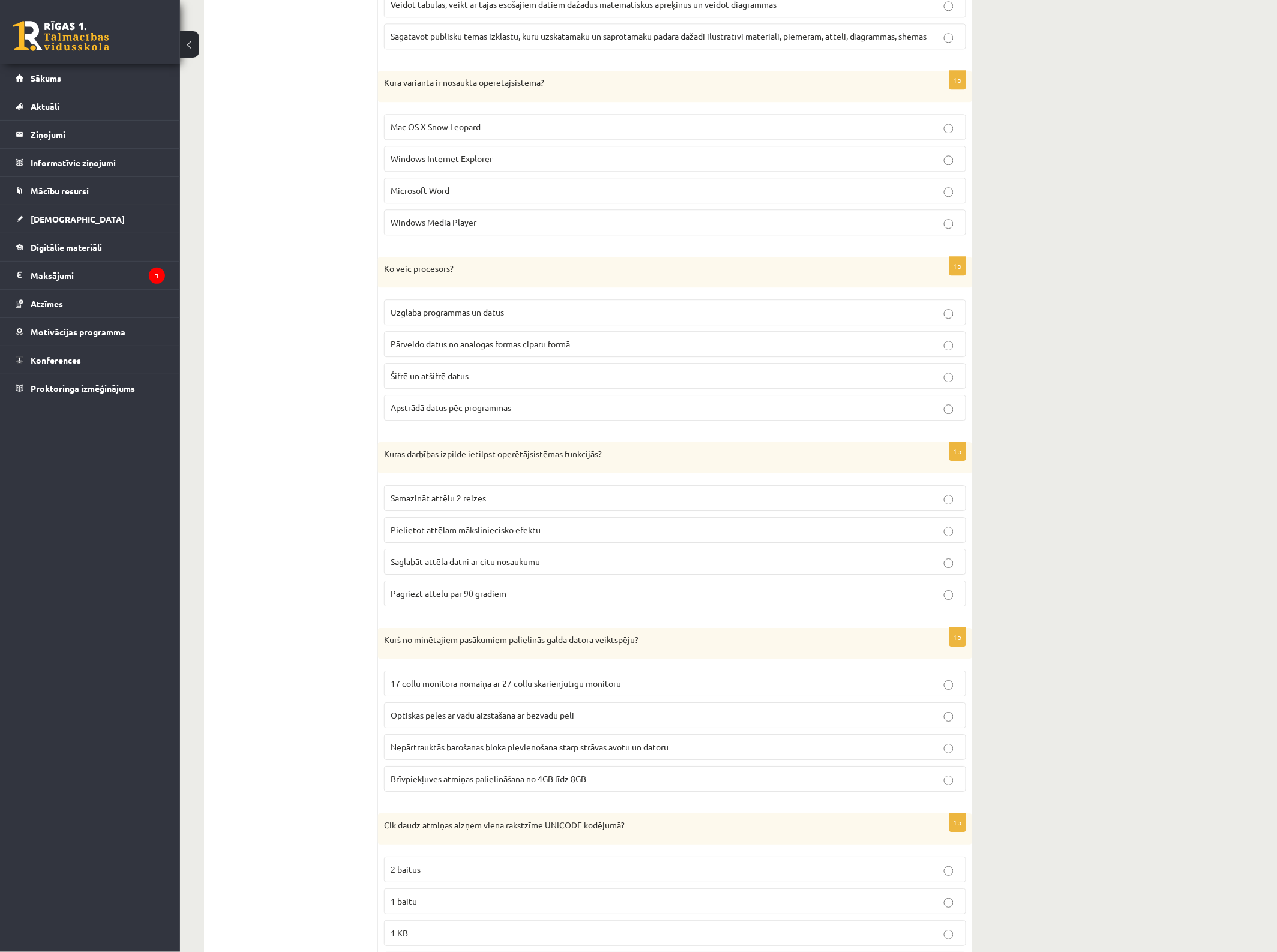
scroll to position [1125, 0]
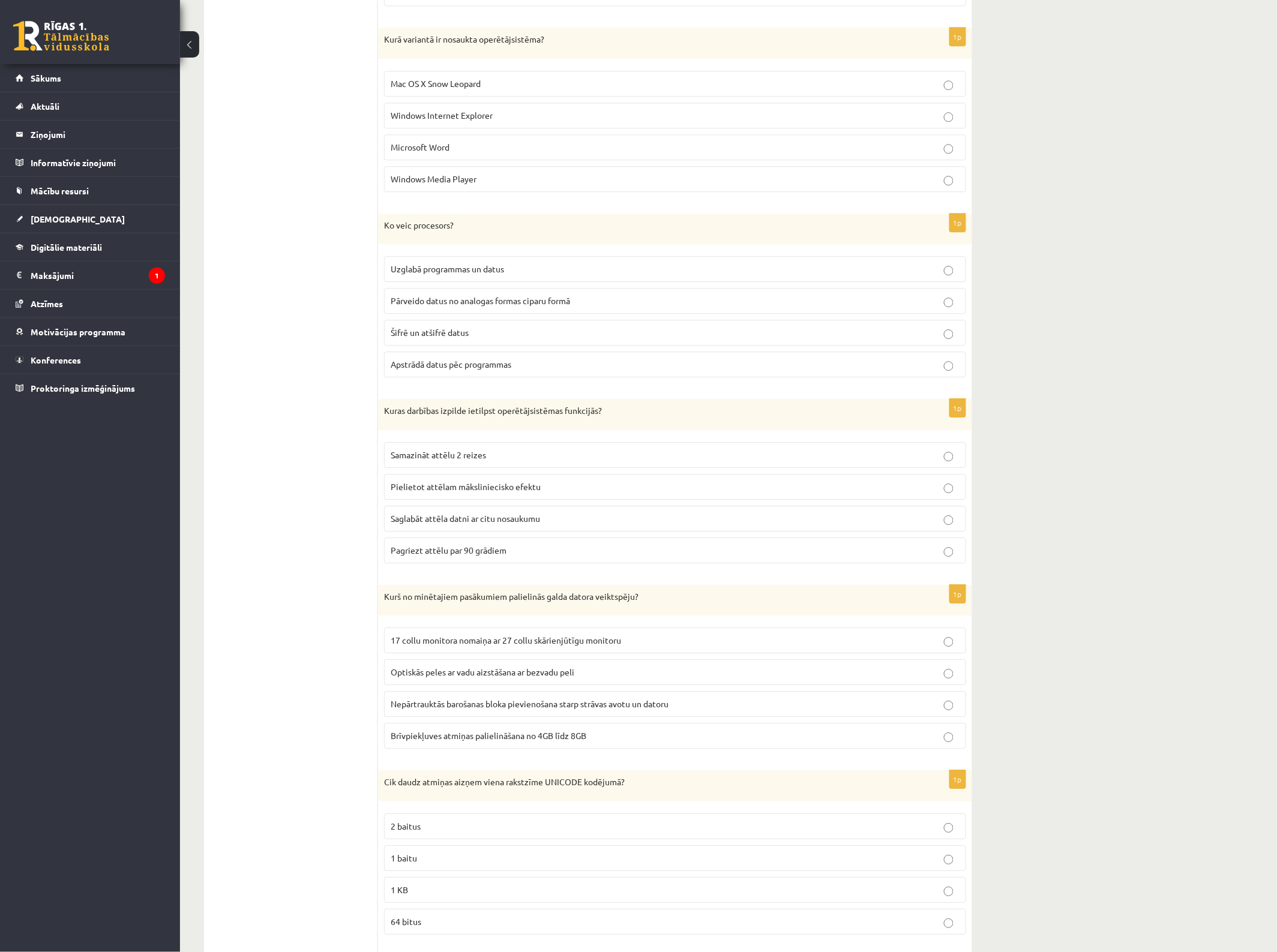
click at [503, 306] on span "Pārveido datus no analogas formas ciparu formā" at bounding box center [480, 300] width 179 height 11
click at [517, 371] on p "Apstrādā datus pēc programmas" at bounding box center [675, 364] width 569 height 13
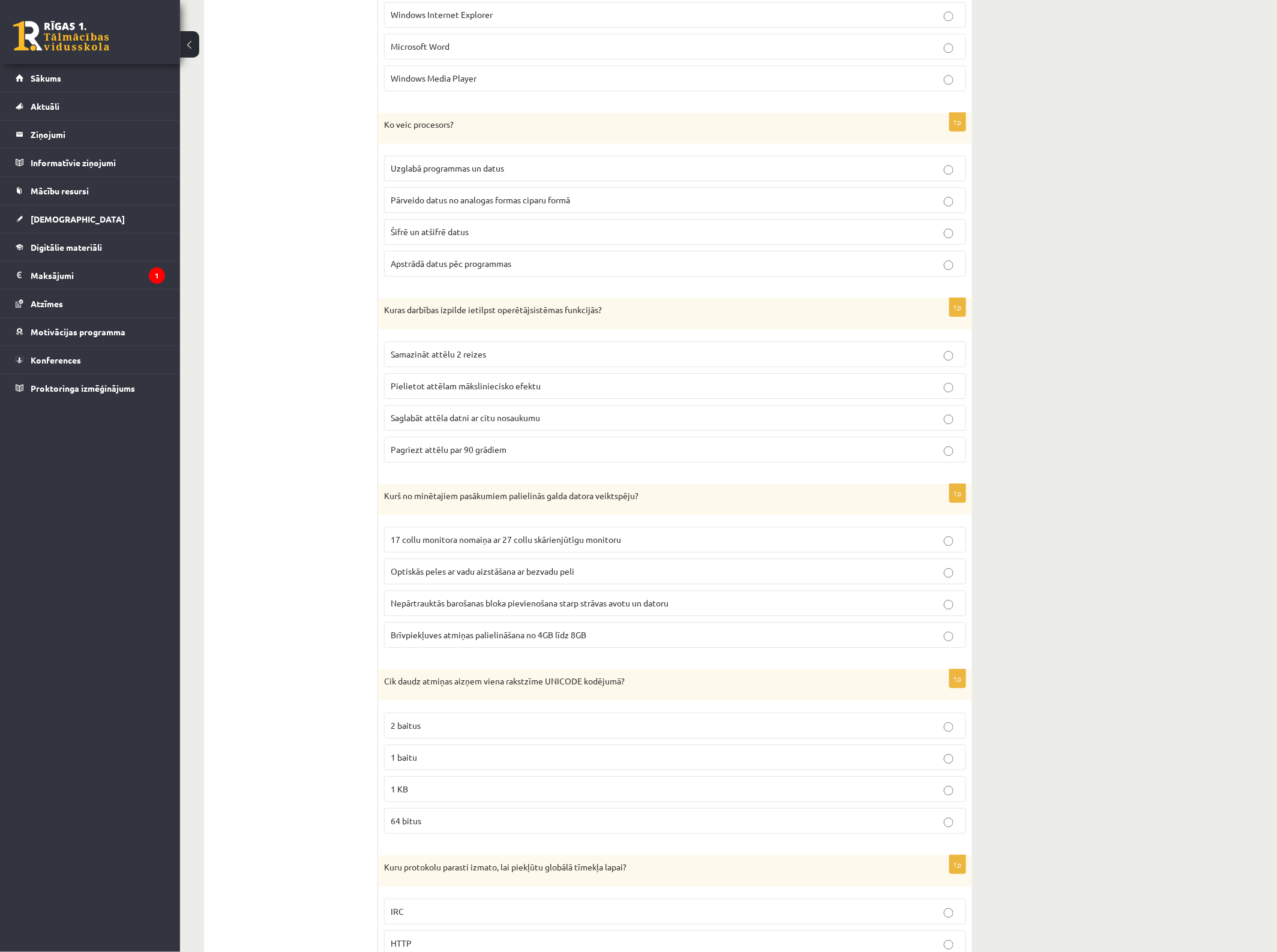
scroll to position [1275, 0]
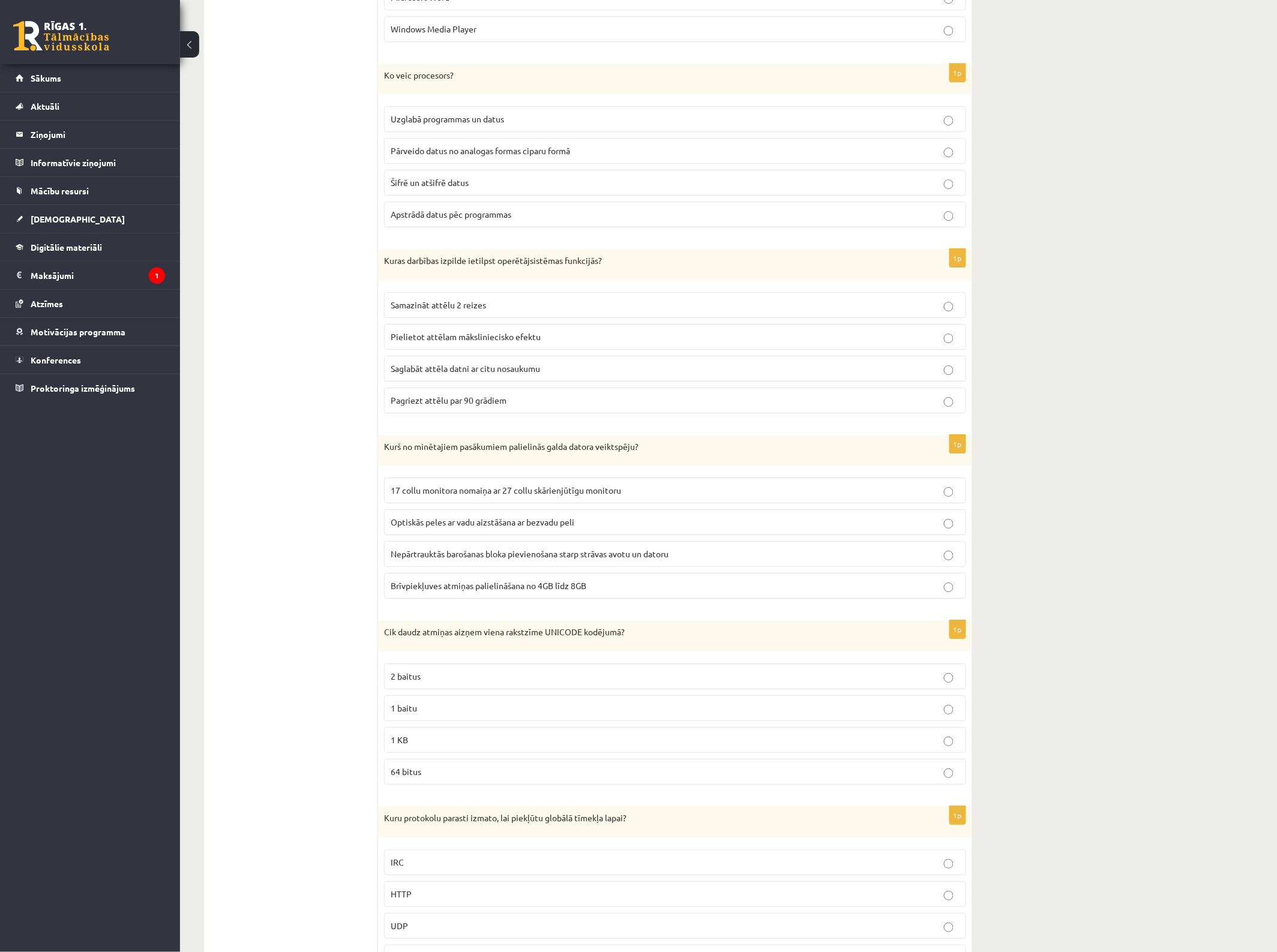
click at [525, 373] on span "Saglabāt attēla datni ar citu nosaukumu" at bounding box center [465, 368] width 149 height 11
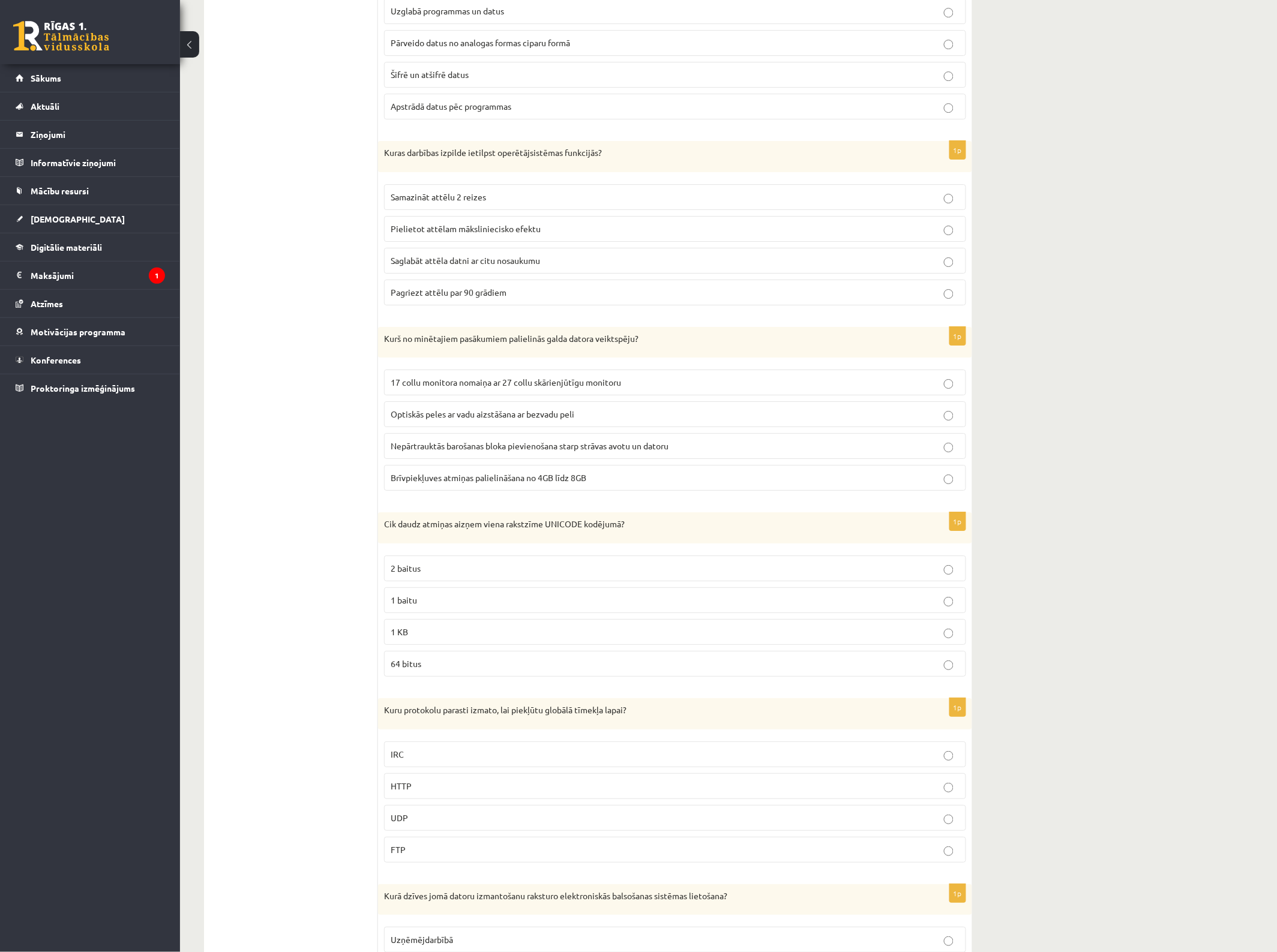
scroll to position [1424, 0]
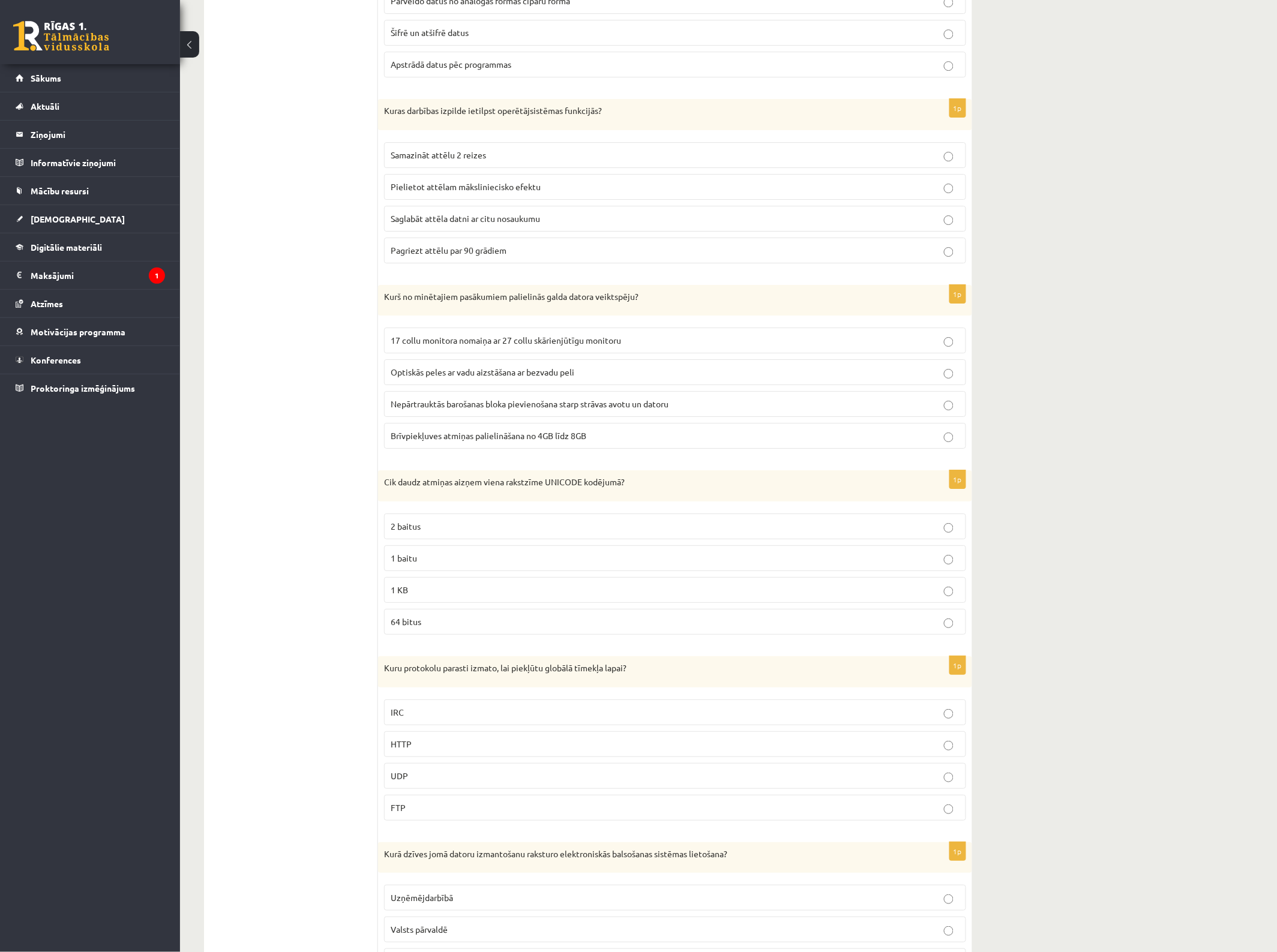
click at [524, 441] on span "Brīvpiekļuves atmiņas palielināšana no 4GB līdz 8GB" at bounding box center [488, 435] width 195 height 11
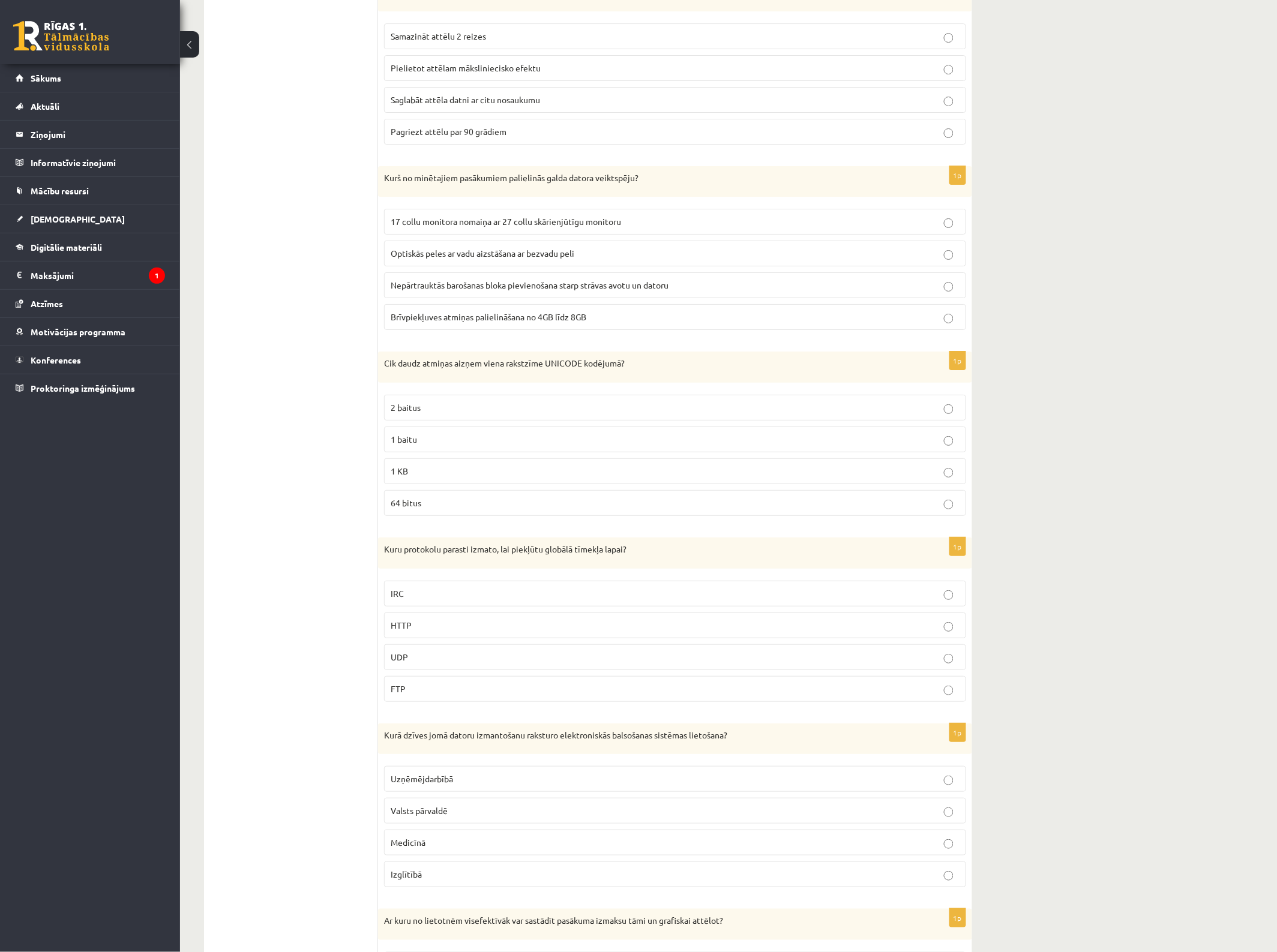
scroll to position [1574, 0]
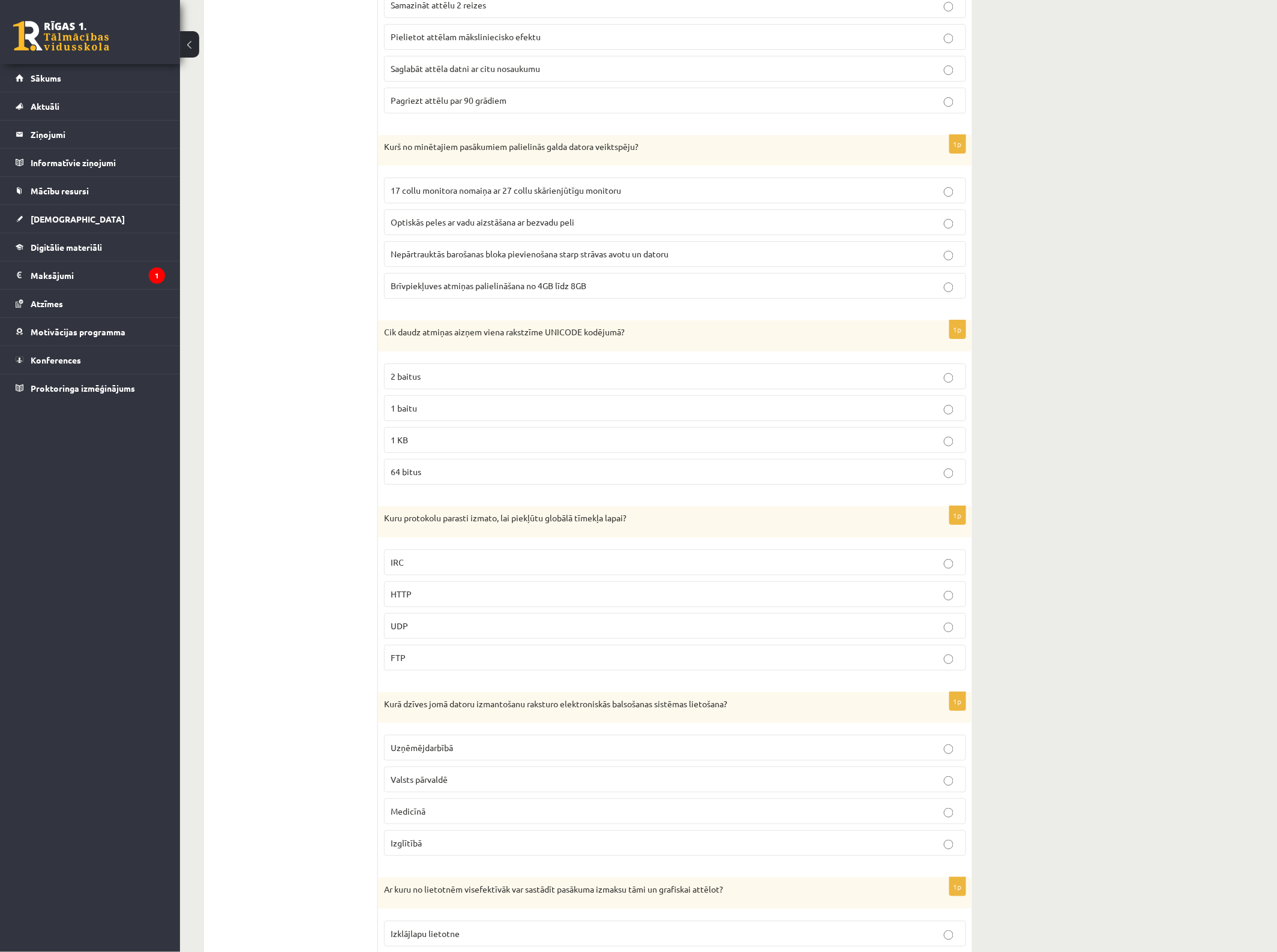
click at [439, 383] on p "2 baitus" at bounding box center [675, 376] width 569 height 13
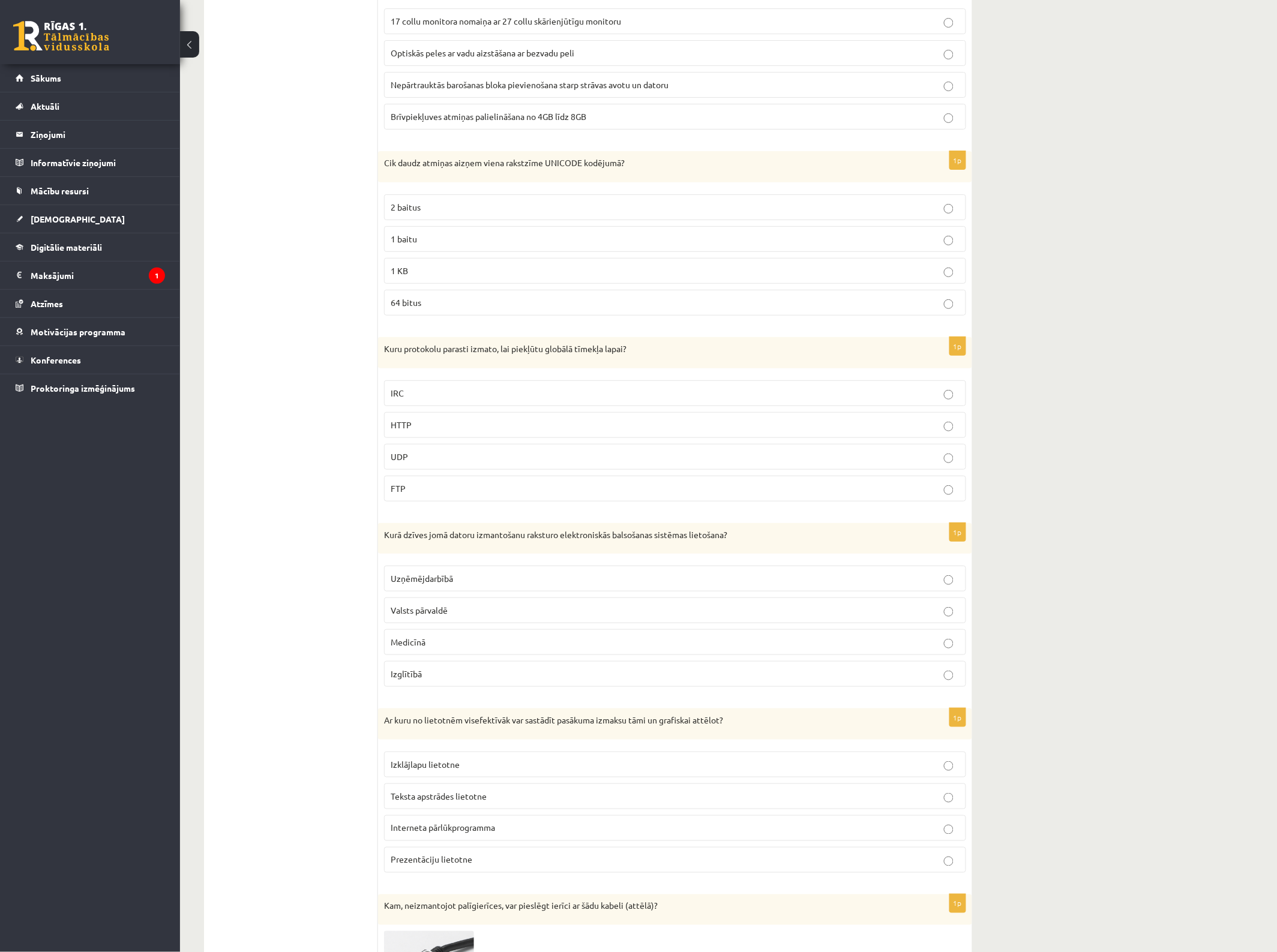
scroll to position [1800, 0]
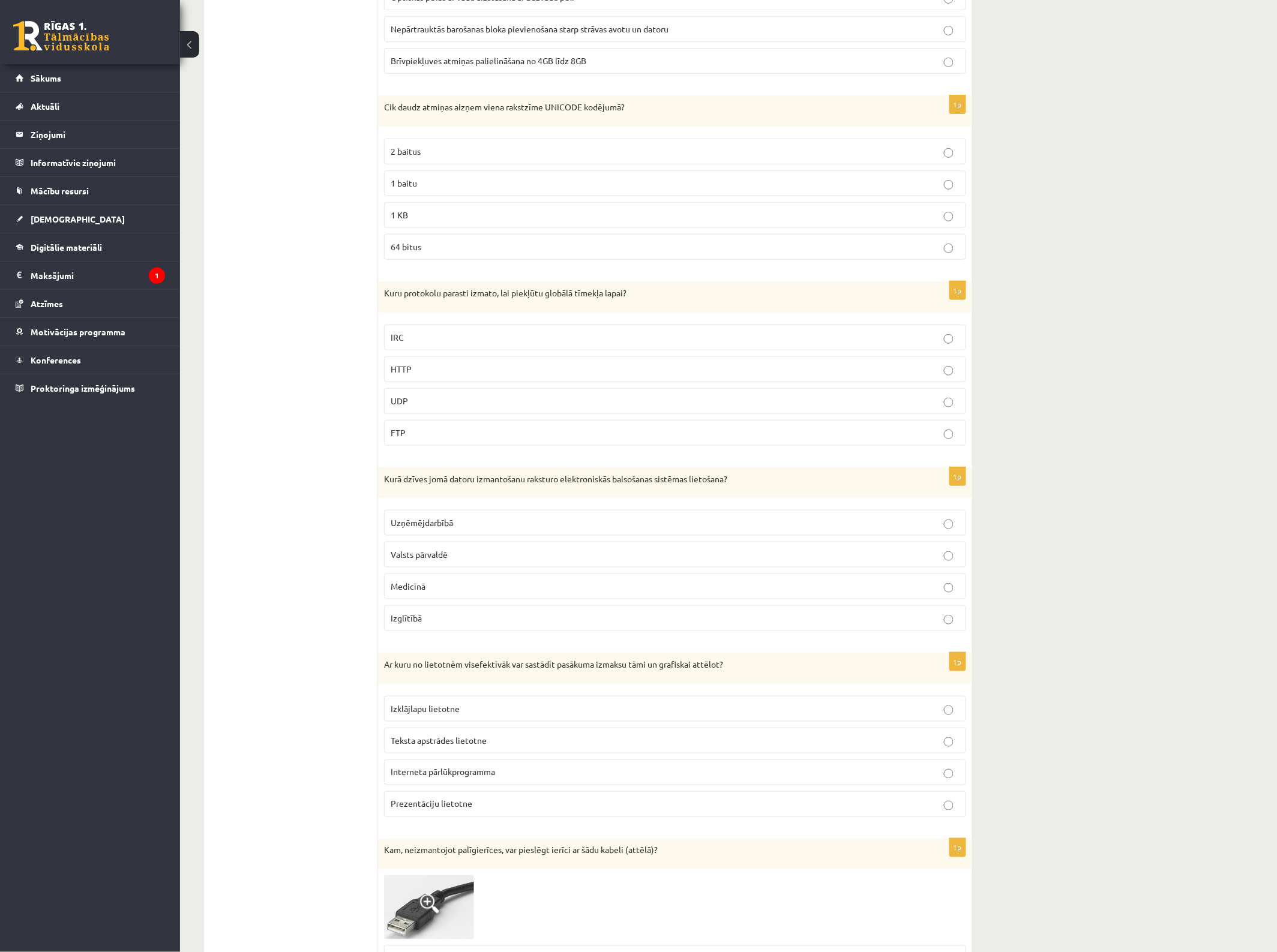
click at [470, 375] on p "HTTP" at bounding box center [675, 369] width 569 height 13
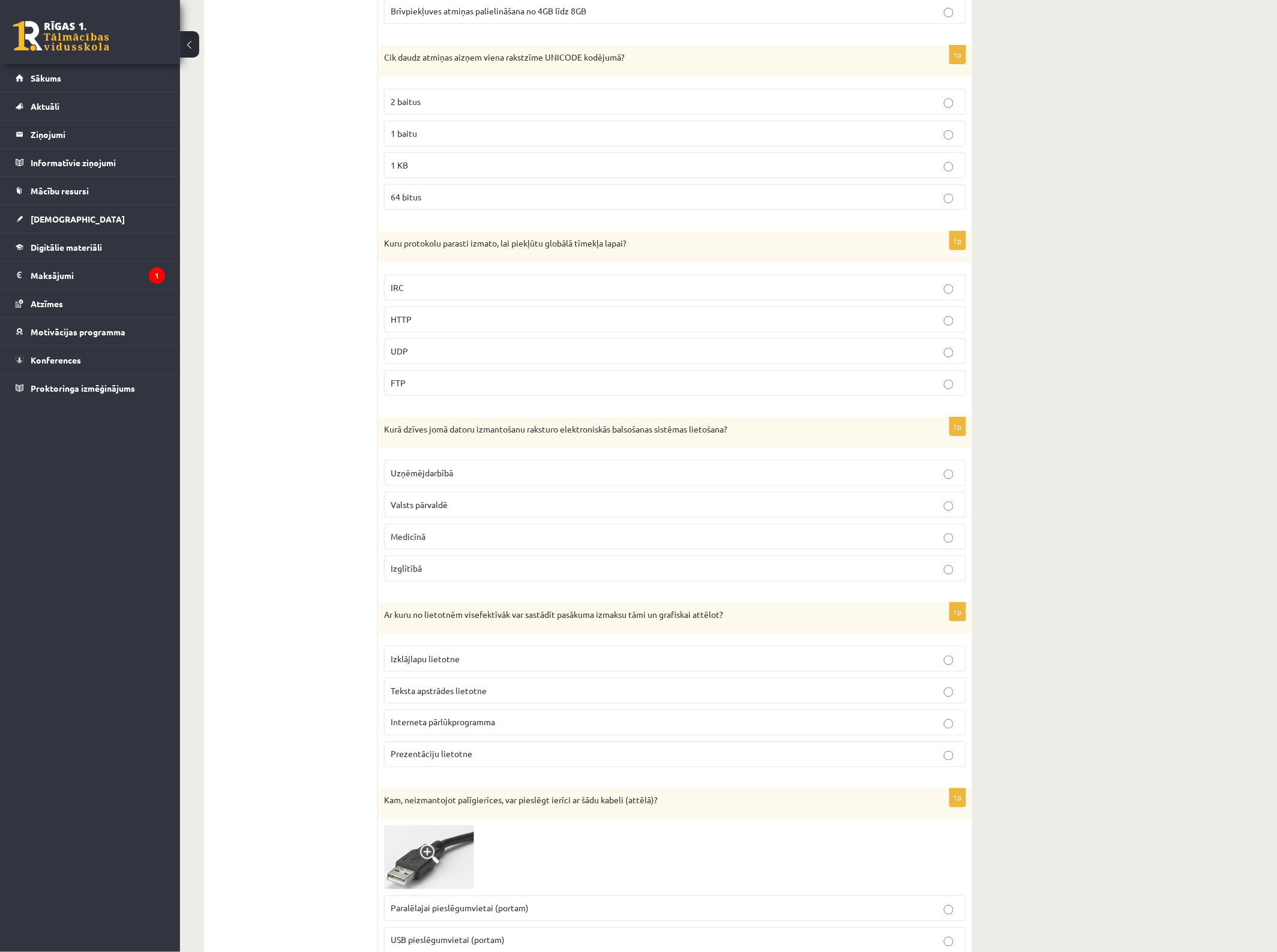
scroll to position [1949, 0]
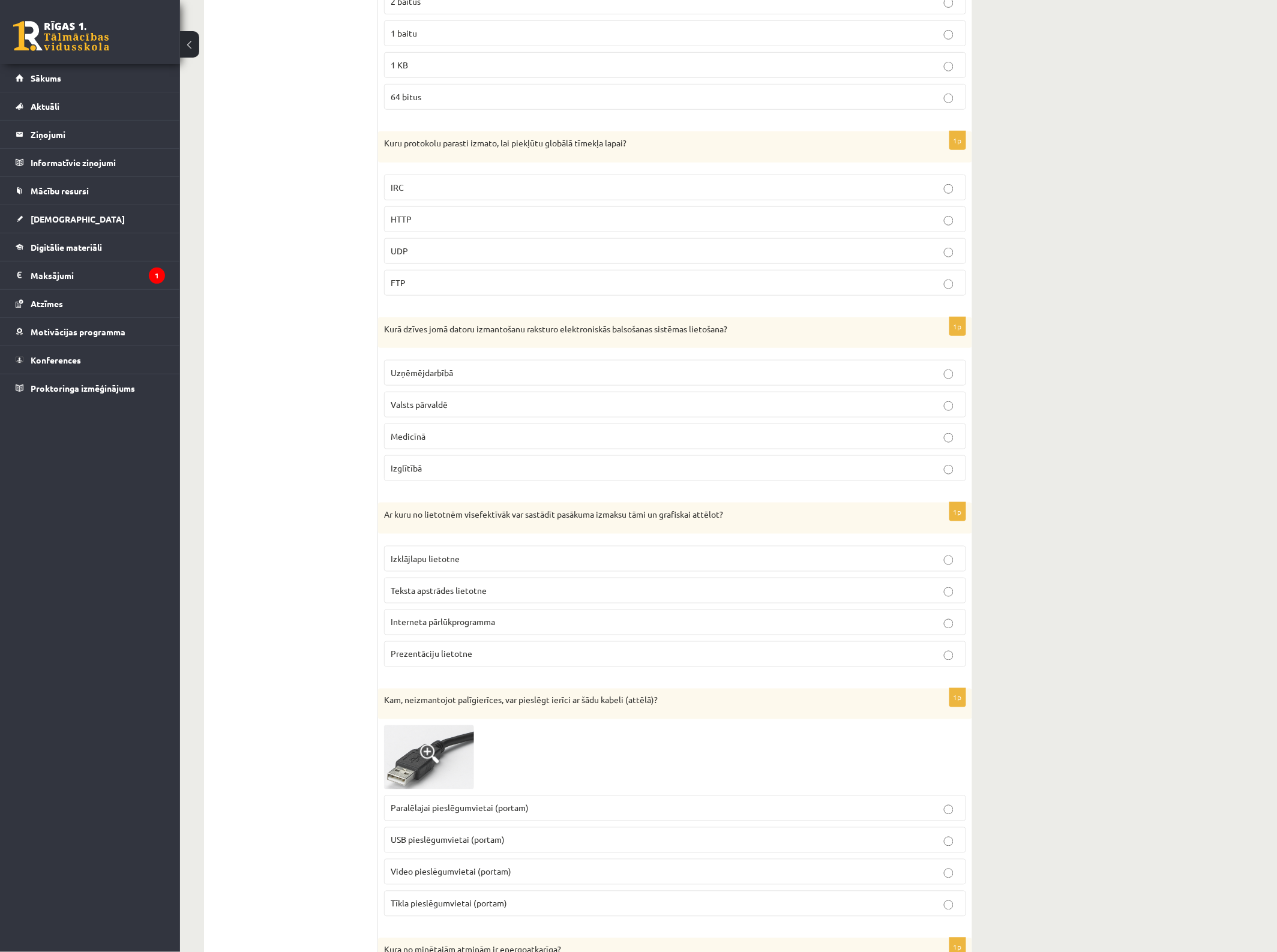
click at [683, 411] on p "Valsts pārvaldē" at bounding box center [675, 405] width 569 height 13
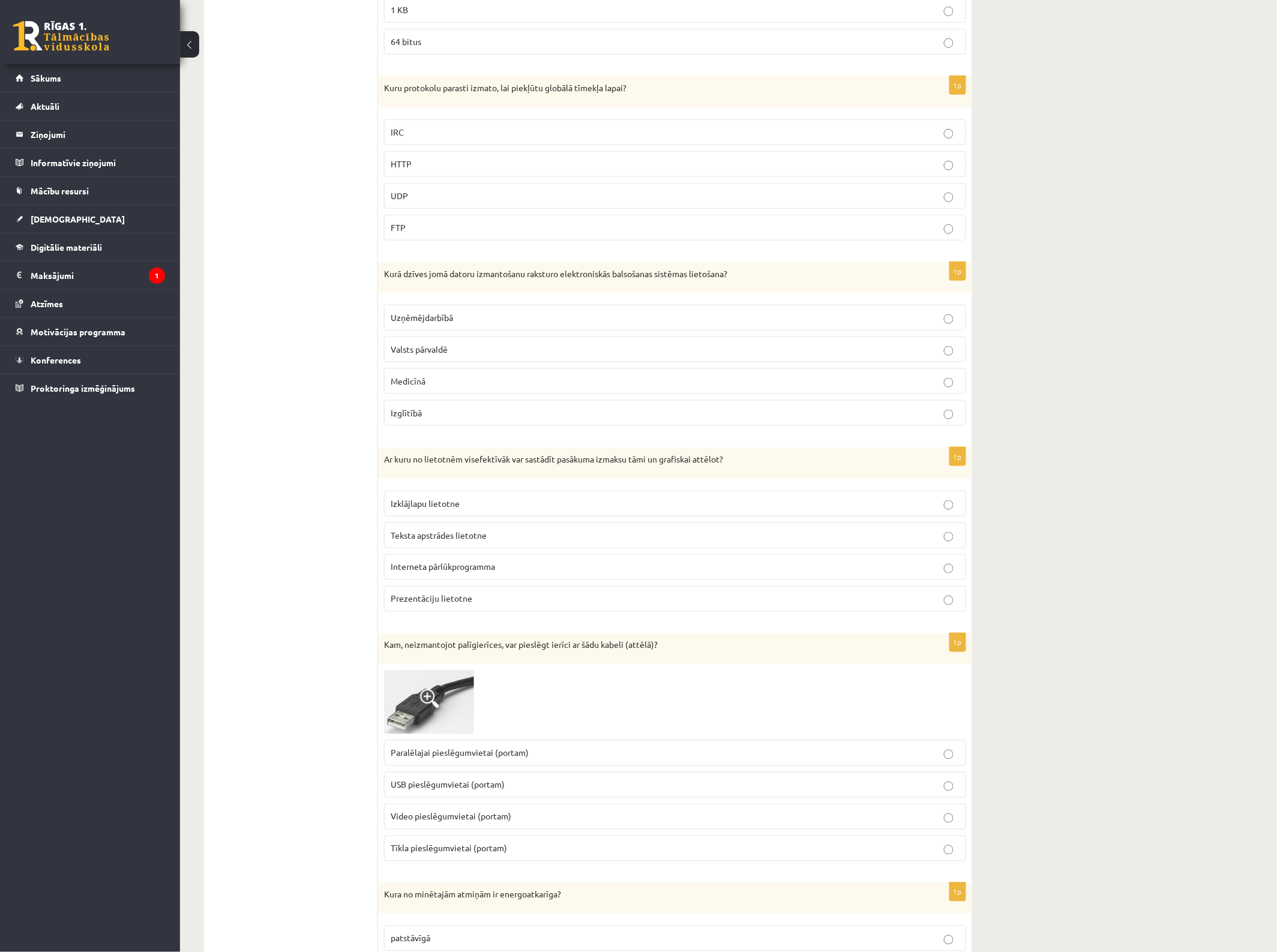
scroll to position [2174, 0]
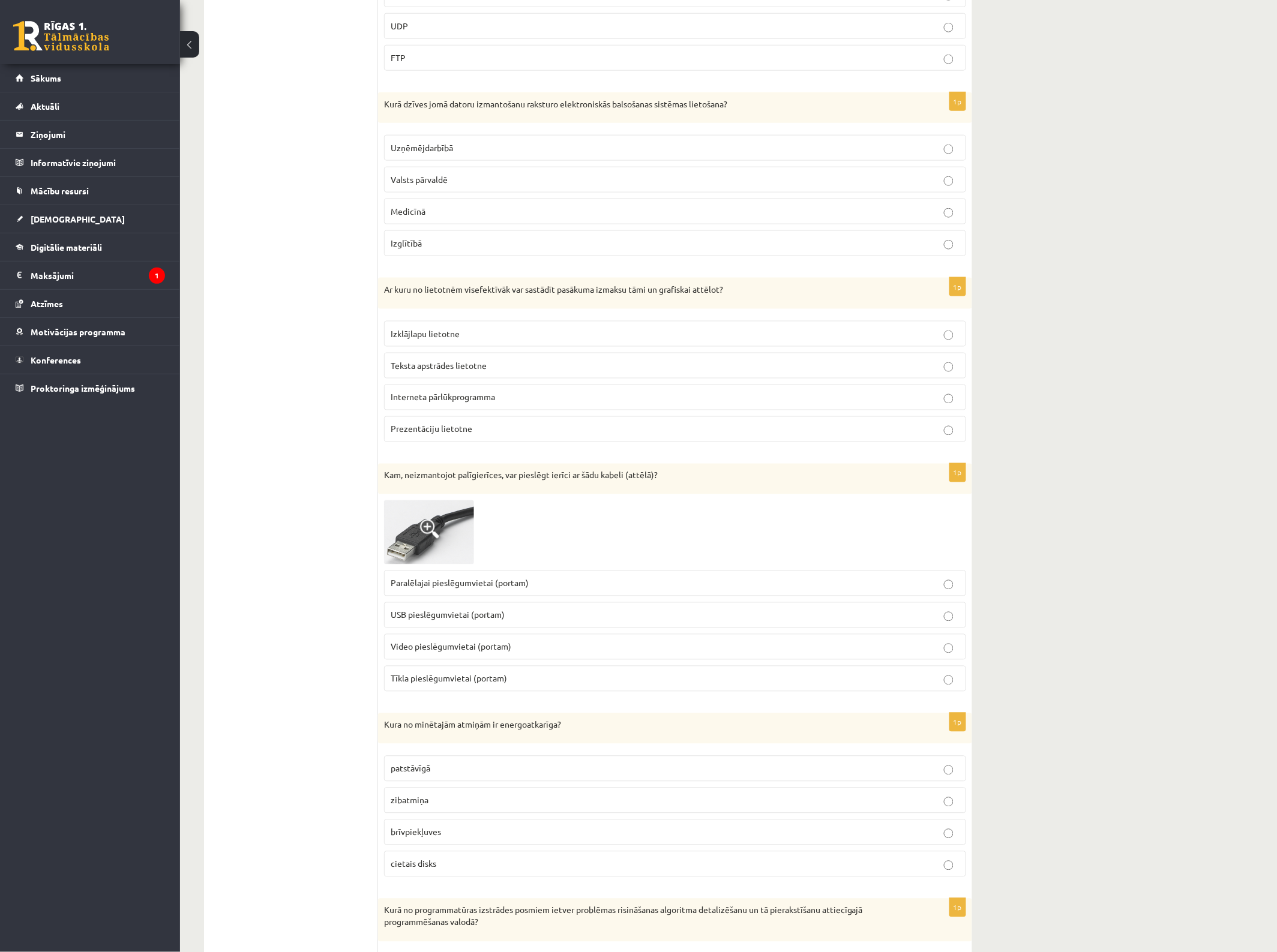
click at [460, 340] on p "Izklājlapu lietotne" at bounding box center [675, 334] width 569 height 13
click at [508, 622] on p "USB pieslēgumvietai (portam)" at bounding box center [675, 615] width 569 height 13
click at [448, 839] on p "brīvpiekļuves" at bounding box center [675, 832] width 569 height 13
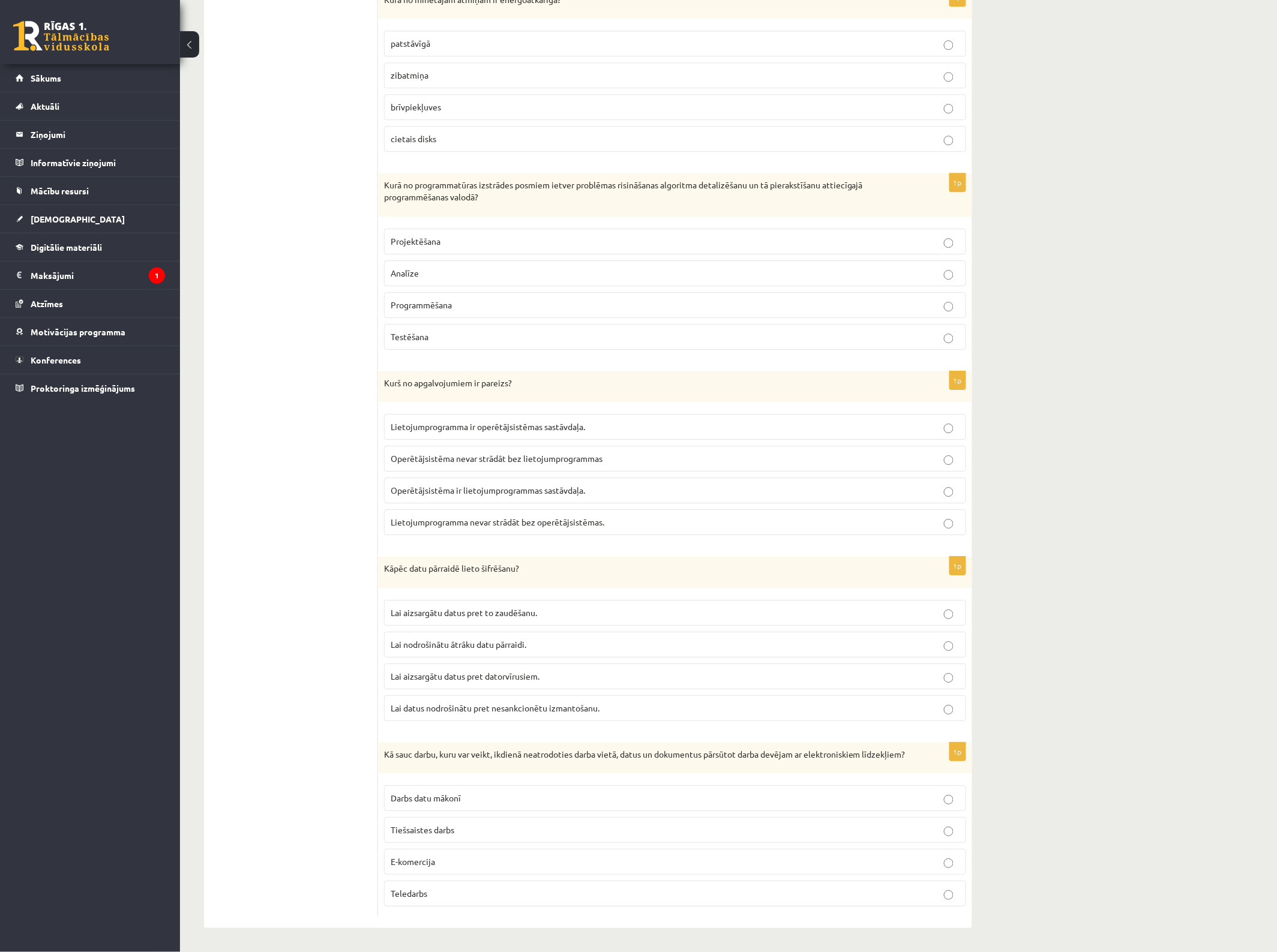
scroll to position [2932, 0]
click at [585, 299] on p "Programmēšana" at bounding box center [675, 305] width 569 height 13
click at [568, 421] on span "Lietojumprogramma ir operētājsistēmas sastāvdaļa." at bounding box center [488, 426] width 195 height 11
click at [563, 517] on span "Lietojumprogramma nevar strādāt bez operētājsistēmas." at bounding box center [498, 522] width 214 height 11
click at [590, 606] on p "Lai aizsargātu datus pret to zaudēšanu." at bounding box center [675, 613] width 569 height 13
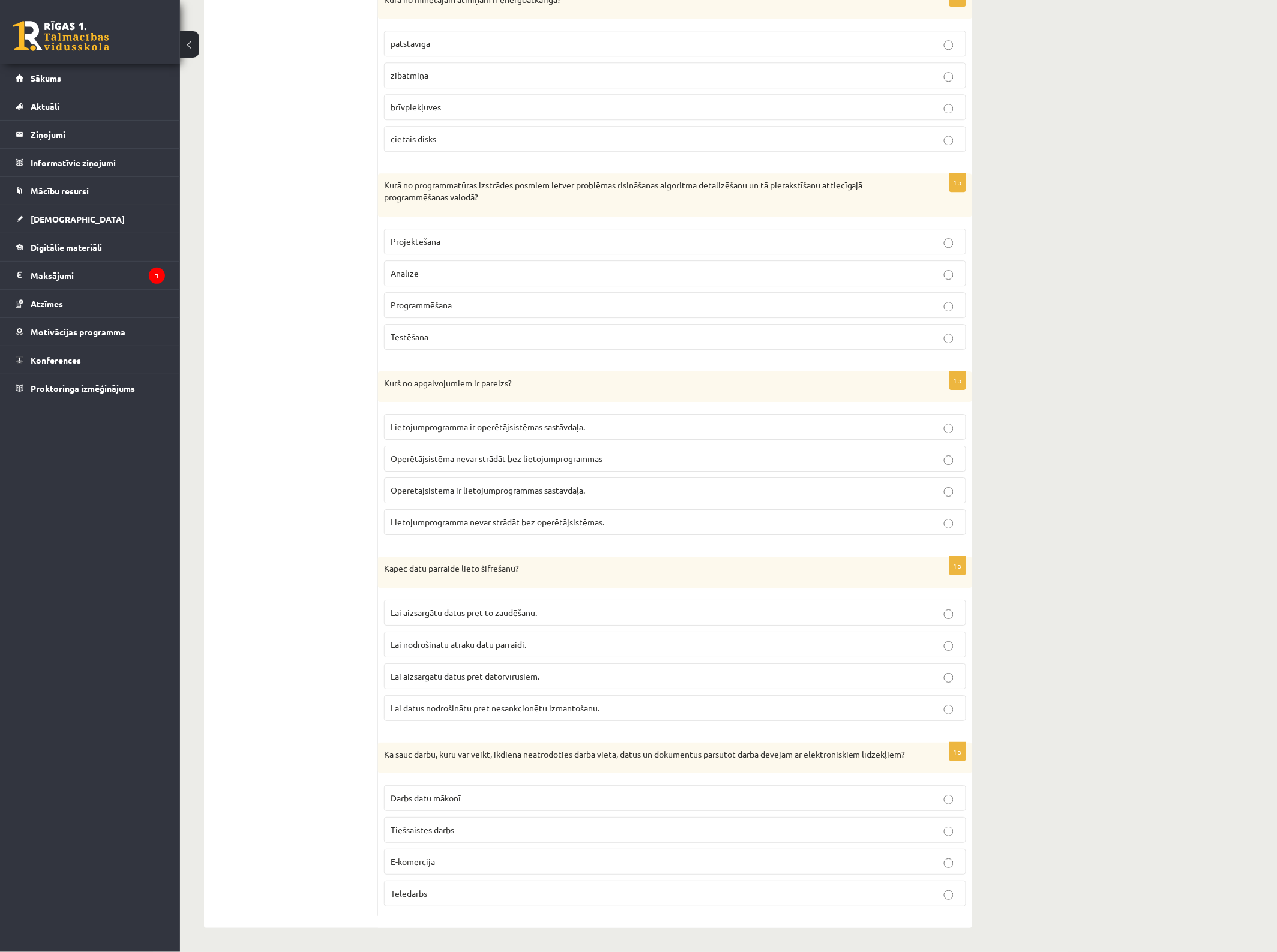
click at [480, 898] on p "Teledarbs" at bounding box center [675, 894] width 569 height 13
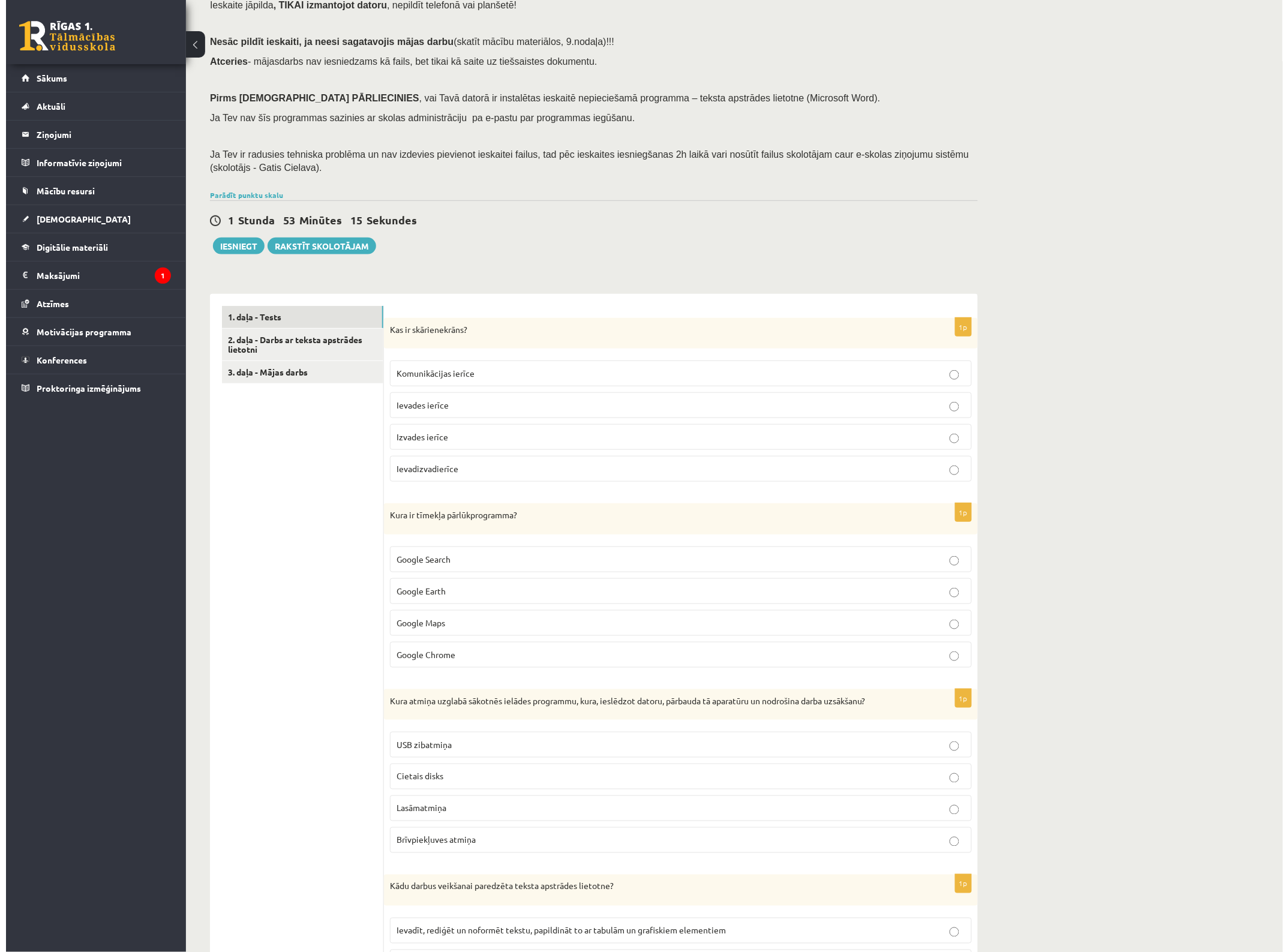
scroll to position [0, 0]
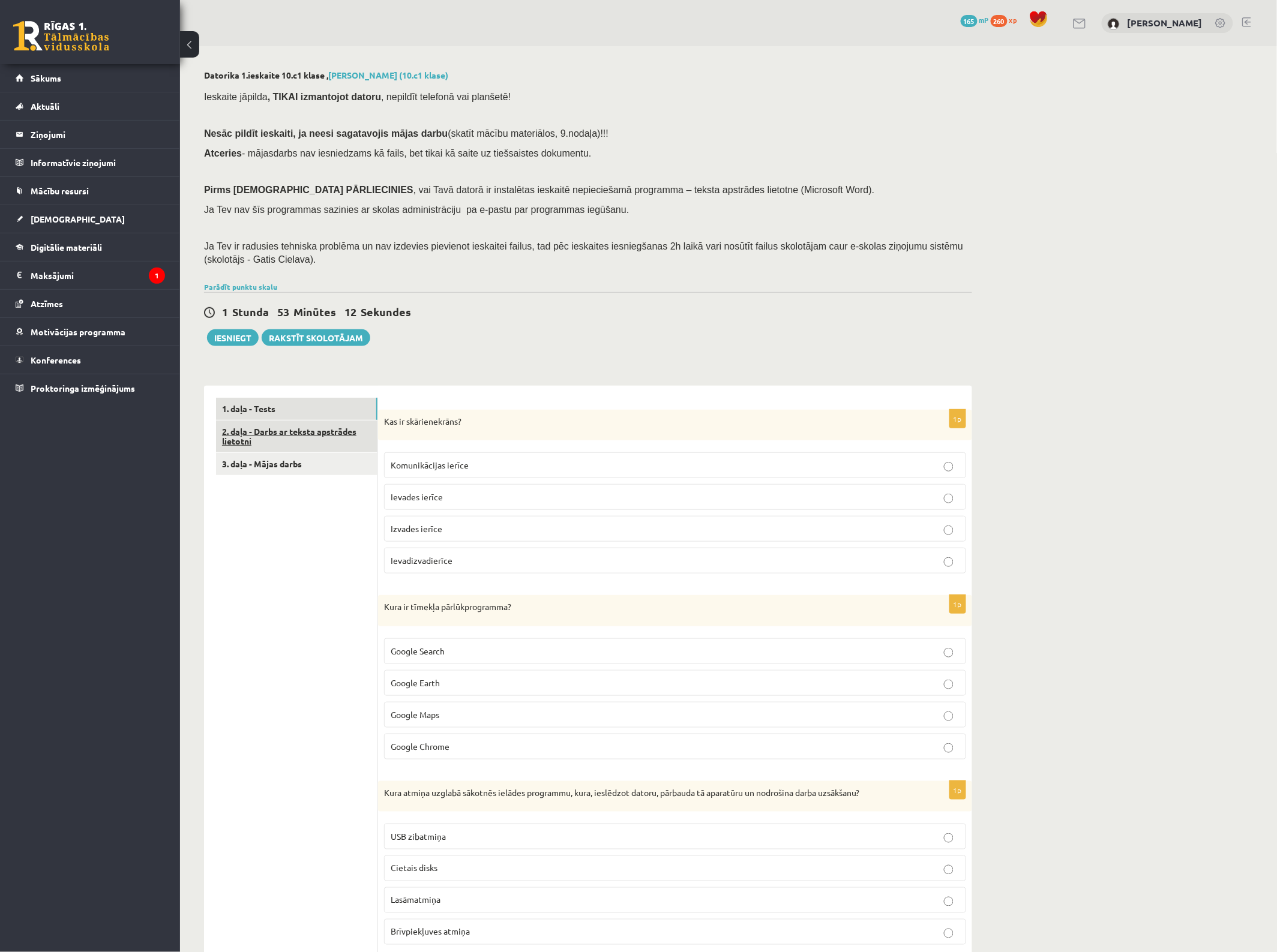
click at [264, 426] on link "2. daļa - Darbs ar teksta apstrādes lietotni" at bounding box center [297, 437] width 161 height 33
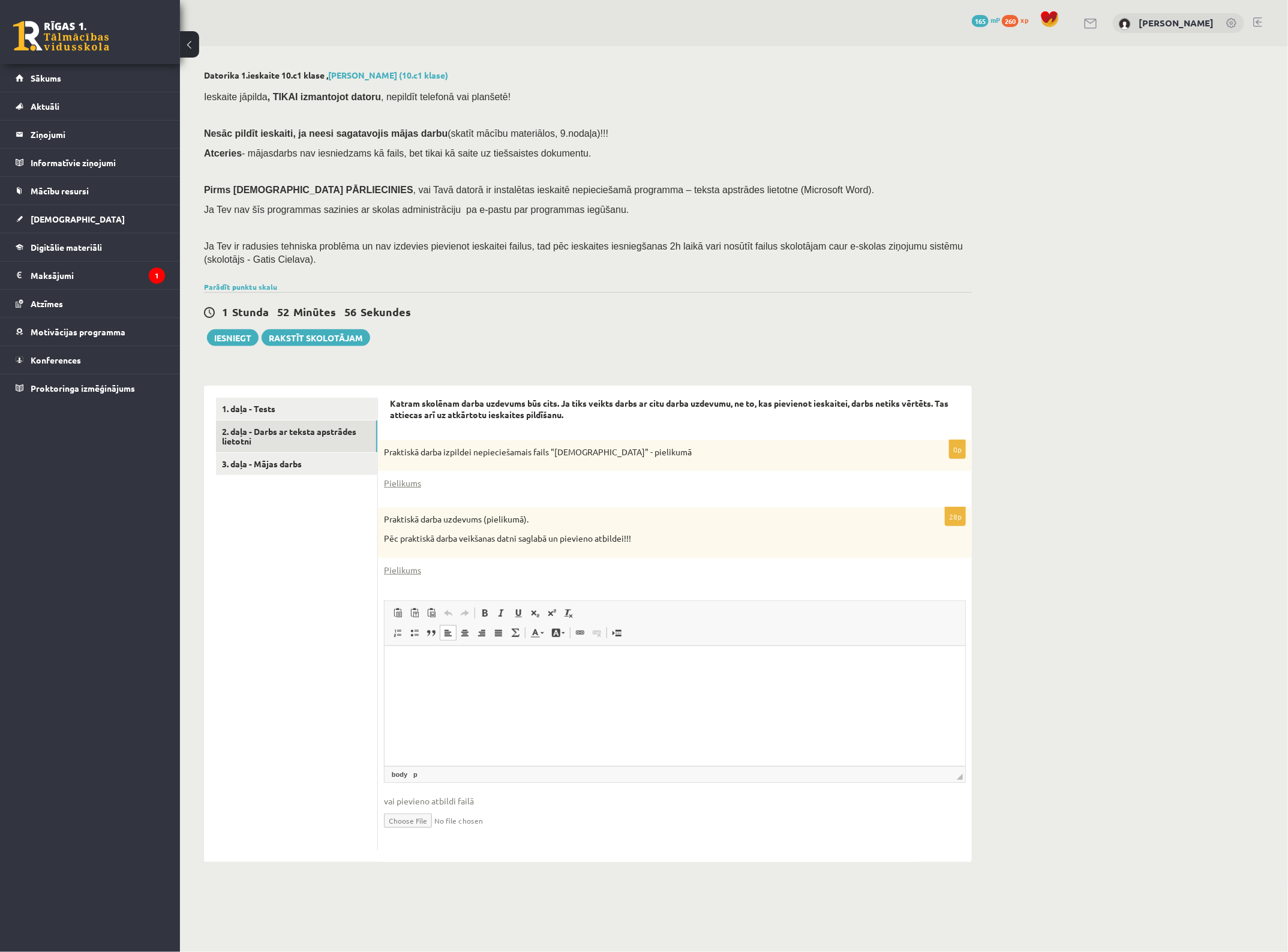
click at [449, 682] on html at bounding box center [674, 663] width 581 height 36
click at [599, 682] on html at bounding box center [674, 663] width 581 height 36
click at [406, 486] on link "Pielikums" at bounding box center [403, 483] width 37 height 13
click at [546, 682] on html at bounding box center [674, 663] width 581 height 36
click at [405, 573] on link "Pielikums" at bounding box center [403, 570] width 37 height 13
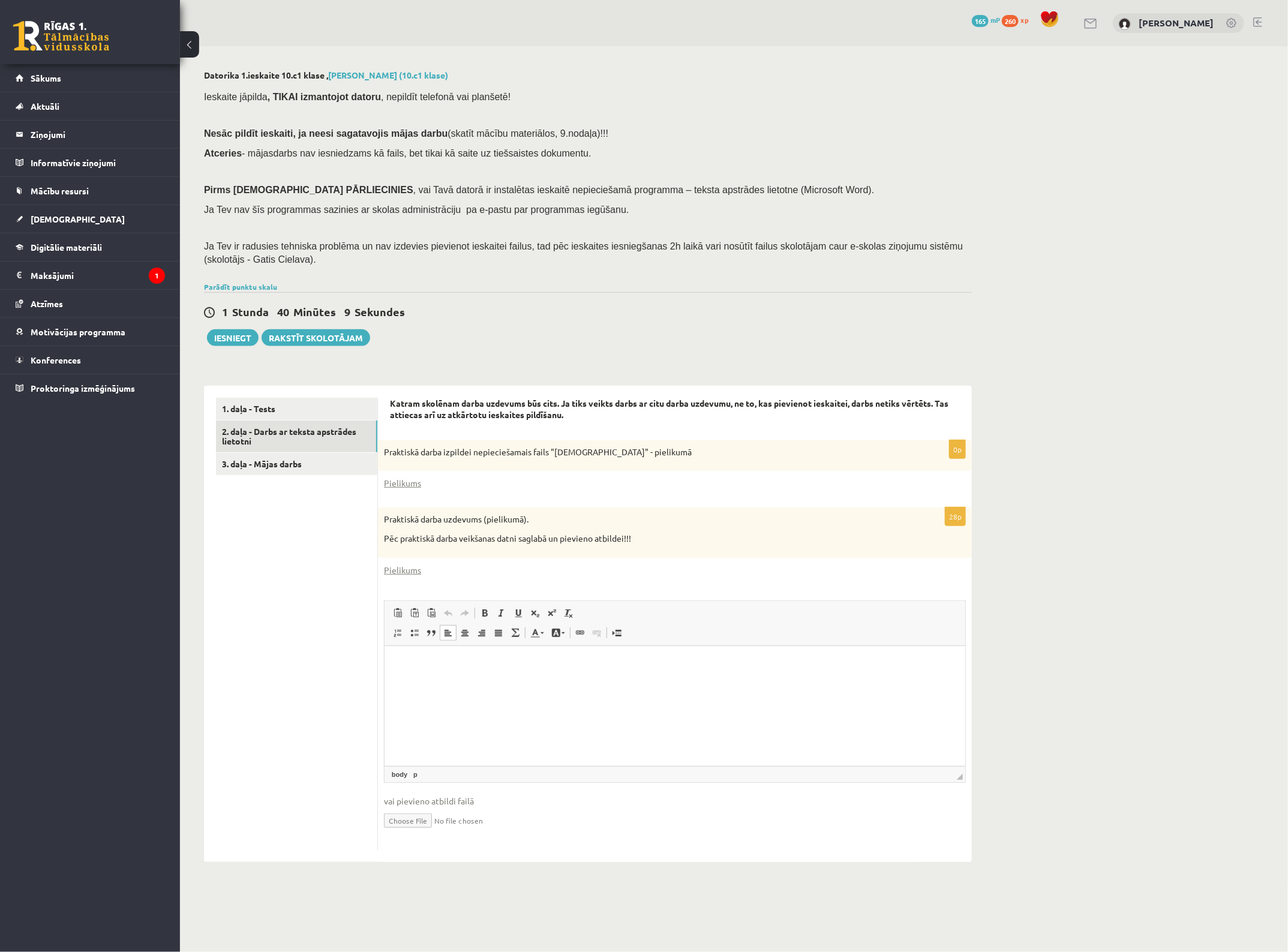
click at [556, 682] on html at bounding box center [674, 663] width 581 height 36
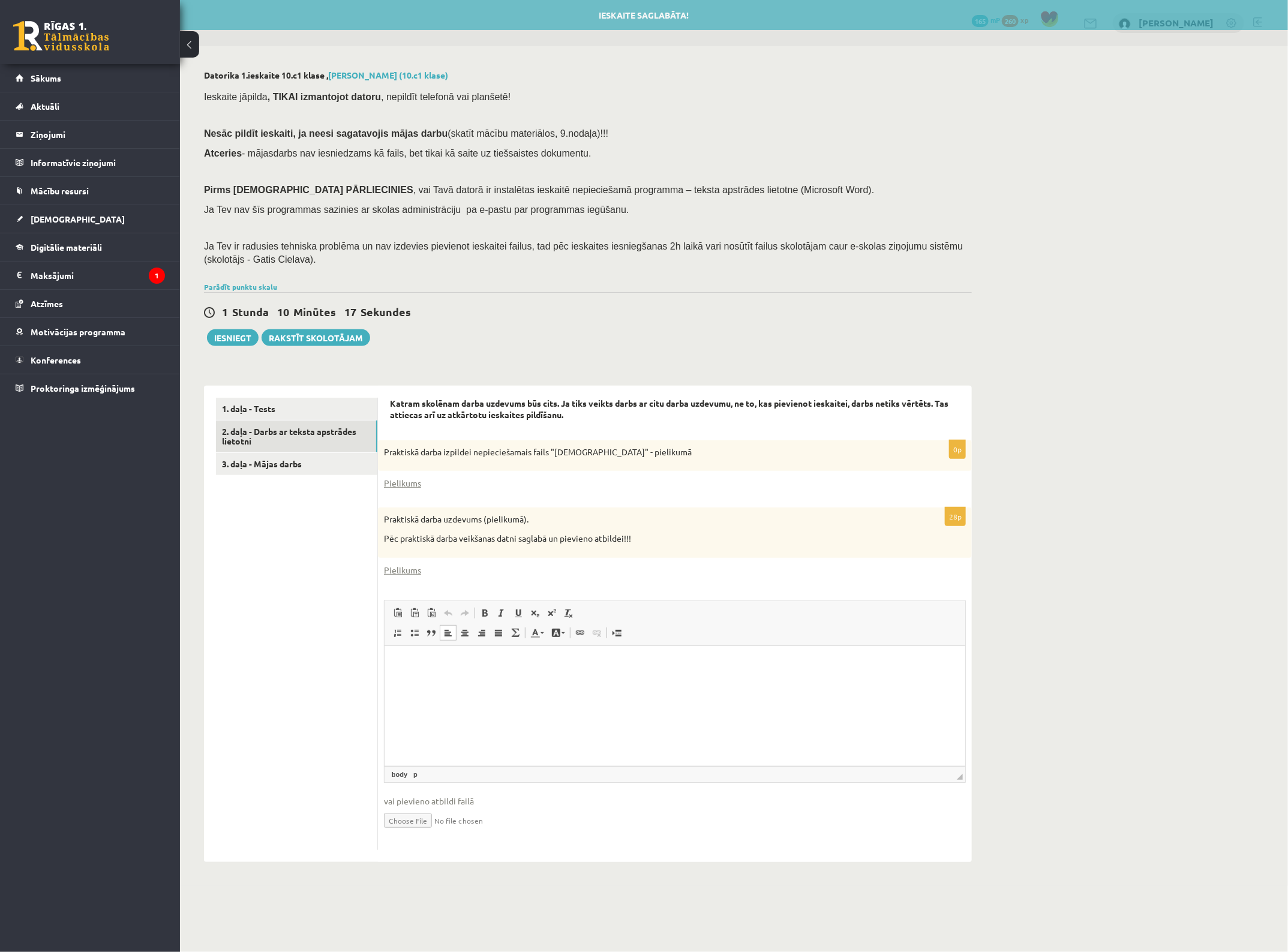
click at [421, 821] on input "file" at bounding box center [675, 819] width 582 height 24
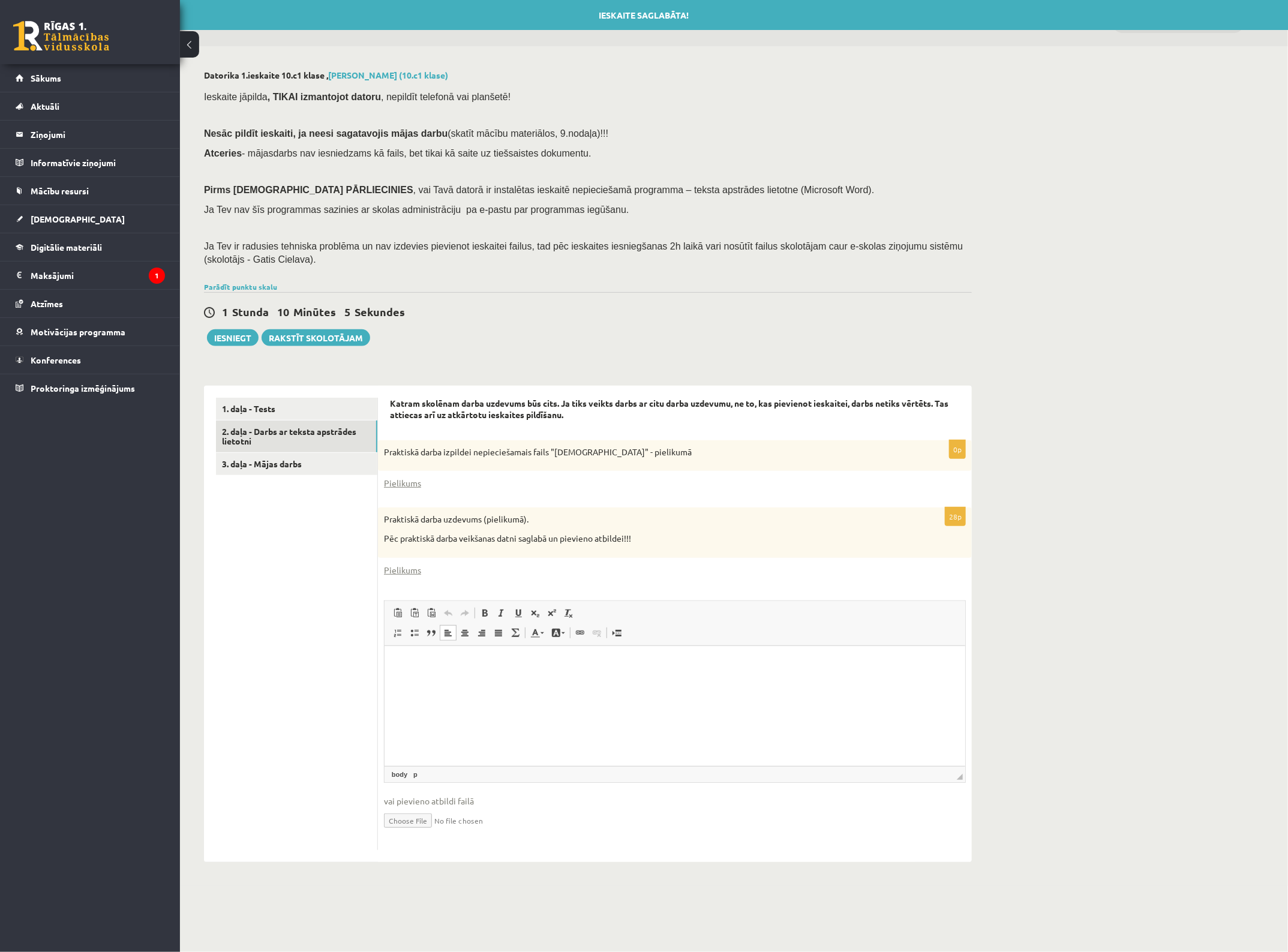
type input "**********"
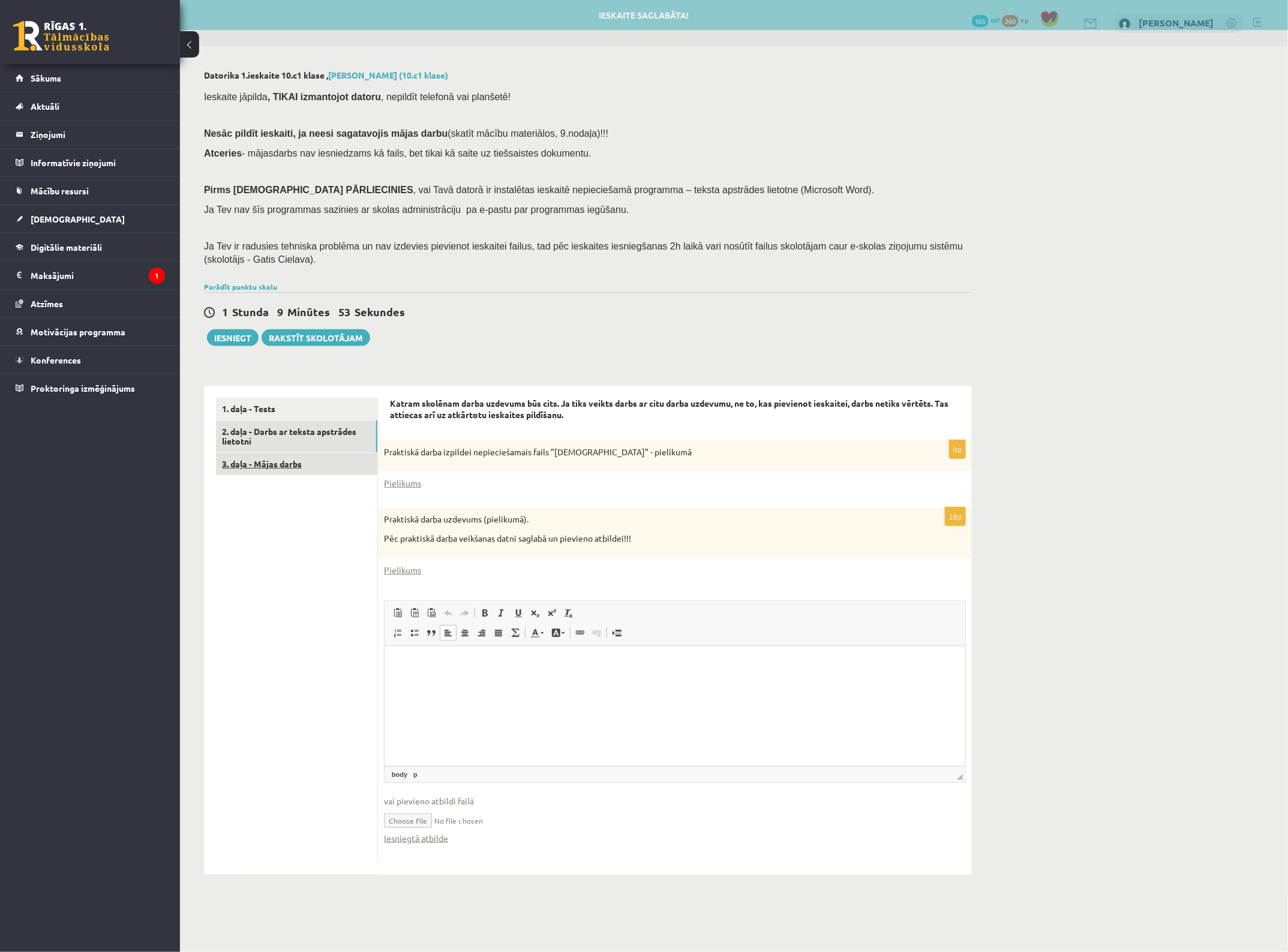
click at [291, 466] on link "3. daļa - Mājas darbs" at bounding box center [297, 464] width 161 height 22
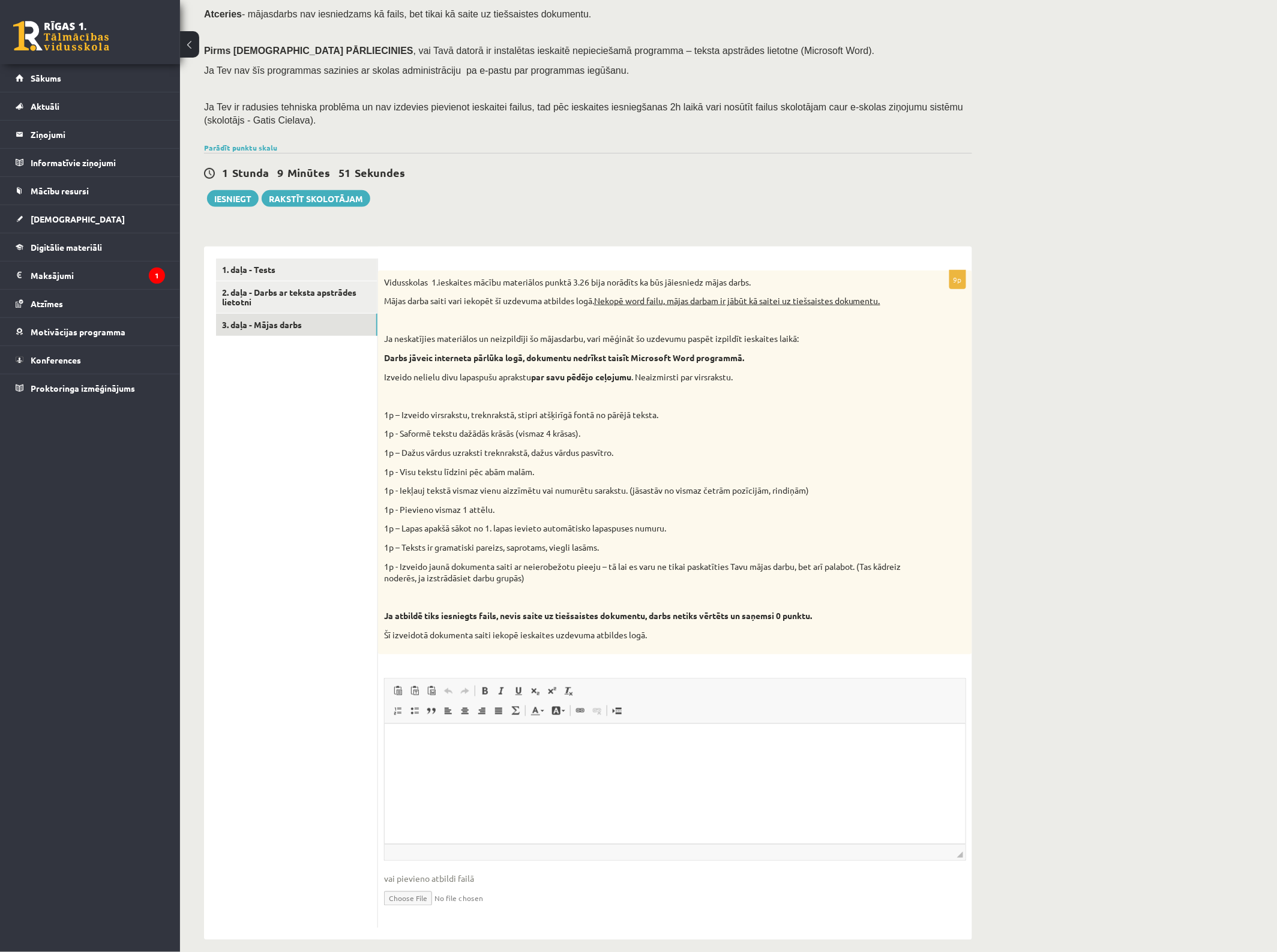
scroll to position [150, 0]
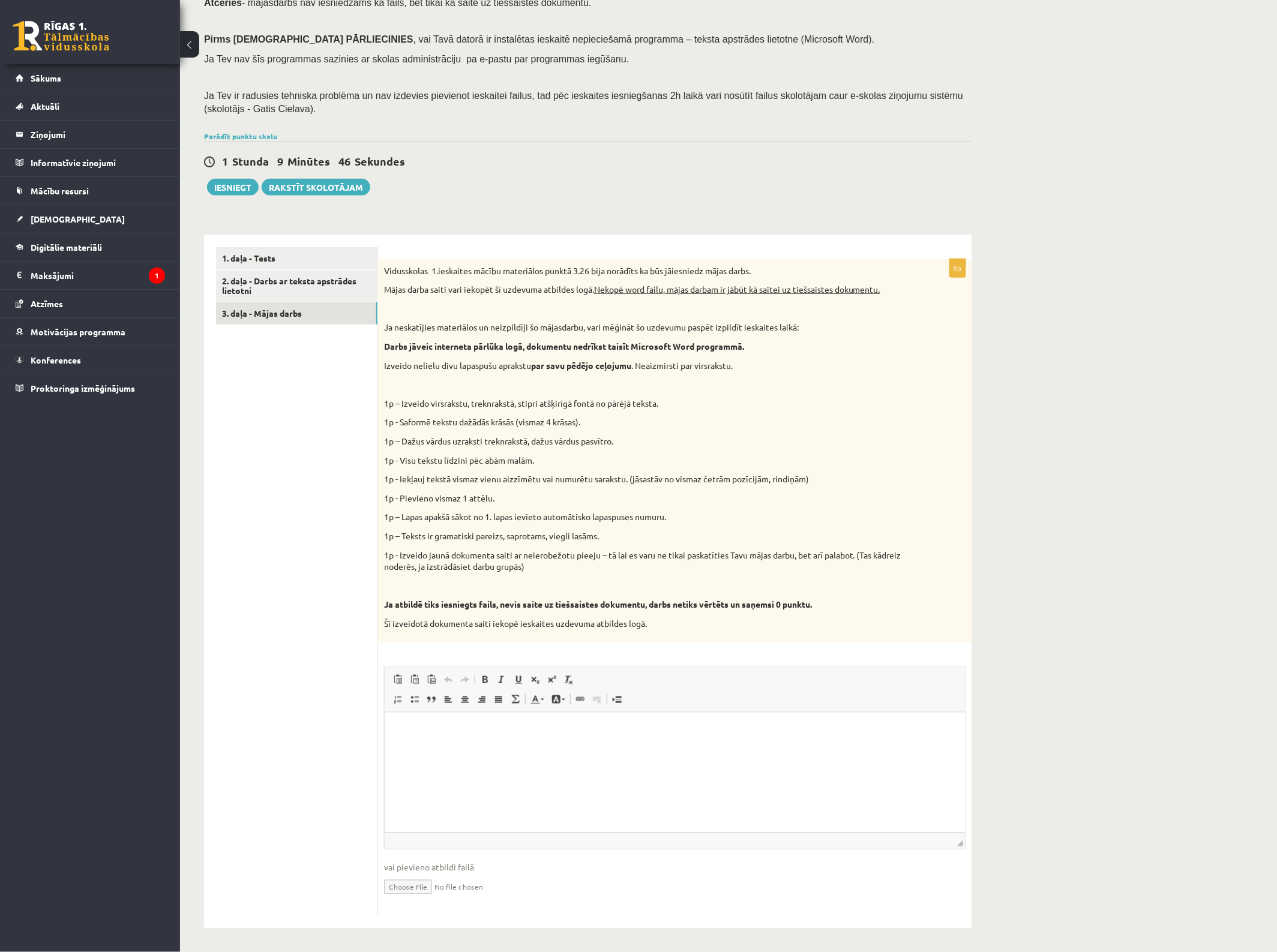
click at [416, 882] on input "file" at bounding box center [675, 886] width 582 height 24
click at [468, 748] on html at bounding box center [674, 730] width 581 height 36
click at [507, 743] on html at bounding box center [674, 730] width 581 height 36
click at [1120, 483] on div "Datorika 1.ieskaite 10.c1 klase , [PERSON_NAME] (10.c1 klase) Ieskaite jāpilda …" at bounding box center [728, 424] width 1097 height 1057
click at [246, 181] on button "Iesniegt" at bounding box center [232, 187] width 52 height 17
